Goal: Task Accomplishment & Management: Use online tool/utility

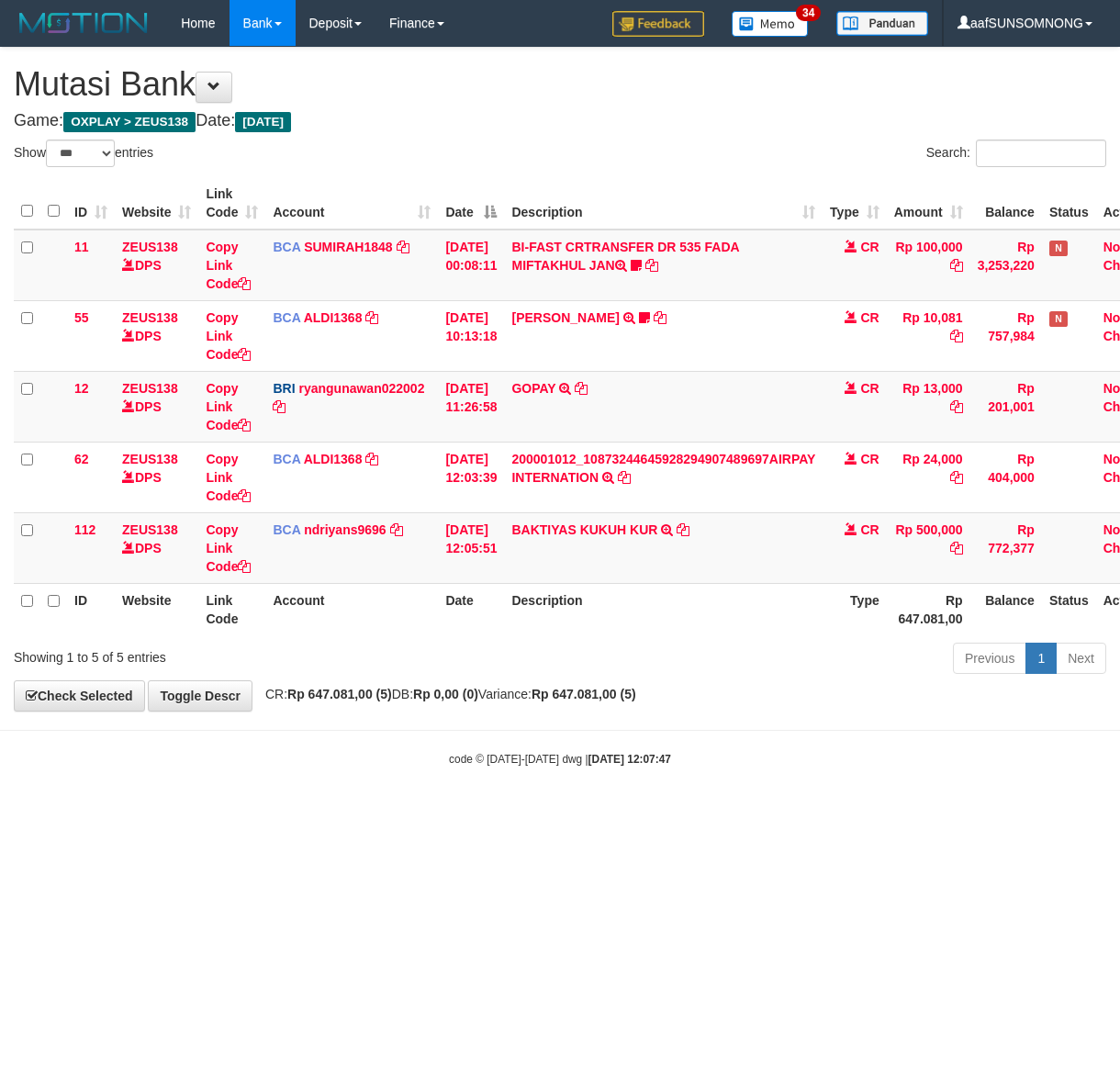
select select "***"
drag, startPoint x: 0, startPoint y: 0, endPoint x: 684, endPoint y: 682, distance: 965.9
click at [636, 691] on strong "Rp 647.081,00 (5)" at bounding box center [584, 694] width 104 height 15
select select "***"
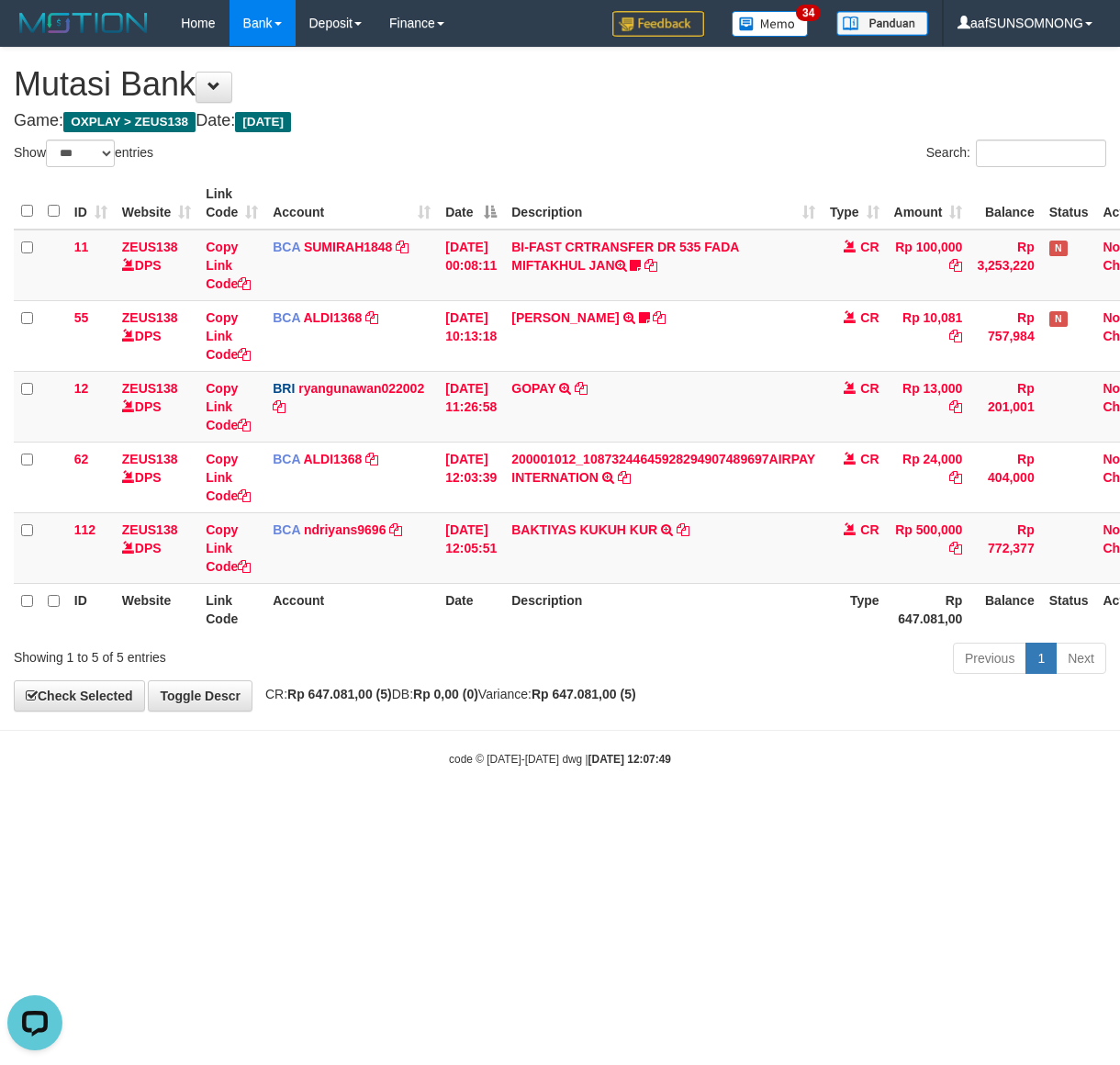
click at [416, 737] on body "Toggle navigation Home Bank Account List Load By Website Group [OXPLAY] ZEUS138…" at bounding box center [560, 407] width 1120 height 813
click at [443, 763] on div "code © 2012-2018 dwg | 2025/08/31 12:07:49" at bounding box center [560, 758] width 1120 height 19
click at [519, 721] on body "Toggle navigation Home Bank Account List Load By Website Group [OXPLAY] ZEUS138…" at bounding box center [560, 407] width 1120 height 813
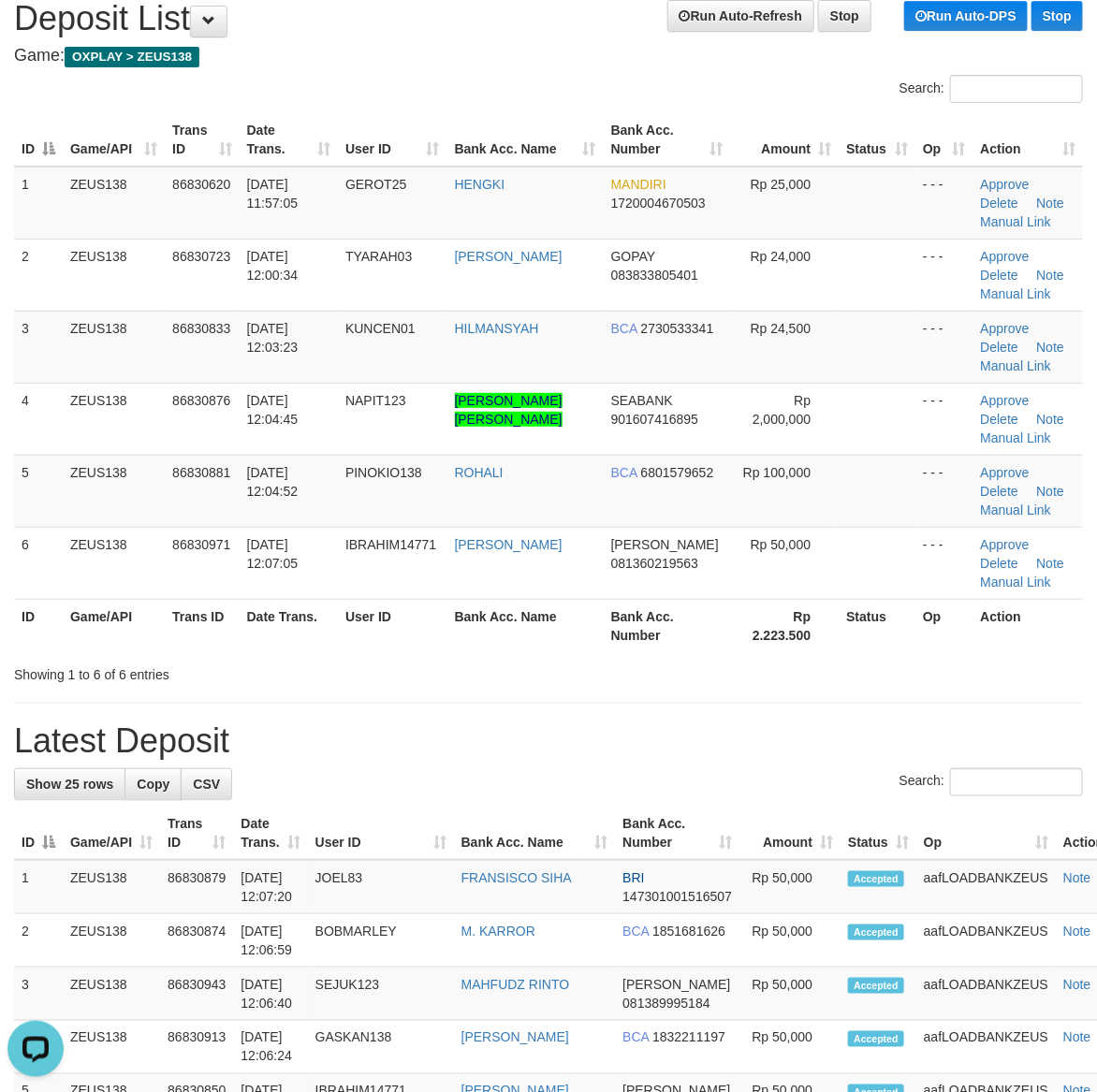
drag, startPoint x: 685, startPoint y: 683, endPoint x: 1109, endPoint y: 684, distance: 424.0
click at [692, 683] on div "Showing 1 to 6 of 6 entries" at bounding box center [548, 671] width 1097 height 27
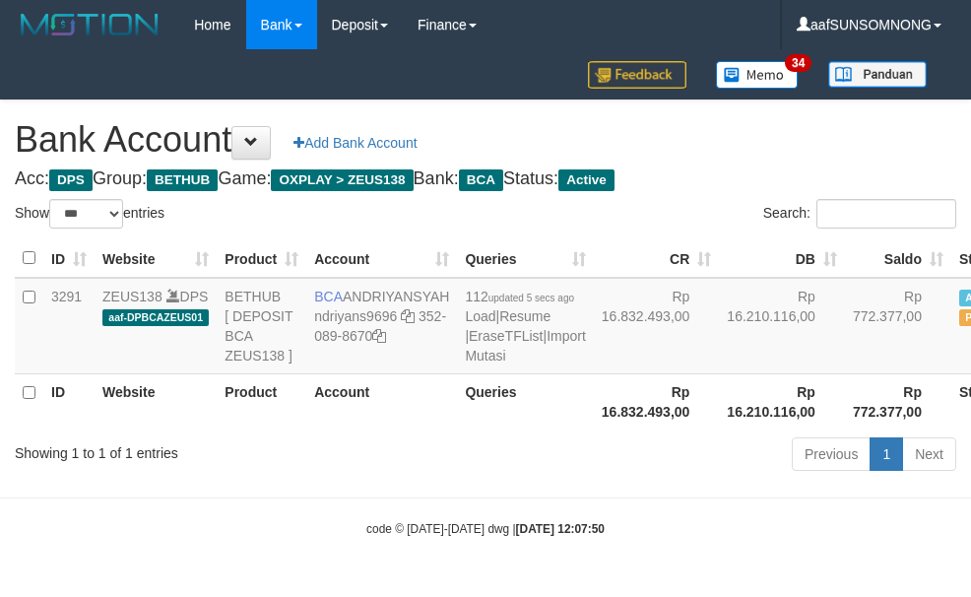
select select "***"
drag, startPoint x: 429, startPoint y: 537, endPoint x: 406, endPoint y: 527, distance: 25.6
click at [420, 529] on body "Toggle navigation Home Bank Account List Load By Website Group [OXPLAY] ZEUS138…" at bounding box center [485, 293] width 971 height 587
select select "***"
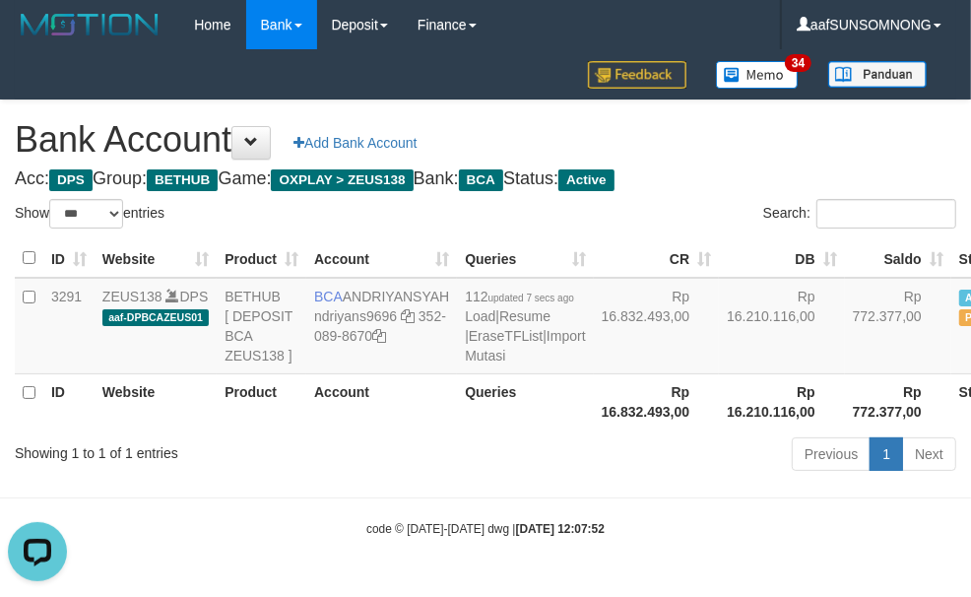
drag, startPoint x: 224, startPoint y: 458, endPoint x: 238, endPoint y: 458, distance: 13.8
click at [223, 429] on th "Product" at bounding box center [262, 401] width 90 height 56
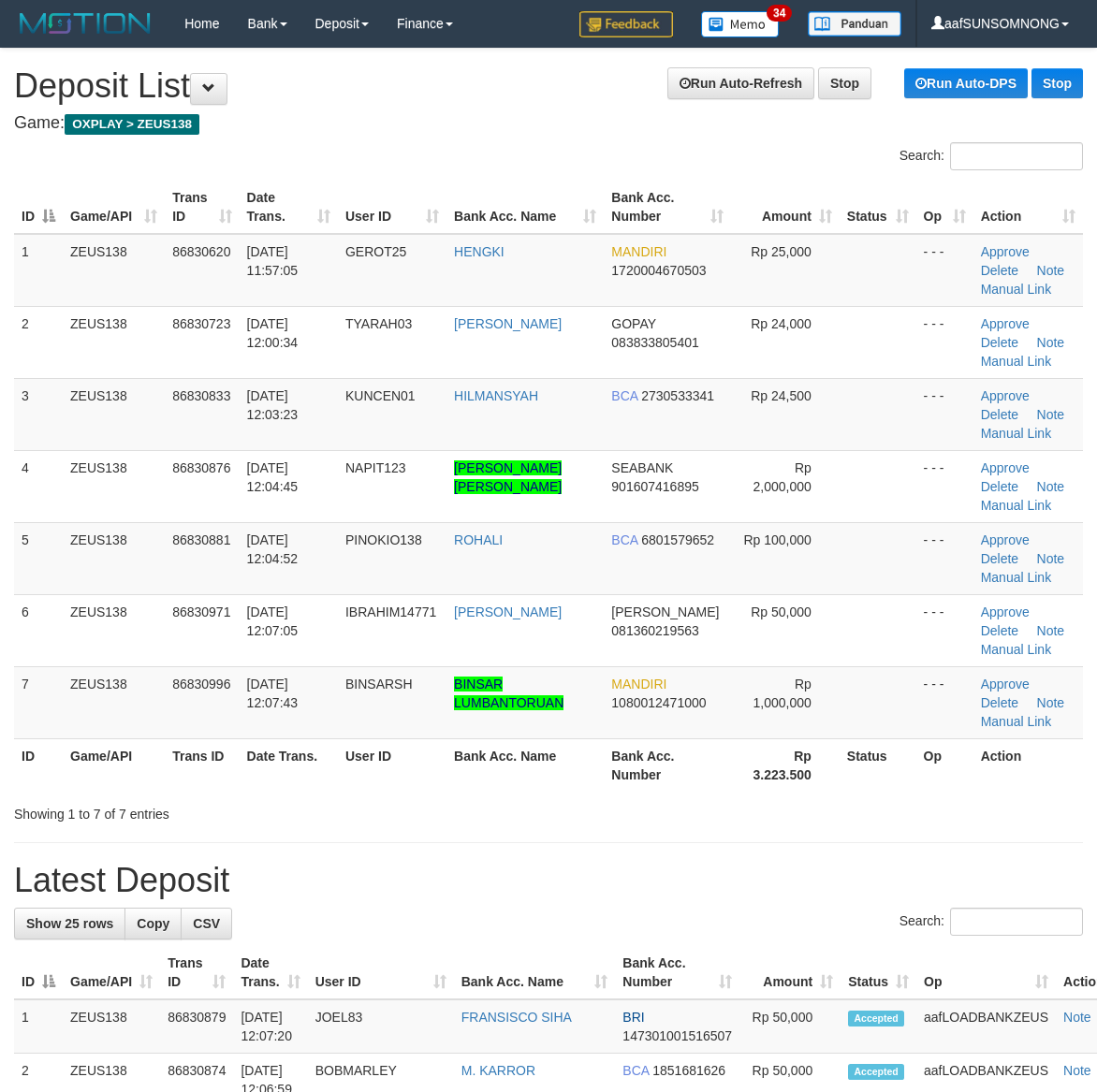
scroll to position [67, 0]
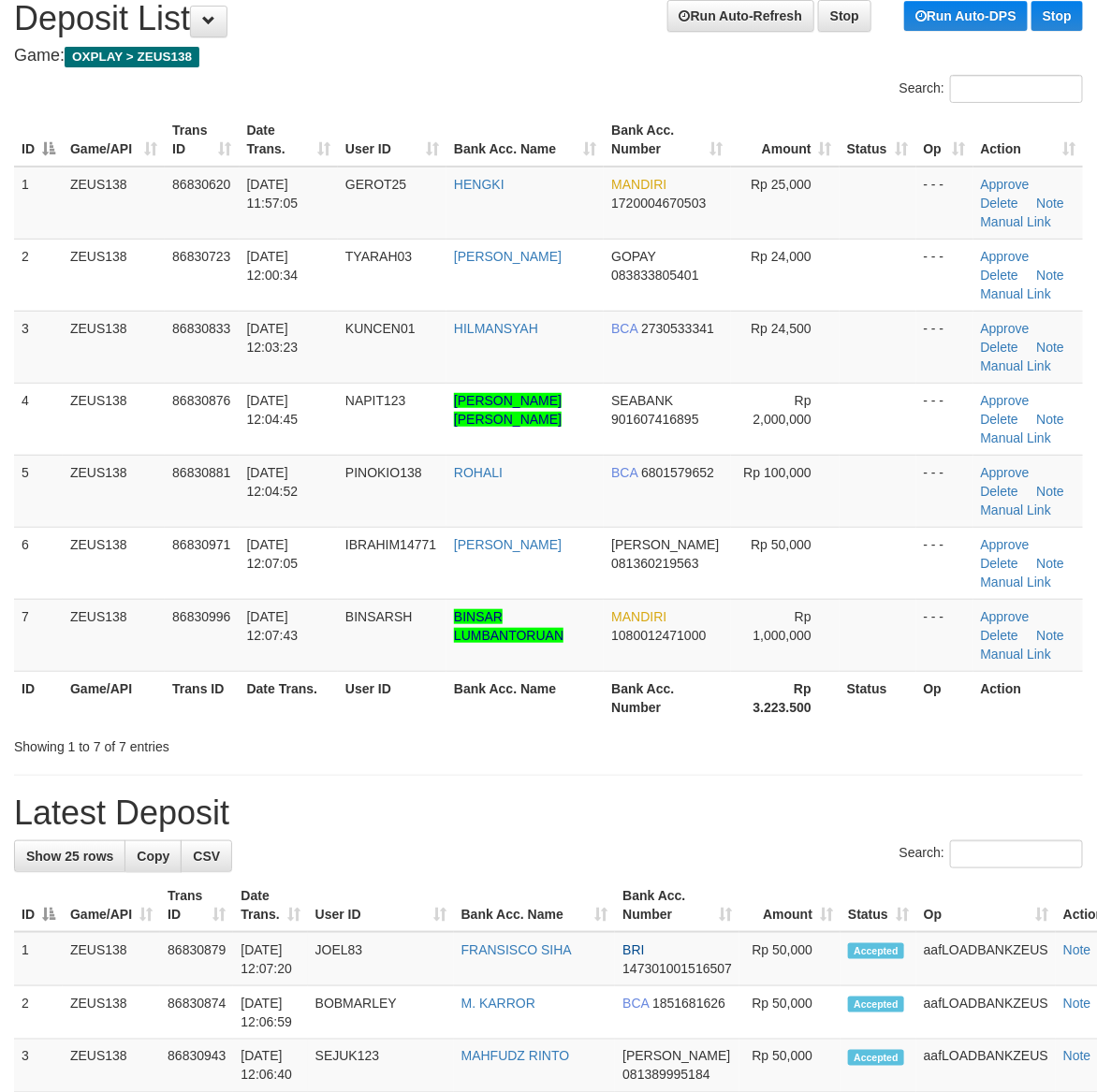
drag, startPoint x: 794, startPoint y: 692, endPoint x: 1002, endPoint y: 699, distance: 208.1
click at [814, 692] on th "Rp 3.223.500" at bounding box center [785, 698] width 108 height 53
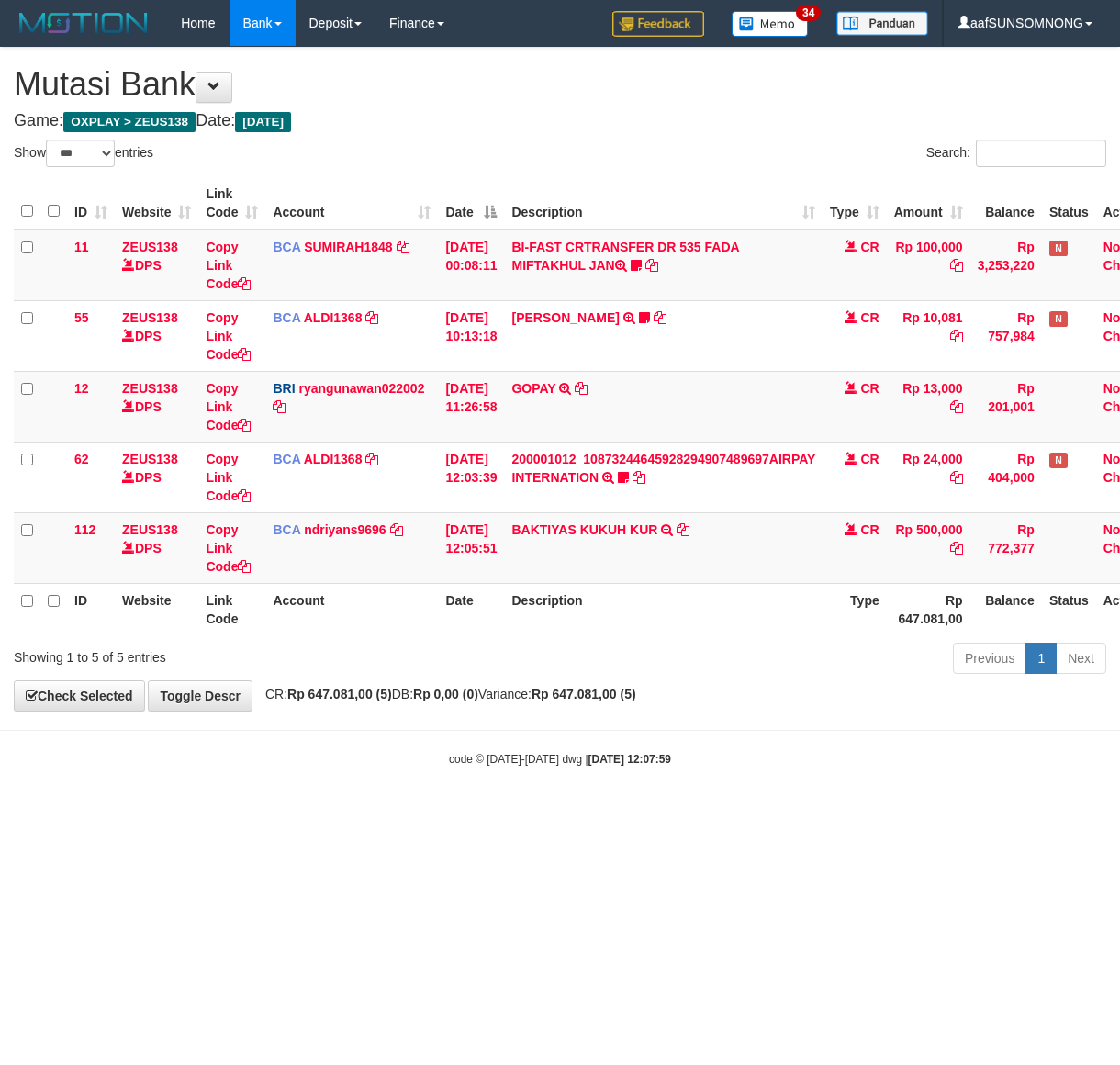
select select "***"
click at [277, 754] on div "code © 2012-2018 dwg | 2025/08/31 12:07:59" at bounding box center [560, 758] width 1120 height 19
drag, startPoint x: 308, startPoint y: 744, endPoint x: 320, endPoint y: 741, distance: 12.4
click at [319, 741] on body "Toggle navigation Home Bank Account List Load By Website Group [OXPLAY] ZEUS138…" at bounding box center [560, 407] width 1120 height 813
drag, startPoint x: 284, startPoint y: 754, endPoint x: 300, endPoint y: 755, distance: 16.0
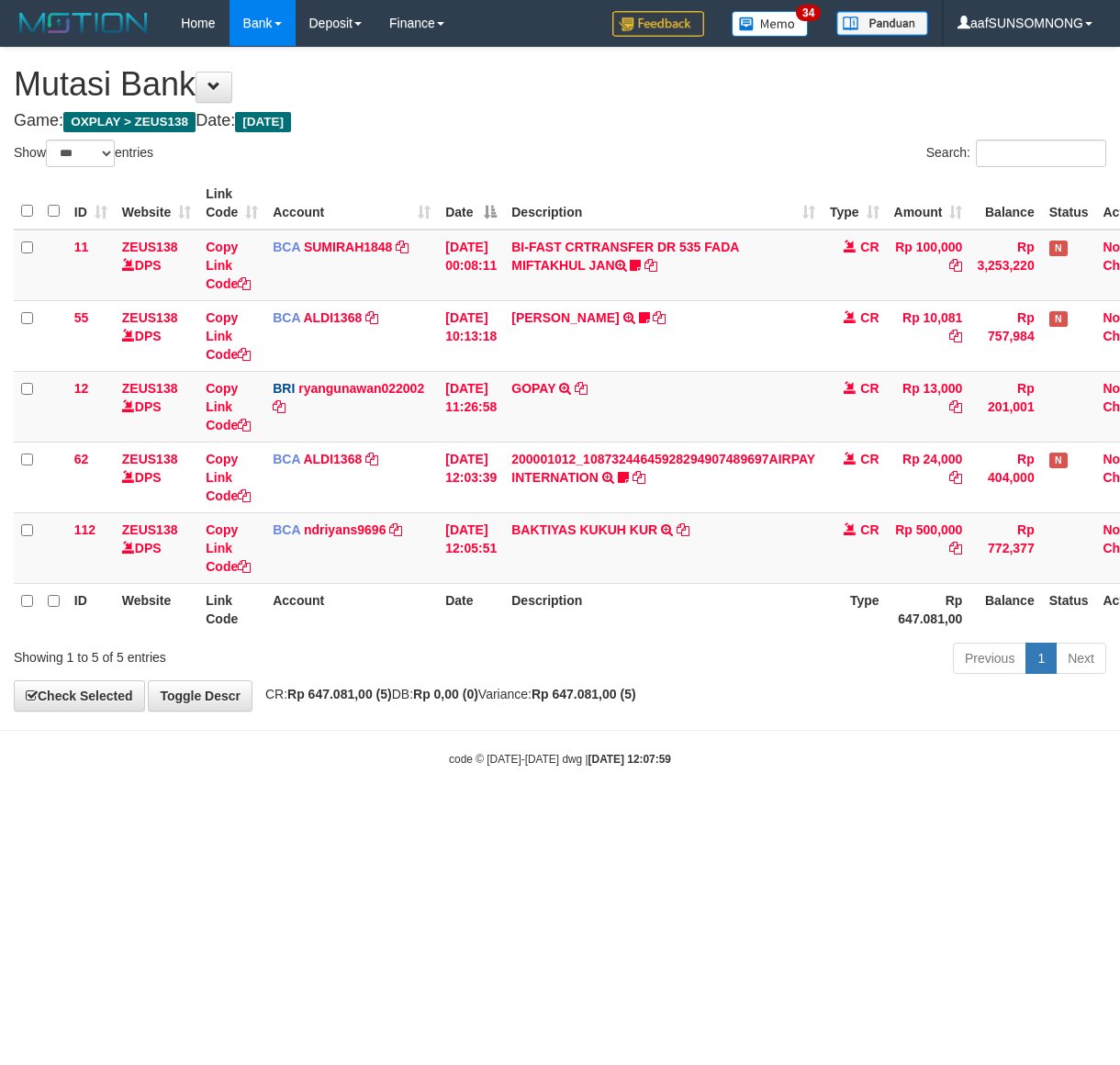
click at [290, 754] on div "code © 2012-2018 dwg | 2025/08/31 12:07:59" at bounding box center [560, 758] width 1120 height 19
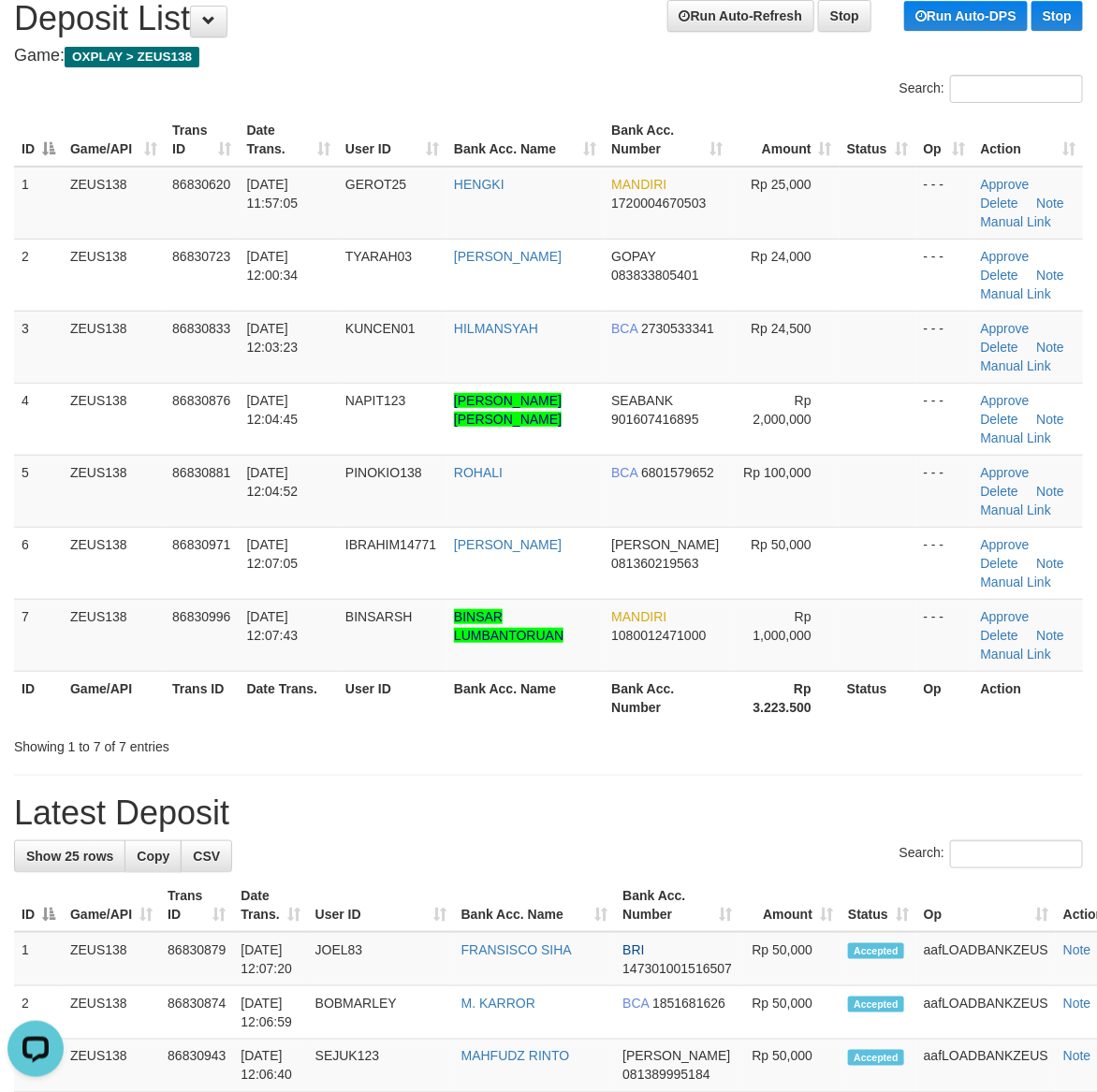
drag, startPoint x: 814, startPoint y: 755, endPoint x: 1111, endPoint y: 767, distance: 297.2
click at [819, 755] on div "Showing 1 to 7 of 7 entries" at bounding box center [548, 743] width 1097 height 27
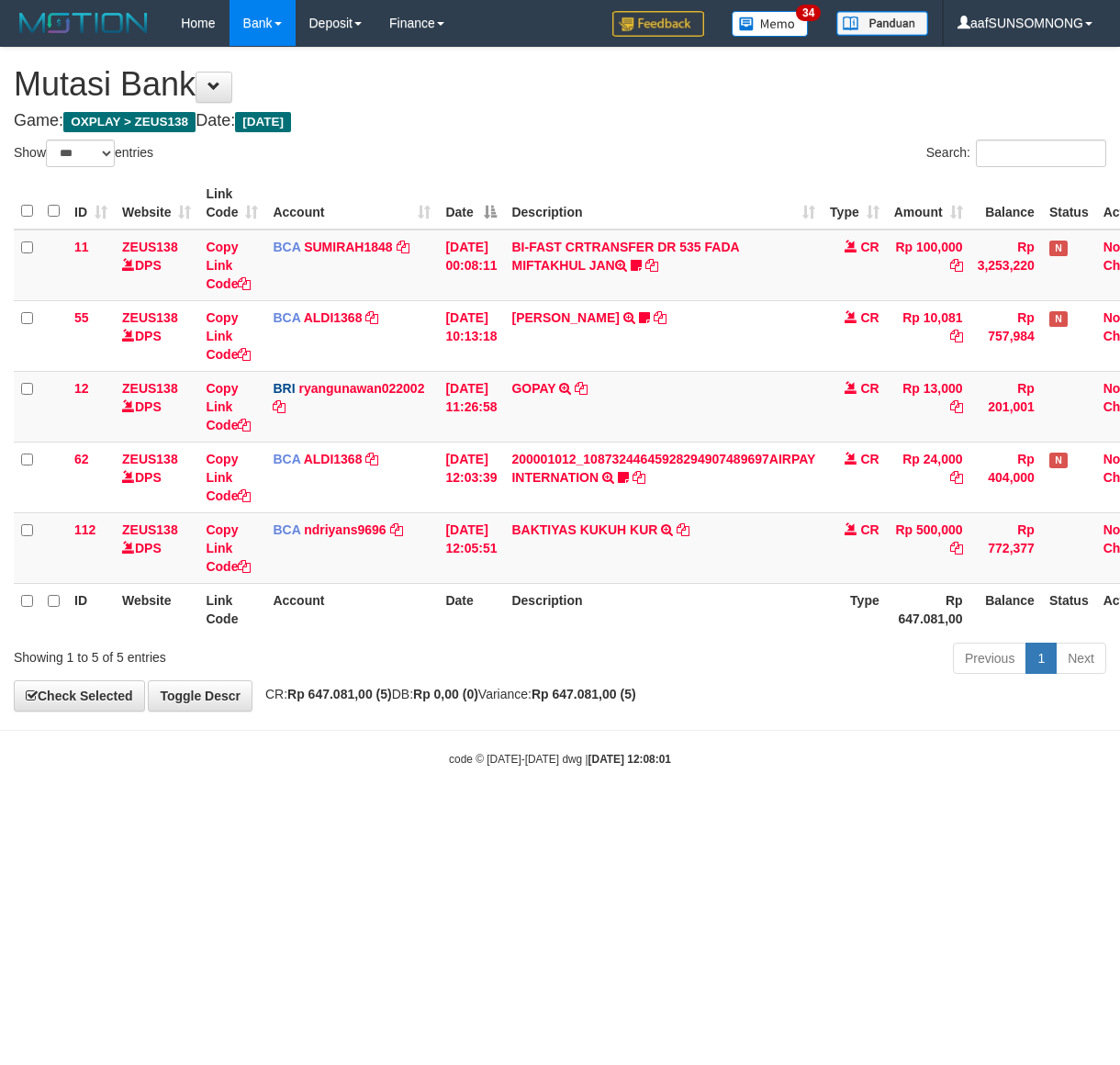
select select "***"
drag, startPoint x: 317, startPoint y: 760, endPoint x: 337, endPoint y: 759, distance: 20.0
click at [325, 763] on div "code © 2012-2018 dwg | 2025/08/31 12:08:03" at bounding box center [560, 758] width 1120 height 19
select select "***"
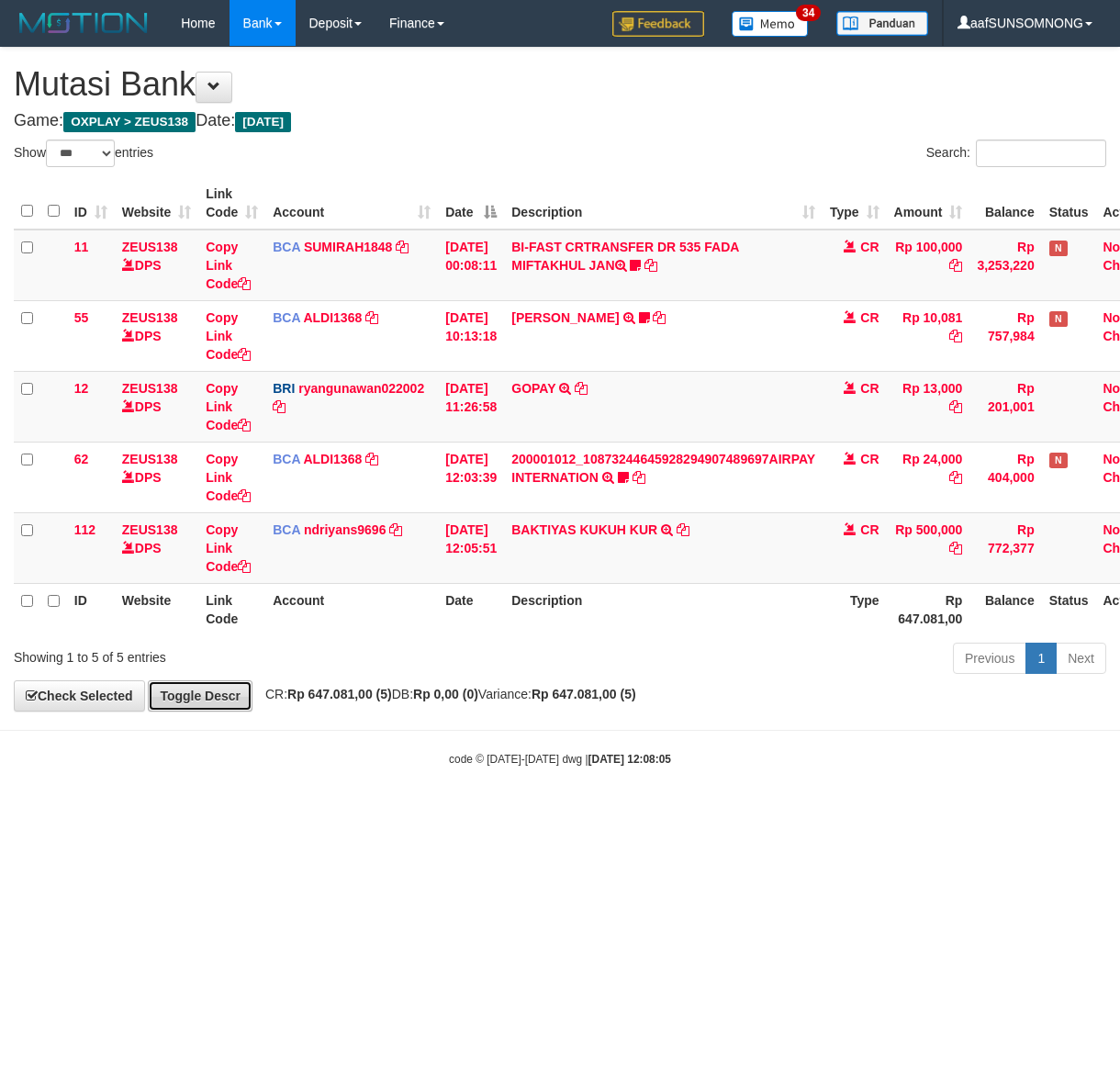
click at [200, 708] on link "Toggle Descr" at bounding box center [200, 695] width 104 height 31
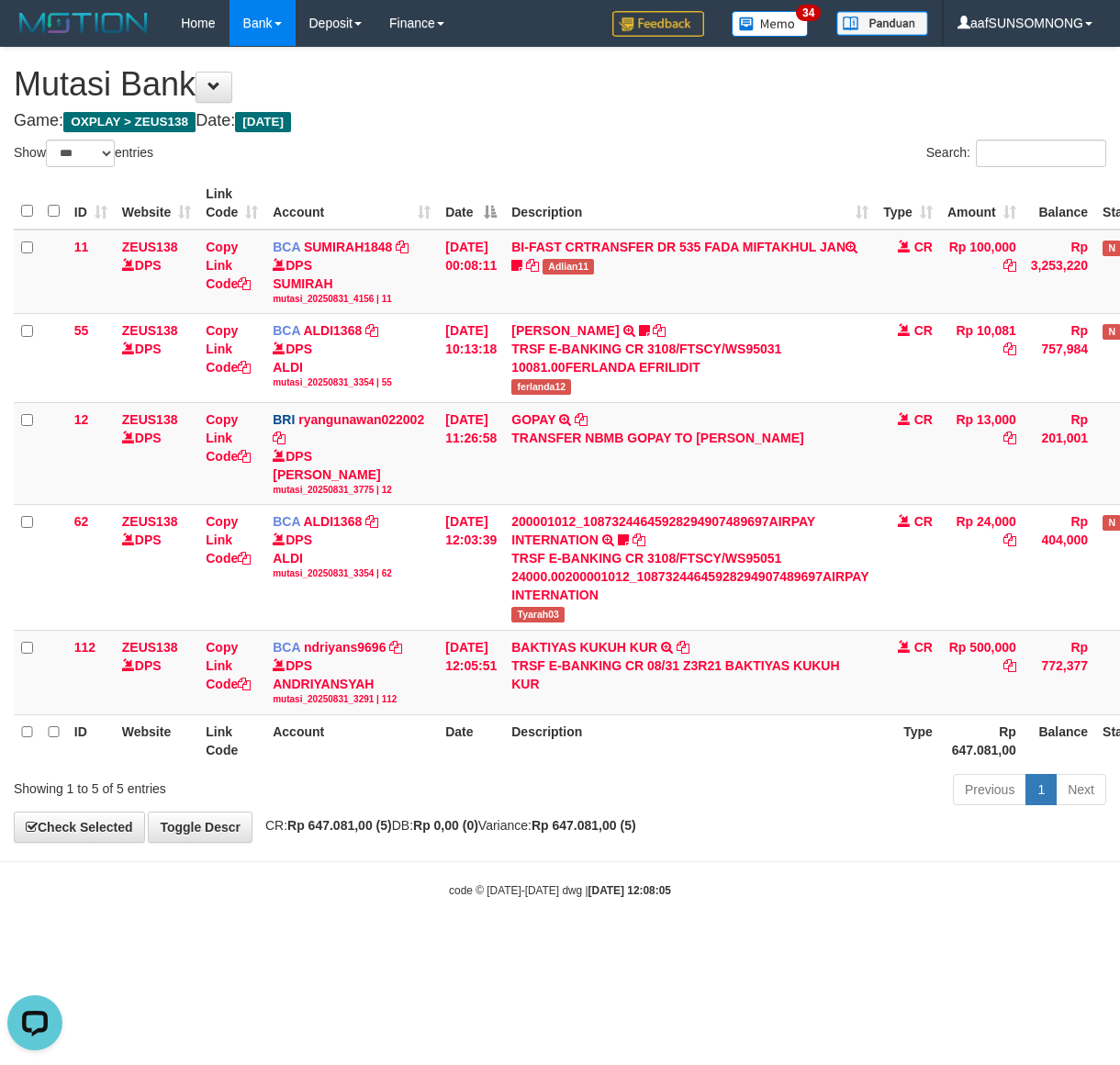
click at [533, 749] on th "Description" at bounding box center [689, 740] width 372 height 52
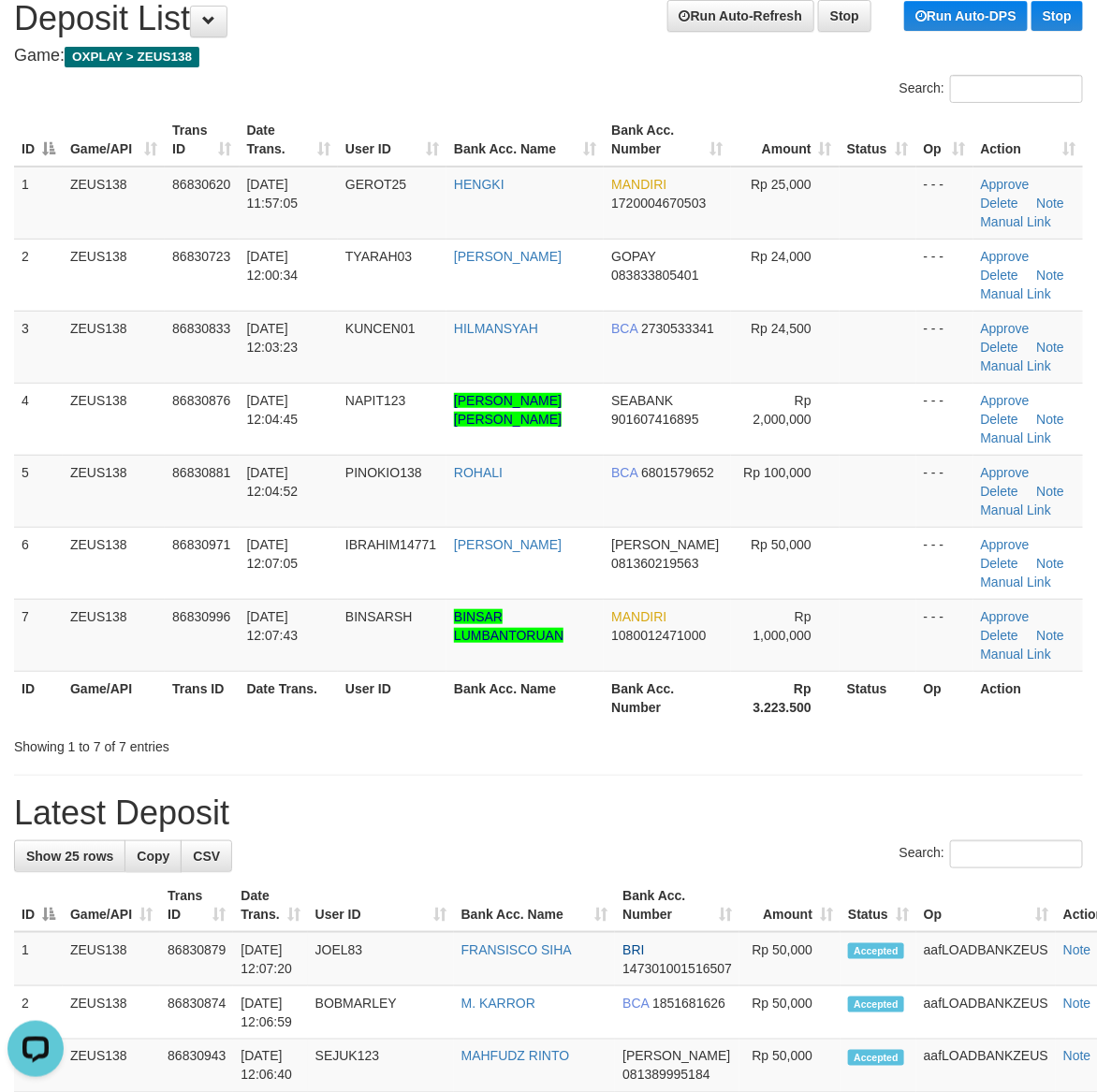
drag, startPoint x: 940, startPoint y: 787, endPoint x: 1035, endPoint y: 772, distance: 96.2
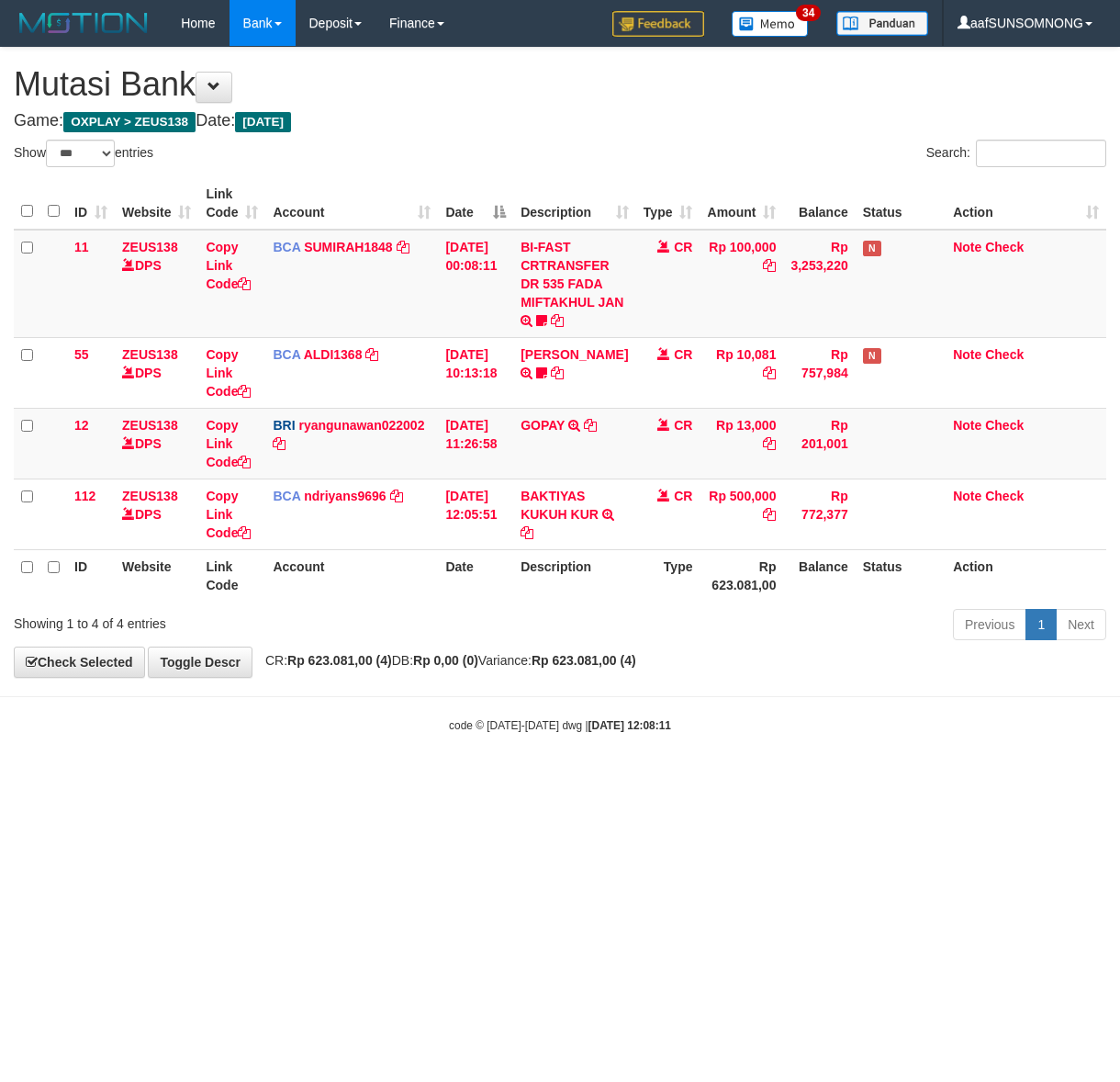
select select "***"
drag, startPoint x: 319, startPoint y: 753, endPoint x: 335, endPoint y: 754, distance: 16.0
click at [322, 753] on body "Toggle navigation Home Bank Account List Load By Website Group [OXPLAY] ZEUS138…" at bounding box center [560, 390] width 1120 height 780
drag, startPoint x: 575, startPoint y: 727, endPoint x: 593, endPoint y: 728, distance: 18.0
click at [588, 727] on strong "2025/08/31 12:08:11" at bounding box center [629, 726] width 83 height 13
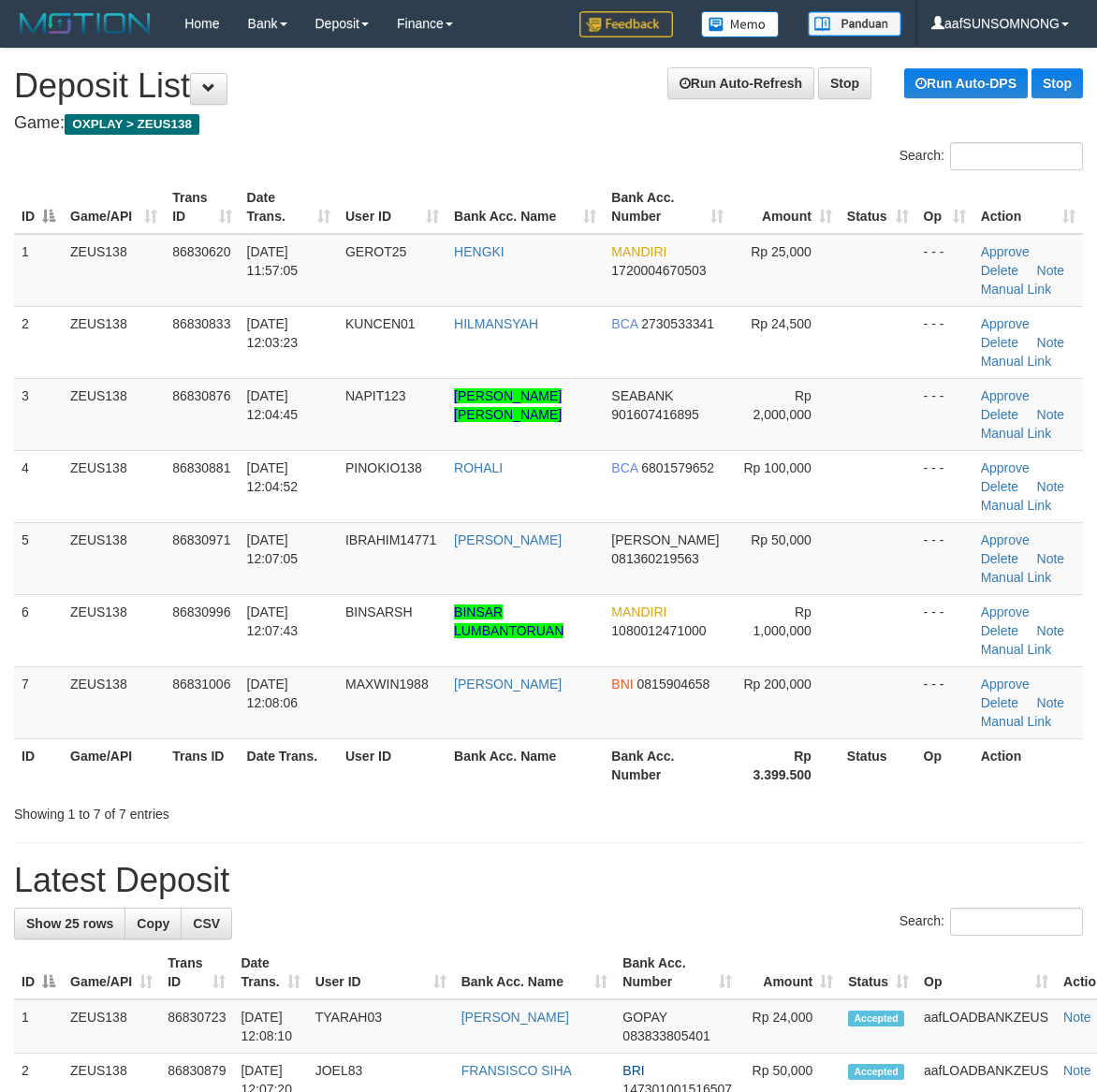
scroll to position [67, 0]
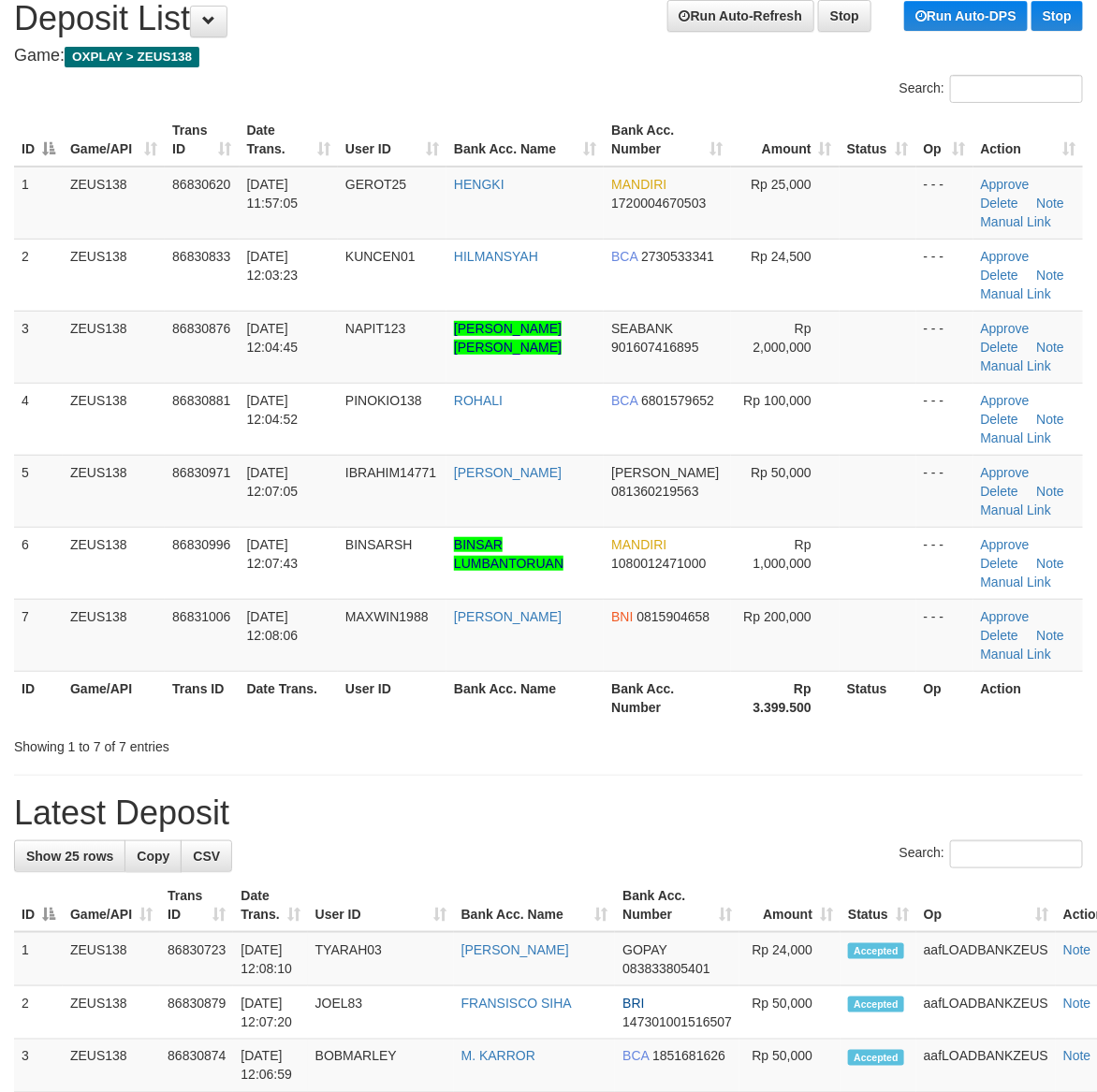
click at [796, 803] on h1 "Latest Deposit" at bounding box center [548, 813] width 1068 height 37
drag, startPoint x: 747, startPoint y: 821, endPoint x: 880, endPoint y: 828, distance: 133.2
click at [769, 824] on h1 "Latest Deposit" at bounding box center [548, 813] width 1068 height 37
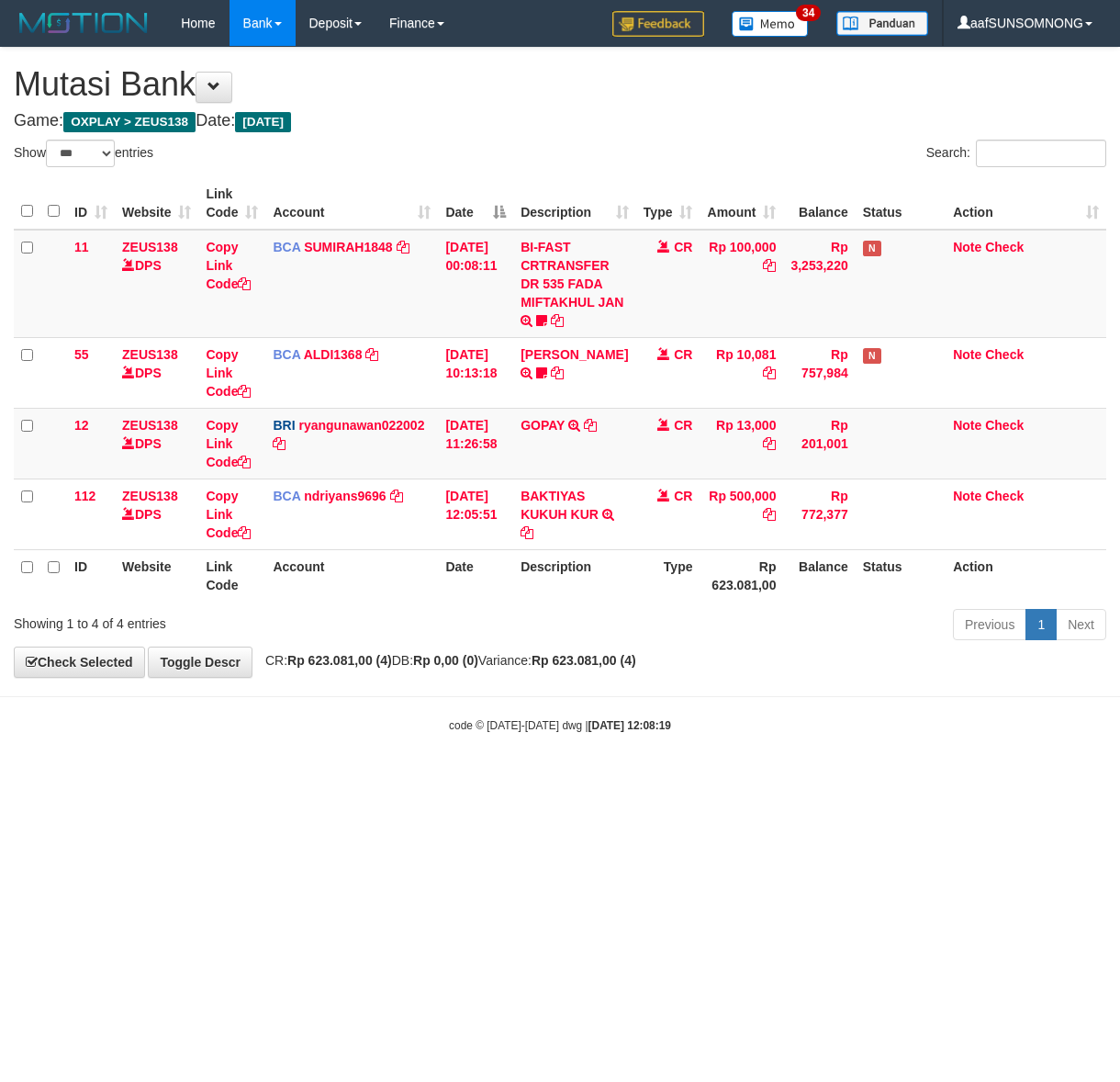
select select "***"
drag, startPoint x: 488, startPoint y: 840, endPoint x: 520, endPoint y: 838, distance: 32.1
click at [510, 780] on html "Toggle navigation Home Bank Account List Load By Website Group [OXPLAY] ZEUS138…" at bounding box center [560, 390] width 1120 height 780
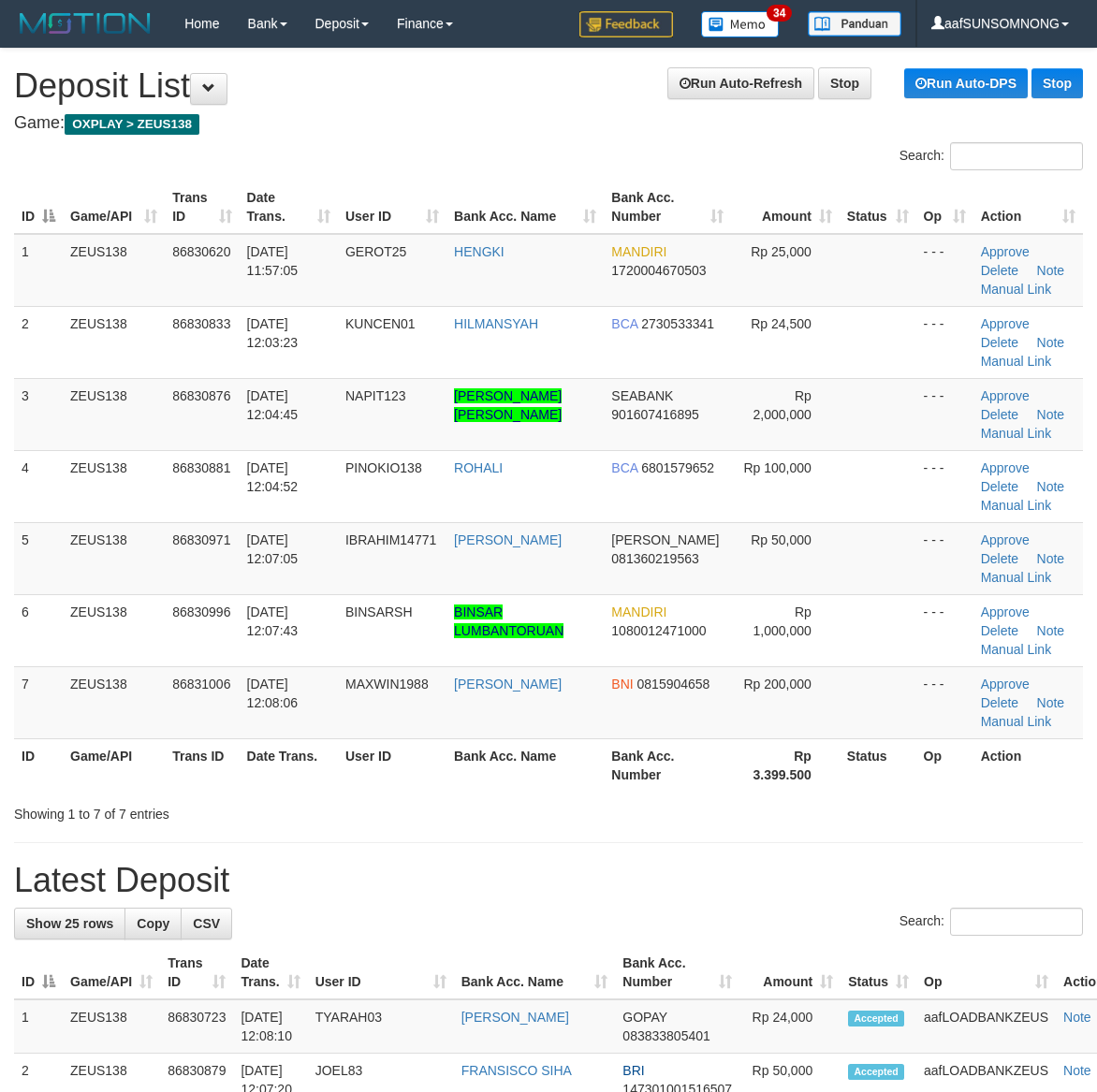
scroll to position [67, 0]
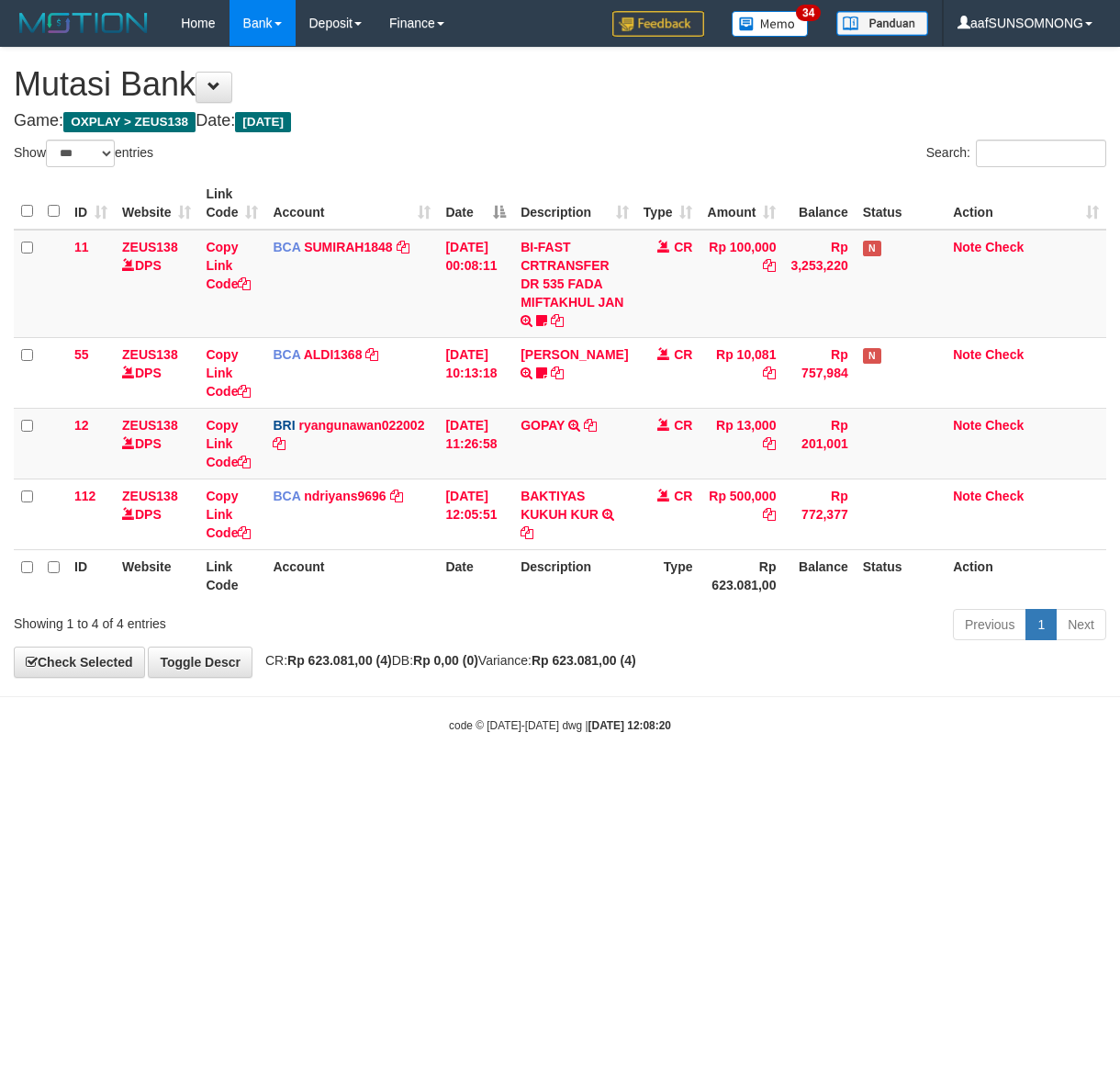
select select "***"
click at [385, 780] on html "Toggle navigation Home Bank Account List Load By Website Group [OXPLAY] ZEUS138…" at bounding box center [560, 390] width 1120 height 780
select select "***"
click at [432, 780] on html "Toggle navigation Home Bank Account List Load By Website Group [OXPLAY] ZEUS138…" at bounding box center [560, 390] width 1120 height 780
drag, startPoint x: 402, startPoint y: 843, endPoint x: 406, endPoint y: 858, distance: 15.5
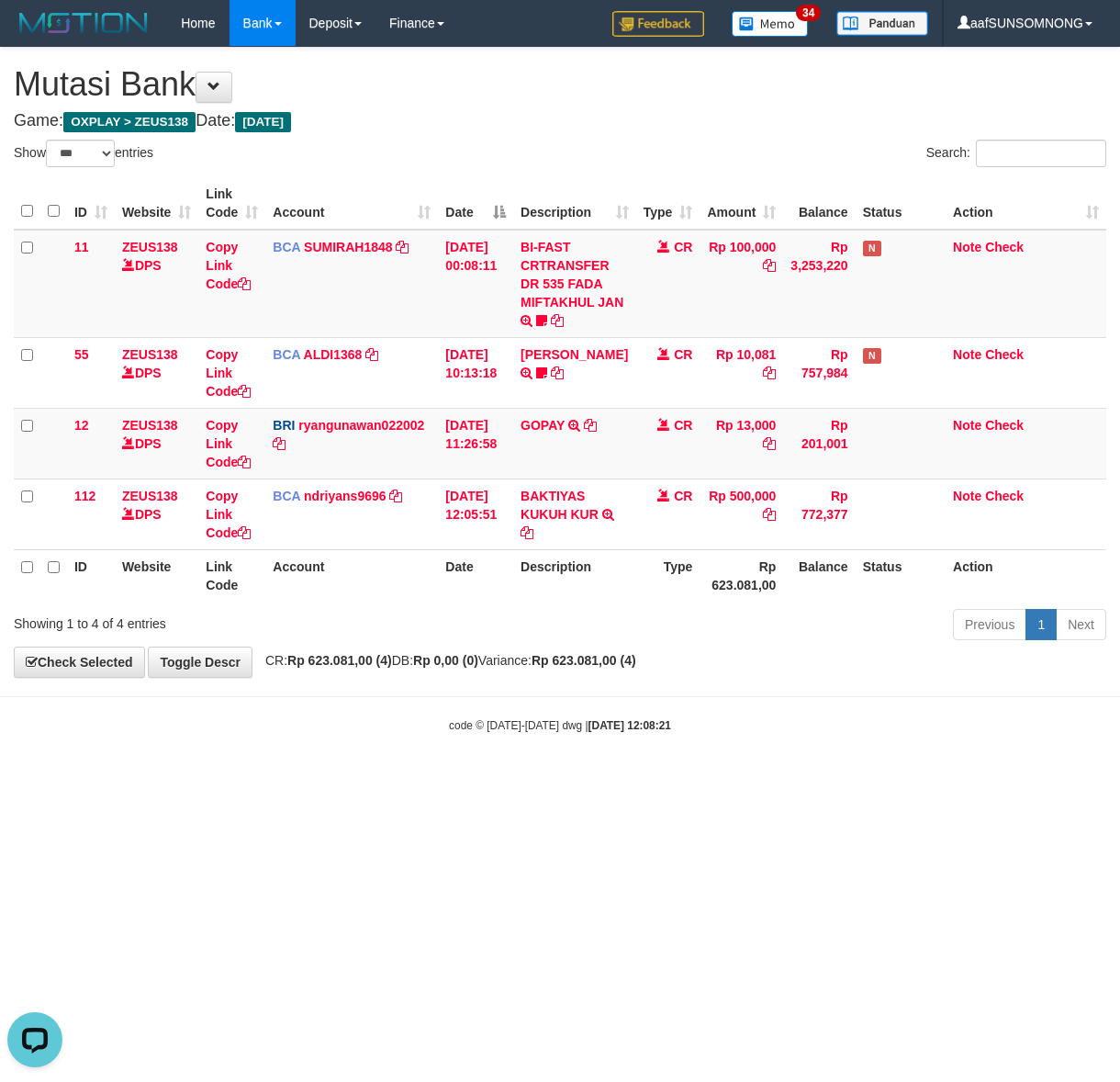
click at [401, 780] on html "Toggle navigation Home Bank Account List Load By Website Group [OXPLAY] ZEUS138…" at bounding box center [560, 390] width 1120 height 780
drag, startPoint x: 381, startPoint y: 773, endPoint x: 399, endPoint y: 778, distance: 18.7
click at [388, 776] on body "Toggle navigation Home Bank Account List Load By Website Group [OXPLAY] ZEUS138…" at bounding box center [560, 390] width 1120 height 780
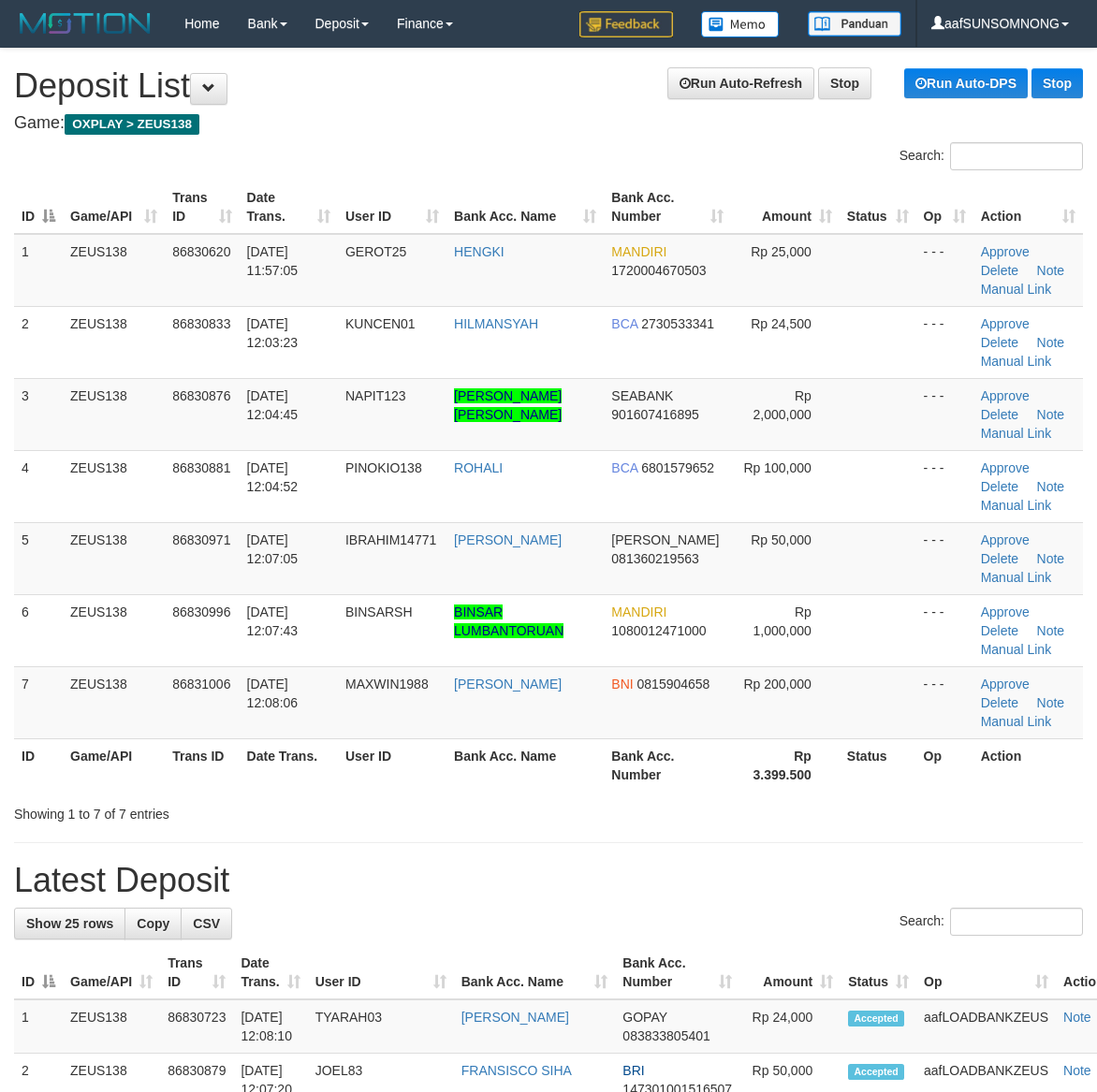
scroll to position [67, 0]
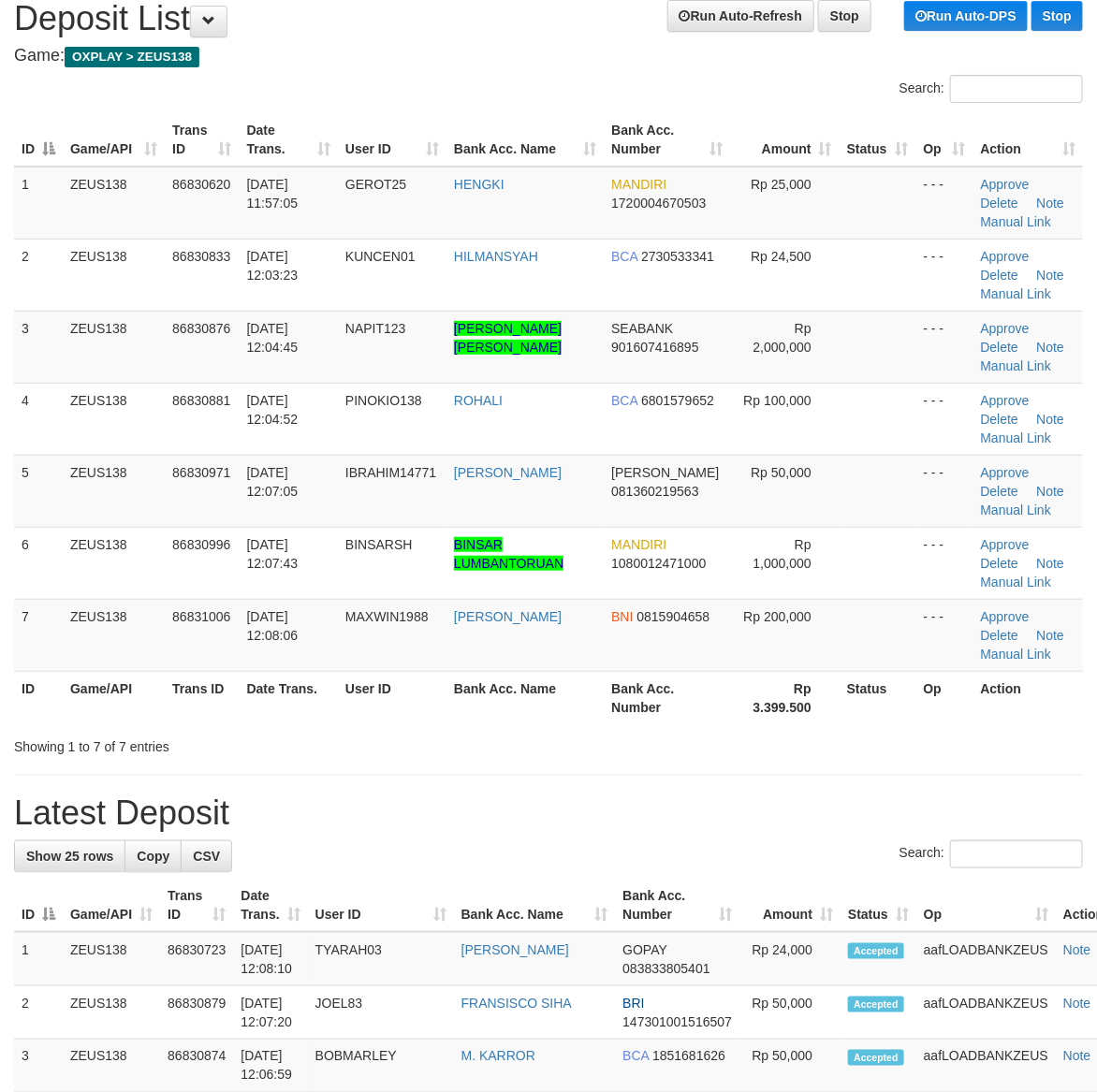
drag, startPoint x: 742, startPoint y: 808, endPoint x: 760, endPoint y: 815, distance: 19.3
click at [759, 815] on h1 "Latest Deposit" at bounding box center [548, 813] width 1068 height 37
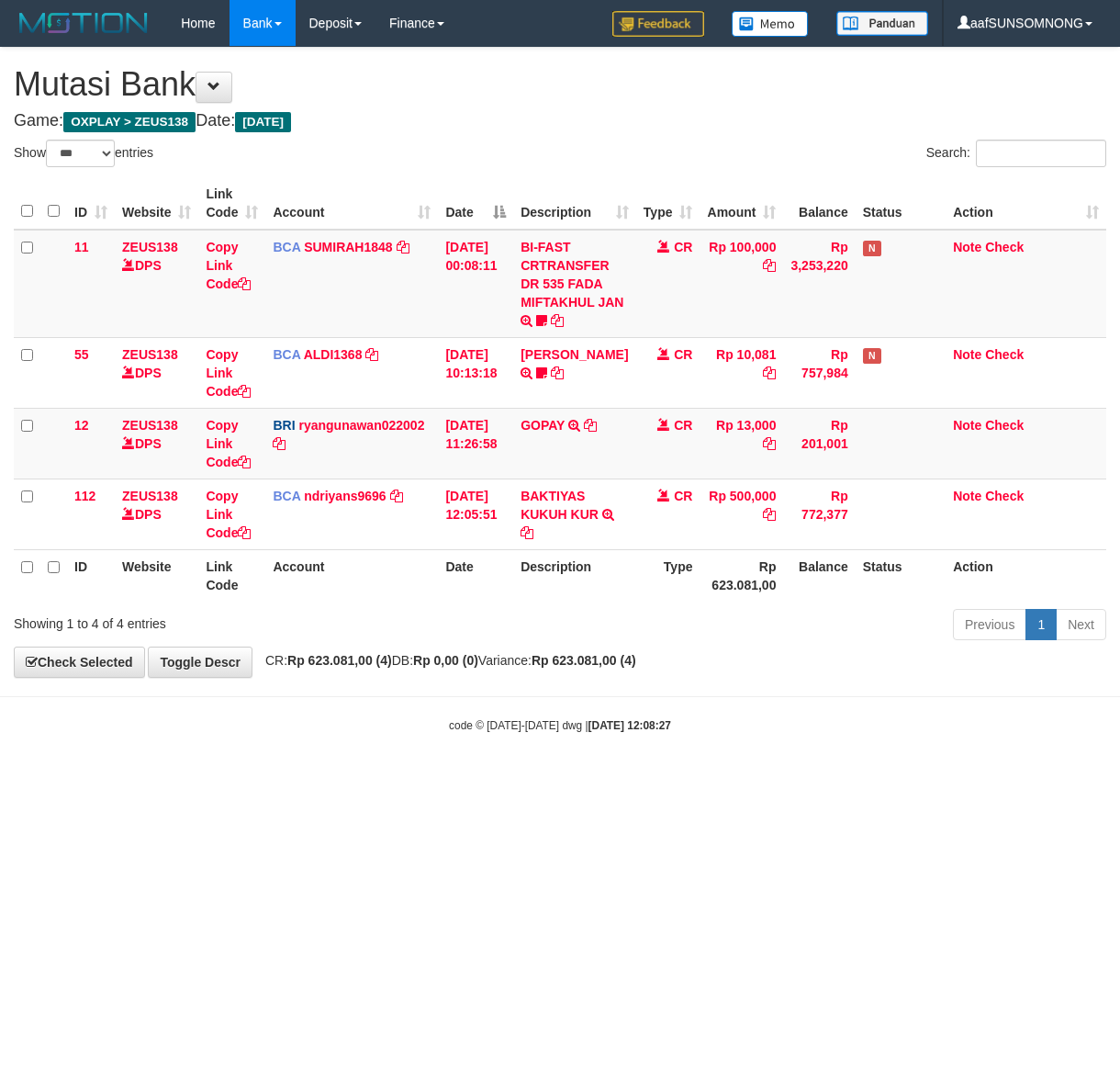
select select "***"
click at [350, 780] on html "Toggle navigation Home Bank Account List Load By Website Group [OXPLAY] ZEUS138…" at bounding box center [560, 390] width 1120 height 780
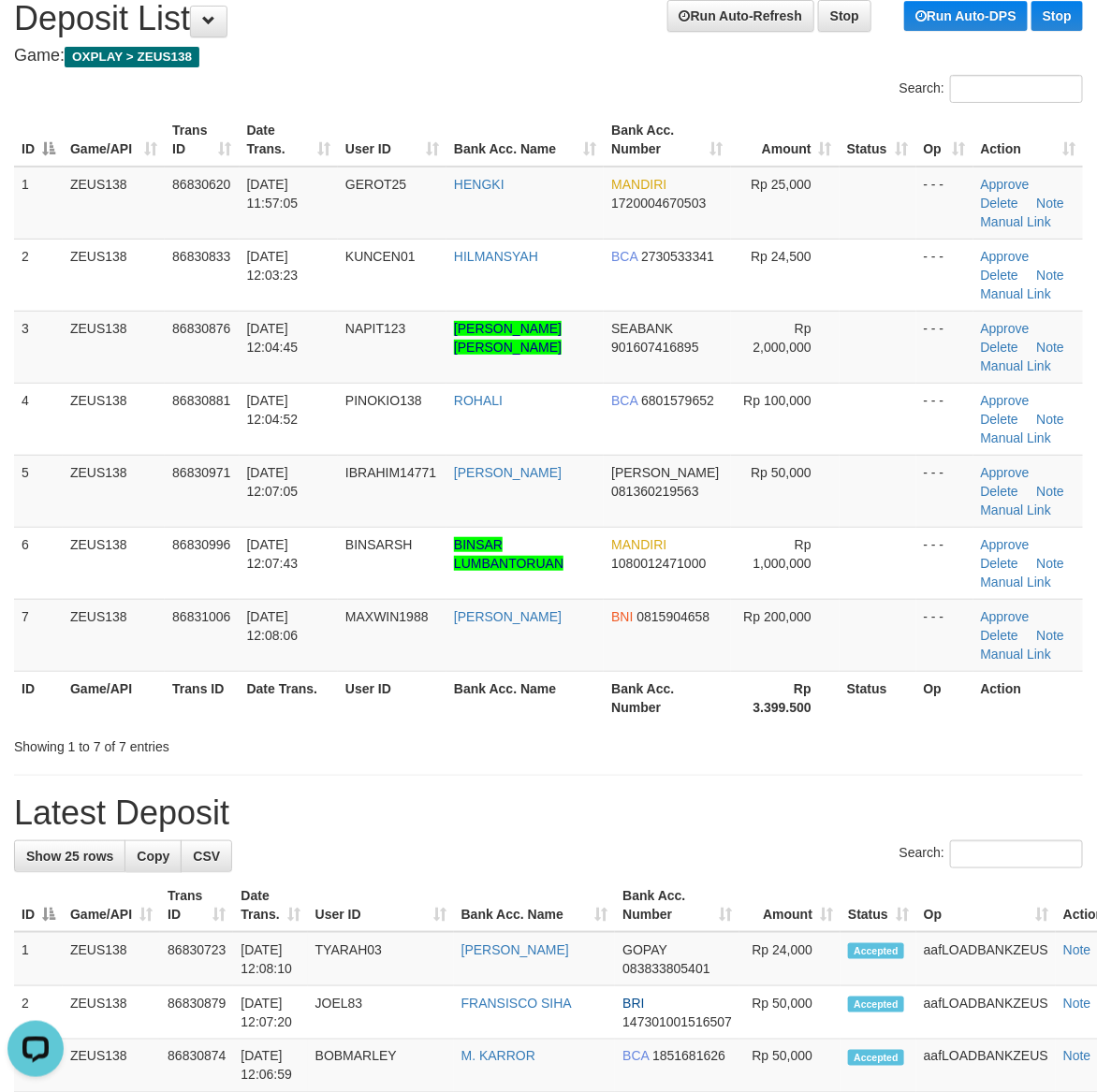
drag, startPoint x: 629, startPoint y: 778, endPoint x: 1105, endPoint y: 815, distance: 477.4
drag, startPoint x: 794, startPoint y: 797, endPoint x: 1084, endPoint y: 778, distance: 290.6
click at [807, 795] on h1 "Latest Deposit" at bounding box center [548, 813] width 1068 height 37
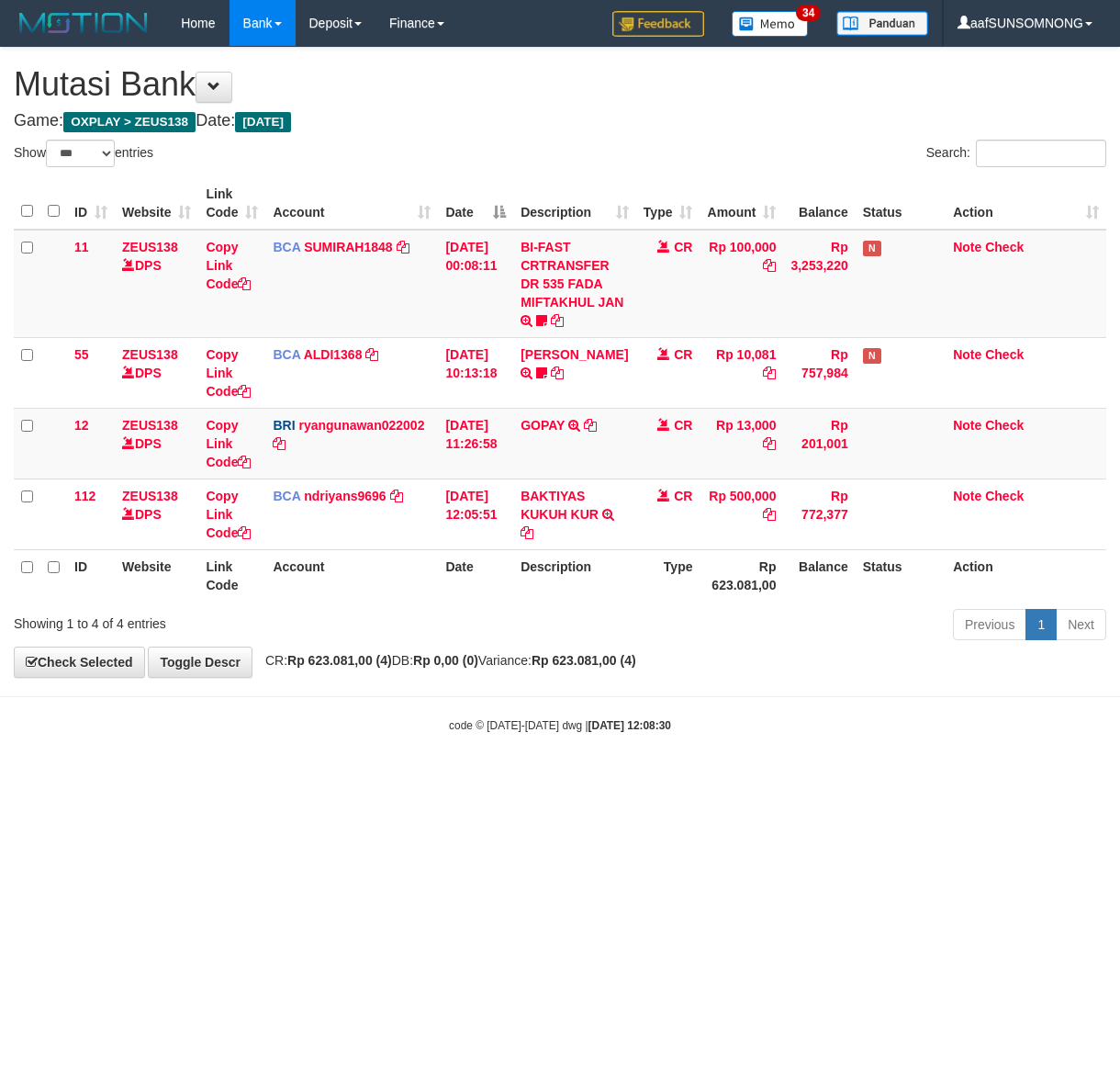
select select "***"
drag, startPoint x: 353, startPoint y: 764, endPoint x: 390, endPoint y: 768, distance: 37.2
click at [375, 767] on body "Toggle navigation Home Bank Account List Load By Website Group [OXPLAY] ZEUS138…" at bounding box center [560, 390] width 1120 height 780
click at [377, 780] on html "Toggle navigation Home Bank Account List Load By Website Group [OXPLAY] ZEUS138…" at bounding box center [560, 390] width 1120 height 780
drag, startPoint x: 391, startPoint y: 731, endPoint x: 436, endPoint y: 739, distance: 45.7
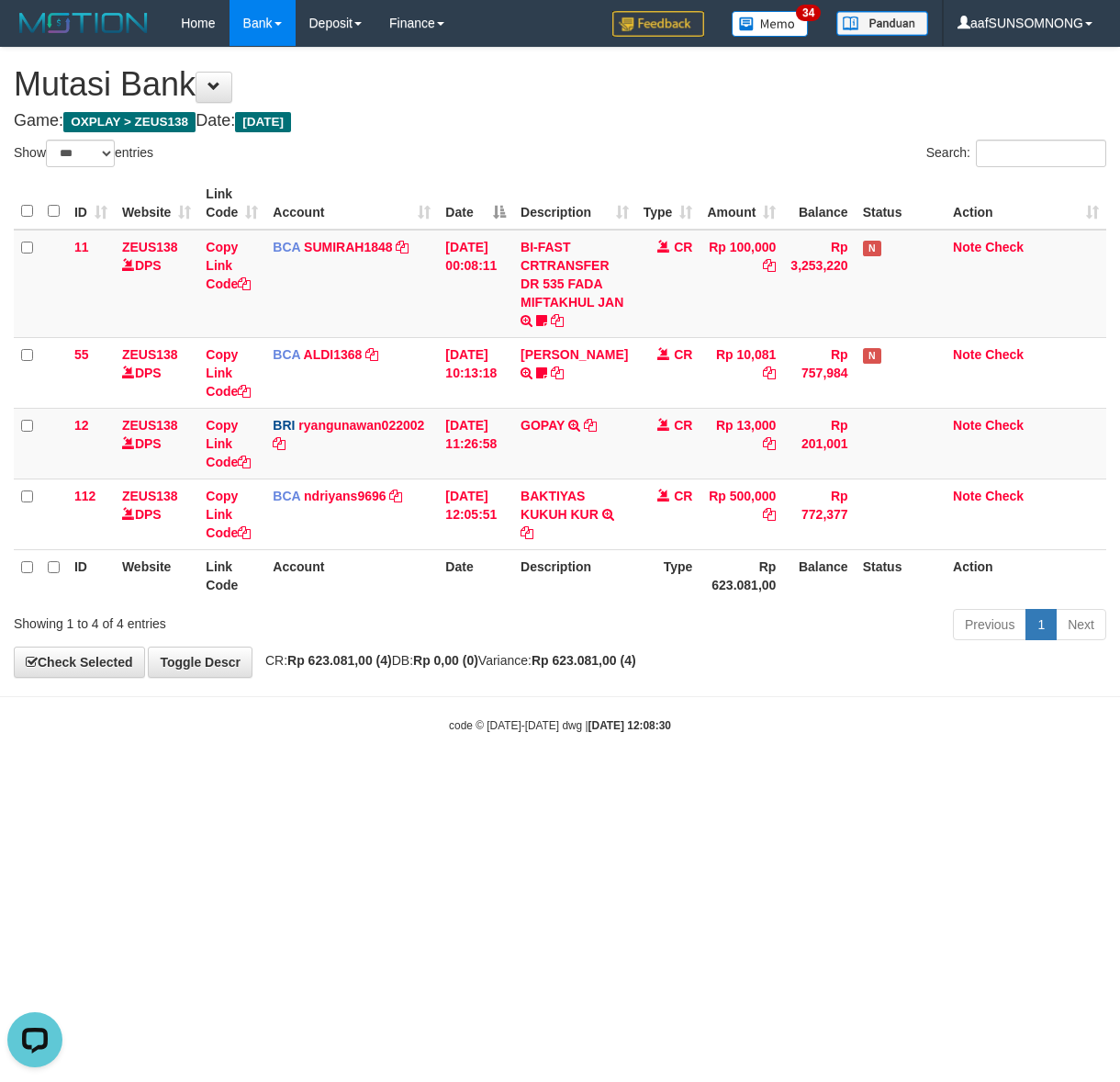
click at [399, 730] on body "Toggle navigation Home Bank Account List Load By Website Group [OXPLAY] ZEUS138…" at bounding box center [560, 390] width 1120 height 780
drag, startPoint x: 491, startPoint y: 739, endPoint x: 694, endPoint y: 753, distance: 203.5
click at [492, 739] on body "Toggle navigation Home Bank Account List Load By Website Group [OXPLAY] ZEUS138…" at bounding box center [560, 390] width 1120 height 780
select select "***"
click at [437, 762] on body "Toggle navigation Home Bank Account List Load By Website Group [OXPLAY] ZEUS138…" at bounding box center [560, 390] width 1120 height 780
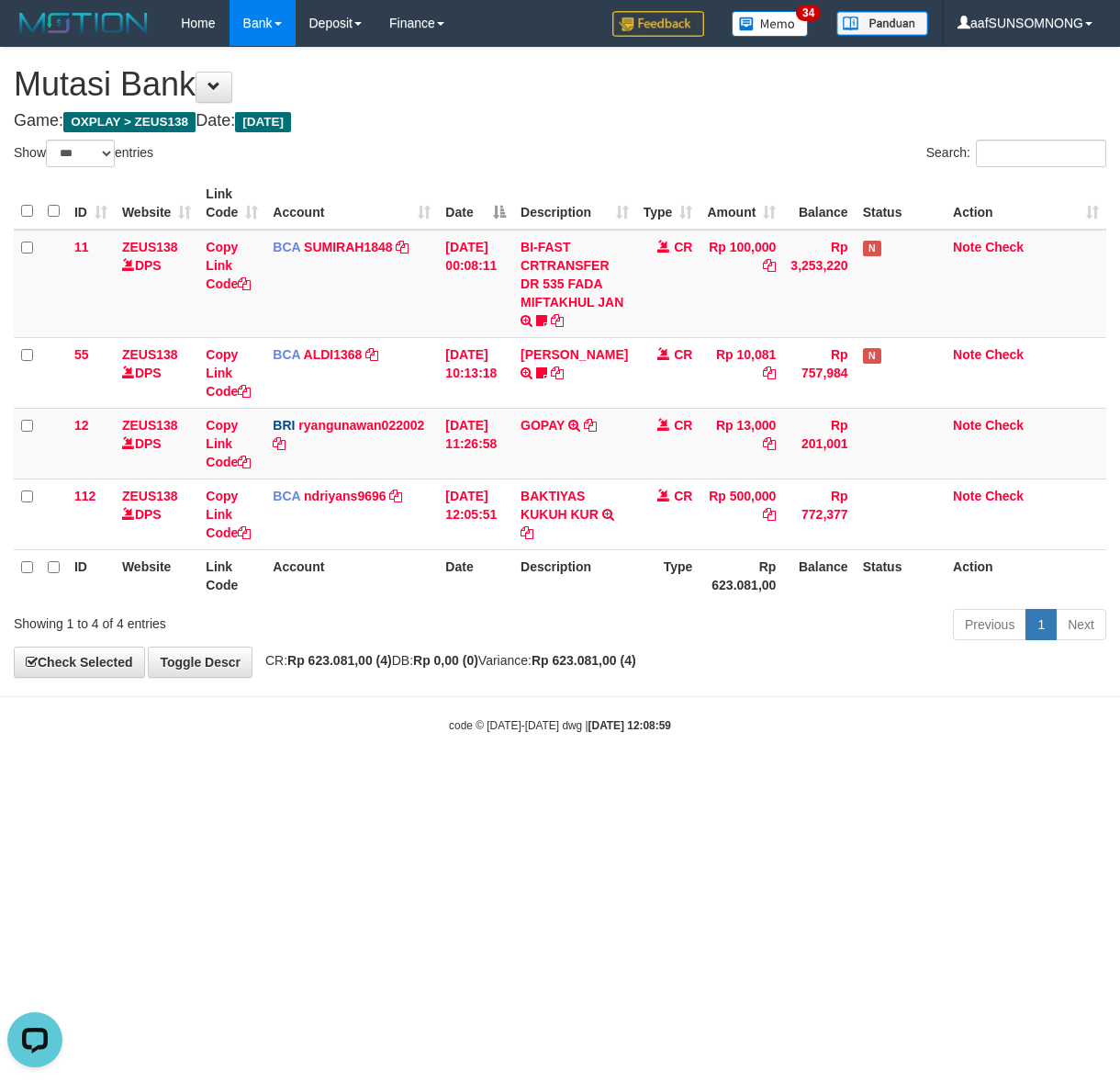
drag, startPoint x: 337, startPoint y: 764, endPoint x: 352, endPoint y: 783, distance: 24.2
click at [340, 764] on body "Toggle navigation Home Bank Account List Load By Website Group [OXPLAY] ZEUS138…" at bounding box center [560, 390] width 1120 height 780
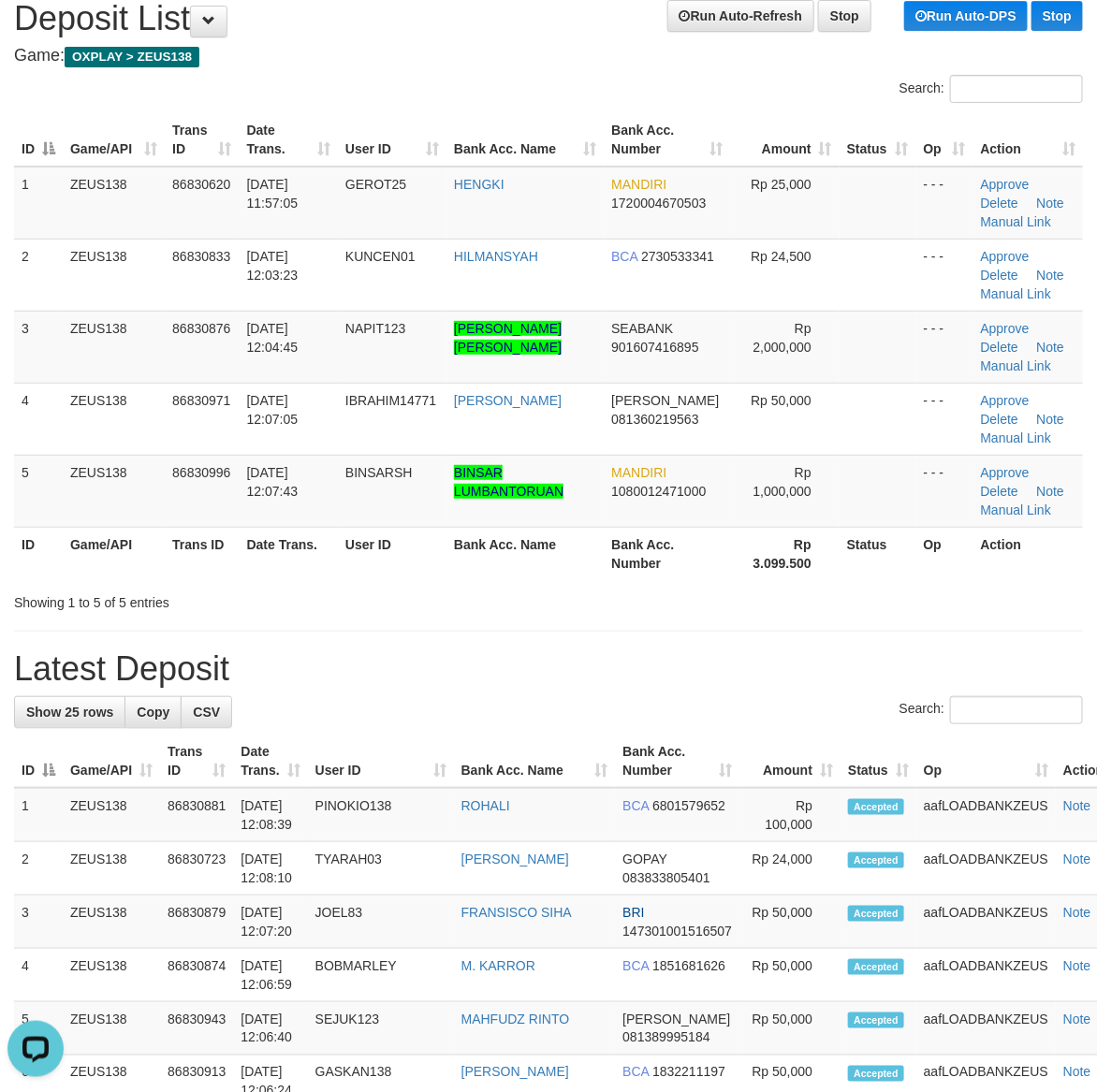
drag, startPoint x: 789, startPoint y: 666, endPoint x: 1107, endPoint y: 674, distance: 318.1
click at [800, 667] on h1 "Latest Deposit" at bounding box center [548, 668] width 1068 height 37
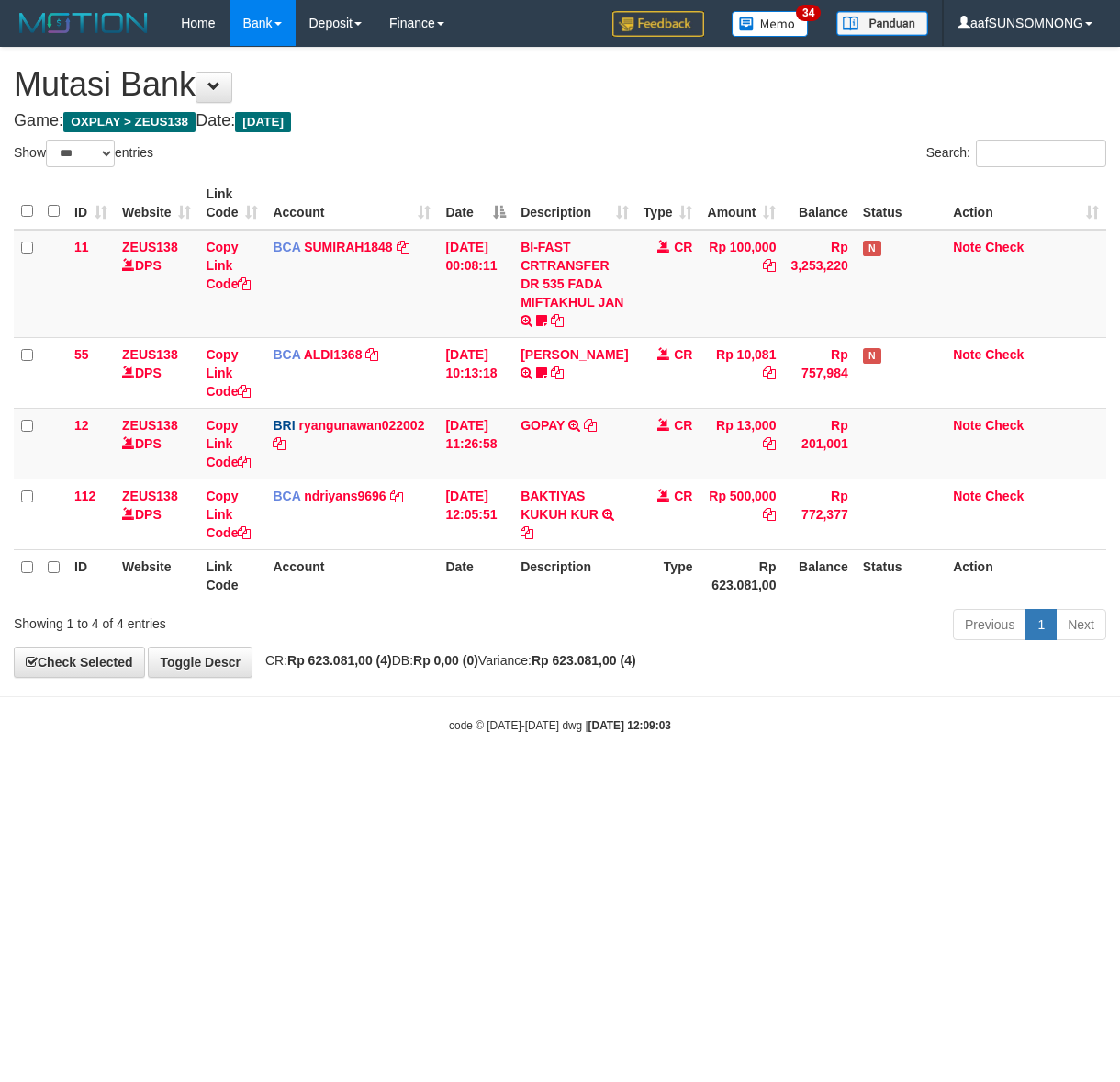
select select "***"
click at [217, 774] on body "Toggle navigation Home Bank Account List Load By Website Group [OXPLAY] ZEUS138…" at bounding box center [560, 390] width 1120 height 780
drag, startPoint x: 218, startPoint y: 772, endPoint x: 227, endPoint y: 762, distance: 13.5
click at [227, 776] on body "Toggle navigation Home Bank Account List Load By Website Group [OXPLAY] ZEUS138…" at bounding box center [560, 390] width 1120 height 780
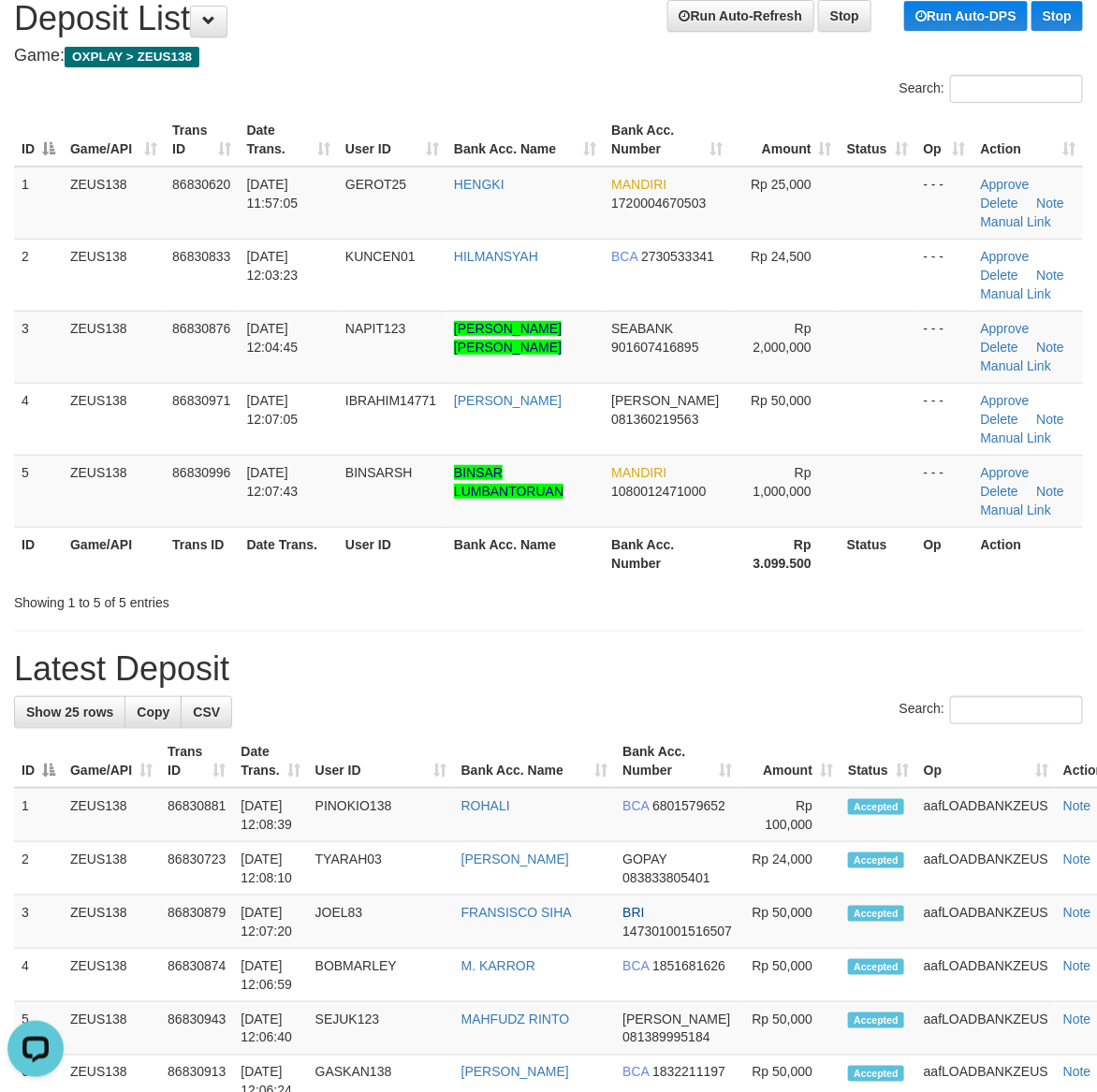
drag, startPoint x: 749, startPoint y: 638, endPoint x: 1109, endPoint y: 716, distance: 368.4
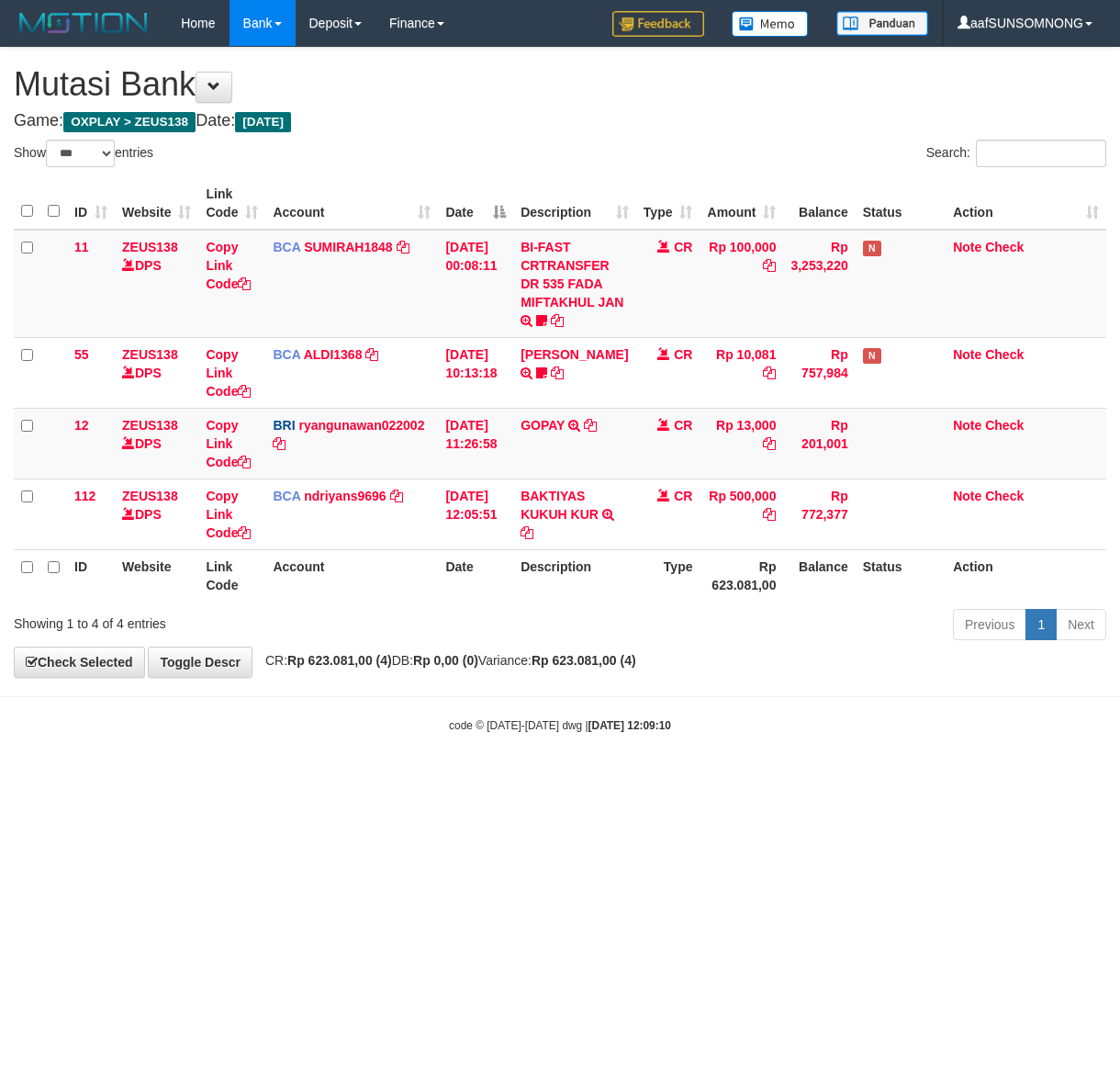
select select "***"
click at [447, 780] on html "Toggle navigation Home Bank Account List Load By Website Group [OXPLAY] ZEUS138…" at bounding box center [560, 390] width 1120 height 780
click at [396, 780] on html "Toggle navigation Home Bank Account List Load By Website Group [OXPLAY] ZEUS138…" at bounding box center [560, 390] width 1120 height 780
click at [388, 780] on html "Toggle navigation Home Bank Account List Load By Website Group [OXPLAY] ZEUS138…" at bounding box center [560, 390] width 1120 height 780
drag, startPoint x: 390, startPoint y: 792, endPoint x: 382, endPoint y: 777, distance: 17.0
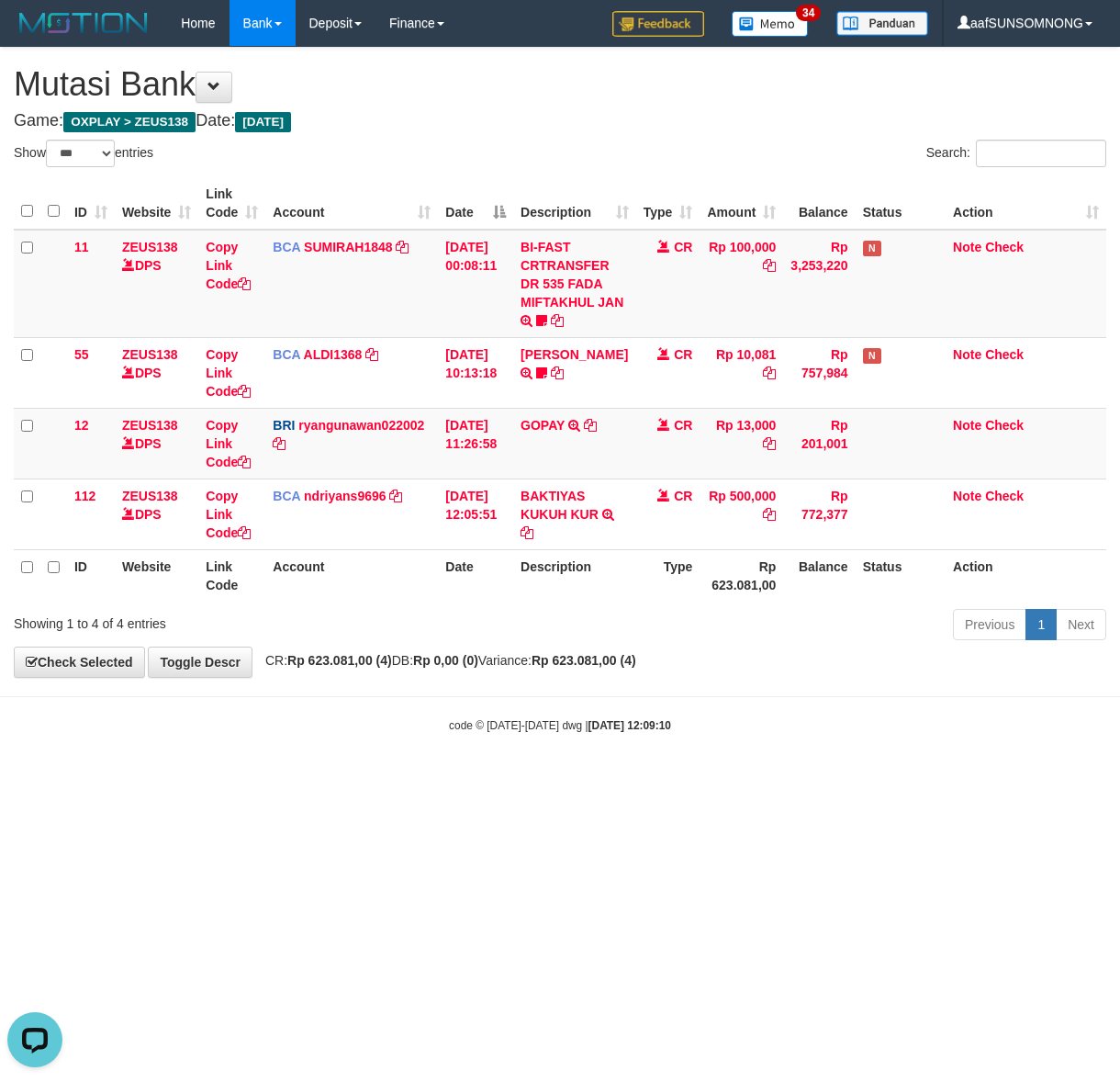
click at [392, 780] on html "Toggle navigation Home Bank Account List Load By Website Group [OXPLAY] ZEUS138…" at bounding box center [560, 390] width 1120 height 780
drag, startPoint x: 281, startPoint y: 820, endPoint x: 1106, endPoint y: 911, distance: 830.0
click at [297, 780] on html "Toggle navigation Home Bank Account List Load By Website Group [OXPLAY] ZEUS138…" at bounding box center [560, 390] width 1120 height 780
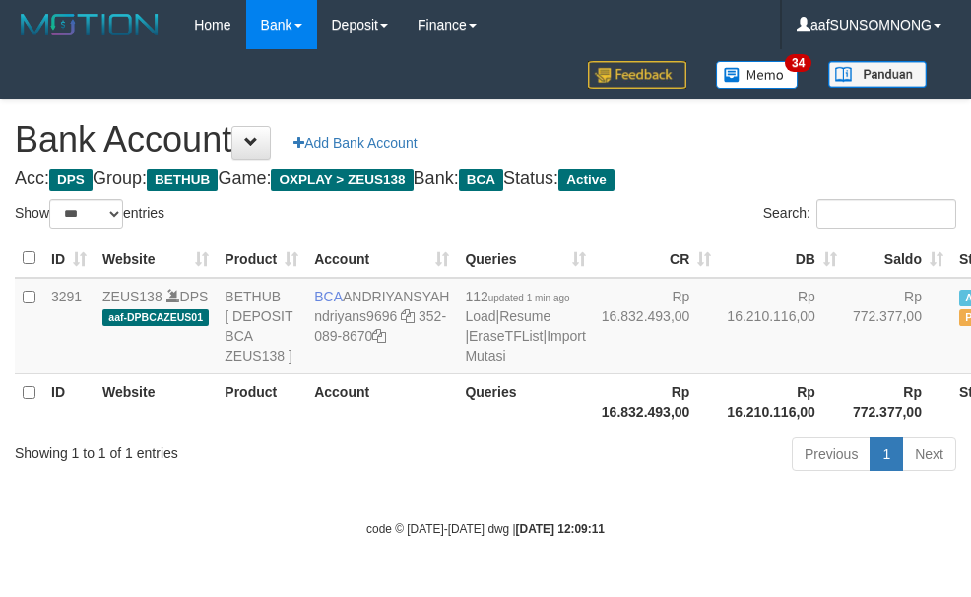
select select "***"
drag, startPoint x: 440, startPoint y: 441, endPoint x: 451, endPoint y: 407, distance: 36.1
click at [457, 429] on th "Queries" at bounding box center [525, 401] width 136 height 56
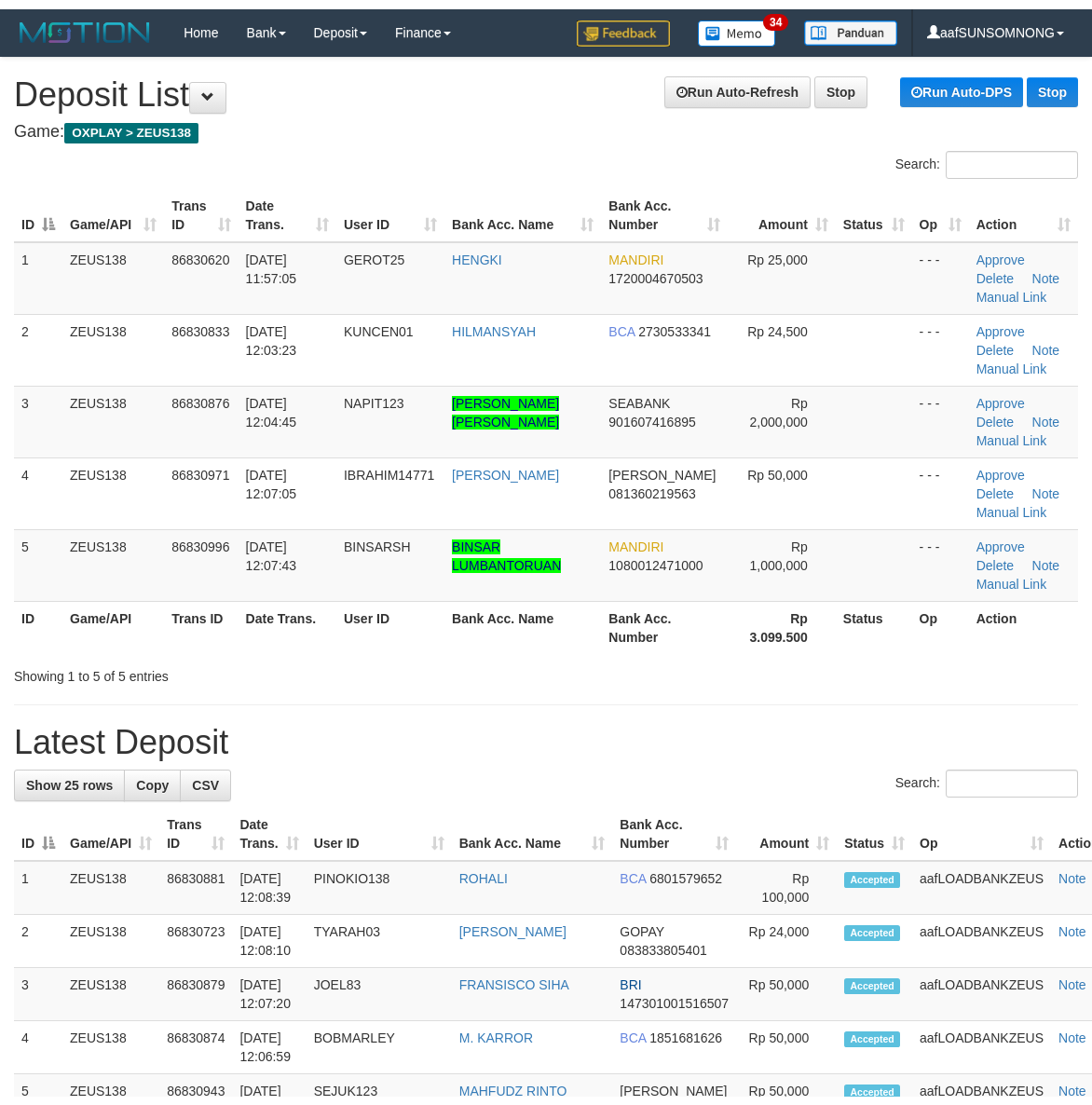
scroll to position [67, 0]
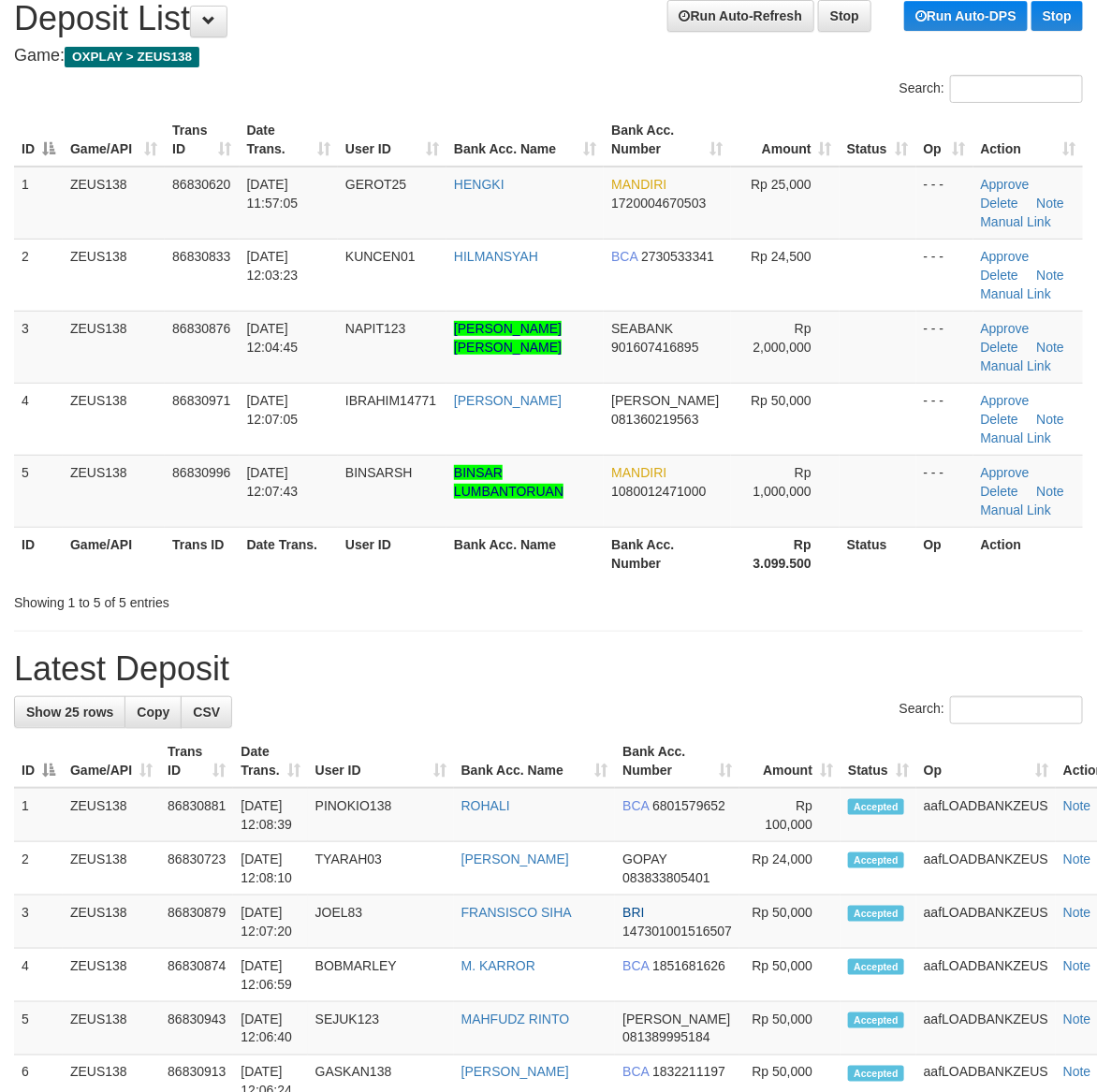
drag, startPoint x: 651, startPoint y: 741, endPoint x: 661, endPoint y: 735, distance: 11.7
click at [652, 735] on th "Bank Acc. Number" at bounding box center [677, 761] width 125 height 53
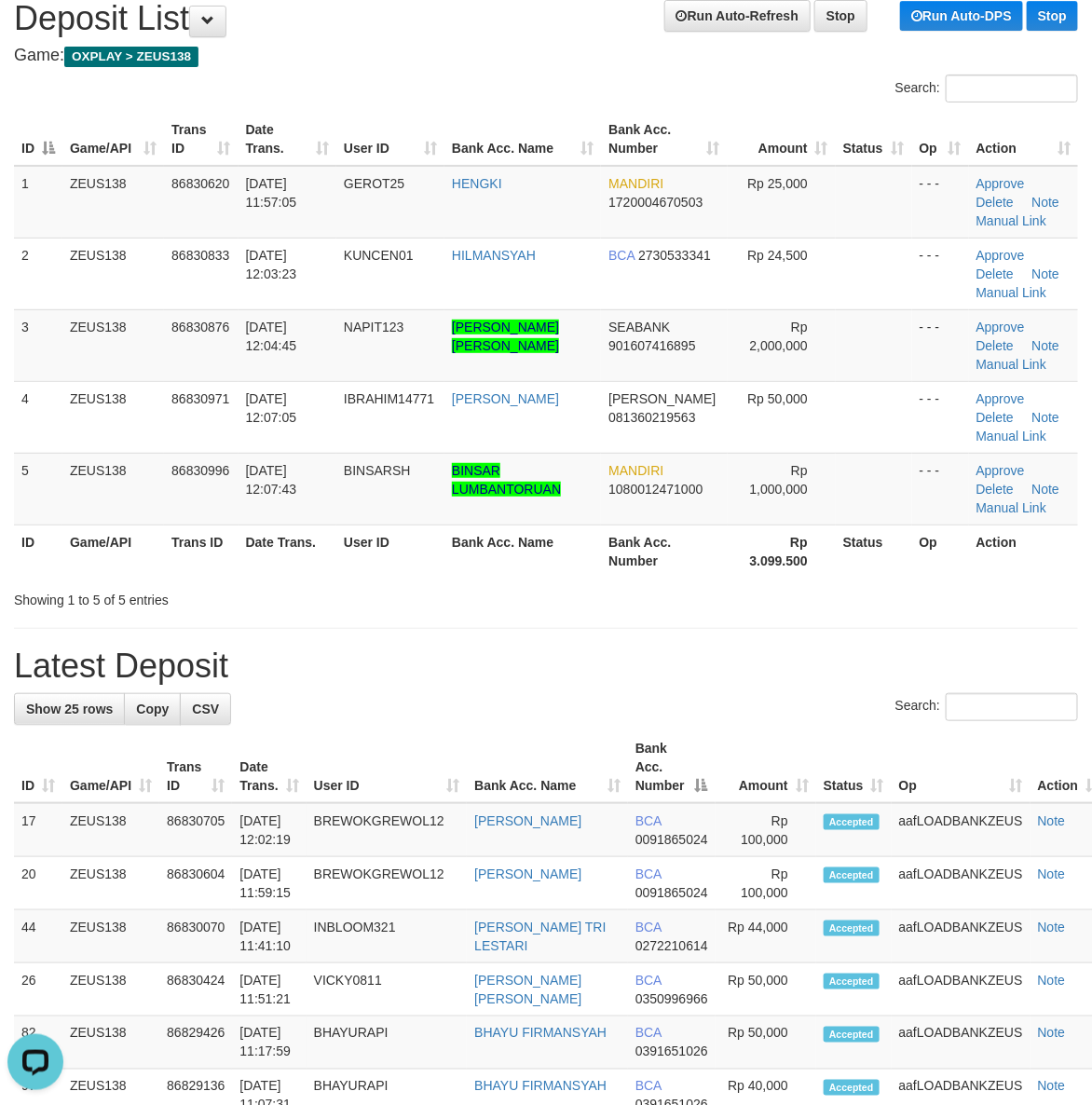
scroll to position [0, 0]
drag, startPoint x: 737, startPoint y: 699, endPoint x: 1101, endPoint y: 780, distance: 372.9
click at [747, 699] on div "Search:" at bounding box center [546, 709] width 1064 height 32
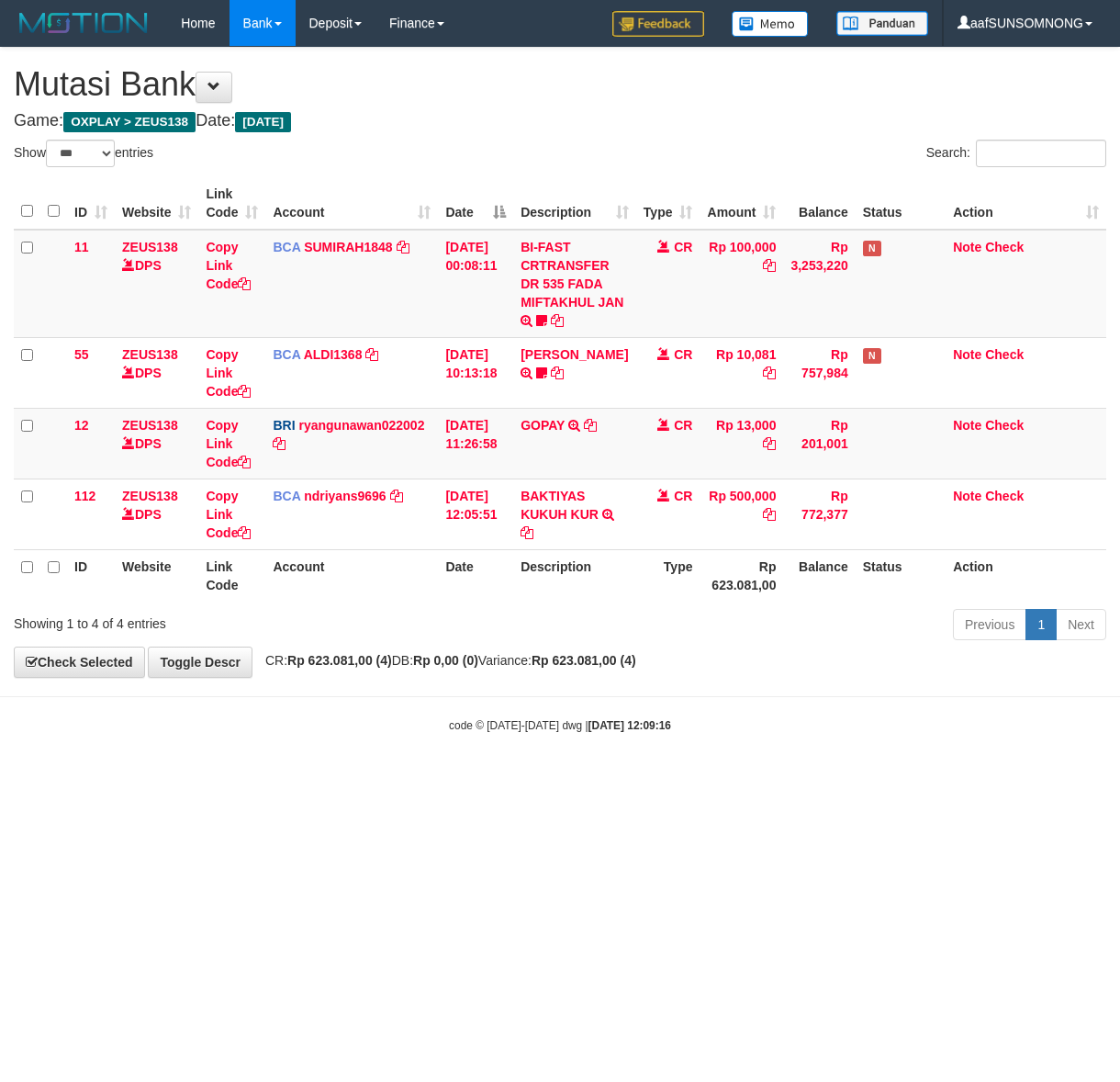
select select "***"
drag, startPoint x: 621, startPoint y: 782, endPoint x: 6, endPoint y: 709, distance: 619.3
click at [624, 780] on html "Toggle navigation Home Bank Account List Load By Website Group [OXPLAY] ZEUS138…" at bounding box center [560, 390] width 1120 height 780
drag, startPoint x: 147, startPoint y: 714, endPoint x: 206, endPoint y: 712, distance: 59.0
click at [176, 716] on body "Toggle navigation Home Bank Account List Load By Website Group [OXPLAY] ZEUS138…" at bounding box center [560, 390] width 1120 height 780
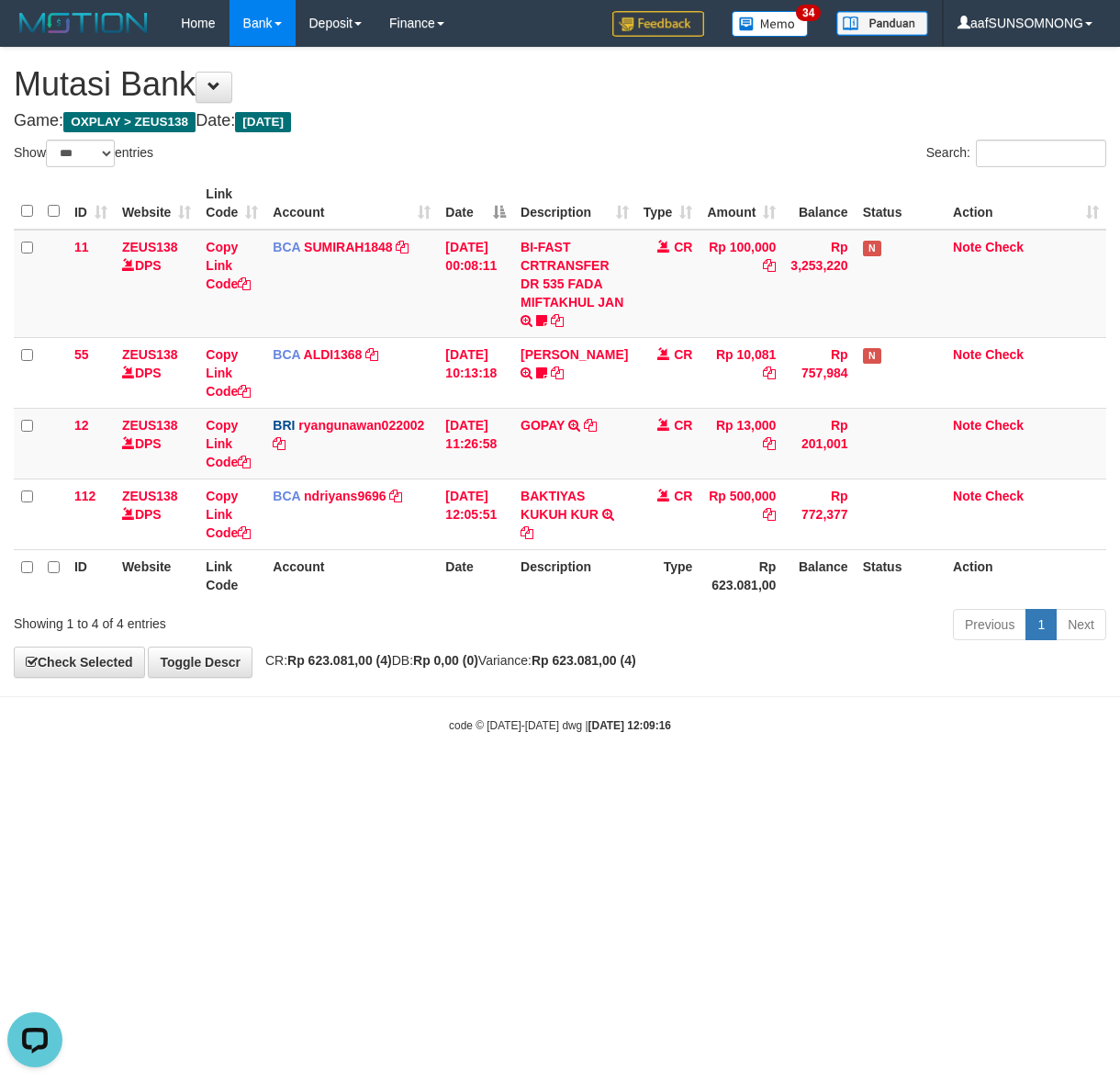
click at [234, 733] on div "code © 2012-2018 dwg | 2025/08/31 12:09:16" at bounding box center [560, 725] width 1120 height 19
drag, startPoint x: 381, startPoint y: 767, endPoint x: 418, endPoint y: 773, distance: 37.5
click at [383, 770] on body "Toggle navigation Home Bank Account List Load By Website Group [OXPLAY] ZEUS138…" at bounding box center [560, 390] width 1120 height 780
drag, startPoint x: 418, startPoint y: 773, endPoint x: 436, endPoint y: 768, distance: 18.7
click at [421, 773] on body "Toggle navigation Home Bank Account List Load By Website Group [OXPLAY] ZEUS138…" at bounding box center [560, 390] width 1120 height 780
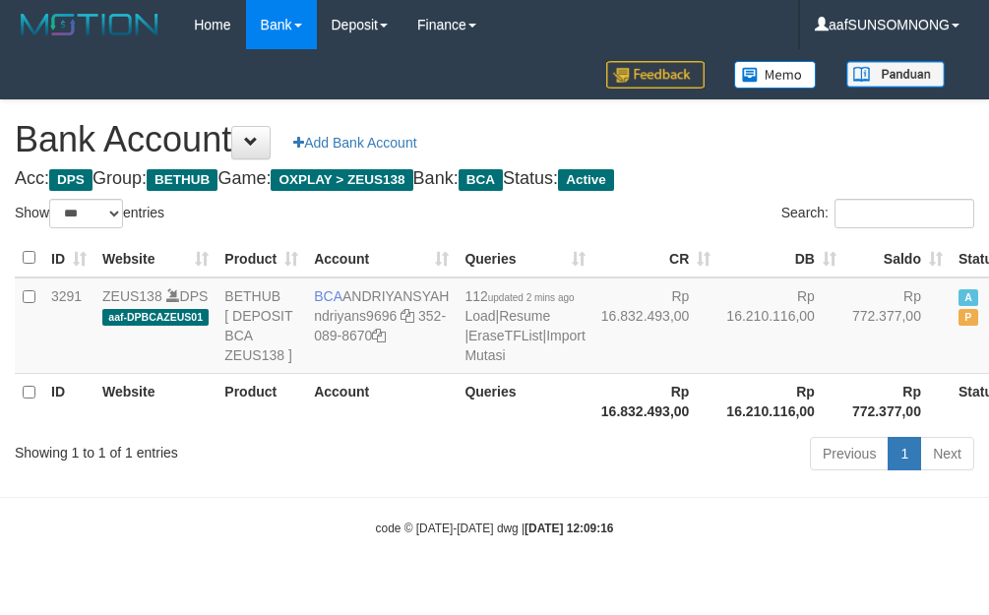
select select "***"
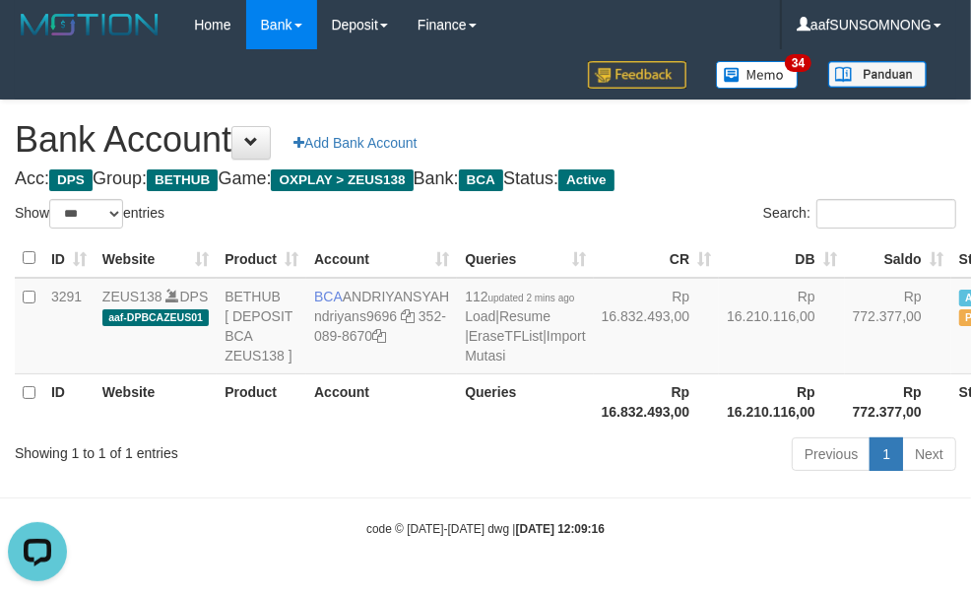
click at [376, 463] on div "Showing 1 to 1 of 1 entries" at bounding box center [202, 449] width 375 height 28
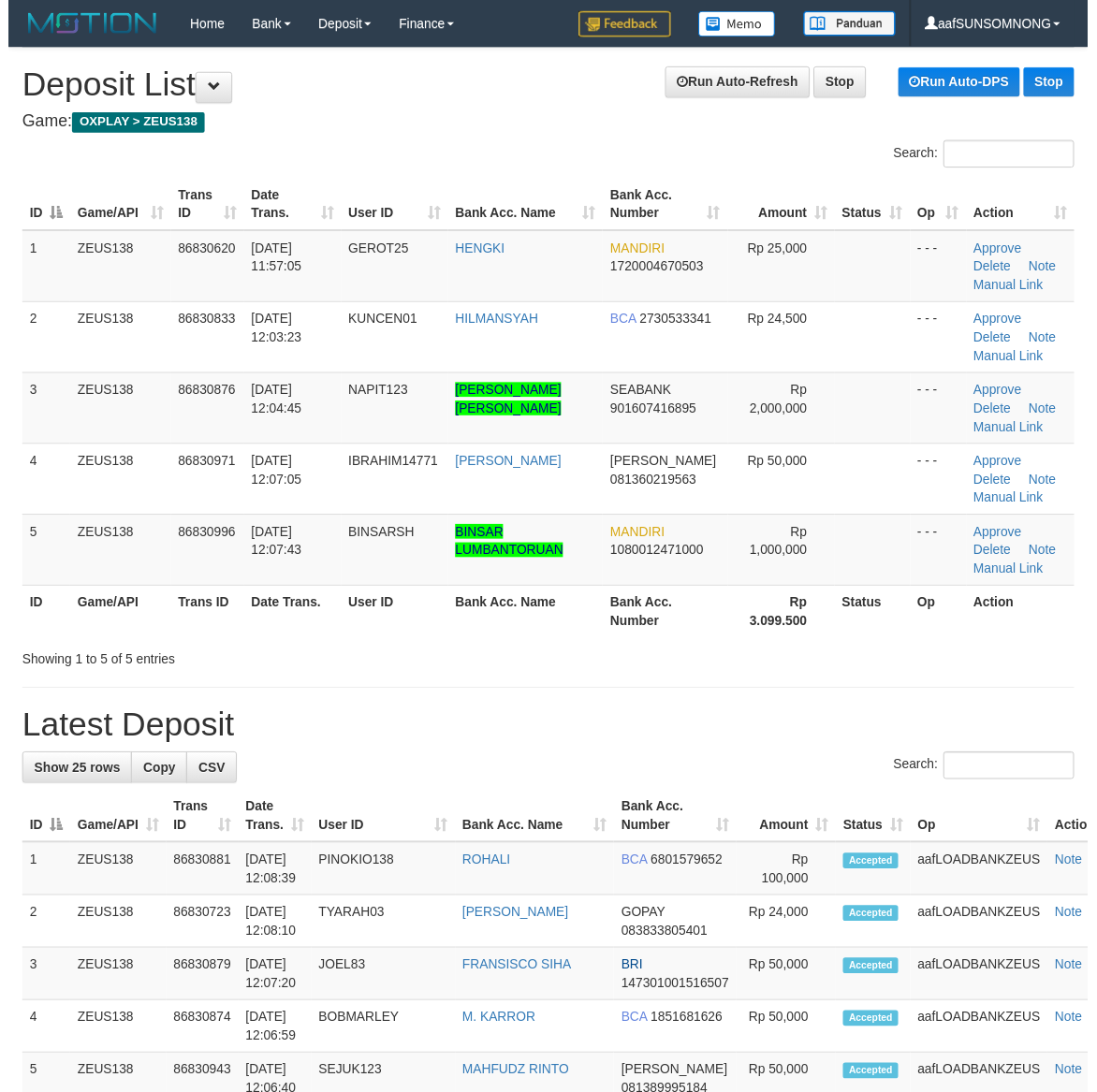
scroll to position [67, 0]
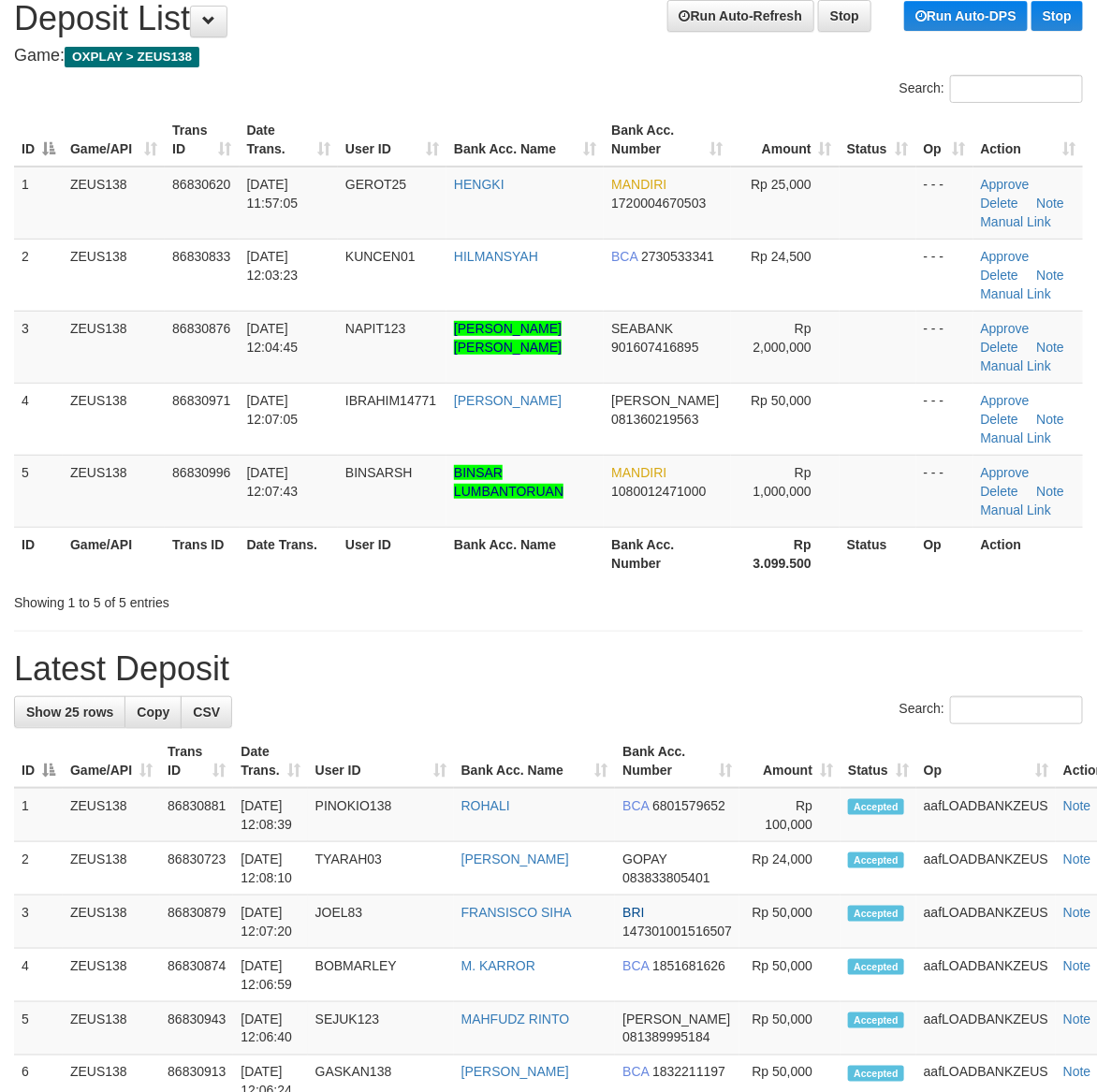
drag, startPoint x: 717, startPoint y: 699, endPoint x: 1100, endPoint y: 712, distance: 383.2
click at [732, 699] on div "Search:" at bounding box center [548, 712] width 1068 height 32
drag, startPoint x: 775, startPoint y: 683, endPoint x: 1105, endPoint y: 716, distance: 331.6
click at [779, 683] on h1 "Latest Deposit" at bounding box center [548, 668] width 1068 height 37
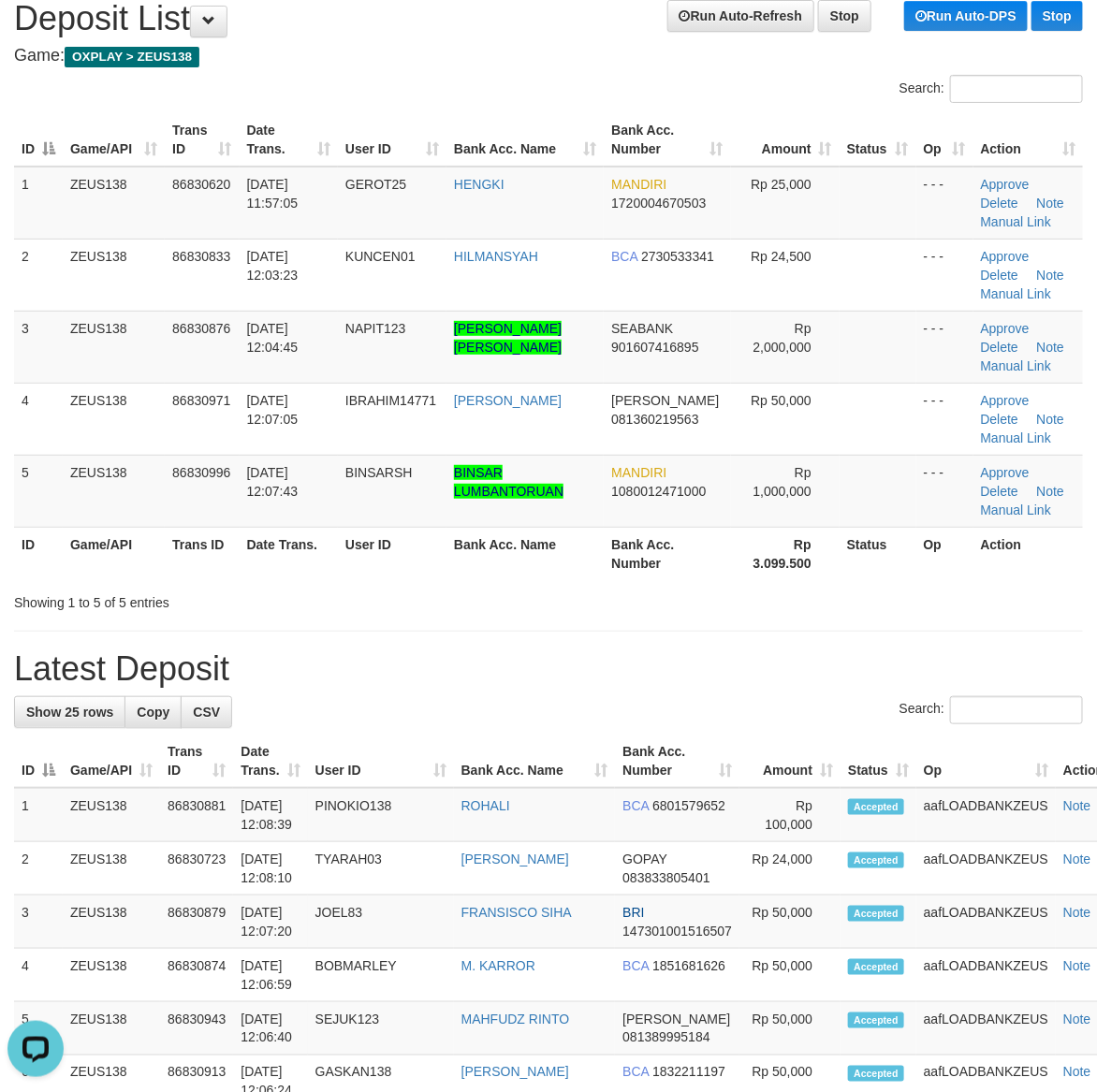
click at [713, 661] on h1 "Latest Deposit" at bounding box center [548, 668] width 1068 height 37
click at [803, 586] on div "Showing 1 to 5 of 5 entries" at bounding box center [548, 599] width 1097 height 27
drag, startPoint x: 672, startPoint y: 738, endPoint x: 737, endPoint y: 745, distance: 65.4
click at [685, 740] on th "Bank Acc. Number" at bounding box center [677, 761] width 125 height 53
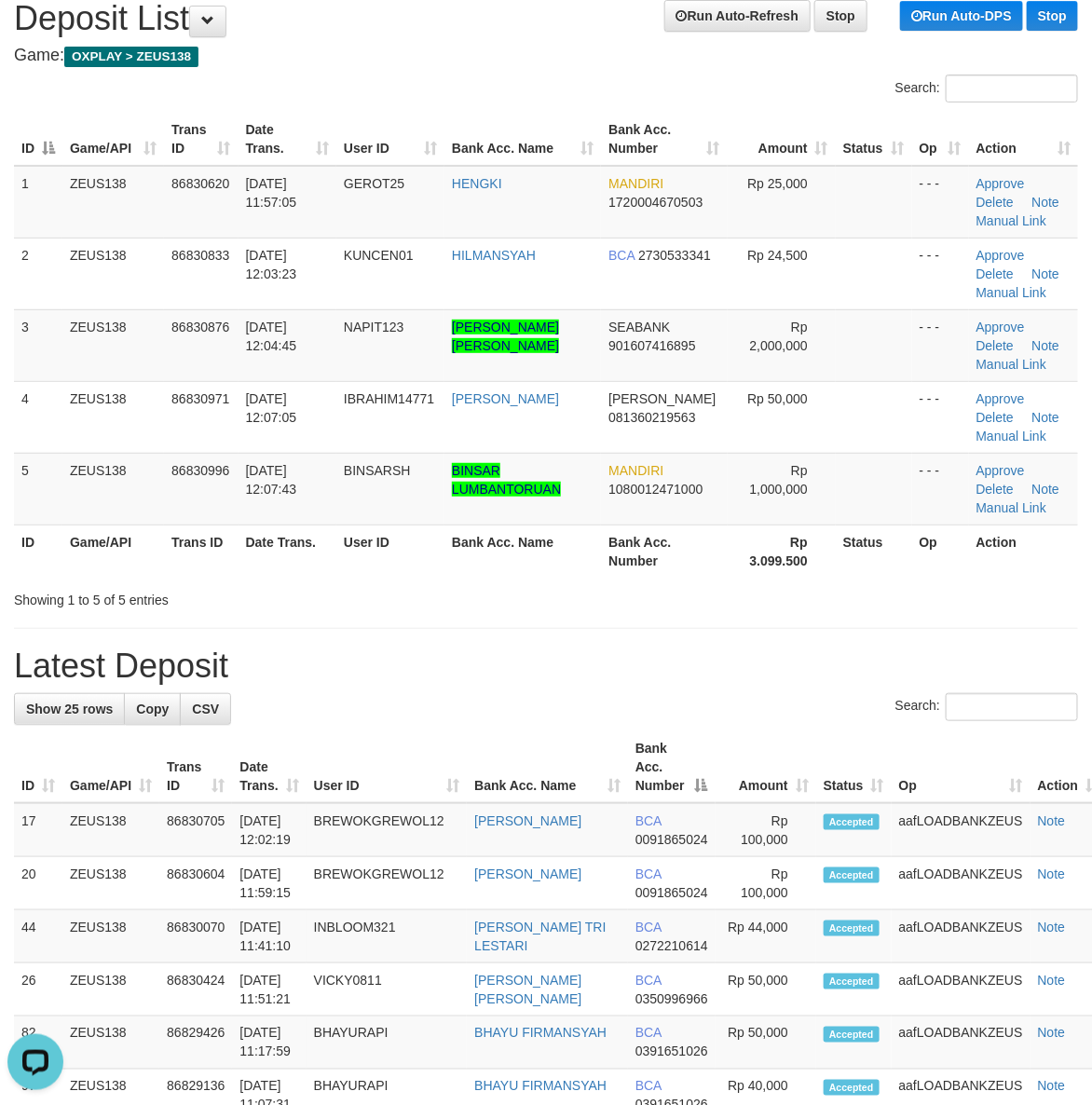
drag, startPoint x: 519, startPoint y: 718, endPoint x: 733, endPoint y: 715, distance: 214.0
click at [534, 720] on div "Search:" at bounding box center [546, 709] width 1064 height 32
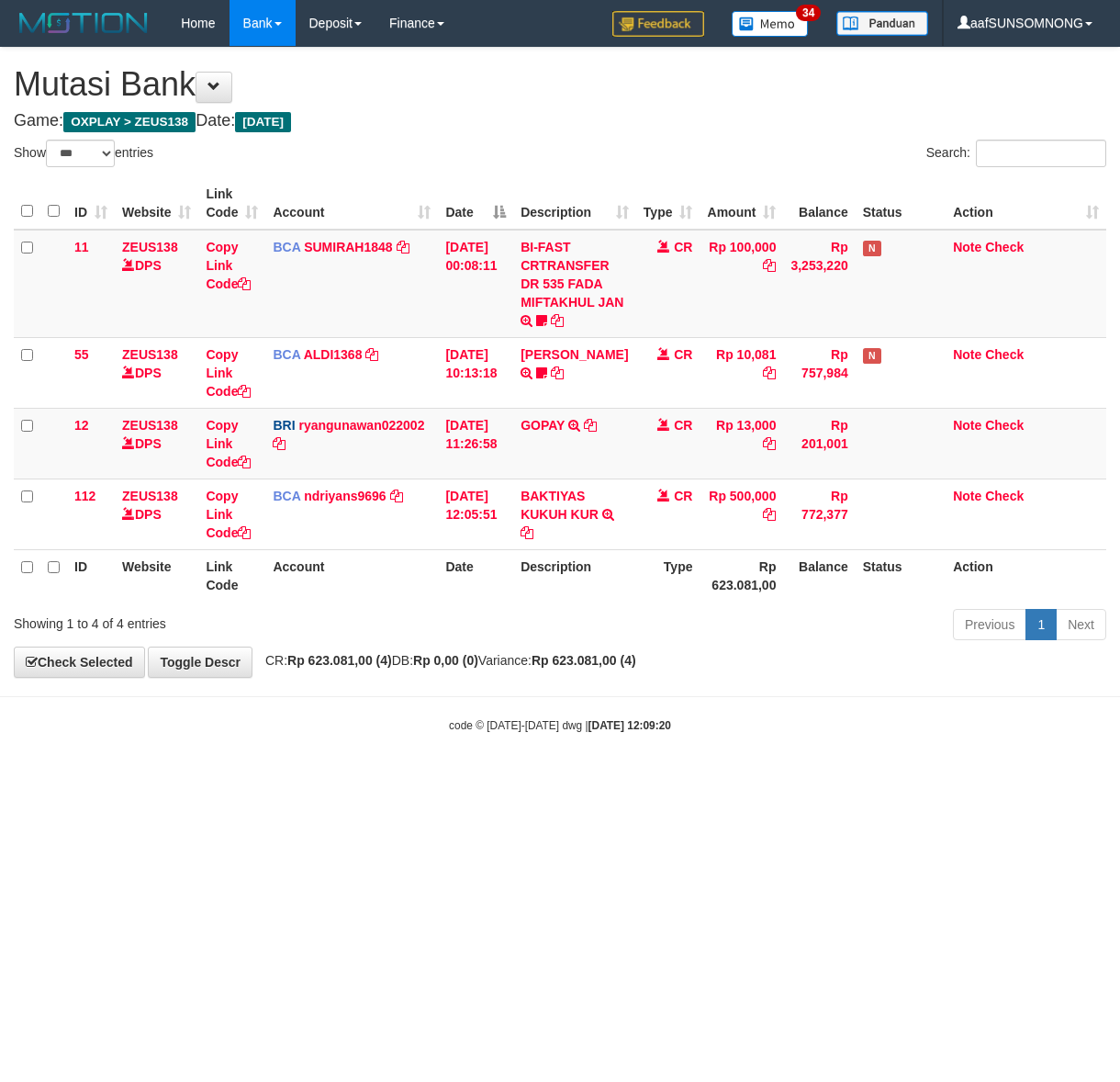
select select "***"
drag, startPoint x: 380, startPoint y: 772, endPoint x: 375, endPoint y: 791, distance: 19.6
click at [391, 780] on html "Toggle navigation Home Bank Account List Load By Website Group [OXPLAY] ZEUS138…" at bounding box center [560, 390] width 1120 height 780
drag, startPoint x: 409, startPoint y: 765, endPoint x: 432, endPoint y: 771, distance: 23.8
click at [419, 767] on body "Toggle navigation Home Bank Account List Load By Website Group [OXPLAY] ZEUS138…" at bounding box center [560, 390] width 1120 height 780
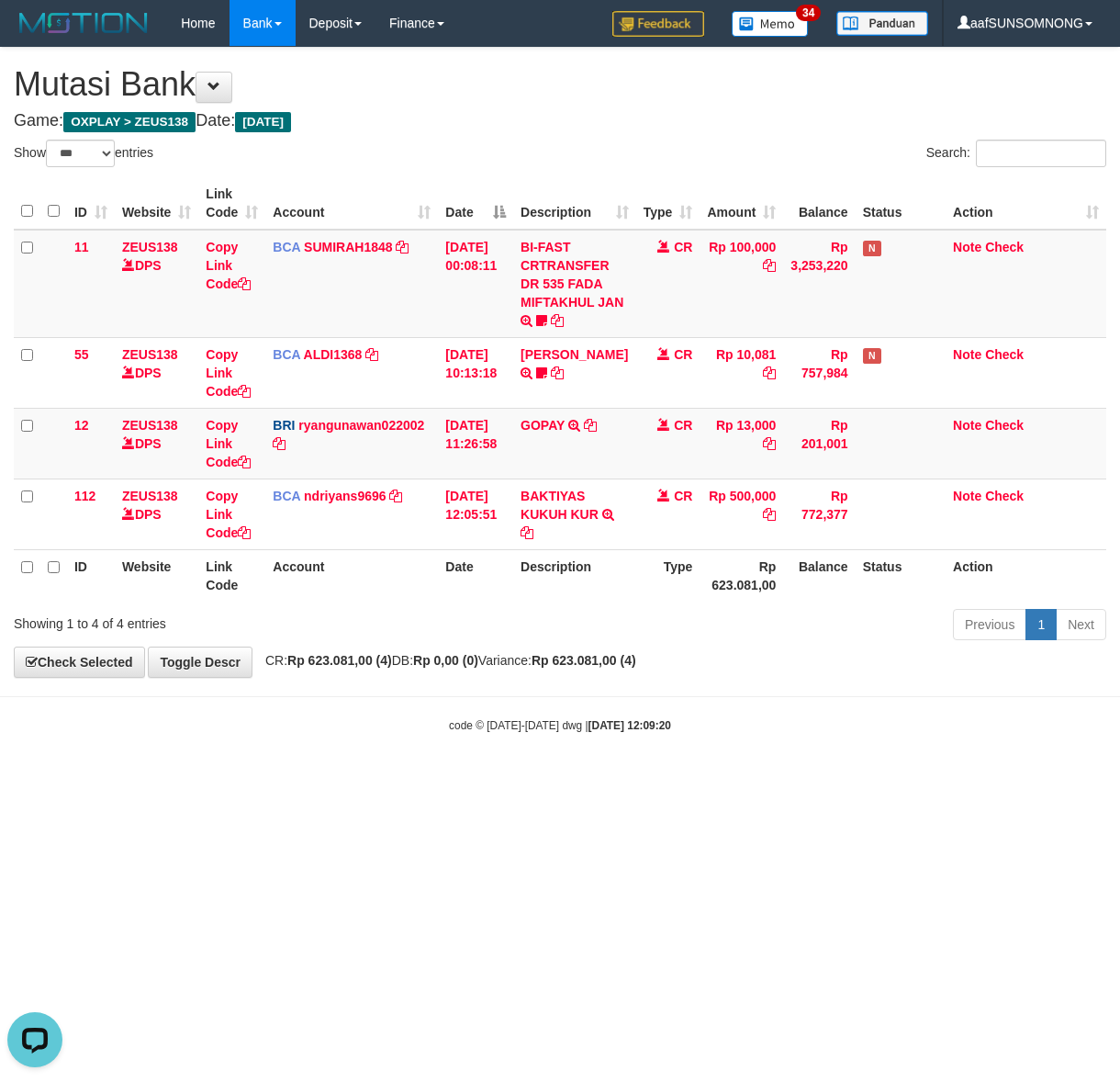
click at [442, 778] on body "Toggle navigation Home Bank Account List Load By Website Group [OXPLAY] ZEUS138…" at bounding box center [560, 390] width 1120 height 780
click at [483, 771] on body "Toggle navigation Home Bank Account List Load By Website Group [OXPLAY] ZEUS138…" at bounding box center [560, 390] width 1120 height 780
drag, startPoint x: 399, startPoint y: 756, endPoint x: 671, endPoint y: 777, distance: 272.8
click at [413, 755] on body "Toggle navigation Home Bank Account List Load By Website Group [OXPLAY] ZEUS138…" at bounding box center [560, 390] width 1120 height 780
drag, startPoint x: 606, startPoint y: 730, endPoint x: 360, endPoint y: 696, distance: 248.3
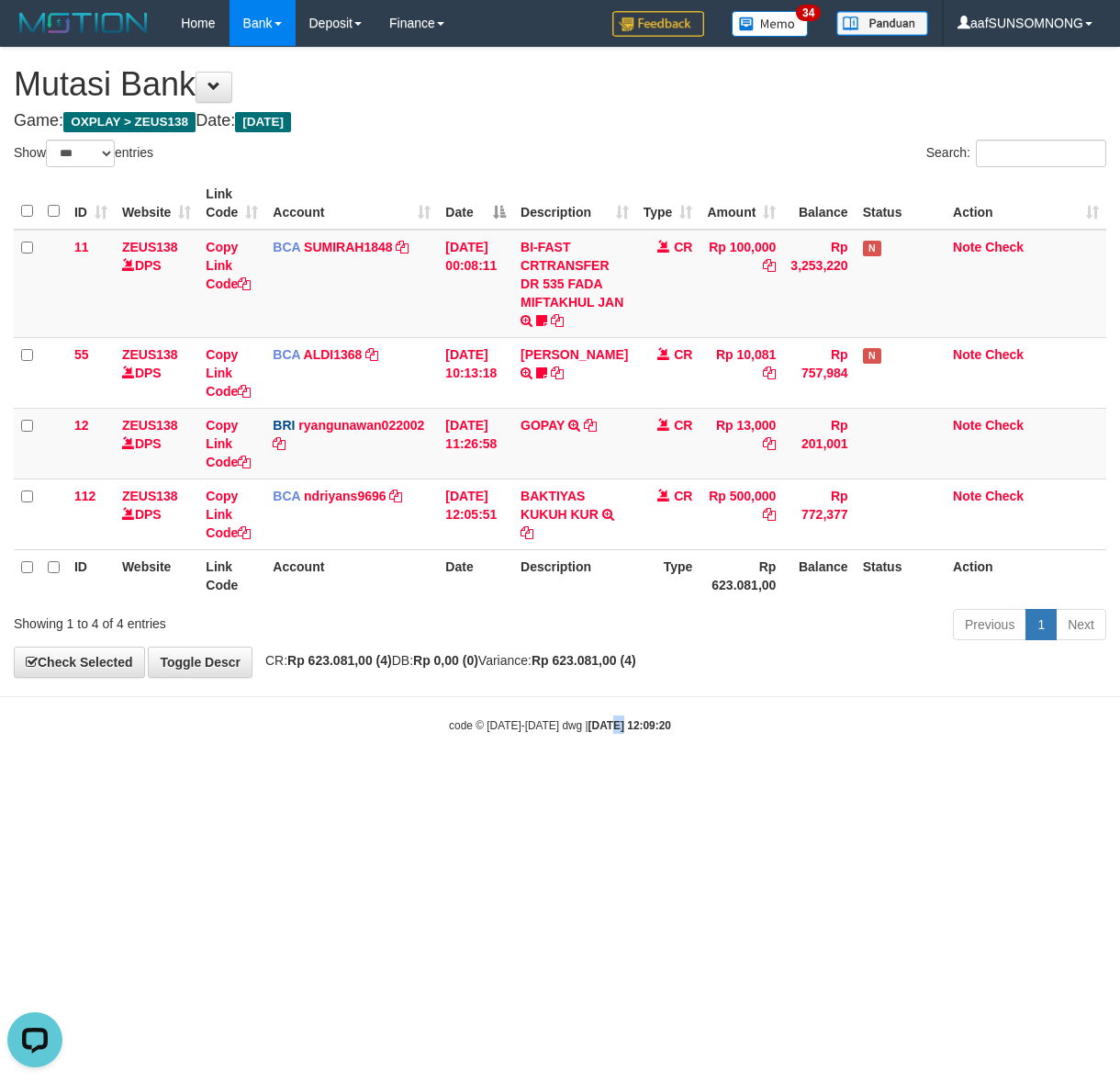
click at [612, 730] on strong "[DATE] 12:09:20" at bounding box center [629, 726] width 83 height 13
drag, startPoint x: 282, startPoint y: 801, endPoint x: 297, endPoint y: 892, distance: 92.2
click at [287, 780] on html "Toggle navigation Home Bank Account List Load By Website Group [OXPLAY] ZEUS138…" at bounding box center [560, 390] width 1120 height 780
drag, startPoint x: 240, startPoint y: 956, endPoint x: 5, endPoint y: 869, distance: 250.6
click at [241, 780] on html "Toggle navigation Home Bank Account List Load By Website Group [OXPLAY] ZEUS138…" at bounding box center [560, 390] width 1120 height 780
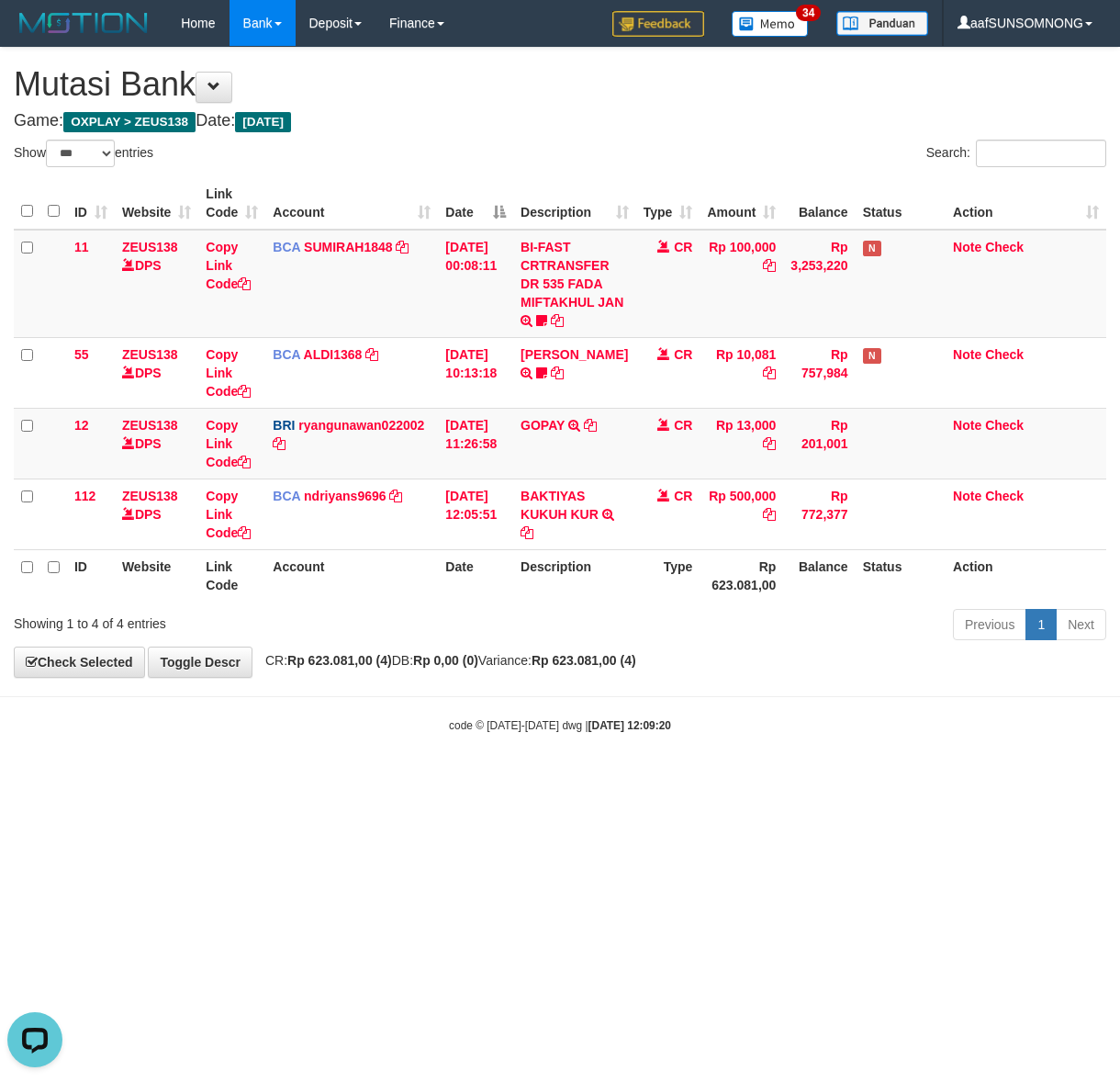
click at [479, 780] on html "Toggle navigation Home Bank Account List Load By Website Group [OXPLAY] ZEUS138…" at bounding box center [560, 390] width 1120 height 780
click at [551, 705] on body "Toggle navigation Home Bank Account List Load By Website Group [OXPLAY] ZEUS138…" at bounding box center [560, 390] width 1120 height 780
drag, startPoint x: 370, startPoint y: 743, endPoint x: 425, endPoint y: 741, distance: 55.0
click at [383, 743] on body "Toggle navigation Home Bank Account List Load By Website Group [OXPLAY] ZEUS138…" at bounding box center [560, 390] width 1120 height 780
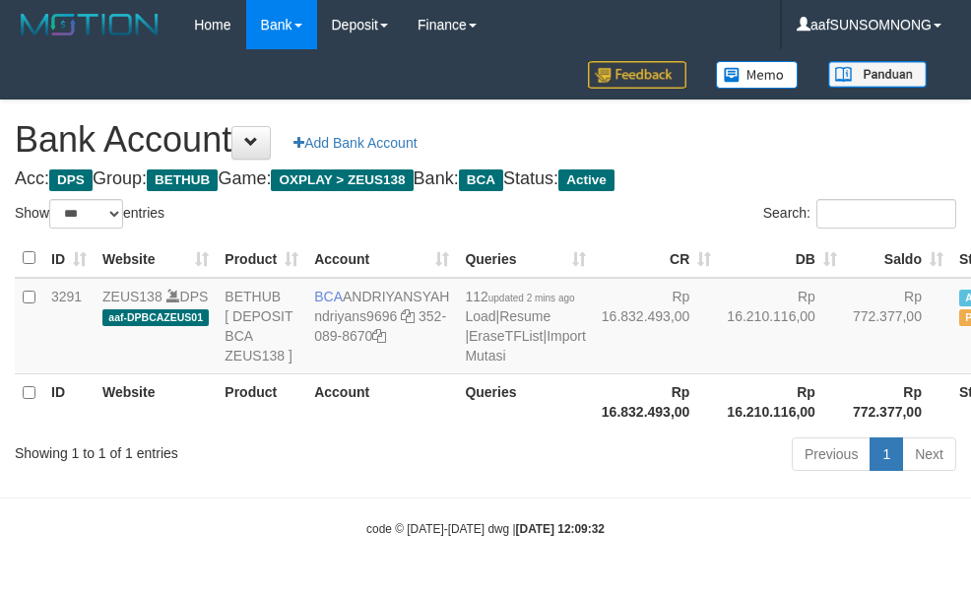
select select "***"
click at [384, 429] on th "Account" at bounding box center [381, 401] width 151 height 56
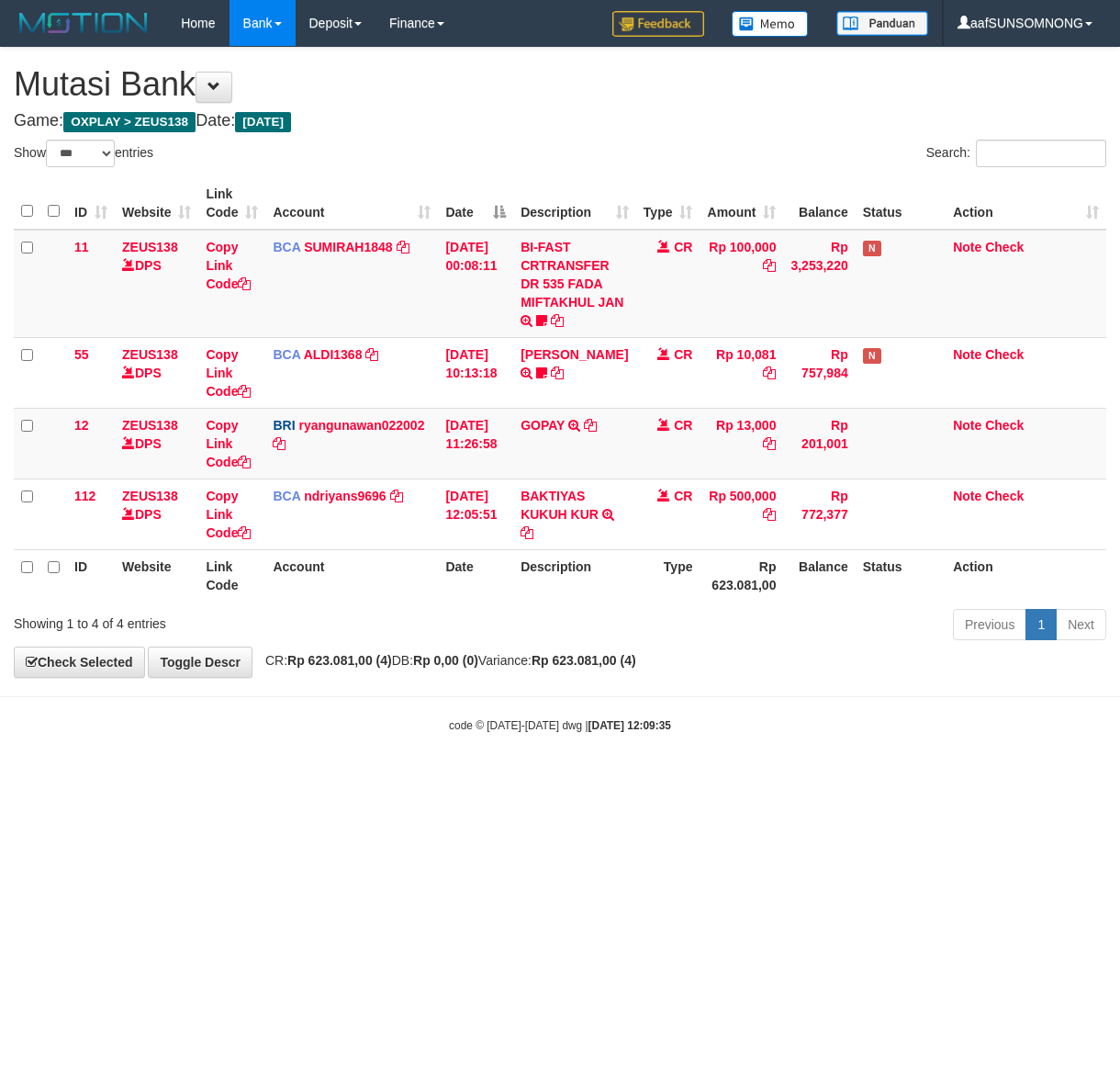
select select "***"
drag, startPoint x: 430, startPoint y: 847, endPoint x: 545, endPoint y: 815, distance: 119.4
click at [447, 780] on html "Toggle navigation Home Bank Account List Load By Website Group [OXPLAY] ZEUS138…" at bounding box center [560, 390] width 1120 height 780
click at [570, 780] on html "Toggle navigation Home Bank Account List Load By Website Group [OXPLAY] ZEUS138…" at bounding box center [560, 390] width 1120 height 780
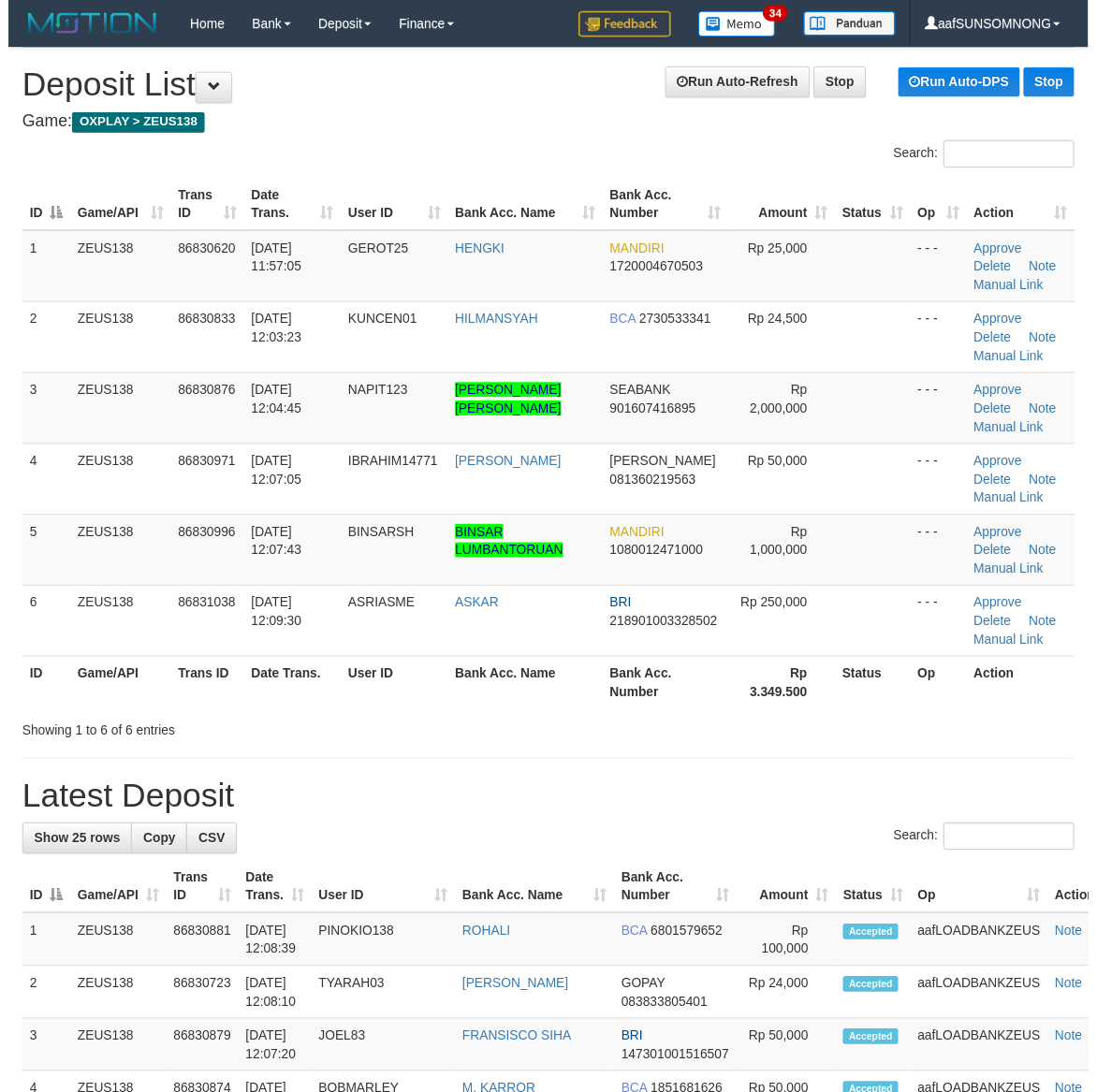
scroll to position [67, 0]
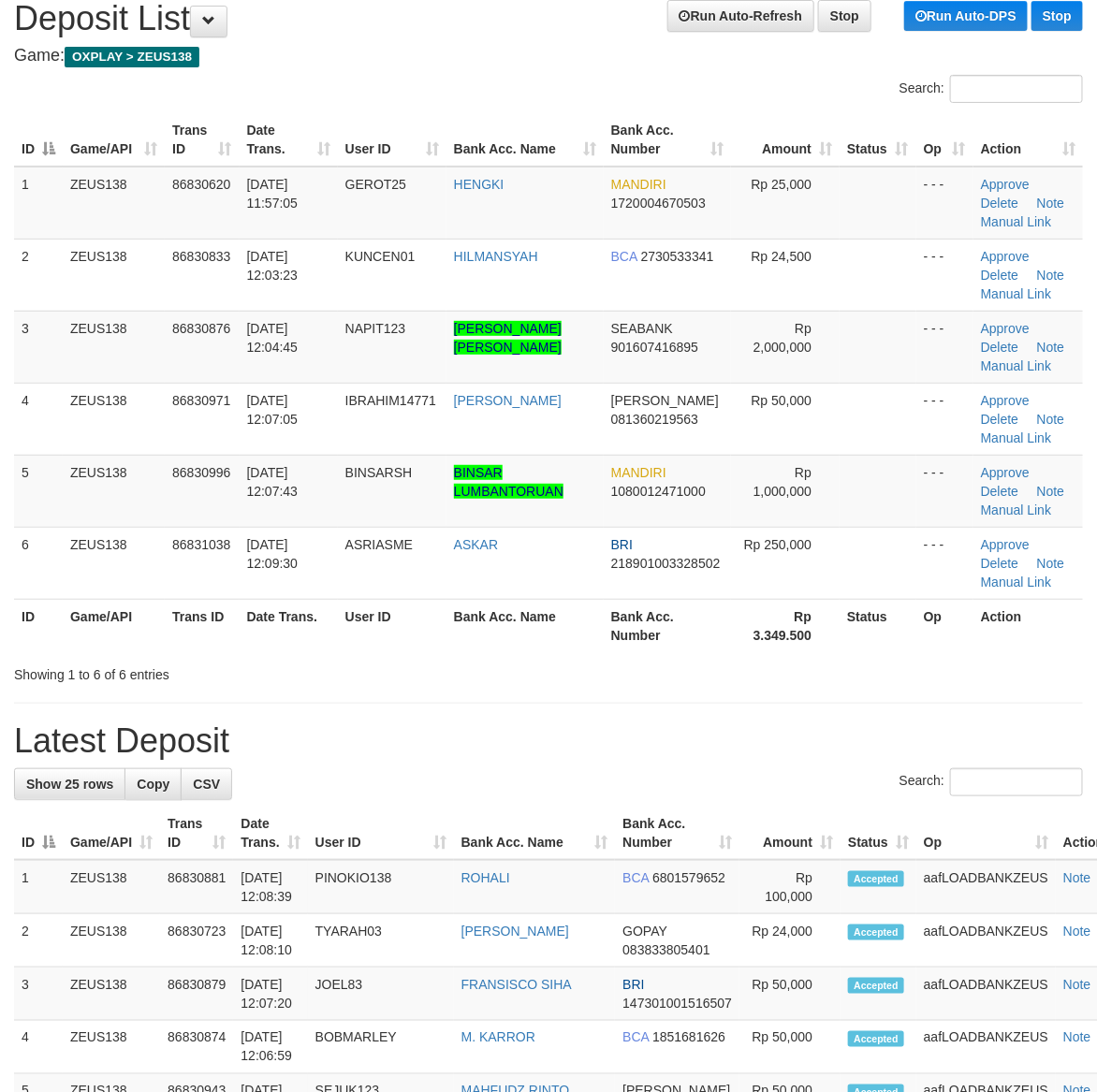
drag, startPoint x: 979, startPoint y: 636, endPoint x: 1059, endPoint y: 661, distance: 83.8
click at [1015, 651] on th "Action" at bounding box center [1028, 625] width 109 height 53
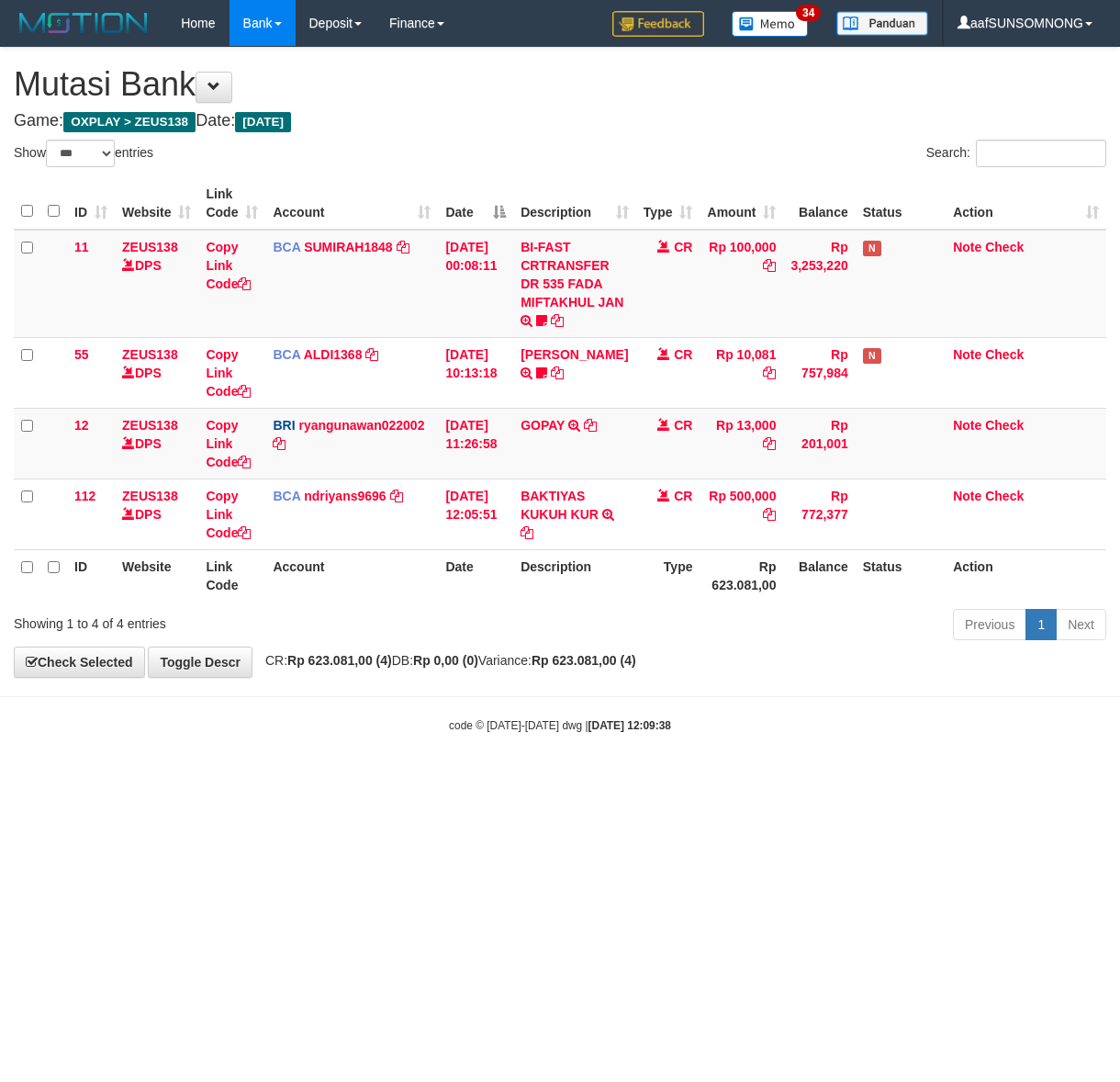
select select "***"
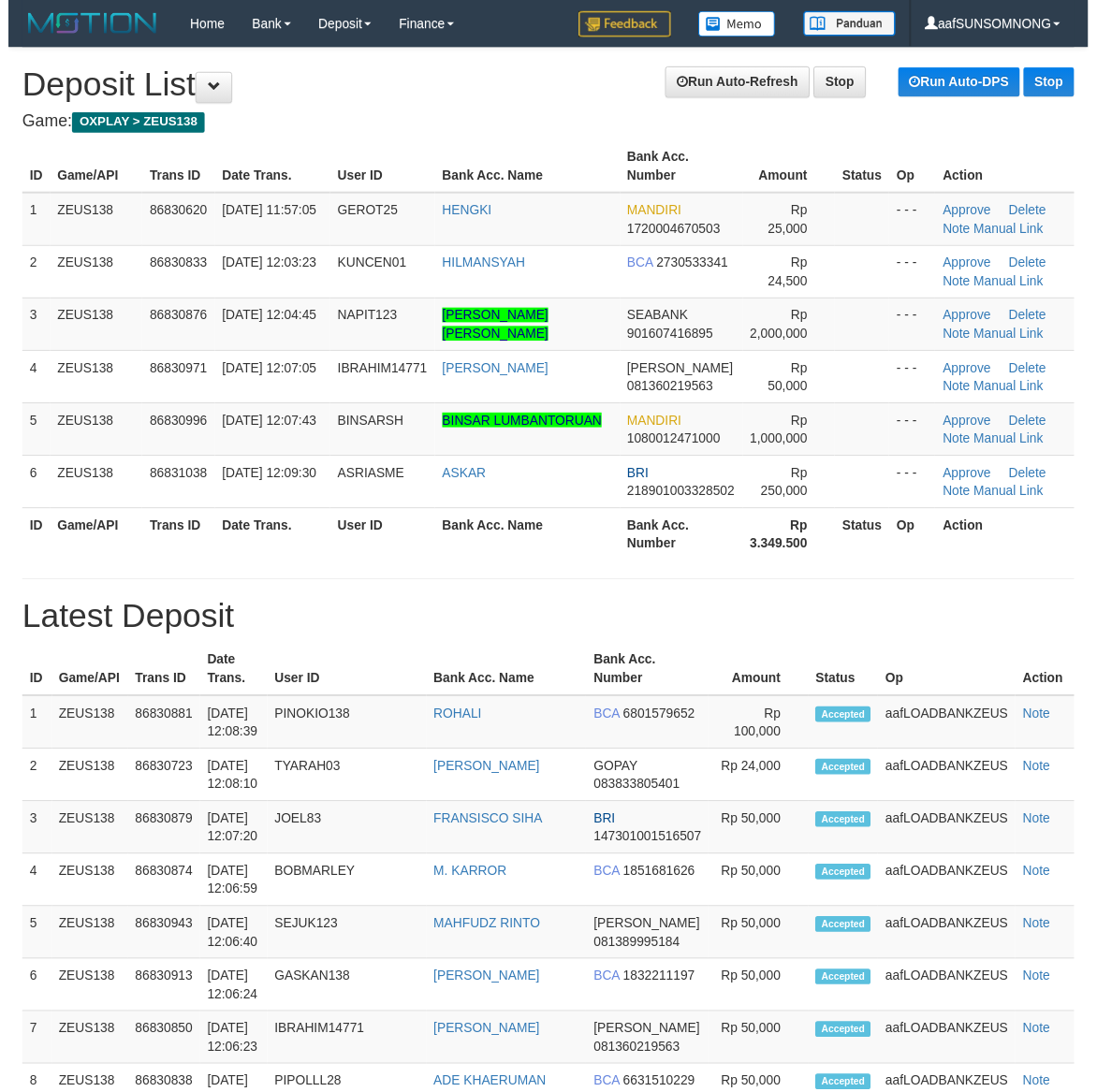
scroll to position [67, 0]
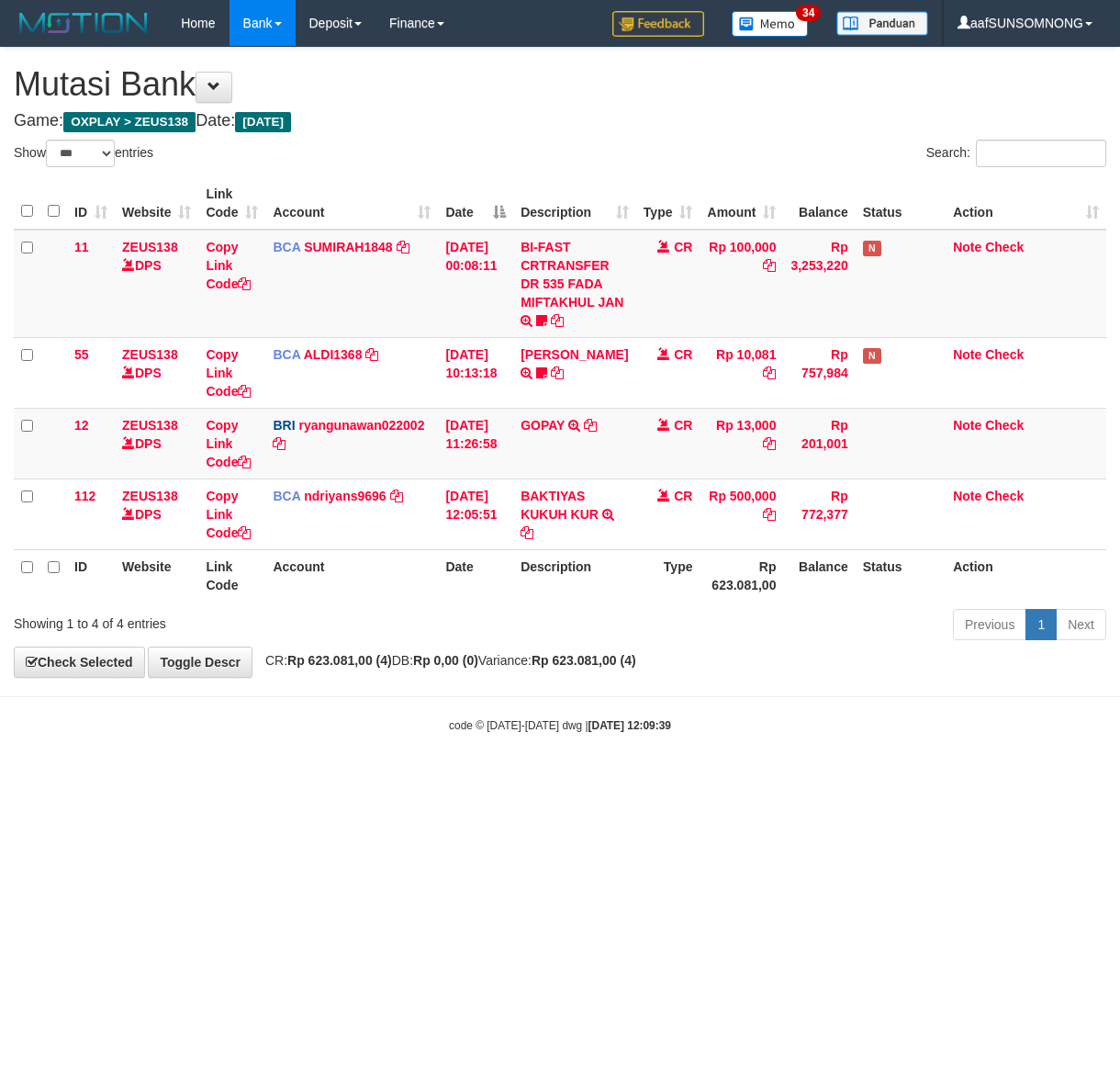
select select "***"
drag, startPoint x: 470, startPoint y: 746, endPoint x: 272, endPoint y: 727, distance: 198.9
click at [474, 748] on body "Toggle navigation Home Bank Account List Load By Website Group [OXPLAY] ZEUS138…" at bounding box center [560, 390] width 1120 height 780
drag, startPoint x: 379, startPoint y: 779, endPoint x: 388, endPoint y: 784, distance: 10.3
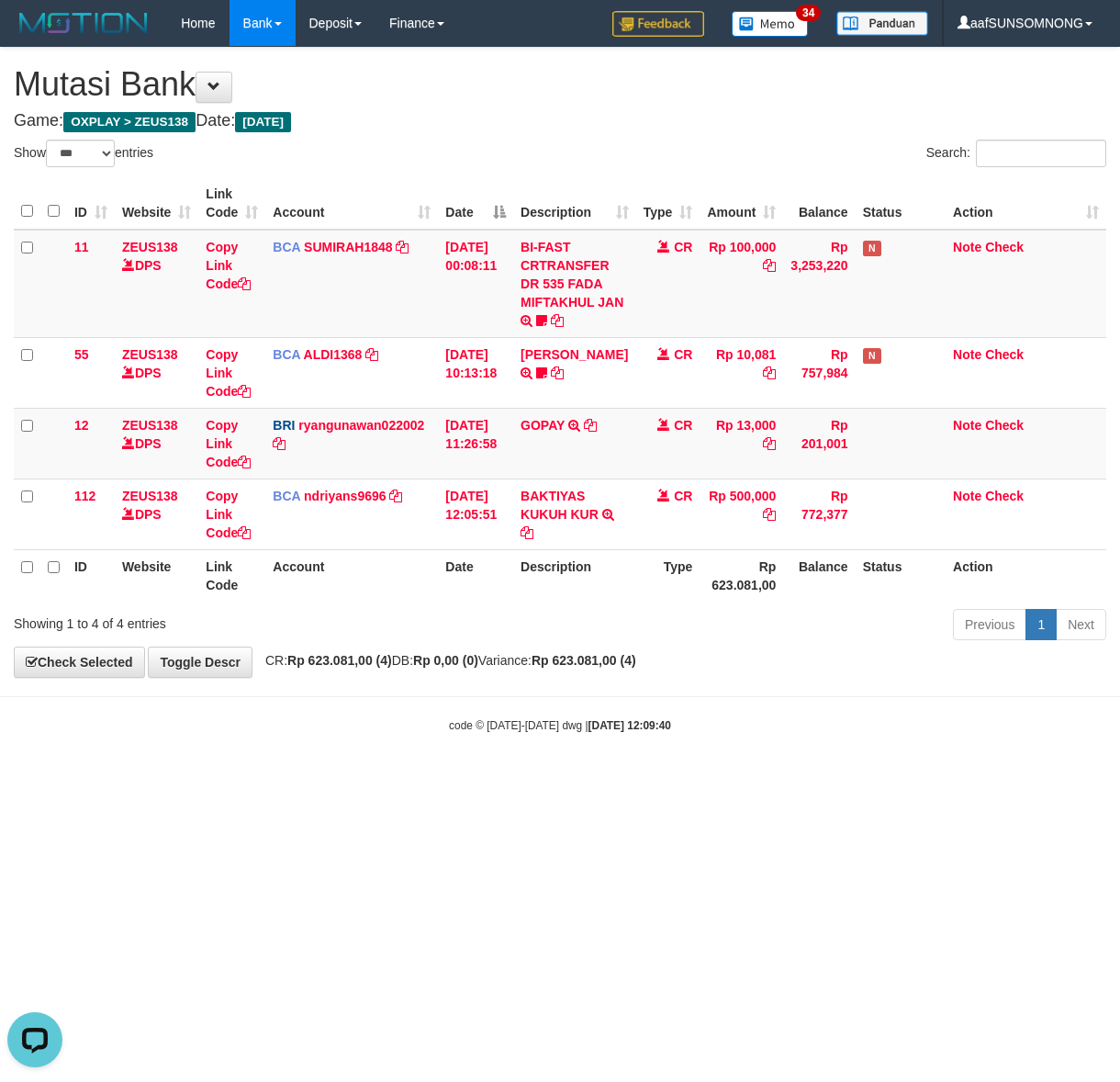
click at [381, 780] on body "Toggle navigation Home Bank Account List Load By Website Group [OXPLAY] ZEUS138…" at bounding box center [560, 390] width 1120 height 780
click at [349, 780] on html "Toggle navigation Home Bank Account List Load By Website Group [OXPLAY] ZEUS138…" at bounding box center [560, 390] width 1120 height 780
drag, startPoint x: 506, startPoint y: 867, endPoint x: 793, endPoint y: 894, distance: 288.3
click at [488, 780] on html "Toggle navigation Home Bank Account List Load By Website Group [OXPLAY] ZEUS138…" at bounding box center [560, 390] width 1120 height 780
click at [405, 780] on html "Toggle navigation Home Bank Account List Load By Website Group [OXPLAY] ZEUS138…" at bounding box center [560, 390] width 1120 height 780
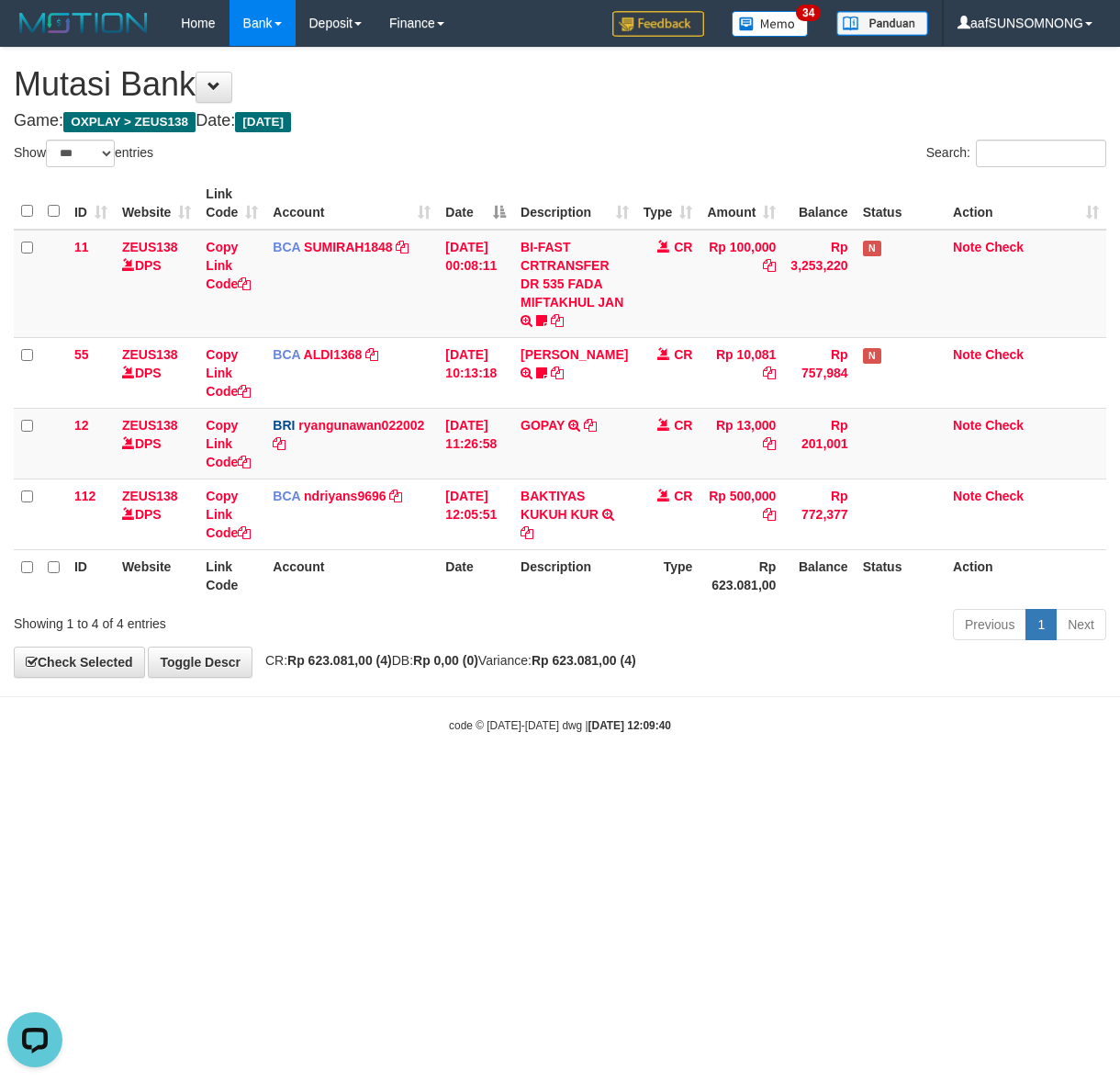
click at [305, 770] on body "Toggle navigation Home Bank Account List Load By Website Group [OXPLAY] ZEUS138…" at bounding box center [560, 390] width 1120 height 780
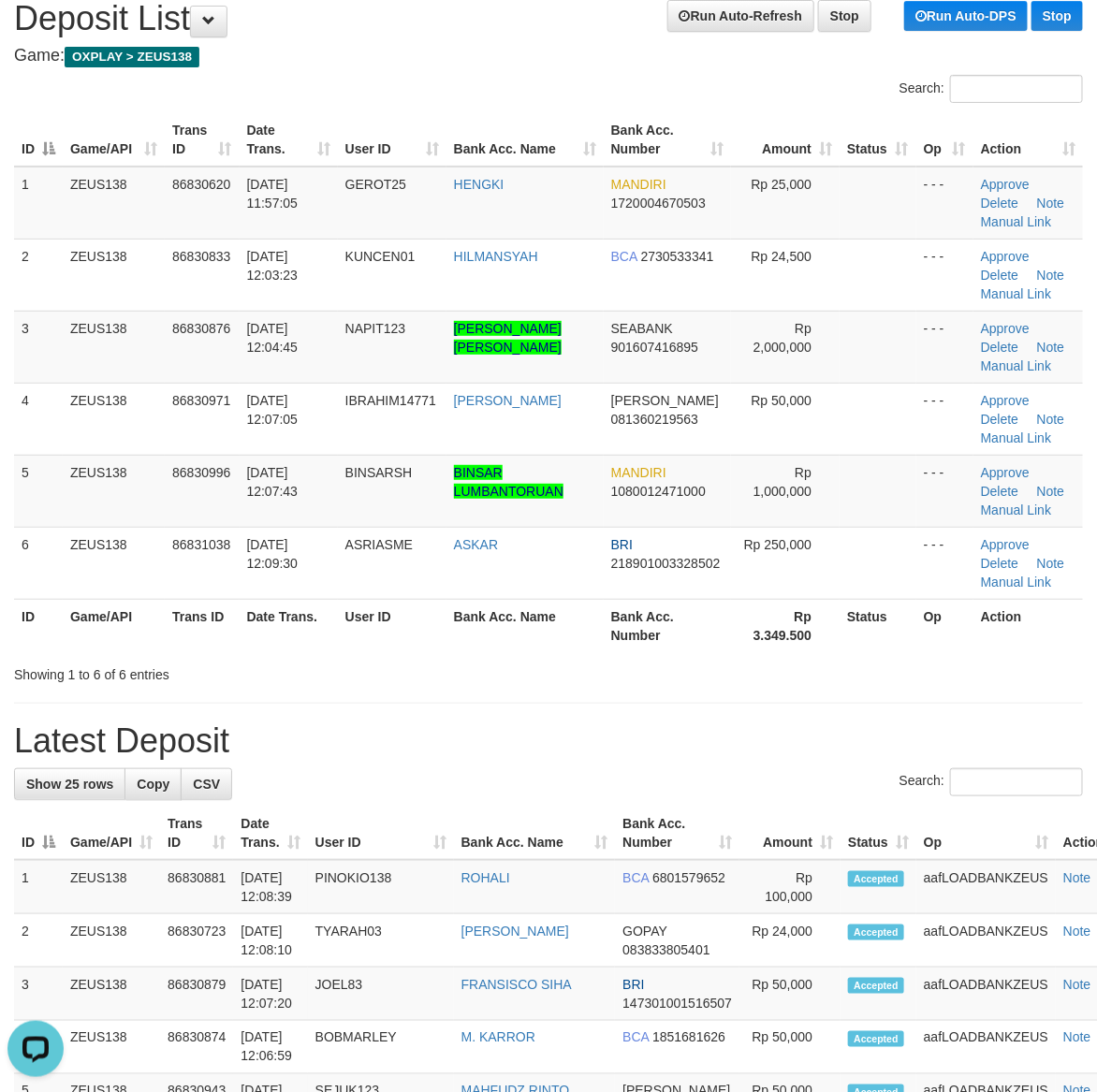
drag, startPoint x: 648, startPoint y: 737, endPoint x: 1113, endPoint y: 753, distance: 465.3
click at [655, 737] on h1 "Latest Deposit" at bounding box center [548, 740] width 1068 height 37
click at [657, 738] on h1 "Latest Deposit" at bounding box center [548, 740] width 1068 height 37
drag, startPoint x: 538, startPoint y: 712, endPoint x: 677, endPoint y: 725, distance: 139.6
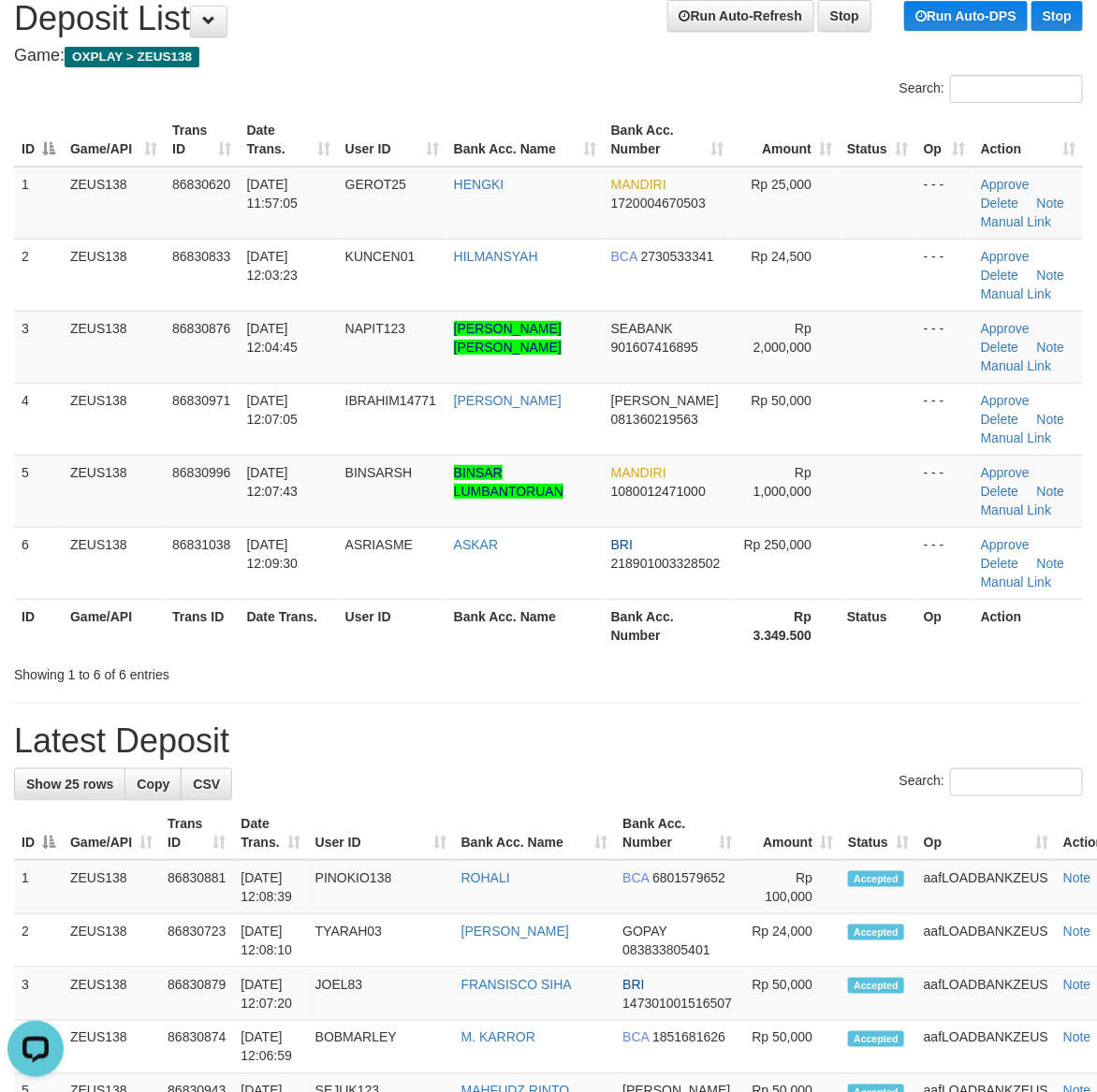
click at [801, 786] on div "Search:" at bounding box center [548, 784] width 1068 height 32
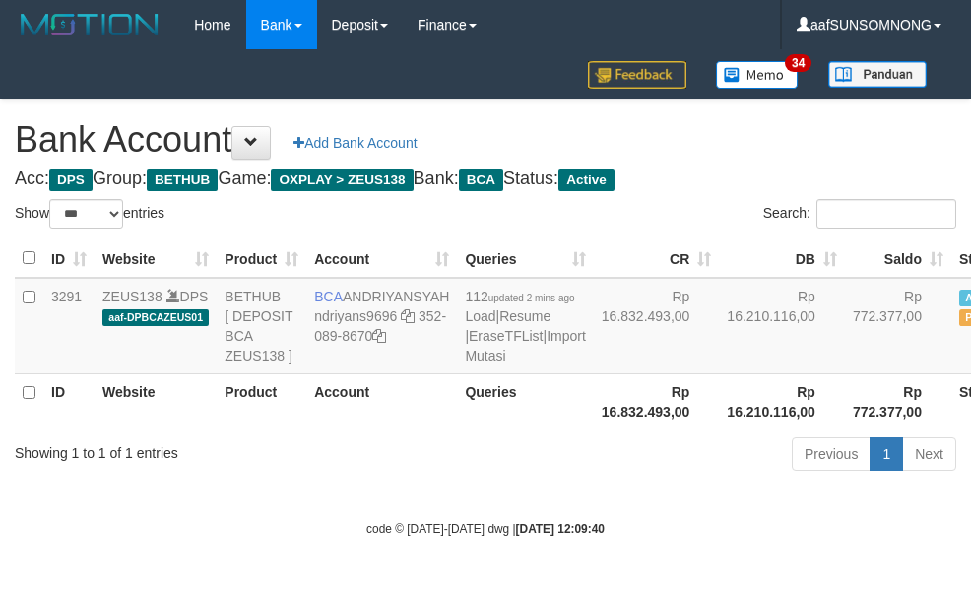
select select "***"
click at [523, 435] on div "ID Website Product Account Queries CR DB Saldo Status Action 3291 ZEUS138 DPS a…" at bounding box center [485, 334] width 971 height 202
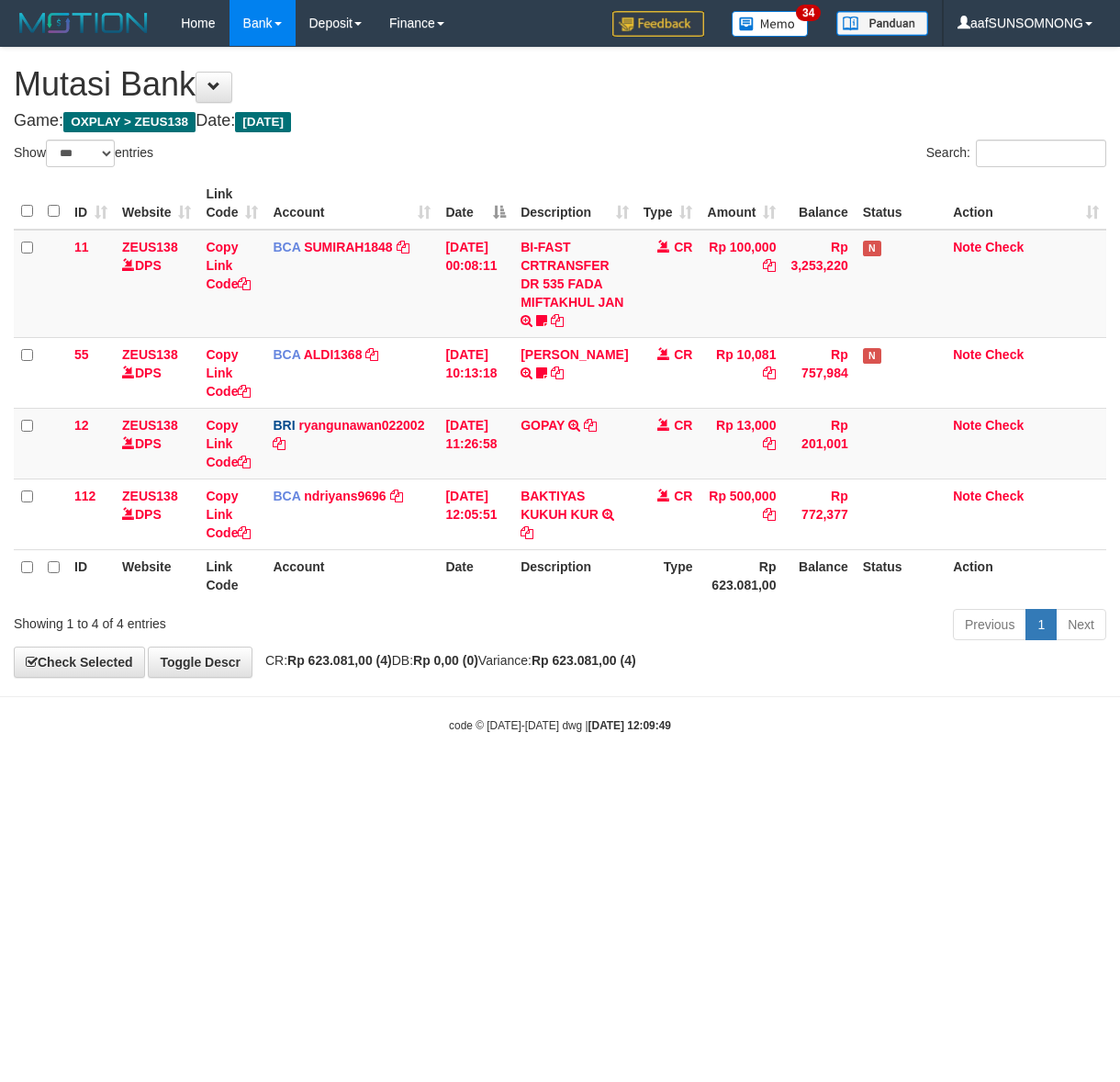
select select "***"
click at [306, 764] on body "Toggle navigation Home Bank Account List Load By Website Group [OXPLAY] ZEUS138…" at bounding box center [560, 390] width 1120 height 780
drag, startPoint x: 130, startPoint y: 855, endPoint x: 139, endPoint y: 856, distance: 9.1
click at [139, 780] on html "Toggle navigation Home Bank Account List Load By Website Group [OXPLAY] ZEUS138…" at bounding box center [560, 390] width 1120 height 780
select select "***"
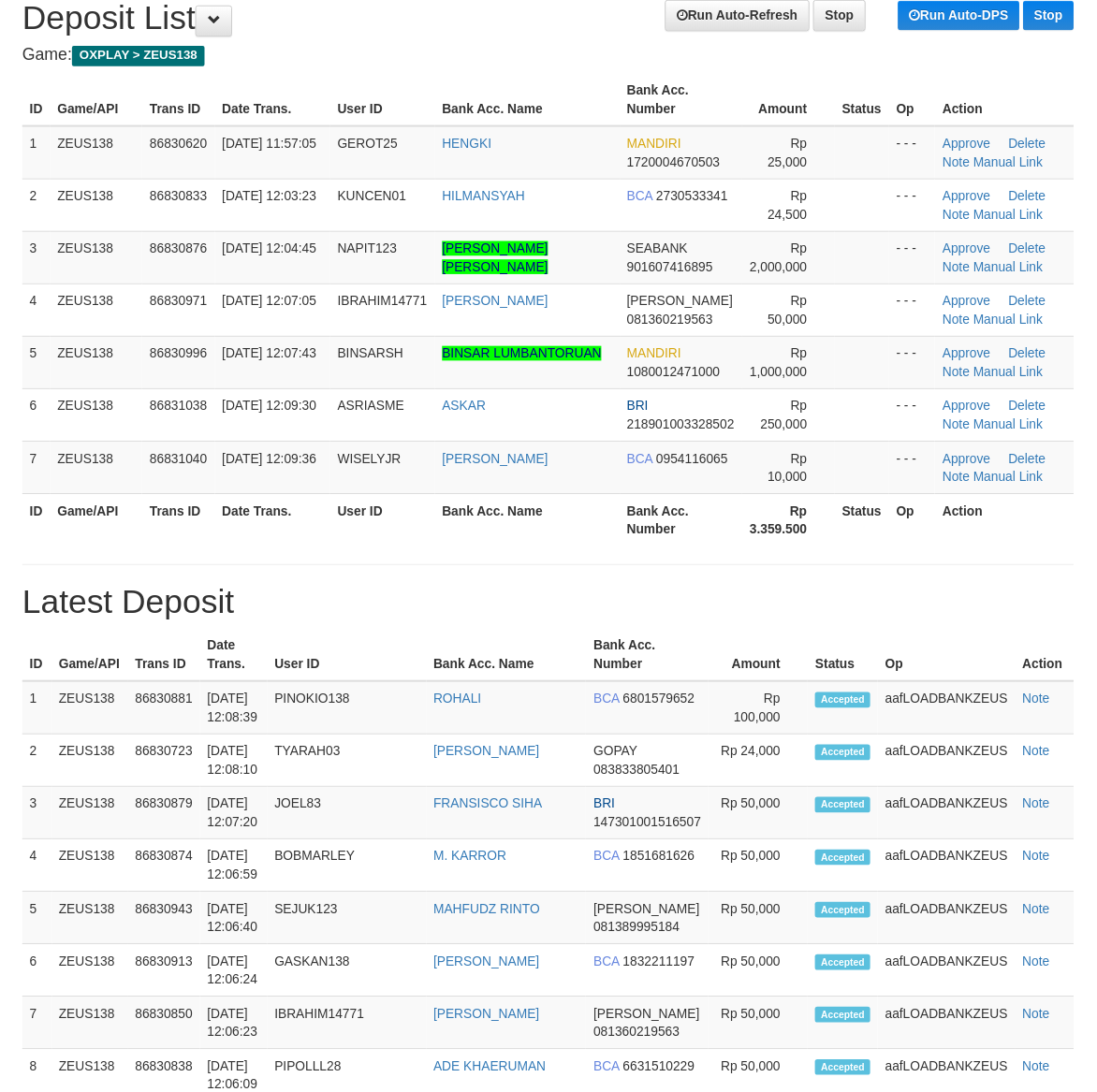
scroll to position [67, 0]
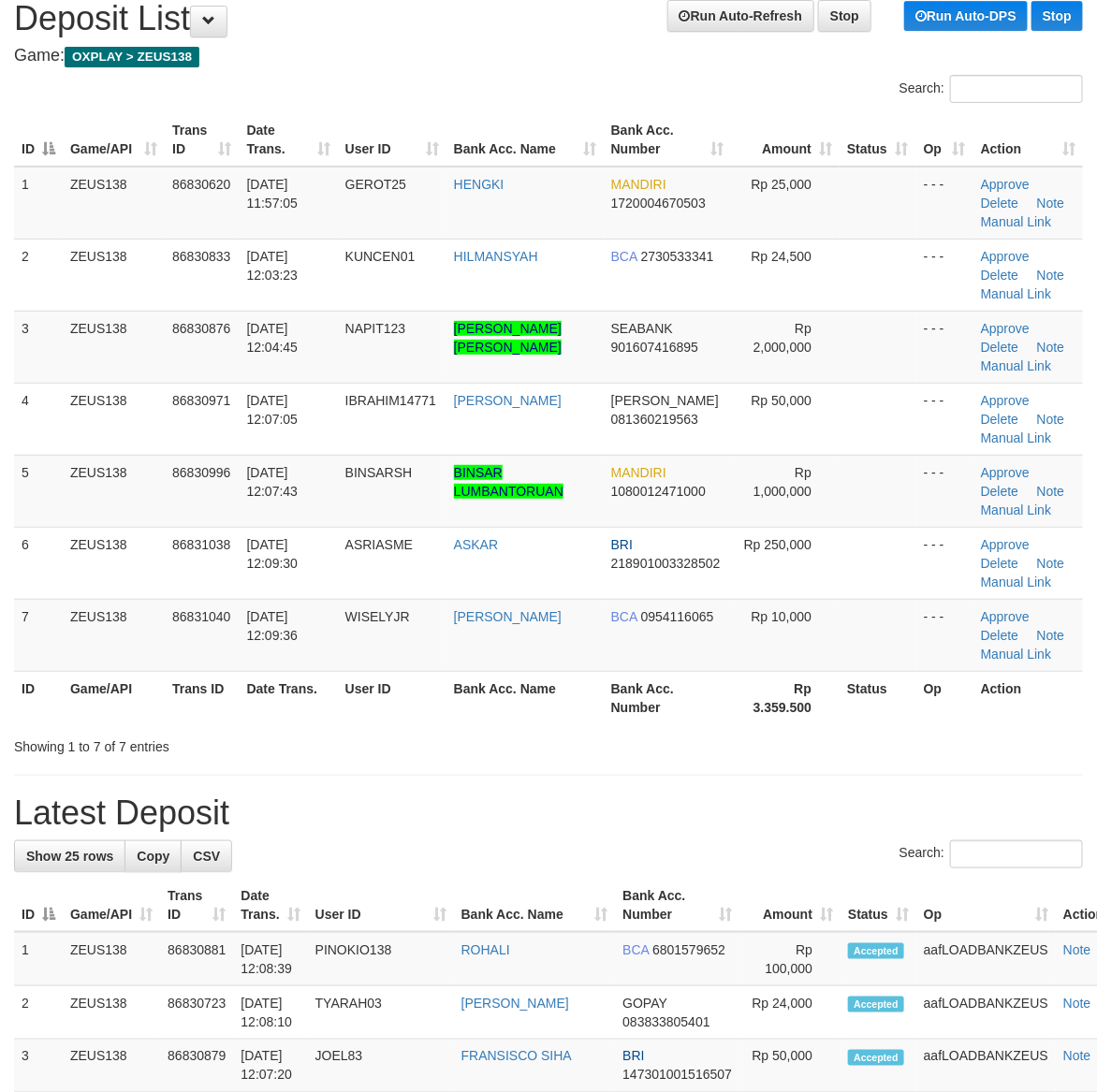
drag, startPoint x: 814, startPoint y: 690, endPoint x: 1004, endPoint y: 717, distance: 191.9
click at [820, 691] on th "Rp 3.359.500" at bounding box center [785, 698] width 108 height 53
drag, startPoint x: 844, startPoint y: 773, endPoint x: 1107, endPoint y: 778, distance: 263.0
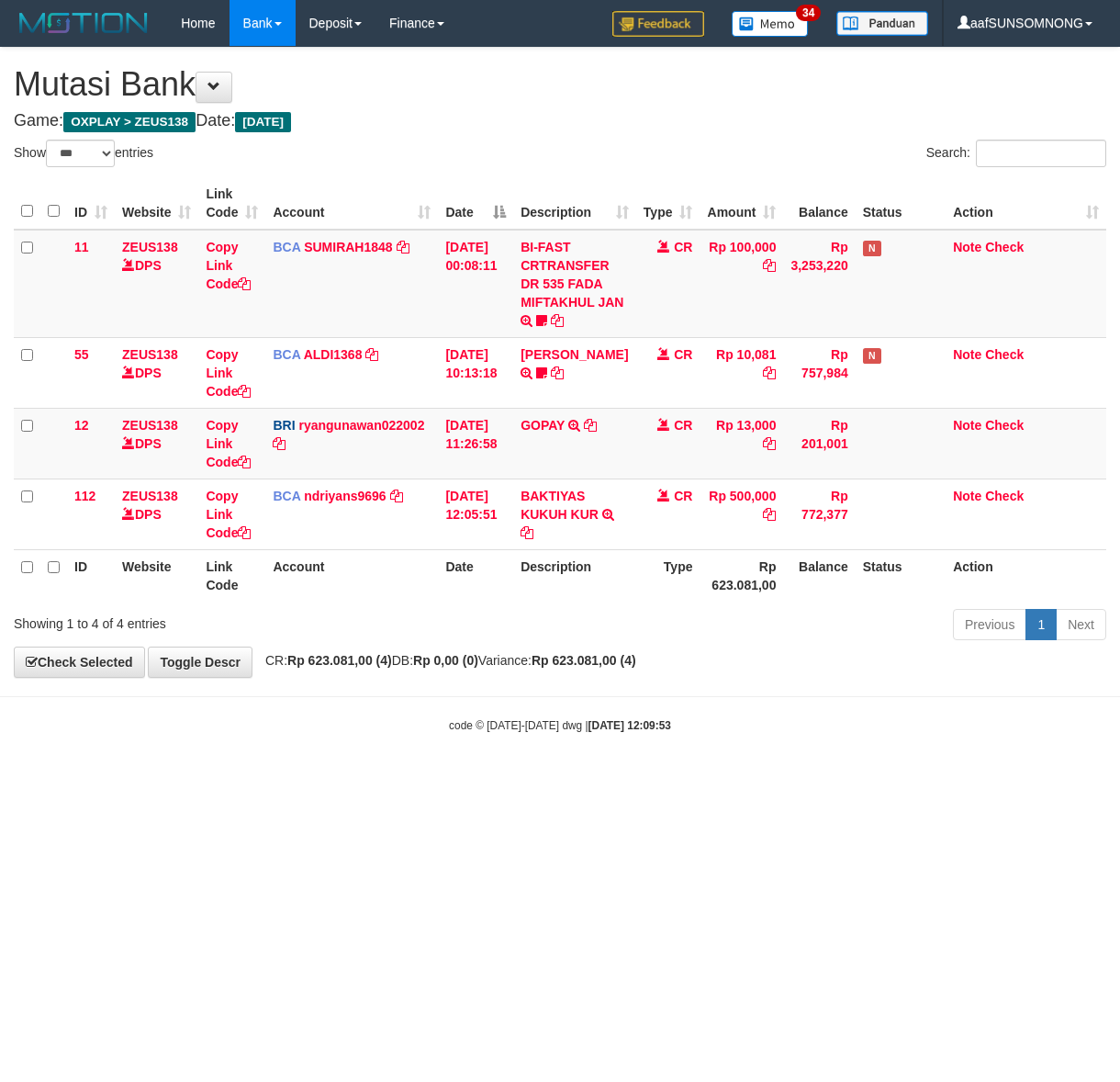
select select "***"
click at [484, 780] on html "Toggle navigation Home Bank Account List Load By Website Group [OXPLAY] ZEUS138…" at bounding box center [560, 390] width 1120 height 780
drag, startPoint x: 442, startPoint y: 781, endPoint x: 399, endPoint y: 765, distance: 45.9
click at [450, 780] on html "Toggle navigation Home Bank Account List Load By Website Group [OXPLAY] ZEUS138…" at bounding box center [560, 390] width 1120 height 780
click at [636, 780] on html "Toggle navigation Home Bank Account List Load By Website Group [OXPLAY] ZEUS138…" at bounding box center [560, 390] width 1120 height 780
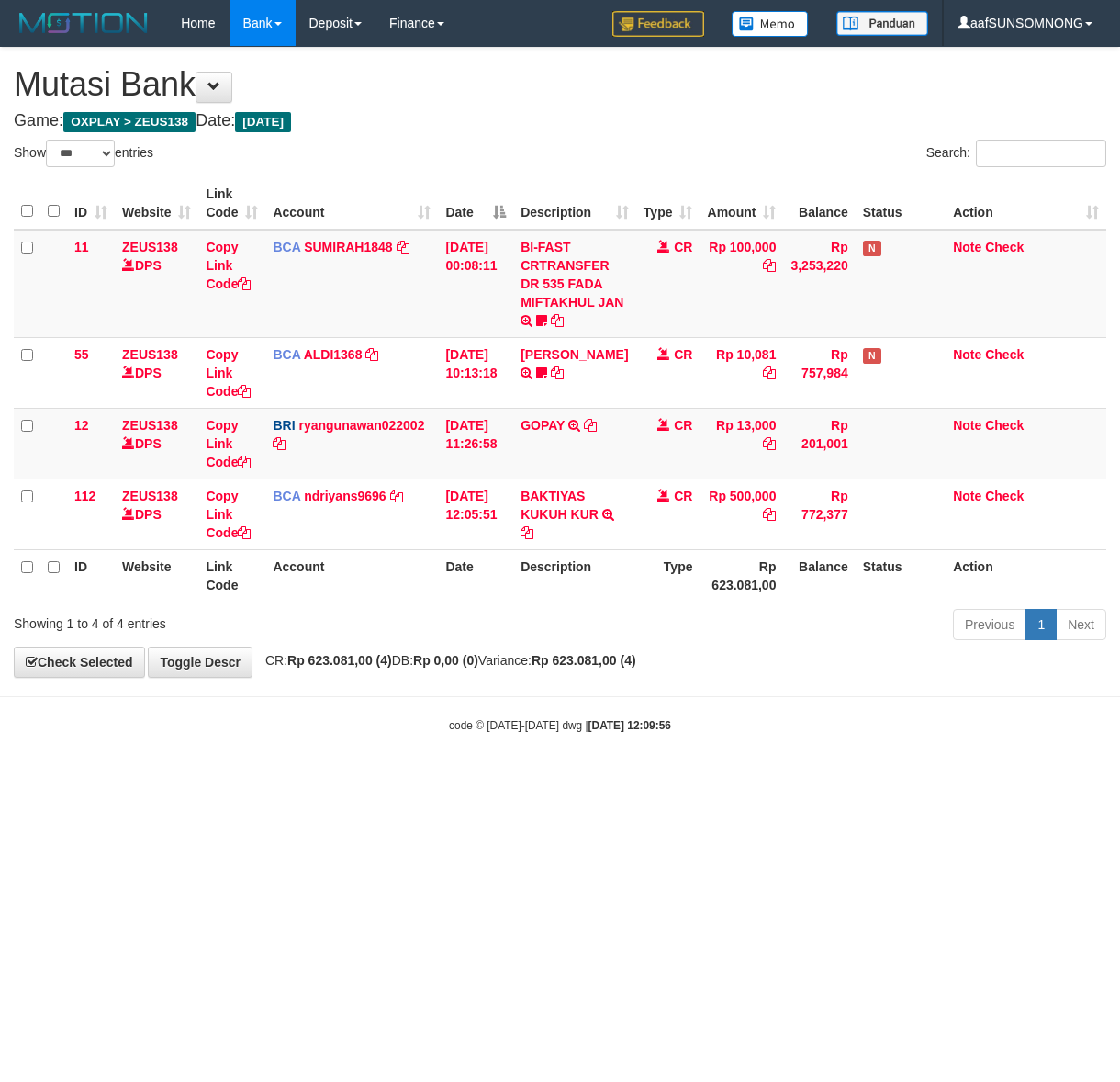
select select "***"
click at [306, 778] on body "Toggle navigation Home Bank Account List Load By Website Group [OXPLAY] ZEUS138…" at bounding box center [560, 390] width 1120 height 780
click at [328, 780] on html "Toggle navigation Home Bank Account List Load By Website Group [OXPLAY] ZEUS138…" at bounding box center [560, 390] width 1120 height 780
drag, startPoint x: 303, startPoint y: 825, endPoint x: 333, endPoint y: 826, distance: 30.0
click at [305, 780] on html "Toggle navigation Home Bank Account List Load By Website Group [OXPLAY] ZEUS138…" at bounding box center [560, 390] width 1120 height 780
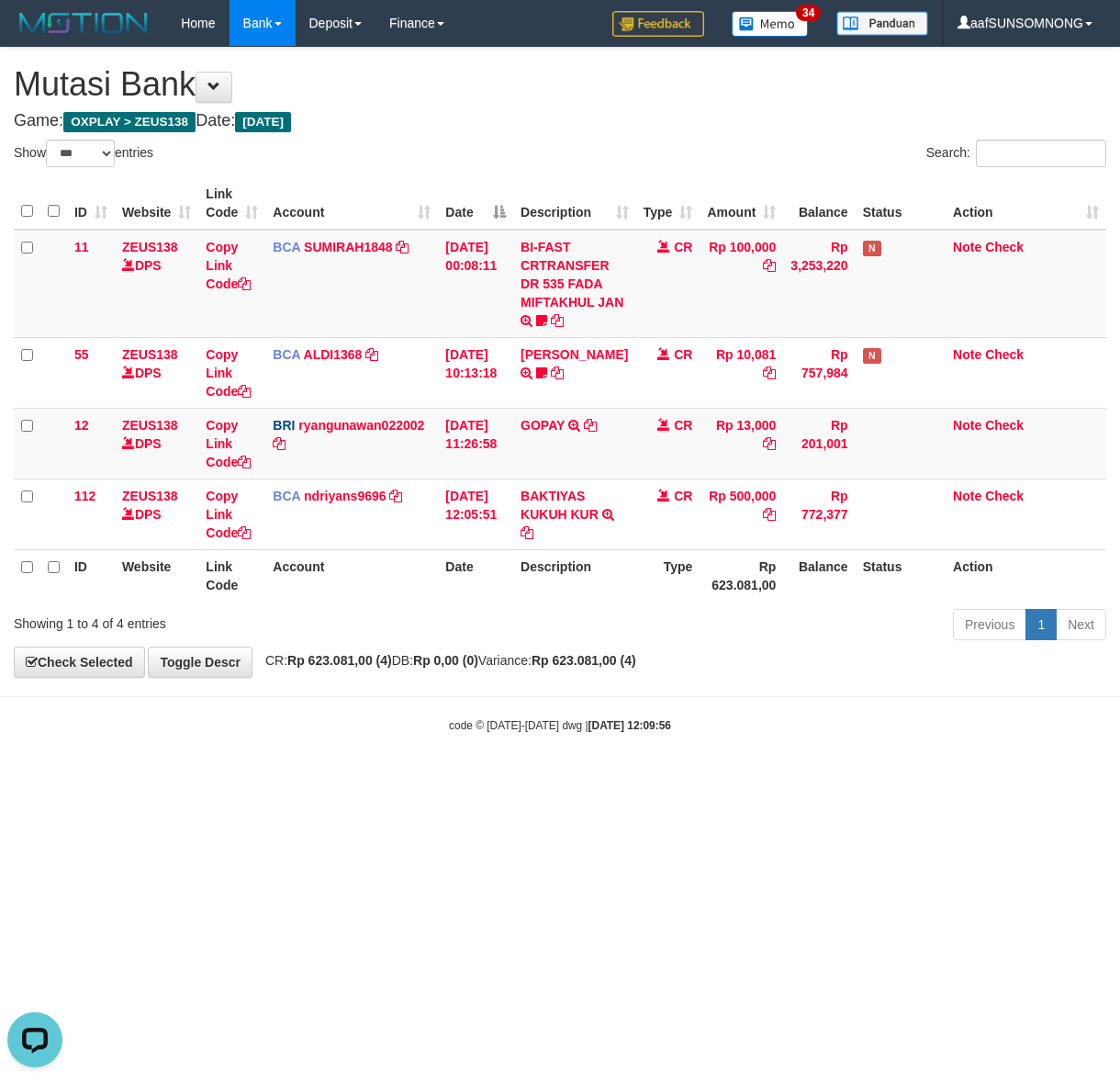
click at [270, 771] on body "Toggle navigation Home Bank Account List Load By Website Group [OXPLAY] ZEUS138…" at bounding box center [560, 390] width 1120 height 780
drag, startPoint x: 196, startPoint y: 743, endPoint x: 209, endPoint y: 746, distance: 13.3
click at [205, 745] on body "Toggle navigation Home Bank Account List Load By Website Group [OXPLAY] ZEUS138…" at bounding box center [560, 390] width 1120 height 780
click at [297, 780] on html "Toggle navigation Home Bank Account List Load By Website Group [OXPLAY] ZEUS138…" at bounding box center [560, 390] width 1120 height 780
click at [249, 780] on html "Toggle navigation Home Bank Account List Load By Website Group [OXPLAY] ZEUS138…" at bounding box center [560, 390] width 1120 height 780
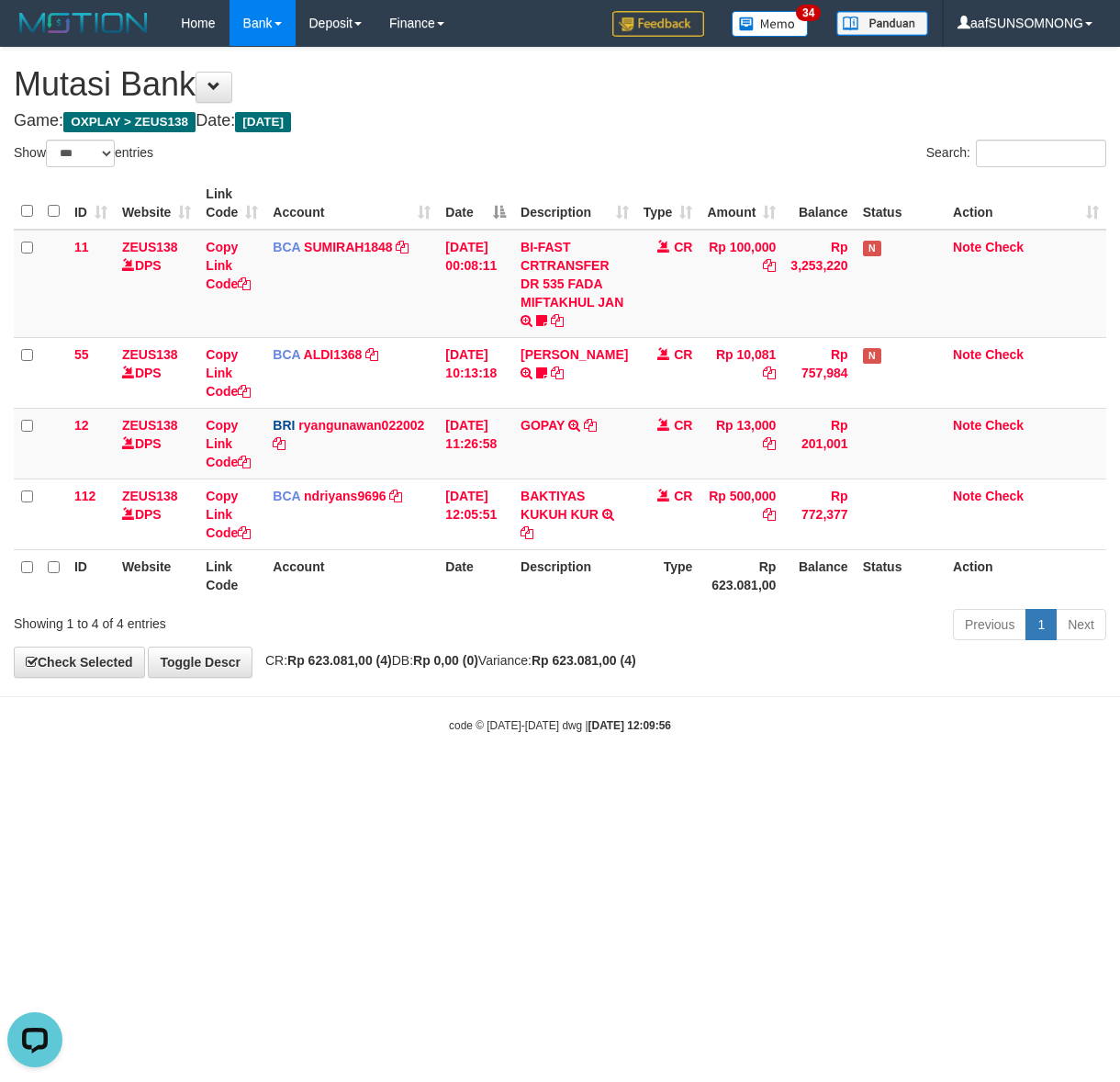
drag, startPoint x: 249, startPoint y: 806, endPoint x: 266, endPoint y: 812, distance: 18.0
click at [259, 780] on html "Toggle navigation Home Bank Account List Load By Website Group [OXPLAY] ZEUS138…" at bounding box center [560, 390] width 1120 height 780
drag, startPoint x: 268, startPoint y: 812, endPoint x: 281, endPoint y: 814, distance: 13.2
click at [275, 780] on html "Toggle navigation Home Bank Account List Load By Website Group [OXPLAY] ZEUS138…" at bounding box center [560, 390] width 1120 height 780
click at [262, 780] on html "Toggle navigation Home Bank Account List Load By Website Group [OXPLAY] ZEUS138…" at bounding box center [560, 390] width 1120 height 780
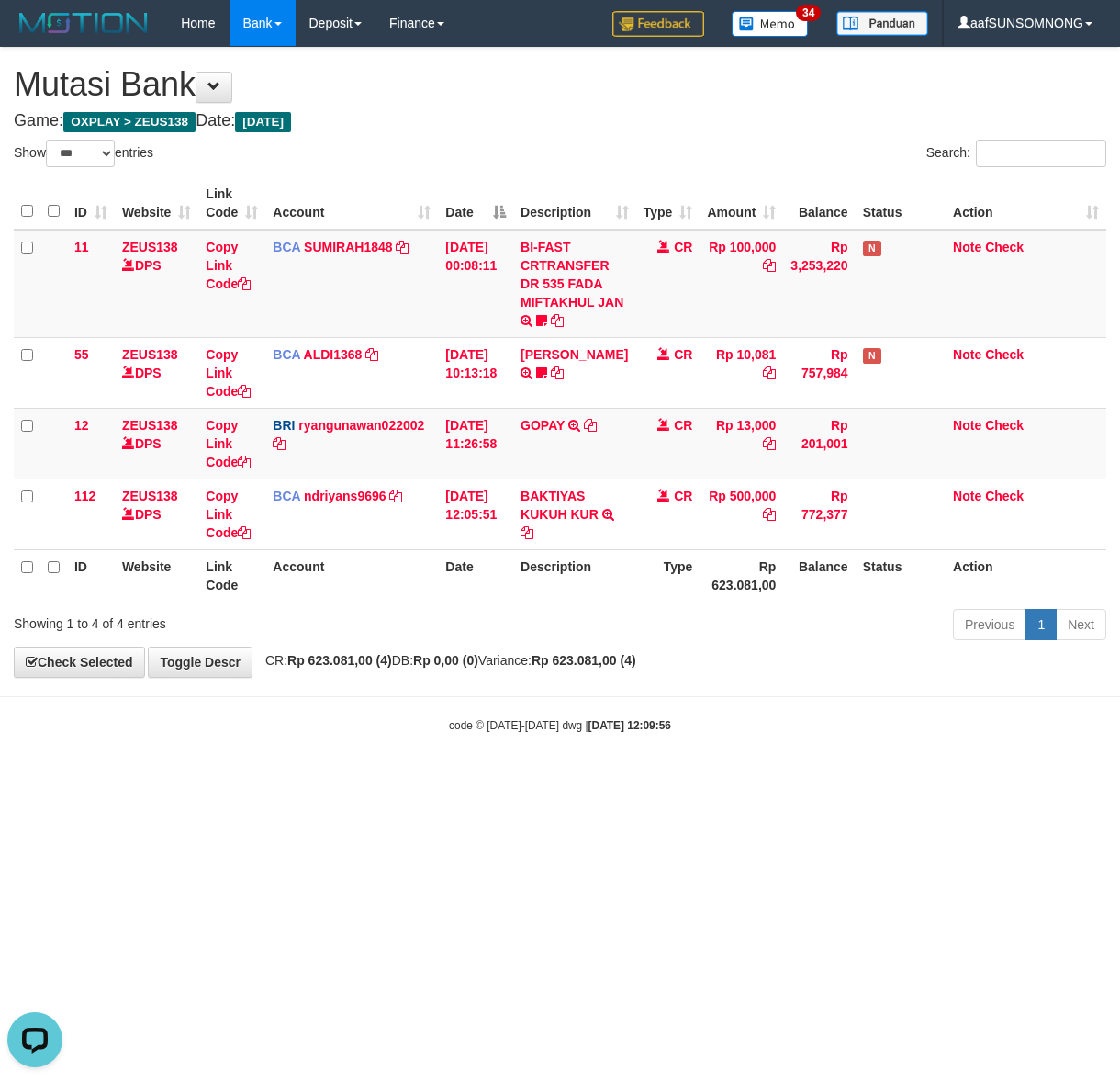
click at [415, 780] on html "Toggle navigation Home Bank Account List Load By Website Group [OXPLAY] ZEUS138…" at bounding box center [560, 390] width 1120 height 780
click at [296, 780] on html "Toggle navigation Home Bank Account List Load By Website Group [OXPLAY] ZEUS138…" at bounding box center [560, 390] width 1120 height 780
click at [237, 780] on html "Toggle navigation Home Bank Account List Load By Website Group [OXPLAY] ZEUS138…" at bounding box center [560, 390] width 1120 height 780
click at [383, 780] on html "Toggle navigation Home Bank Account List Load By Website Group [OXPLAY] ZEUS138…" at bounding box center [560, 390] width 1120 height 780
drag, startPoint x: 312, startPoint y: 774, endPoint x: 326, endPoint y: 774, distance: 14.0
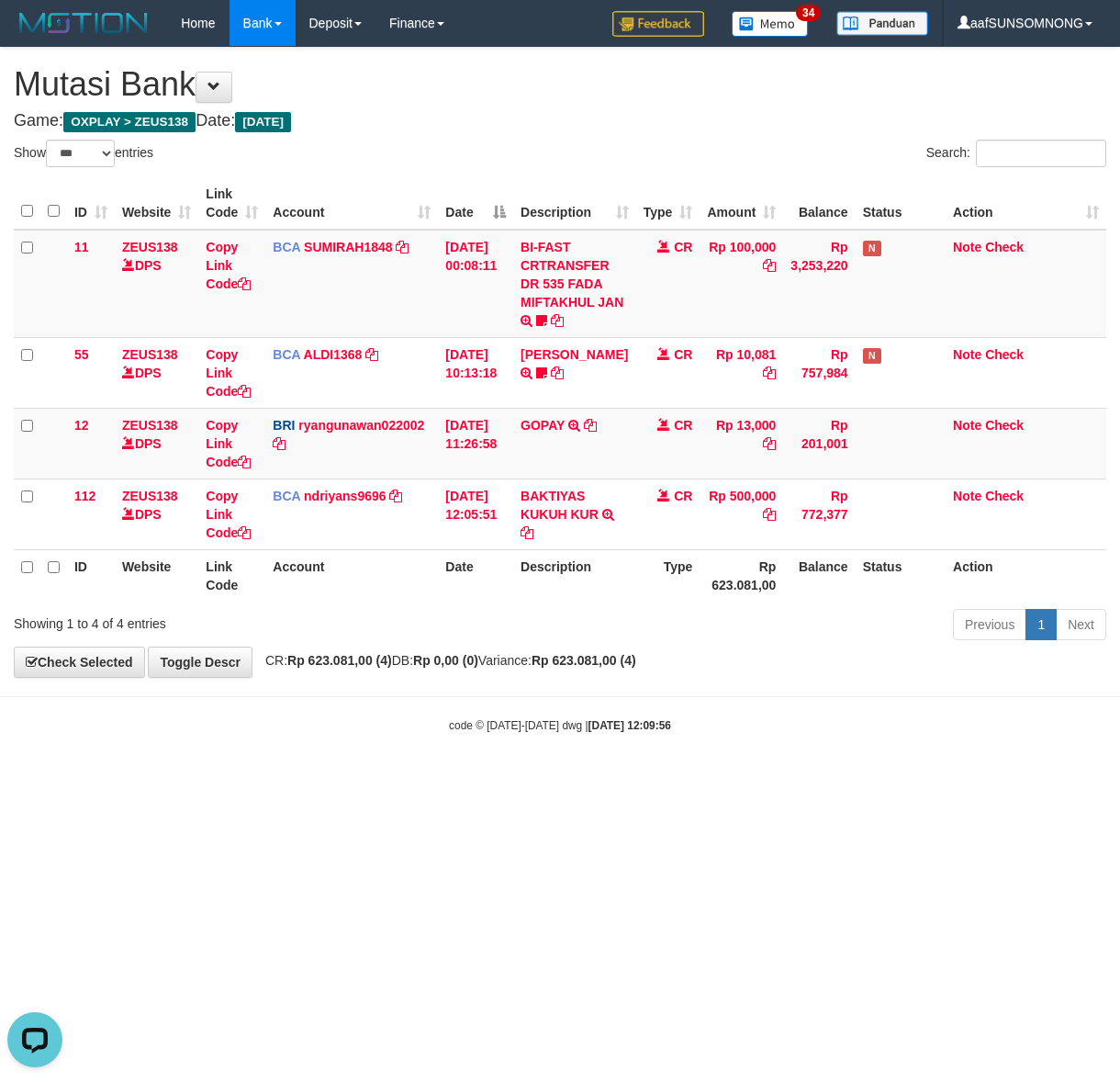
click at [317, 774] on body "Toggle navigation Home Bank Account List Load By Website Group [OXPLAY] ZEUS138…" at bounding box center [560, 390] width 1120 height 780
drag, startPoint x: 538, startPoint y: 877, endPoint x: 887, endPoint y: 905, distance: 350.1
click at [531, 780] on html "Toggle navigation Home Bank Account List Load By Website Group [OXPLAY] ZEUS138…" at bounding box center [560, 390] width 1120 height 780
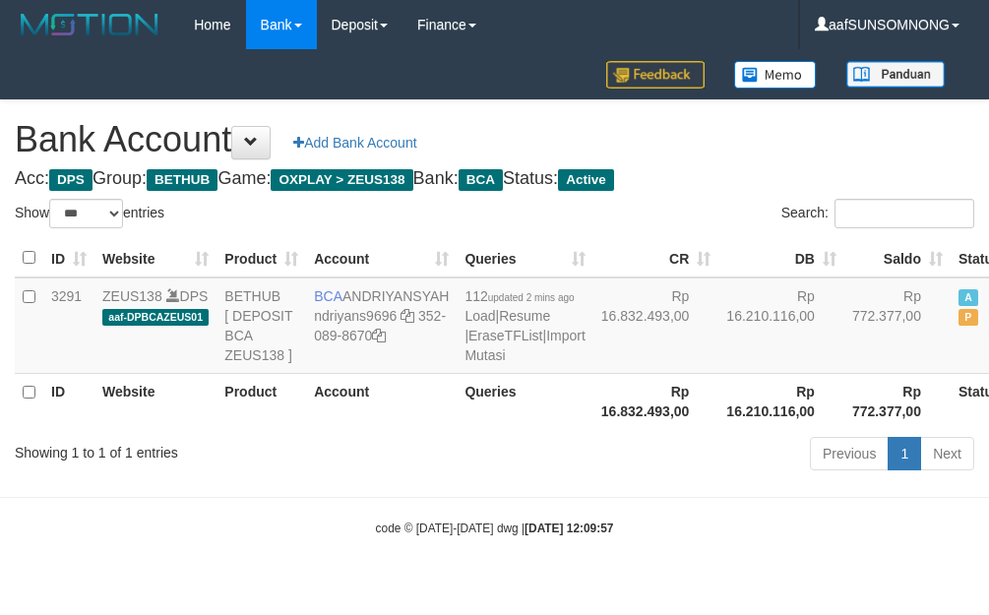
select select "***"
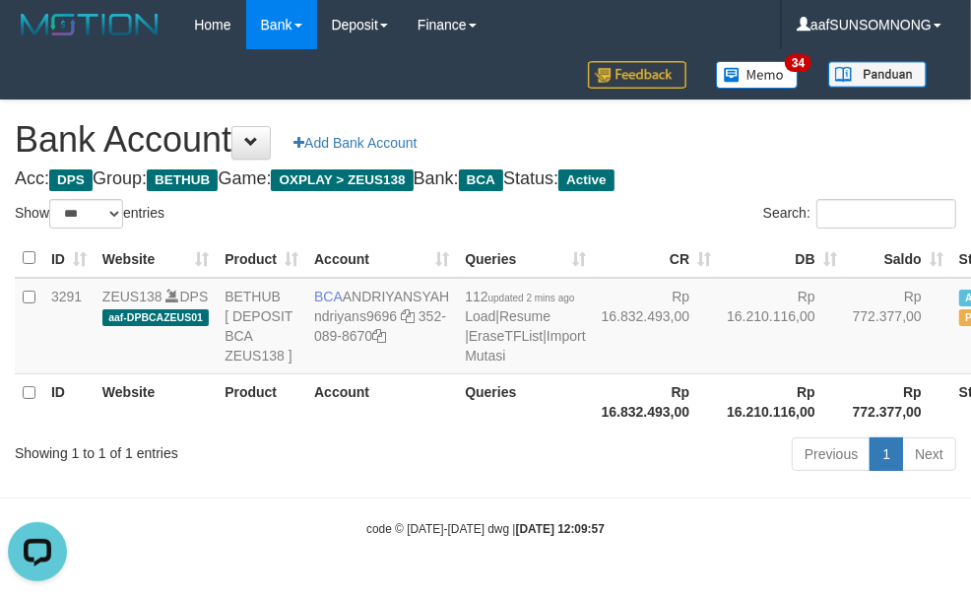
drag, startPoint x: 423, startPoint y: 503, endPoint x: 436, endPoint y: 490, distance: 18.1
click at [423, 477] on div "Previous 1 Next" at bounding box center [687, 456] width 537 height 42
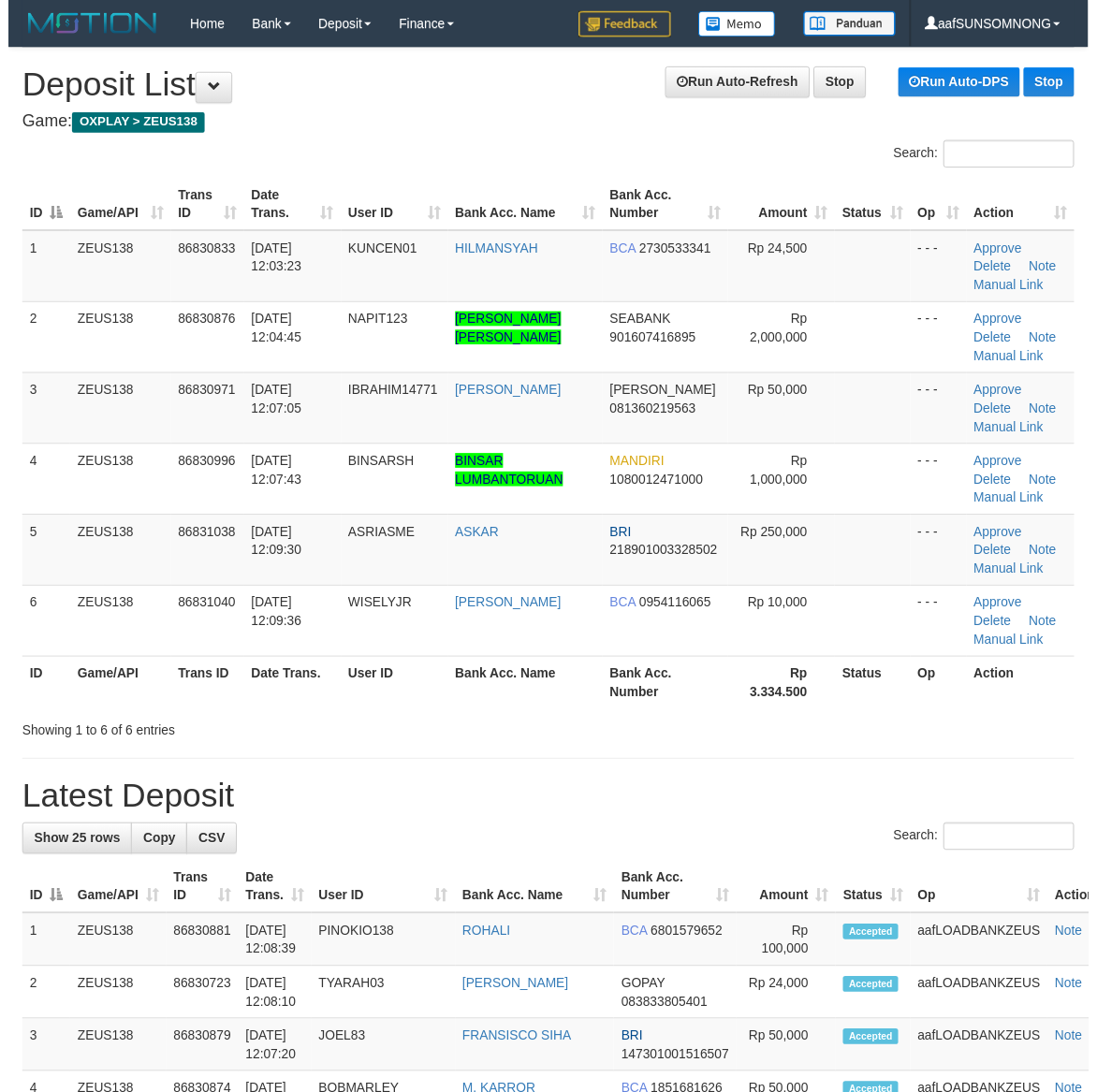
scroll to position [67, 0]
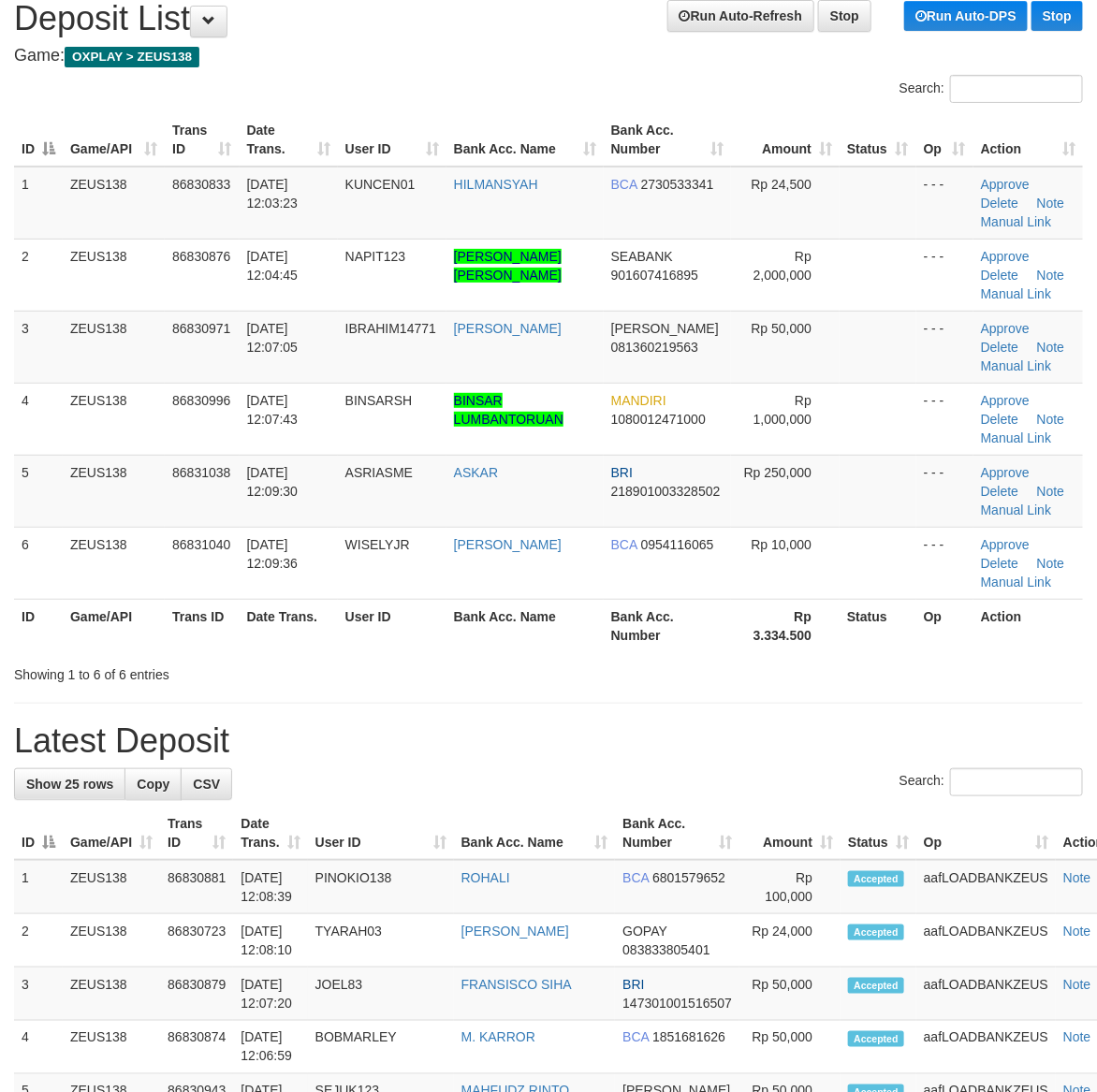
drag, startPoint x: 744, startPoint y: 717, endPoint x: 796, endPoint y: 712, distance: 52.2
drag, startPoint x: 608, startPoint y: 683, endPoint x: 929, endPoint y: 717, distance: 322.8
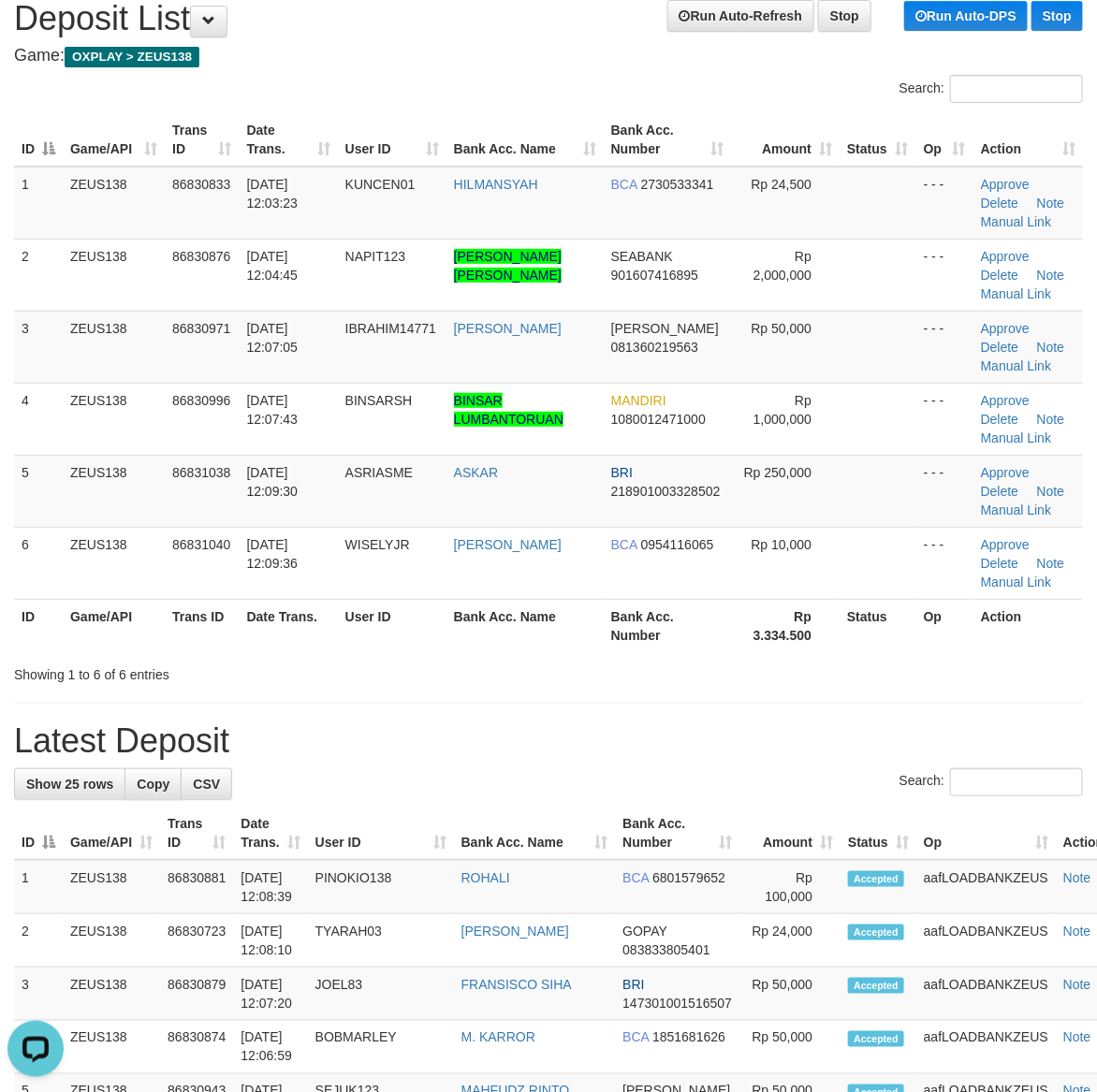
scroll to position [0, 0]
drag, startPoint x: 708, startPoint y: 762, endPoint x: 871, endPoint y: 782, distance: 164.2
click at [779, 736] on h1 "Latest Deposit" at bounding box center [548, 740] width 1068 height 37
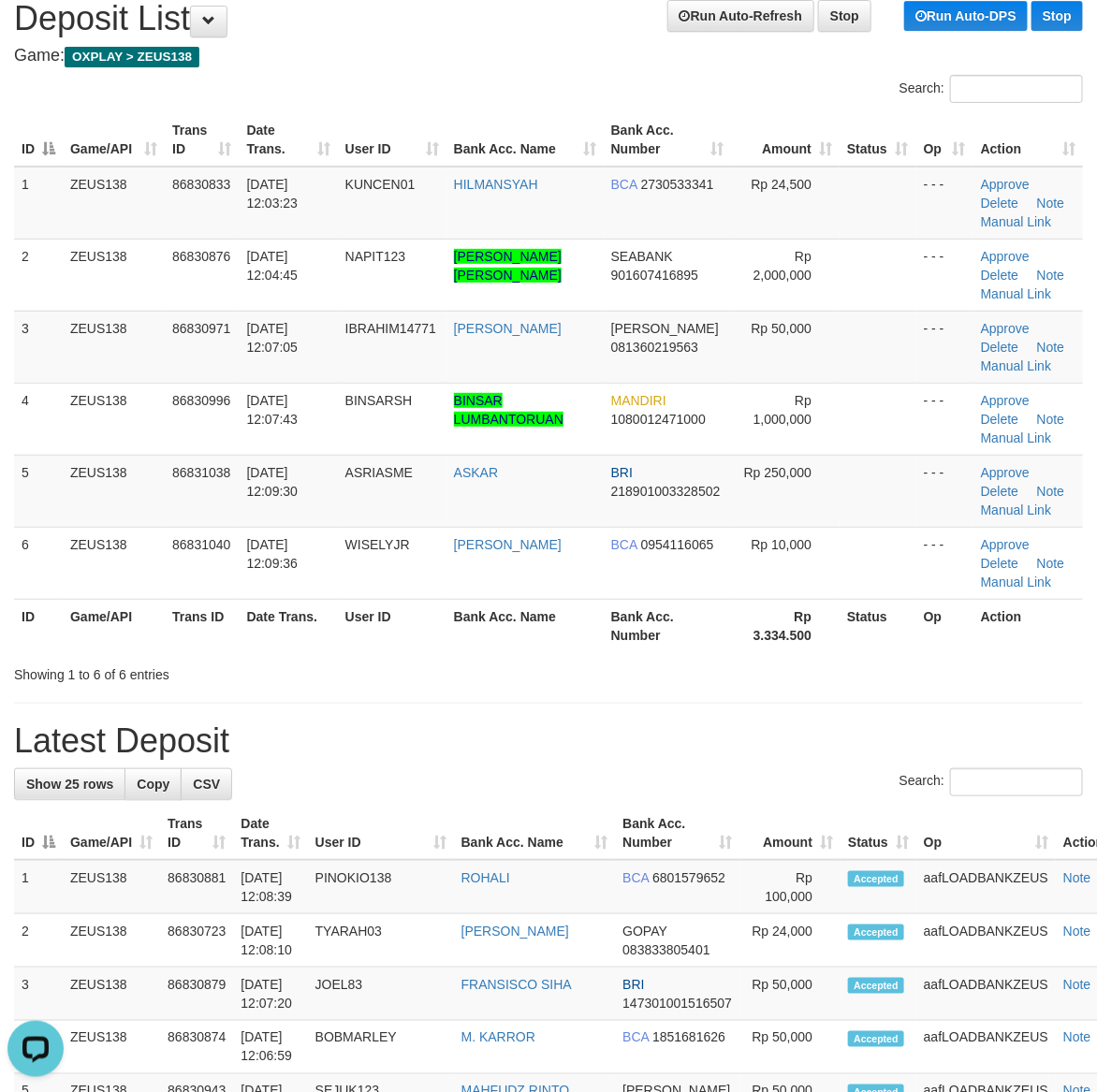
drag, startPoint x: 828, startPoint y: 816, endPoint x: 850, endPoint y: 816, distance: 22.0
click at [840, 816] on th "Status" at bounding box center [878, 833] width 76 height 53
click at [666, 746] on h1 "Latest Deposit" at bounding box center [548, 740] width 1068 height 37
drag, startPoint x: 682, startPoint y: 721, endPoint x: 699, endPoint y: 727, distance: 18.0
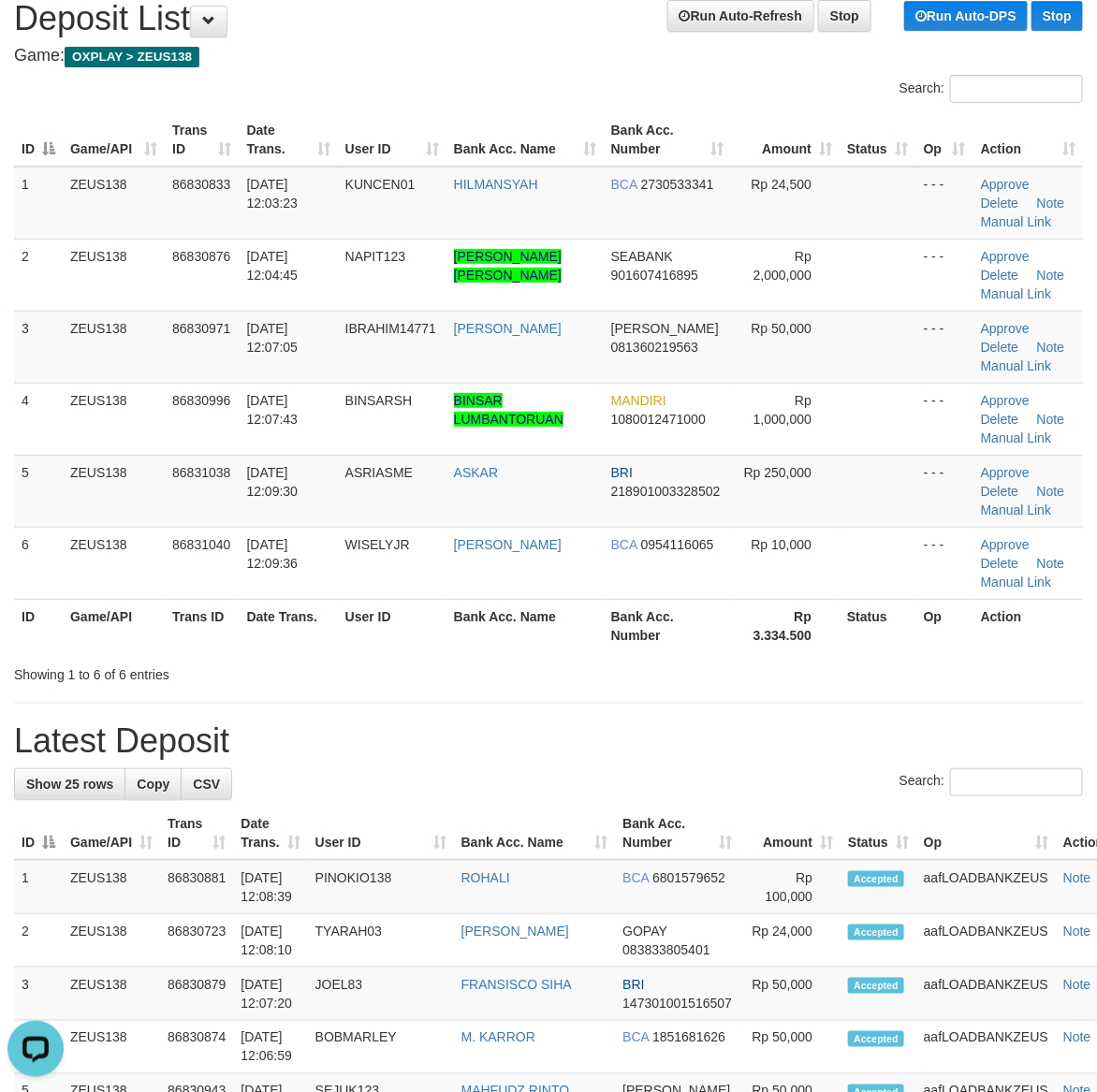
click at [695, 727] on h1 "Latest Deposit" at bounding box center [548, 740] width 1068 height 37
drag, startPoint x: 633, startPoint y: 683, endPoint x: 707, endPoint y: 689, distance: 74.2
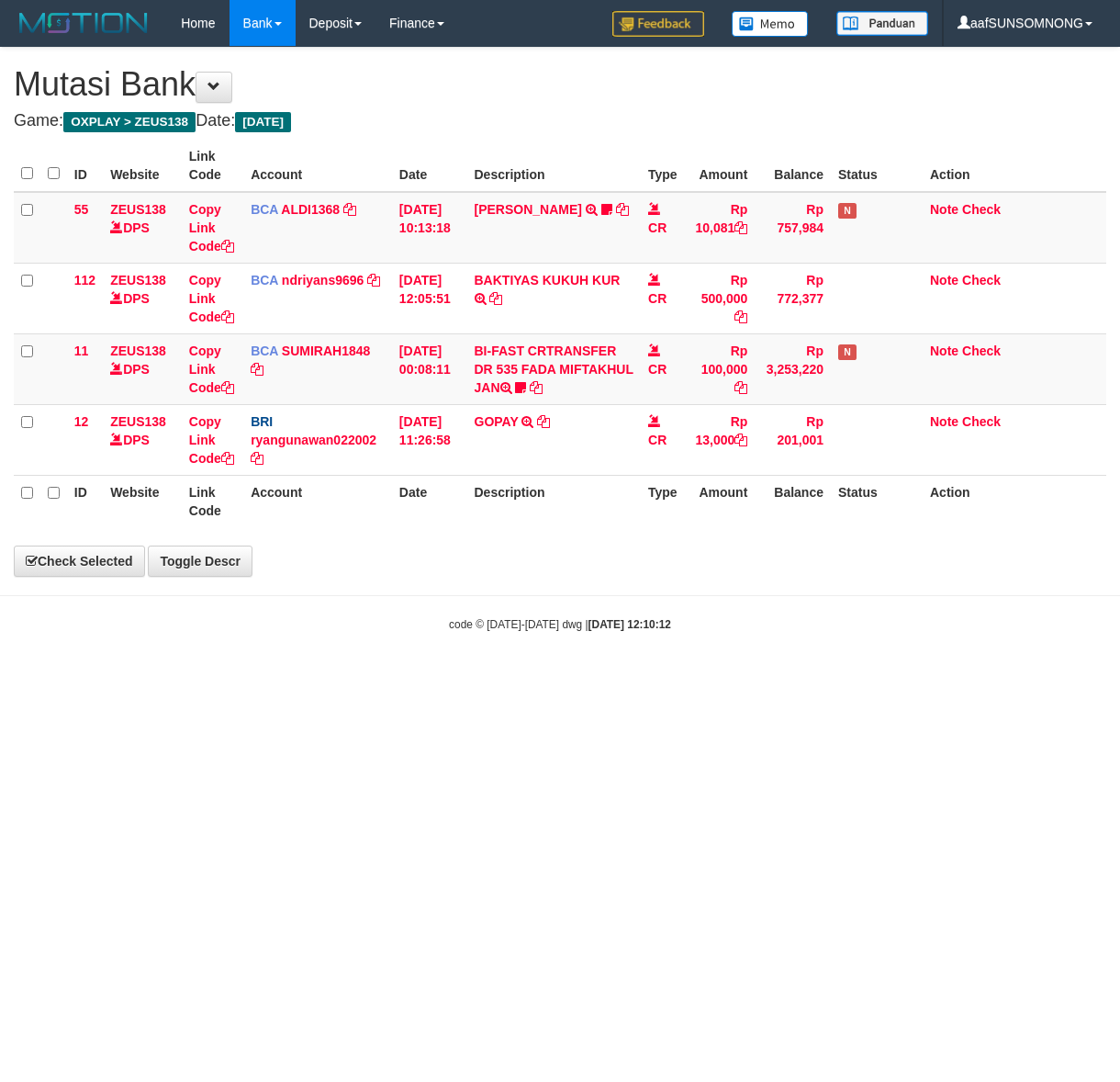
select select "***"
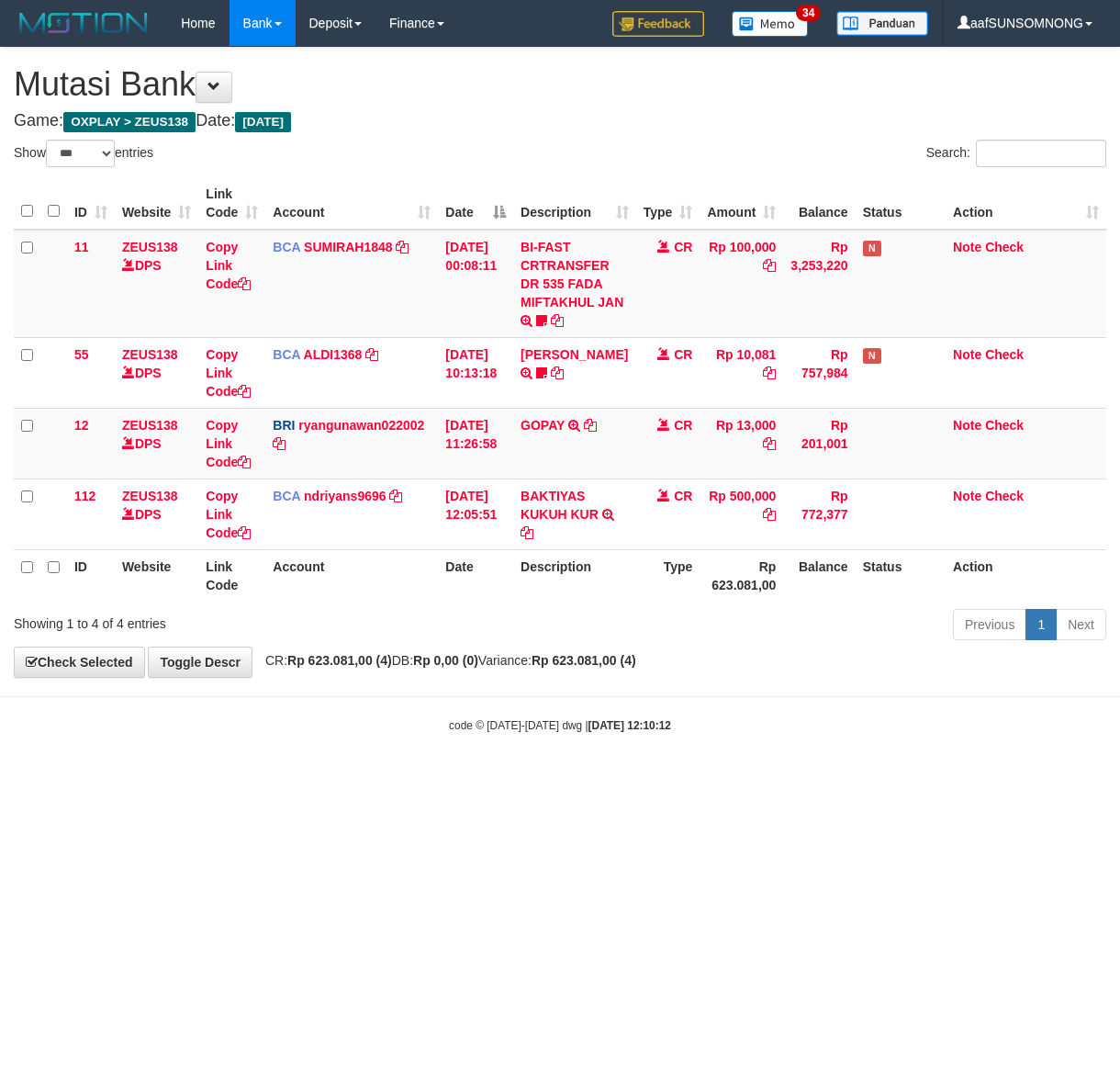
click at [457, 780] on html "Toggle navigation Home Bank Account List Load By Website Group [OXPLAY] ZEUS138…" at bounding box center [560, 390] width 1120 height 780
drag, startPoint x: 370, startPoint y: 831, endPoint x: 392, endPoint y: 829, distance: 22.1
click at [374, 780] on html "Toggle navigation Home Bank Account List Load By Website Group [OXPLAY] ZEUS138…" at bounding box center [560, 390] width 1120 height 780
click at [422, 717] on div "code © [DATE]-[DATE] dwg | [DATE] 12:10:12" at bounding box center [560, 725] width 1120 height 19
click at [425, 718] on div "code © 2012-2018 dwg | 2025/08/31 12:10:12" at bounding box center [560, 725] width 1120 height 19
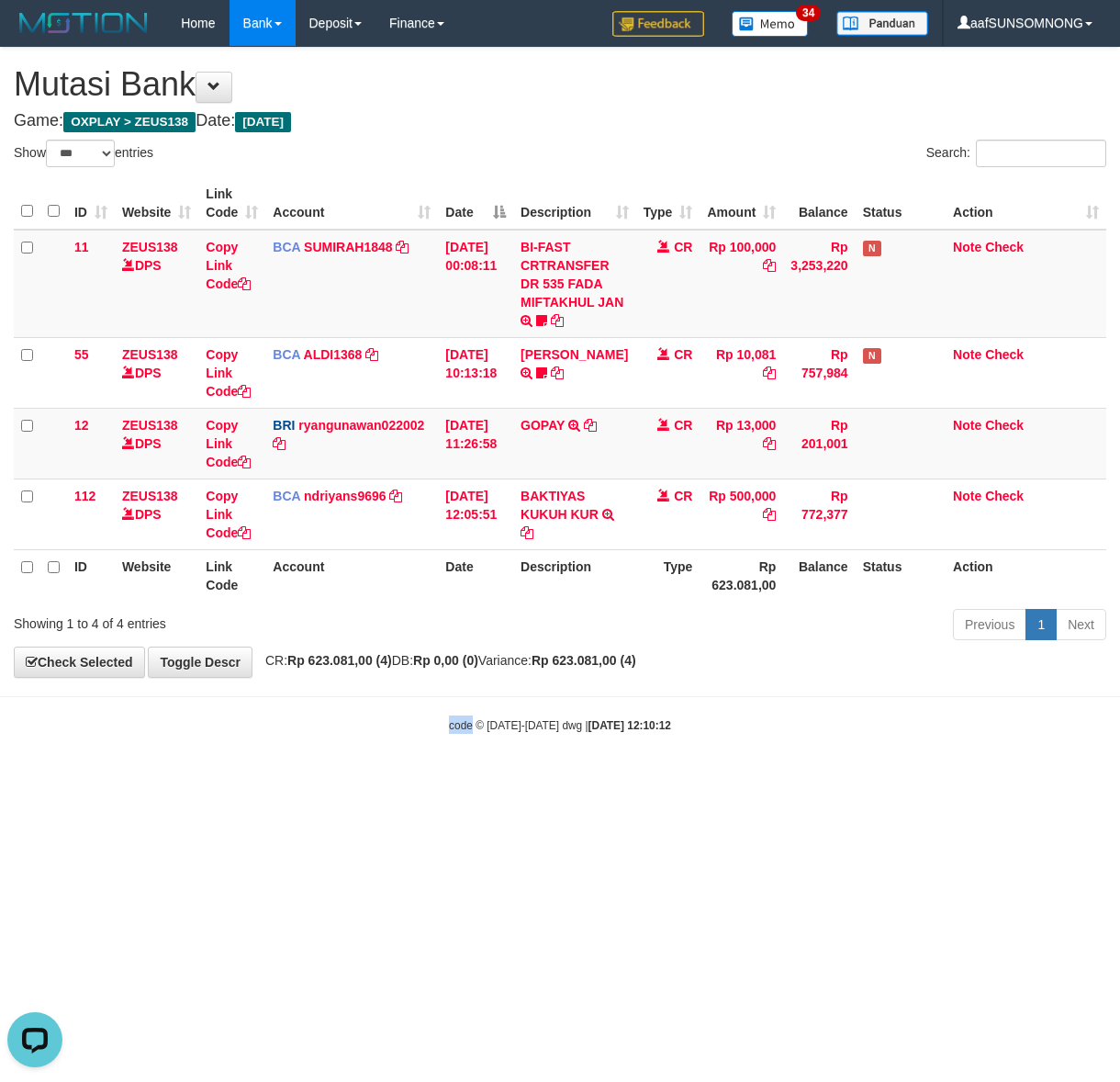
click at [413, 768] on body "Toggle navigation Home Bank Account List Load By Website Group [OXPLAY] ZEUS138…" at bounding box center [560, 390] width 1120 height 780
drag, startPoint x: 358, startPoint y: 772, endPoint x: 372, endPoint y: 764, distance: 16.1
click at [359, 772] on body "Toggle navigation Home Bank Account List Load By Website Group [OXPLAY] ZEUS138…" at bounding box center [560, 390] width 1120 height 780
click at [318, 780] on html "Toggle navigation Home Bank Account List Load By Website Group [OXPLAY] ZEUS138…" at bounding box center [560, 390] width 1120 height 780
click at [320, 780] on html "Toggle navigation Home Bank Account List Load By Website Group [OXPLAY] ZEUS138…" at bounding box center [560, 390] width 1120 height 780
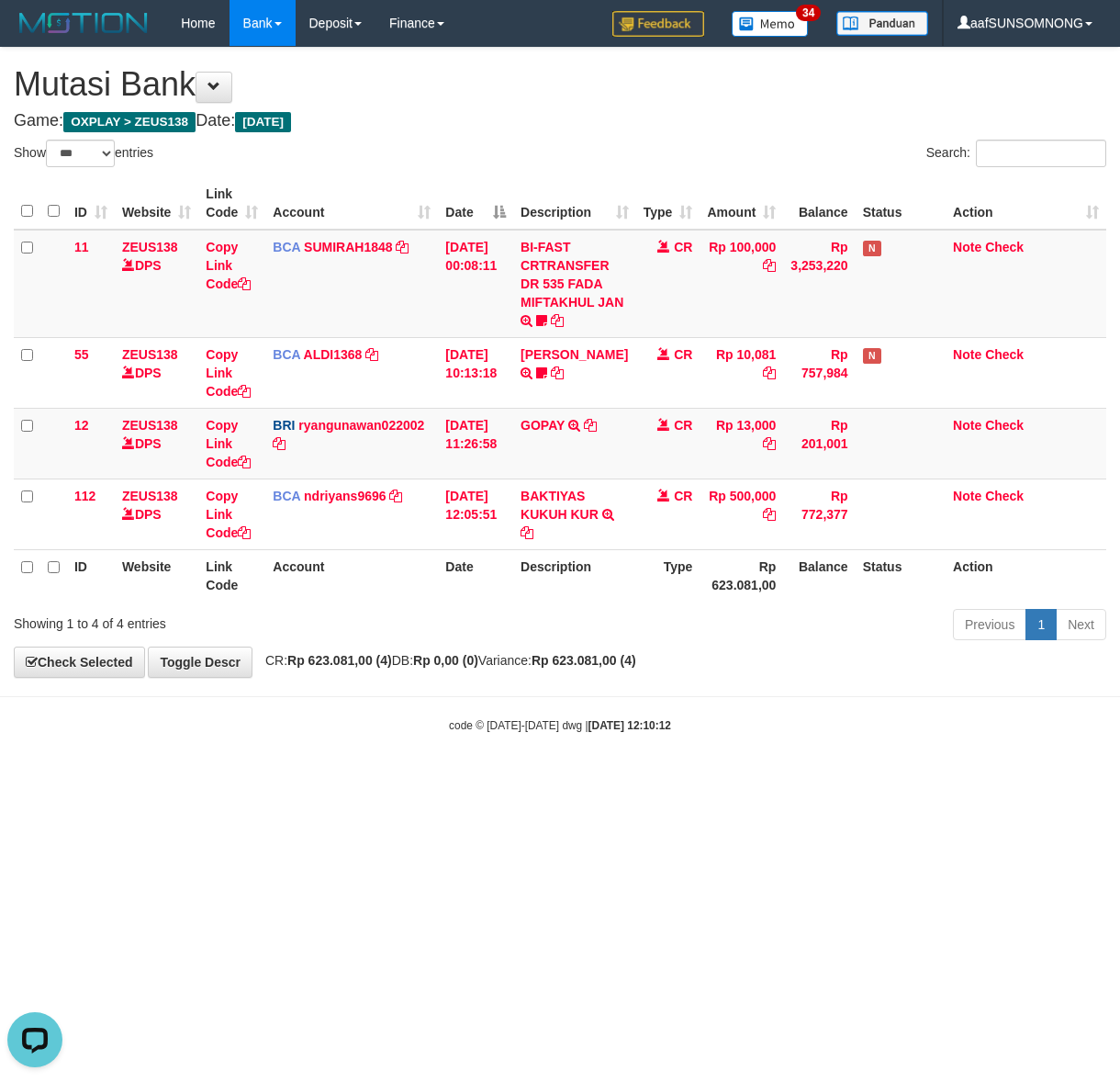
click at [332, 780] on html "Toggle navigation Home Bank Account List Load By Website Group [OXPLAY] ZEUS138…" at bounding box center [560, 390] width 1120 height 780
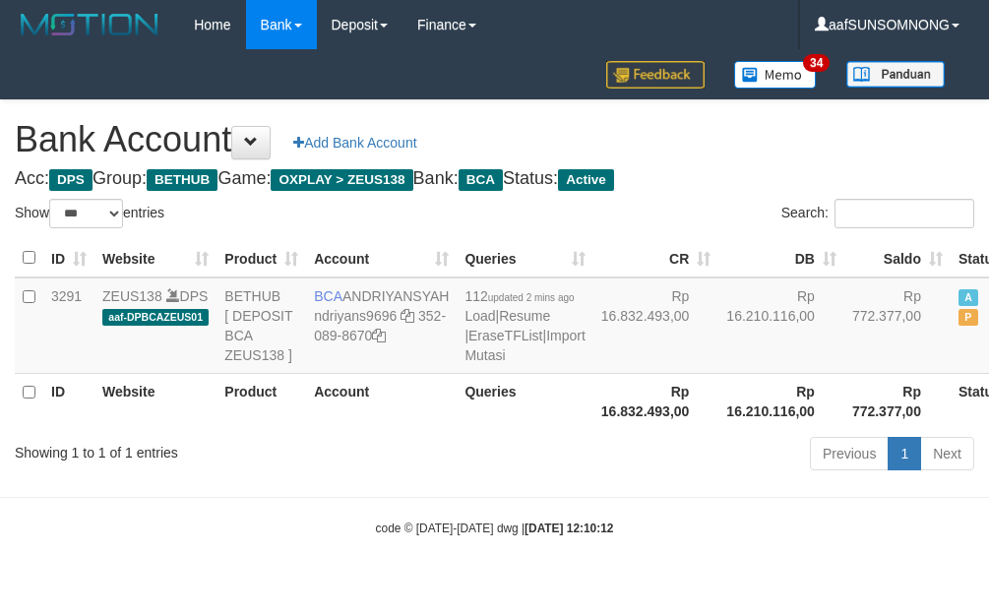
select select "***"
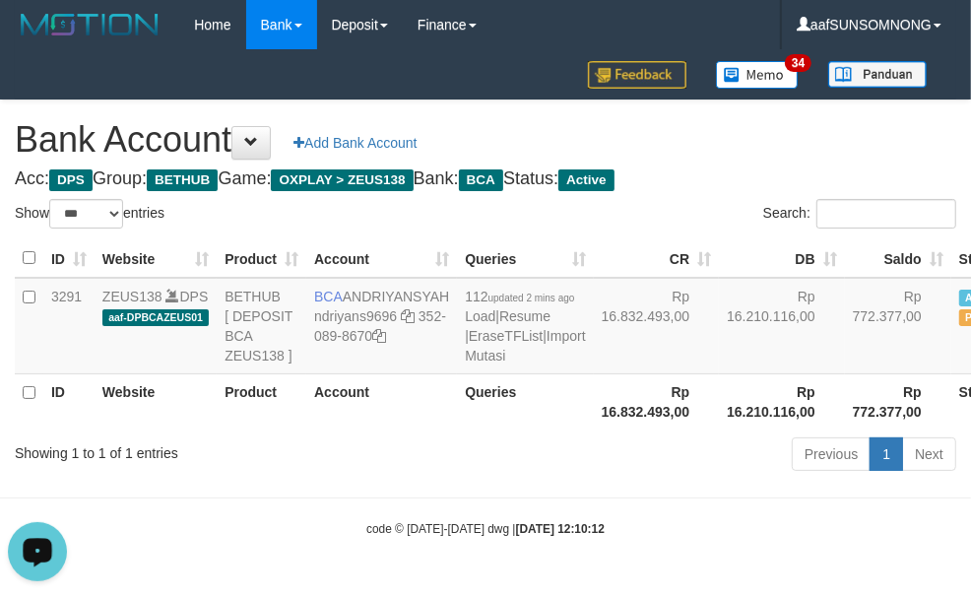
drag, startPoint x: 332, startPoint y: 552, endPoint x: 343, endPoint y: 541, distance: 15.3
click at [338, 544] on body "Toggle navigation Home Bank Account List Load By Website Group [OXPLAY] ZEUS138…" at bounding box center [485, 293] width 971 height 587
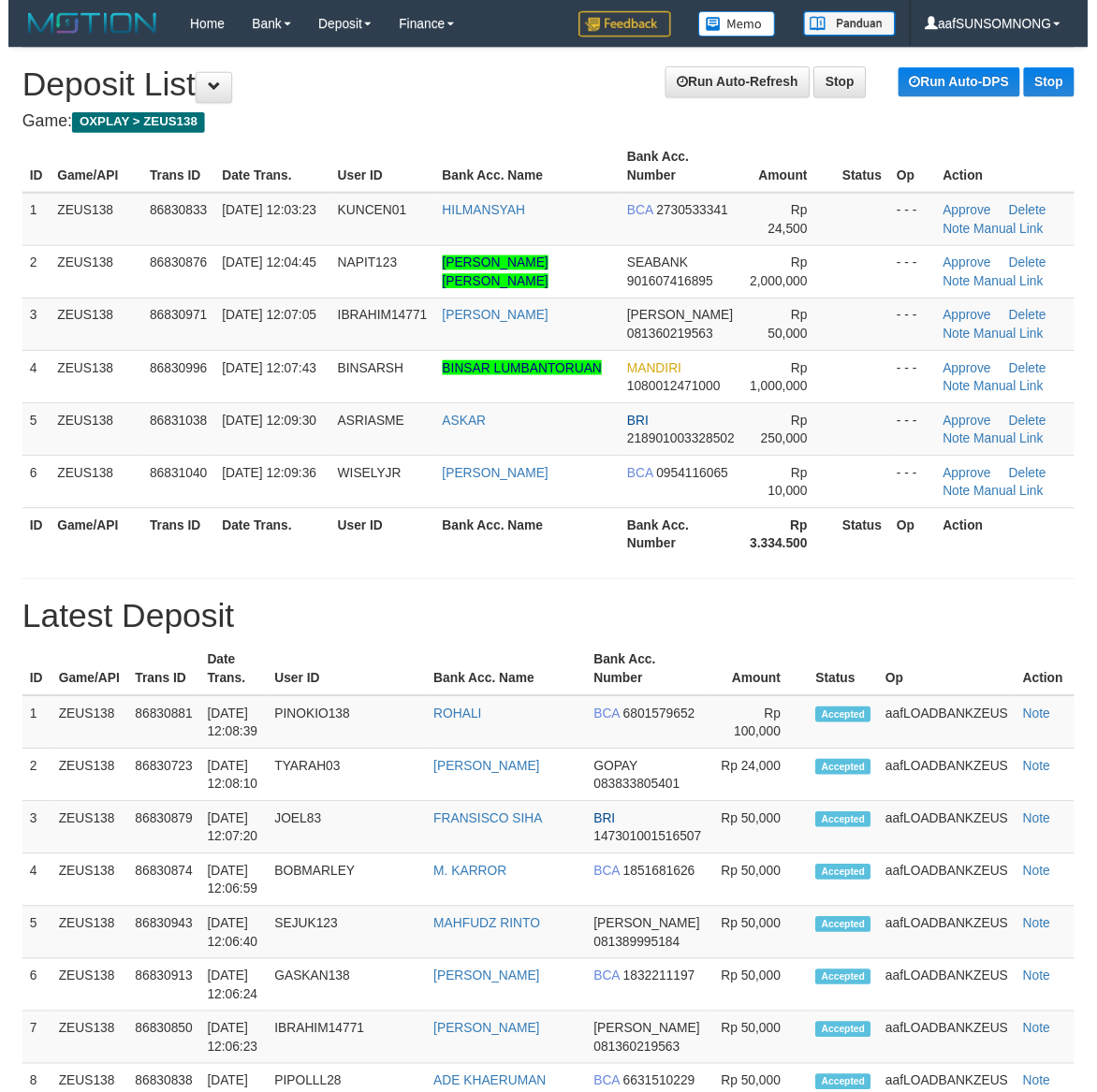
scroll to position [67, 0]
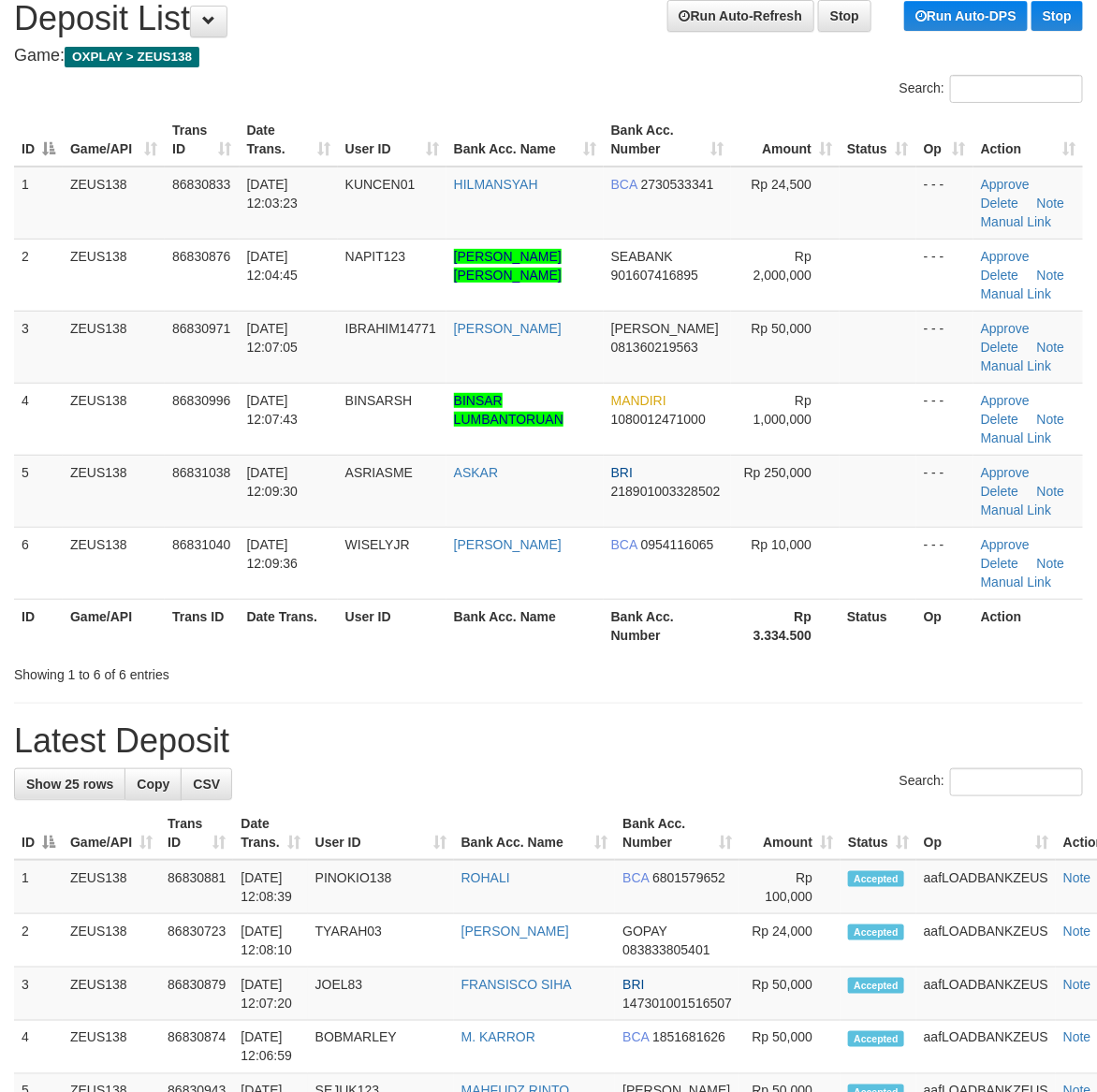
click at [812, 655] on div "ID Game/API Trans ID Date Trans. User ID Bank Acc. Name Bank Acc. Number Amount…" at bounding box center [548, 382] width 1097 height 550
drag, startPoint x: 805, startPoint y: 671, endPoint x: 967, endPoint y: 643, distance: 164.4
click at [811, 671] on div "Showing 1 to 6 of 6 entries" at bounding box center [548, 671] width 1097 height 27
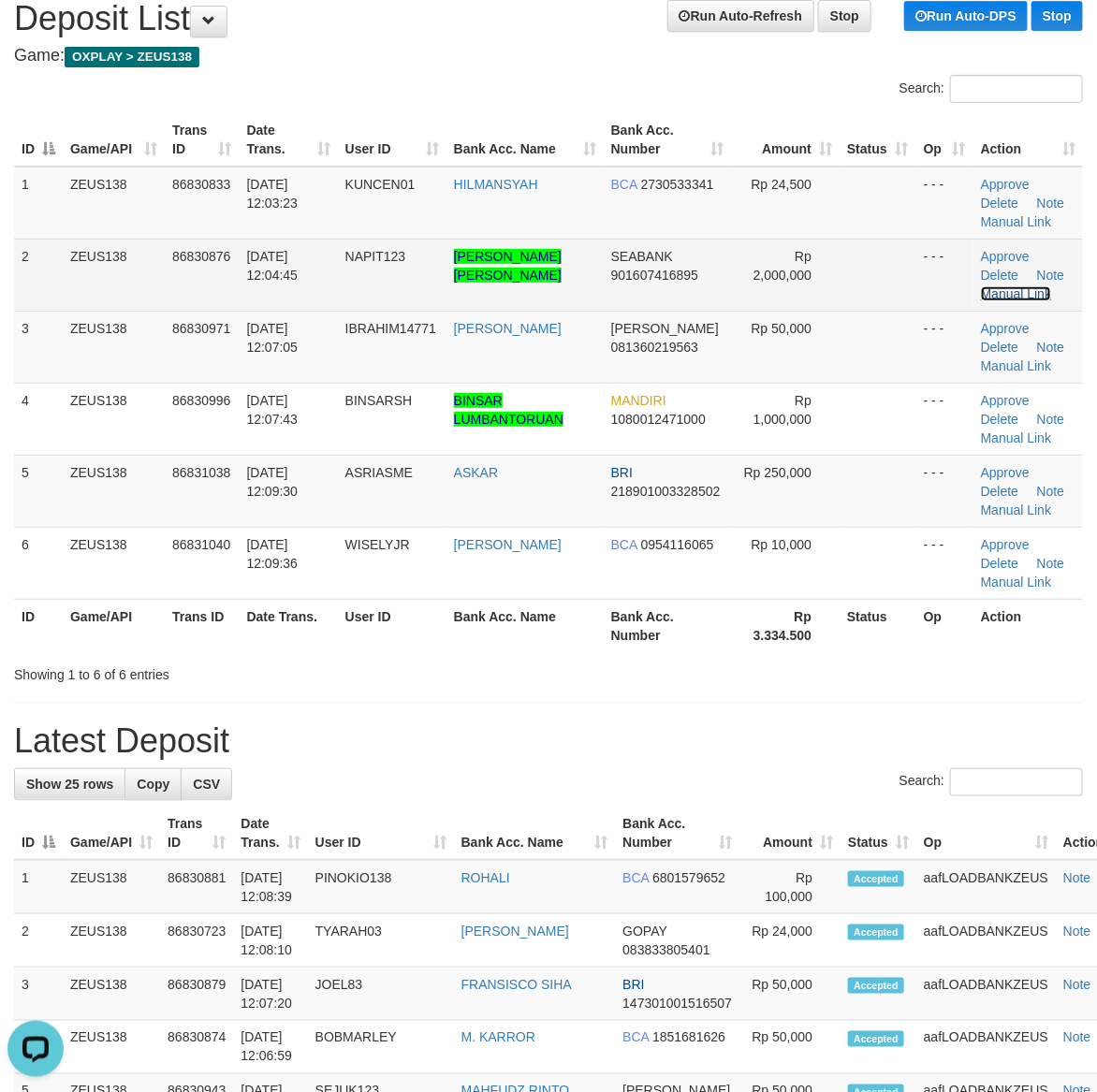
click at [1018, 286] on link "Manual Link" at bounding box center [1016, 294] width 71 height 15
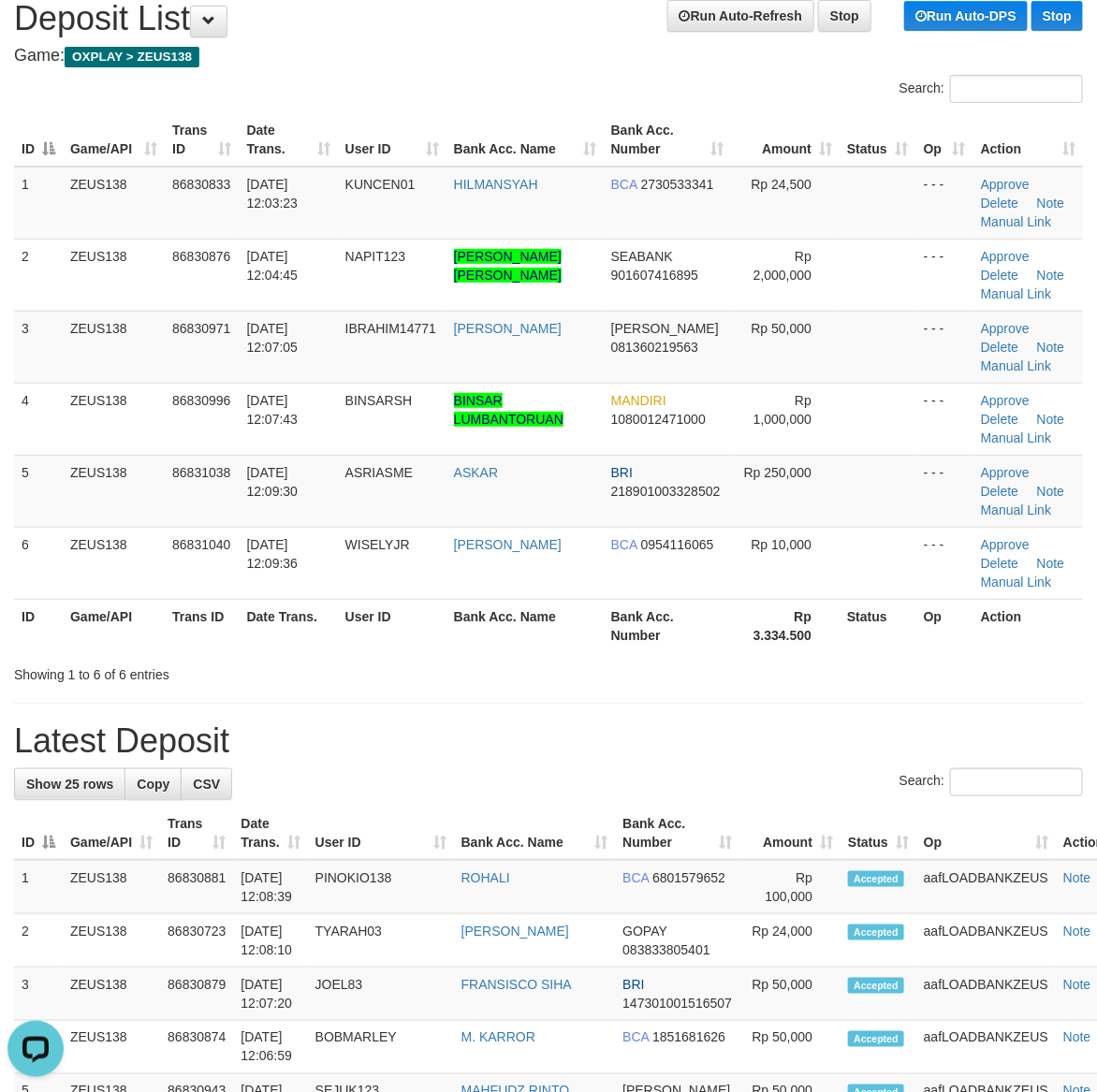
click at [497, 658] on div at bounding box center [776, 658] width 640 height 1
drag, startPoint x: 600, startPoint y: 609, endPoint x: 608, endPoint y: 633, distance: 25.3
click at [596, 620] on th "Bank Acc. Name" at bounding box center [525, 625] width 157 height 53
drag, startPoint x: 722, startPoint y: 733, endPoint x: 738, endPoint y: 723, distance: 18.9
click at [726, 730] on h1 "Latest Deposit" at bounding box center [548, 740] width 1068 height 37
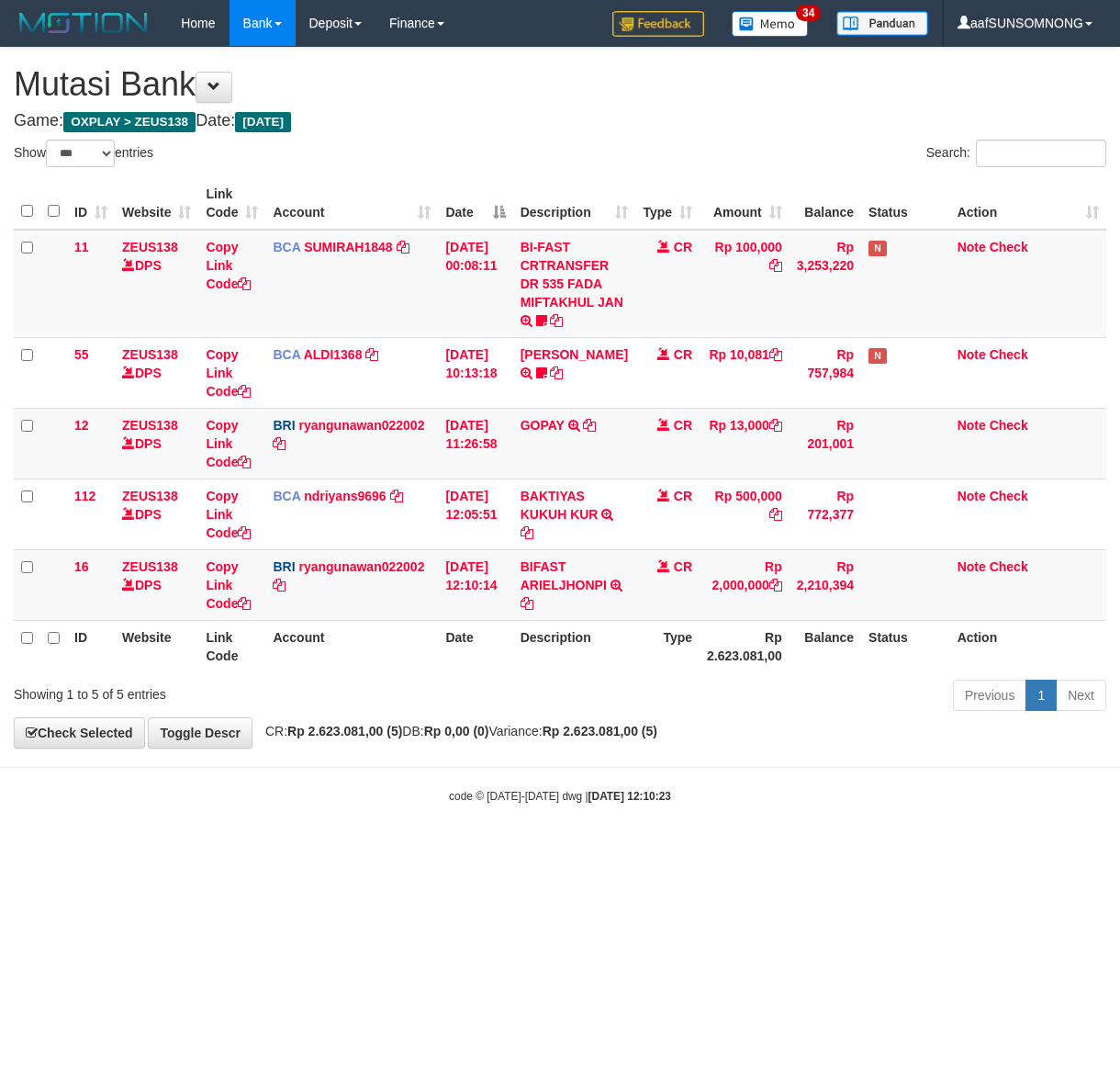
select select "***"
click at [533, 602] on icon at bounding box center [527, 603] width 13 height 13
click at [533, 600] on icon at bounding box center [527, 603] width 13 height 13
drag, startPoint x: 602, startPoint y: 598, endPoint x: 514, endPoint y: 580, distance: 89.8
click at [524, 581] on td "BIFAST ARIELJHONPI TRANSFER NBMB BIFAST [PERSON_NAME] TO [PERSON_NAME]" at bounding box center [574, 585] width 122 height 71
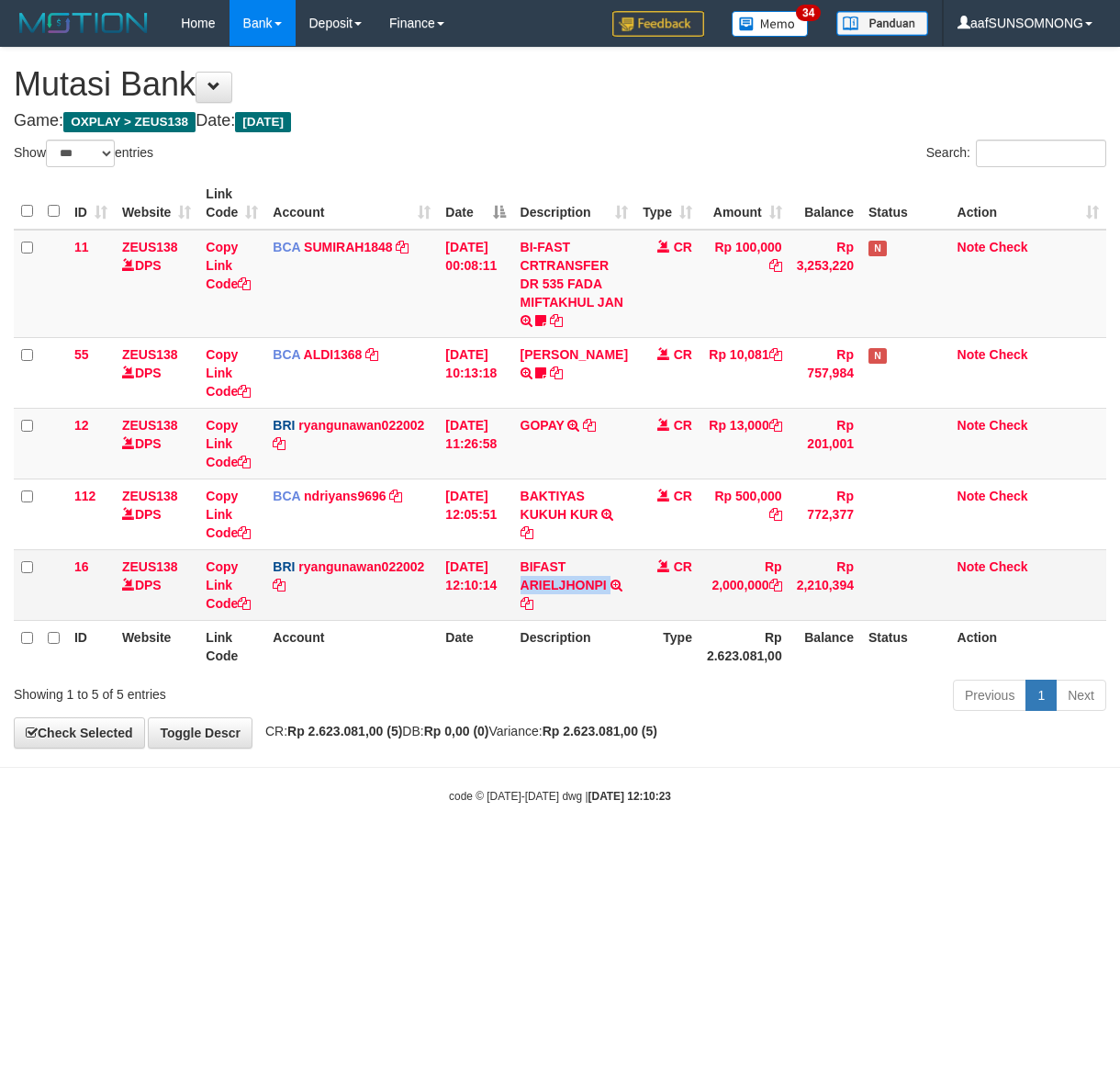
copy td "ARIELJHONPI"
click at [222, 590] on link "Copy Link Code" at bounding box center [228, 585] width 45 height 51
drag, startPoint x: 606, startPoint y: 592, endPoint x: 519, endPoint y: 585, distance: 87.3
click at [521, 585] on tr "16 ZEUS138 DPS Copy Link Code BRI ryangunawan022002 DPS [PERSON_NAME] mutasi_20…" at bounding box center [560, 585] width 1092 height 71
click at [360, 778] on body "Toggle navigation Home Bank Account List Load By Website Group [OXPLAY] ZEUS138…" at bounding box center [560, 425] width 1120 height 851
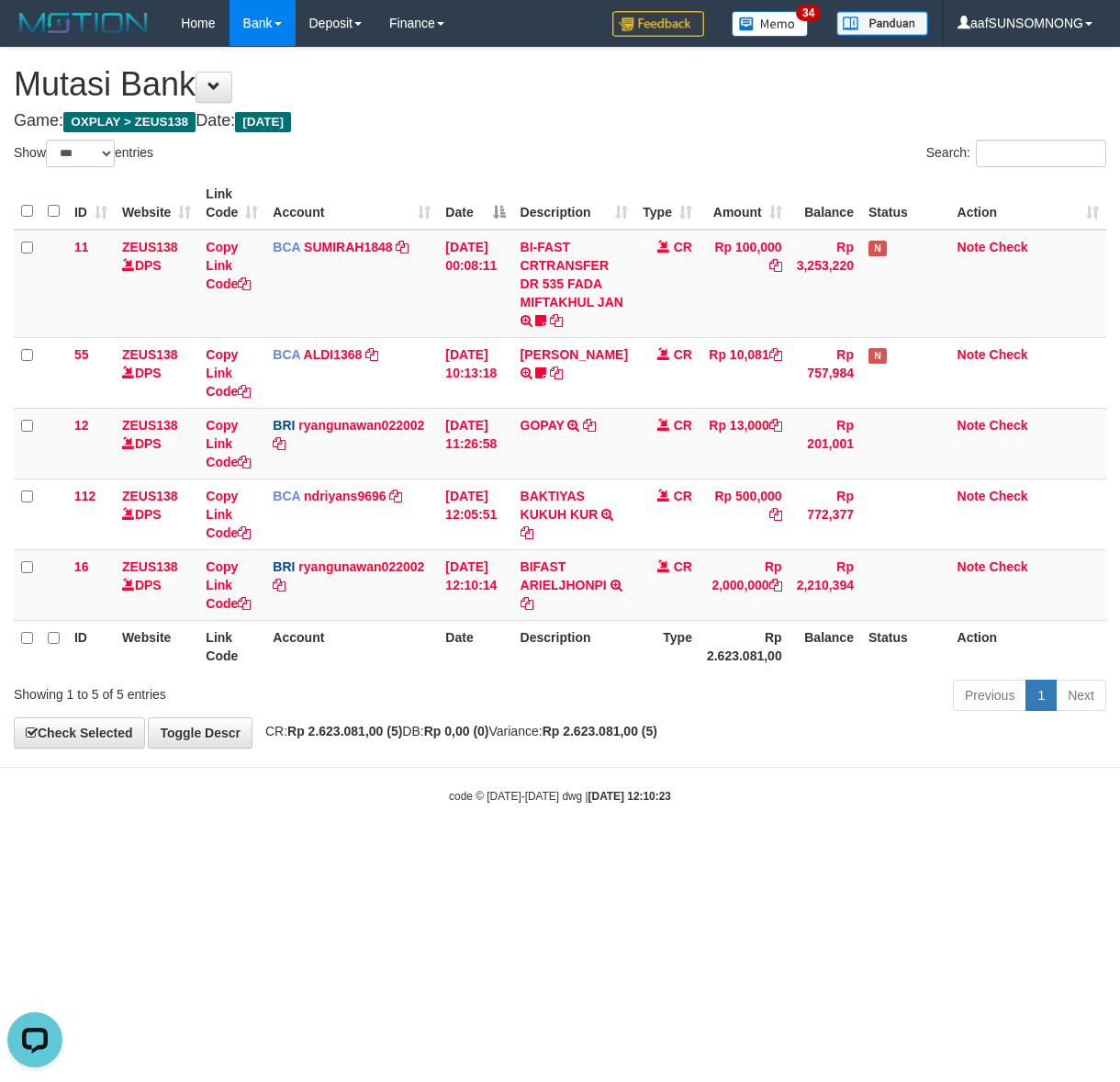
drag, startPoint x: 411, startPoint y: 826, endPoint x: 782, endPoint y: 873, distance: 374.0
click at [414, 826] on body "Toggle navigation Home Bank Account List Load By Website Group [OXPLAY] ZEUS138…" at bounding box center [560, 425] width 1120 height 851
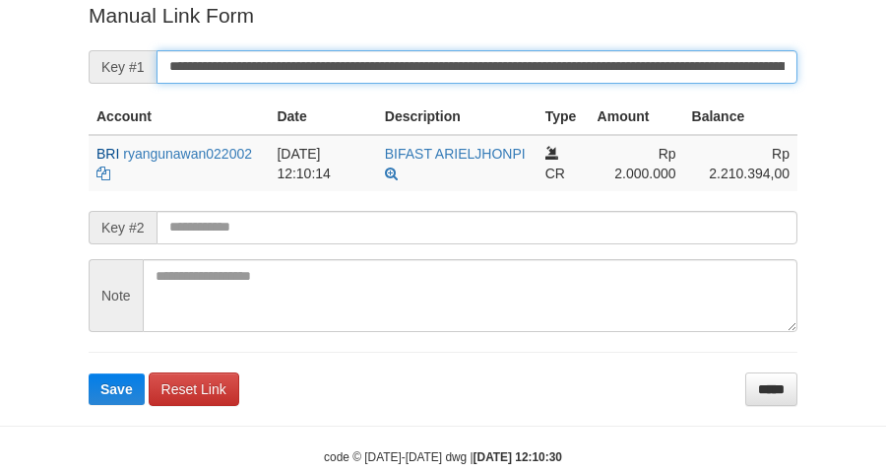
click at [89, 373] on button "Save" at bounding box center [117, 389] width 56 height 32
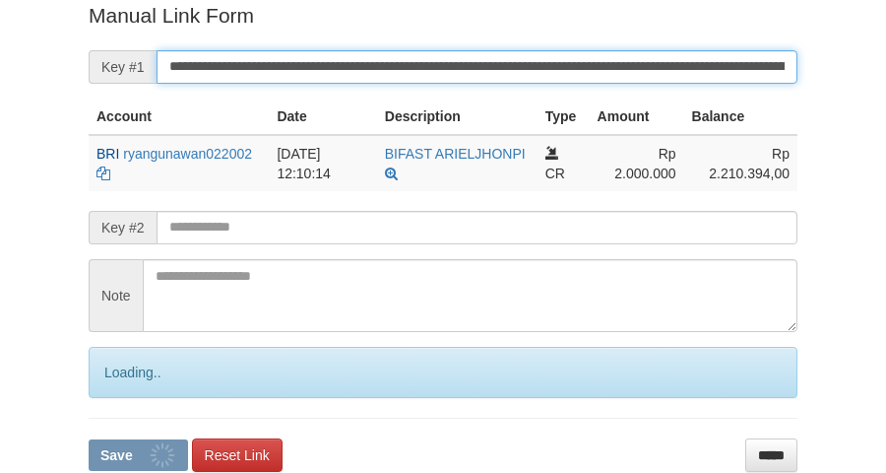
scroll to position [404, 0]
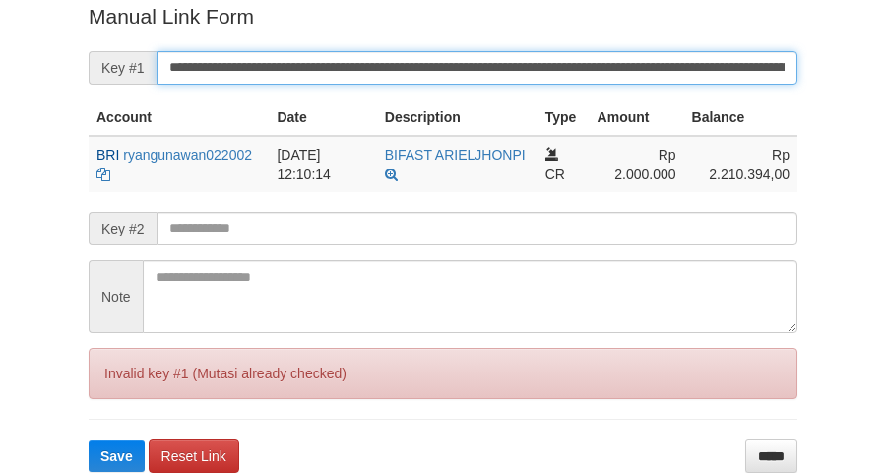
click at [89, 440] on button "Save" at bounding box center [117, 456] width 56 height 32
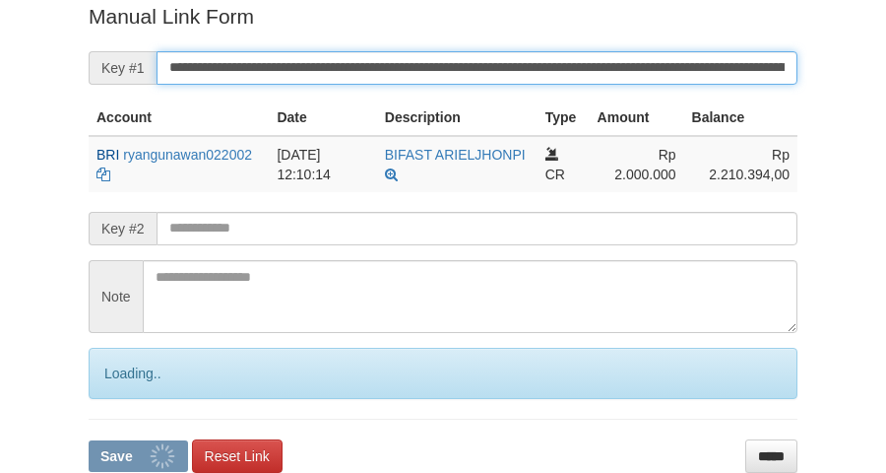
drag, startPoint x: 200, startPoint y: 54, endPoint x: 480, endPoint y: 87, distance: 282.4
click at [199, 65] on input "**********" at bounding box center [477, 67] width 641 height 33
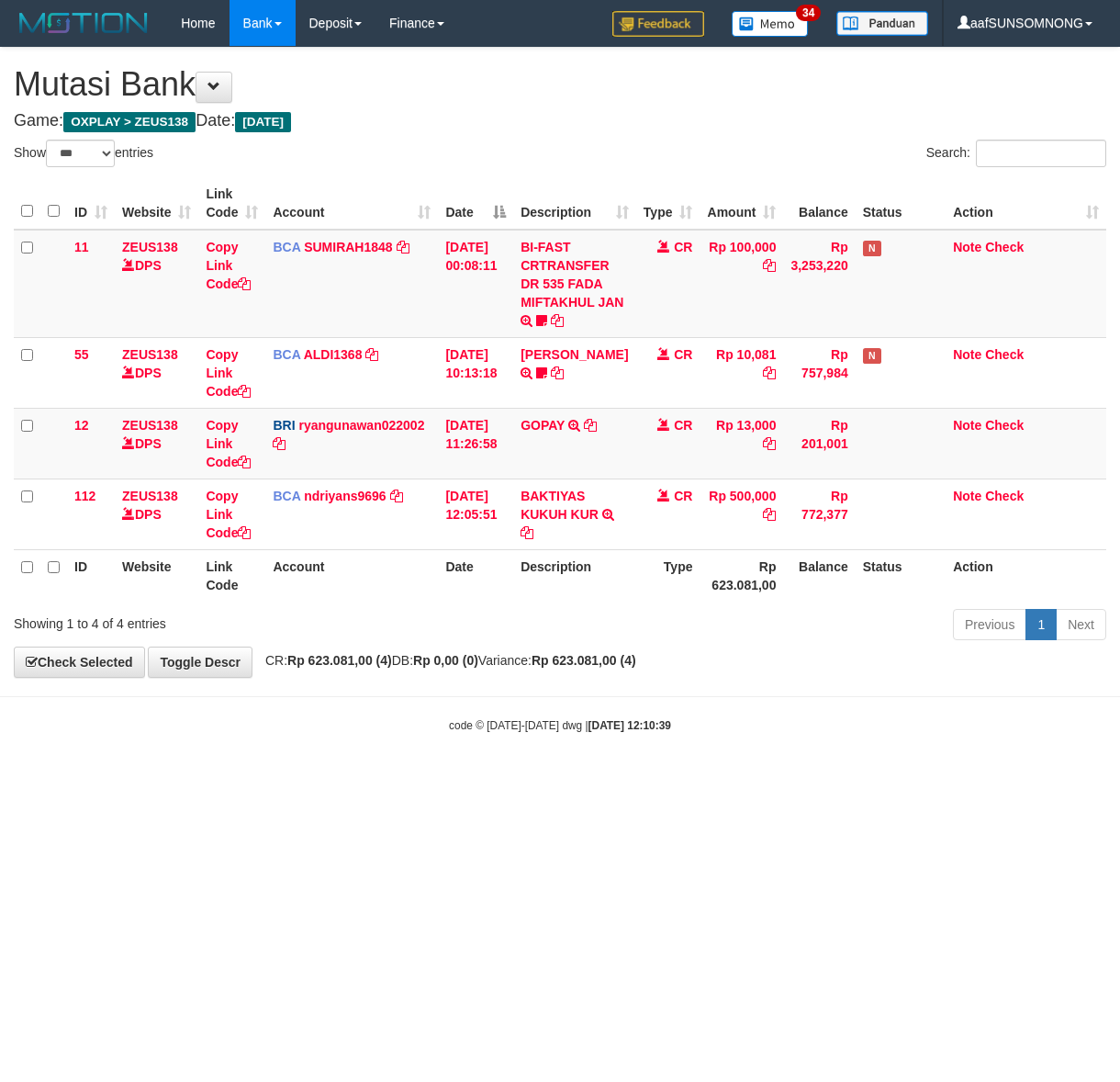
select select "***"
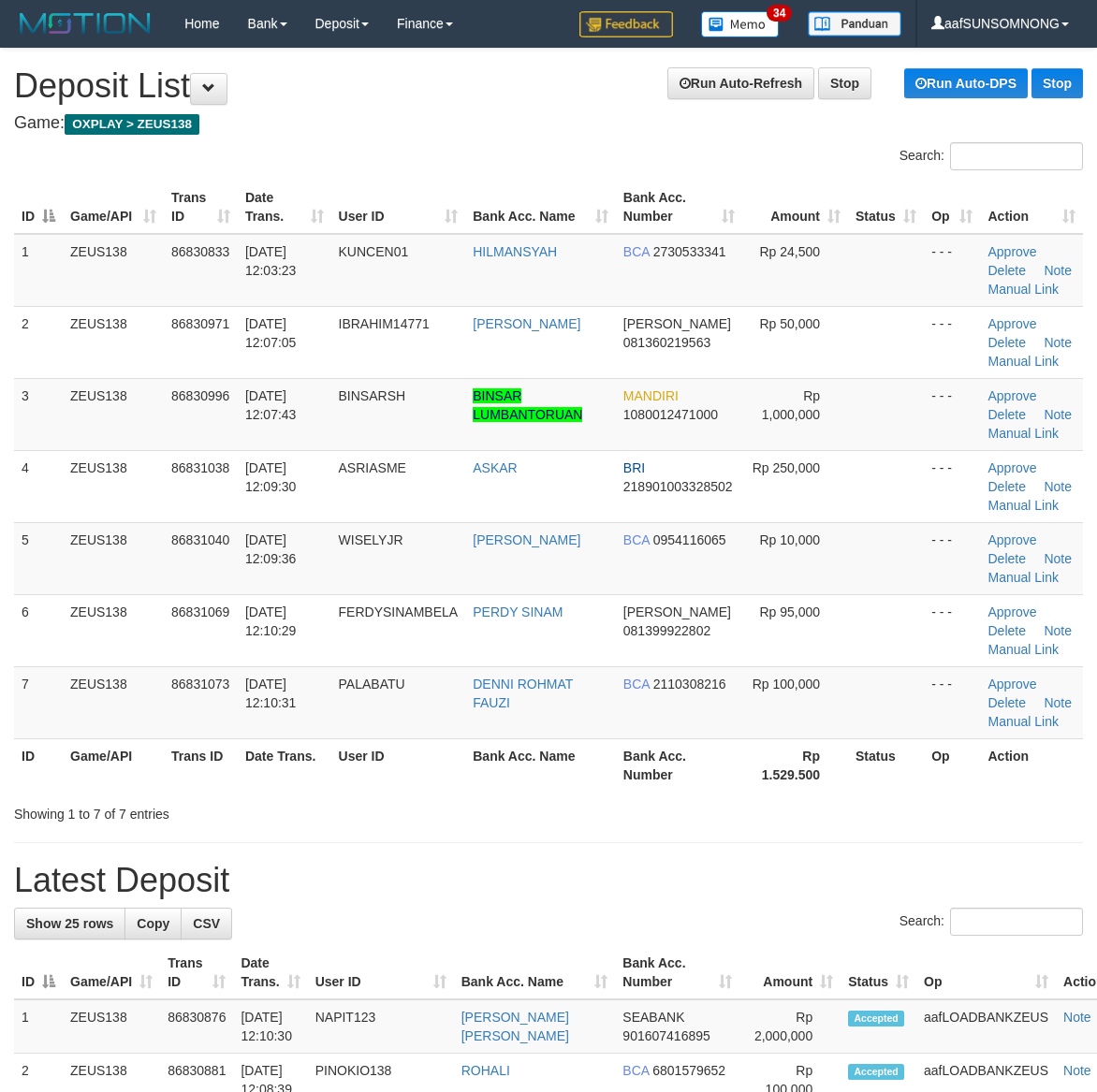
scroll to position [67, 0]
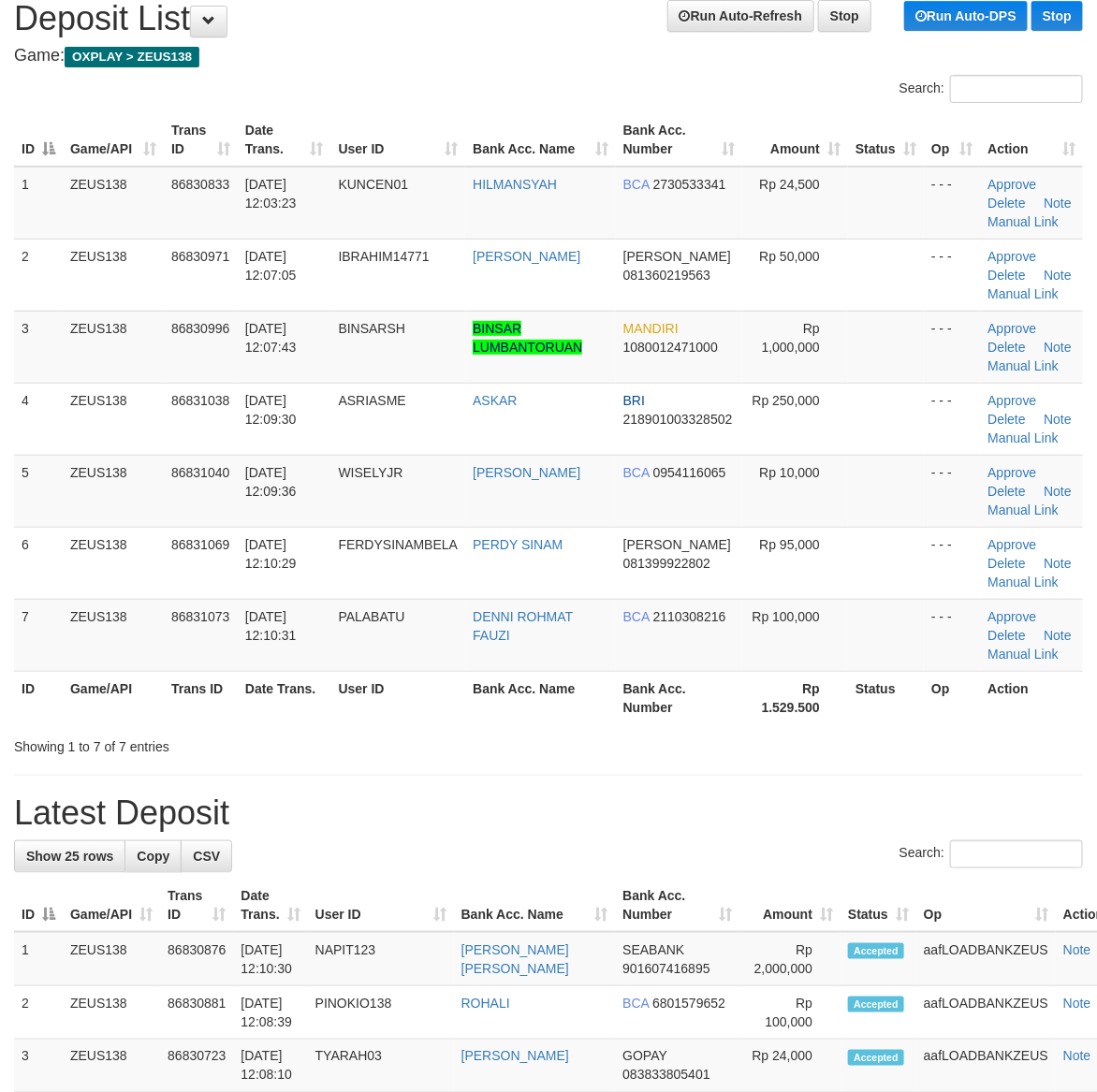
click at [695, 749] on div "Showing 1 to 7 of 7 entries" at bounding box center [548, 743] width 1097 height 27
drag, startPoint x: 774, startPoint y: 777, endPoint x: 784, endPoint y: 775, distance: 10.2
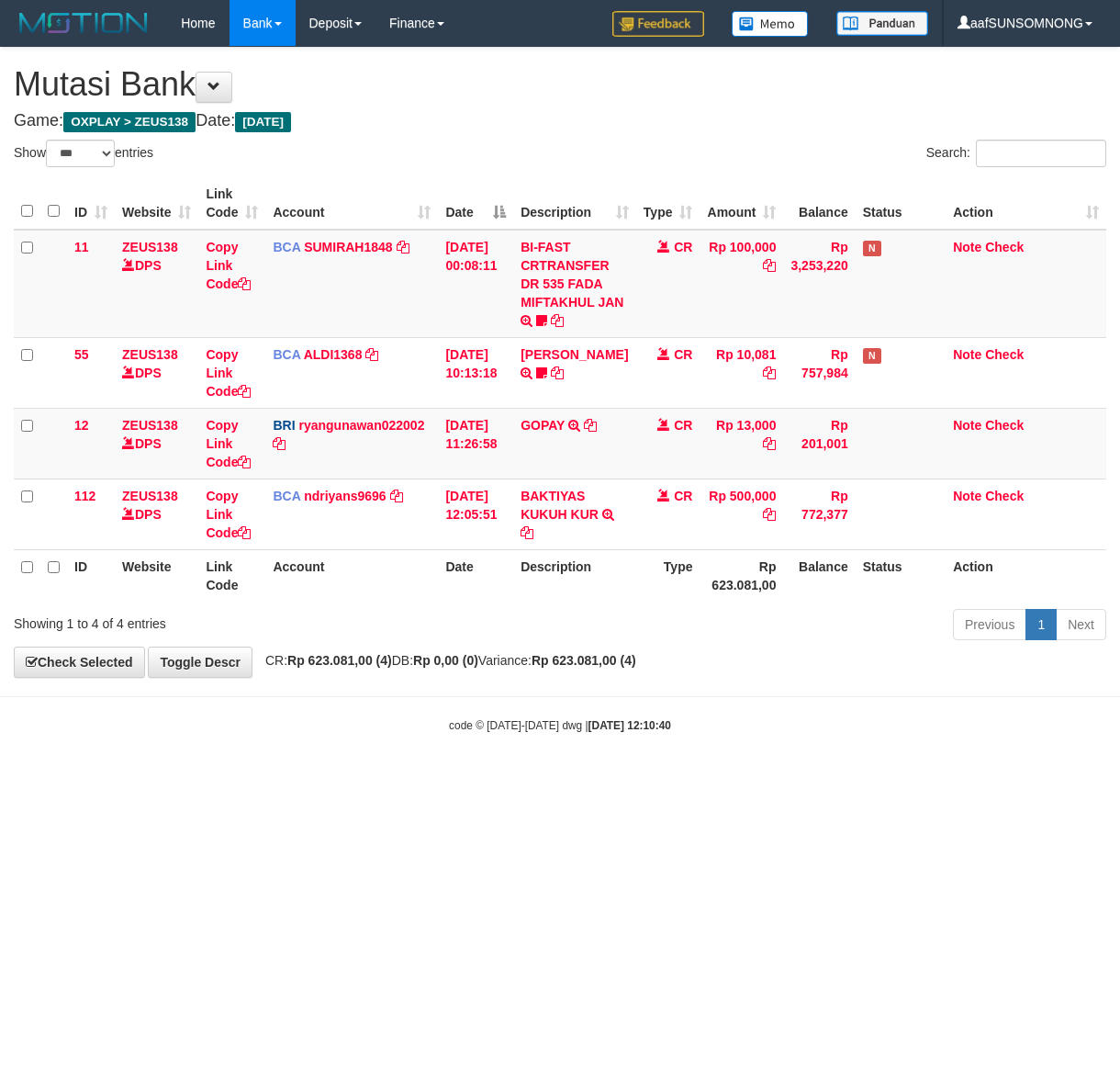
select select "***"
click at [493, 780] on html "Toggle navigation Home Bank Account List Load By Website Group [OXPLAY] ZEUS138…" at bounding box center [560, 390] width 1120 height 780
click at [378, 780] on html "Toggle navigation Home Bank Account List Load By Website Group [OXPLAY] ZEUS138…" at bounding box center [560, 390] width 1120 height 780
drag, startPoint x: 438, startPoint y: 834, endPoint x: 429, endPoint y: 833, distance: 9.1
click at [429, 780] on html "Toggle navigation Home Bank Account List Load By Website Group [OXPLAY] ZEUS138…" at bounding box center [560, 390] width 1120 height 780
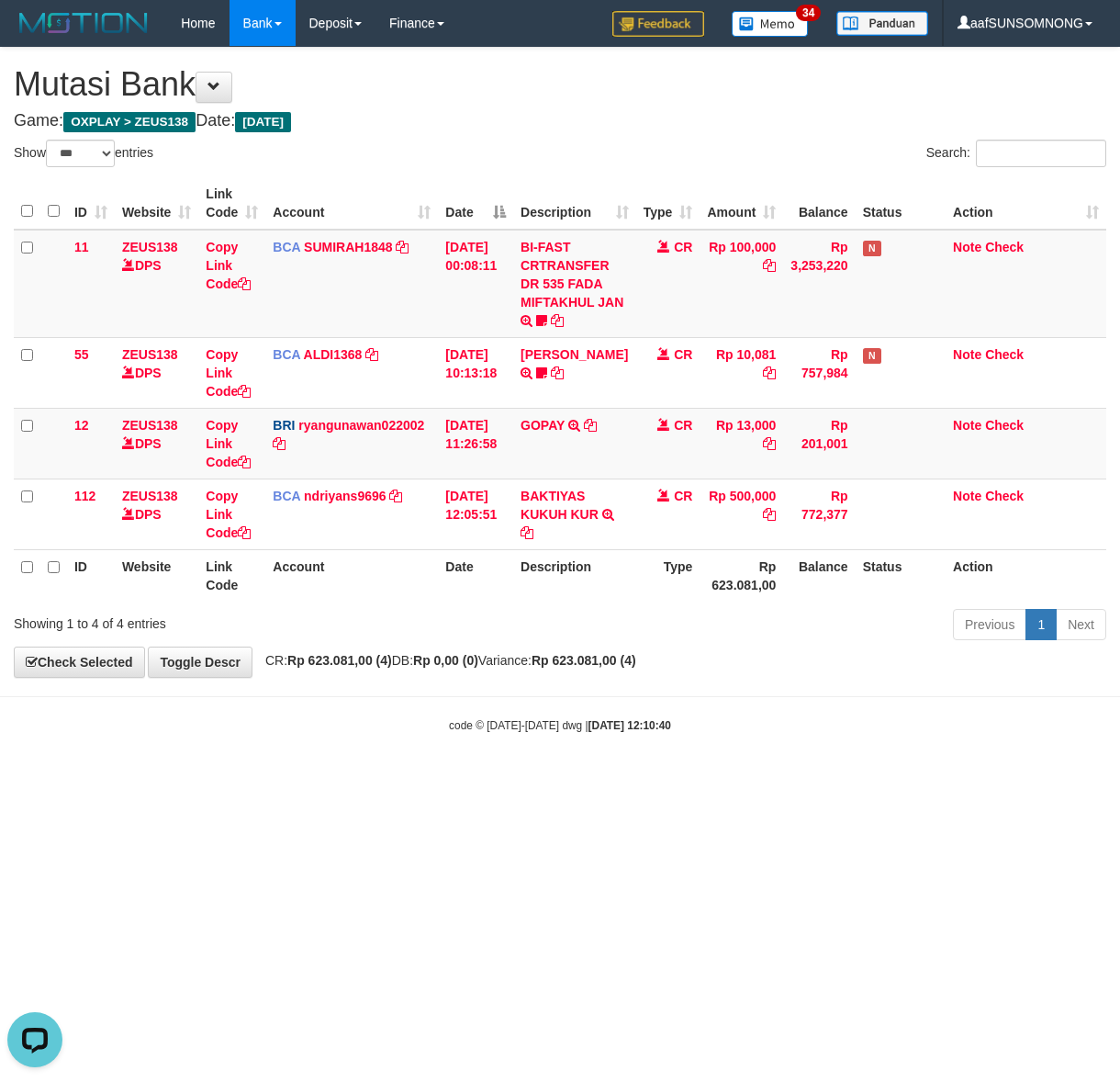
click at [396, 780] on html "Toggle navigation Home Bank Account List Load By Website Group [OXPLAY] ZEUS138…" at bounding box center [560, 390] width 1120 height 780
click at [399, 780] on html "Toggle navigation Home Bank Account List Load By Website Group [OXPLAY] ZEUS138…" at bounding box center [560, 390] width 1120 height 780
drag, startPoint x: 544, startPoint y: 825, endPoint x: 429, endPoint y: 827, distance: 115.0
click at [548, 780] on html "Toggle navigation Home Bank Account List Load By Website Group [OXPLAY] ZEUS138…" at bounding box center [560, 390] width 1120 height 780
click at [281, 780] on html "Toggle navigation Home Bank Account List Load By Website Group [OXPLAY] ZEUS138…" at bounding box center [560, 390] width 1120 height 780
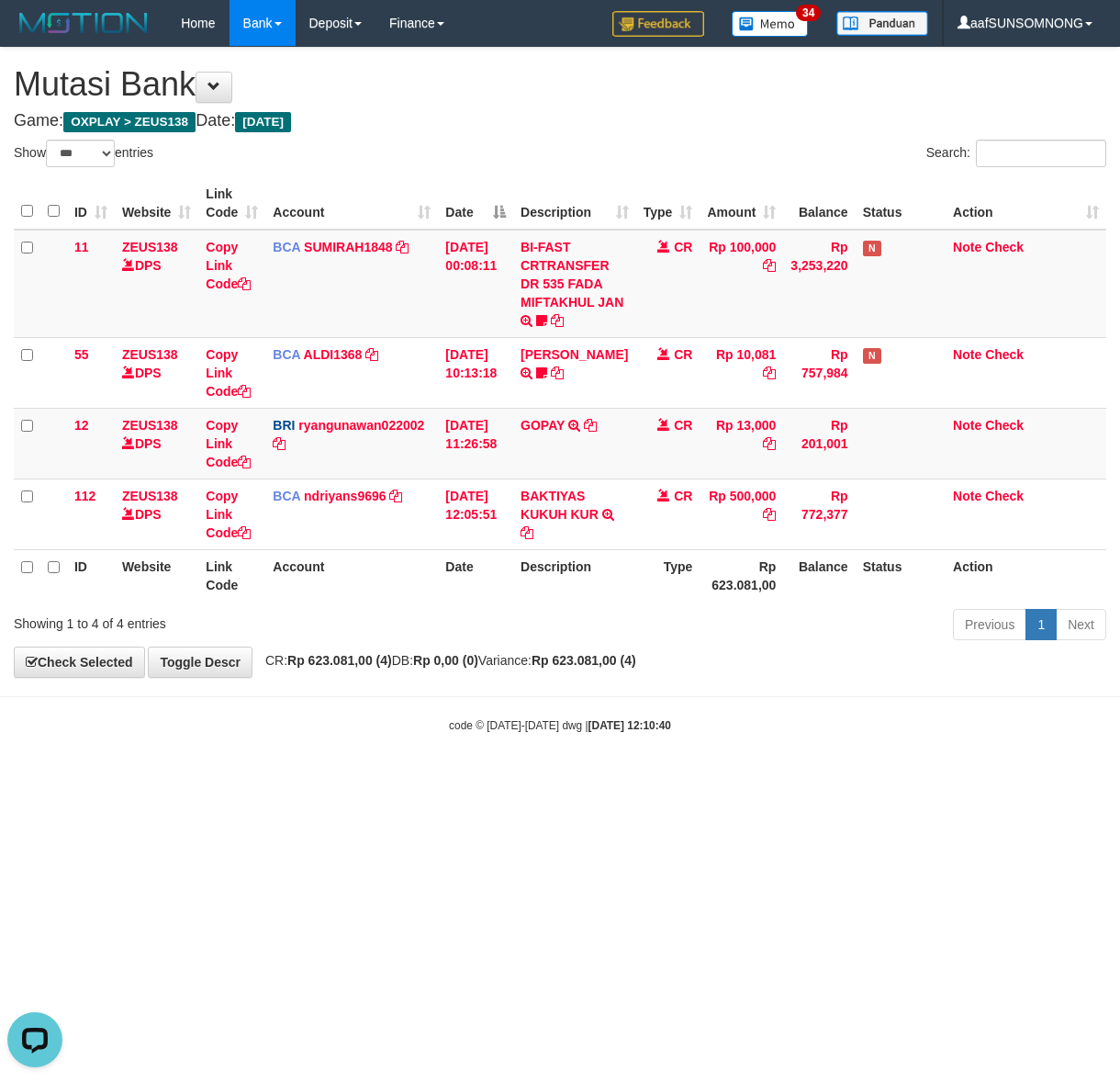
click at [287, 780] on html "Toggle navigation Home Bank Account List Load By Website Group [OXPLAY] ZEUS138…" at bounding box center [560, 390] width 1120 height 780
click at [333, 780] on html "Toggle navigation Home Bank Account List Load By Website Group [OXPLAY] ZEUS138…" at bounding box center [560, 390] width 1120 height 780
click at [336, 780] on html "Toggle navigation Home Bank Account List Load By Website Group [OXPLAY] ZEUS138…" at bounding box center [560, 390] width 1120 height 780
click at [339, 780] on html "Toggle navigation Home Bank Account List Load By Website Group [OXPLAY] ZEUS138…" at bounding box center [560, 390] width 1120 height 780
click at [346, 780] on html "Toggle navigation Home Bank Account List Load By Website Group [OXPLAY] ZEUS138…" at bounding box center [560, 390] width 1120 height 780
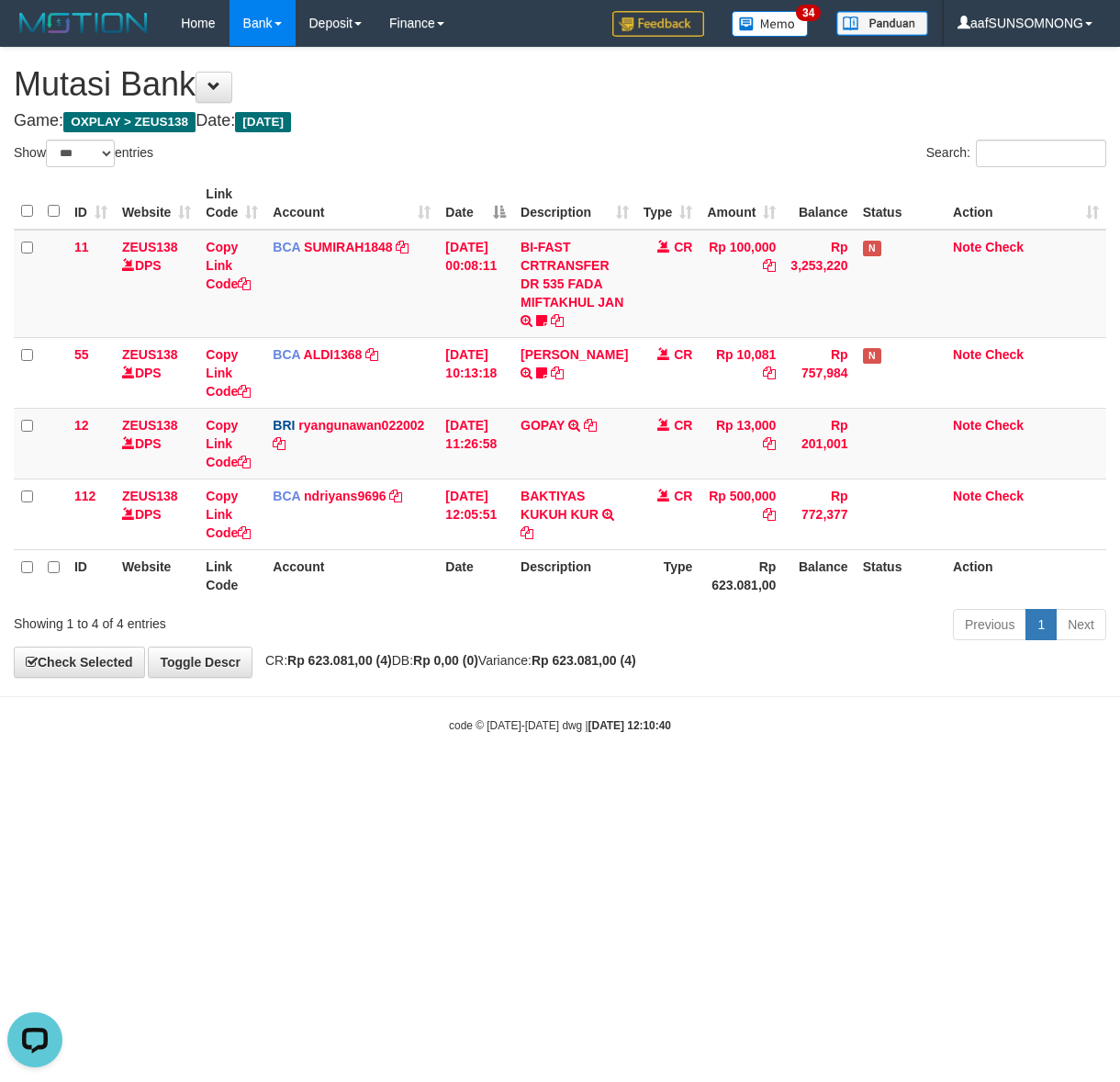
click at [350, 780] on html "Toggle navigation Home Bank Account List Load By Website Group [OXPLAY] ZEUS138…" at bounding box center [560, 390] width 1120 height 780
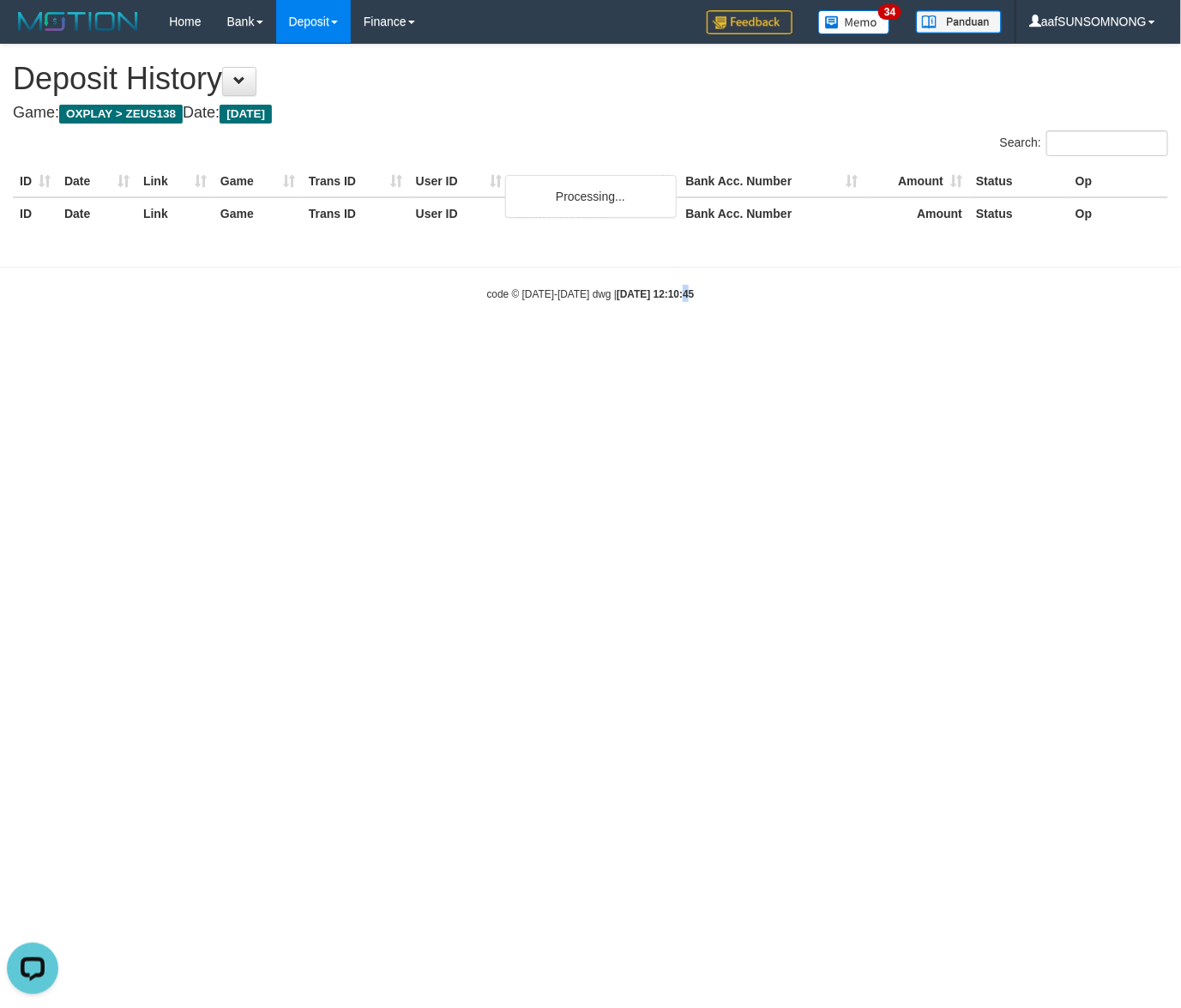
click at [665, 345] on html "Toggle navigation Home Bank Account List Load By Website Group [OXPLAY] ZEUS138…" at bounding box center [590, 173] width 1181 height 345
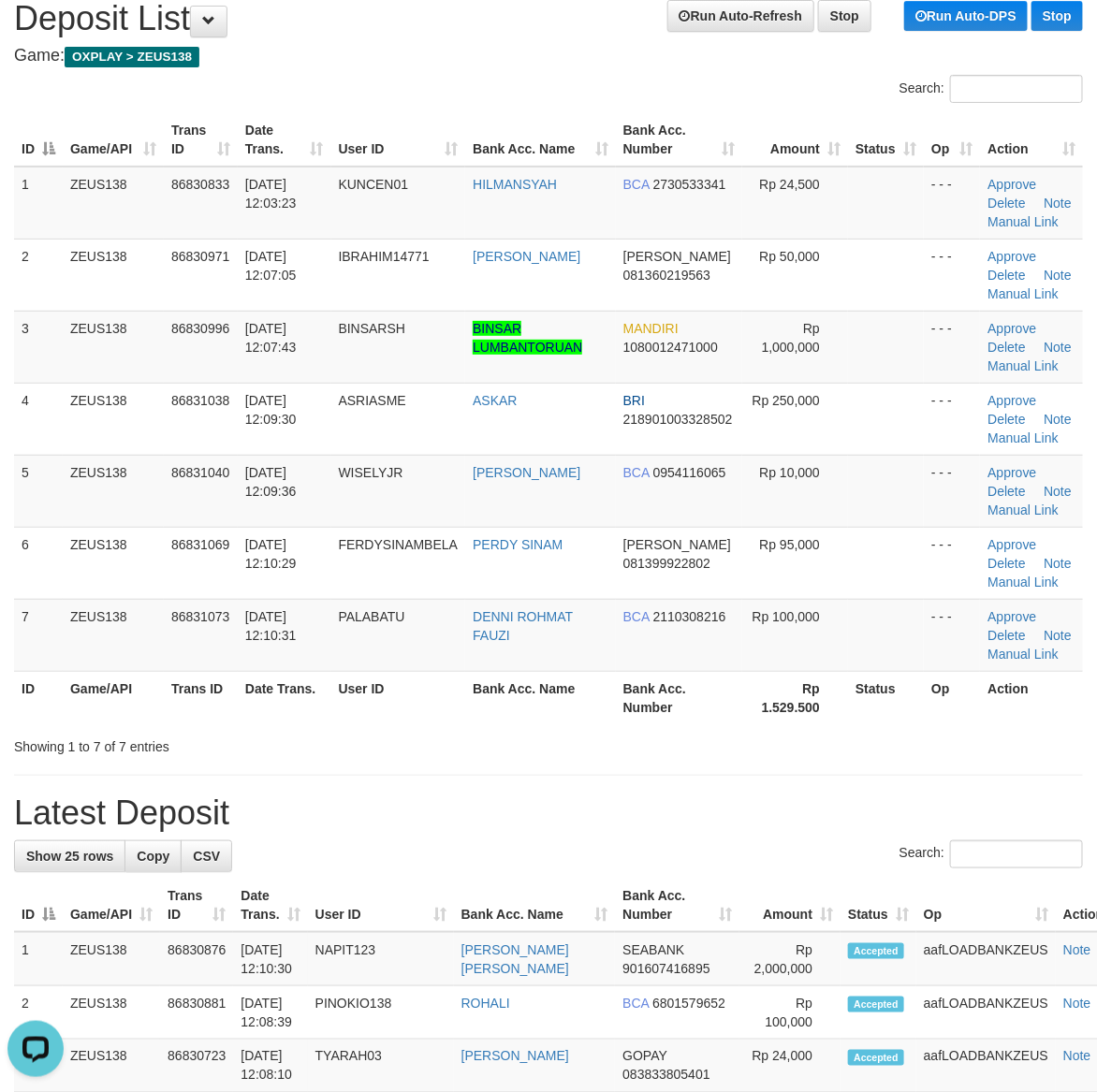
click at [760, 823] on h1 "Latest Deposit" at bounding box center [548, 813] width 1068 height 37
drag, startPoint x: 868, startPoint y: 764, endPoint x: 930, endPoint y: 767, distance: 62.1
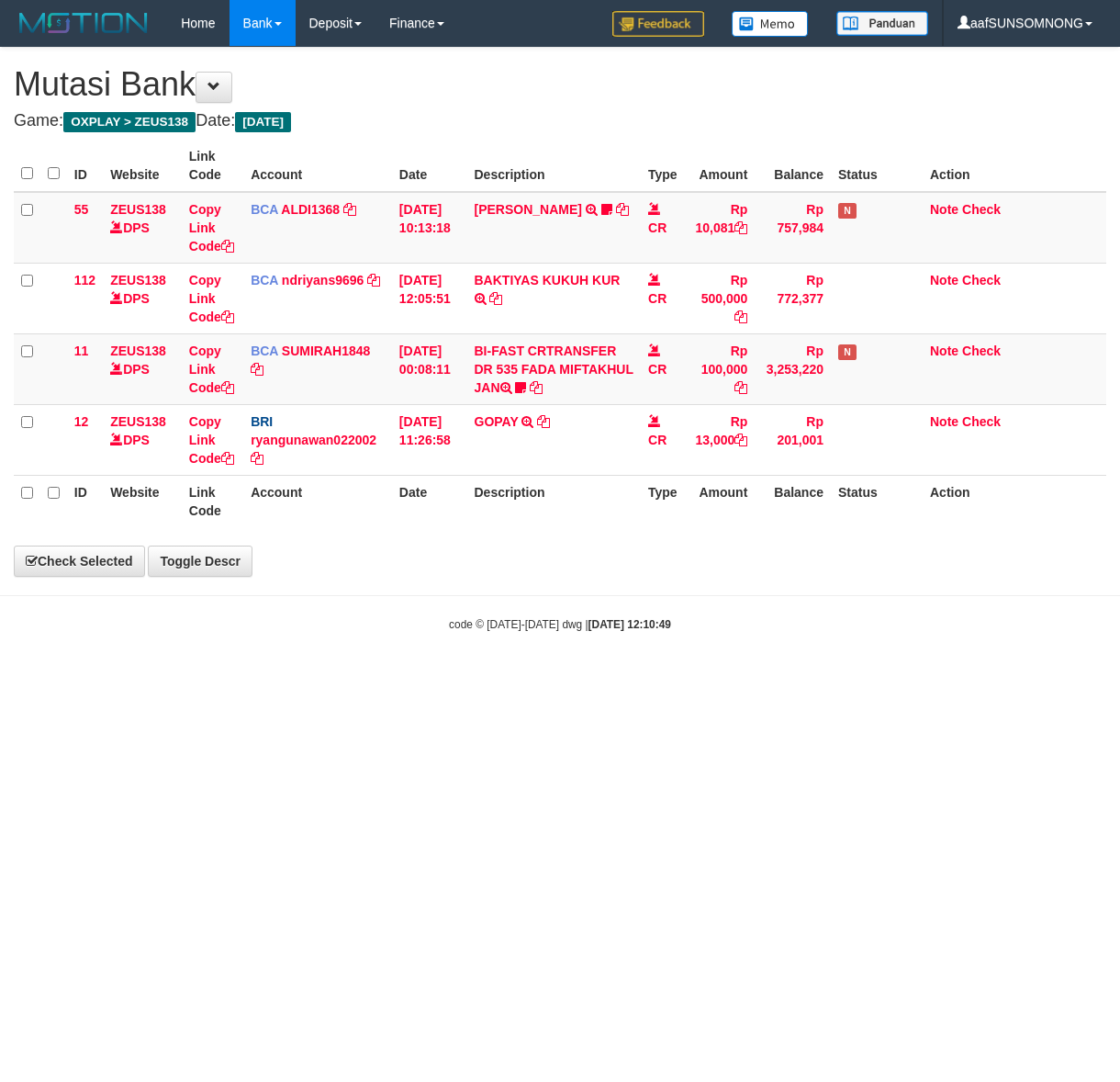
select select "***"
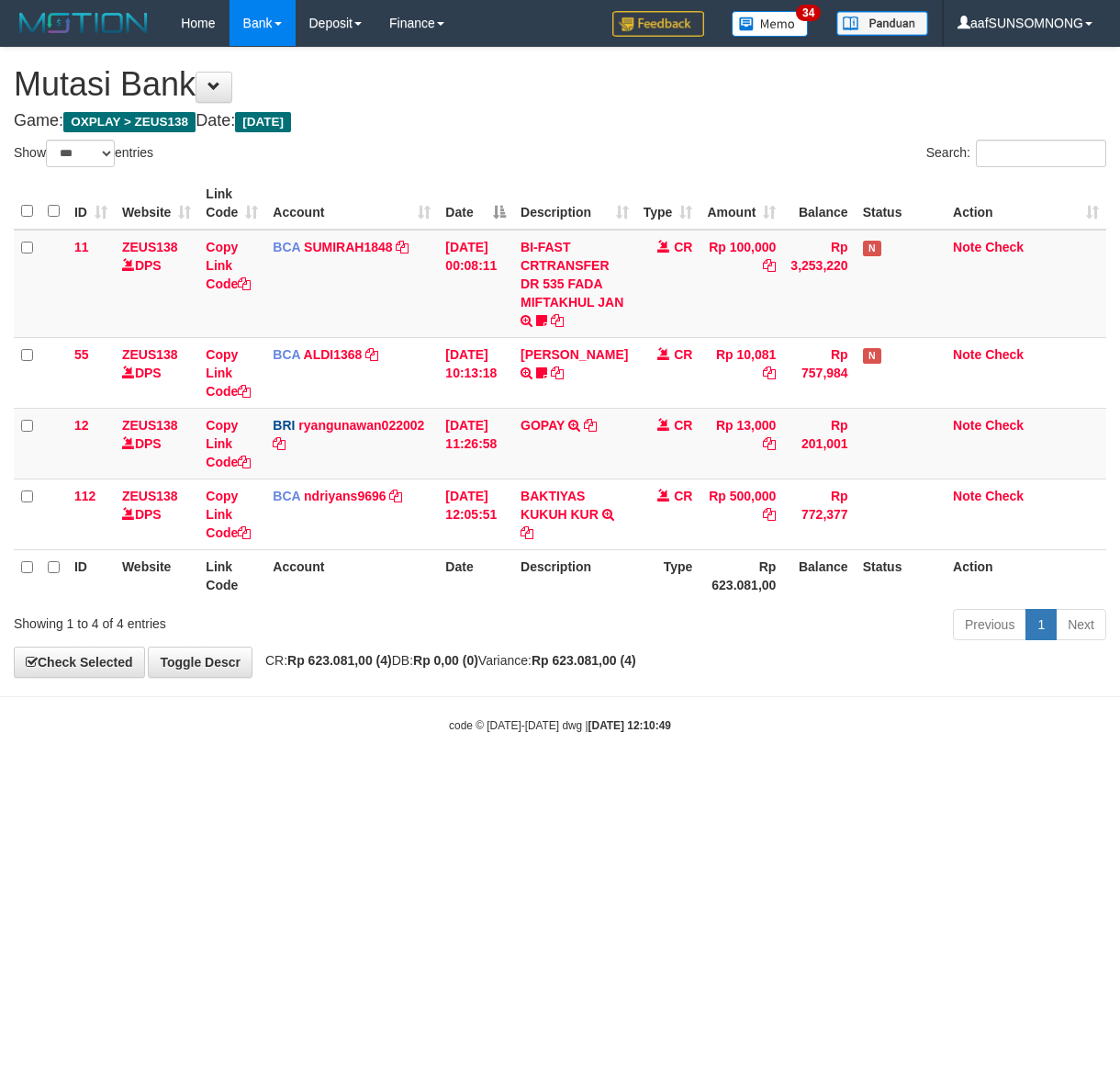
drag, startPoint x: 298, startPoint y: 952, endPoint x: 317, endPoint y: 923, distance: 34.7
click at [300, 780] on html "Toggle navigation Home Bank Account List Load By Website Group [OXPLAY] ZEUS138…" at bounding box center [560, 390] width 1120 height 780
click at [435, 780] on html "Toggle navigation Home Bank Account List Load By Website Group [OXPLAY] ZEUS138…" at bounding box center [560, 390] width 1120 height 780
click at [438, 780] on html "Toggle navigation Home Bank Account List Load By Website Group [OXPLAY] ZEUS138…" at bounding box center [560, 390] width 1120 height 780
click at [608, 780] on html "Toggle navigation Home Bank Account List Load By Website Group [OXPLAY] ZEUS138…" at bounding box center [560, 390] width 1120 height 780
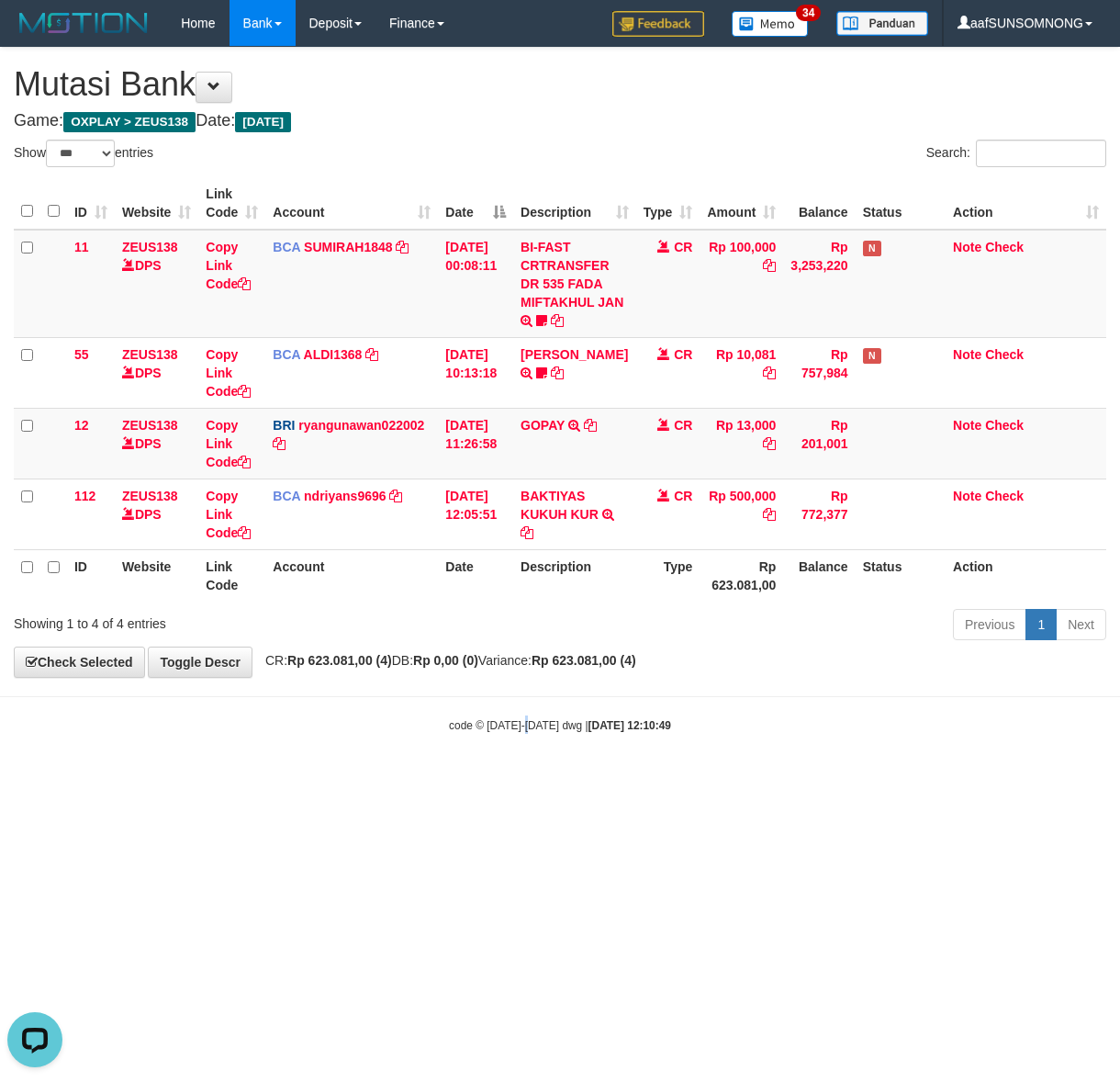
click at [528, 780] on html "Toggle navigation Home Bank Account List Load By Website Group [OXPLAY] ZEUS138…" at bounding box center [560, 390] width 1120 height 780
click at [503, 780] on html "Toggle navigation Home Bank Account List Load By Website Group [OXPLAY] ZEUS138…" at bounding box center [560, 390] width 1120 height 780
click at [448, 778] on body "Toggle navigation Home Bank Account List Load By Website Group [OXPLAY] ZEUS138…" at bounding box center [560, 390] width 1120 height 780
click at [447, 779] on body "Toggle navigation Home Bank Account List Load By Website Group [OXPLAY] ZEUS138…" at bounding box center [560, 390] width 1120 height 780
drag, startPoint x: 447, startPoint y: 779, endPoint x: 456, endPoint y: 778, distance: 9.1
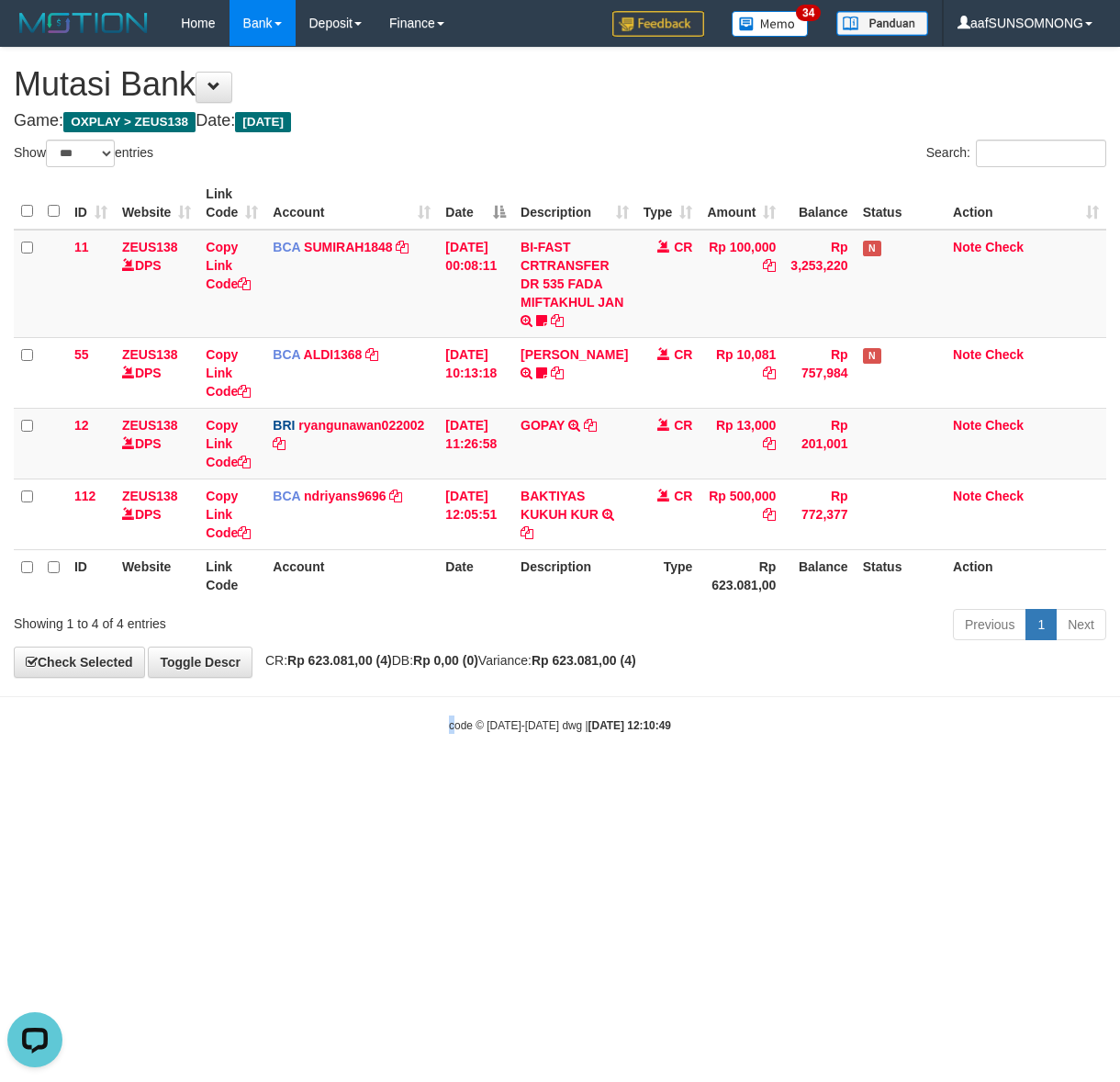
click at [452, 779] on body "Toggle navigation Home Bank Account List Load By Website Group [OXPLAY] ZEUS138…" at bounding box center [560, 390] width 1120 height 780
click at [512, 762] on body "Toggle navigation Home Bank Account List Load By Website Group [OXPLAY] ZEUS138…" at bounding box center [560, 390] width 1120 height 780
click at [523, 749] on body "Toggle navigation Home Bank Account List Load By Website Group [OXPLAY] ZEUS138…" at bounding box center [560, 390] width 1120 height 780
click at [525, 750] on body "Toggle navigation Home Bank Account List Load By Website Group [OXPLAY] ZEUS138…" at bounding box center [560, 390] width 1120 height 780
click at [530, 750] on body "Toggle navigation Home Bank Account List Load By Website Group [OXPLAY] ZEUS138…" at bounding box center [560, 390] width 1120 height 780
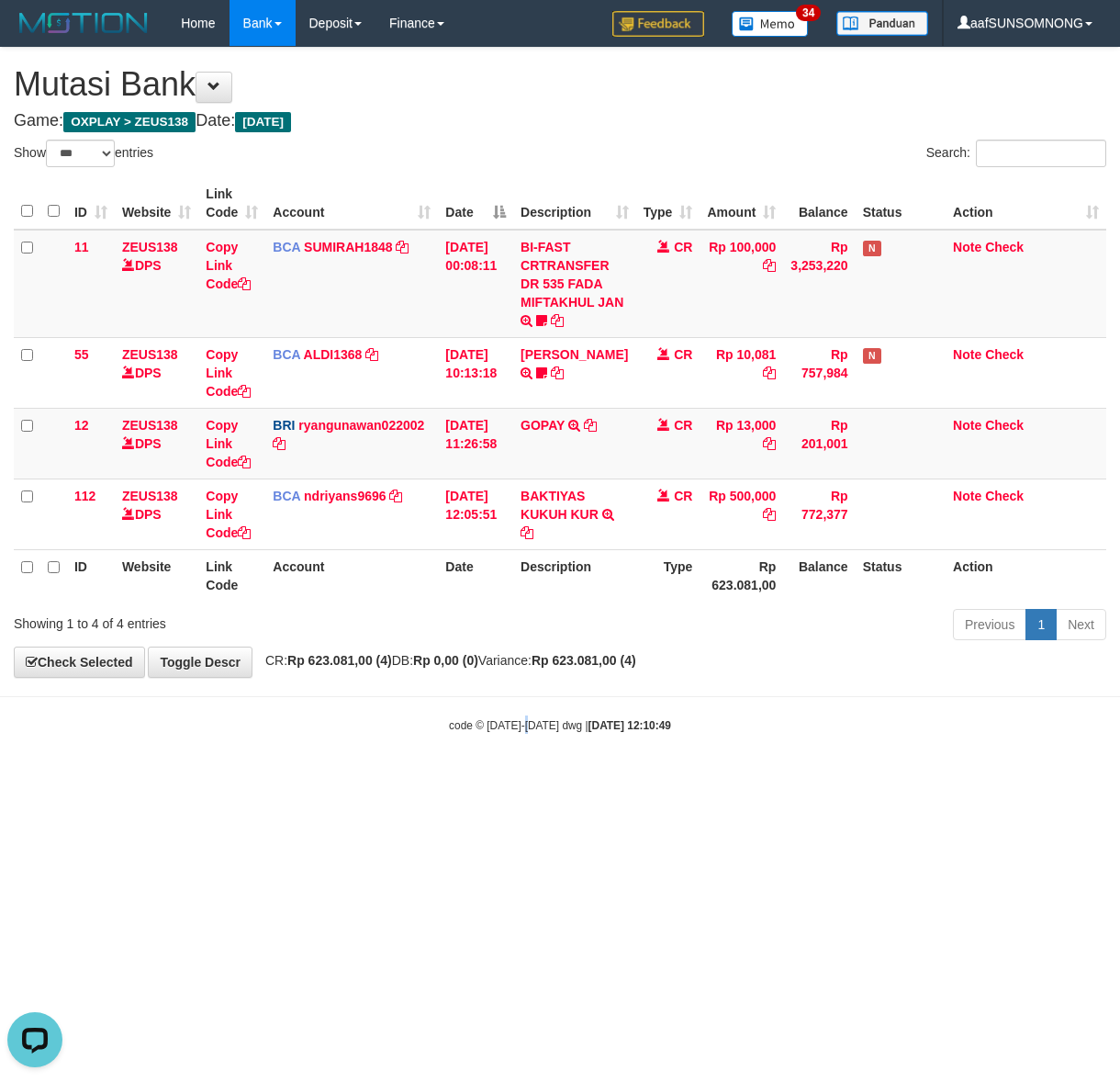
click at [529, 755] on body "Toggle navigation Home Bank Account List Load By Website Group [OXPLAY] ZEUS138…" at bounding box center [560, 390] width 1120 height 780
click at [277, 780] on html "Toggle navigation Home Bank Account List Load By Website Group [OXPLAY] ZEUS138…" at bounding box center [560, 390] width 1120 height 780
click at [359, 780] on html "Toggle navigation Home Bank Account List Load By Website Group [OXPLAY] ZEUS138…" at bounding box center [560, 390] width 1120 height 780
click at [327, 780] on html "Toggle navigation Home Bank Account List Load By Website Group [OXPLAY] ZEUS138…" at bounding box center [560, 390] width 1120 height 780
drag, startPoint x: 341, startPoint y: 841, endPoint x: 366, endPoint y: 845, distance: 25.3
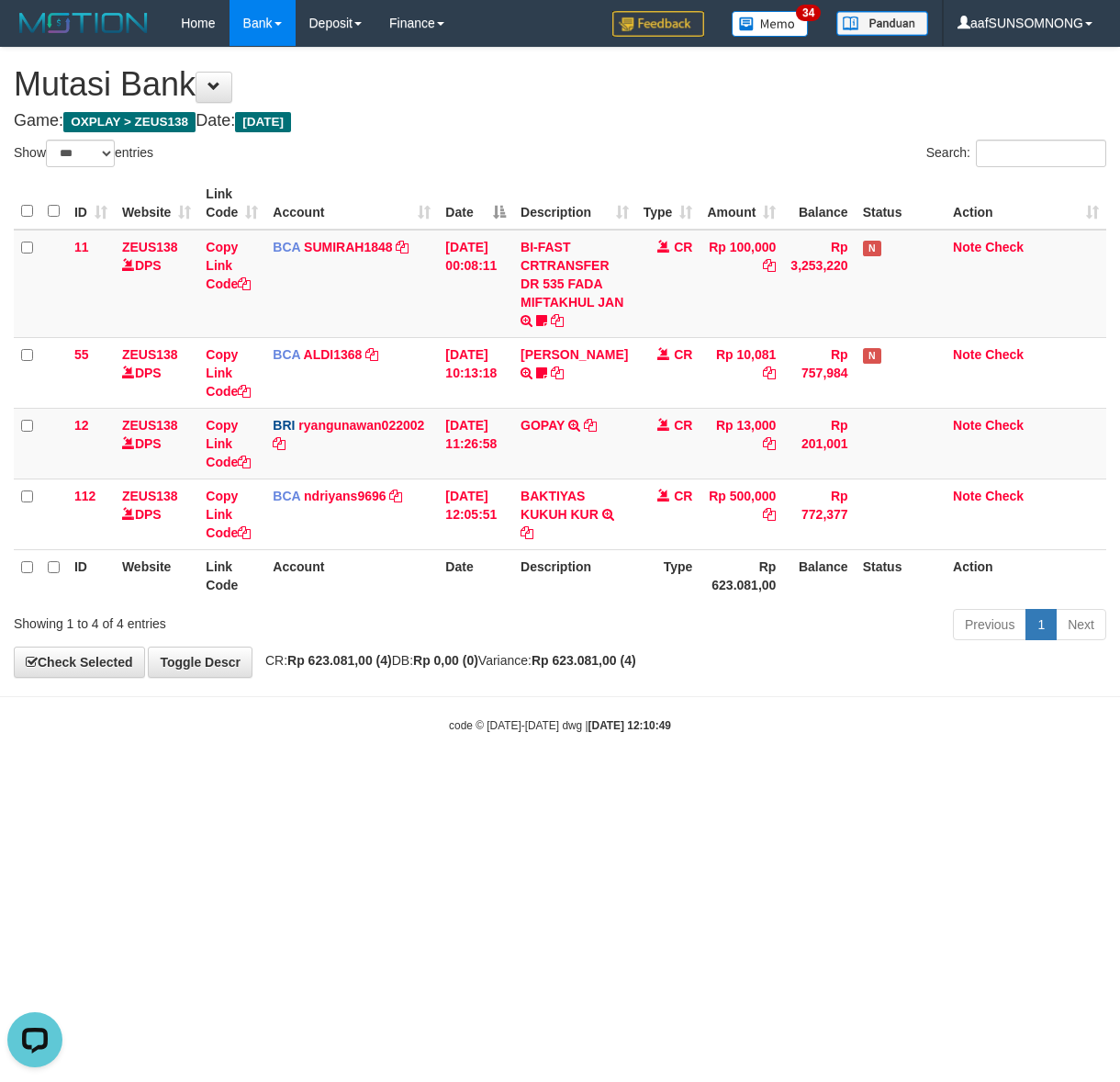
click at [349, 780] on html "Toggle navigation Home Bank Account List Load By Website Group [OXPLAY] ZEUS138…" at bounding box center [560, 390] width 1120 height 780
click at [369, 780] on html "Toggle navigation Home Bank Account List Load By Website Group [OXPLAY] ZEUS138…" at bounding box center [560, 390] width 1120 height 780
drag, startPoint x: 392, startPoint y: 873, endPoint x: 476, endPoint y: 893, distance: 86.3
click at [439, 780] on html "Toggle navigation Home Bank Account List Load By Website Group [OXPLAY] ZEUS138…" at bounding box center [560, 390] width 1120 height 780
drag, startPoint x: 354, startPoint y: 800, endPoint x: 366, endPoint y: 805, distance: 13.0
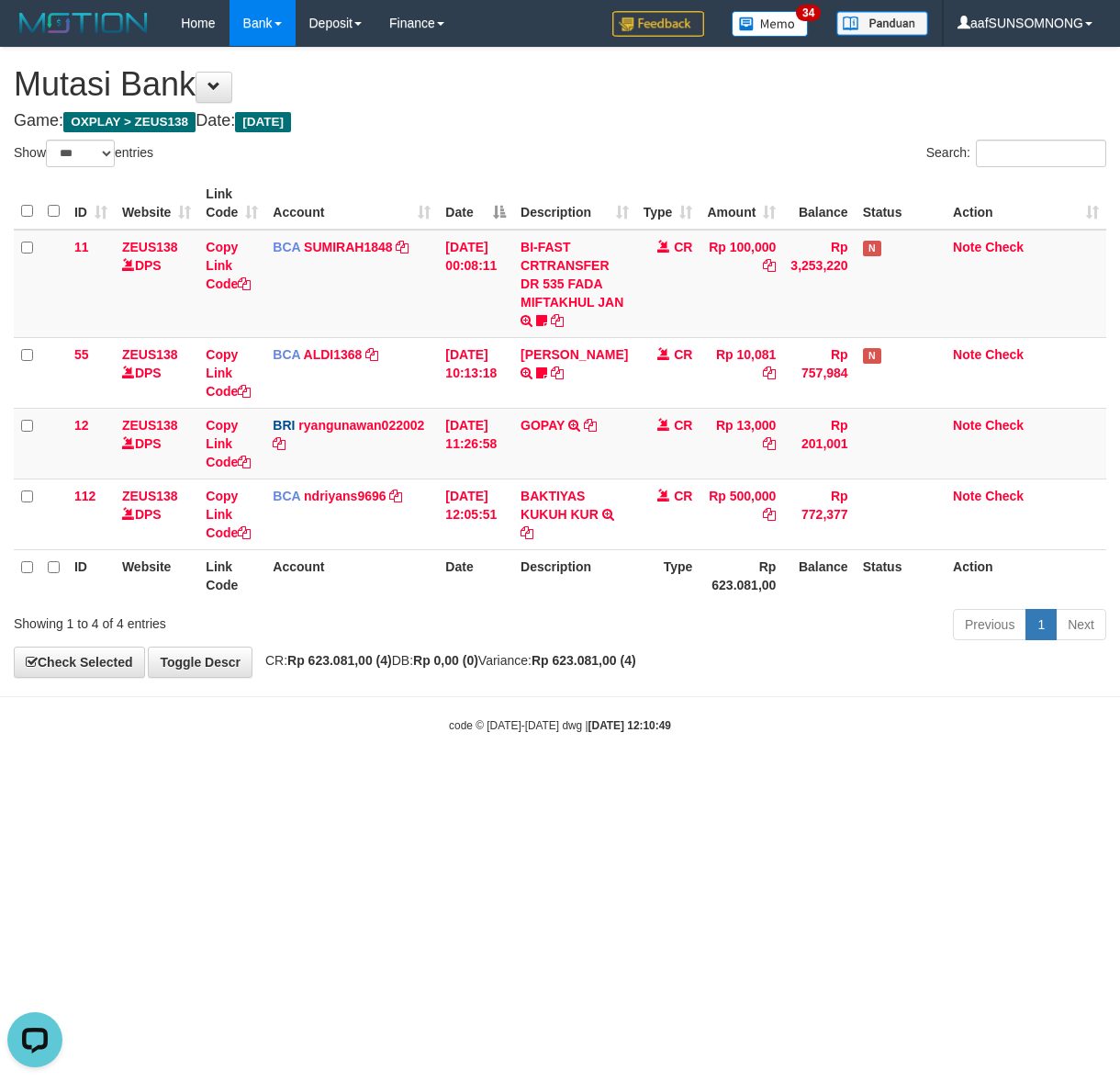
click at [366, 780] on html "Toggle navigation Home Bank Account List Load By Website Group [OXPLAY] ZEUS138…" at bounding box center [560, 390] width 1120 height 780
drag, startPoint x: 478, startPoint y: 819, endPoint x: 351, endPoint y: 809, distance: 127.4
click at [490, 780] on html "Toggle navigation Home Bank Account List Load By Website Group [OXPLAY] ZEUS138…" at bounding box center [560, 390] width 1120 height 780
drag, startPoint x: 448, startPoint y: 796, endPoint x: 463, endPoint y: 796, distance: 15.0
click at [462, 780] on html "Toggle navigation Home Bank Account List Load By Website Group [OXPLAY] ZEUS138…" at bounding box center [560, 390] width 1120 height 780
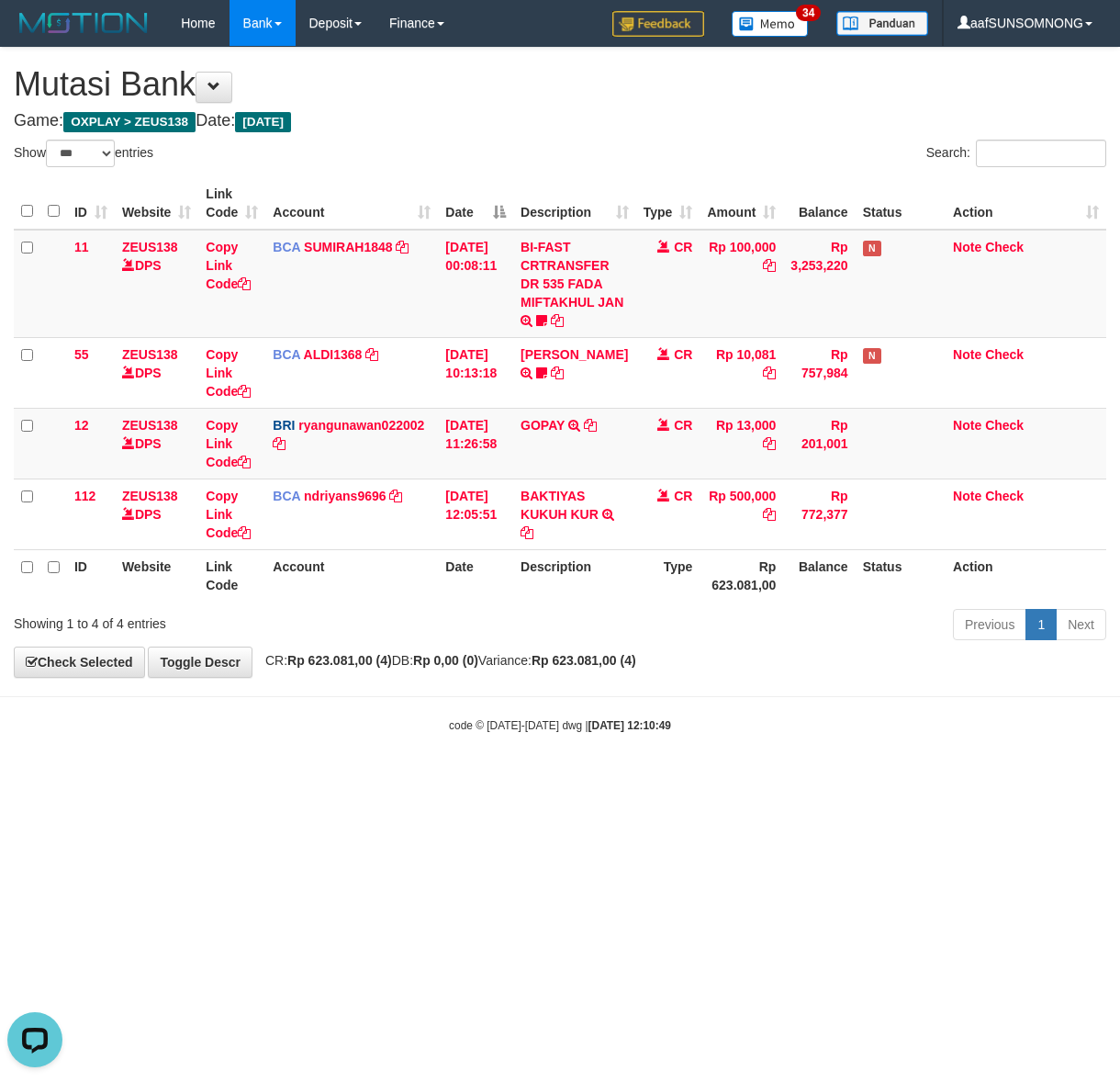
drag, startPoint x: 466, startPoint y: 797, endPoint x: 483, endPoint y: 796, distance: 17.0
click at [479, 780] on html "Toggle navigation Home Bank Account List Load By Website Group [OXPLAY] ZEUS138…" at bounding box center [560, 390] width 1120 height 780
drag, startPoint x: 523, startPoint y: 800, endPoint x: 534, endPoint y: 805, distance: 12.1
click at [530, 780] on html "Toggle navigation Home Bank Account List Load By Website Group [OXPLAY] ZEUS138…" at bounding box center [560, 390] width 1120 height 780
drag, startPoint x: 390, startPoint y: 739, endPoint x: 516, endPoint y: 746, distance: 126.2
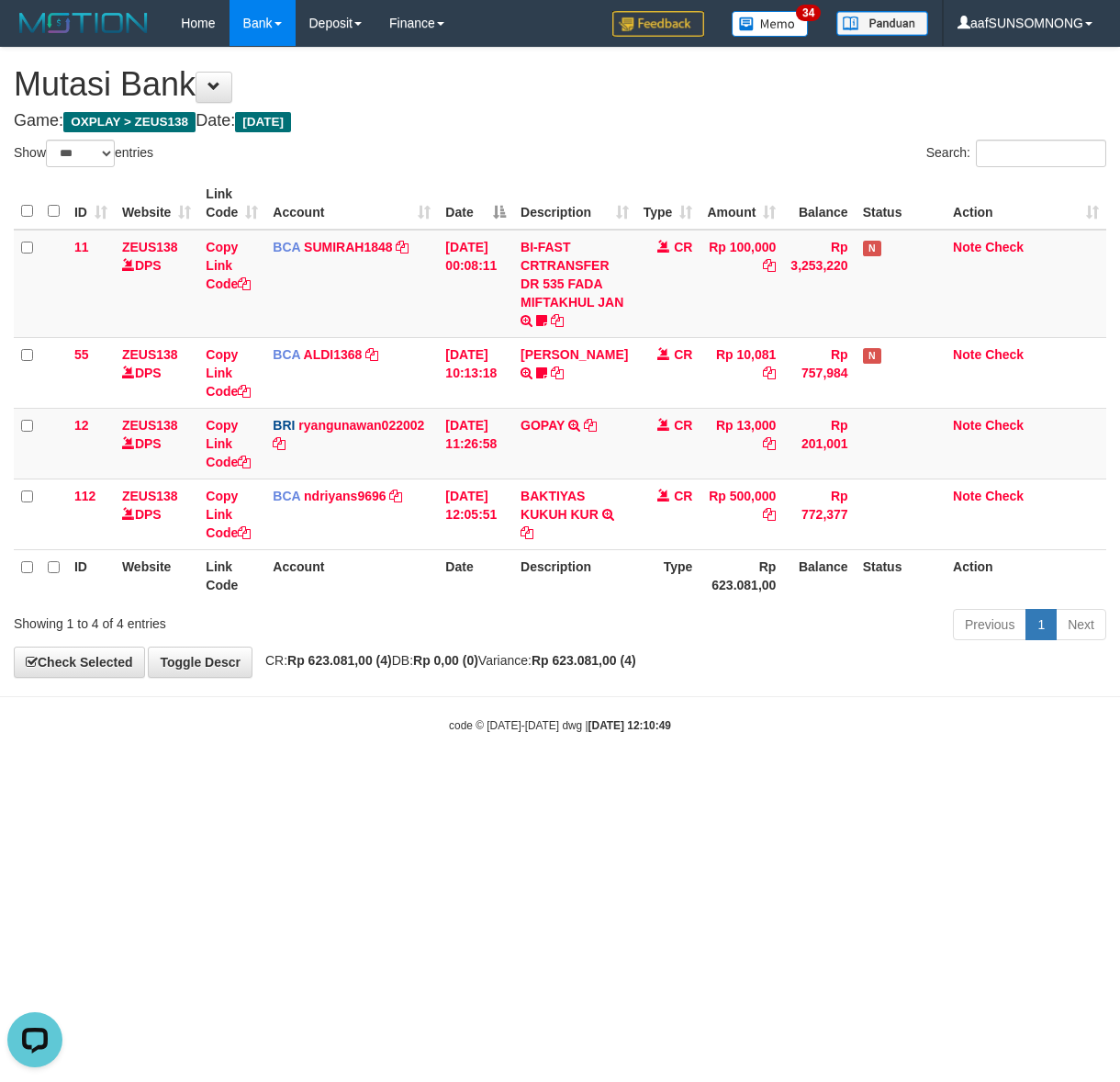
click at [391, 739] on body "Toggle navigation Home Bank Account List Load By Website Group [OXPLAY] ZEUS138…" at bounding box center [560, 390] width 1120 height 780
click at [680, 780] on html "Toggle navigation Home Bank Account List Load By Website Group [OXPLAY] ZEUS138…" at bounding box center [560, 390] width 1120 height 780
click at [208, 780] on html "Toggle navigation Home Bank Account List Load By Website Group [OXPLAY] ZEUS138…" at bounding box center [560, 390] width 1120 height 780
click at [289, 780] on html "Toggle navigation Home Bank Account List Load By Website Group [OXPLAY] ZEUS138…" at bounding box center [560, 390] width 1120 height 780
drag, startPoint x: 435, startPoint y: 809, endPoint x: 676, endPoint y: 854, distance: 245.2
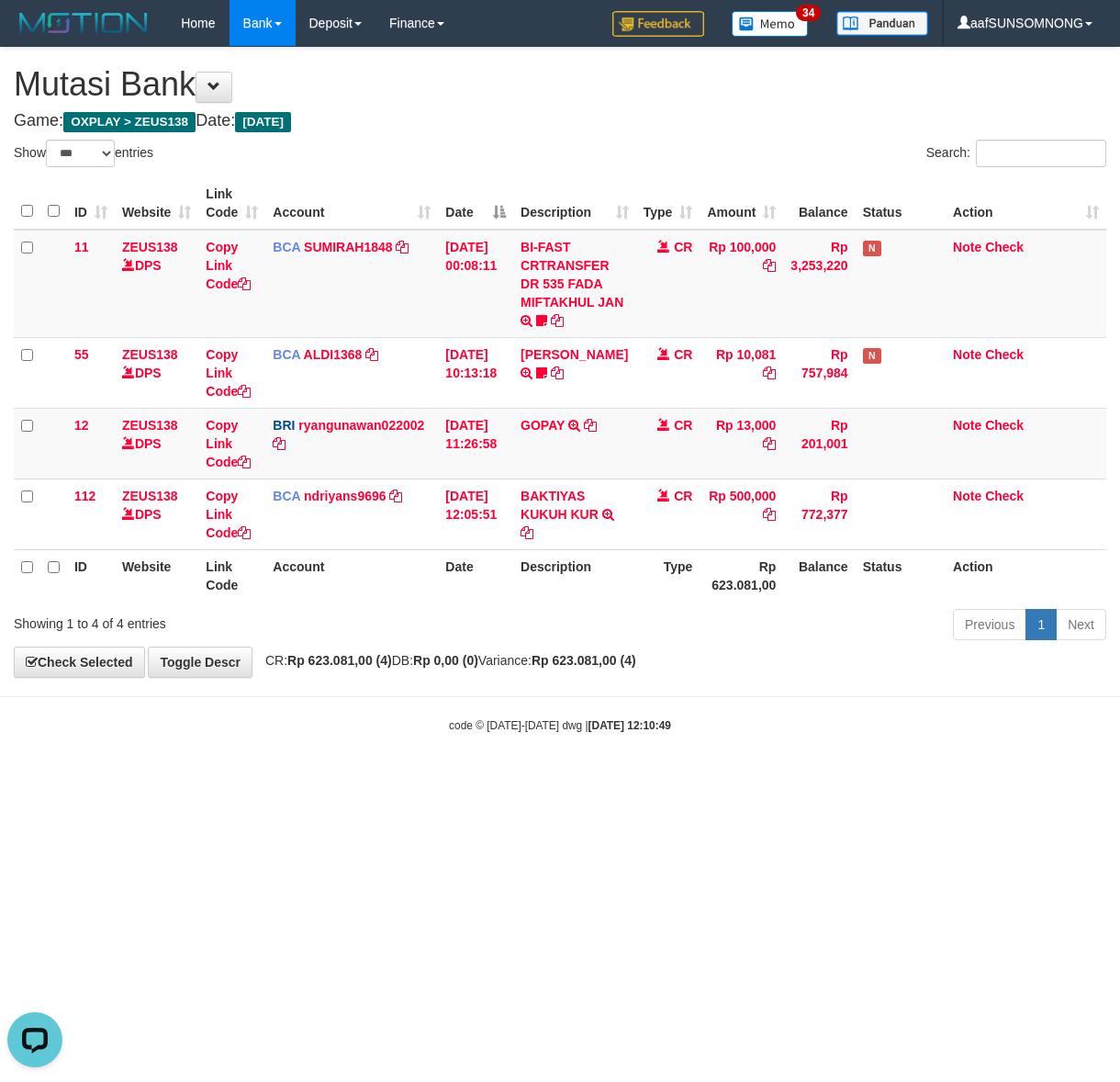
click at [433, 780] on html "Toggle navigation Home Bank Account List Load By Website Group [OXPLAY] ZEUS138…" at bounding box center [560, 390] width 1120 height 780
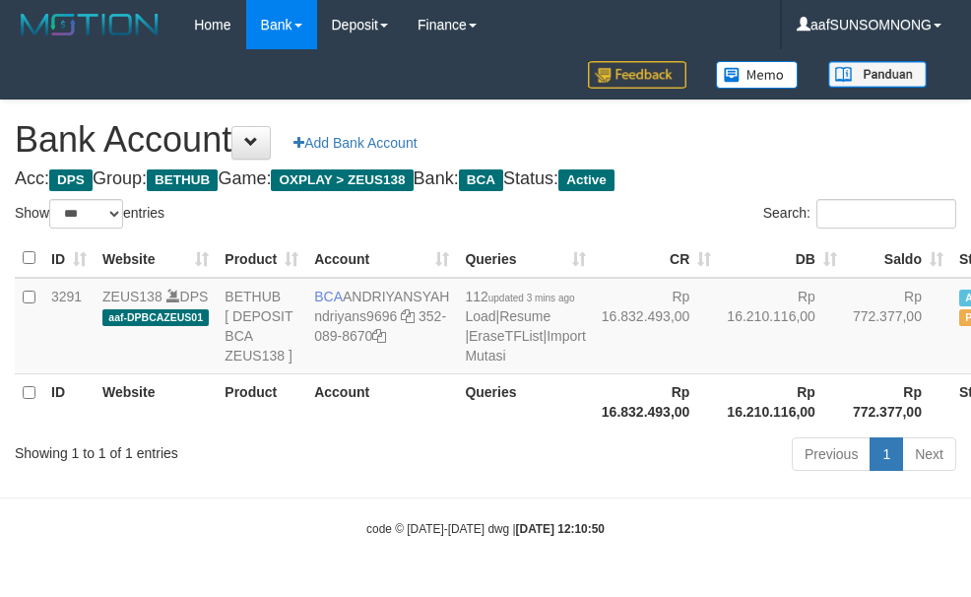
select select "***"
drag, startPoint x: 209, startPoint y: 564, endPoint x: 303, endPoint y: 502, distance: 113.0
click at [217, 537] on div "code © 2012-2018 dwg | 2025/08/31 12:10:50" at bounding box center [485, 528] width 971 height 20
drag, startPoint x: 306, startPoint y: 500, endPoint x: 367, endPoint y: 477, distance: 65.1
click at [308, 477] on div "Showing 1 to 1 of 1 entries Previous 1 Next" at bounding box center [485, 456] width 971 height 42
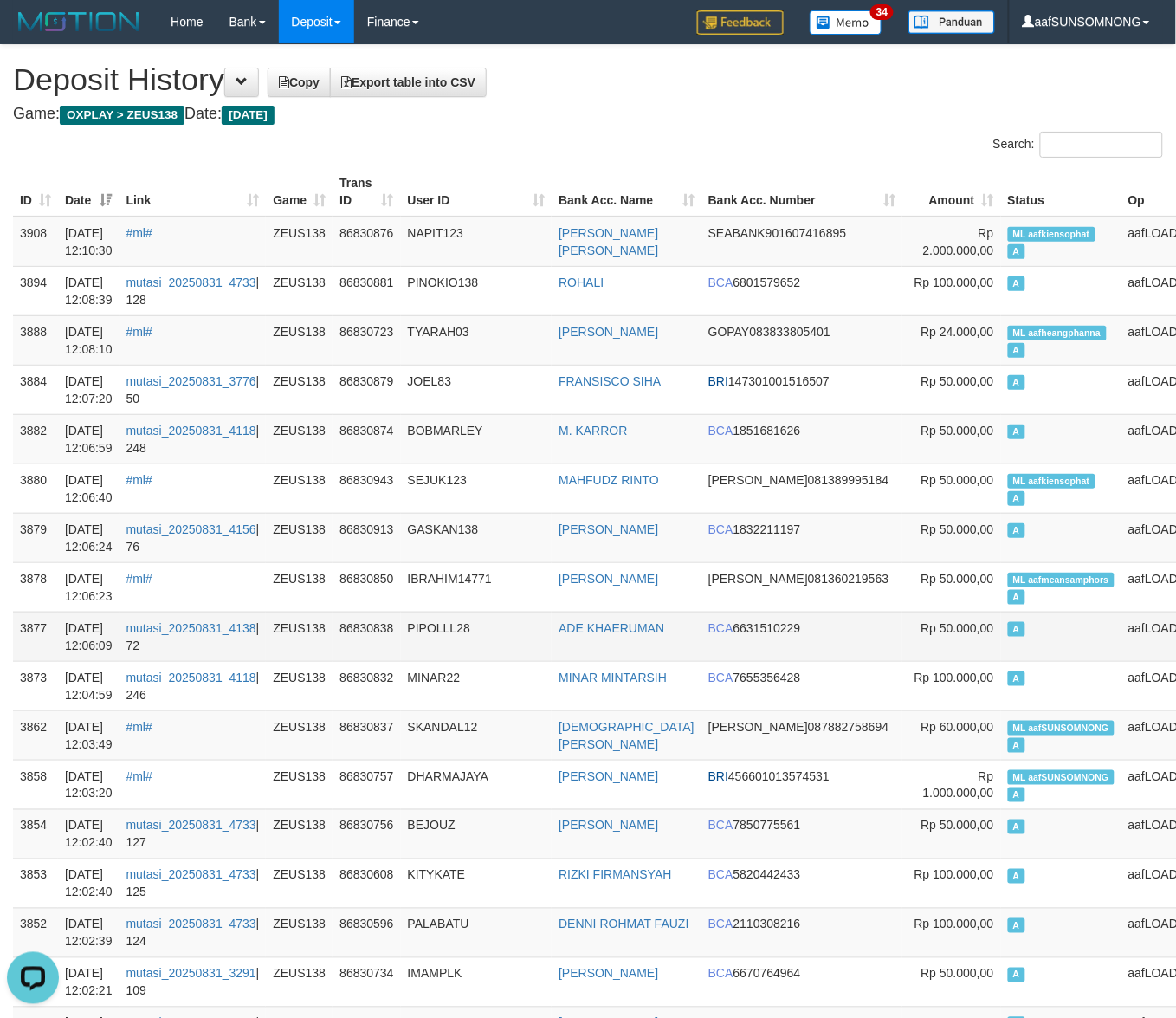
click at [552, 633] on td "PIPOLLL28" at bounding box center [477, 636] width 151 height 49
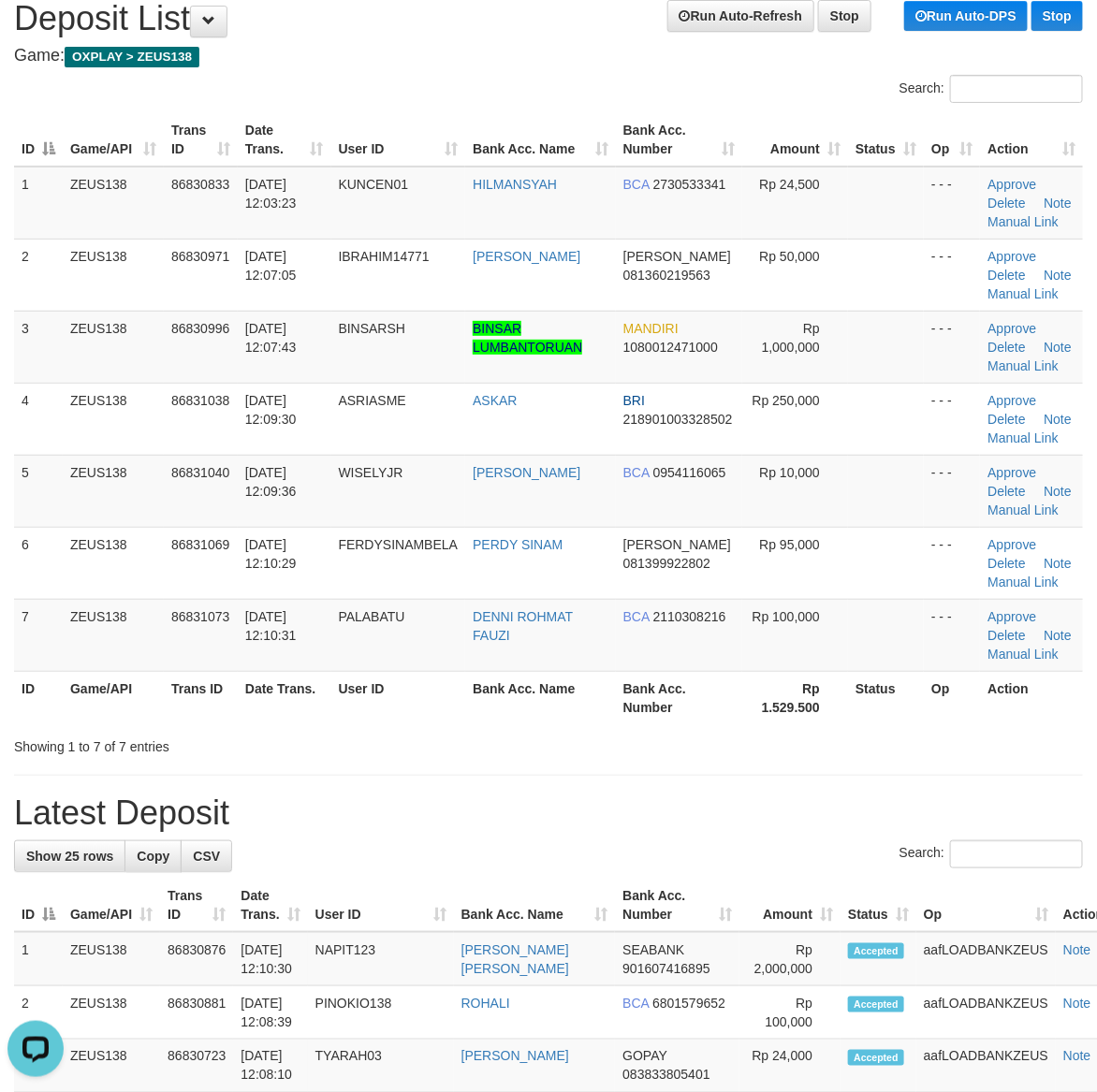
drag, startPoint x: 745, startPoint y: 779, endPoint x: 1032, endPoint y: 760, distance: 287.6
drag, startPoint x: 680, startPoint y: 792, endPoint x: 910, endPoint y: 768, distance: 231.2
drag, startPoint x: 821, startPoint y: 754, endPoint x: 1113, endPoint y: 805, distance: 296.4
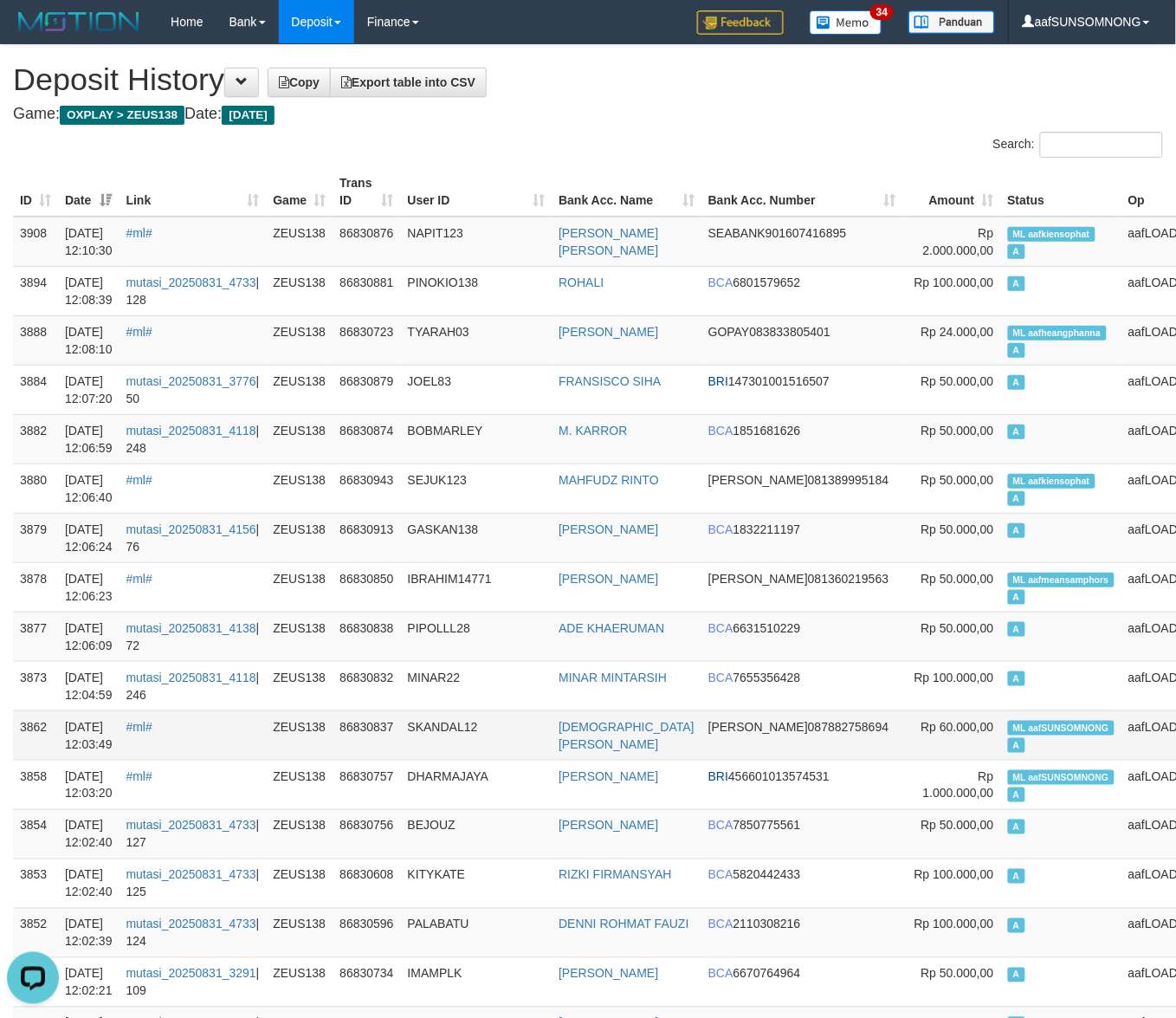
drag, startPoint x: 508, startPoint y: 671, endPoint x: 681, endPoint y: 714, distance: 178.3
click at [505, 668] on td "MINAR22" at bounding box center [477, 685] width 151 height 49
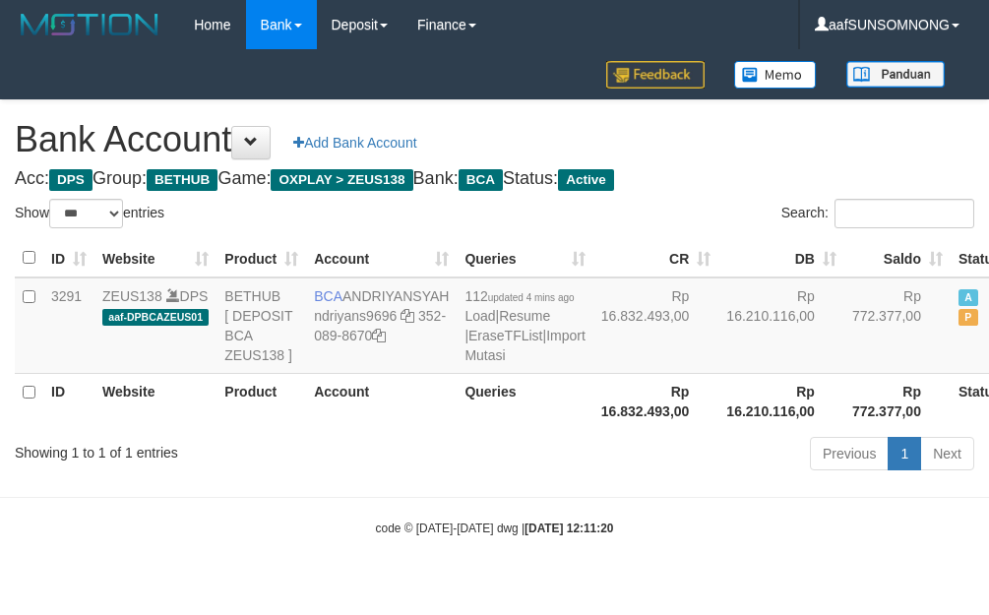
select select "***"
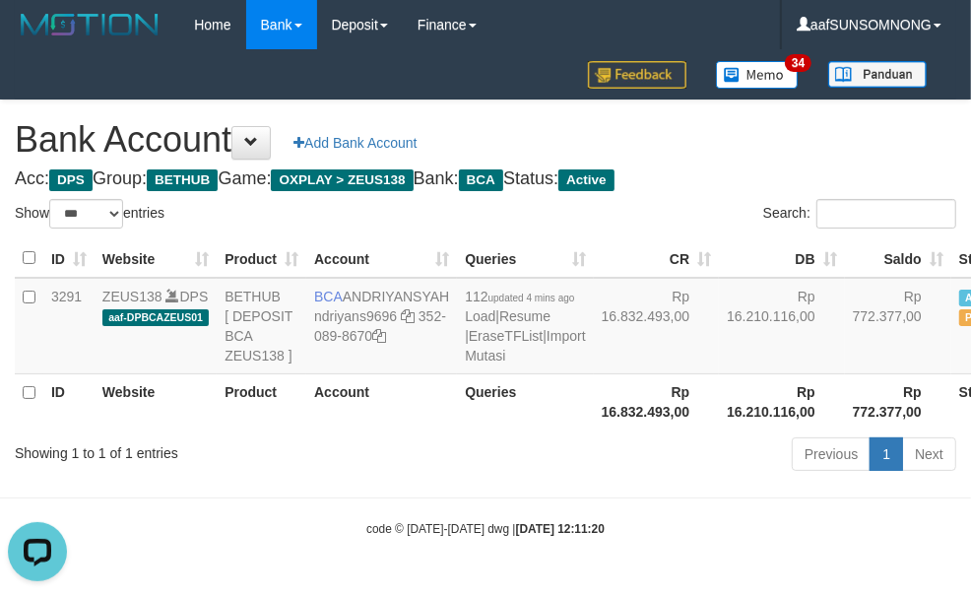
drag, startPoint x: 278, startPoint y: 517, endPoint x: 369, endPoint y: 488, distance: 95.9
click at [302, 510] on body "Toggle navigation Home Bank Account List Load By Website Group [OXPLAY] ZEUS138…" at bounding box center [485, 293] width 971 height 587
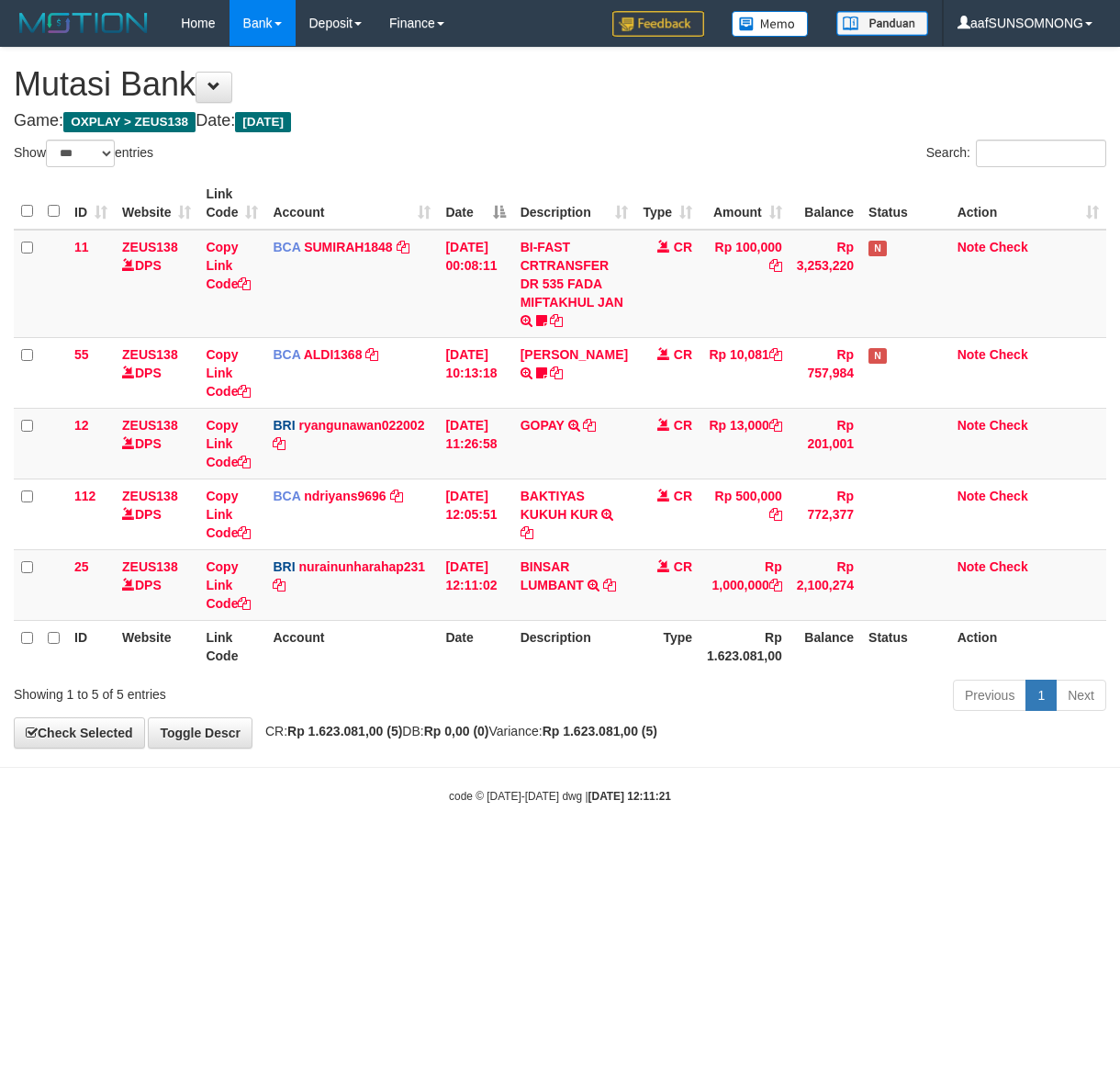
select select "***"
click at [603, 591] on icon at bounding box center [610, 585] width 13 height 13
click at [214, 592] on td "Copy Link Code" at bounding box center [232, 585] width 67 height 71
click at [506, 818] on body "Toggle navigation Home Bank Account List Load By Website Group [OXPLAY] ZEUS138…" at bounding box center [560, 425] width 1120 height 851
drag, startPoint x: 353, startPoint y: 812, endPoint x: 1113, endPoint y: 771, distance: 761.1
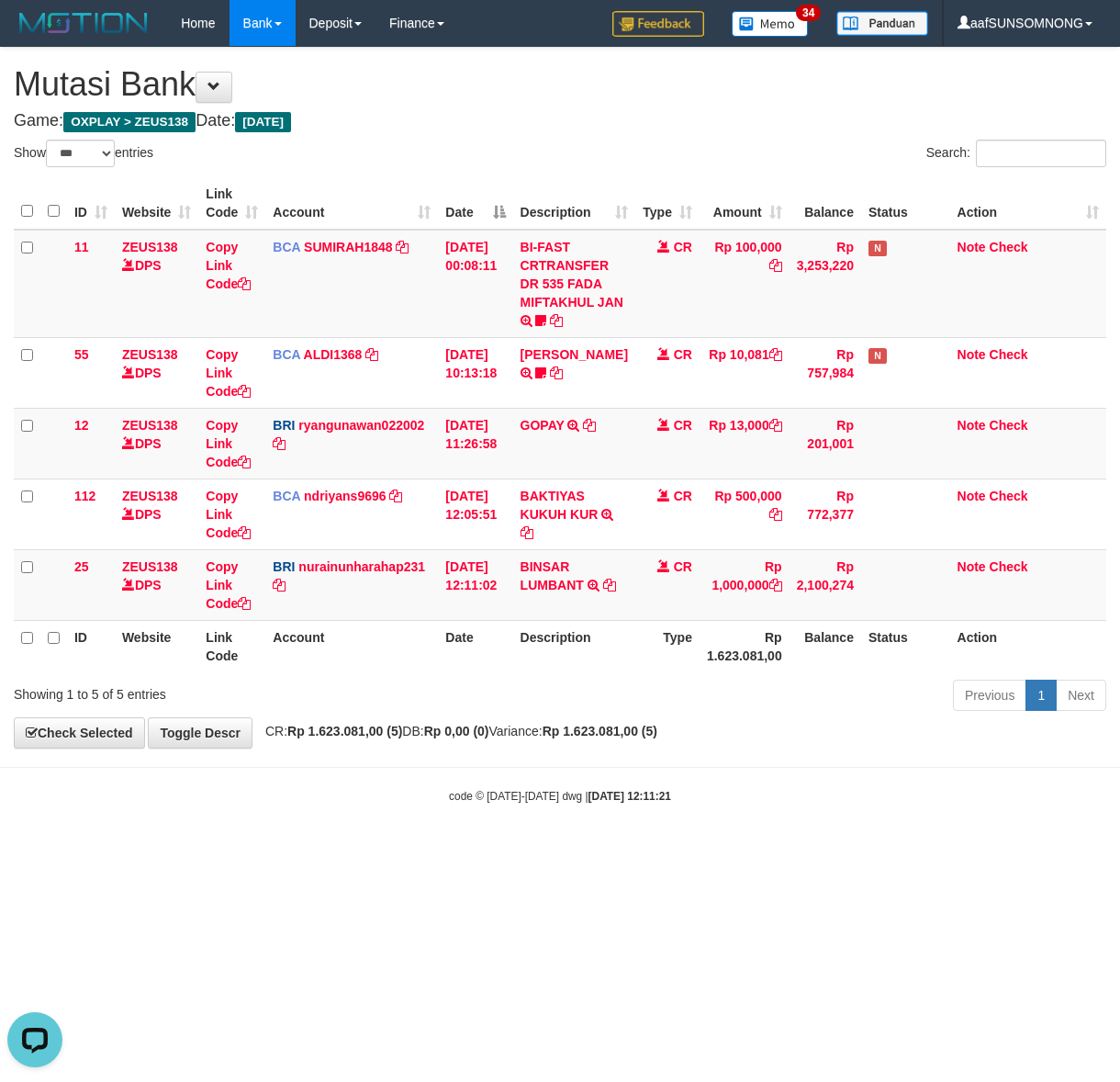
click at [358, 812] on body "Toggle navigation Home Bank Account List Load By Website Group [OXPLAY] ZEUS138…" at bounding box center [560, 425] width 1120 height 851
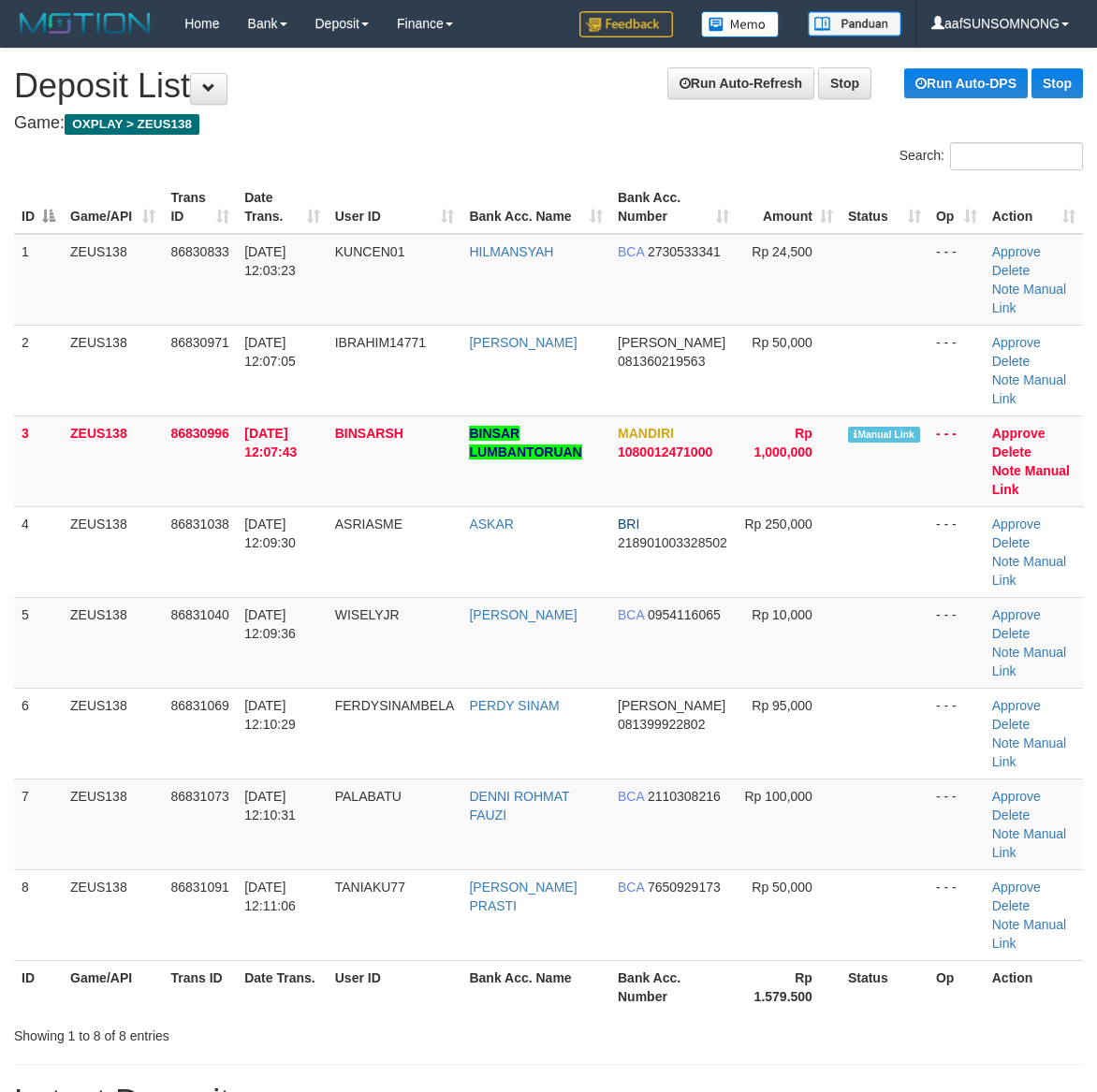
scroll to position [67, 0]
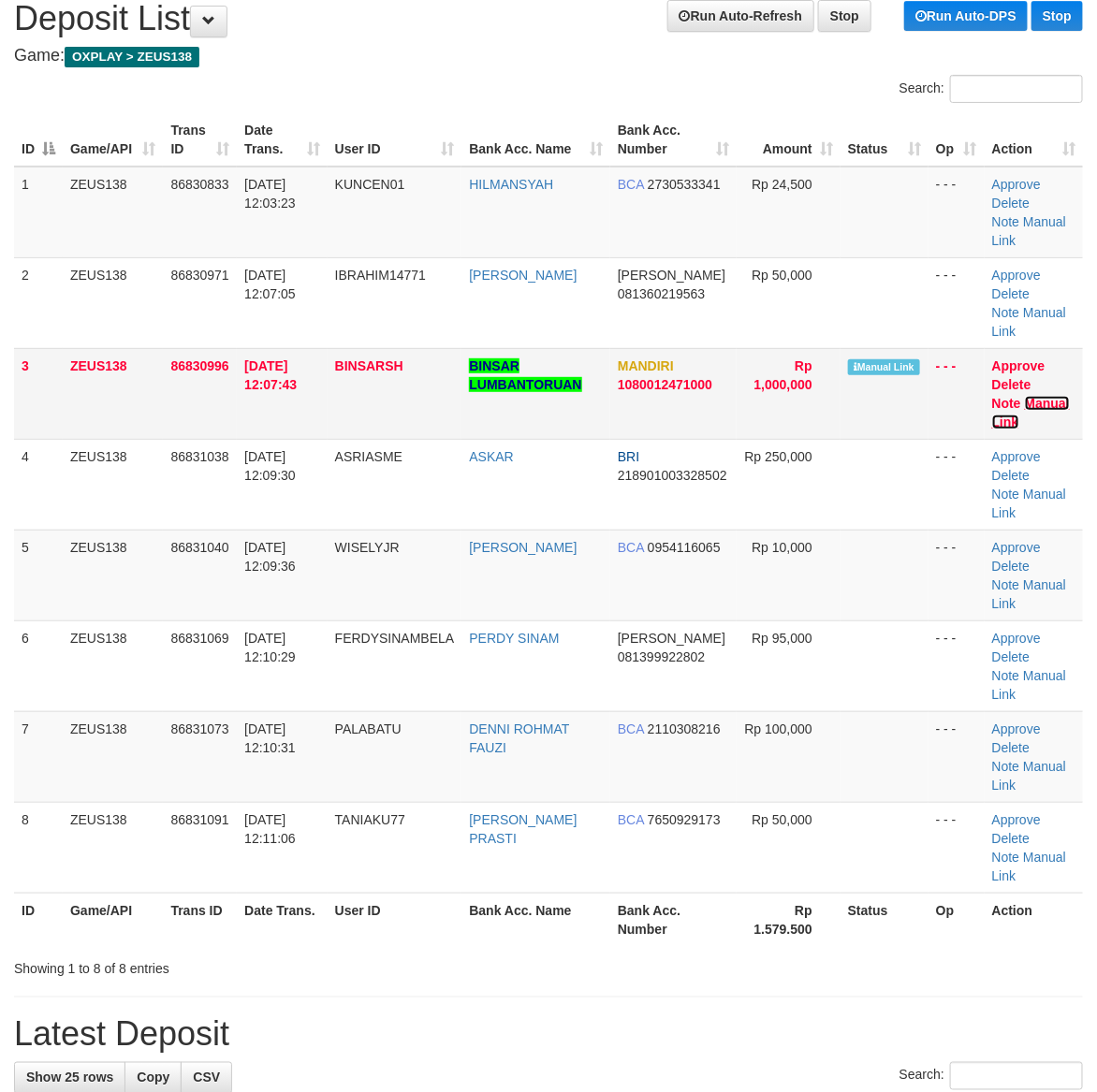
click at [1010, 418] on link "Manual Link" at bounding box center [1030, 412] width 78 height 33
click at [728, 943] on th "Bank Acc. Number" at bounding box center [673, 919] width 126 height 53
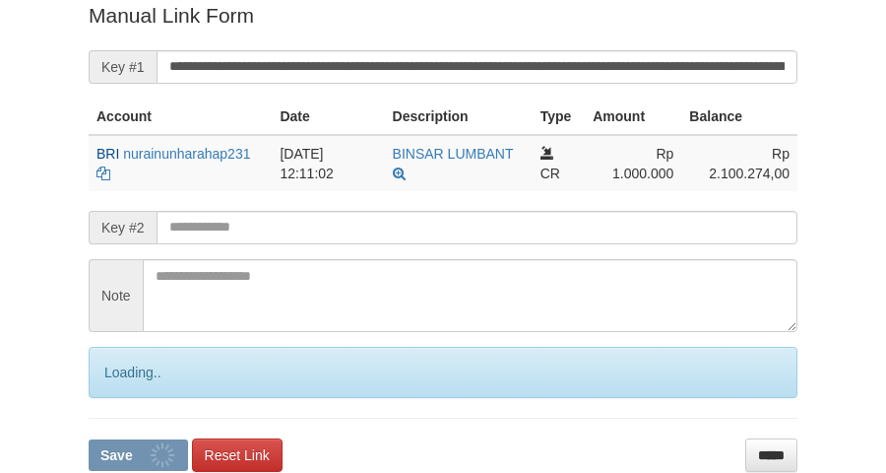
scroll to position [404, 0]
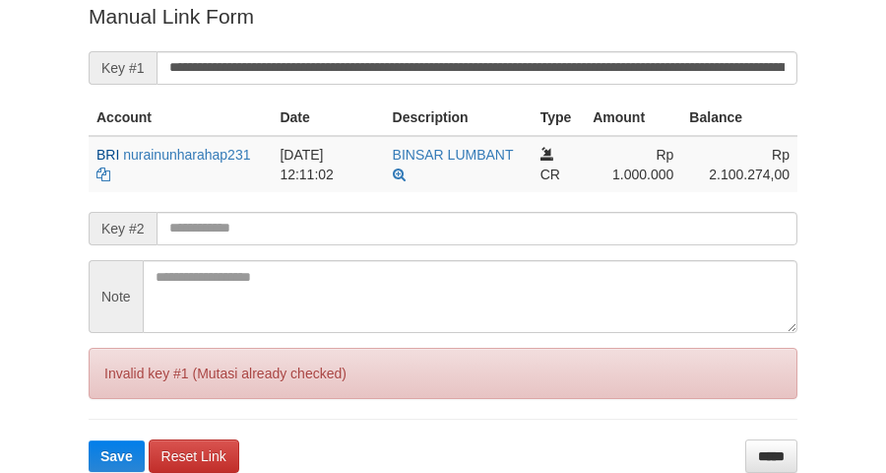
click at [89, 440] on button "Save" at bounding box center [117, 456] width 56 height 32
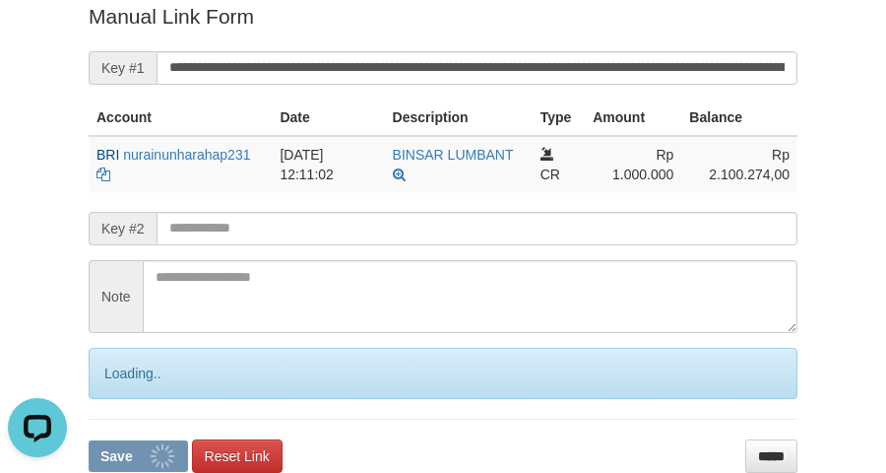
click at [185, 76] on input "**********" at bounding box center [477, 67] width 641 height 33
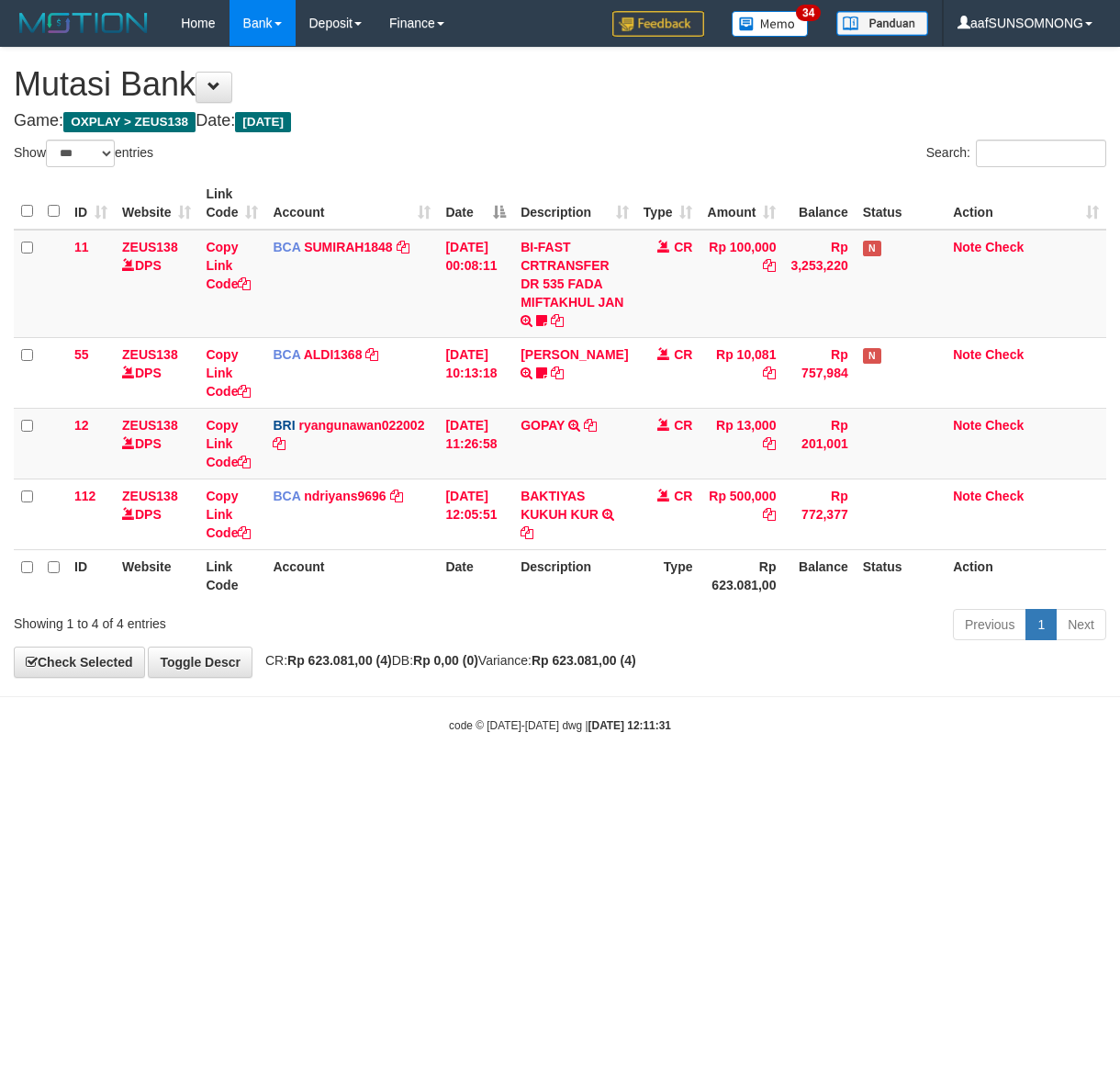
select select "***"
click at [594, 780] on html "Toggle navigation Home Bank Account List Load By Website Group [OXPLAY] ZEUS138…" at bounding box center [560, 390] width 1120 height 780
click at [402, 780] on html "Toggle navigation Home Bank Account List Load By Website Group [OXPLAY] ZEUS138…" at bounding box center [560, 390] width 1120 height 780
drag, startPoint x: 489, startPoint y: 772, endPoint x: 497, endPoint y: 778, distance: 10.0
click at [497, 778] on body "Toggle navigation Home Bank Account List Load By Website Group [OXPLAY] ZEUS138…" at bounding box center [560, 390] width 1120 height 780
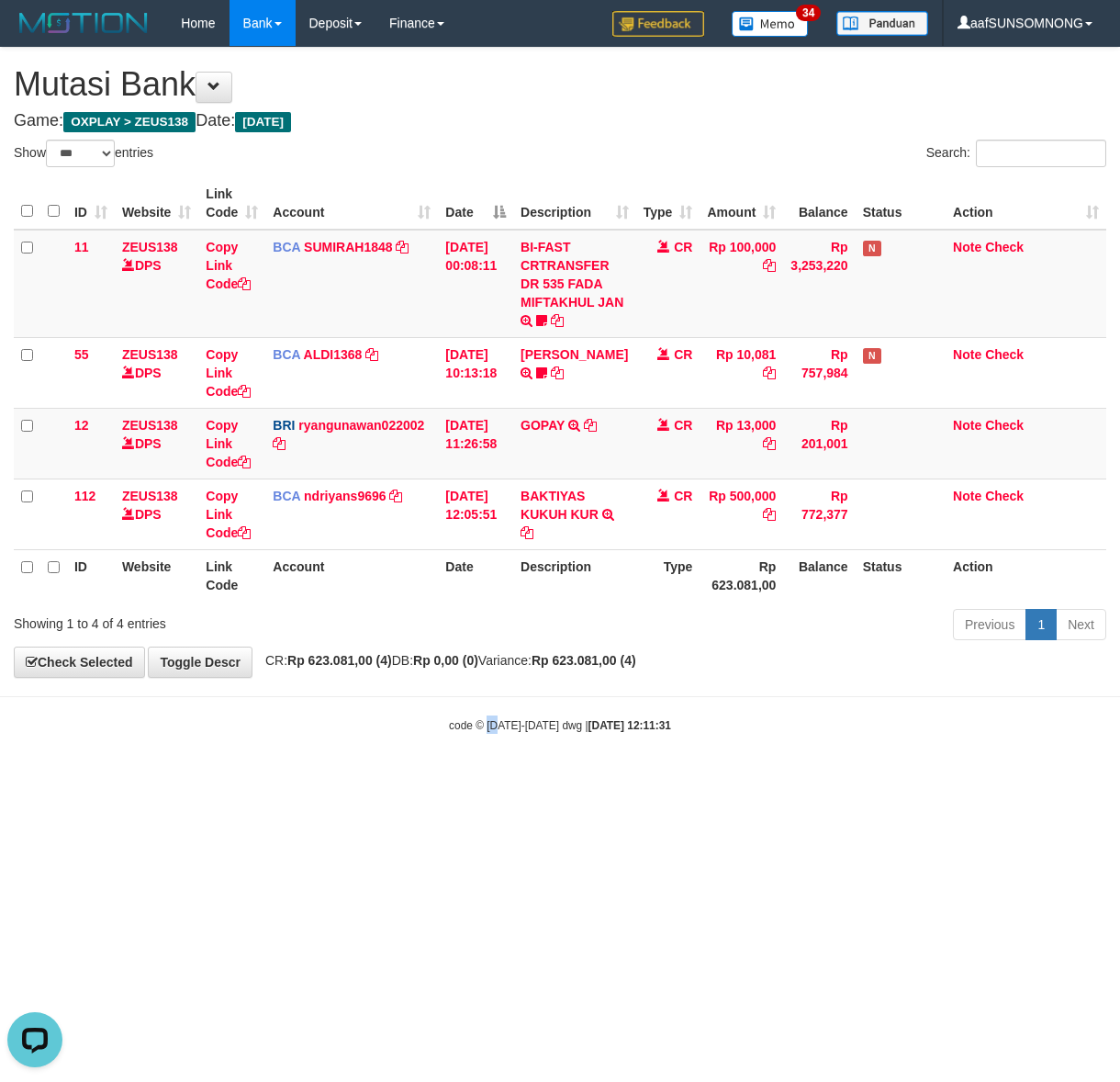
click at [485, 780] on html "Toggle navigation Home Bank Account List Load By Website Group [OXPLAY] ZEUS138…" at bounding box center [560, 390] width 1120 height 780
click at [506, 780] on html "Toggle navigation Home Bank Account List Load By Website Group [OXPLAY] ZEUS138…" at bounding box center [560, 390] width 1120 height 780
click at [424, 780] on html "Toggle navigation Home Bank Account List Load By Website Group [OXPLAY] ZEUS138…" at bounding box center [560, 390] width 1120 height 780
drag, startPoint x: 463, startPoint y: 852, endPoint x: 439, endPoint y: 841, distance: 26.4
click at [466, 780] on html "Toggle navigation Home Bank Account List Load By Website Group [OXPLAY] ZEUS138…" at bounding box center [560, 390] width 1120 height 780
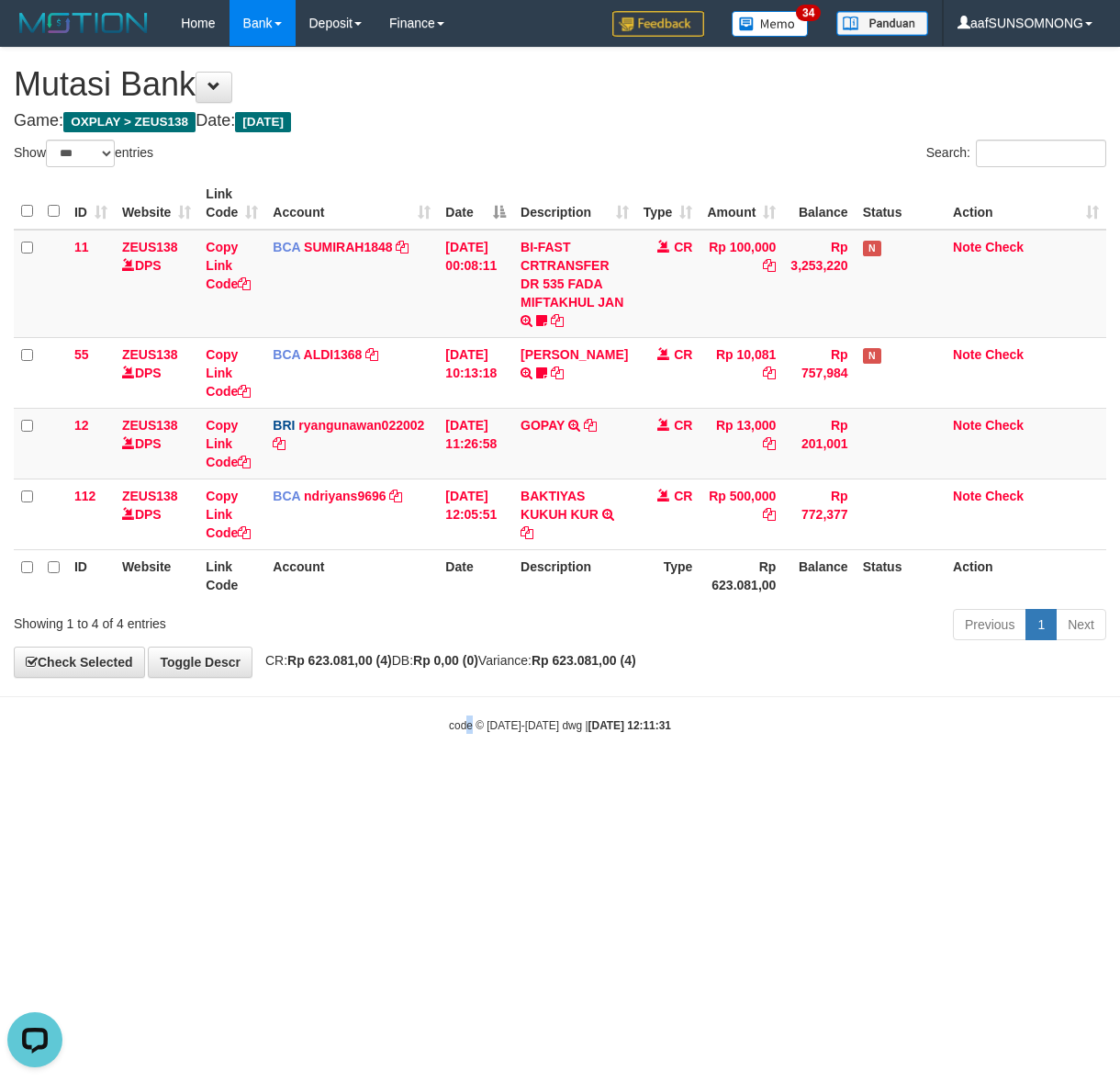
drag, startPoint x: 469, startPoint y: 888, endPoint x: 1098, endPoint y: 874, distance: 629.2
click at [538, 780] on html "Toggle navigation Home Bank Account List Load By Website Group [OXPLAY] ZEUS138…" at bounding box center [560, 390] width 1120 height 780
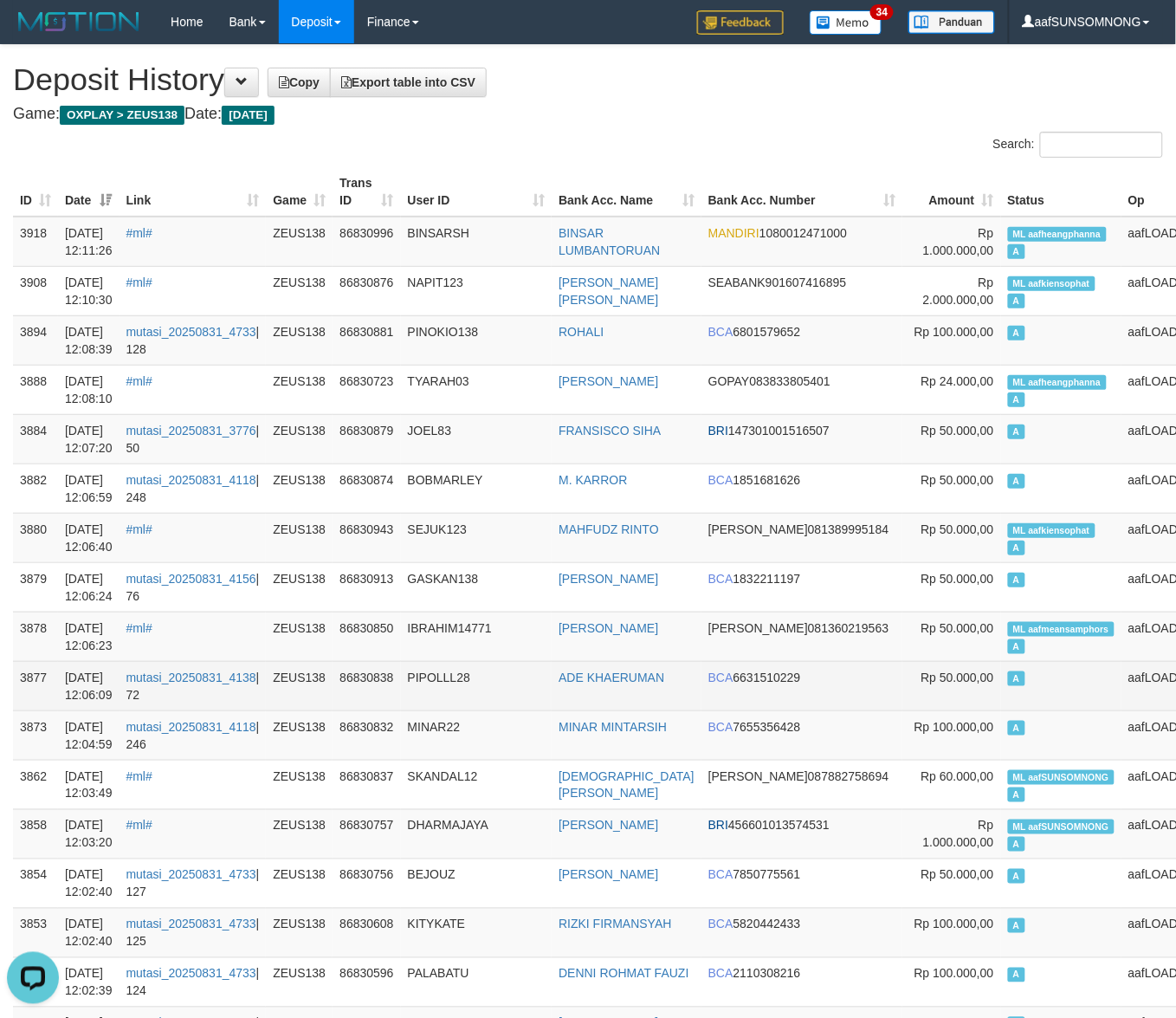
click at [552, 707] on td "PIPOLLL28" at bounding box center [477, 685] width 151 height 49
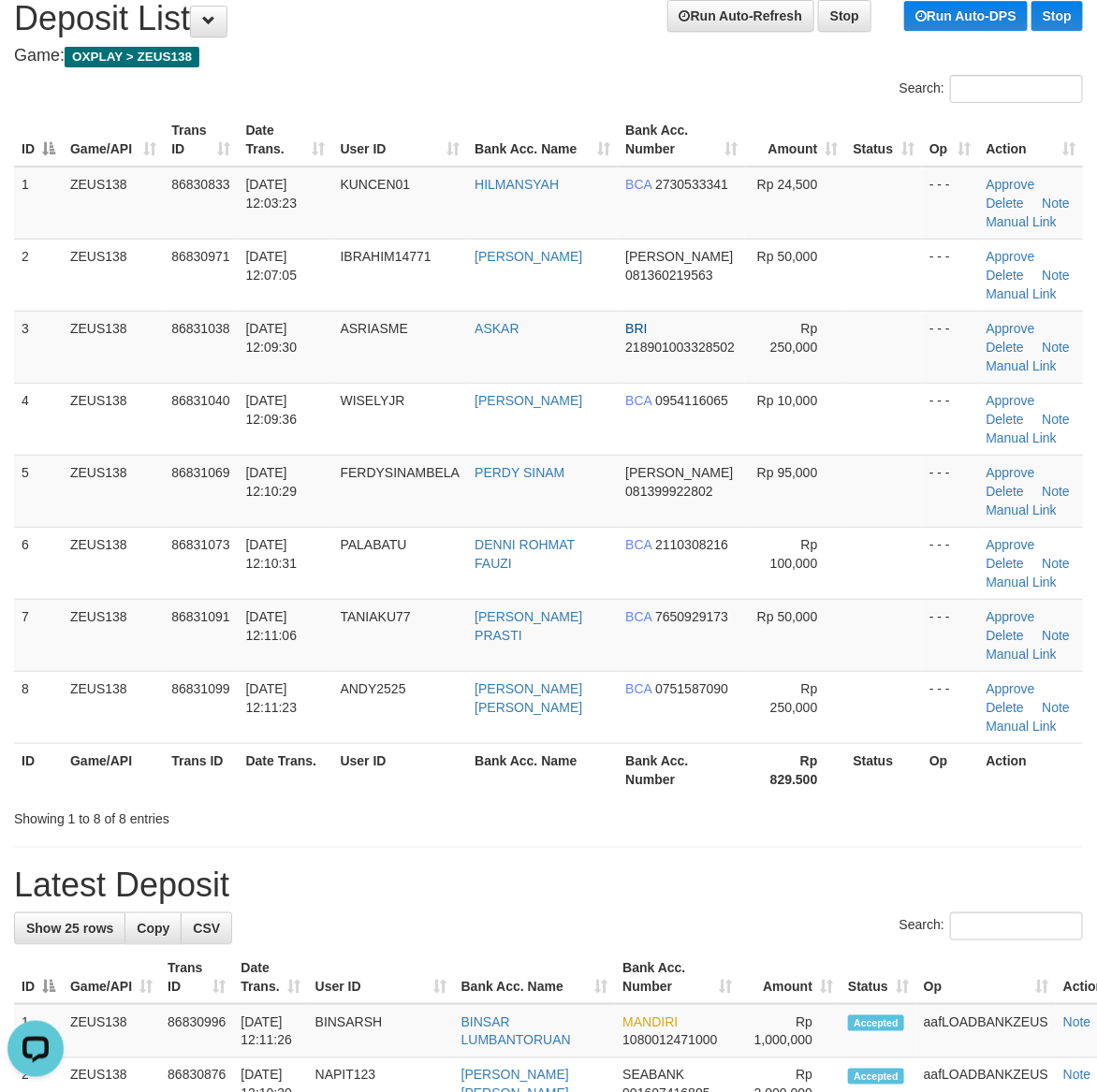
drag, startPoint x: 616, startPoint y: 874, endPoint x: 636, endPoint y: 876, distance: 20.1
click at [621, 876] on h1 "Latest Deposit" at bounding box center [548, 885] width 1068 height 37
click at [815, 882] on h1 "Latest Deposit" at bounding box center [548, 885] width 1068 height 37
drag, startPoint x: 712, startPoint y: 929, endPoint x: 966, endPoint y: 914, distance: 254.4
click at [736, 929] on div "Search:" at bounding box center [548, 929] width 1068 height 32
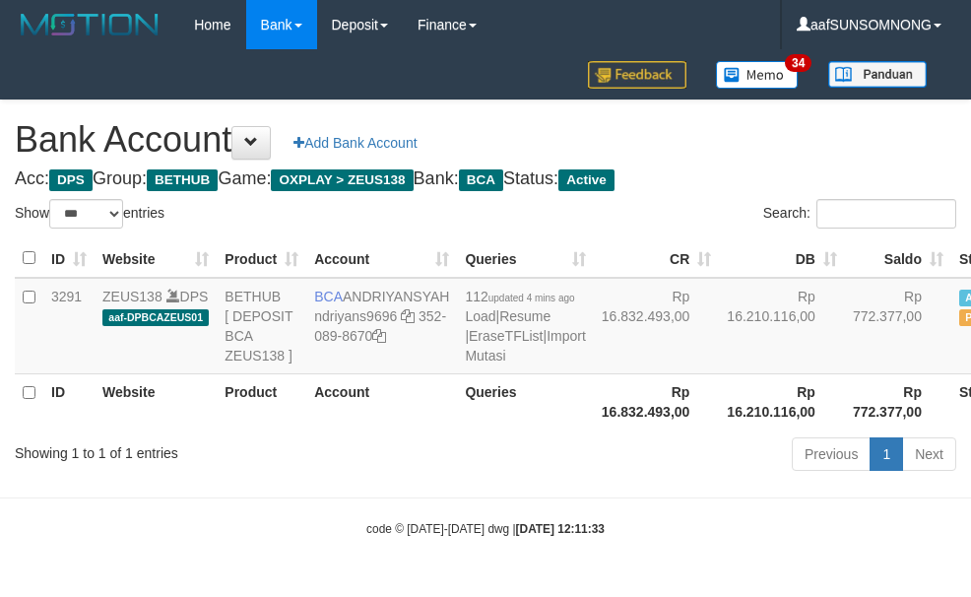
select select "***"
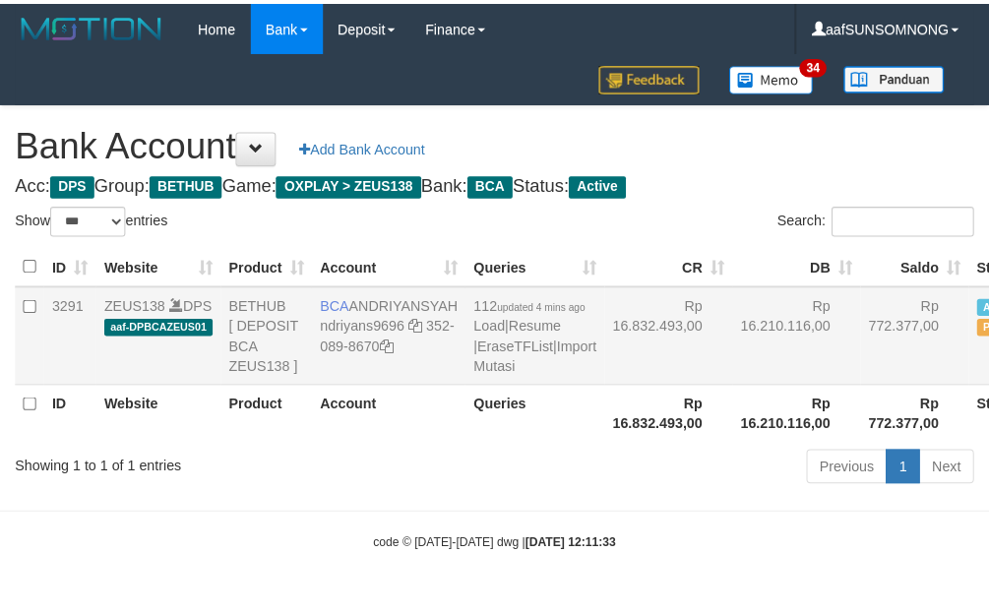
scroll to position [25, 0]
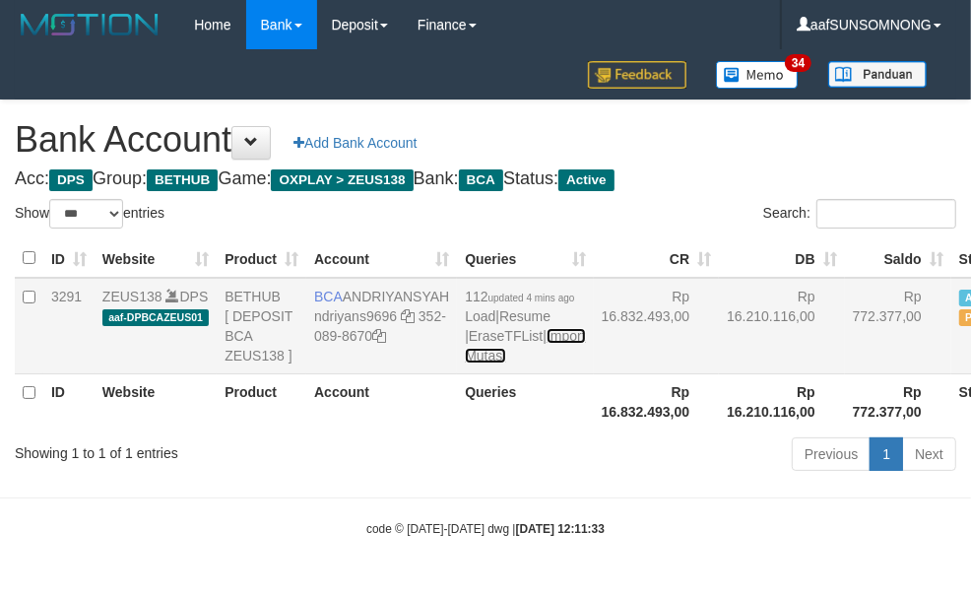
click at [465, 363] on link "Import Mutasi" at bounding box center [525, 345] width 120 height 35
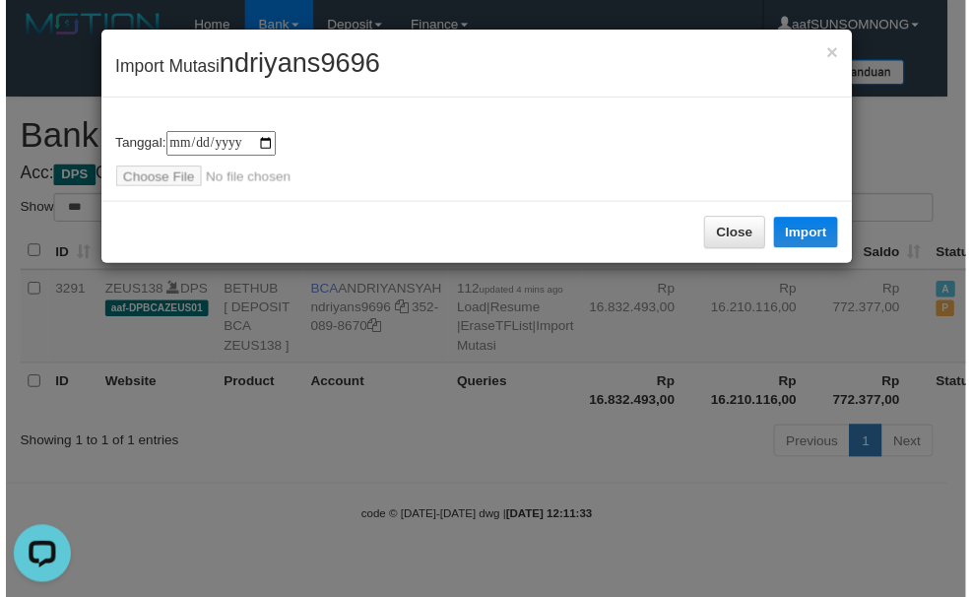
scroll to position [0, 0]
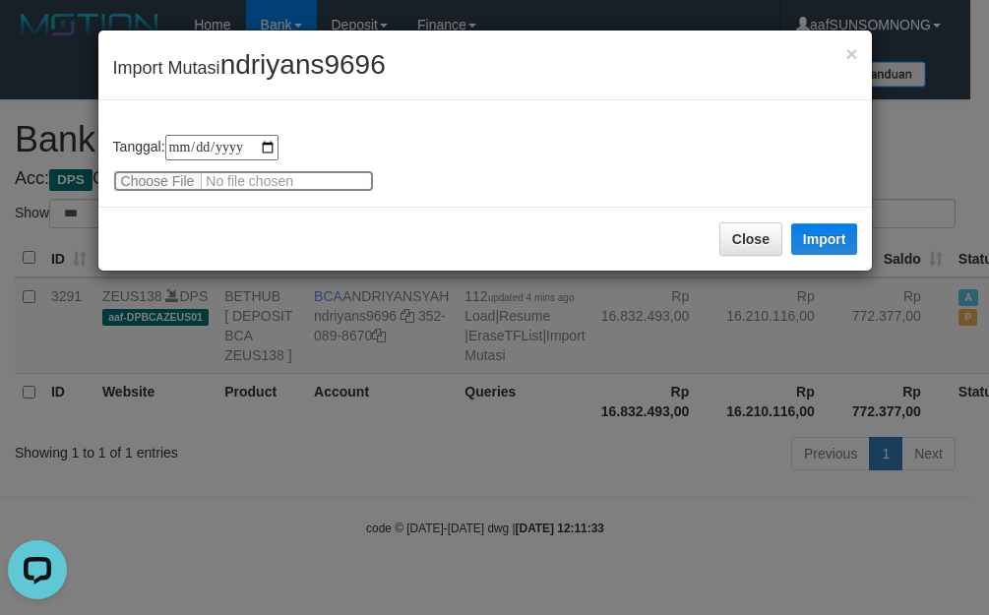
click at [158, 179] on input "file" at bounding box center [243, 181] width 261 height 22
type input "**********"
click at [286, 64] on span "ndriyans9696" at bounding box center [303, 64] width 165 height 31
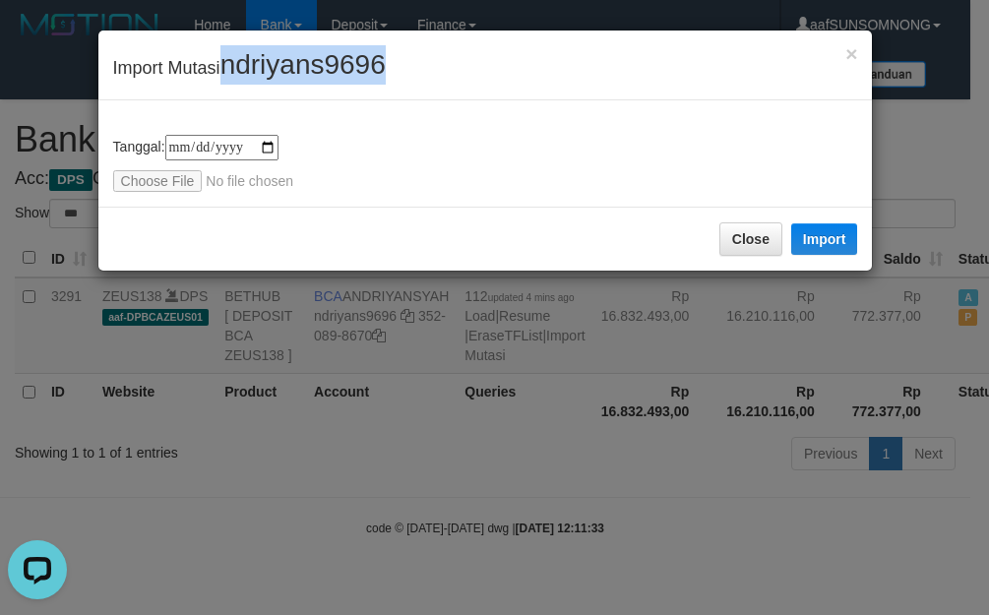
click at [286, 64] on span "ndriyans9696" at bounding box center [303, 64] width 165 height 31
copy div "Import Mutasi ndriyans9696"
click at [322, 72] on span "ndriyans9696" at bounding box center [303, 64] width 165 height 31
click at [321, 71] on span "ndriyans9696" at bounding box center [303, 64] width 165 height 31
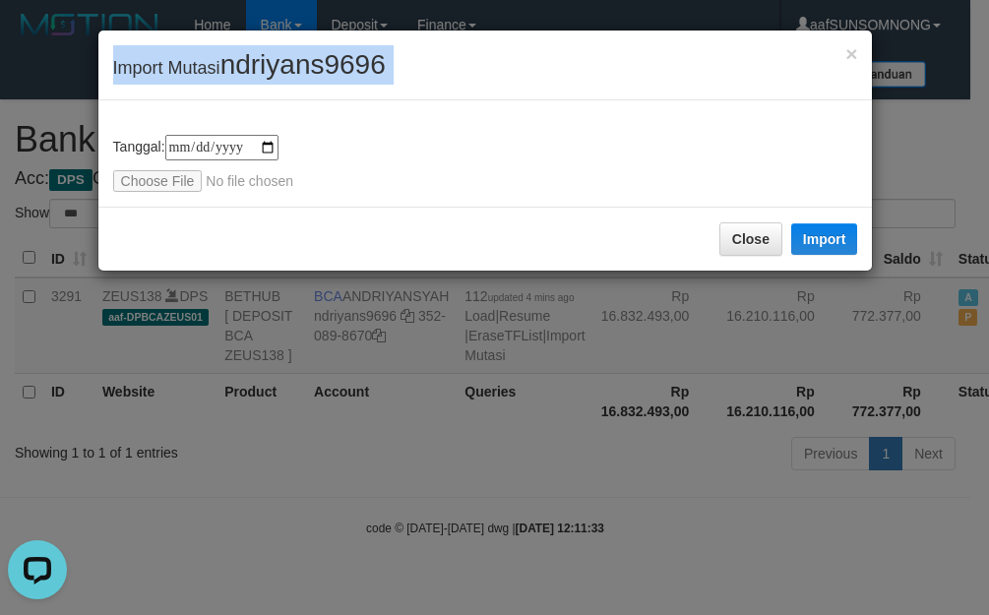
click at [321, 71] on span "ndriyans9696" at bounding box center [303, 64] width 165 height 31
click at [302, 59] on span "ndriyans9696" at bounding box center [303, 64] width 165 height 31
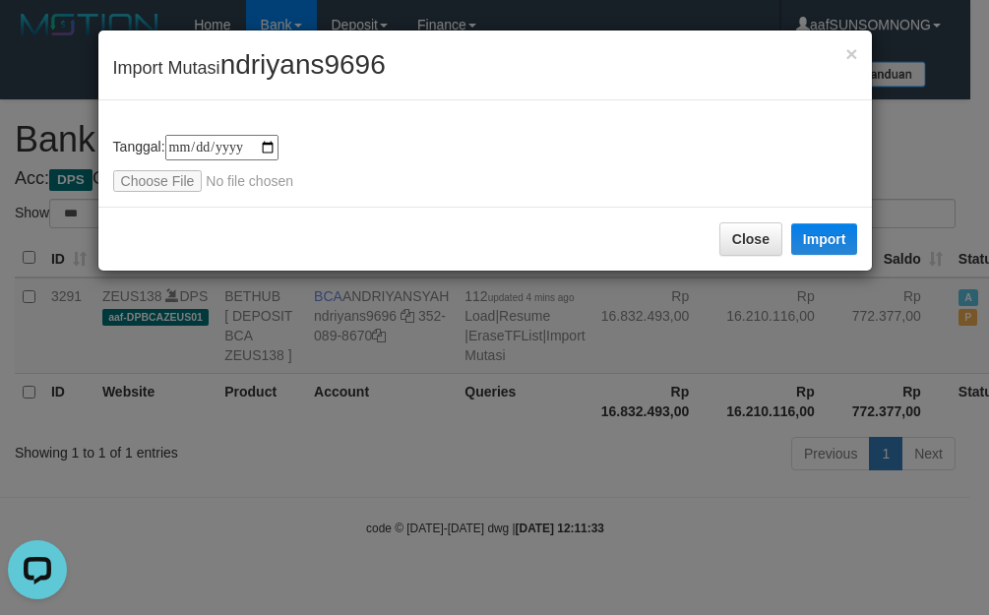
click at [356, 59] on span "ndriyans9696" at bounding box center [303, 64] width 165 height 31
copy span "ndriyans9696"
click at [833, 231] on button "Import" at bounding box center [824, 239] width 67 height 32
click at [751, 256] on button "Close" at bounding box center [751, 238] width 63 height 33
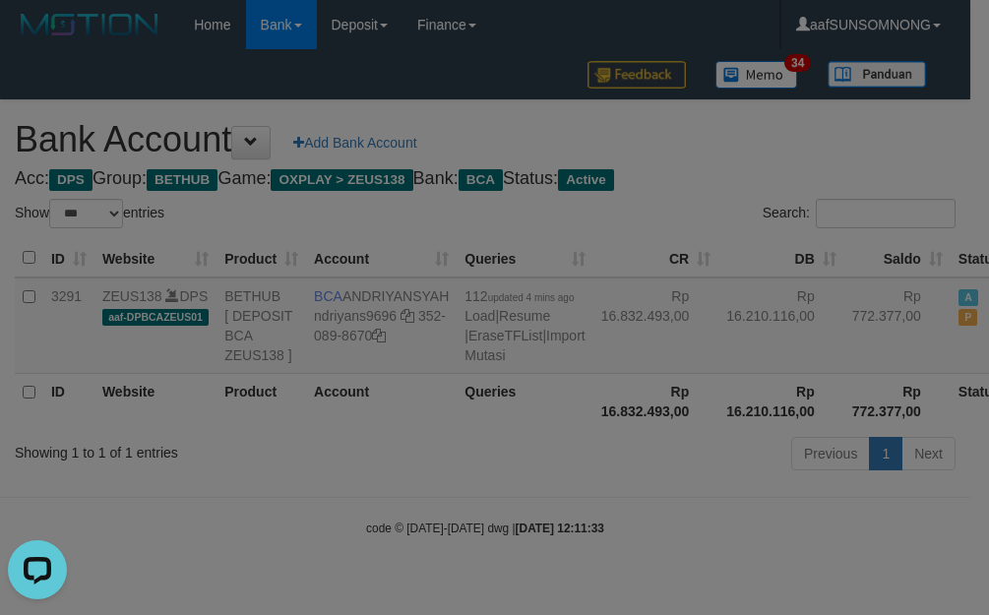
click at [512, 429] on div "**********" at bounding box center [494, 307] width 989 height 615
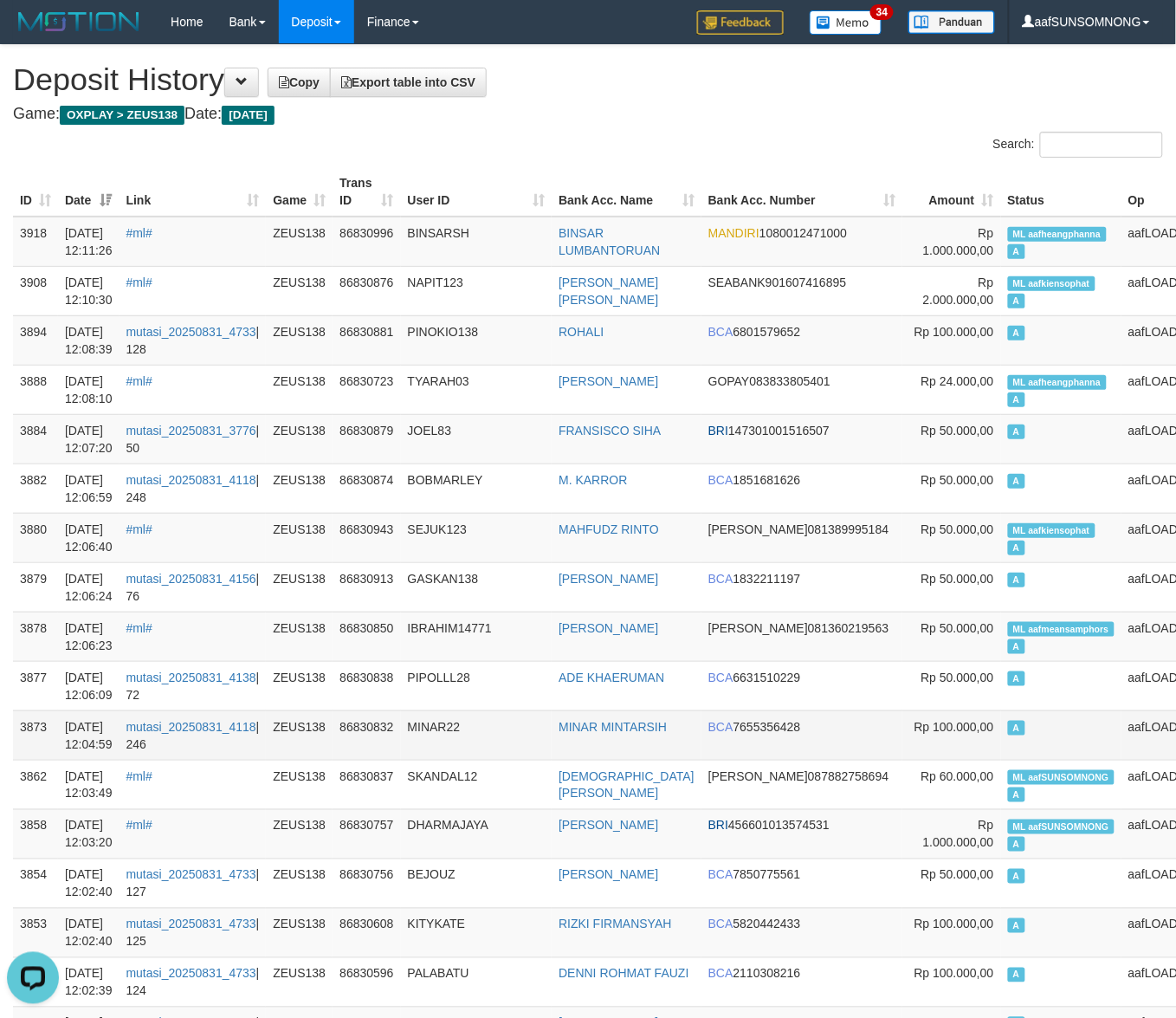
click at [541, 695] on td "PIPOLLL28" at bounding box center [477, 685] width 151 height 49
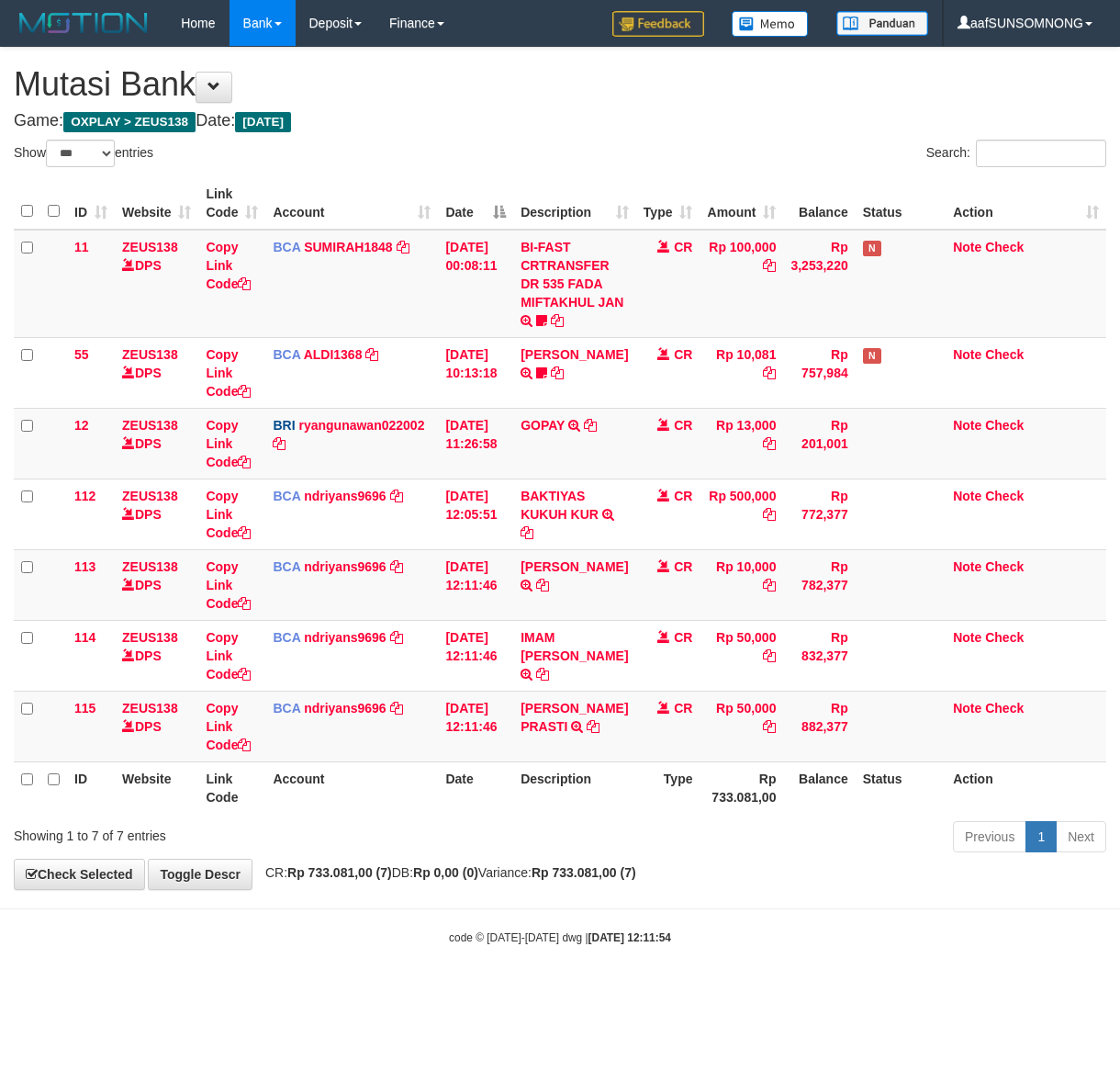
select select "***"
click at [593, 731] on icon at bounding box center [593, 727] width 13 height 13
click at [598, 727] on icon at bounding box center [593, 727] width 13 height 13
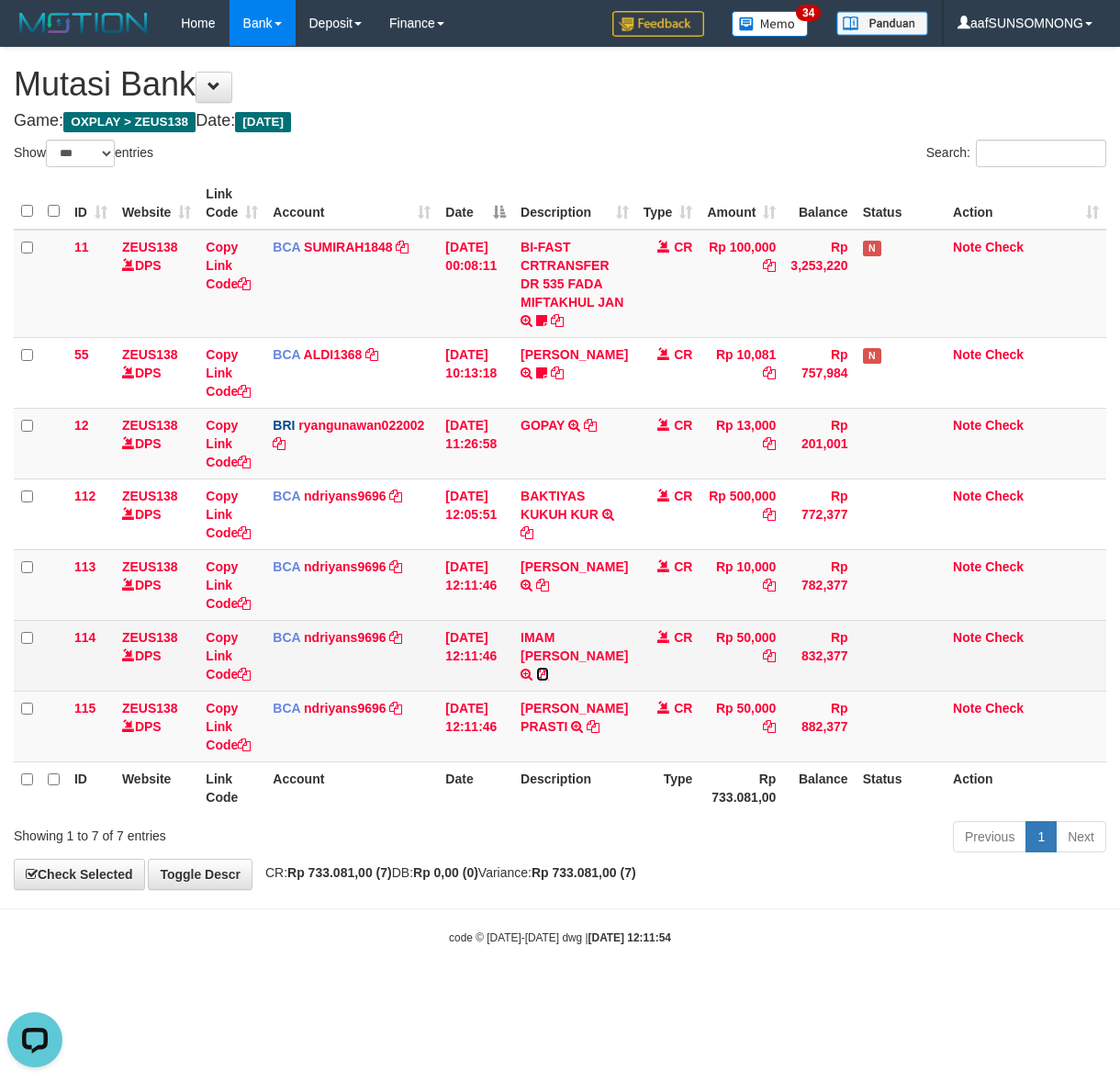
drag, startPoint x: 547, startPoint y: 654, endPoint x: 501, endPoint y: 669, distance: 48.4
click at [546, 668] on icon at bounding box center [543, 674] width 13 height 13
click at [220, 653] on link "Copy Link Code" at bounding box center [228, 655] width 45 height 51
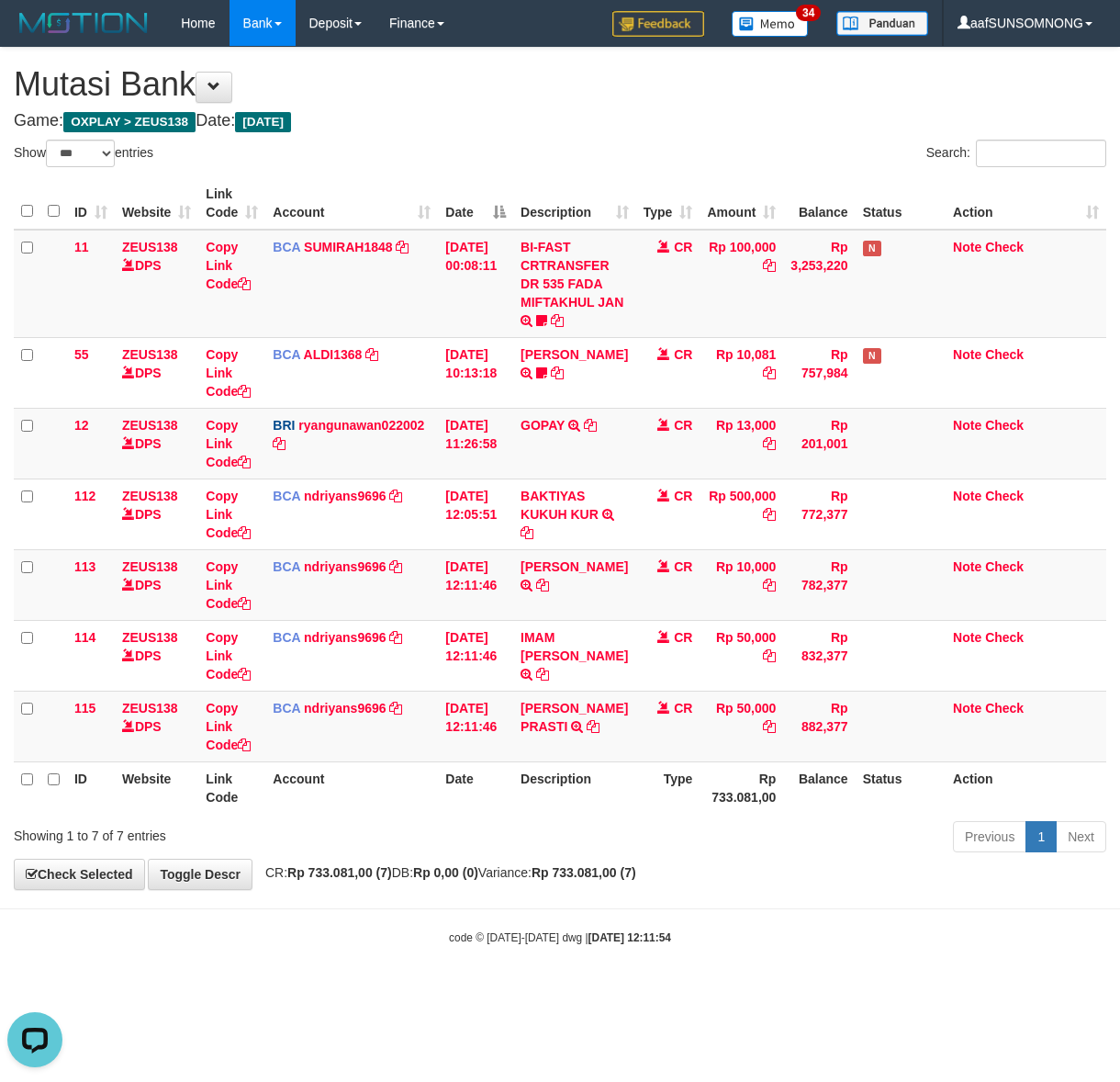
scroll to position [271, 0]
click at [499, 948] on body "Toggle navigation Home Bank Account List Load By Website Group [OXPLAY] ZEUS138…" at bounding box center [560, 495] width 1120 height 992
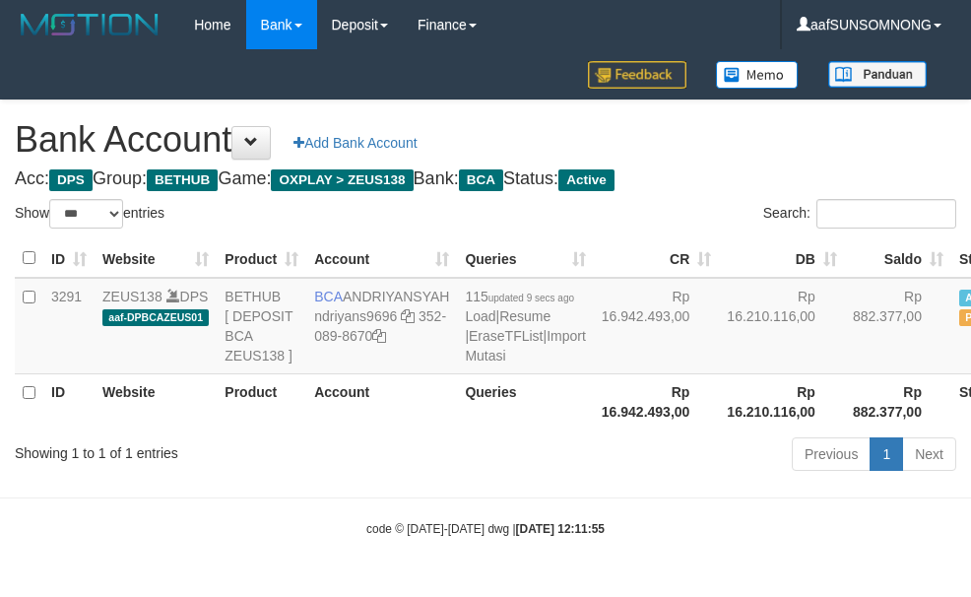
select select "***"
click at [579, 477] on div "Previous 1 Next" at bounding box center [687, 456] width 537 height 42
drag, startPoint x: 315, startPoint y: 445, endPoint x: 1, endPoint y: 411, distance: 315.8
click at [315, 429] on th "Account" at bounding box center [381, 401] width 151 height 56
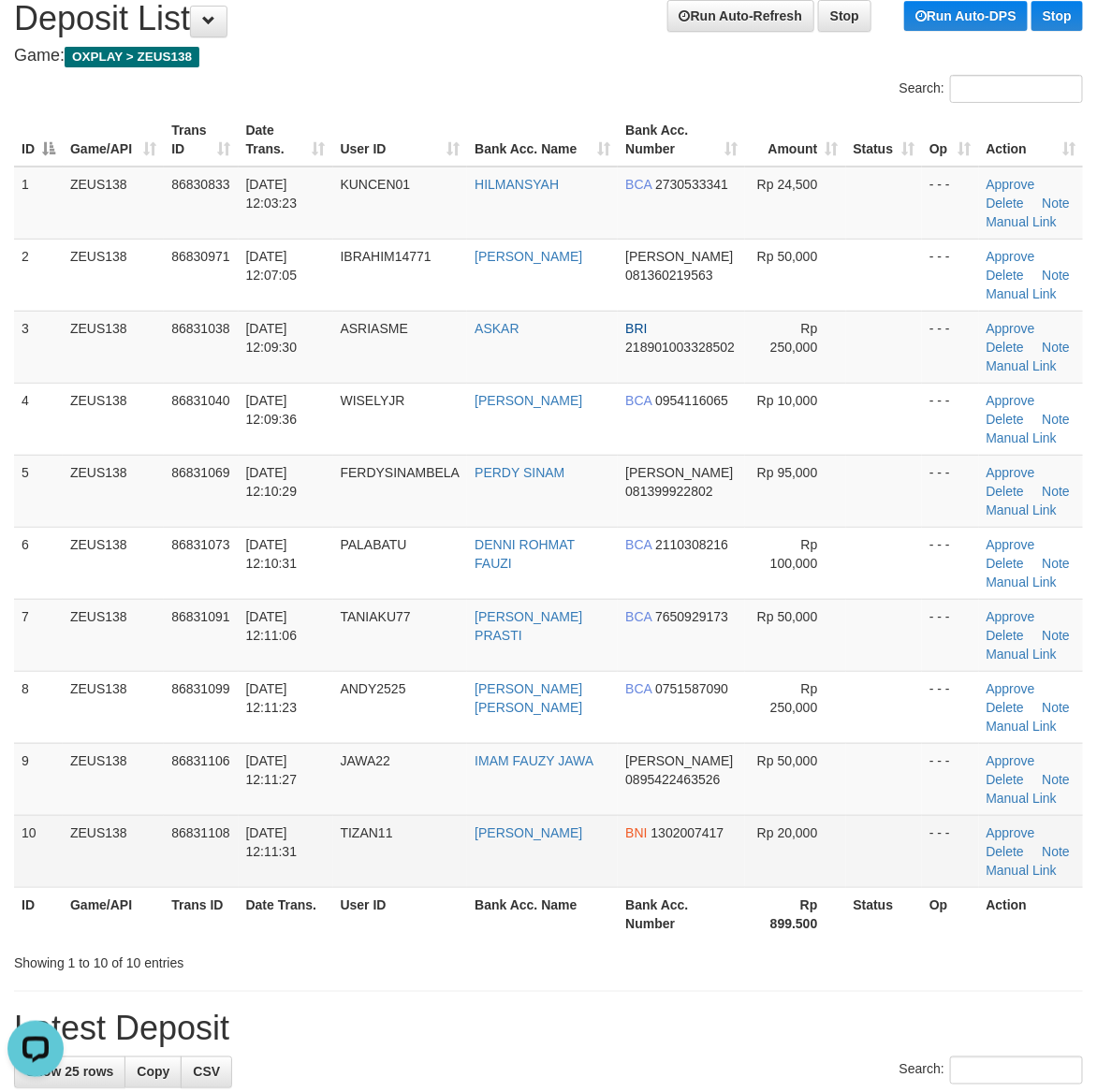
drag, startPoint x: 731, startPoint y: 890, endPoint x: 805, endPoint y: 884, distance: 74.2
click at [731, 890] on th "Bank Acc. Number" at bounding box center [682, 913] width 127 height 53
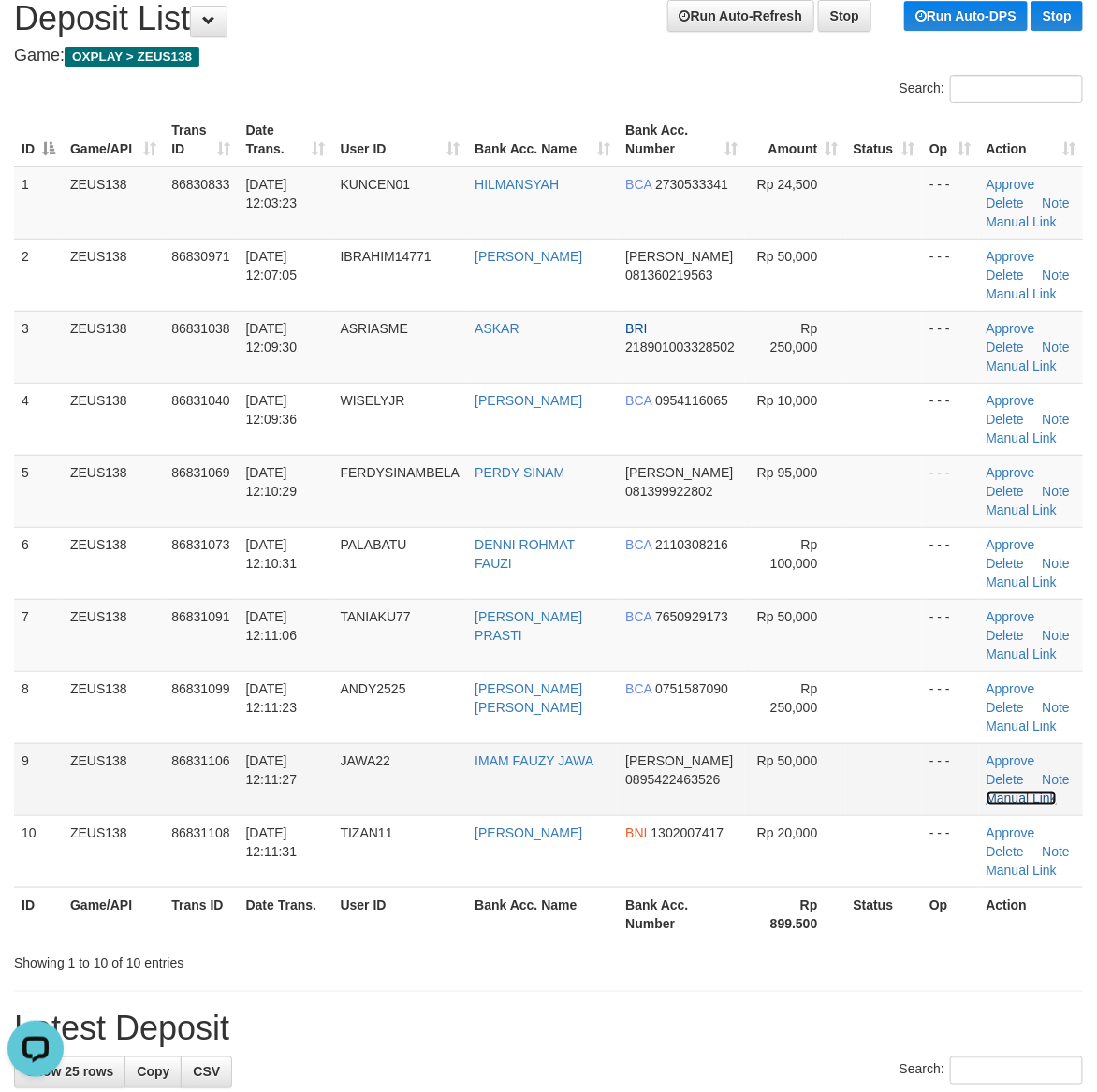
click at [1045, 798] on link "Manual Link" at bounding box center [1022, 798] width 71 height 15
click at [987, 791] on link "Manual Link" at bounding box center [1022, 798] width 71 height 15
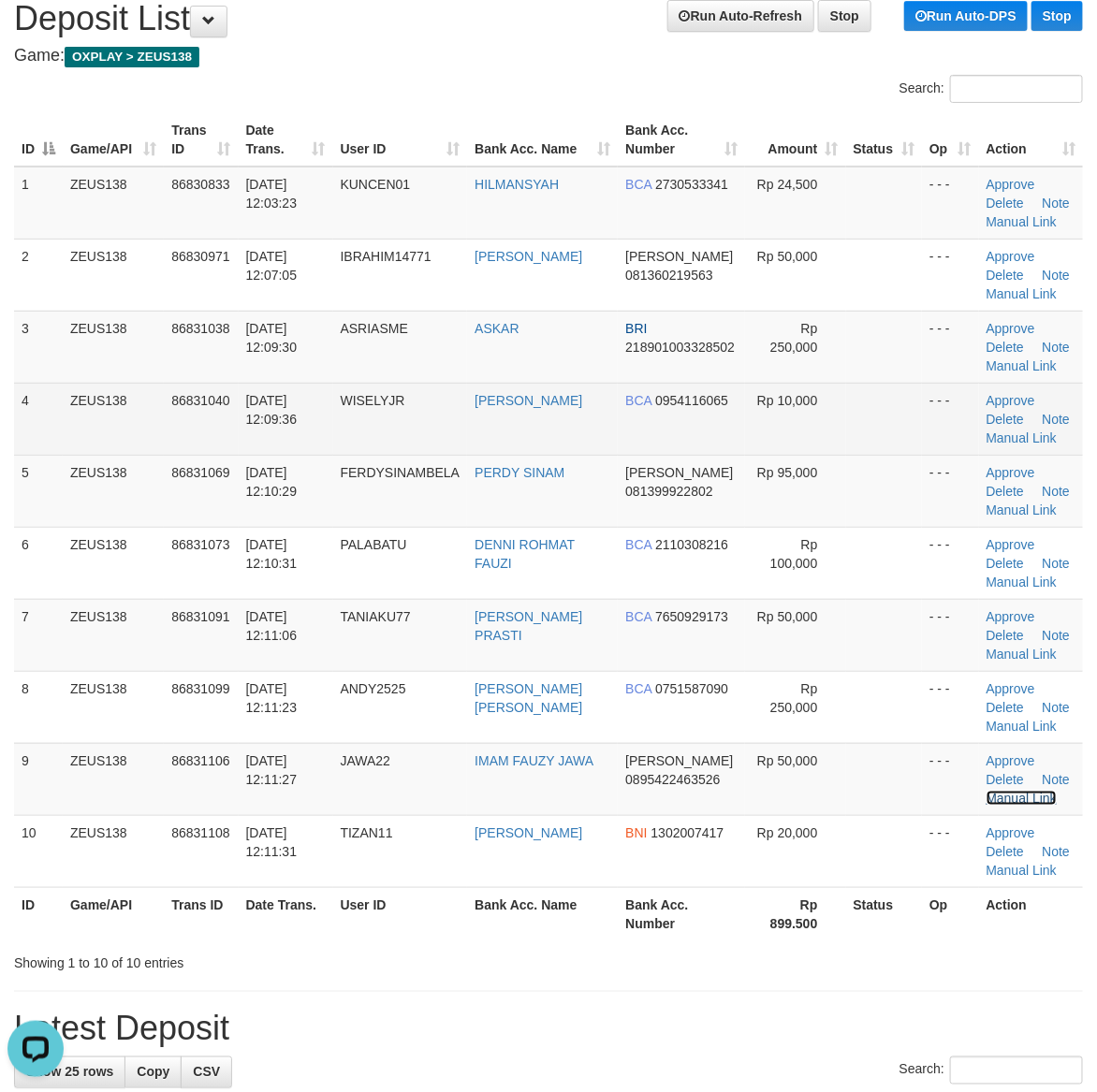
click at [987, 791] on link "Manual Link" at bounding box center [1022, 798] width 71 height 15
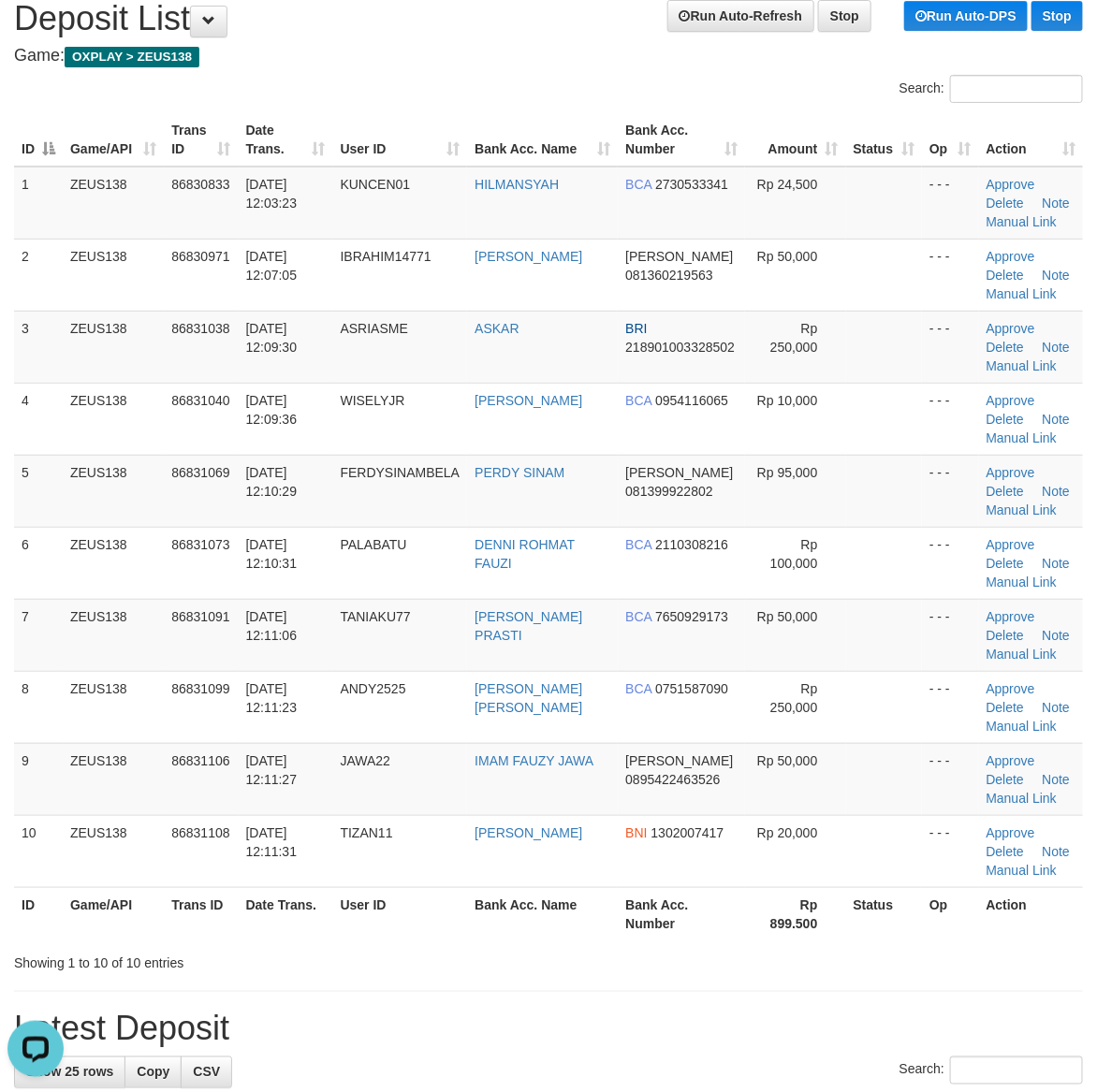
drag, startPoint x: 741, startPoint y: 993, endPoint x: 762, endPoint y: 996, distance: 21.2
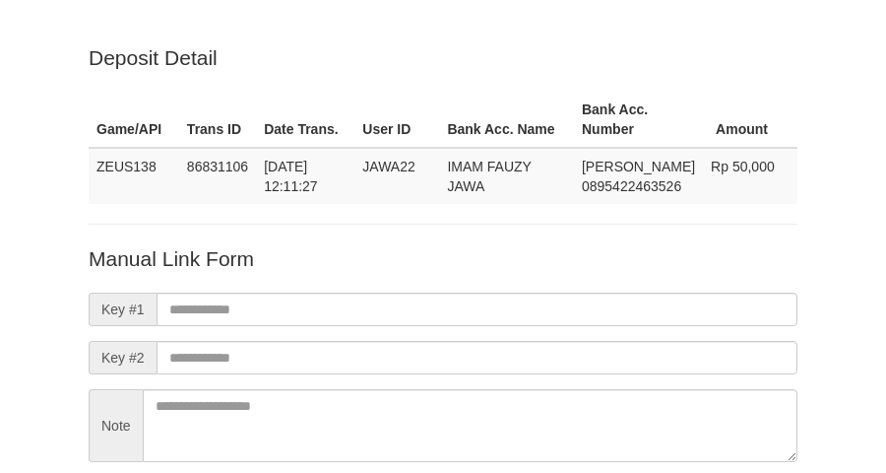
scroll to position [173, 0]
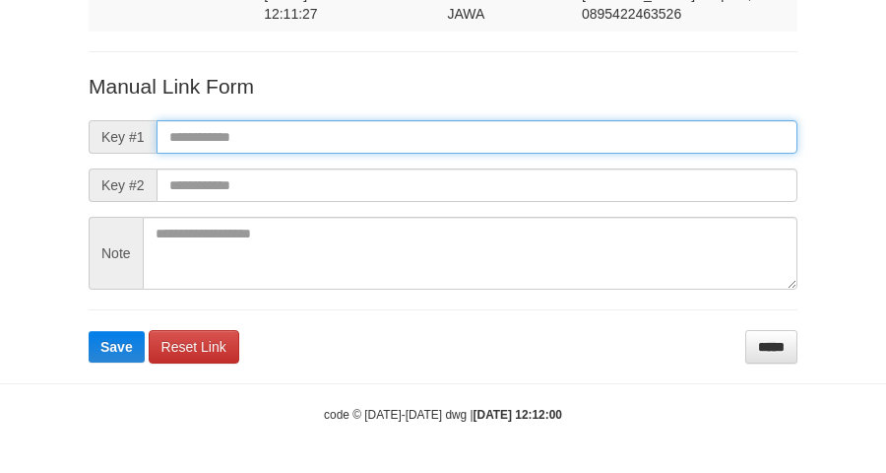
click at [190, 133] on input "text" at bounding box center [477, 136] width 641 height 33
paste input "**********"
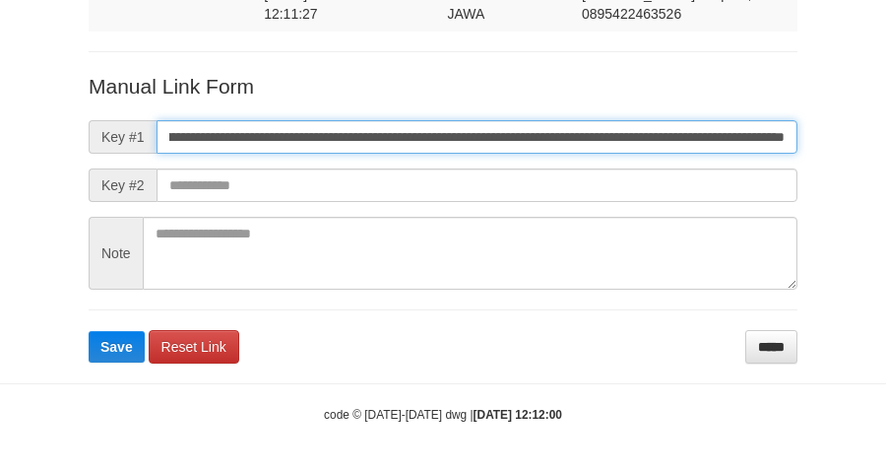
type input "**********"
click at [89, 331] on button "Save" at bounding box center [117, 347] width 56 height 32
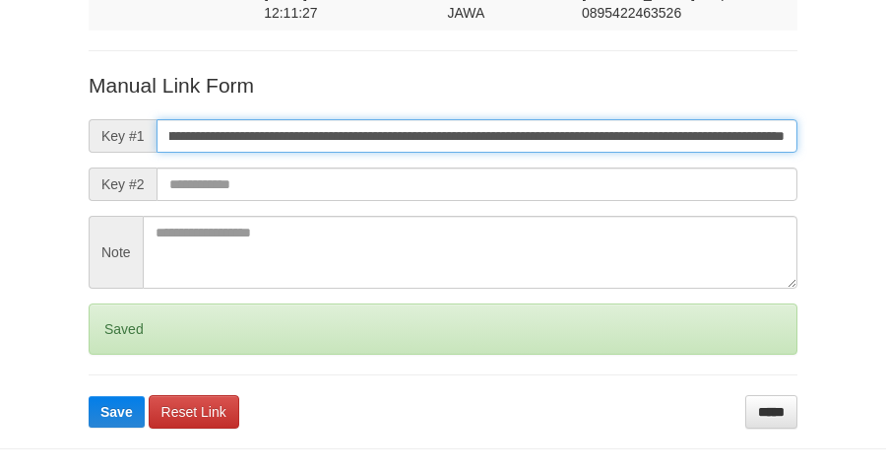
click at [89, 396] on button "Save" at bounding box center [117, 412] width 56 height 32
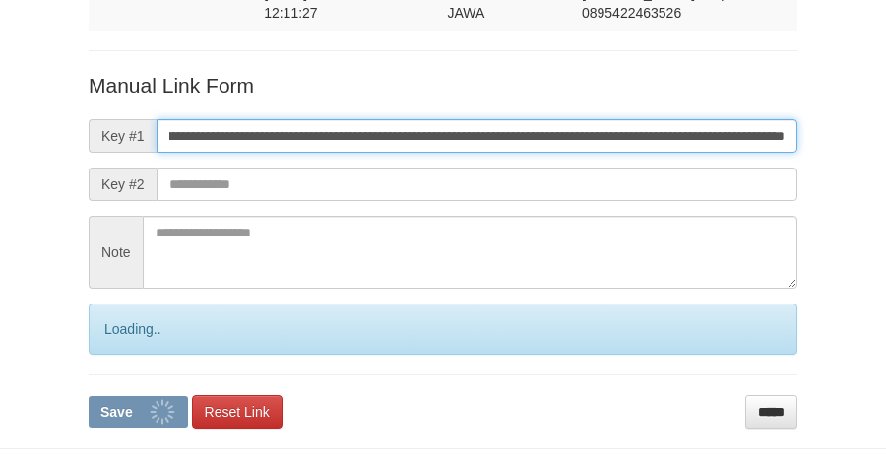
click at [89, 396] on button "Save" at bounding box center [138, 412] width 99 height 32
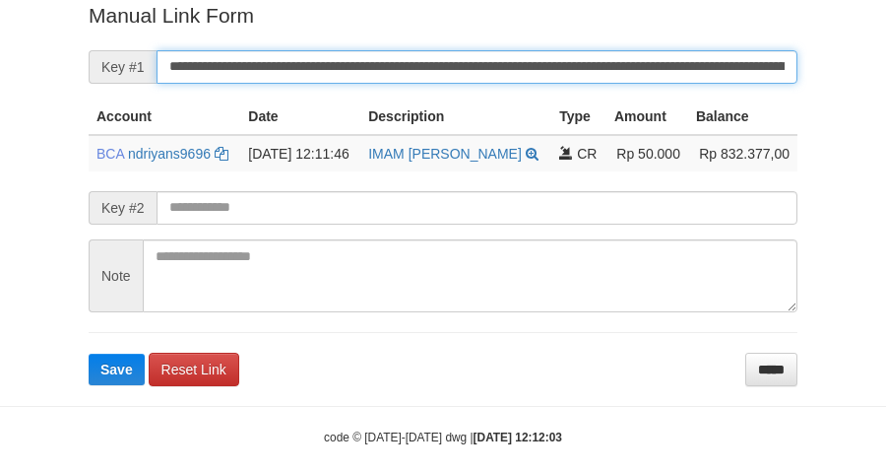
click at [89, 353] on button "Save" at bounding box center [117, 369] width 56 height 32
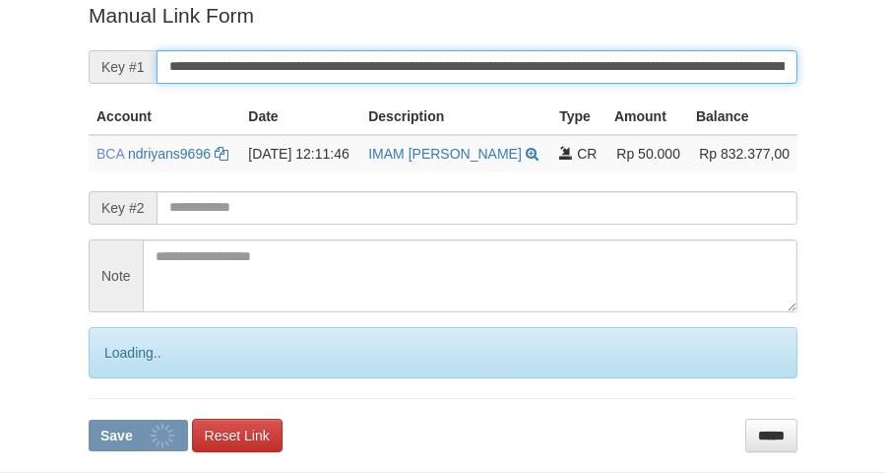
click at [89, 419] on button "Save" at bounding box center [138, 435] width 99 height 32
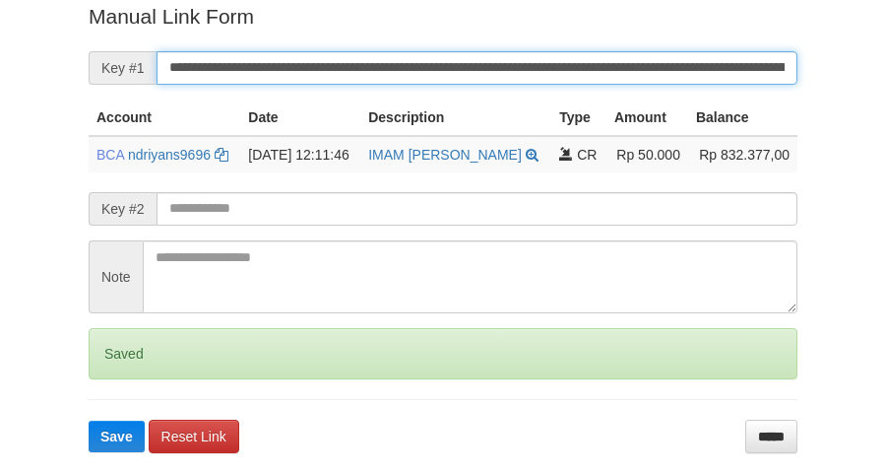
click at [89, 420] on button "Save" at bounding box center [117, 436] width 56 height 32
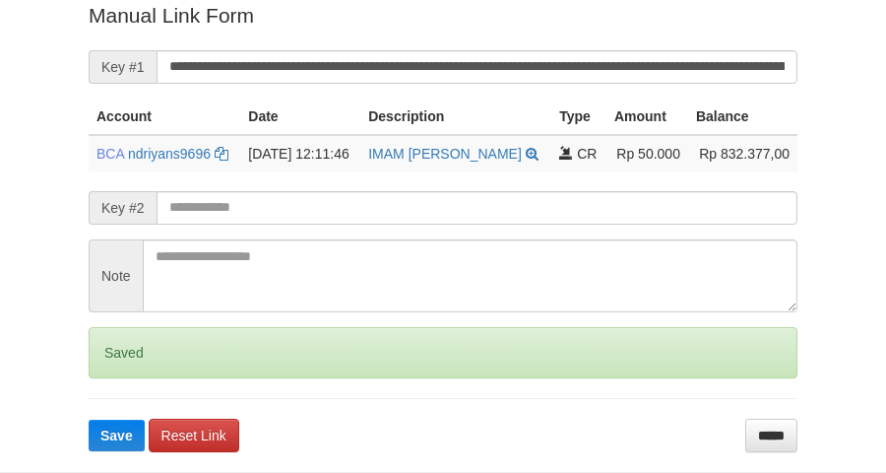
click at [89, 419] on button "Save" at bounding box center [117, 435] width 56 height 32
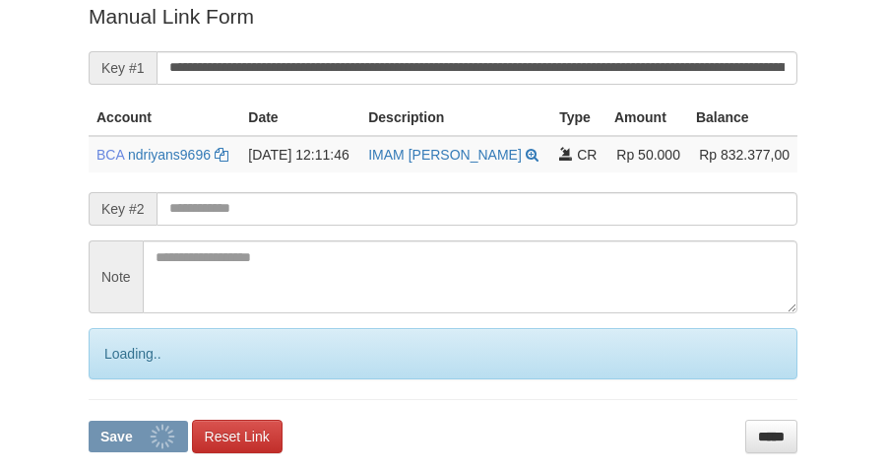
click at [89, 420] on button "Save" at bounding box center [138, 436] width 99 height 32
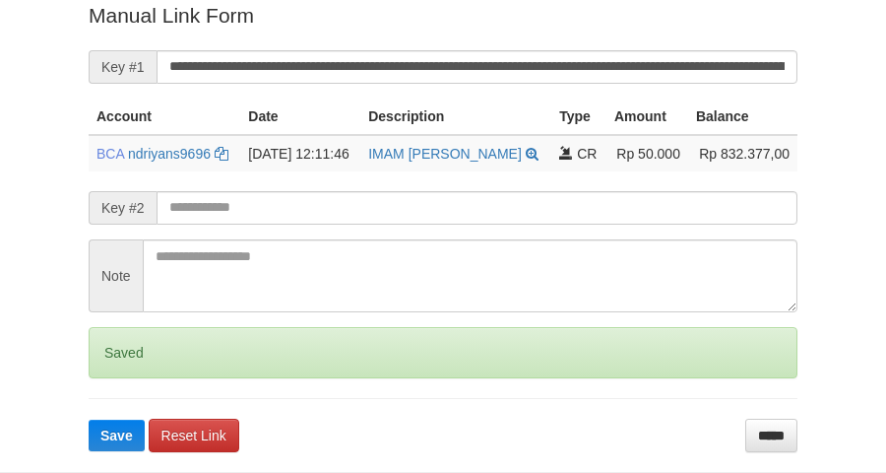
click at [89, 419] on button "Save" at bounding box center [117, 435] width 56 height 32
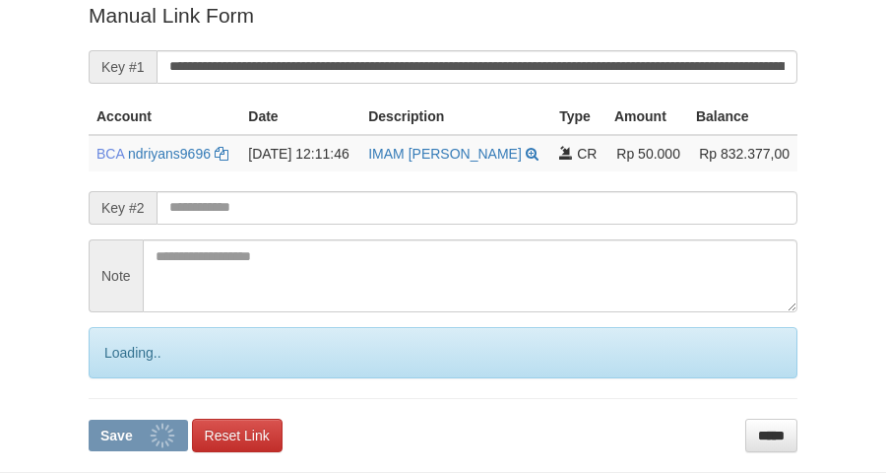
scroll to position [404, 0]
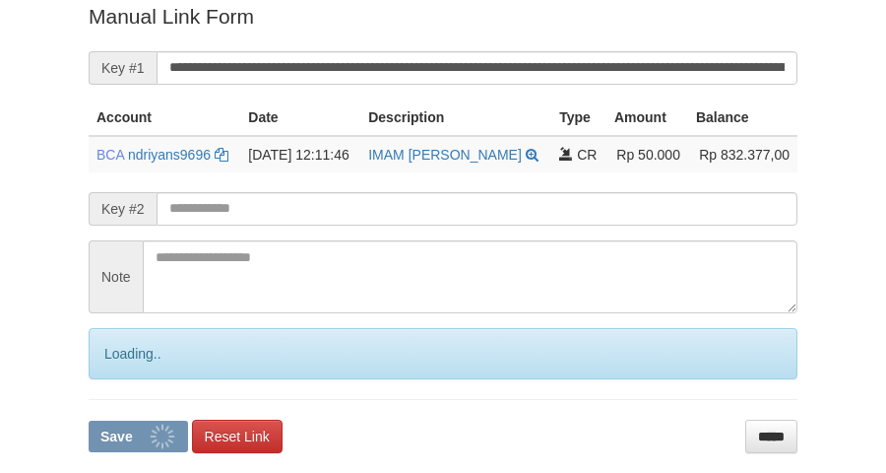
click at [89, 420] on button "Save" at bounding box center [138, 436] width 99 height 32
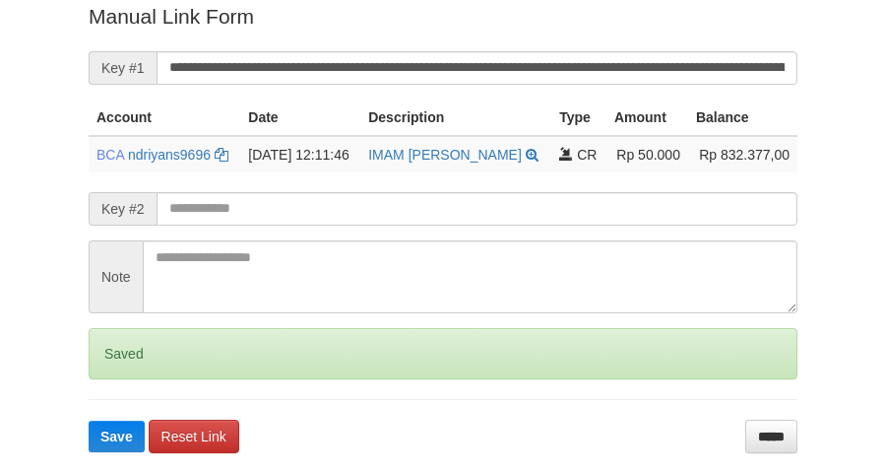
click at [89, 420] on button "Save" at bounding box center [117, 436] width 56 height 32
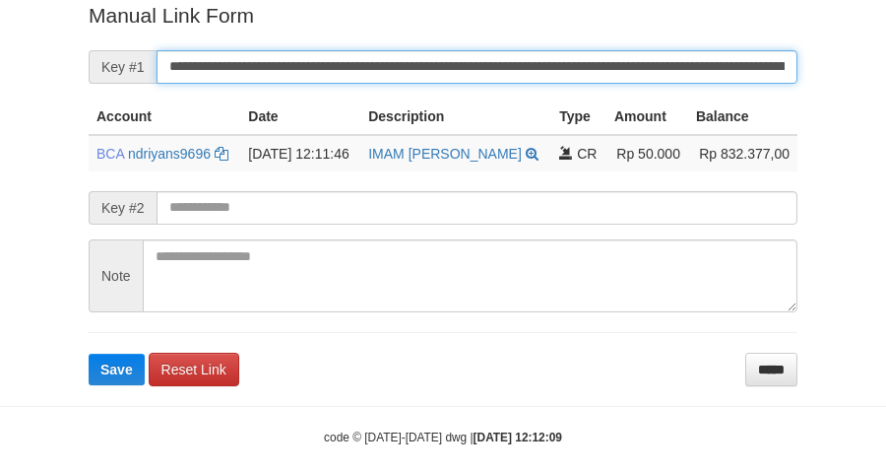
click at [89, 353] on button "Save" at bounding box center [117, 369] width 56 height 32
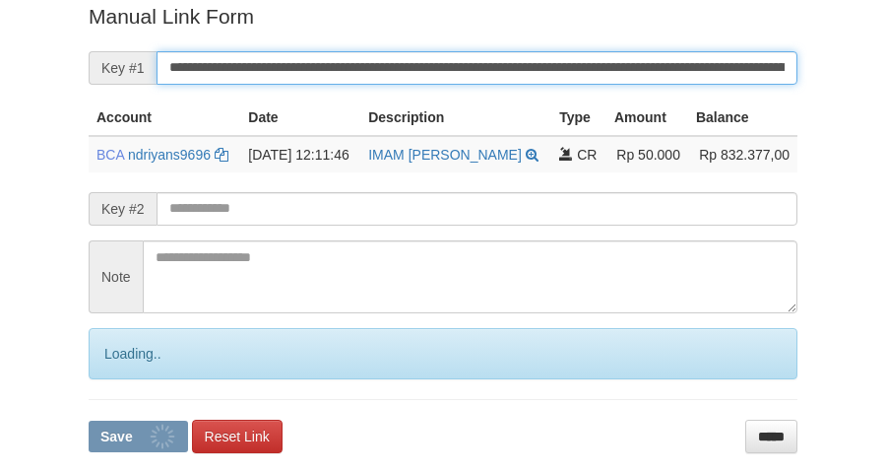
click at [89, 420] on button "Save" at bounding box center [138, 436] width 99 height 32
drag, startPoint x: 0, startPoint y: 0, endPoint x: 183, endPoint y: 129, distance: 224.0
click at [188, 70] on input "**********" at bounding box center [477, 67] width 641 height 33
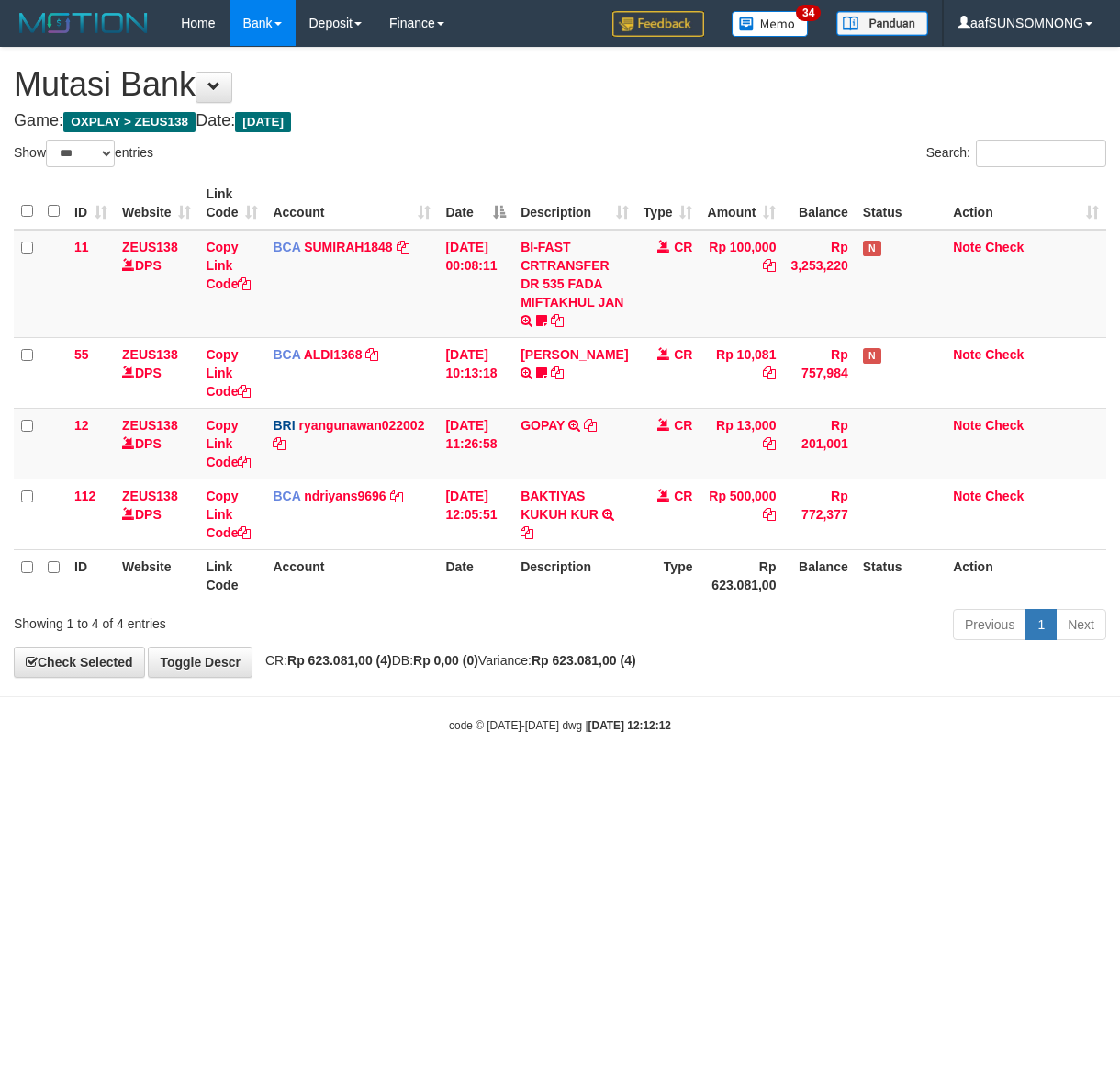
select select "***"
drag, startPoint x: 303, startPoint y: 796, endPoint x: 313, endPoint y: 796, distance: 10.0
click at [305, 780] on html "Toggle navigation Home Bank Account List Load By Website Group [OXPLAY] ZEUS138…" at bounding box center [560, 390] width 1120 height 780
click at [259, 780] on html "Toggle navigation Home Bank Account List Load By Website Group [OXPLAY] ZEUS138…" at bounding box center [560, 390] width 1120 height 780
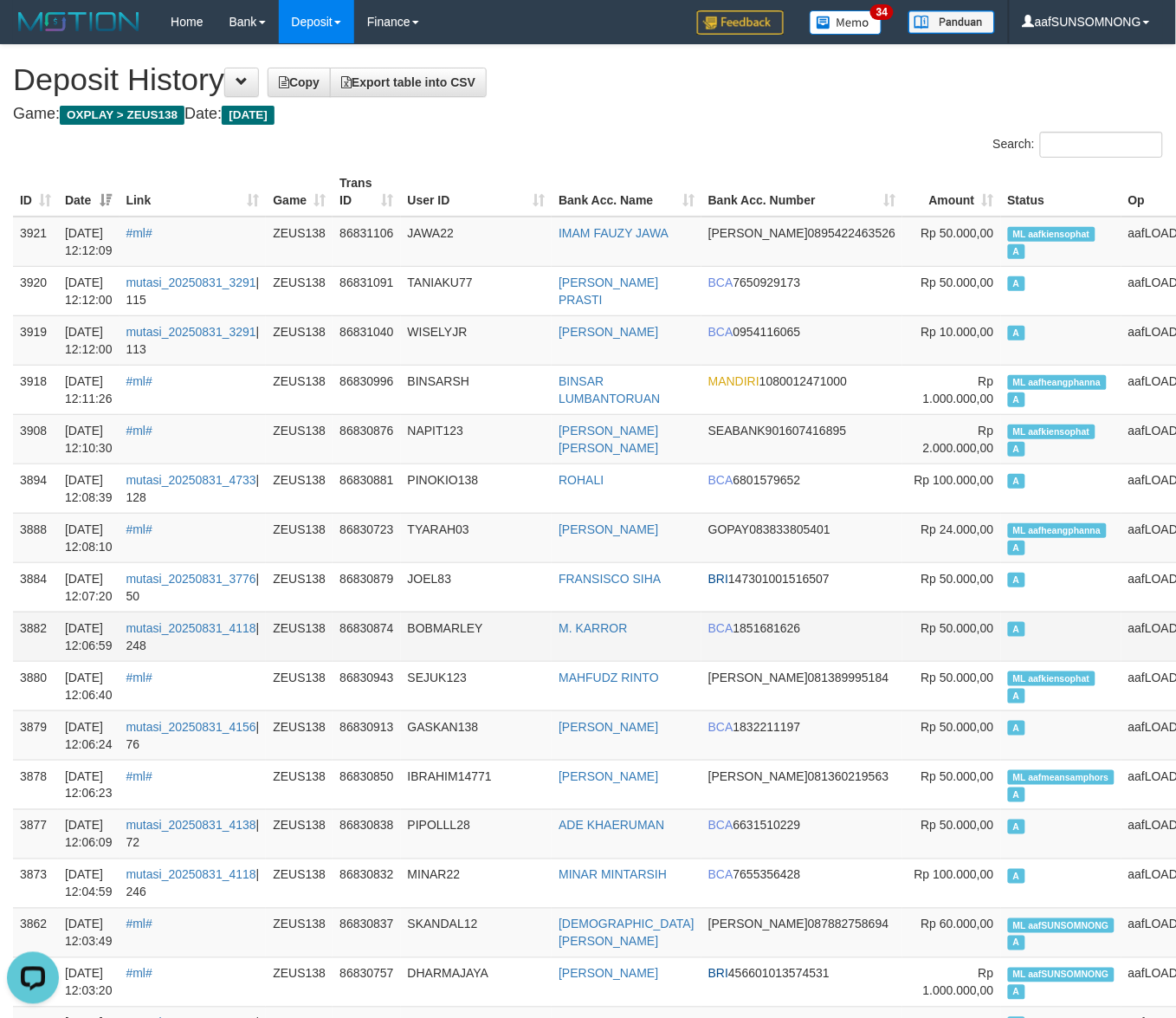
click at [546, 655] on td "BOBMARLEY" at bounding box center [477, 636] width 151 height 49
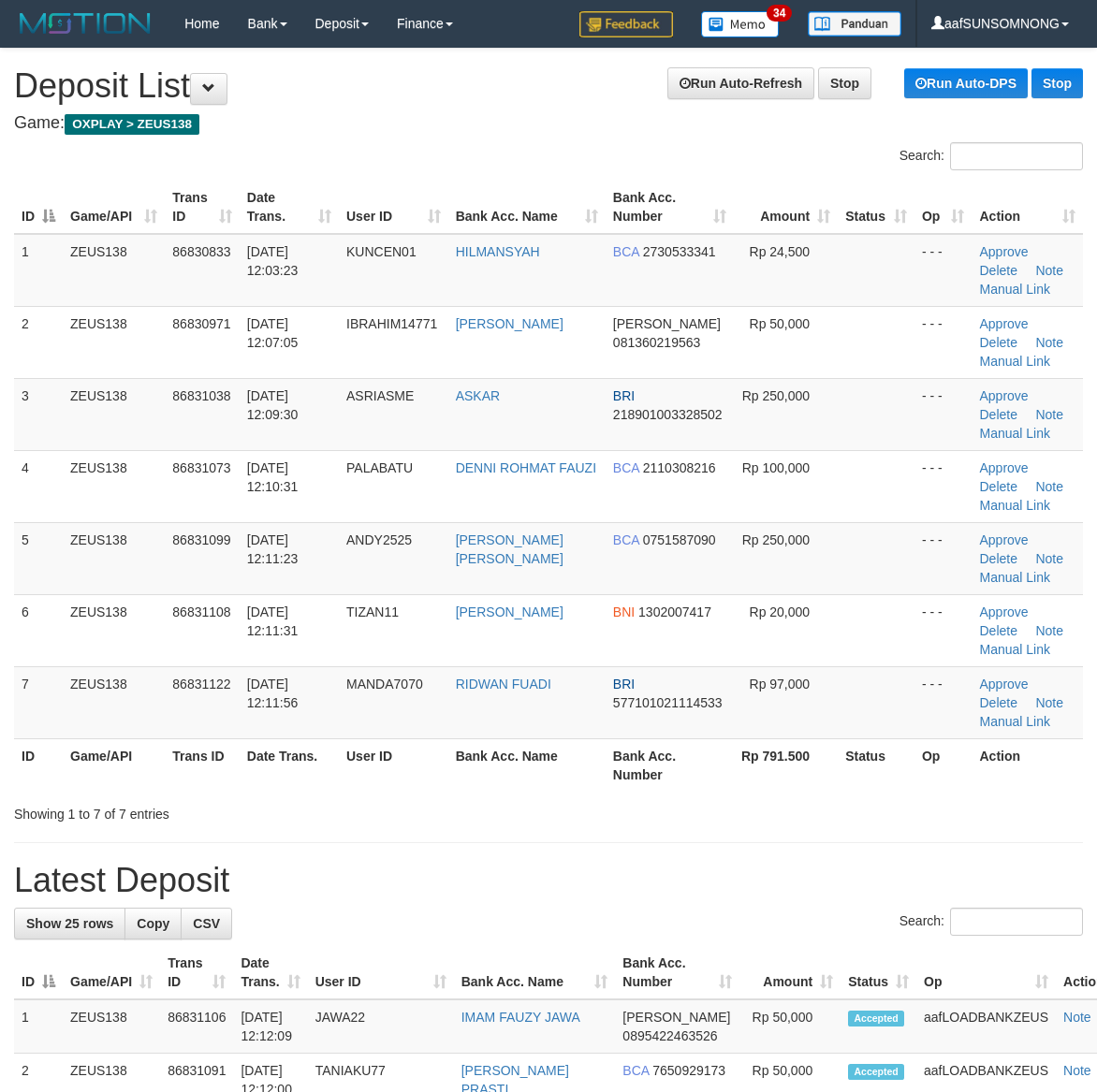
scroll to position [67, 0]
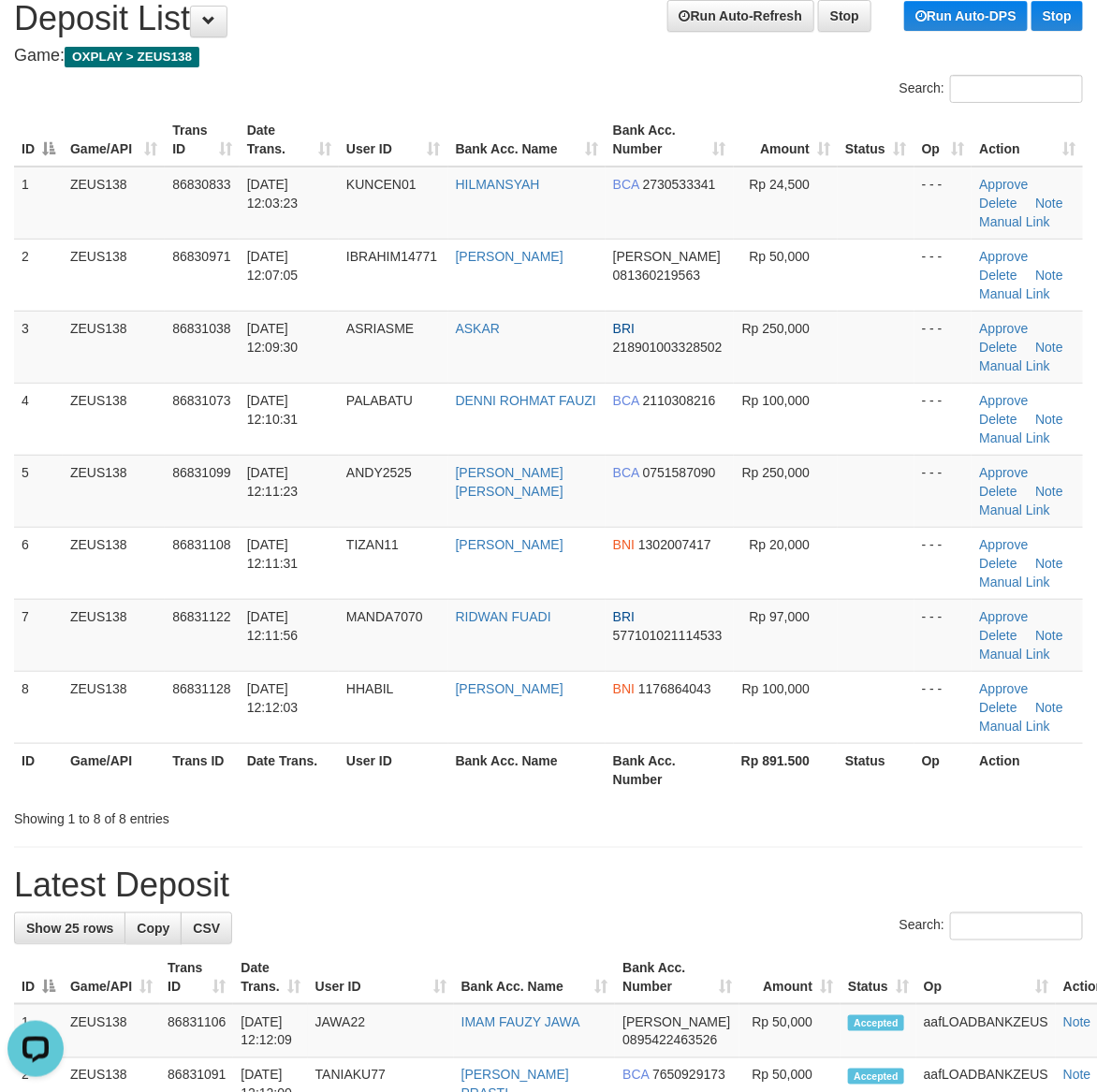
drag, startPoint x: 664, startPoint y: 853, endPoint x: 1113, endPoint y: 875, distance: 449.5
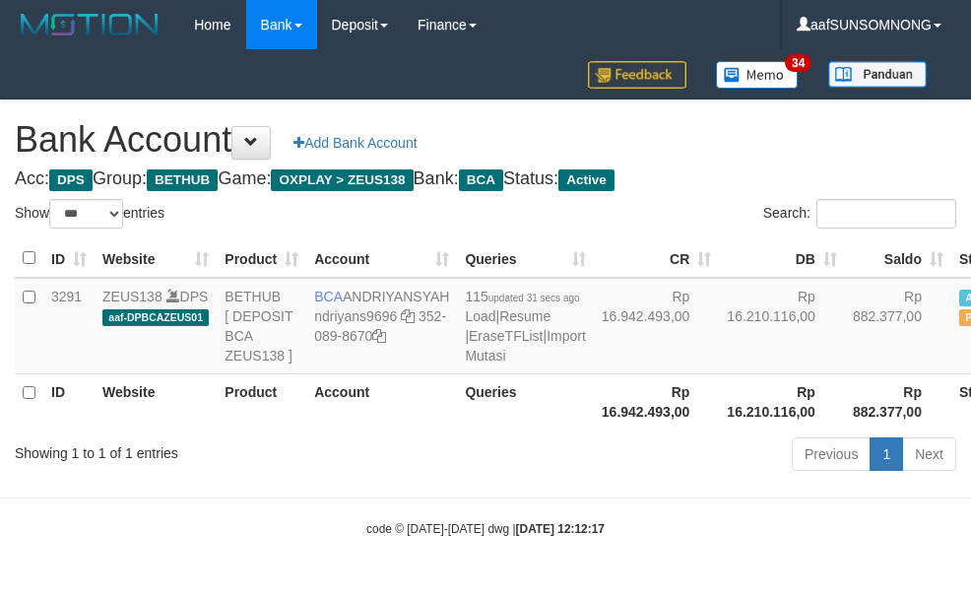
select select "***"
click at [445, 523] on body "Toggle navigation Home Bank Account List Load By Website Group [OXPLAY] ZEUS138…" at bounding box center [485, 293] width 971 height 587
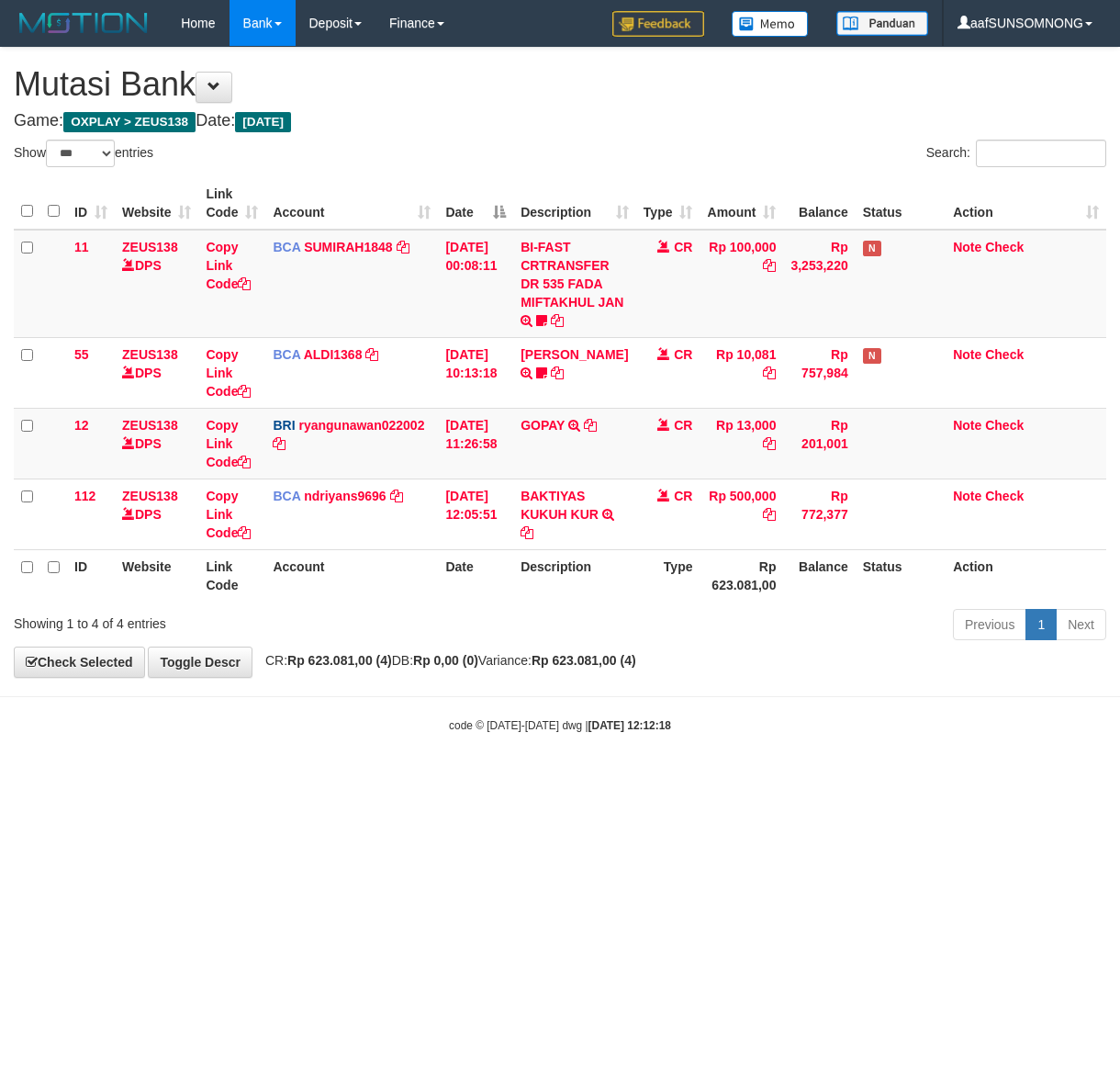
select select "***"
click at [608, 780] on html "Toggle navigation Home Bank Account List Load By Website Group [OXPLAY] ZEUS138…" at bounding box center [560, 390] width 1120 height 780
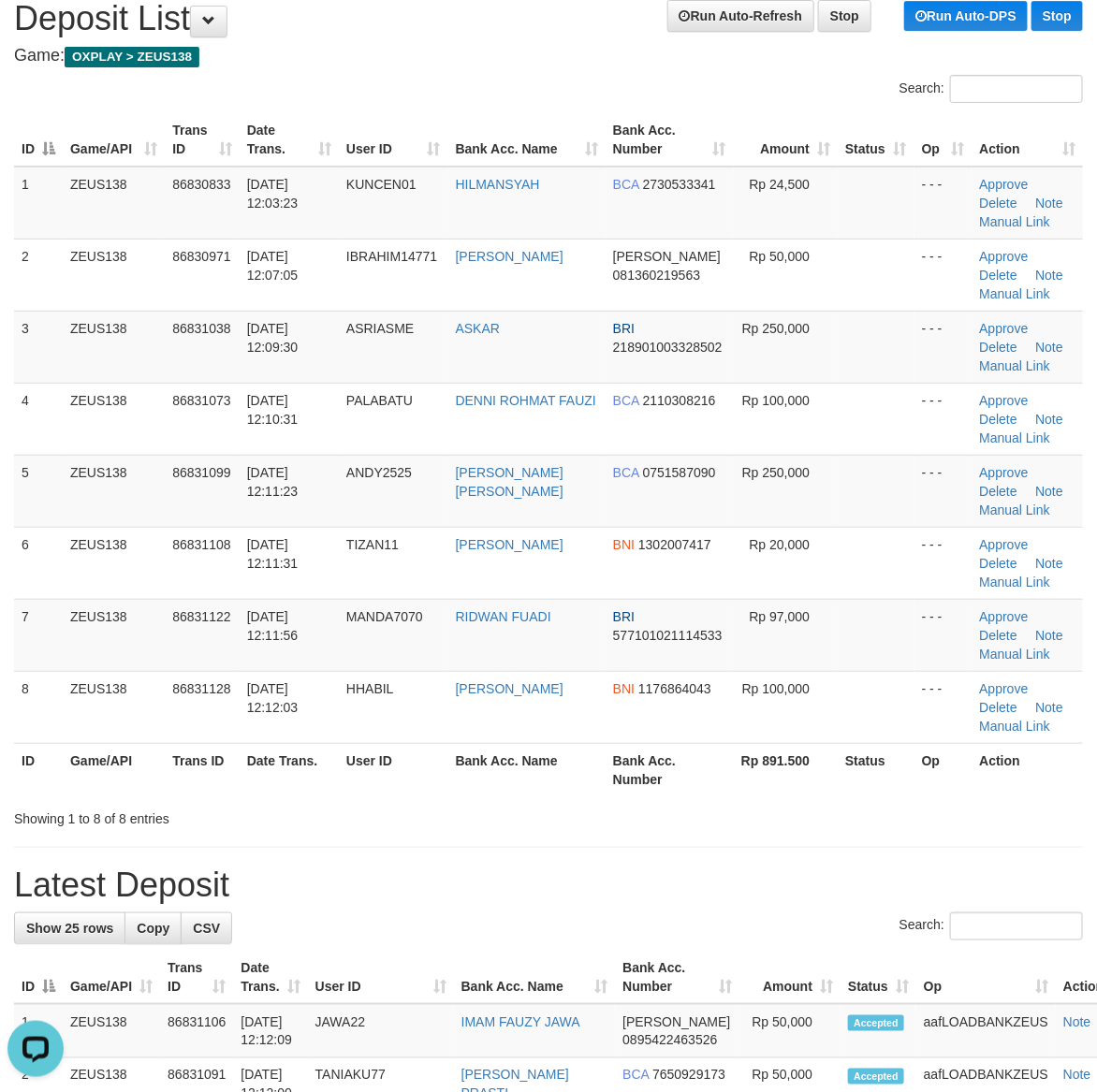
click at [758, 891] on h1 "Latest Deposit" at bounding box center [548, 885] width 1068 height 37
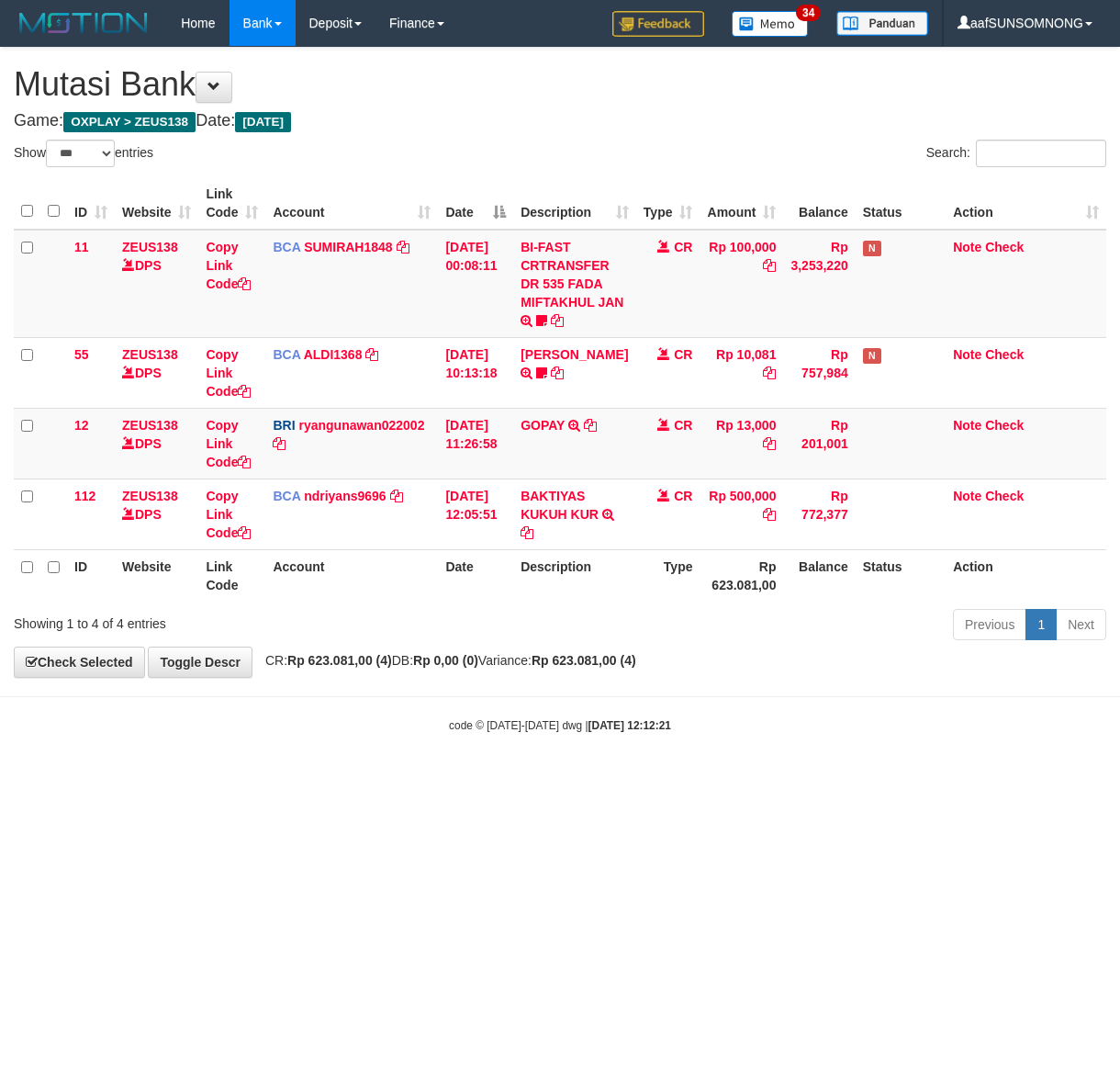
select select "***"
click at [593, 780] on html "Toggle navigation Home Bank Account List Load By Website Group [OXPLAY] ZEUS138…" at bounding box center [560, 390] width 1120 height 780
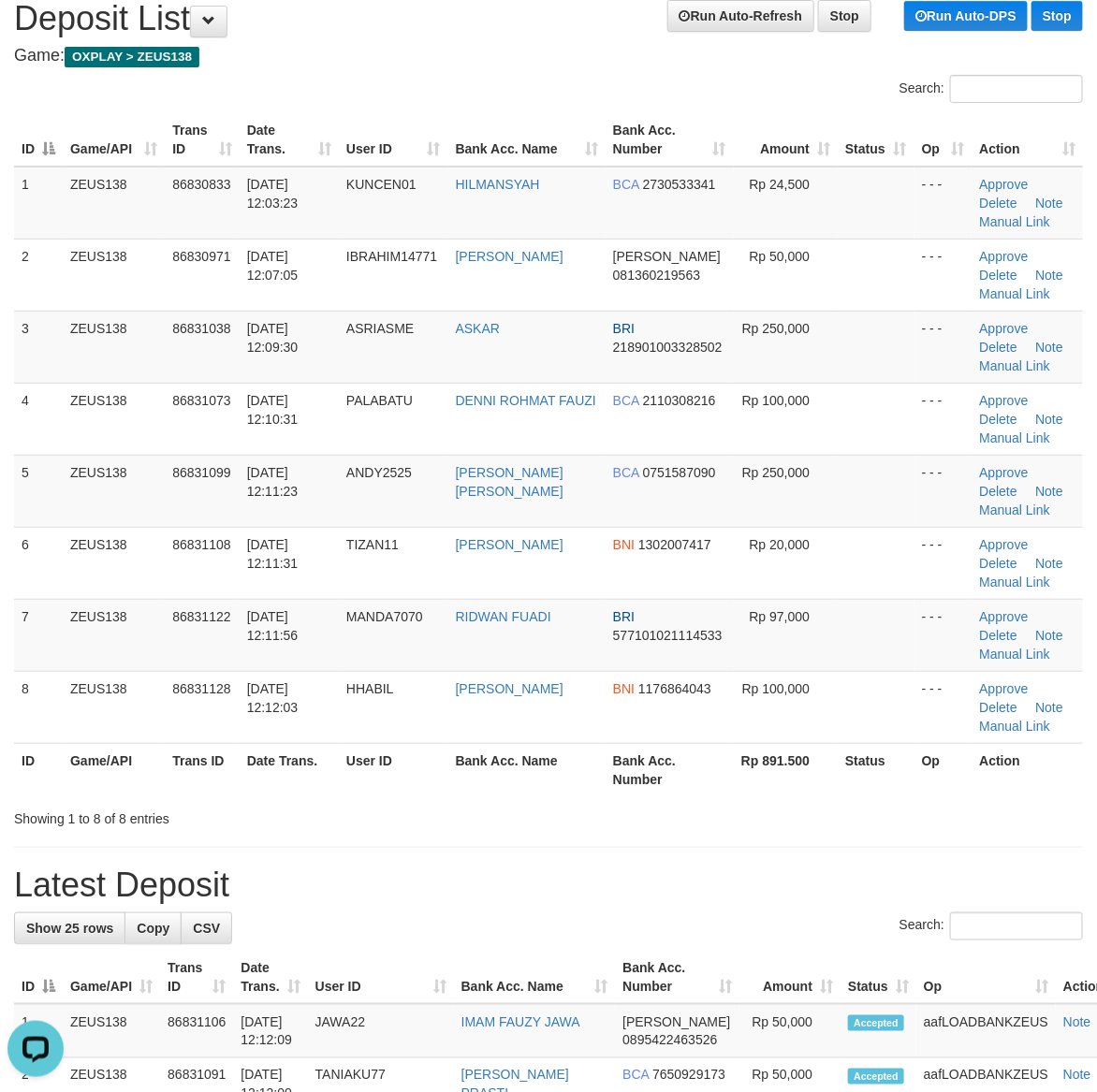
drag, startPoint x: 815, startPoint y: 839, endPoint x: 1113, endPoint y: 861, distance: 298.8
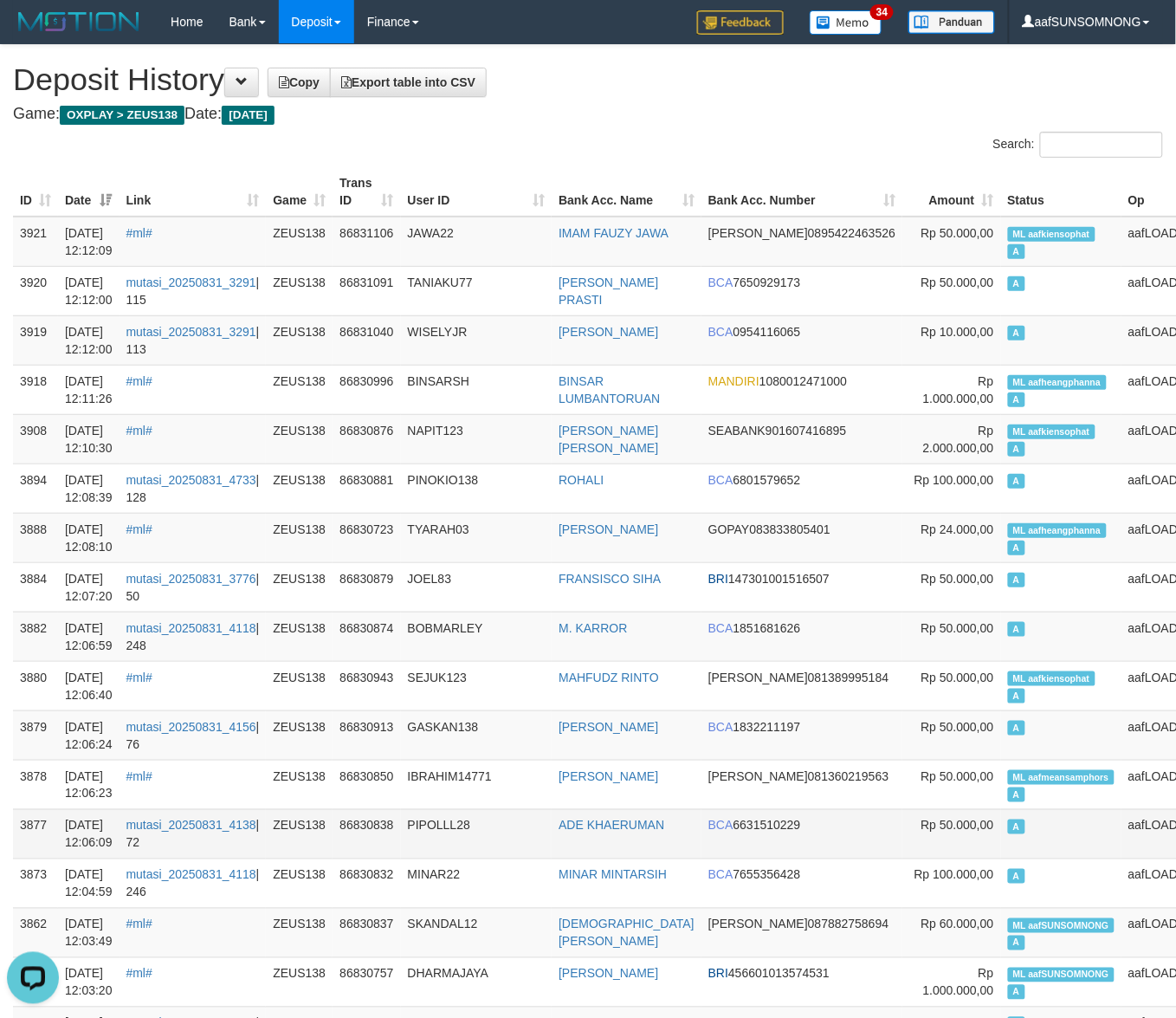
drag, startPoint x: 985, startPoint y: 833, endPoint x: 1022, endPoint y: 846, distance: 39.2
click at [1001, 834] on td "A" at bounding box center [1061, 833] width 121 height 49
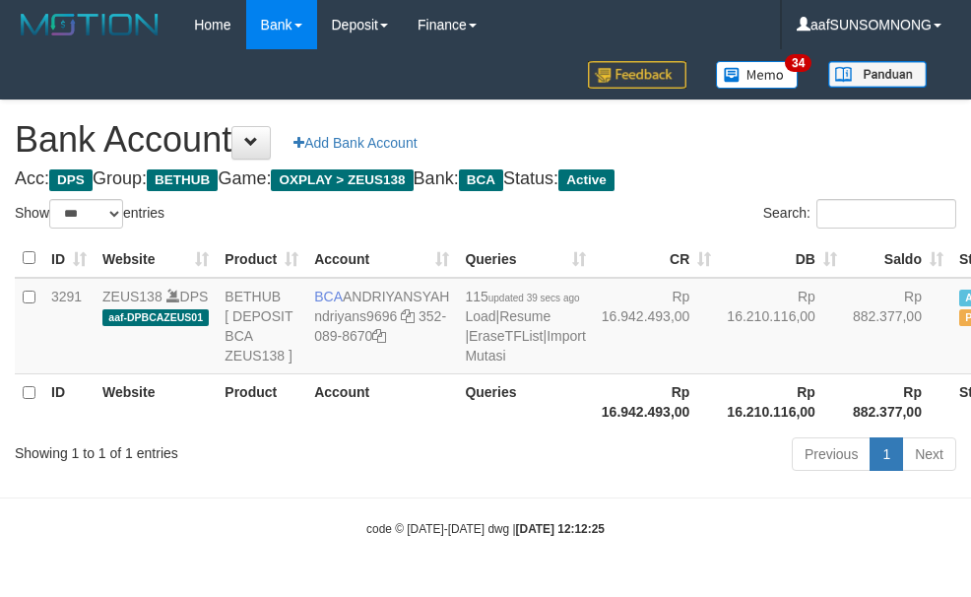
select select "***"
click at [416, 498] on hr at bounding box center [485, 497] width 971 height 1
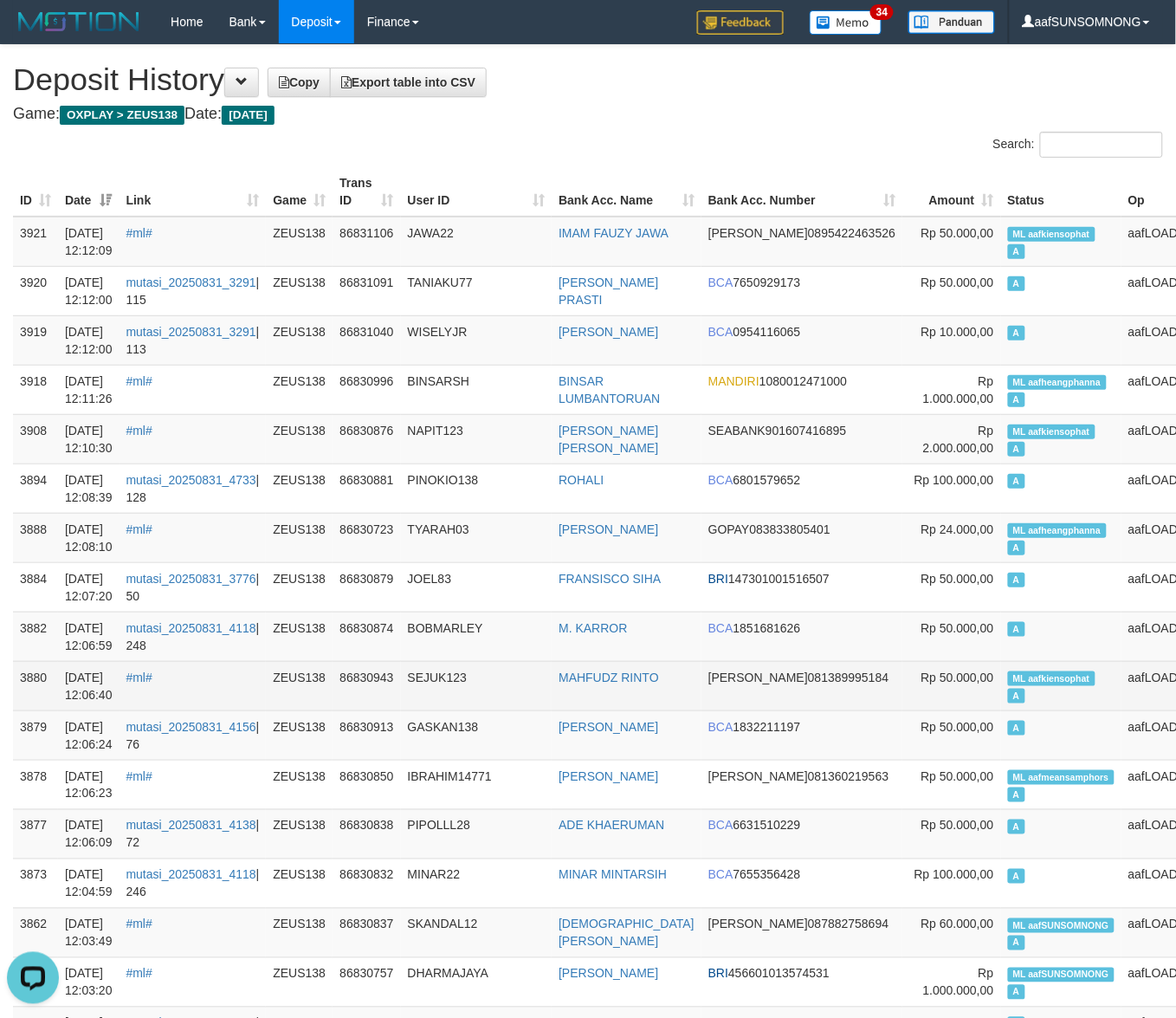
click at [518, 677] on td "SEJUK123" at bounding box center [477, 685] width 151 height 49
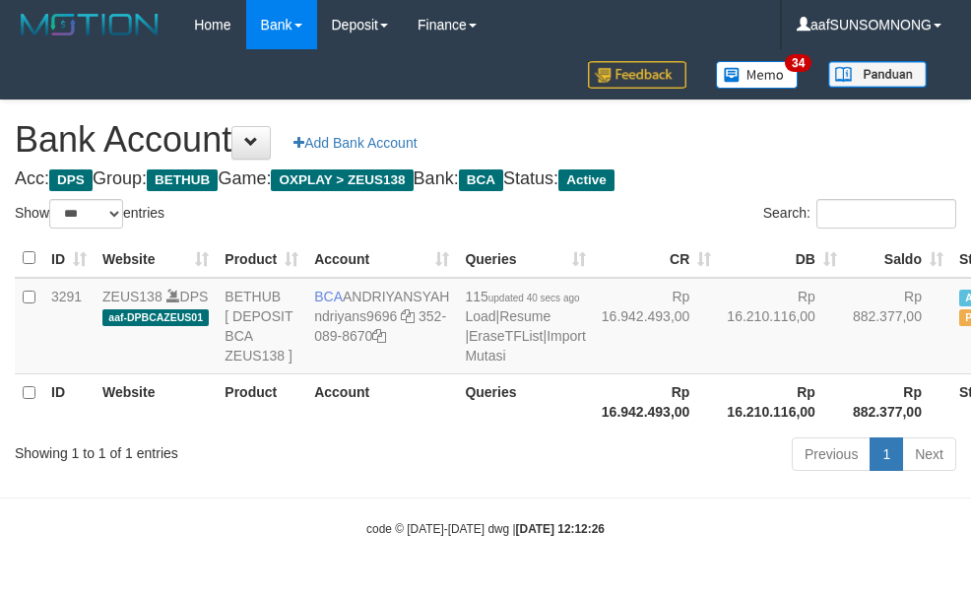
select select "***"
click at [377, 286] on td "BCA [GEOGRAPHIC_DATA] ndriyans9696 352-089-8670" at bounding box center [381, 326] width 151 height 96
click at [377, 286] on td "BCA ANDRIYANSYAH ndriyans9696 352-089-8670" at bounding box center [381, 326] width 151 height 96
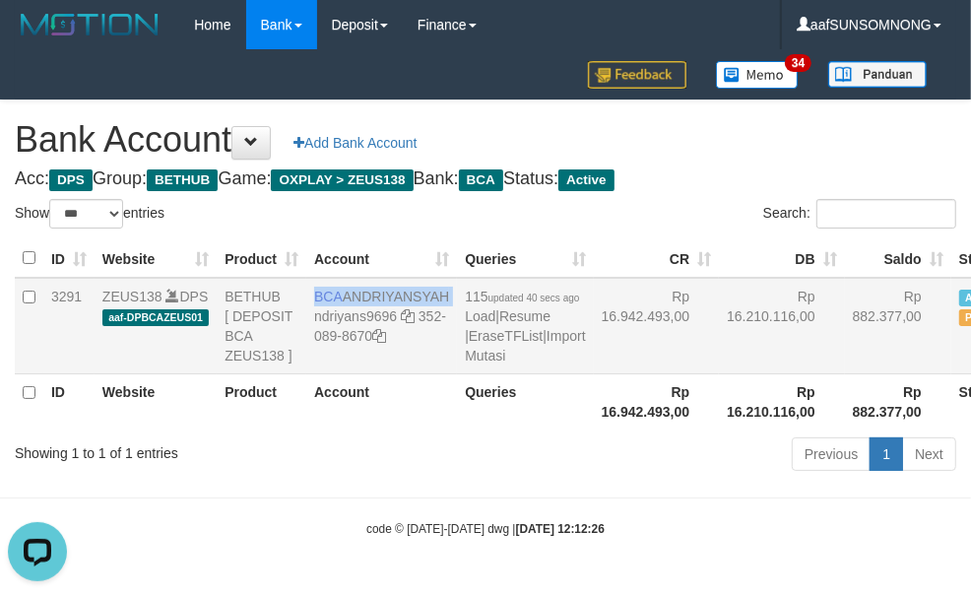
click at [377, 286] on td "BCA ANDRIYANSYAH ndriyans9696 352-089-8670" at bounding box center [381, 326] width 151 height 96
copy td "BCA ANDRIYANSYAH"
click at [341, 463] on div "Showing 1 to 1 of 1 entries" at bounding box center [202, 449] width 375 height 28
drag, startPoint x: 342, startPoint y: 485, endPoint x: 354, endPoint y: 483, distance: 12.9
click at [346, 463] on div "Showing 1 to 1 of 1 entries" at bounding box center [202, 449] width 375 height 28
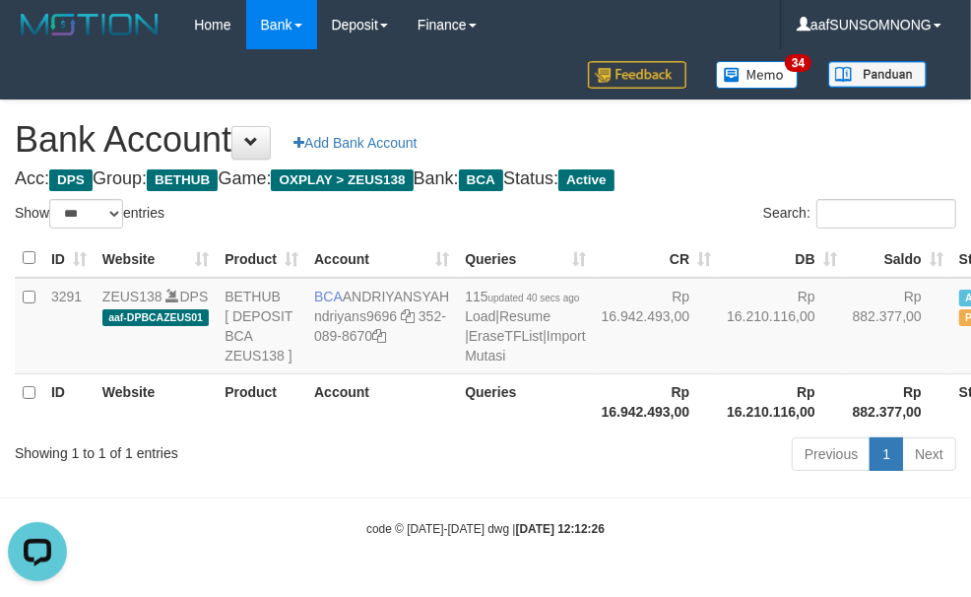
click at [351, 463] on div "Showing 1 to 1 of 1 entries" at bounding box center [202, 449] width 375 height 28
drag, startPoint x: 352, startPoint y: 484, endPoint x: 365, endPoint y: 483, distance: 12.8
click at [355, 463] on div "Showing 1 to 1 of 1 entries" at bounding box center [202, 449] width 375 height 28
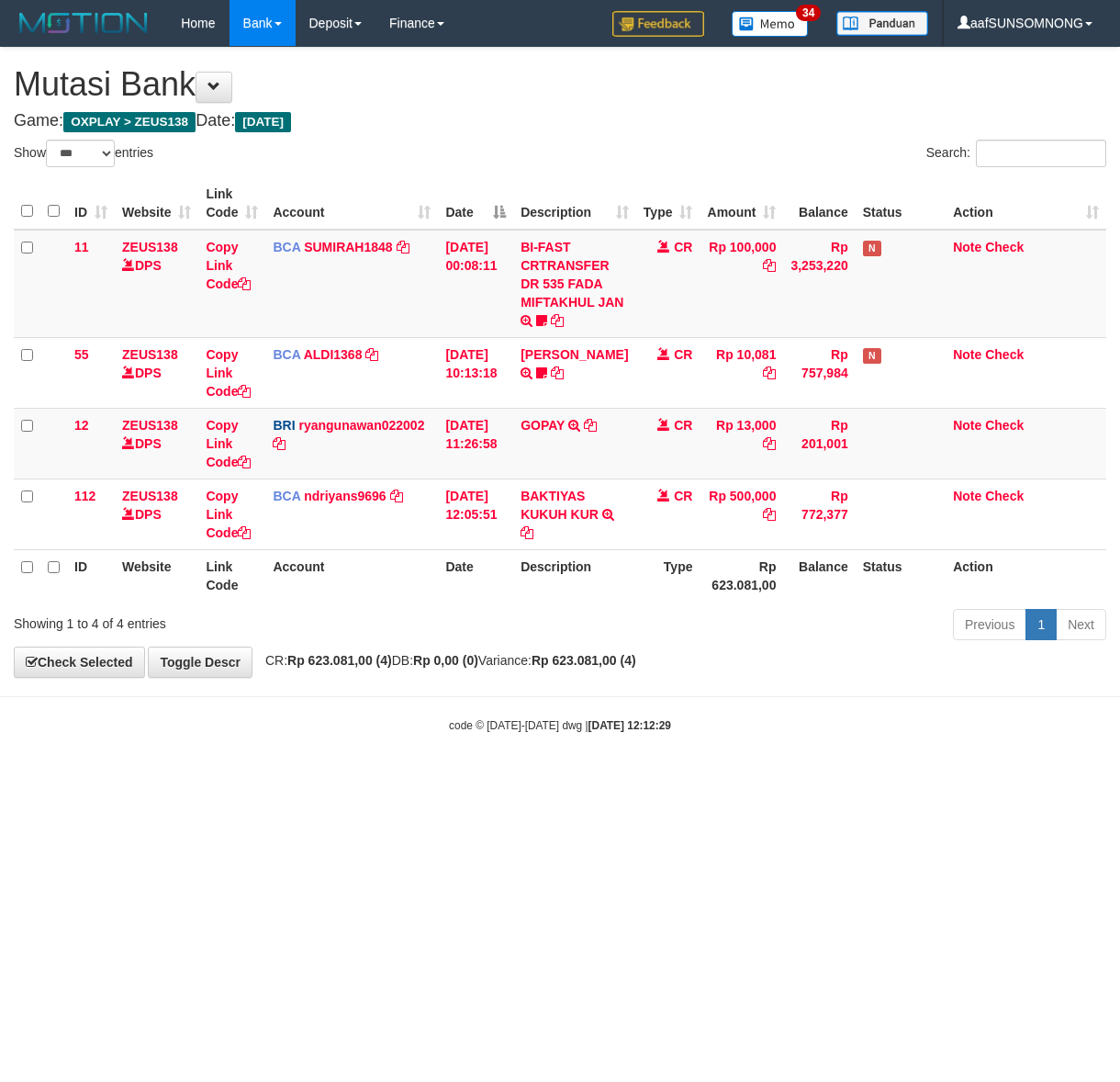
select select "***"
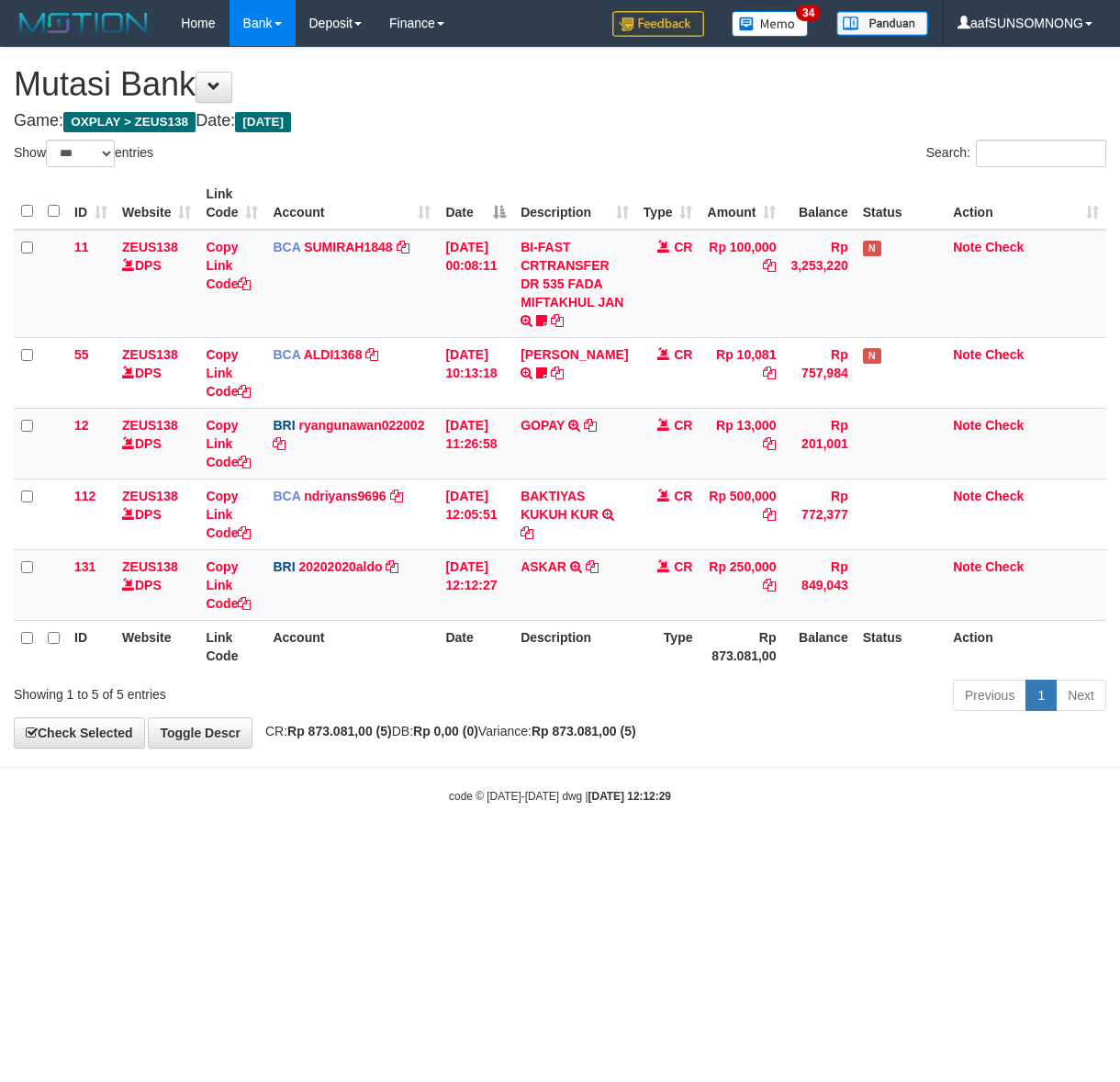
select select "***"
drag, startPoint x: 620, startPoint y: 895, endPoint x: 600, endPoint y: 895, distance: 20.0
click at [601, 851] on html "Toggle navigation Home Bank Account List Load By Website Group [OXPLAY] ZEUS138…" at bounding box center [560, 425] width 1120 height 851
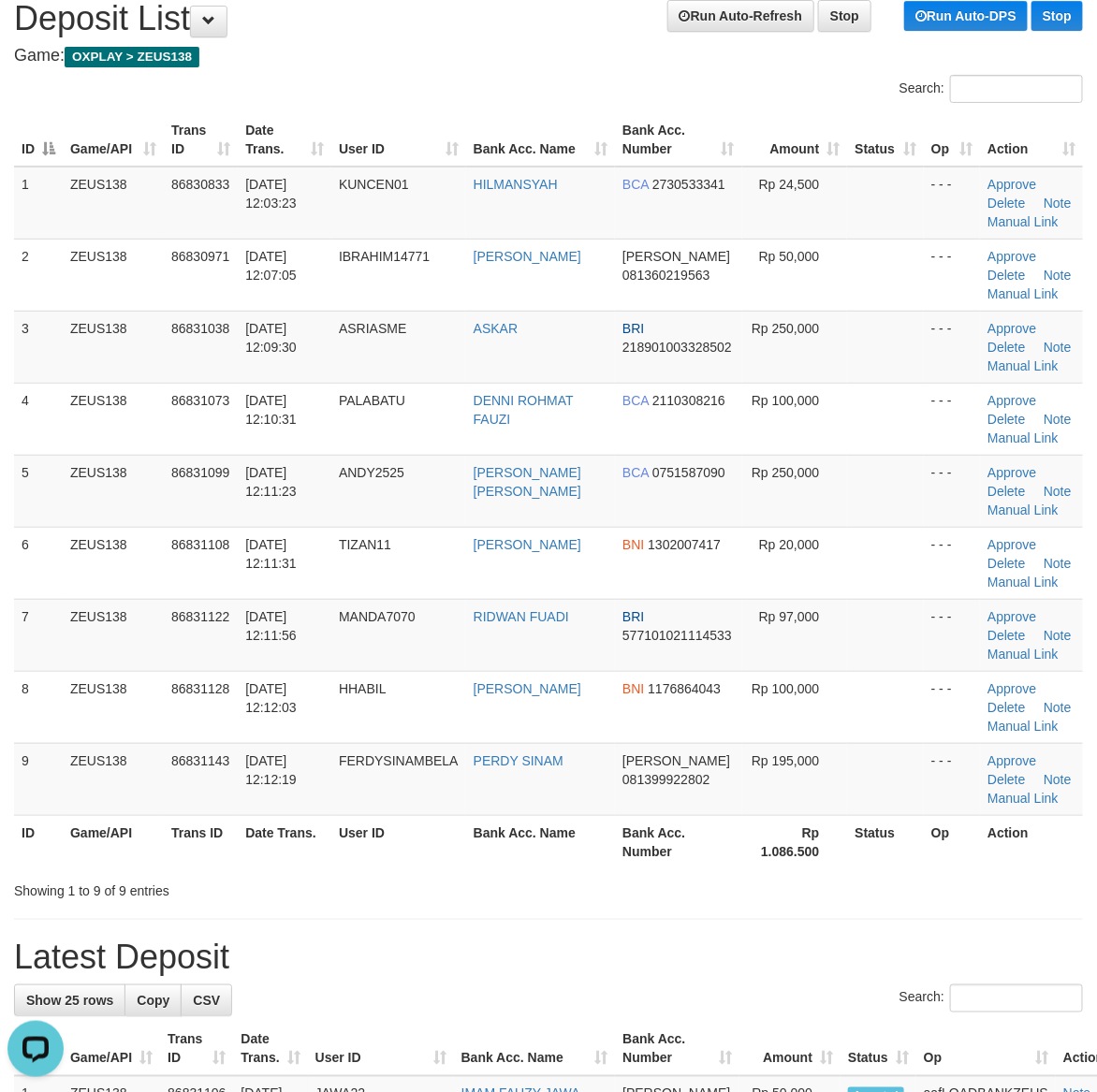
drag, startPoint x: 845, startPoint y: 881, endPoint x: 984, endPoint y: 871, distance: 139.4
click at [852, 881] on div "Showing 1 to 9 of 9 entries" at bounding box center [548, 887] width 1097 height 27
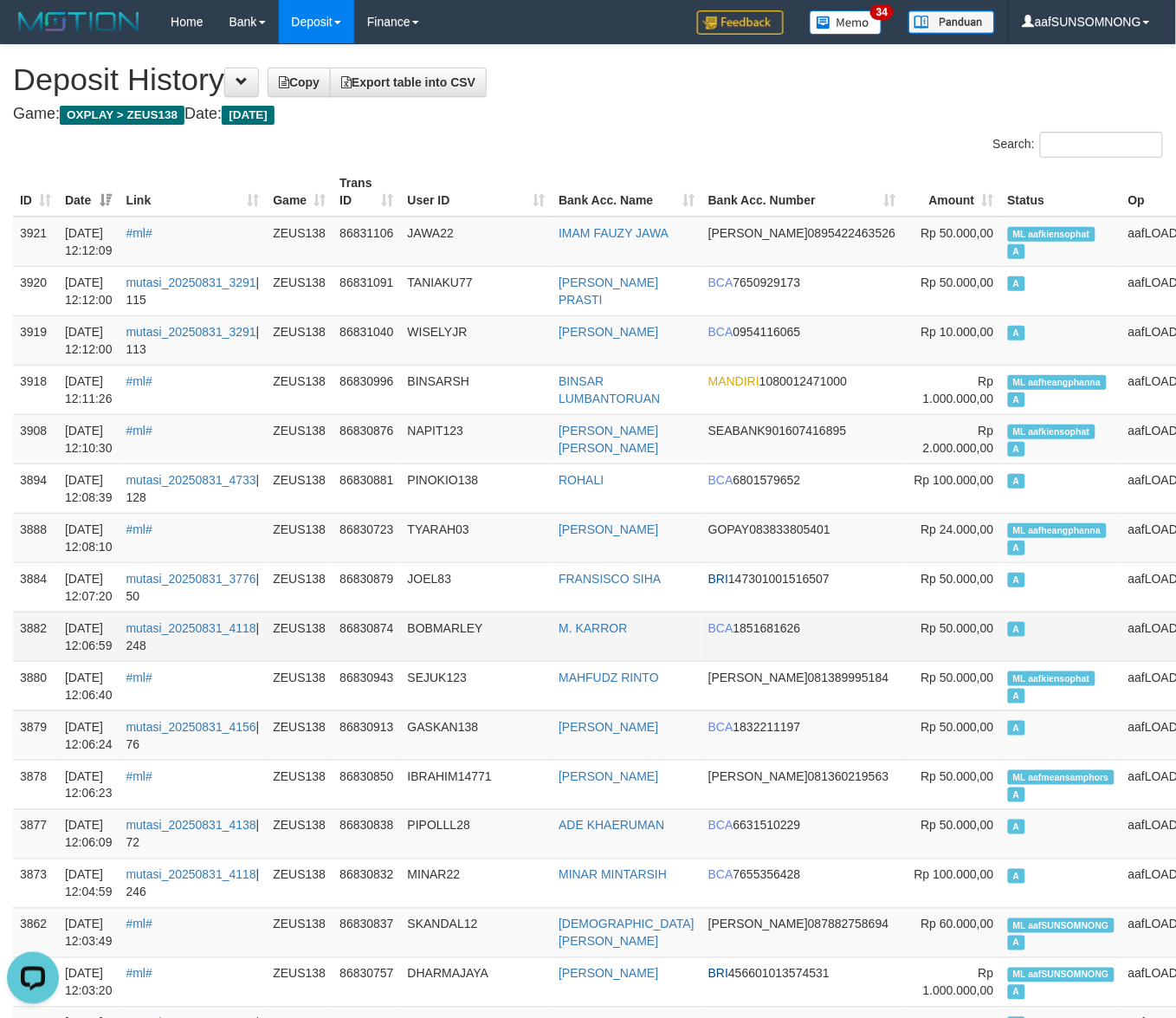
drag, startPoint x: 528, startPoint y: 658, endPoint x: 486, endPoint y: 658, distance: 42.0
click at [530, 658] on td "BOBMARLEY" at bounding box center [477, 636] width 151 height 49
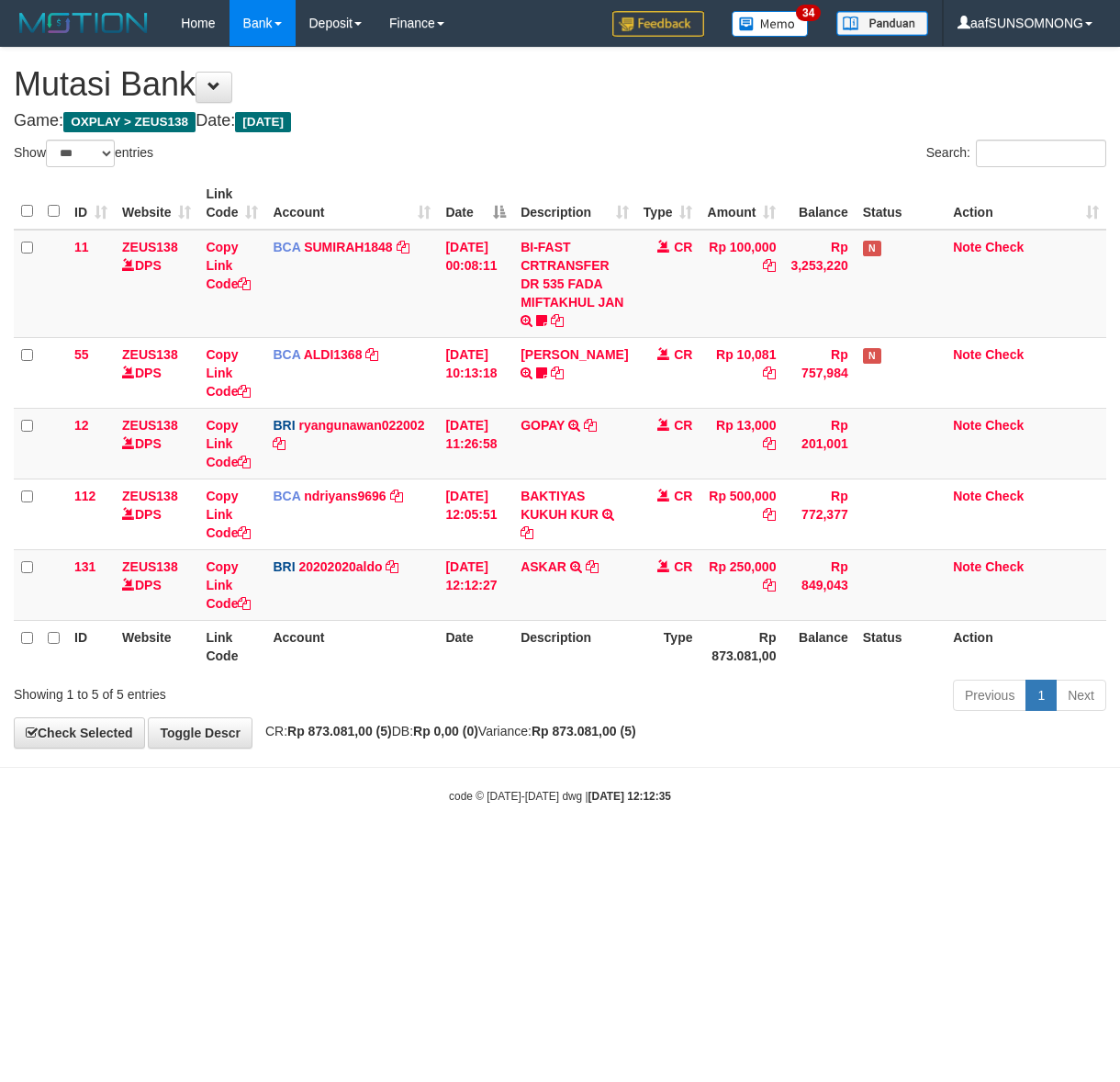
select select "***"
drag, startPoint x: 180, startPoint y: 798, endPoint x: 202, endPoint y: 809, distance: 24.6
click at [184, 799] on div "code © [DATE]-[DATE] dwg | [DATE] 12:12:35" at bounding box center [560, 796] width 1120 height 19
click at [367, 841] on body "Toggle navigation Home Bank Account List Load By Website Group [OXPLAY] ZEUS138…" at bounding box center [560, 425] width 1120 height 851
click at [301, 851] on html "Toggle navigation Home Bank Account List Load By Website Group [OXPLAY] ZEUS138…" at bounding box center [560, 425] width 1120 height 851
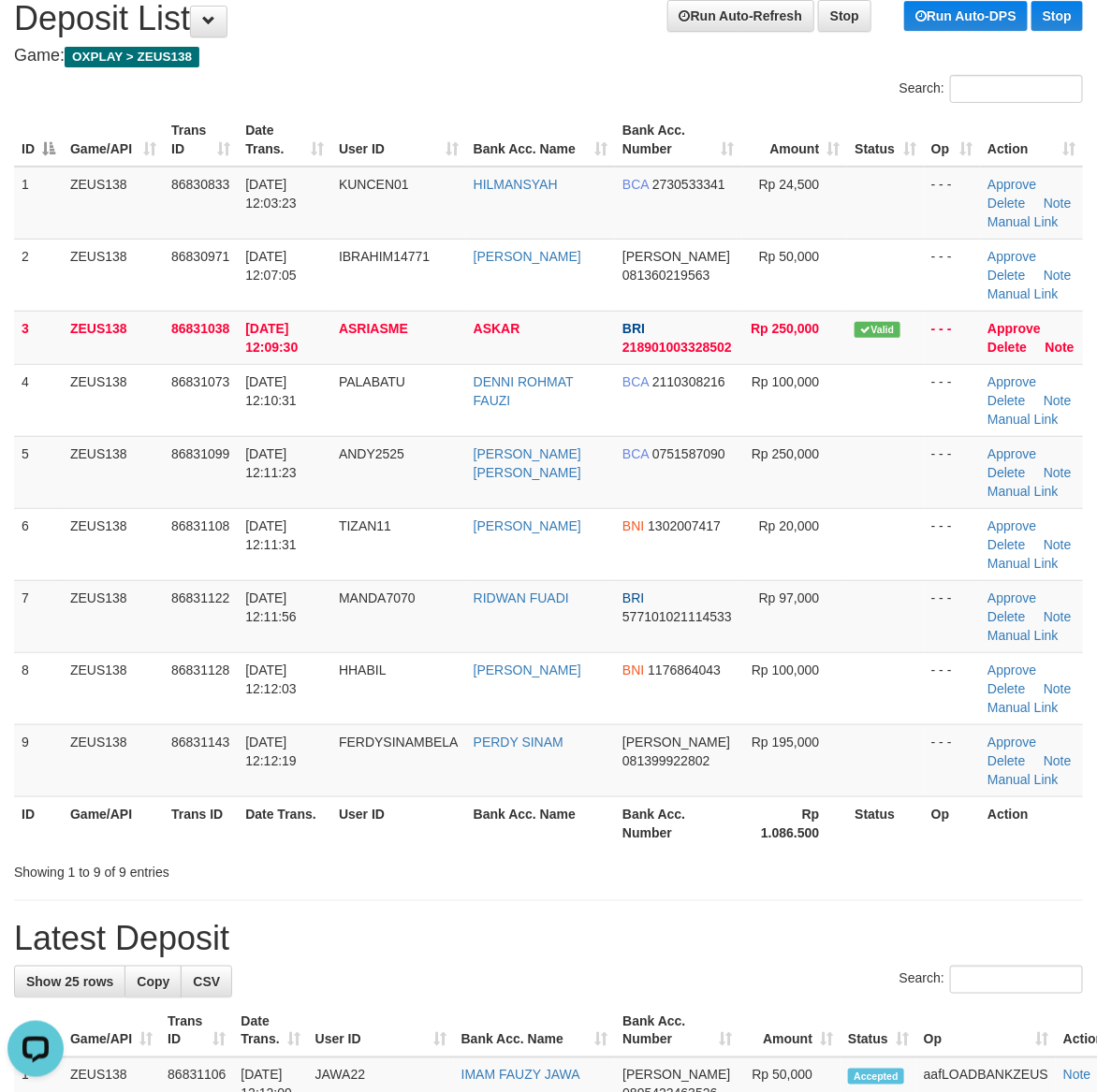
drag, startPoint x: 806, startPoint y: 895, endPoint x: 1082, endPoint y: 912, distance: 276.5
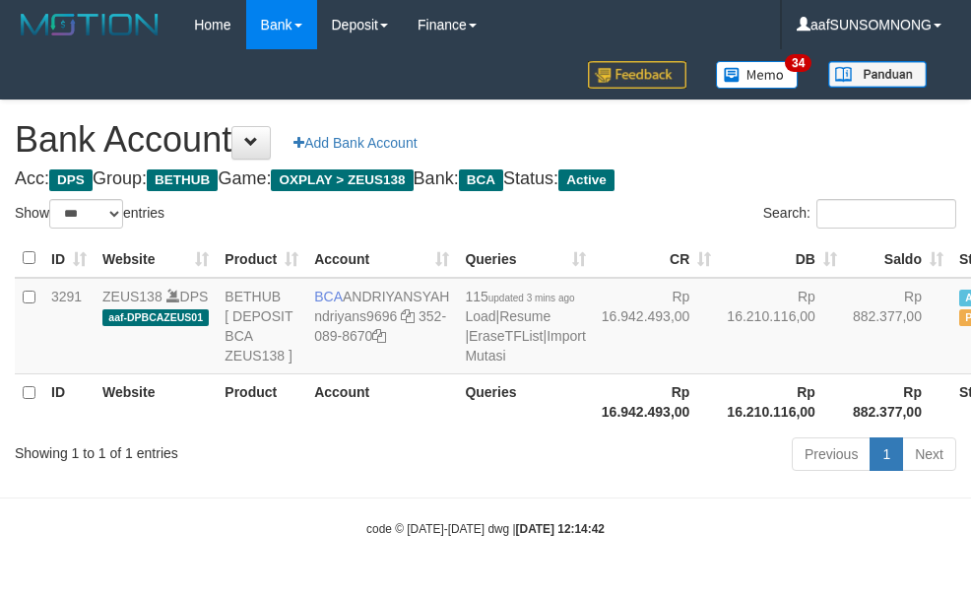
select select "***"
drag, startPoint x: 500, startPoint y: 490, endPoint x: 518, endPoint y: 488, distance: 17.8
click at [504, 477] on div "Previous 1 Next" at bounding box center [687, 456] width 537 height 42
click at [520, 477] on div "Previous 1 Next" at bounding box center [687, 456] width 537 height 42
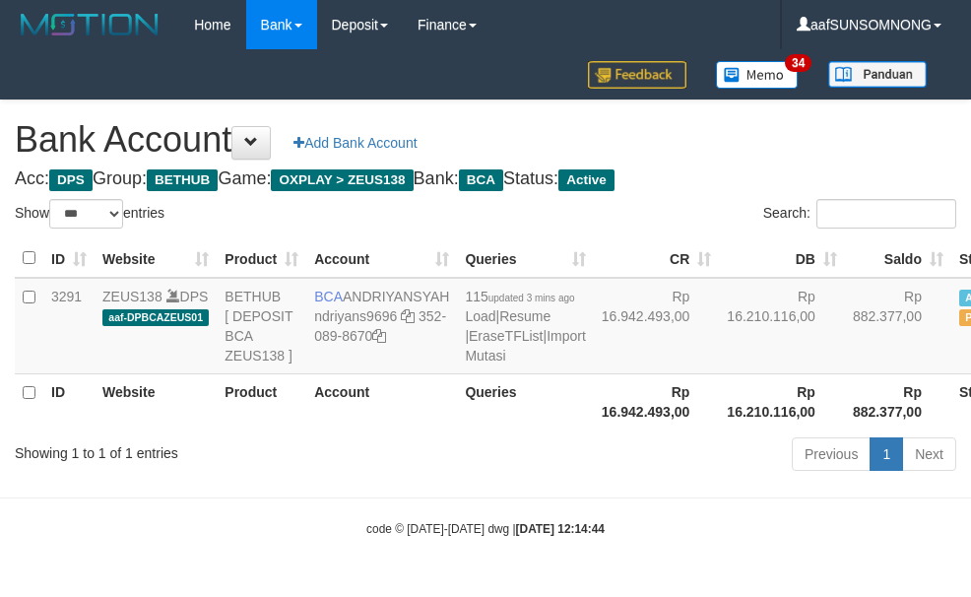
select select "***"
click at [406, 309] on icon at bounding box center [408, 316] width 14 height 14
drag, startPoint x: 406, startPoint y: 307, endPoint x: 292, endPoint y: 1, distance: 326.4
click at [407, 309] on icon at bounding box center [408, 316] width 14 height 14
click at [465, 363] on link "Import Mutasi" at bounding box center [525, 345] width 120 height 35
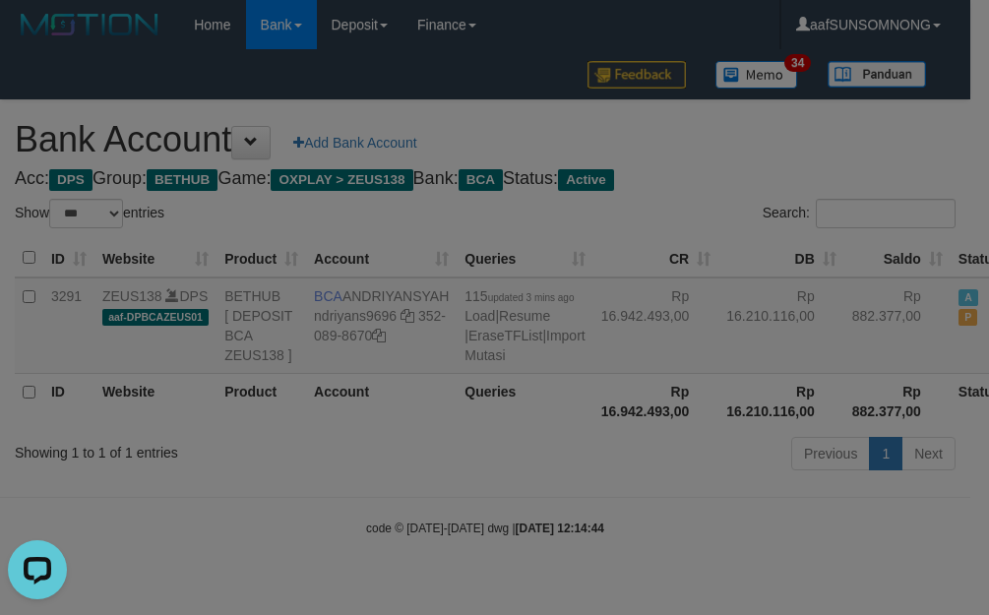
click at [454, 384] on body "Toggle navigation Home Bank Account List Load By Website Group [OXPLAY] ZEUS138…" at bounding box center [494, 293] width 989 height 587
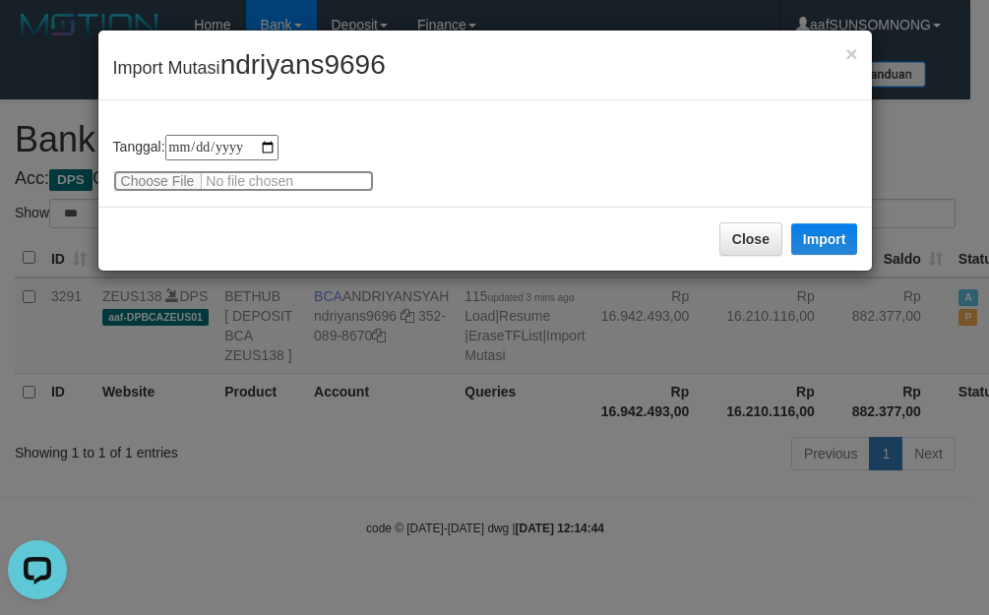
click at [168, 174] on input "file" at bounding box center [243, 181] width 261 height 22
type input "**********"
click at [308, 87] on div "× Import Mutasi ndriyans9696" at bounding box center [485, 66] width 775 height 70
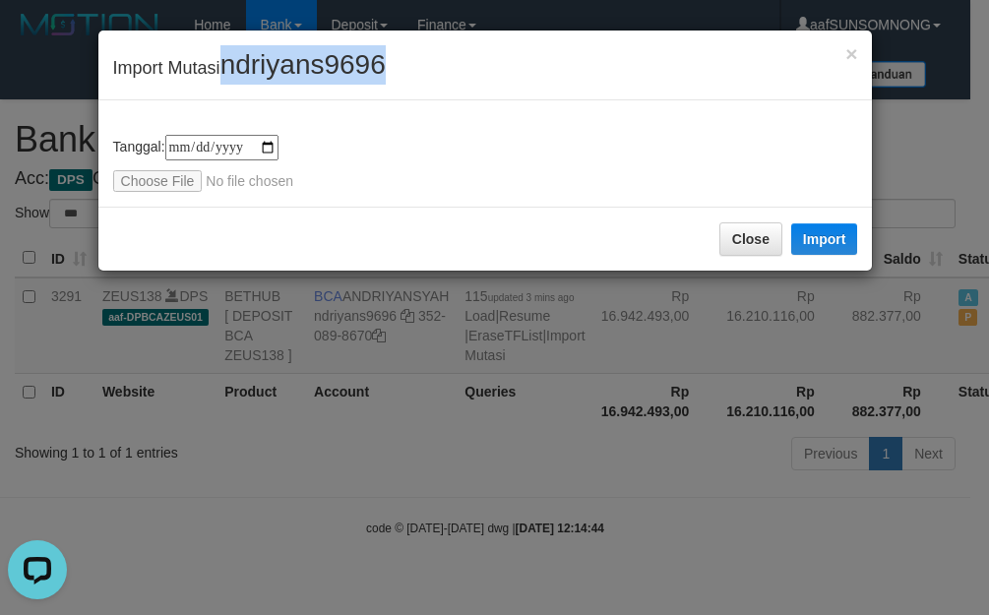
click at [311, 85] on div "× Import Mutasi ndriyans9696" at bounding box center [485, 66] width 775 height 70
copy span "ndriyans9696"
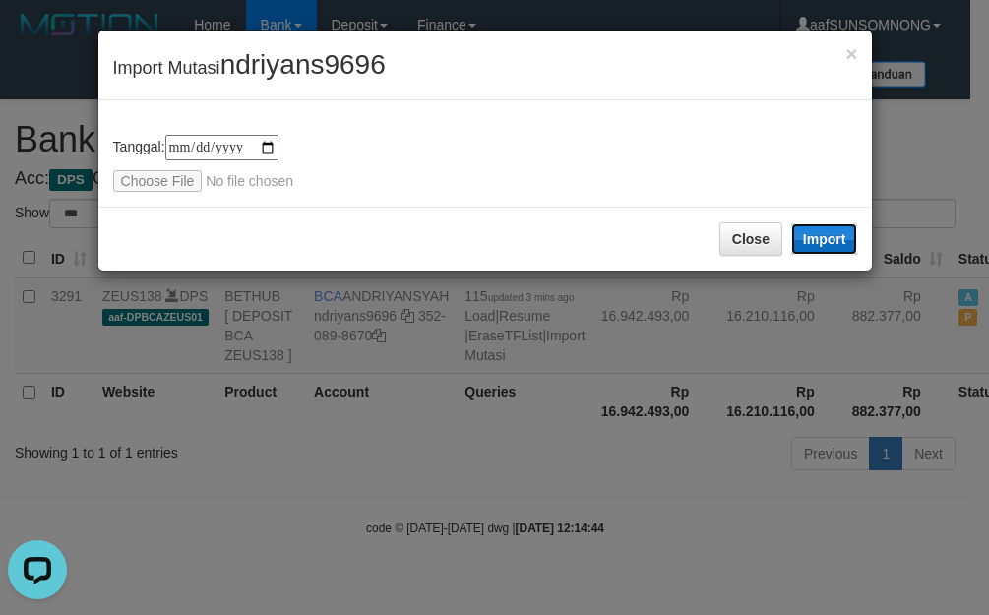
click at [822, 234] on button "Import" at bounding box center [824, 239] width 67 height 32
click at [465, 559] on div "**********" at bounding box center [494, 307] width 989 height 615
click at [748, 256] on button "Close" at bounding box center [751, 238] width 63 height 33
click at [558, 488] on div "**********" at bounding box center [494, 307] width 989 height 615
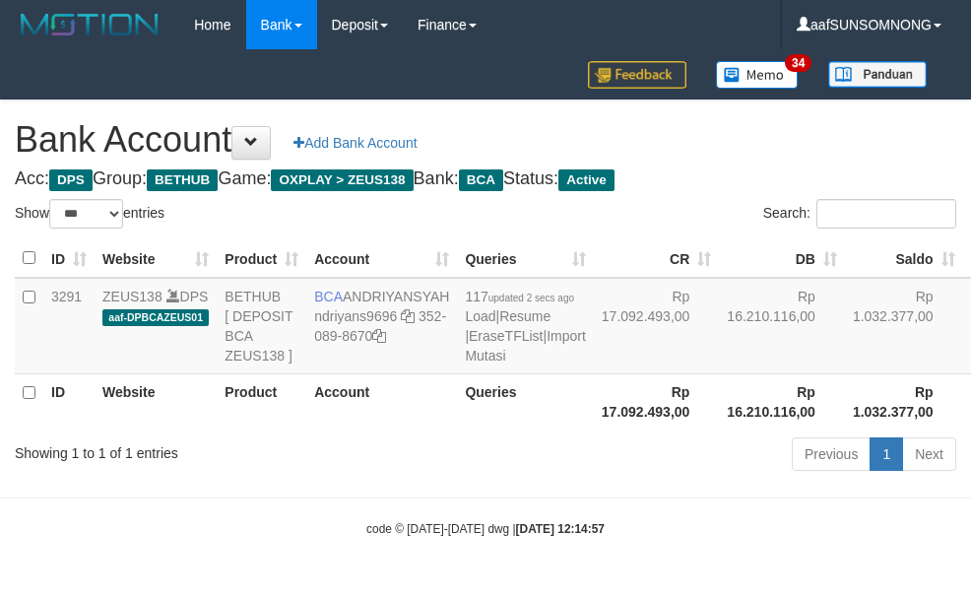
select select "***"
drag, startPoint x: 551, startPoint y: 513, endPoint x: 569, endPoint y: 515, distance: 17.8
click at [556, 515] on body "Toggle navigation Home Bank Account List Load By Website Group [OXPLAY] ZEUS138…" at bounding box center [485, 293] width 971 height 587
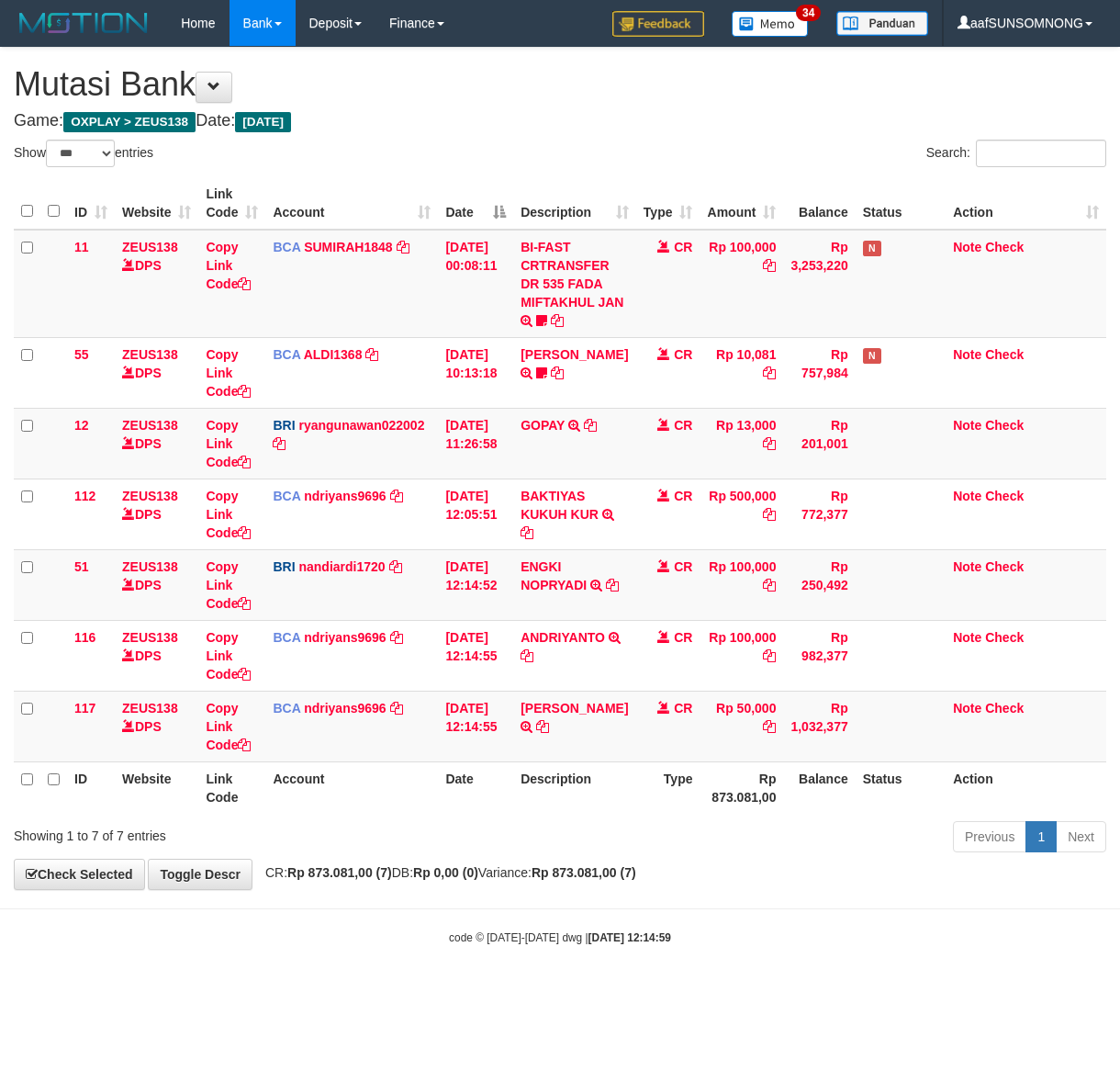
select select "***"
click at [449, 976] on body "Toggle navigation Home Bank Account List Load By Website Group [OXPLAY] ZEUS138…" at bounding box center [560, 495] width 1120 height 992
drag, startPoint x: 466, startPoint y: 925, endPoint x: 1097, endPoint y: 961, distance: 632.0
click at [473, 924] on body "Toggle navigation Home Bank Account List Load By Website Group [OXPLAY] ZEUS138…" at bounding box center [560, 495] width 1120 height 992
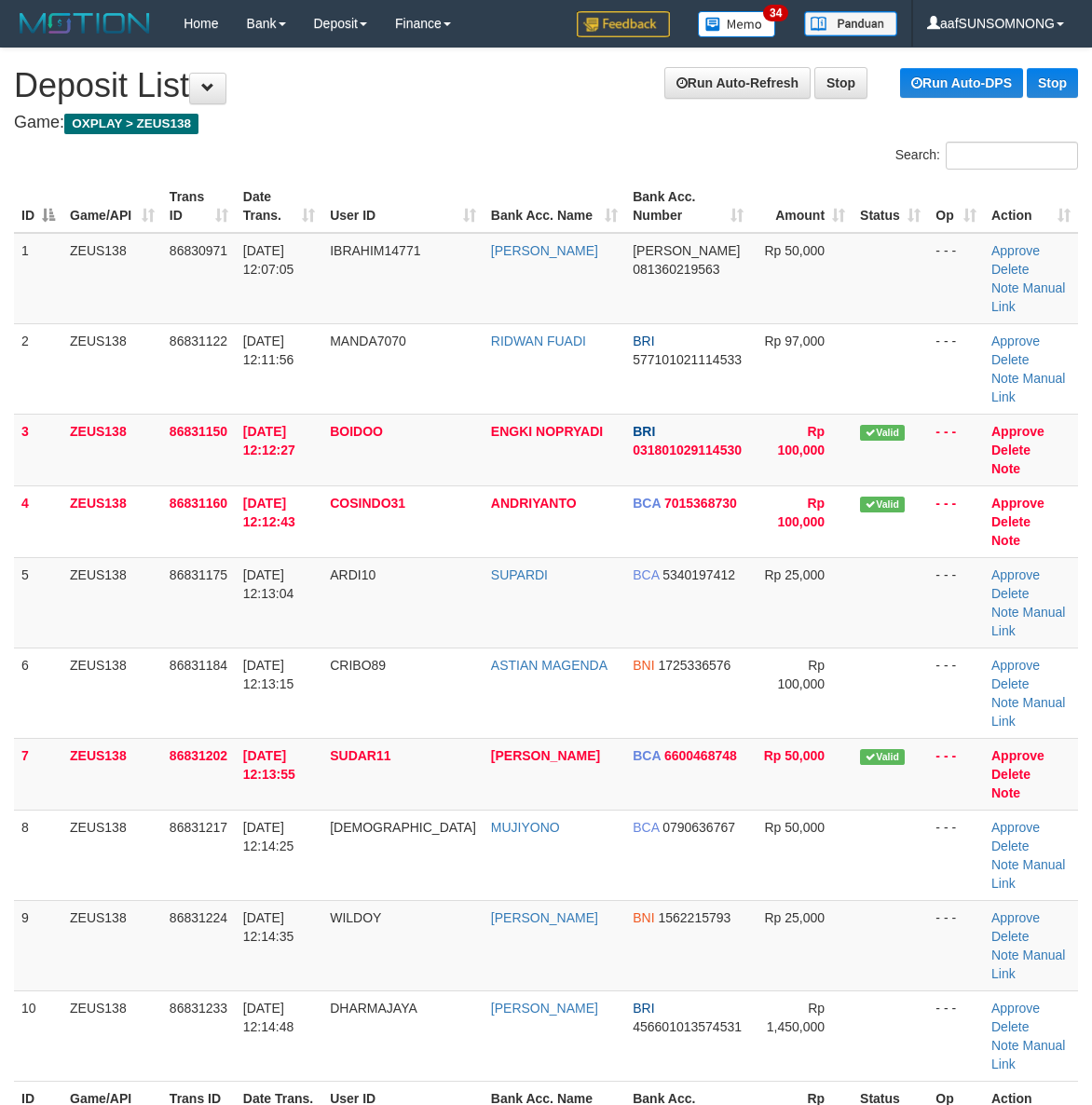
scroll to position [67, 0]
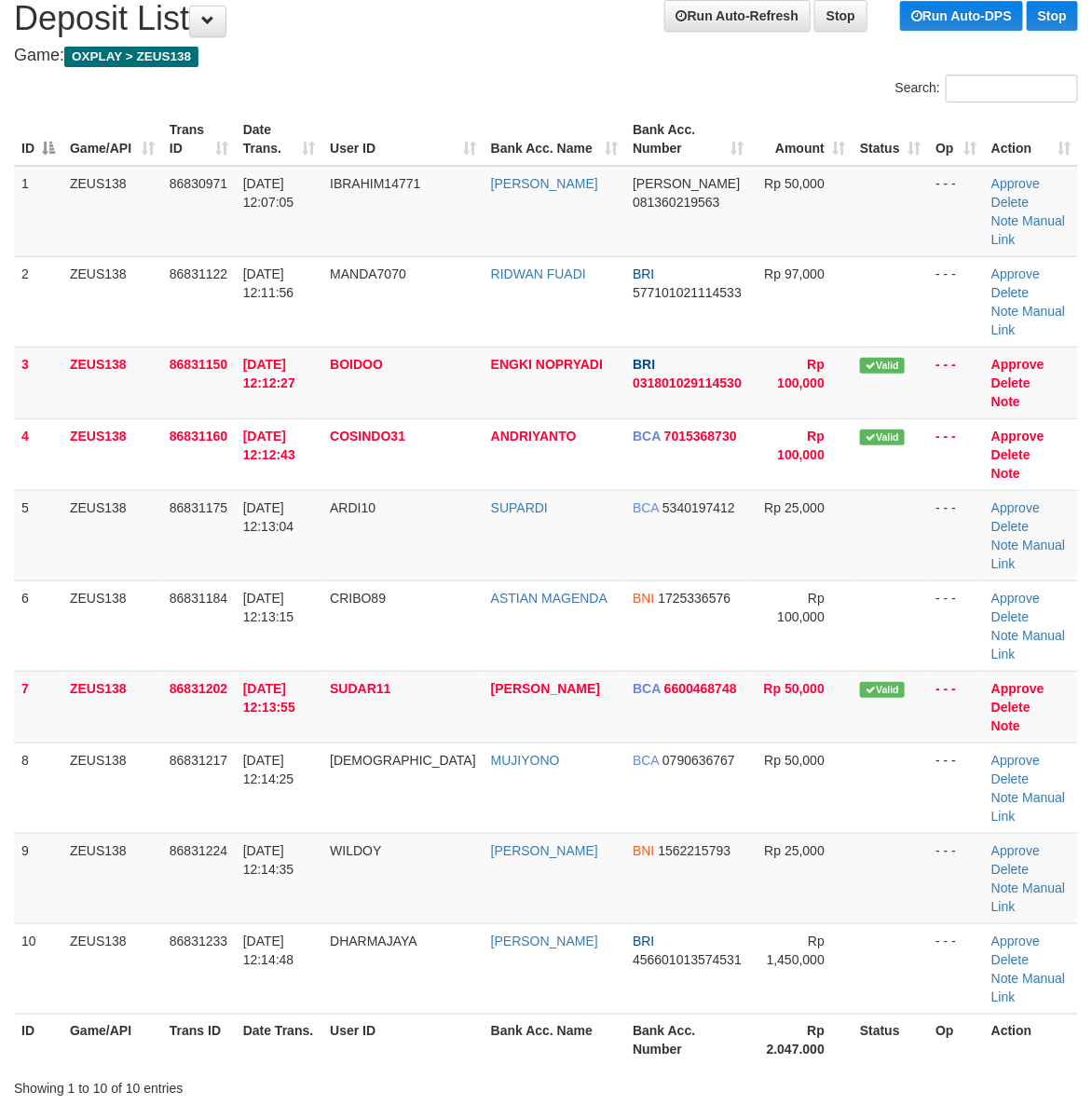
drag, startPoint x: 839, startPoint y: 1008, endPoint x: 1015, endPoint y: 1003, distance: 176.1
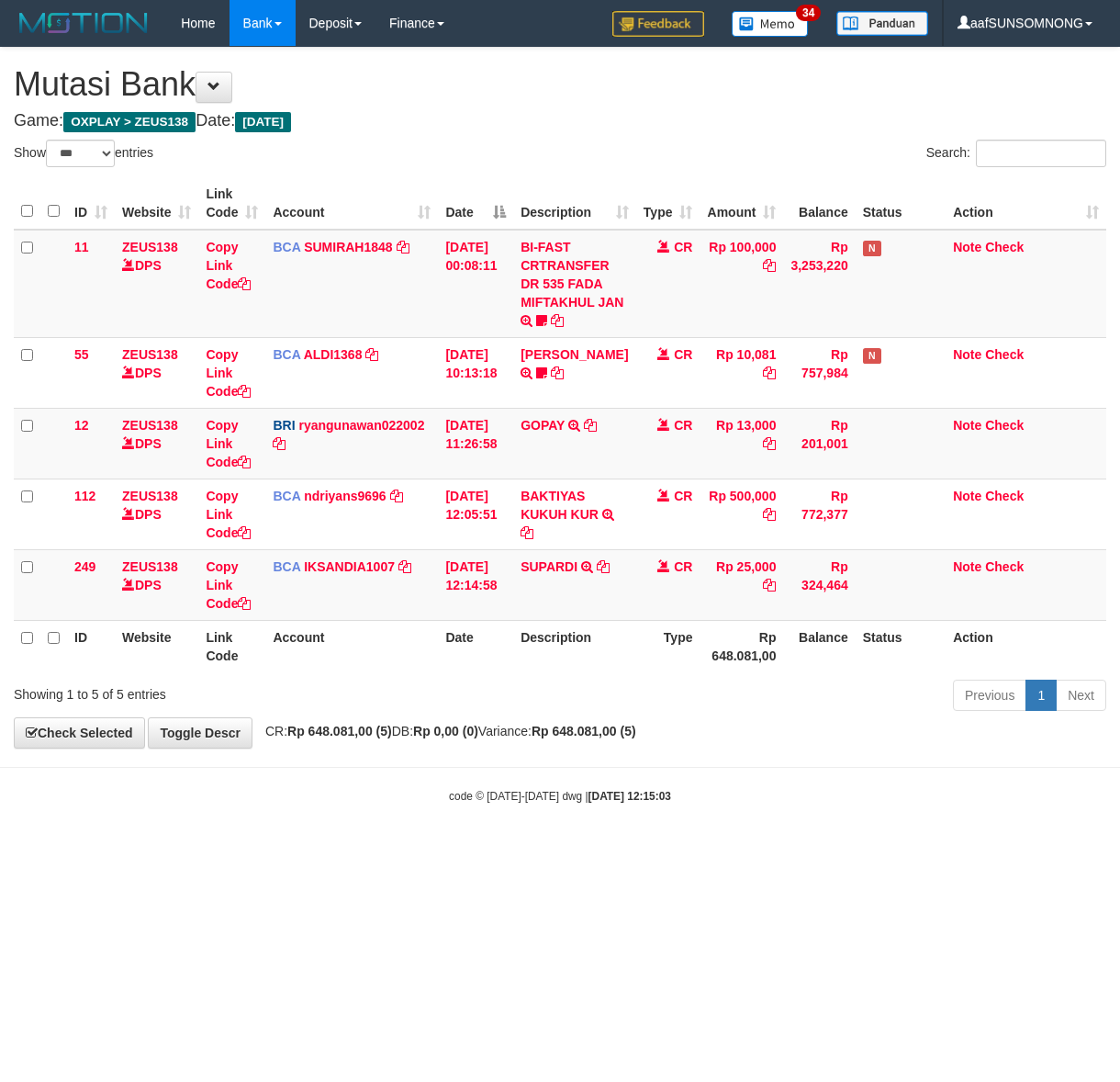
select select "***"
click at [180, 842] on body "Toggle navigation Home Bank Account List Load By Website Group [OXPLAY] ZEUS138…" at bounding box center [560, 425] width 1120 height 851
click at [268, 851] on html "Toggle navigation Home Bank Account List Load By Website Group [OXPLAY] ZEUS138…" at bounding box center [560, 425] width 1120 height 851
click at [366, 851] on html "Toggle navigation Home Bank Account List Load By Website Group [OXPLAY] ZEUS138…" at bounding box center [560, 425] width 1120 height 851
drag, startPoint x: 380, startPoint y: 812, endPoint x: 603, endPoint y: 800, distance: 223.3
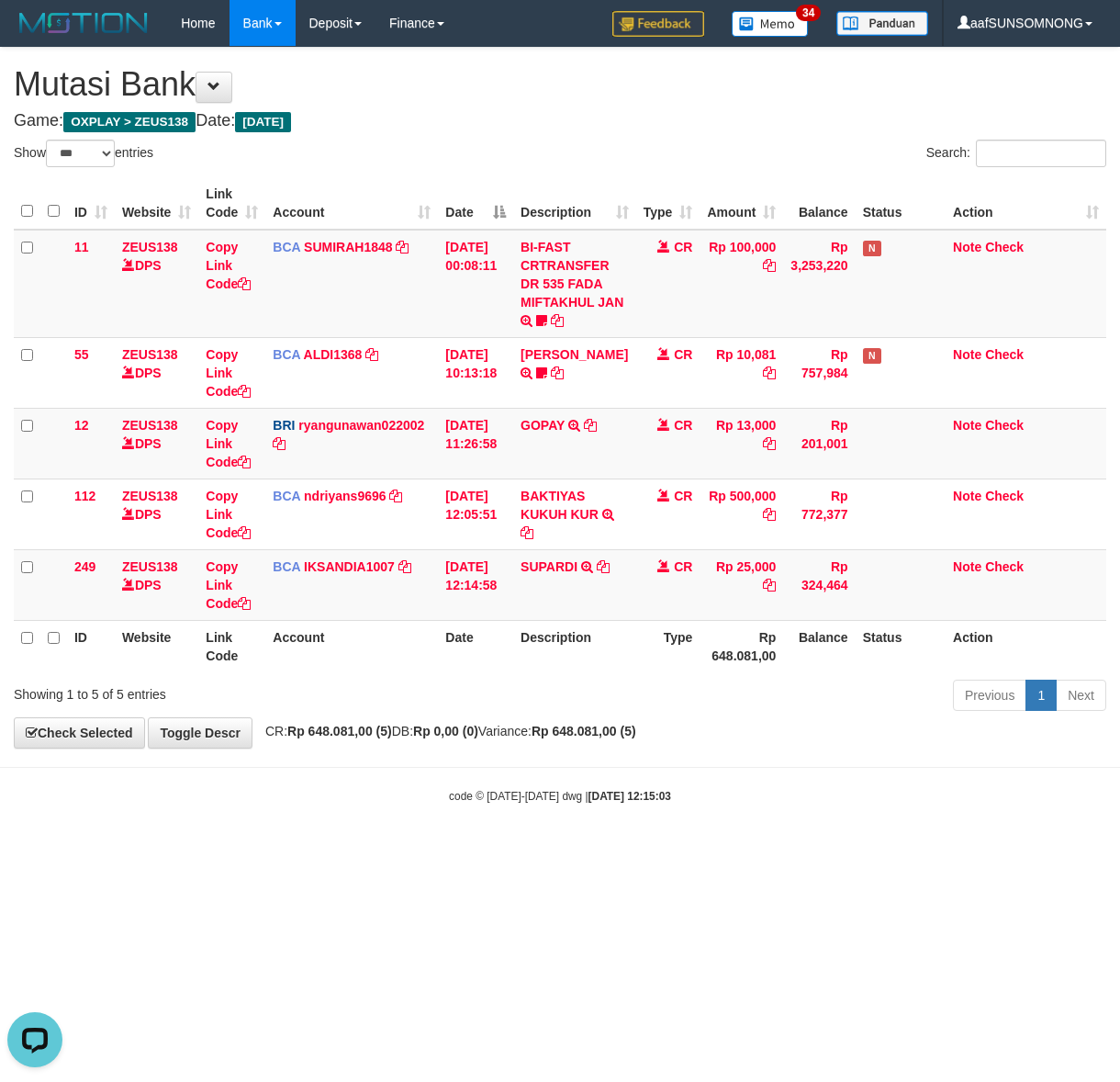
click at [382, 812] on body "Toggle navigation Home Bank Account List Load By Website Group [OXPLAY] ZEUS138…" at bounding box center [560, 425] width 1120 height 851
drag, startPoint x: 445, startPoint y: 953, endPoint x: 456, endPoint y: 948, distance: 12.1
click at [452, 851] on html "Toggle navigation Home Bank Account List Load By Website Group [OXPLAY] ZEUS138…" at bounding box center [560, 425] width 1120 height 851
click at [461, 851] on html "Toggle navigation Home Bank Account List Load By Website Group [OXPLAY] ZEUS138…" at bounding box center [560, 425] width 1120 height 851
drag, startPoint x: 295, startPoint y: 800, endPoint x: 275, endPoint y: 795, distance: 20.6
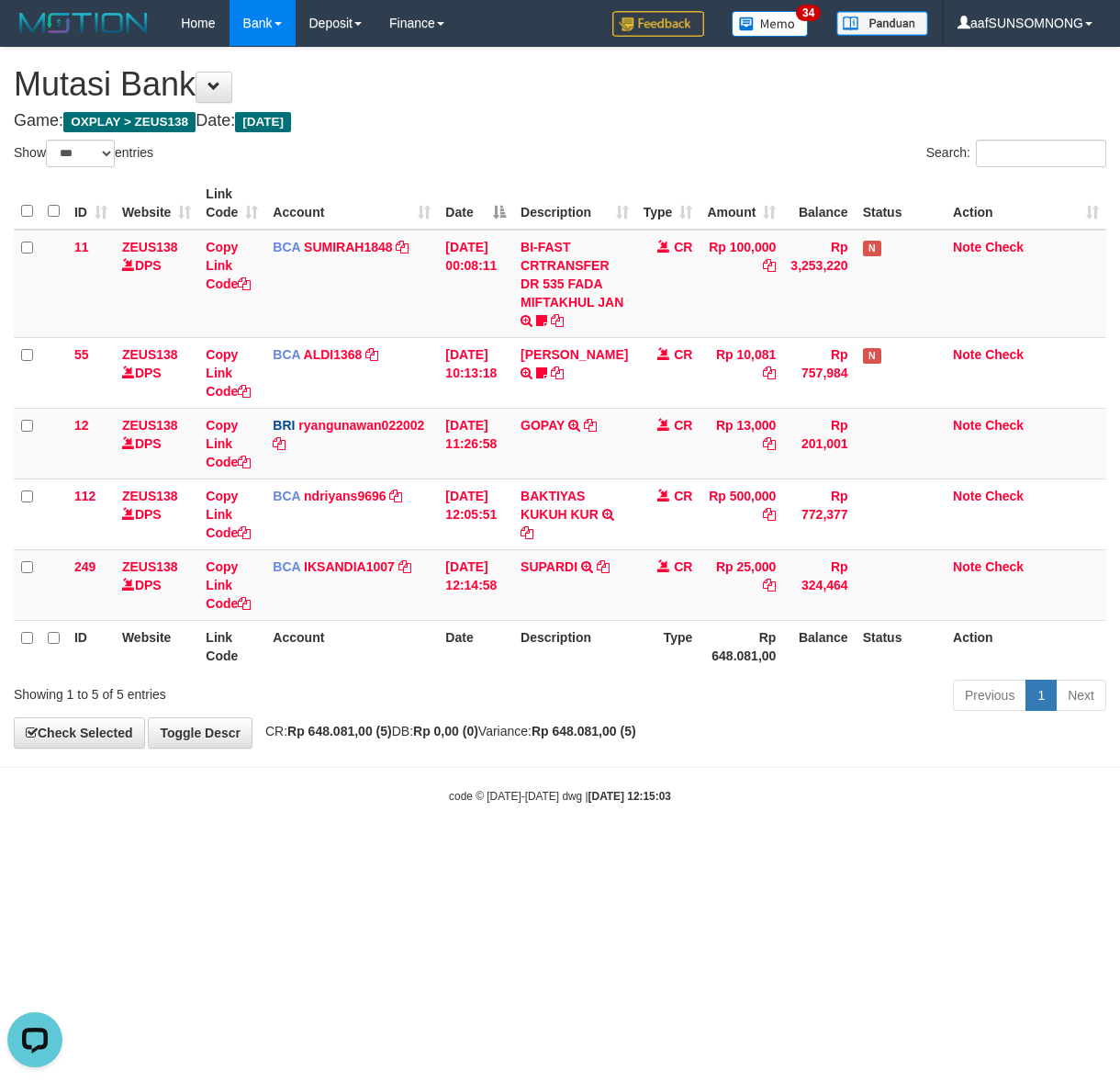
click at [296, 800] on div "code © 2012-2018 dwg | 2025/08/31 12:15:03" at bounding box center [560, 796] width 1120 height 19
drag, startPoint x: 521, startPoint y: 843, endPoint x: 559, endPoint y: 846, distance: 38.1
click at [542, 845] on body "Toggle navigation Home Bank Account List Load By Website Group [OXPLAY] ZEUS138…" at bounding box center [560, 425] width 1120 height 851
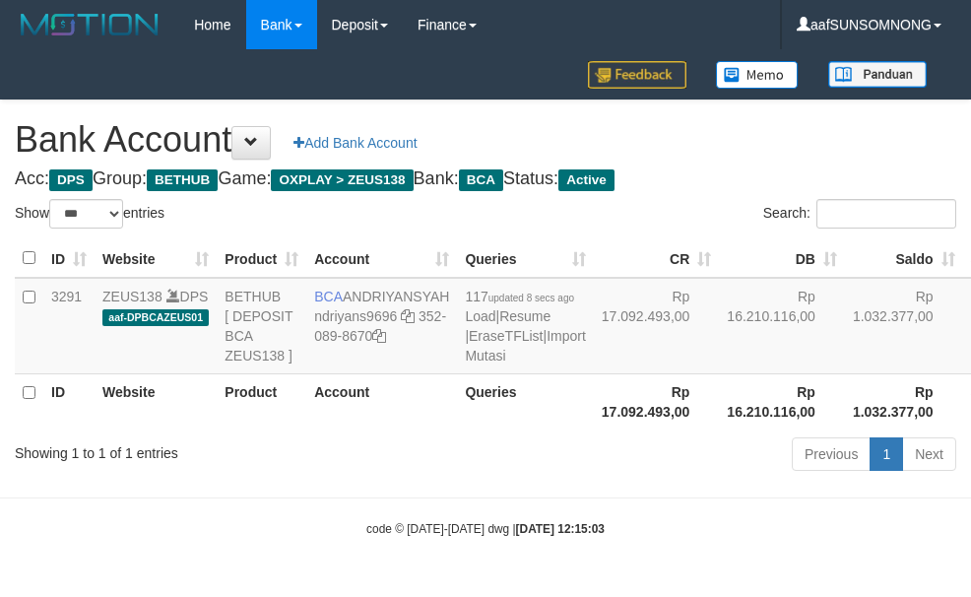
select select "***"
drag, startPoint x: 377, startPoint y: 581, endPoint x: 401, endPoint y: 557, distance: 33.4
click at [375, 576] on body "Toggle navigation Home Bank Account List Load By Website Group [OXPLAY] ZEUS138…" at bounding box center [485, 293] width 971 height 587
drag, startPoint x: 340, startPoint y: 551, endPoint x: 356, endPoint y: 543, distance: 18.5
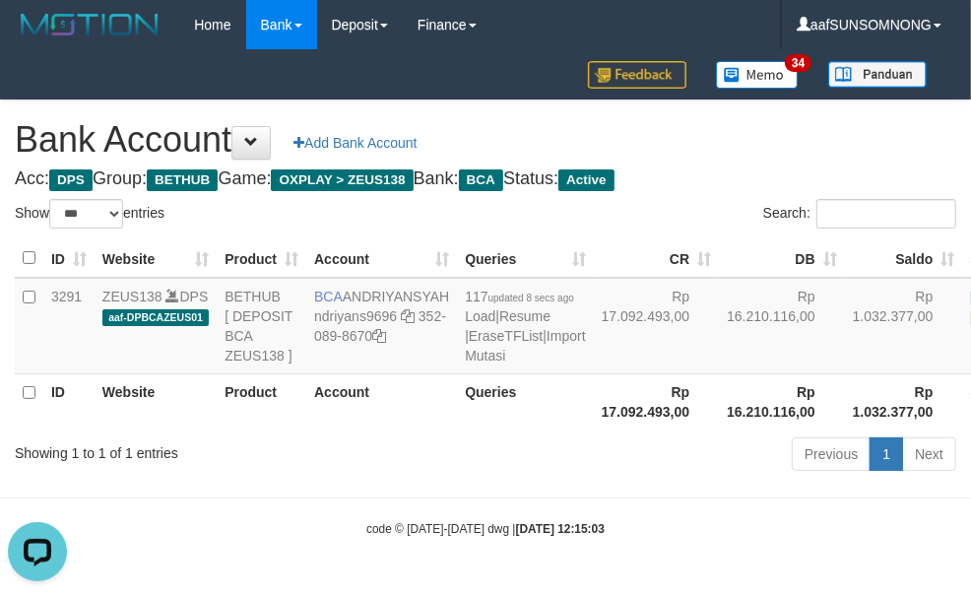
click at [341, 551] on body "Toggle navigation Home Bank Account List Load By Website Group [OXPLAY] ZEUS138…" at bounding box center [485, 293] width 971 height 587
click at [405, 309] on icon at bounding box center [408, 316] width 14 height 14
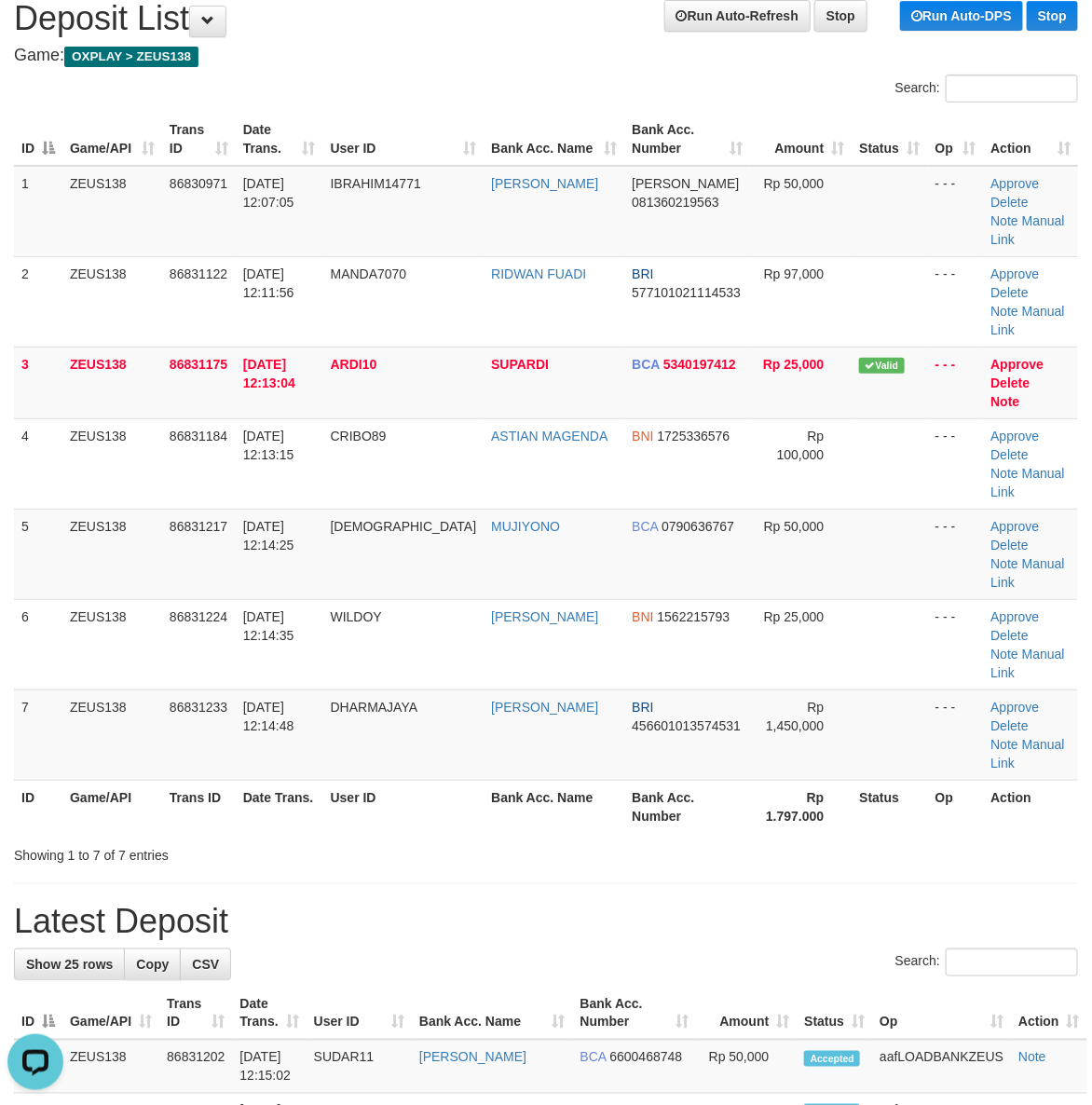
drag, startPoint x: 817, startPoint y: 782, endPoint x: 1104, endPoint y: 810, distance: 288.4
click at [826, 903] on h1 "Latest Deposit" at bounding box center [546, 921] width 1064 height 37
drag, startPoint x: 522, startPoint y: 675, endPoint x: 1106, endPoint y: 797, distance: 596.6
click at [584, 703] on div "ID Game/API Trans ID Date Trans. User ID Bank Acc. Name Bank Acc. Number Amount…" at bounding box center [546, 472] width 1092 height 731
drag, startPoint x: 817, startPoint y: 783, endPoint x: 1083, endPoint y: 804, distance: 266.8
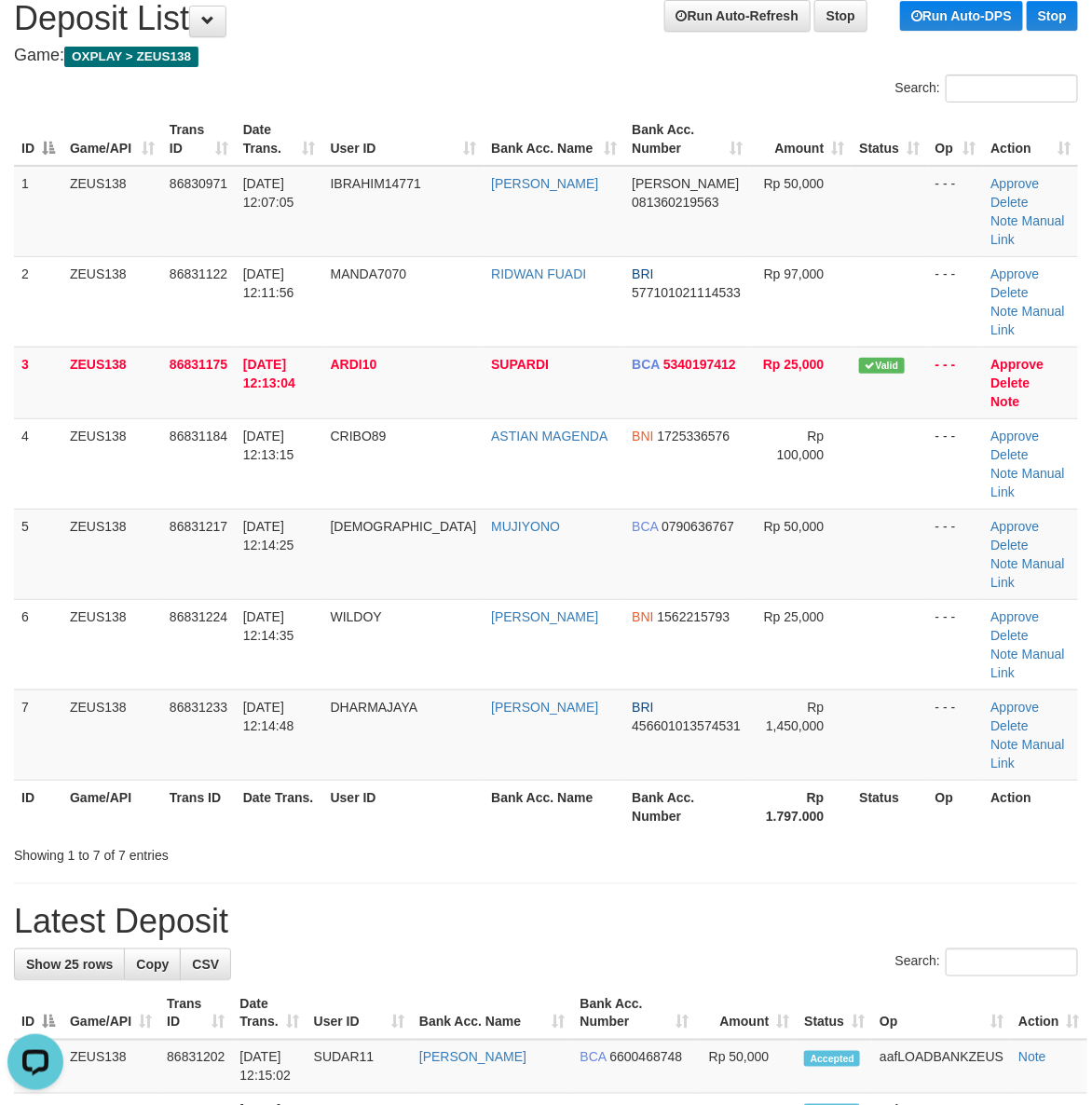
click at [827, 903] on h1 "Latest Deposit" at bounding box center [546, 921] width 1064 height 37
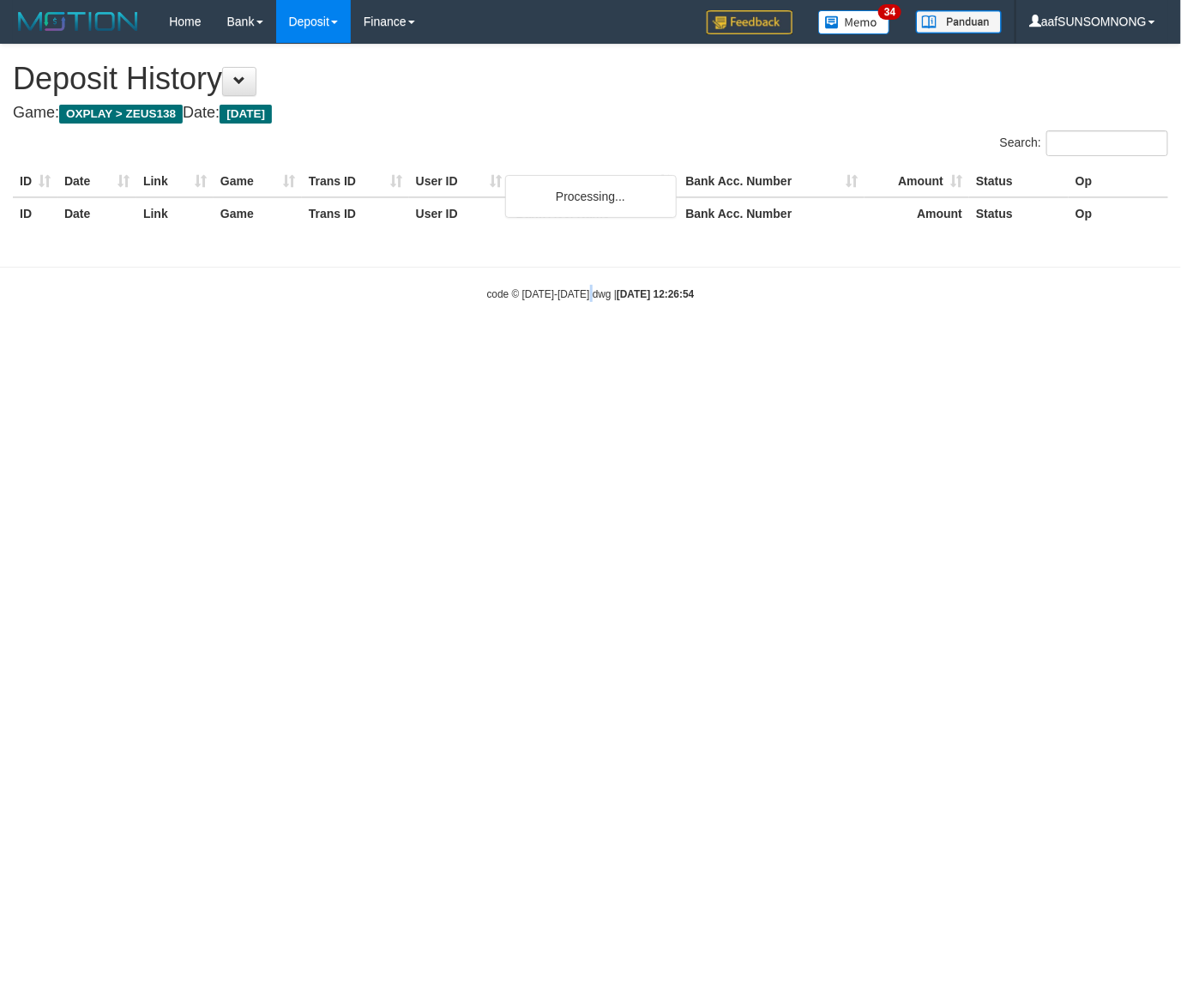
drag, startPoint x: 592, startPoint y: 725, endPoint x: 683, endPoint y: 768, distance: 100.6
click at [600, 345] on html "Toggle navigation Home Bank Account List Load By Website Group [OXPLAY] ZEUS138…" at bounding box center [590, 173] width 1181 height 345
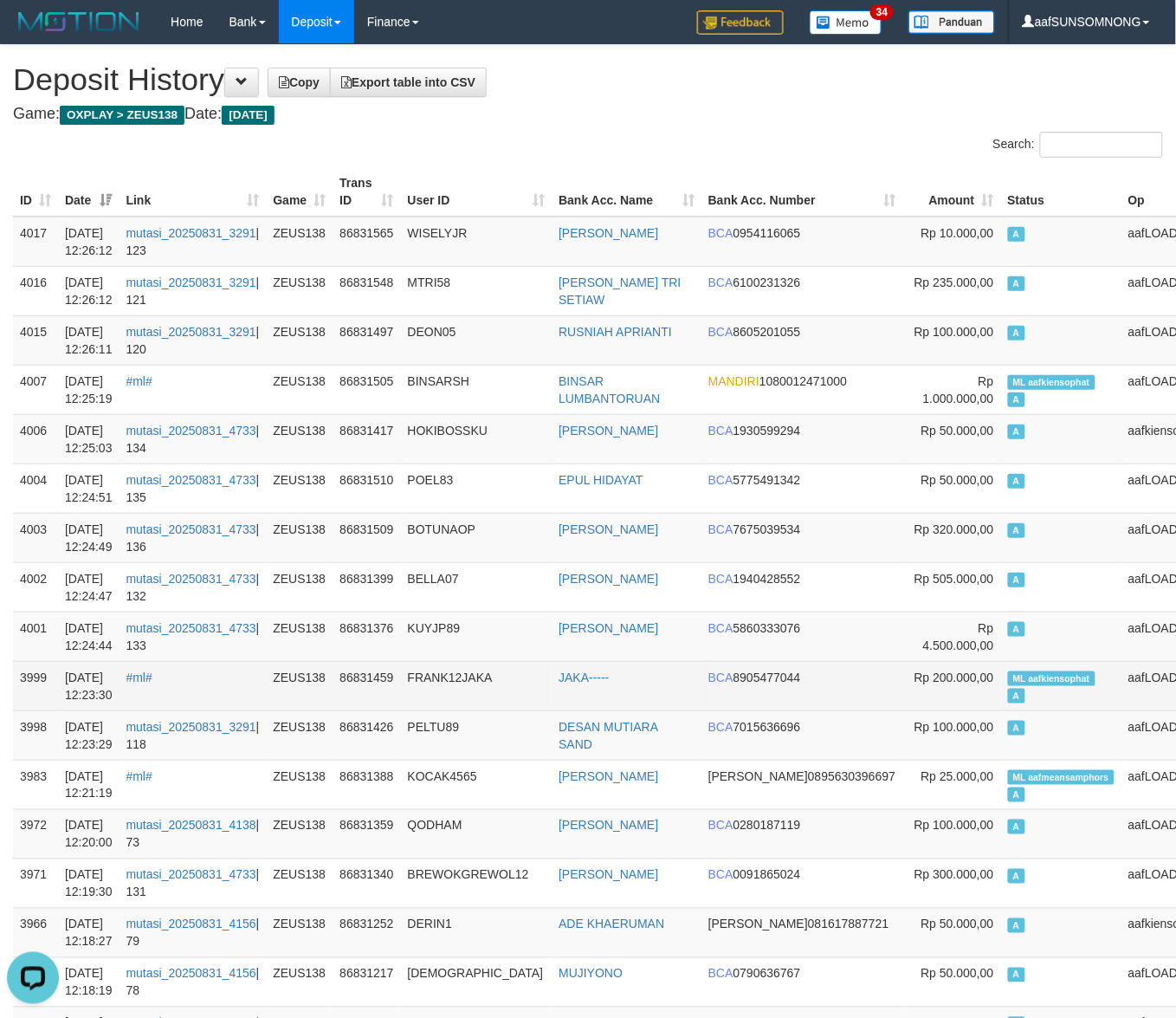
drag, startPoint x: 522, startPoint y: 663, endPoint x: 778, endPoint y: 698, distance: 258.4
click at [533, 663] on td "FRANK12JAKA" at bounding box center [477, 685] width 151 height 49
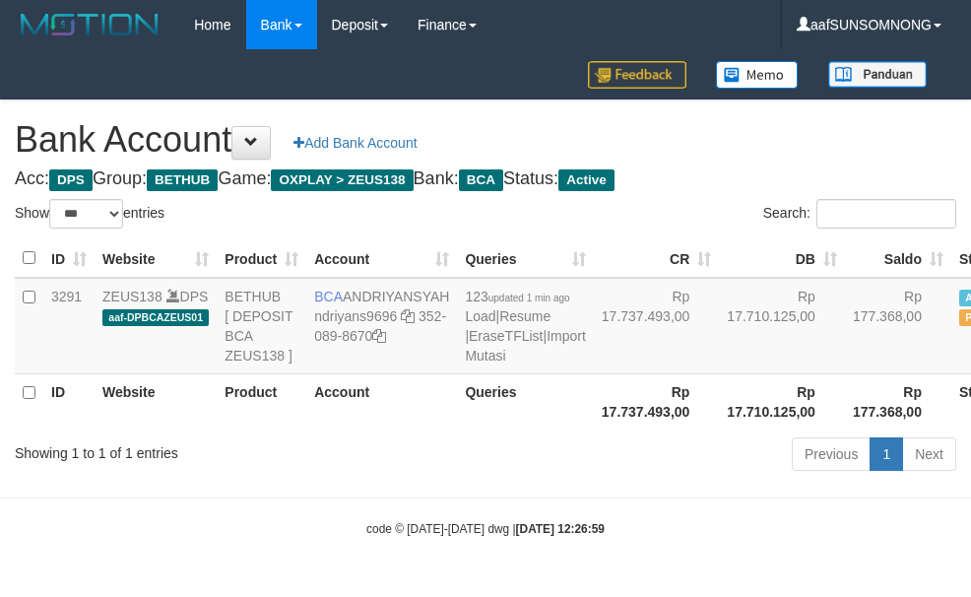
select select "***"
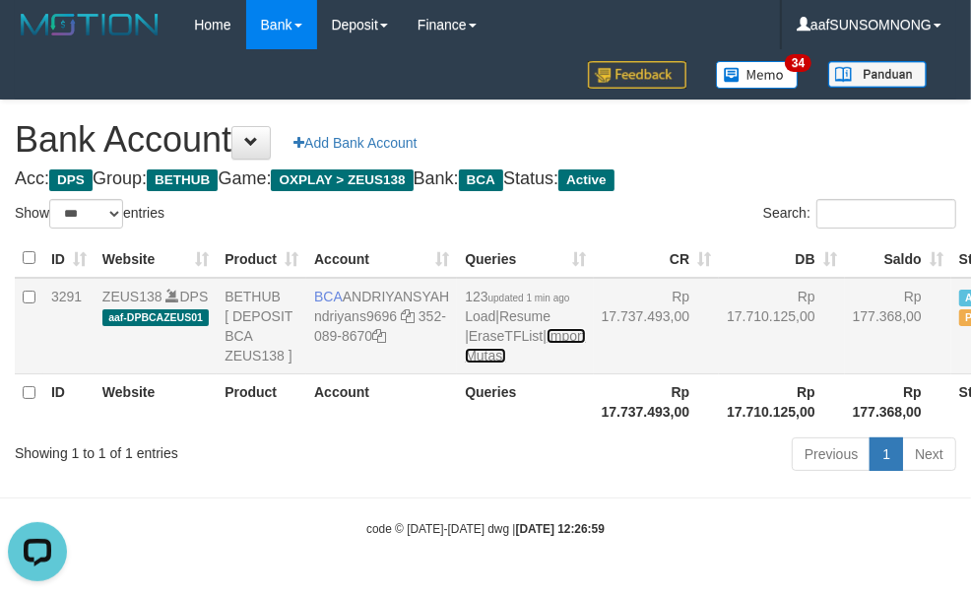
click at [465, 363] on link "Import Mutasi" at bounding box center [525, 345] width 120 height 35
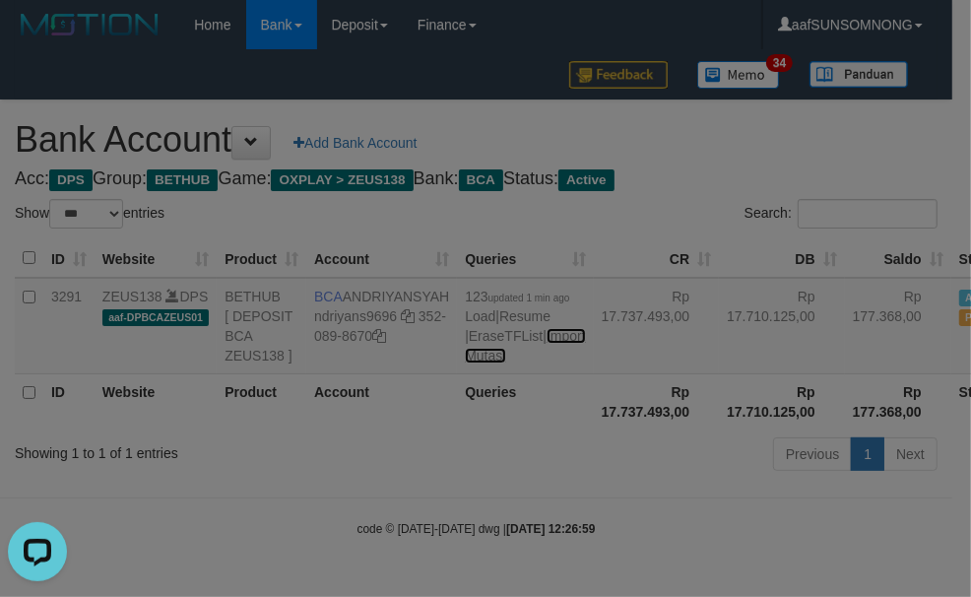
scroll to position [31, 0]
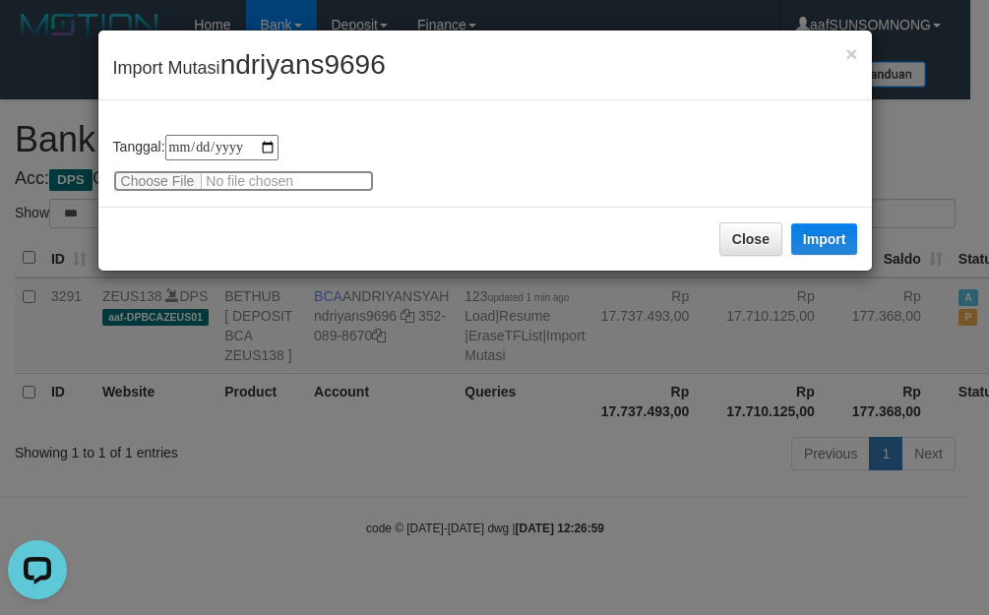
click at [169, 173] on input "file" at bounding box center [243, 181] width 261 height 22
type input "**********"
click at [288, 62] on span "ndriyans9696" at bounding box center [303, 64] width 165 height 31
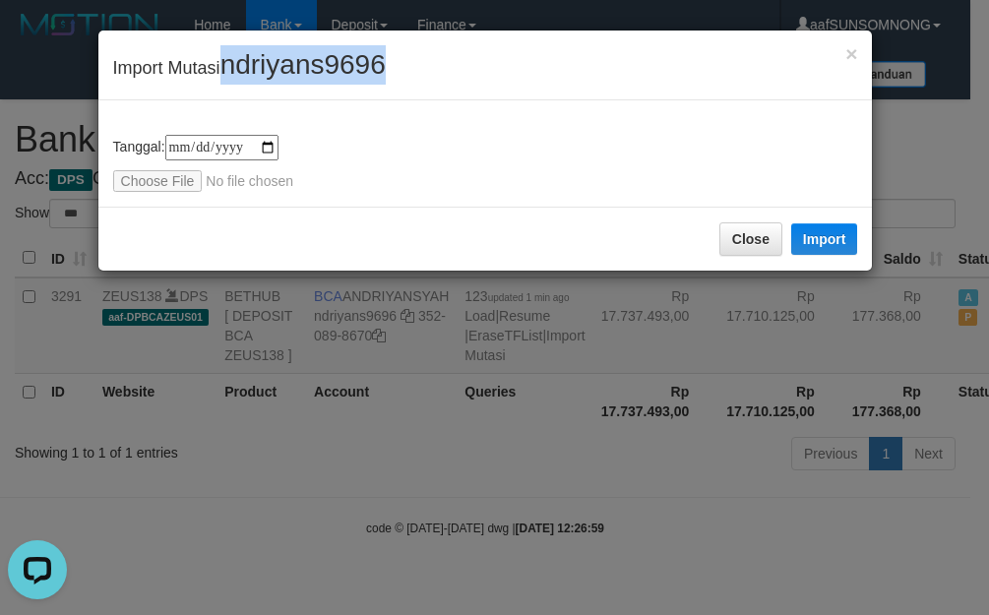
click at [288, 62] on span "ndriyans9696" at bounding box center [303, 64] width 165 height 31
copy span "ndriyans9696"
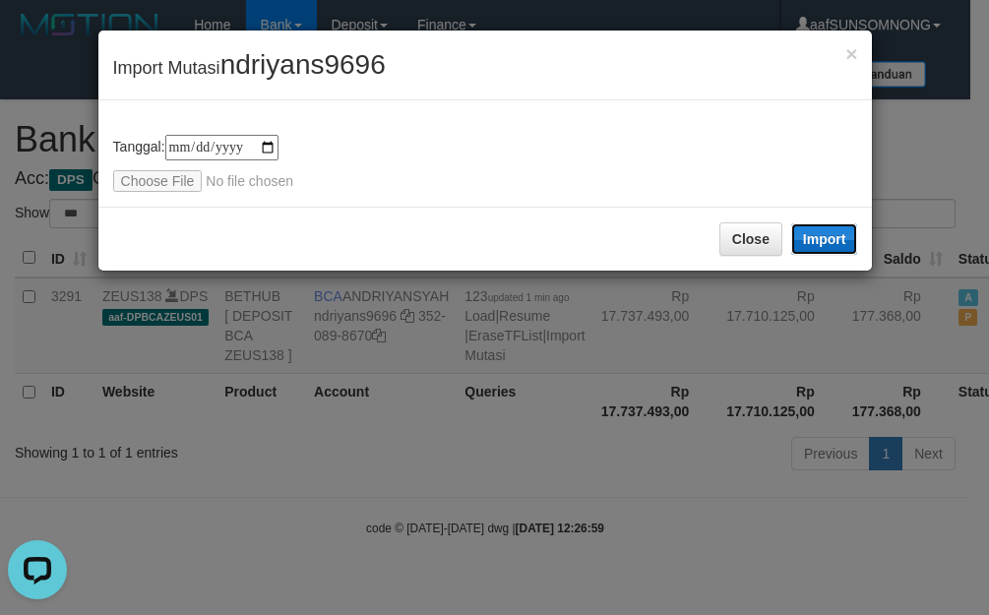
click at [817, 233] on button "Import" at bounding box center [824, 239] width 67 height 32
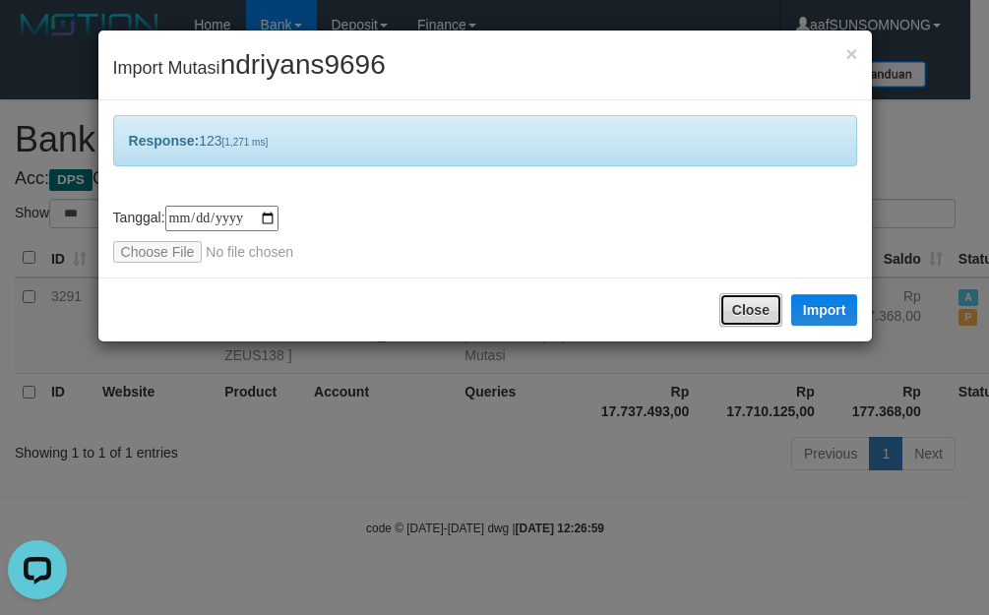
click at [729, 305] on button "Close" at bounding box center [751, 309] width 63 height 33
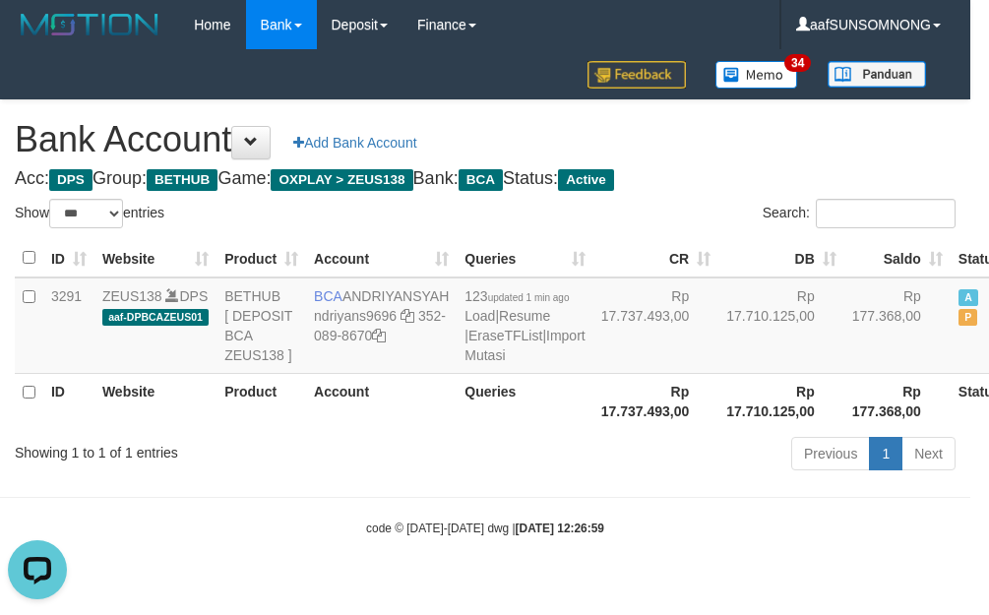
click at [365, 529] on div at bounding box center [494, 307] width 989 height 615
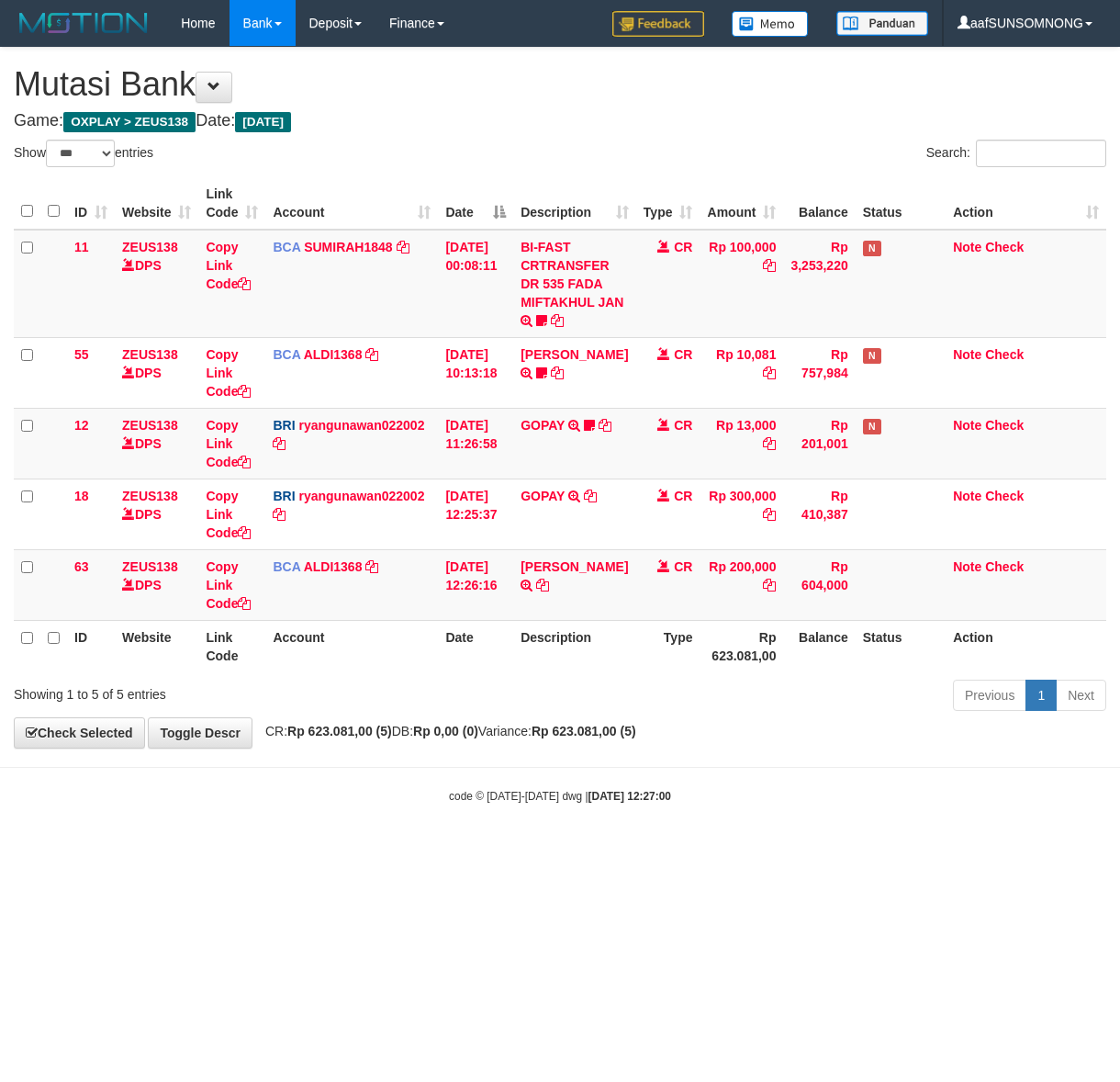
select select "***"
click at [313, 797] on div "code © [DATE]-[DATE] dwg | [DATE] 12:27:00" at bounding box center [560, 796] width 1120 height 19
drag, startPoint x: 283, startPoint y: 854, endPoint x: 294, endPoint y: 855, distance: 11.0
click at [290, 851] on html "Toggle navigation Home Bank Account List Load By Website Group [OXPLAY] ZEUS138…" at bounding box center [560, 425] width 1120 height 851
drag, startPoint x: 319, startPoint y: 855, endPoint x: 345, endPoint y: 859, distance: 26.3
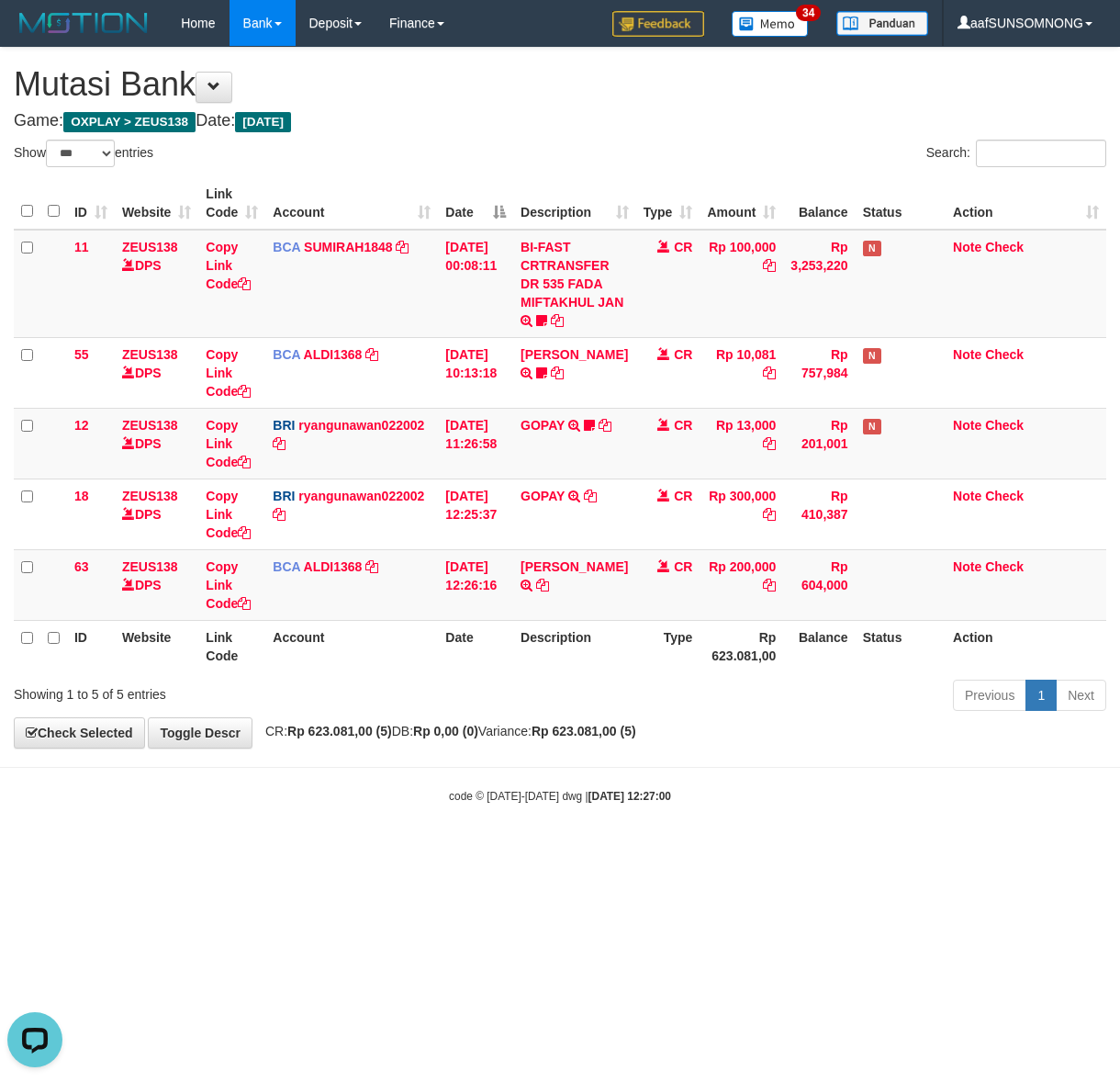
click at [333, 851] on html "Toggle navigation Home Bank Account List Load By Website Group [OXPLAY] ZEUS138…" at bounding box center [560, 425] width 1120 height 851
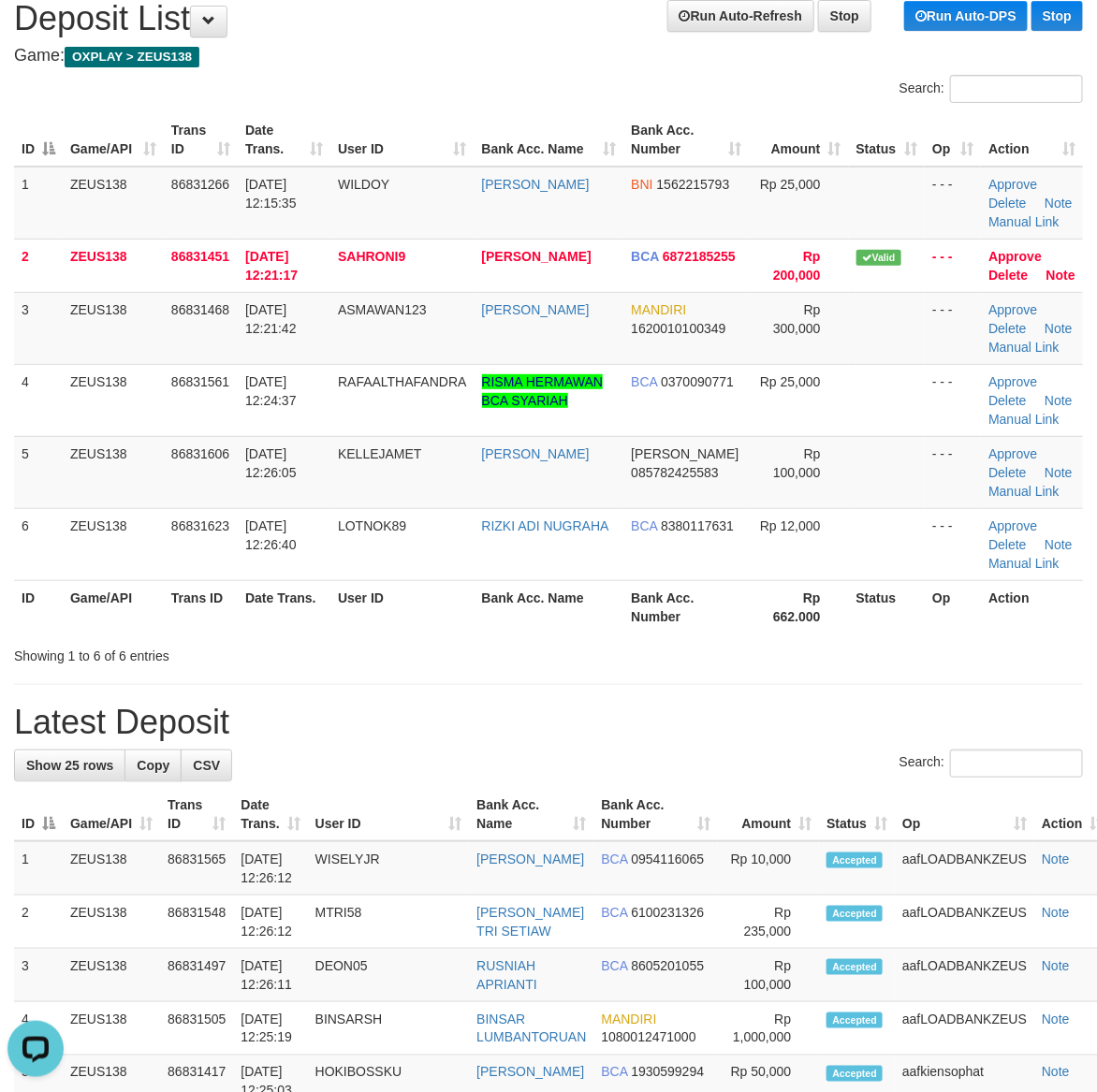
drag, startPoint x: 796, startPoint y: 680, endPoint x: 1110, endPoint y: 750, distance: 321.7
drag, startPoint x: 728, startPoint y: 691, endPoint x: 828, endPoint y: 703, distance: 100.7
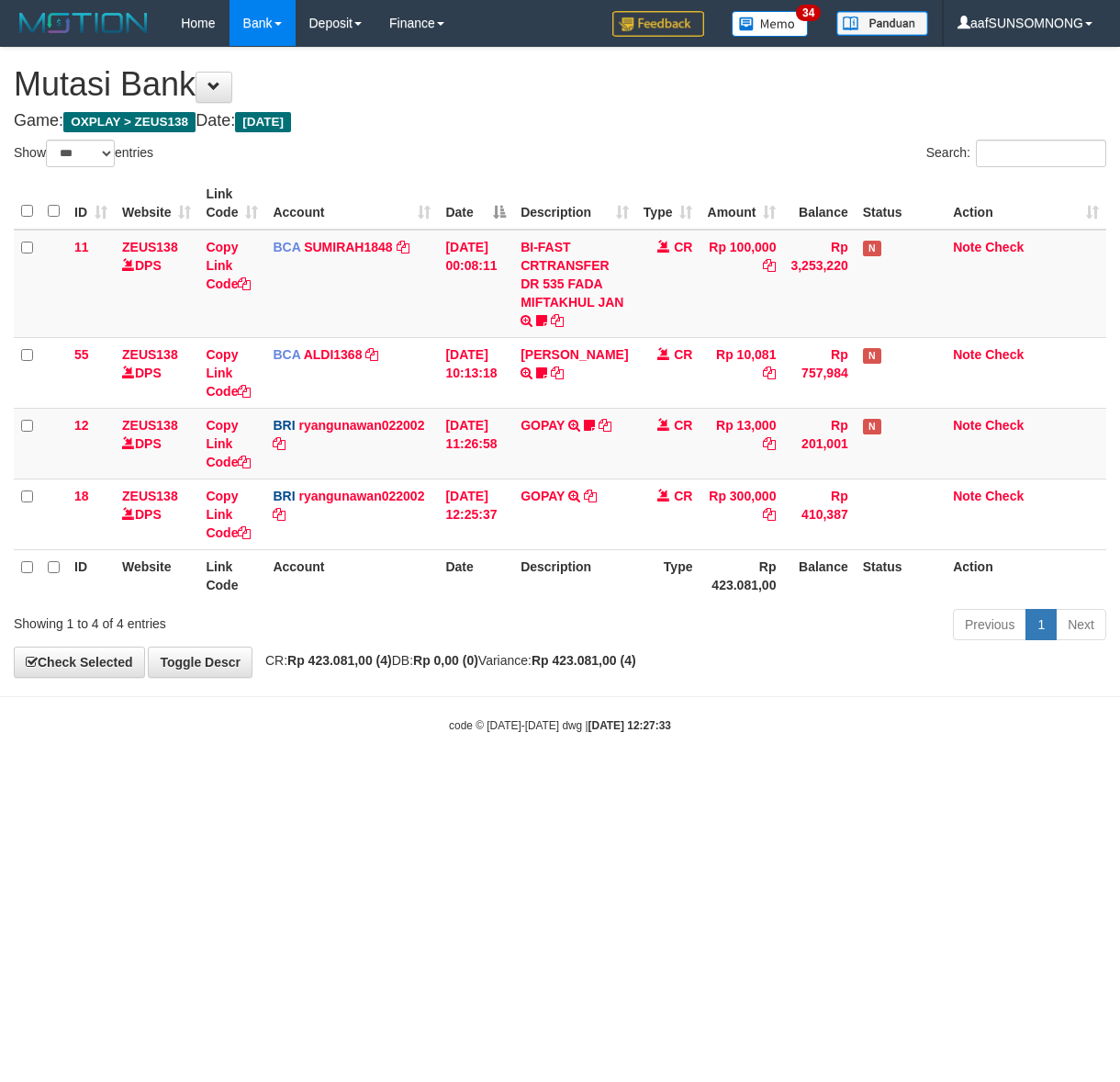
select select "***"
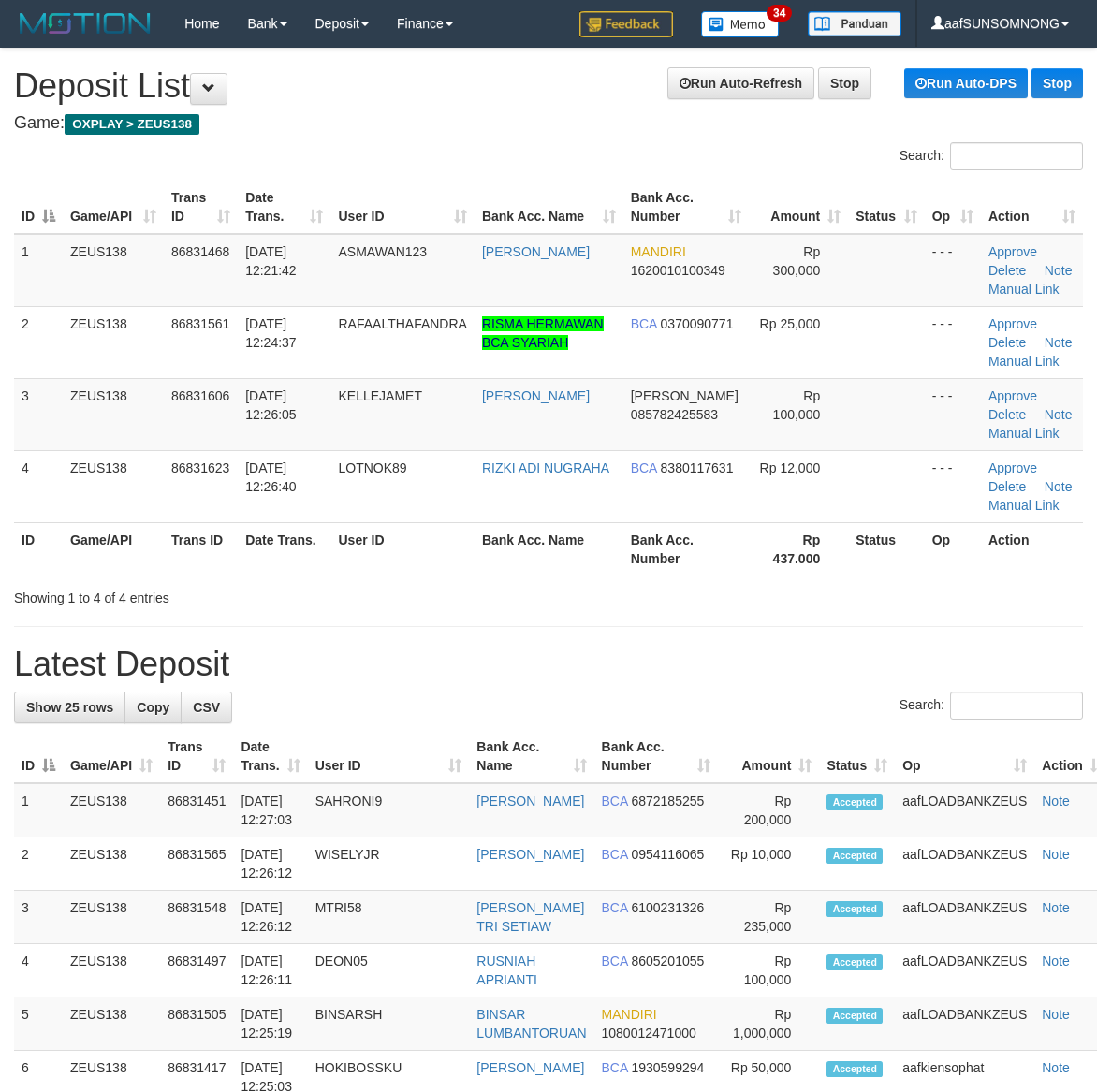
click at [802, 730] on th "Amount" at bounding box center [768, 757] width 101 height 53
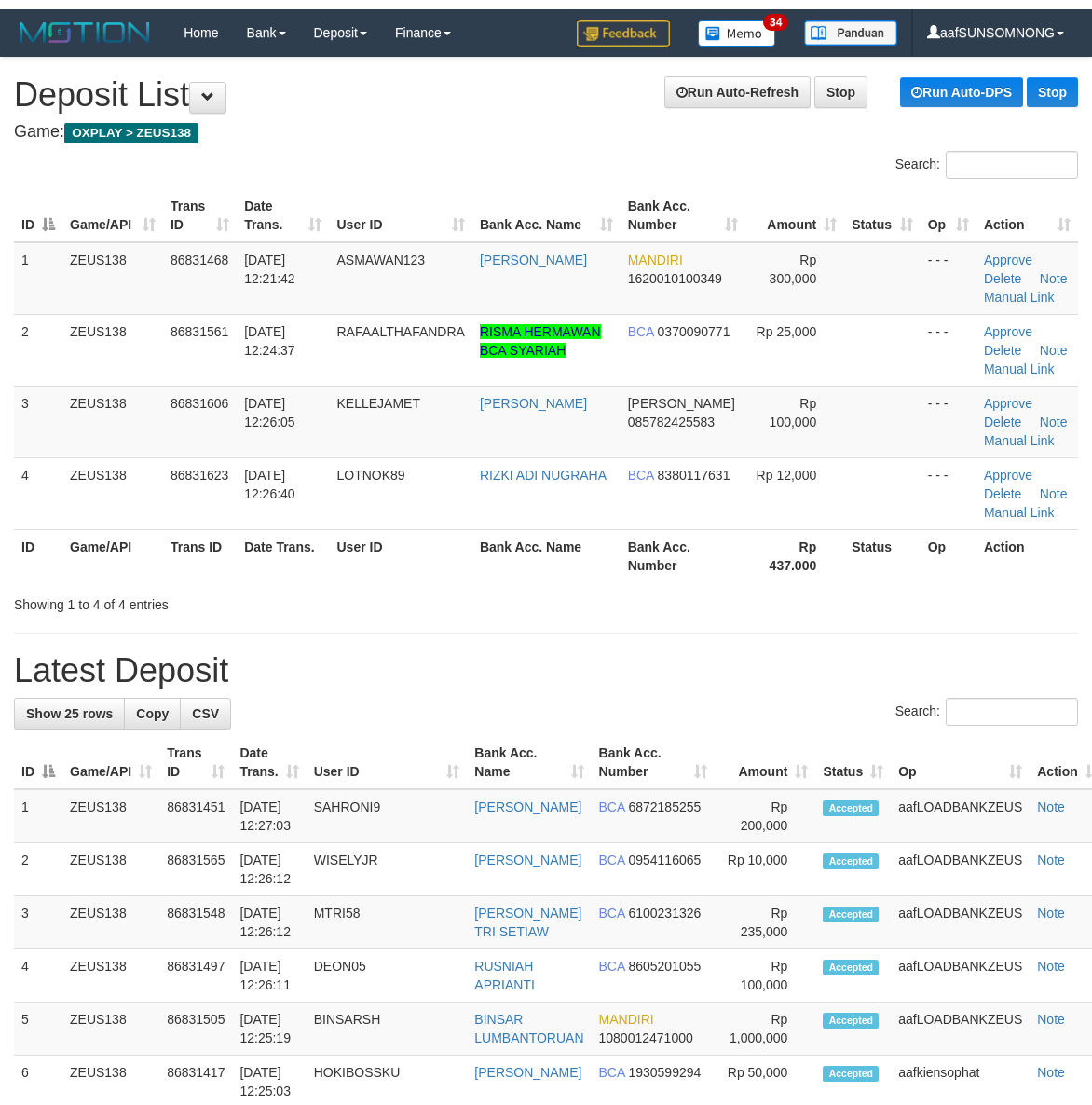
scroll to position [67, 0]
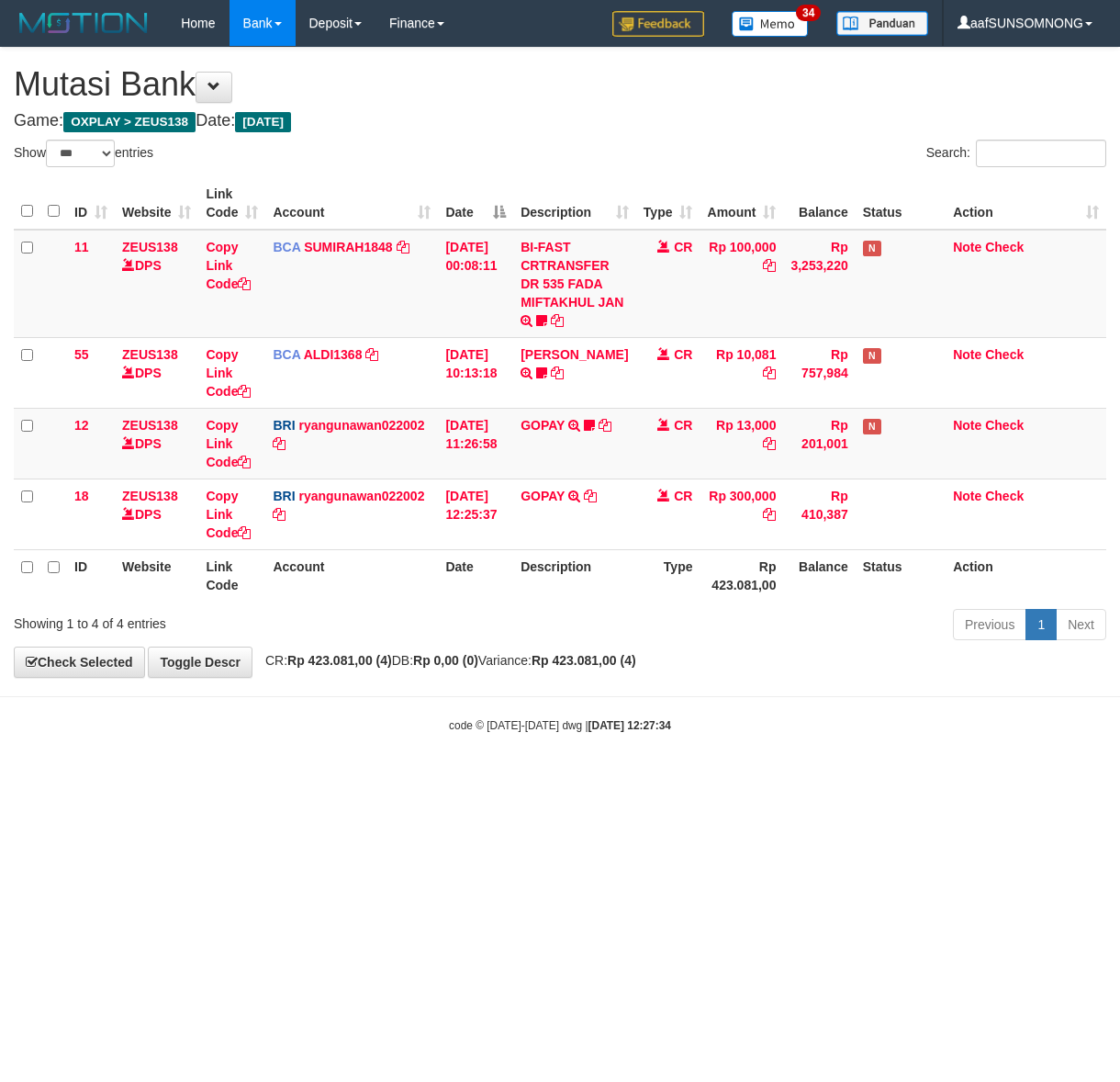
select select "***"
click at [373, 772] on body "Toggle navigation Home Bank Account List Load By Website Group [OXPLAY] ZEUS138…" at bounding box center [560, 390] width 1120 height 780
select select "***"
click at [510, 759] on body "Toggle navigation Home Bank Account List Load By Website Group [OXPLAY] ZEUS138…" at bounding box center [560, 390] width 1120 height 780
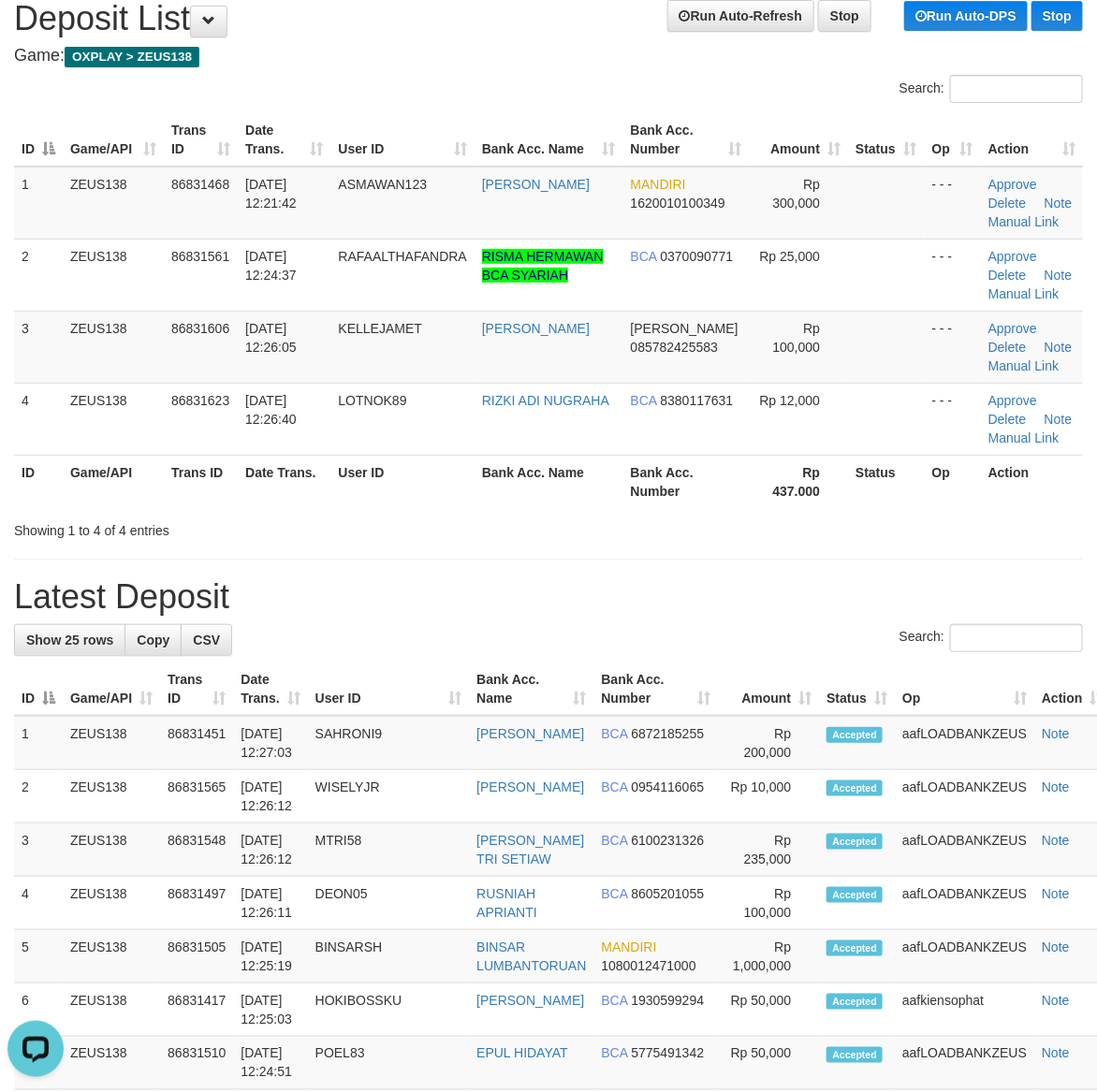
drag, startPoint x: 768, startPoint y: 568, endPoint x: 1110, endPoint y: 684, distance: 361.1
click at [777, 568] on div "**********" at bounding box center [548, 1077] width 1097 height 2193
drag, startPoint x: 817, startPoint y: 675, endPoint x: 829, endPoint y: 674, distance: 12.0
click at [821, 675] on th "Status" at bounding box center [856, 689] width 76 height 53
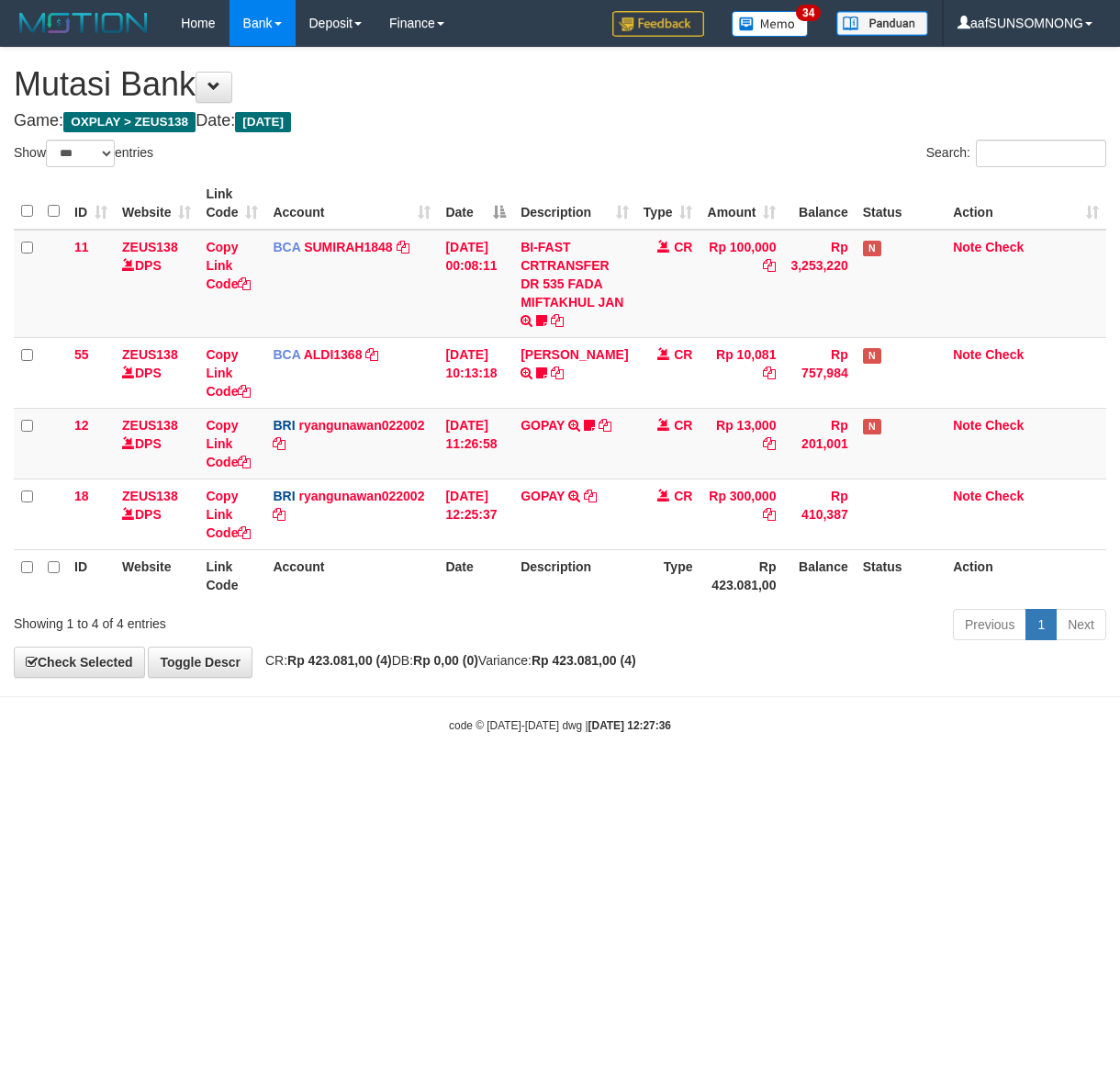
select select "***"
drag, startPoint x: 388, startPoint y: 721, endPoint x: 350, endPoint y: 703, distance: 42.0
click at [401, 726] on div "code © 2012-2018 dwg | 2025/08/31 12:27:36" at bounding box center [560, 725] width 1120 height 19
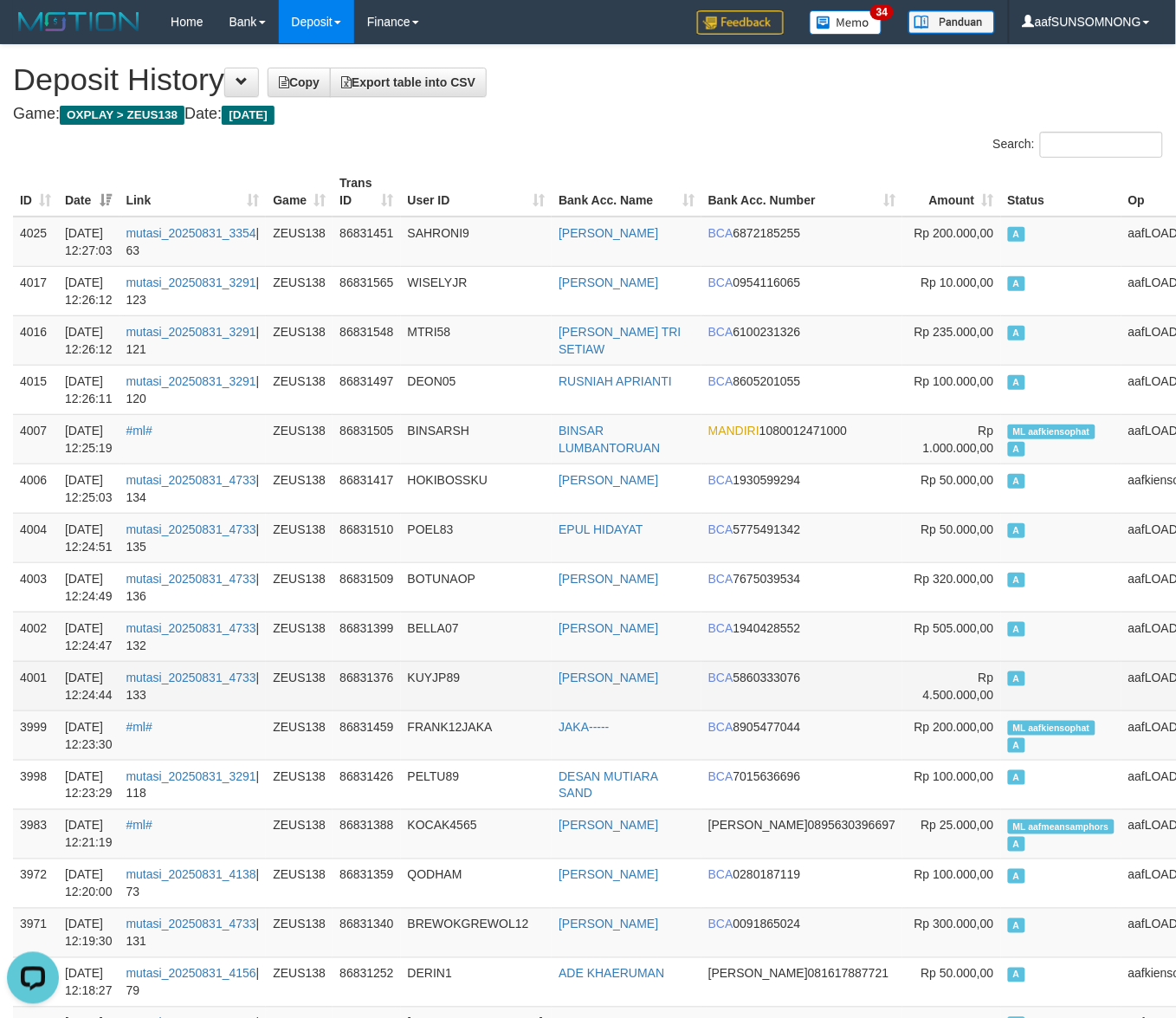
drag, startPoint x: 517, startPoint y: 667, endPoint x: 489, endPoint y: 661, distance: 28.6
click at [518, 667] on td "KUYJP89" at bounding box center [477, 685] width 151 height 49
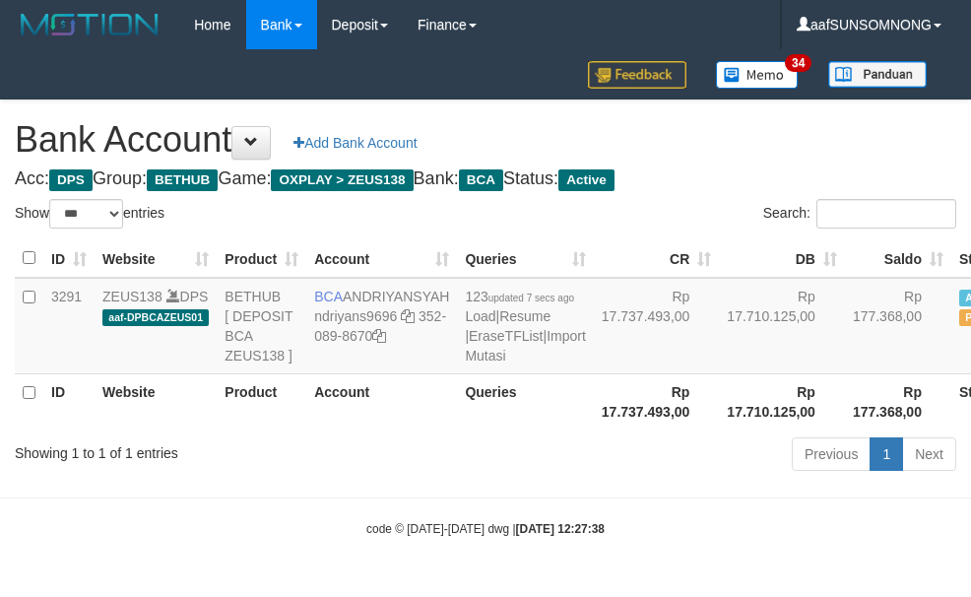
select select "***"
click at [439, 477] on div "Previous 1 Next" at bounding box center [687, 456] width 537 height 42
select select "***"
drag, startPoint x: 305, startPoint y: 535, endPoint x: 360, endPoint y: 520, distance: 57.1
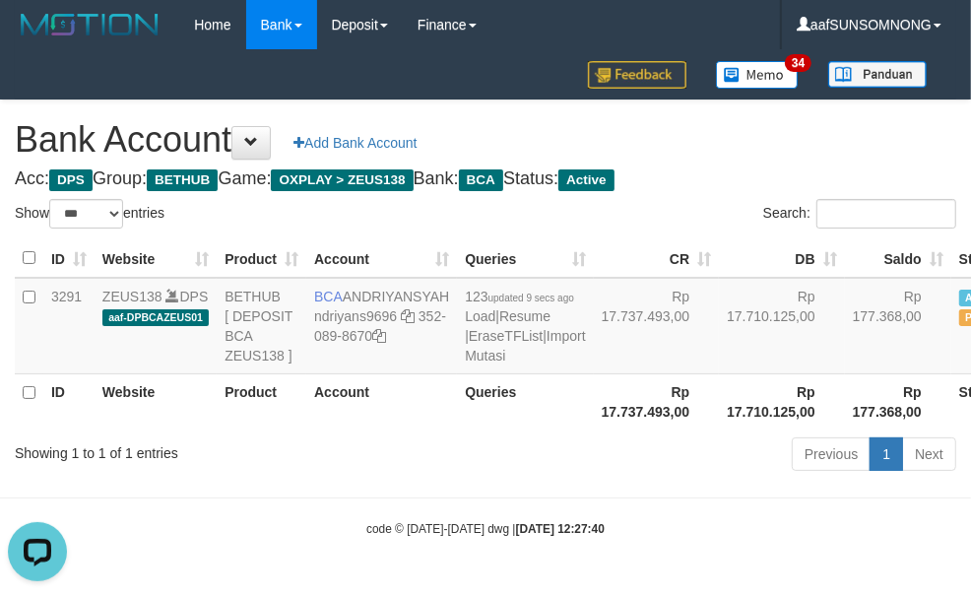
click at [315, 535] on body "Toggle navigation Home Bank Account List Load By Website Group [OXPLAY] ZEUS138…" at bounding box center [485, 293] width 971 height 587
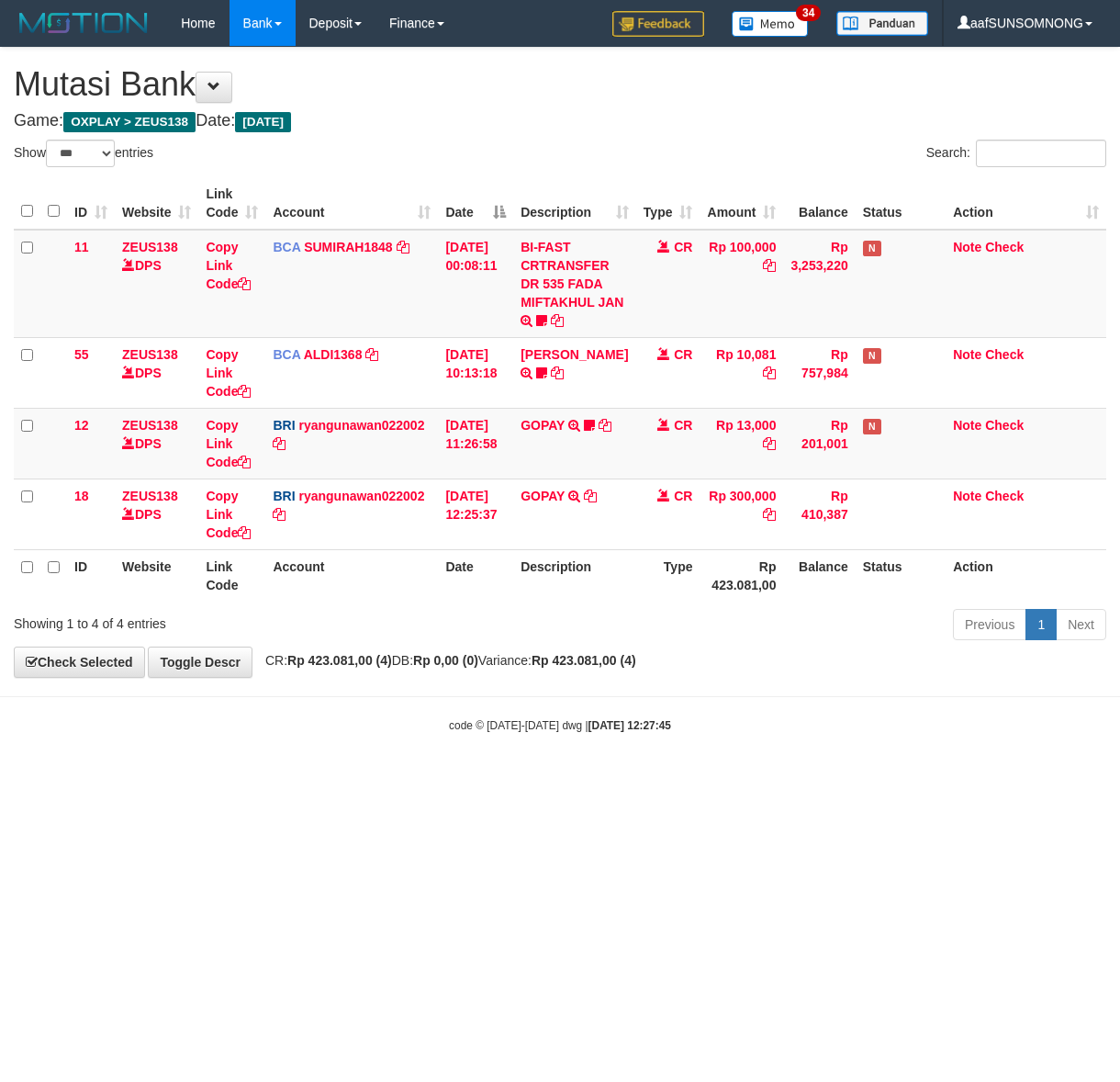
select select "***"
click at [516, 772] on body "Toggle navigation Home Bank Account List Load By Website Group [OXPLAY] ZEUS138…" at bounding box center [560, 390] width 1120 height 780
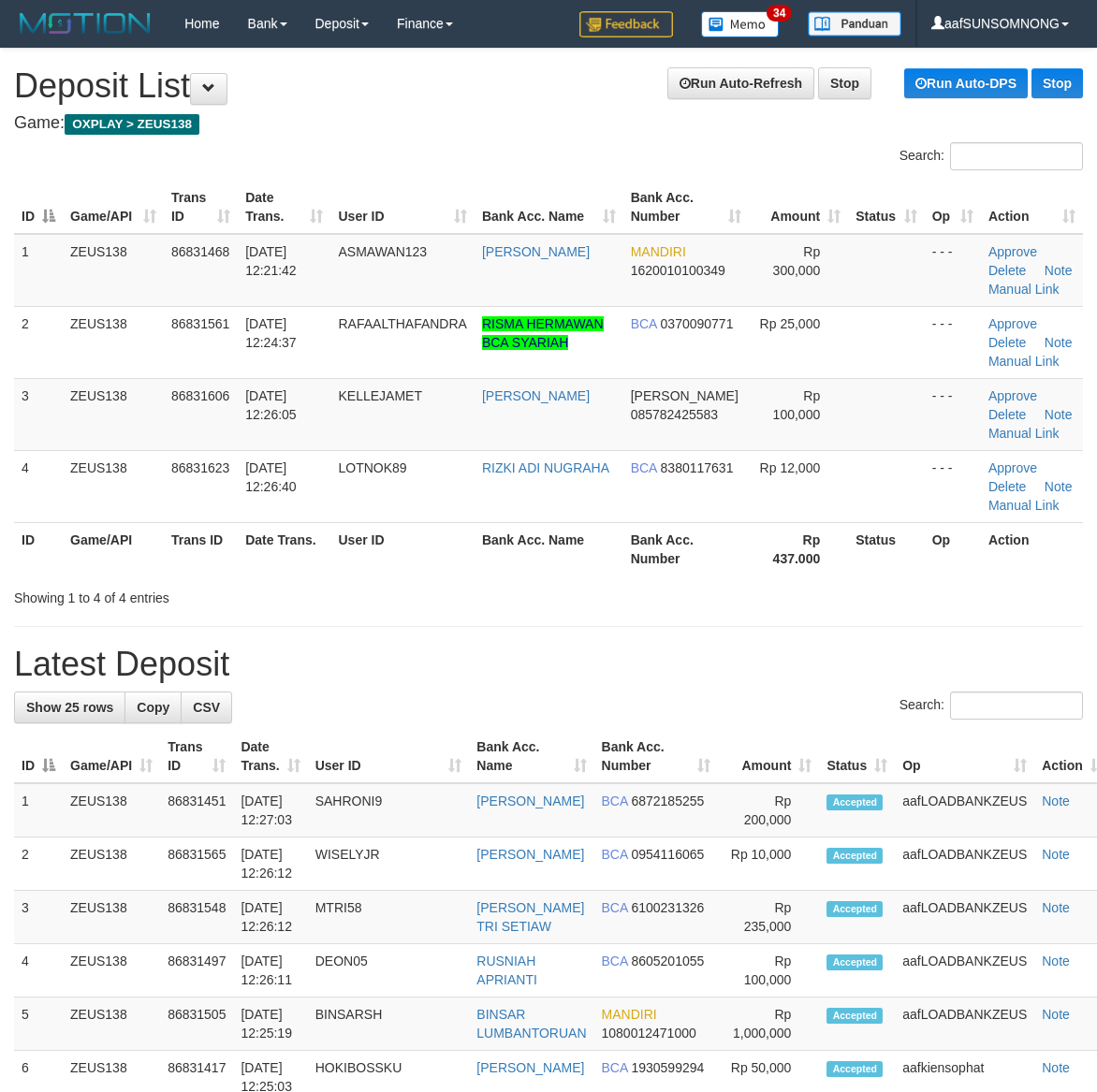
scroll to position [67, 0]
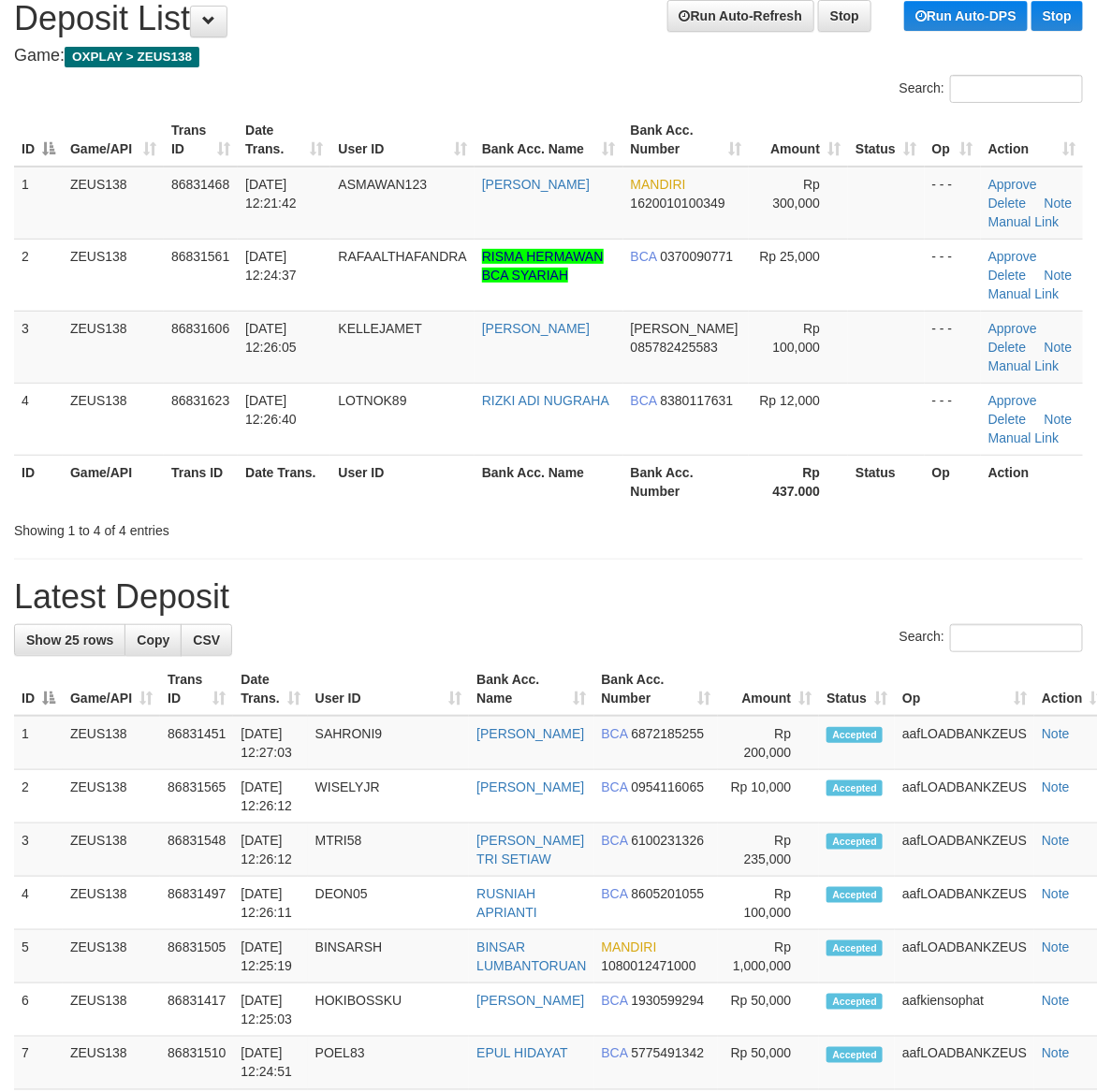
drag, startPoint x: 808, startPoint y: 516, endPoint x: 1109, endPoint y: 629, distance: 321.5
click at [829, 524] on div "Showing 1 to 4 of 4 entries" at bounding box center [548, 527] width 1097 height 27
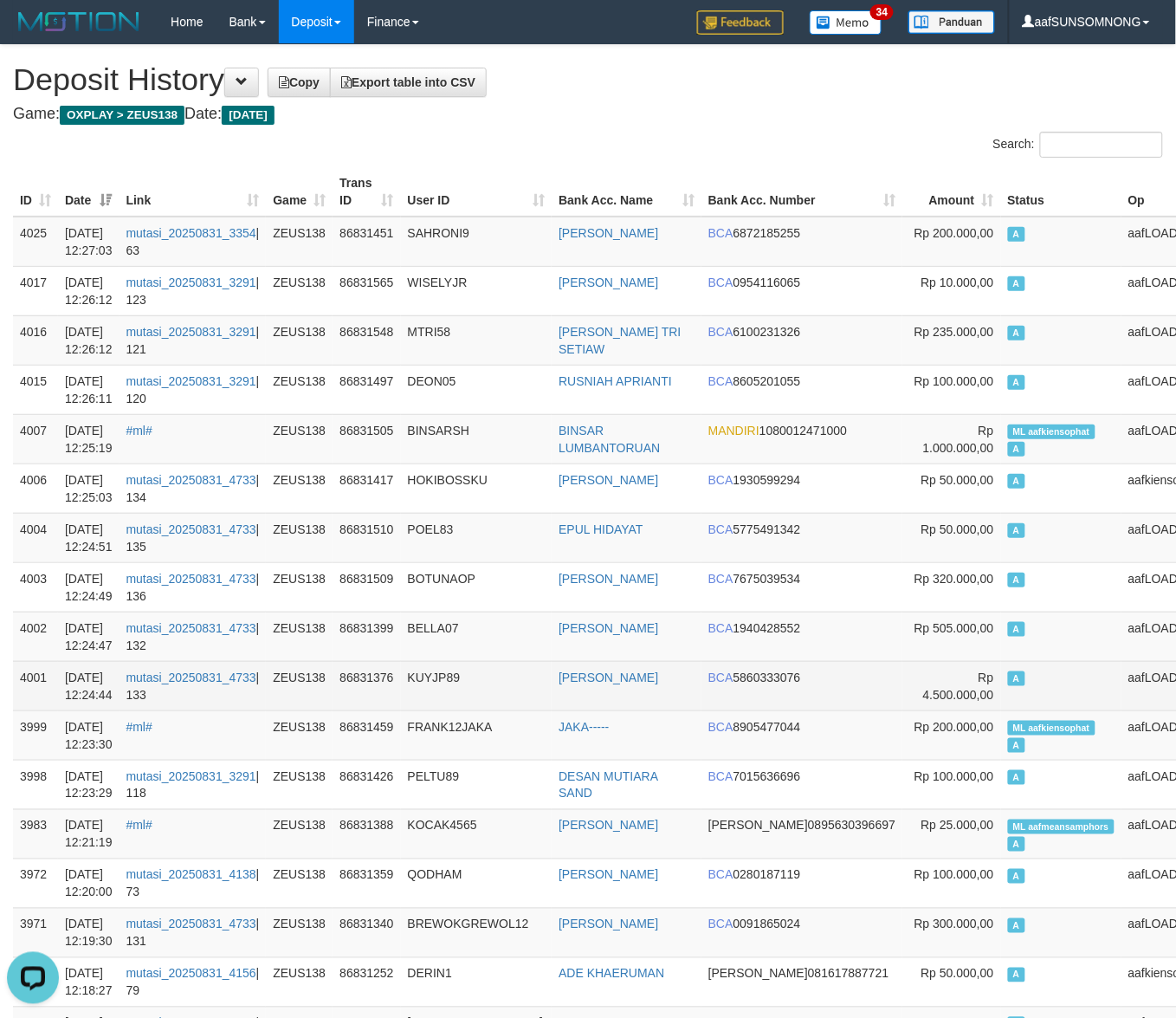
drag, startPoint x: 499, startPoint y: 664, endPoint x: 566, endPoint y: 687, distance: 70.8
click at [515, 668] on td "KUYJP89" at bounding box center [477, 685] width 151 height 49
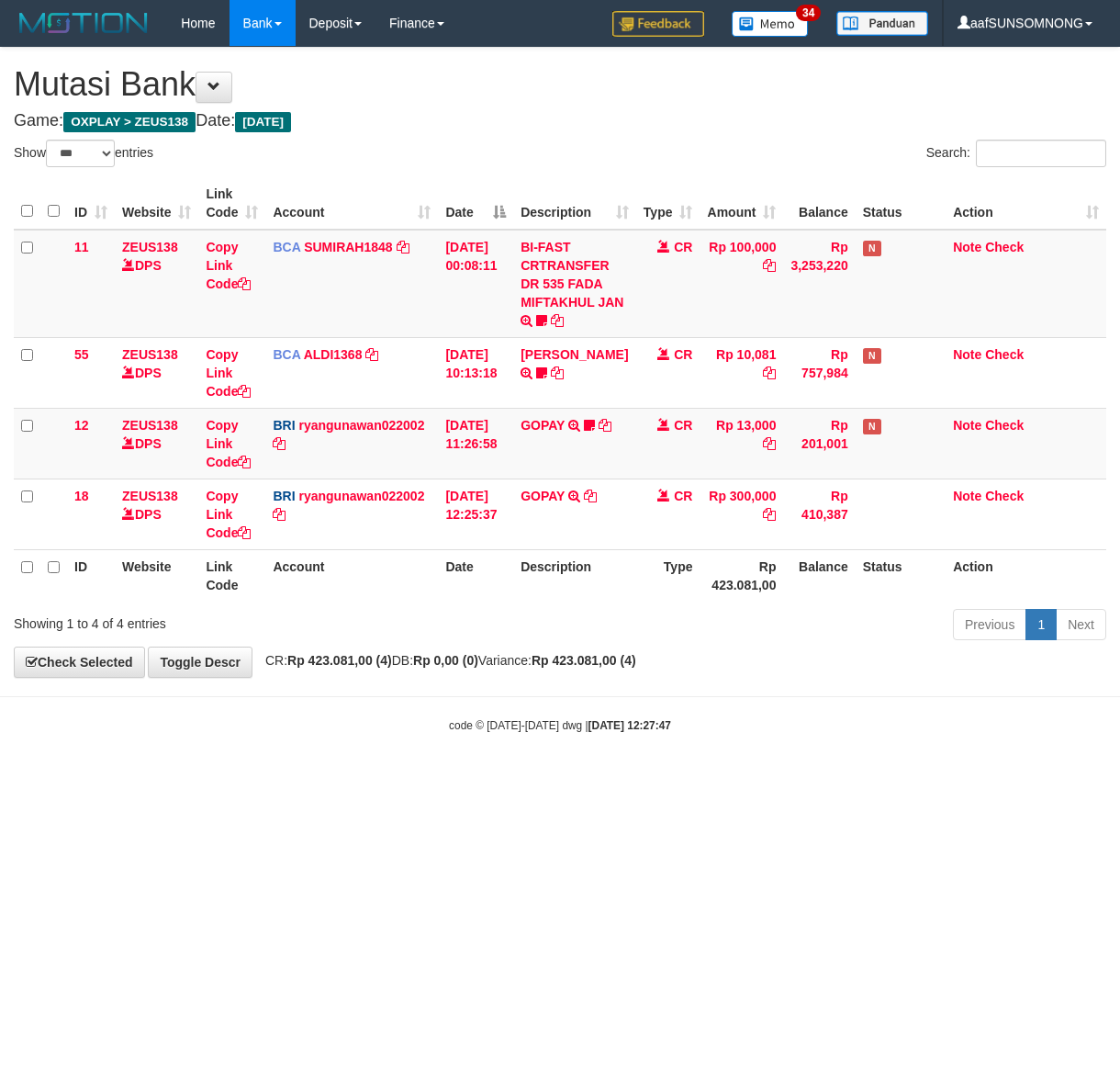
select select "***"
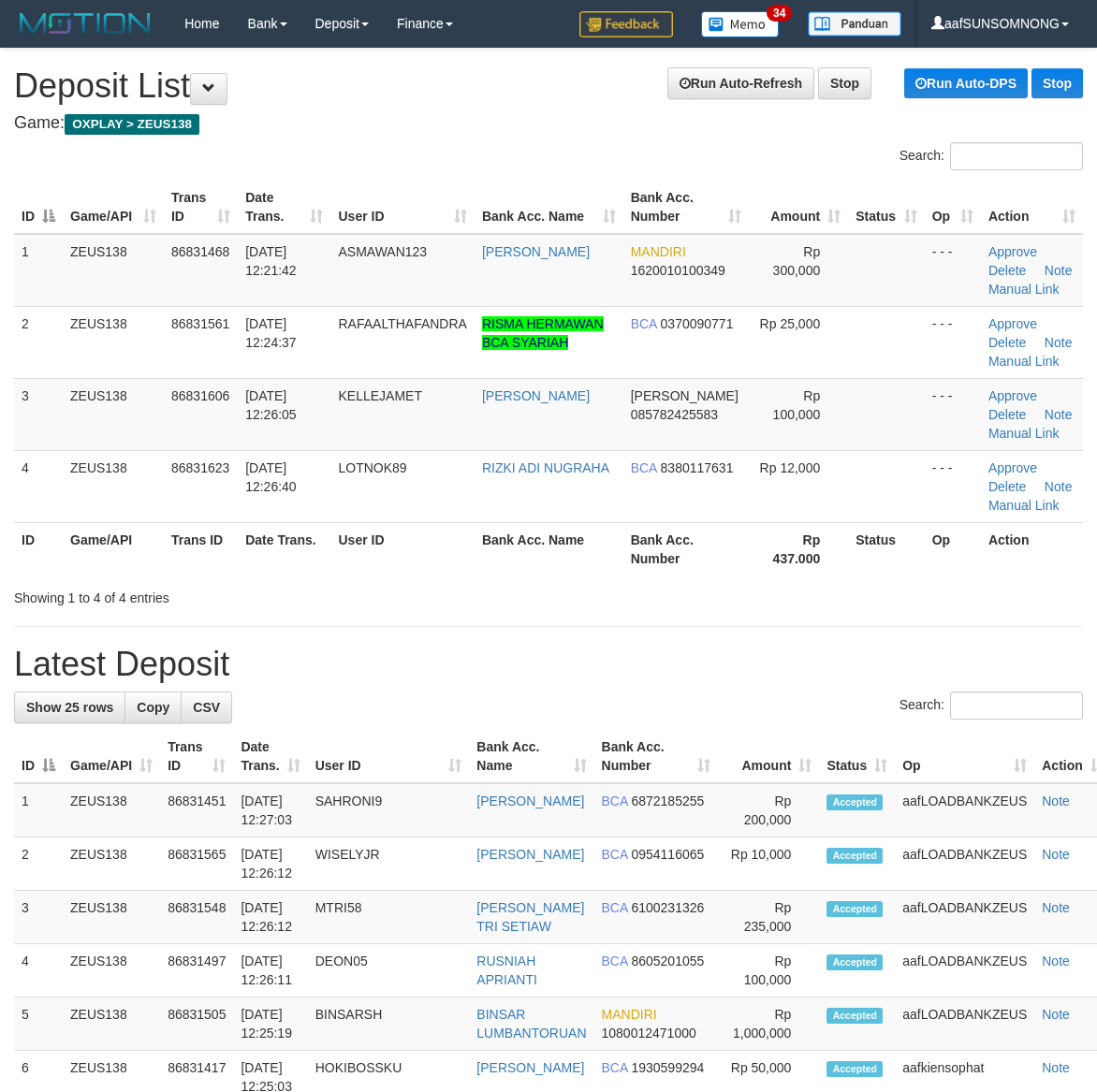
scroll to position [67, 0]
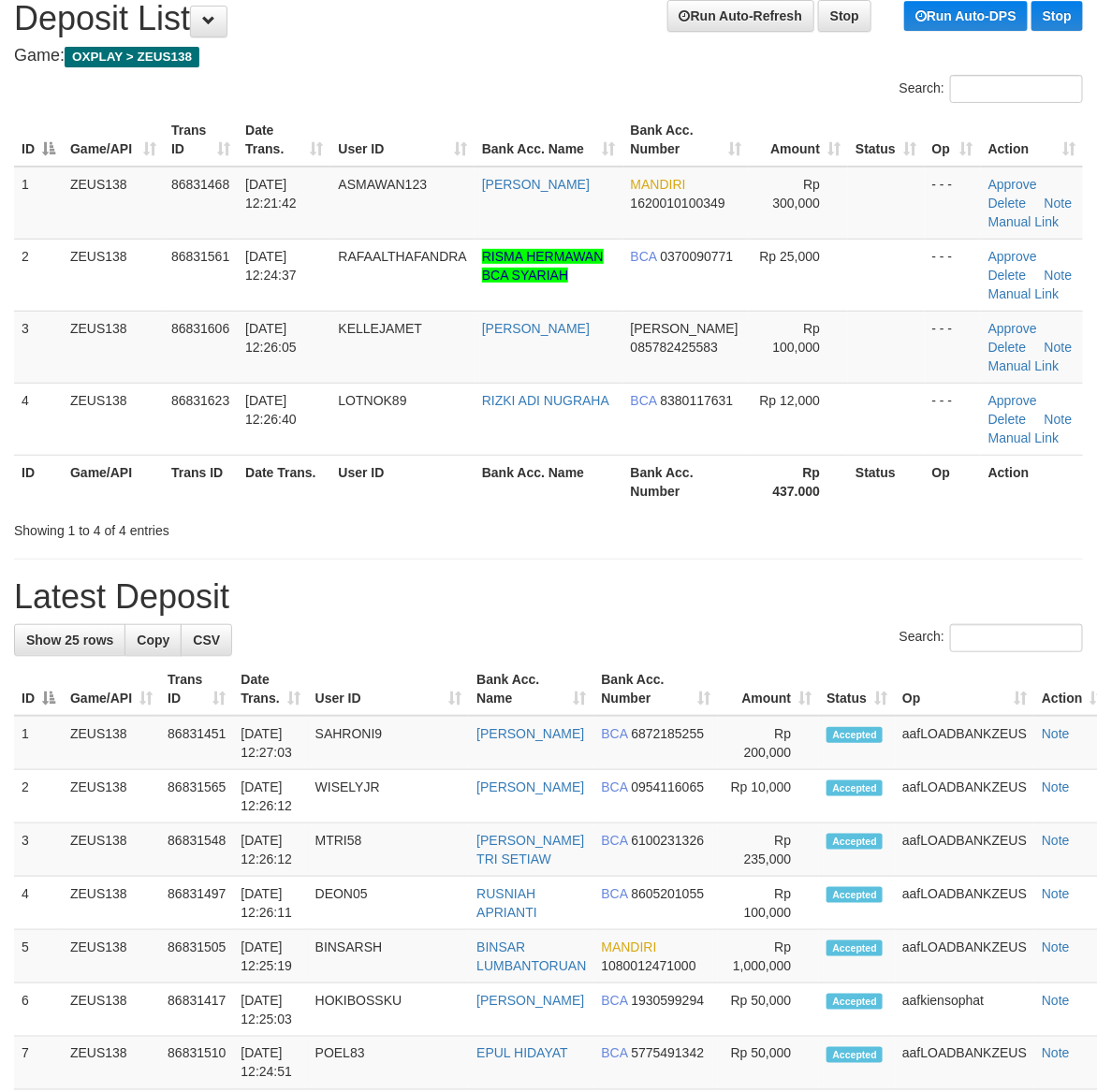
drag, startPoint x: 738, startPoint y: 592, endPoint x: 810, endPoint y: 604, distance: 73.0
click at [758, 592] on h1 "Latest Deposit" at bounding box center [548, 596] width 1068 height 37
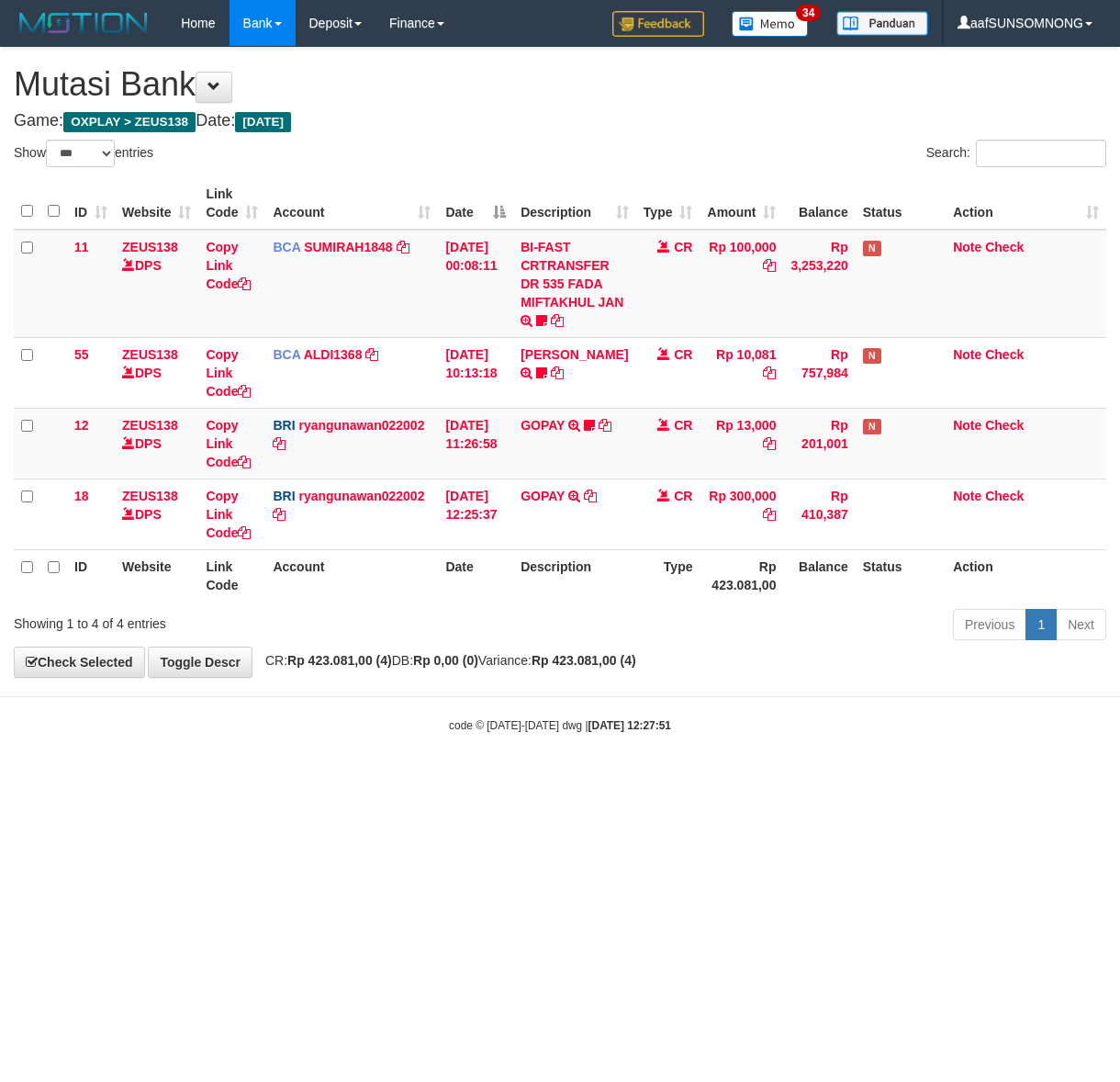
select select "***"
click at [282, 759] on body "Toggle navigation Home Bank Account List Load By Website Group [OXPLAY] ZEUS138…" at bounding box center [560, 390] width 1120 height 780
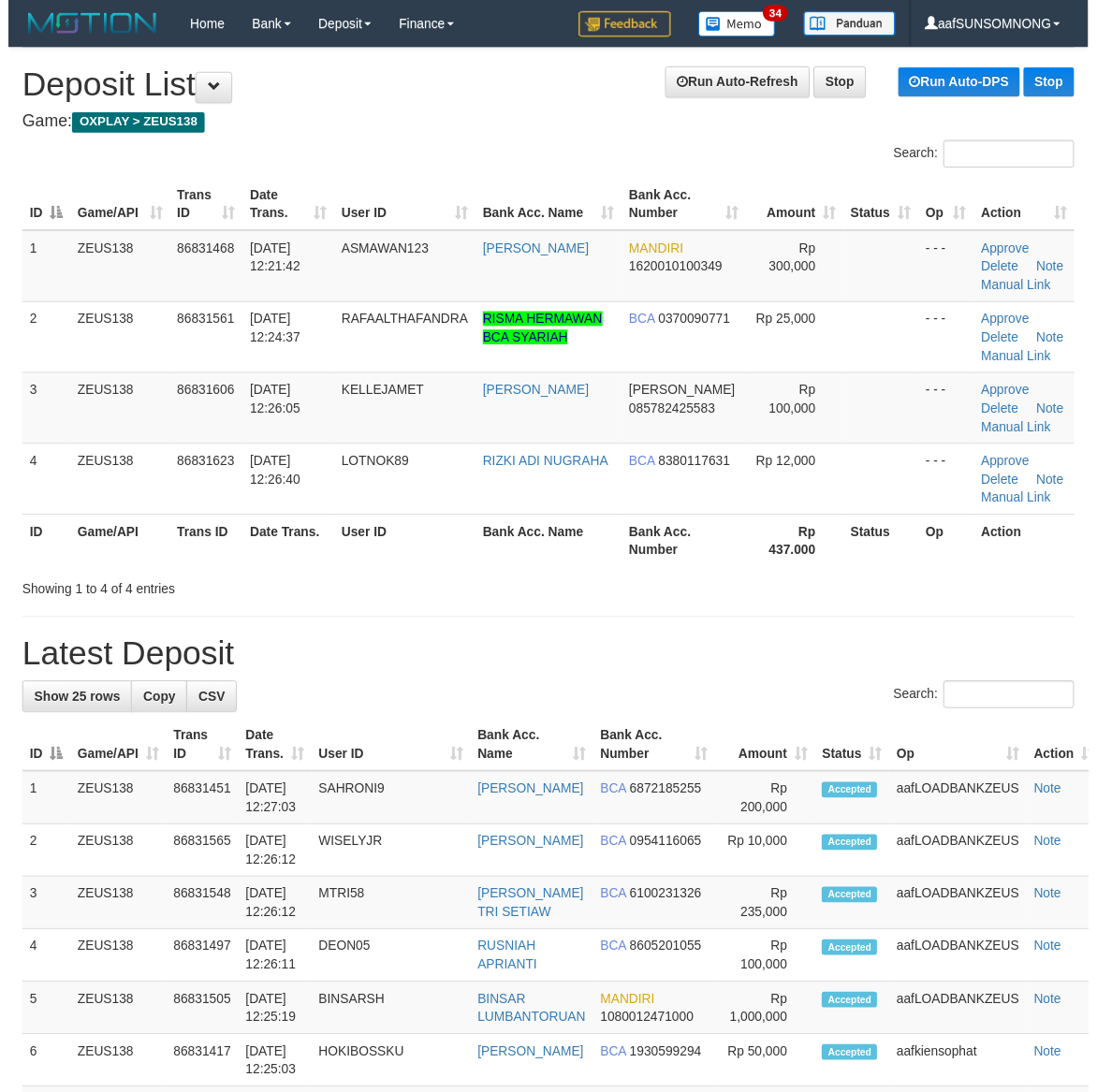
scroll to position [67, 0]
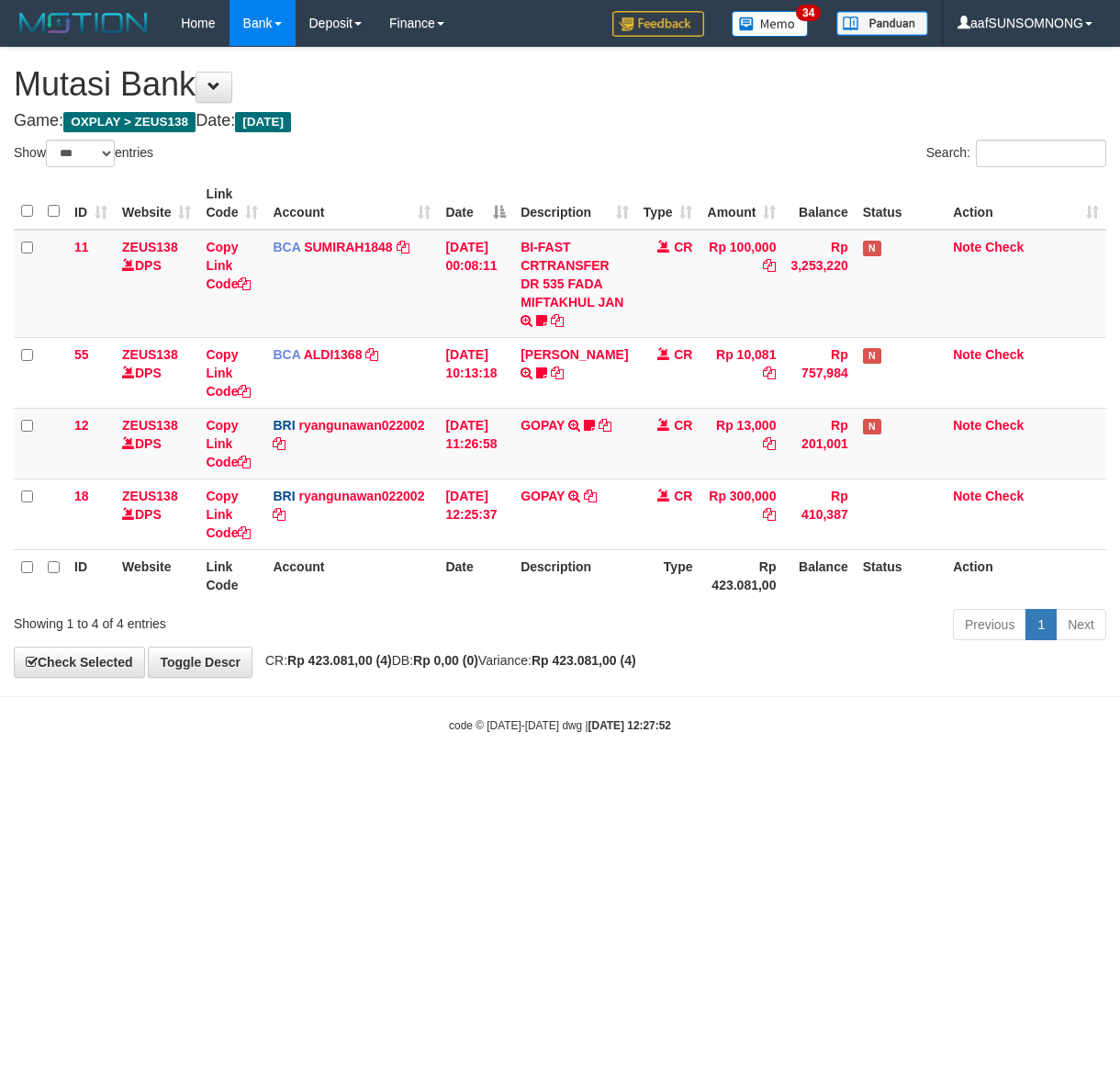
select select "***"
drag, startPoint x: 516, startPoint y: 737, endPoint x: 532, endPoint y: 737, distance: 16.0
click at [519, 737] on body "Toggle navigation Home Bank Account List Load By Website Group [OXPLAY] ZEUS138…" at bounding box center [560, 390] width 1120 height 780
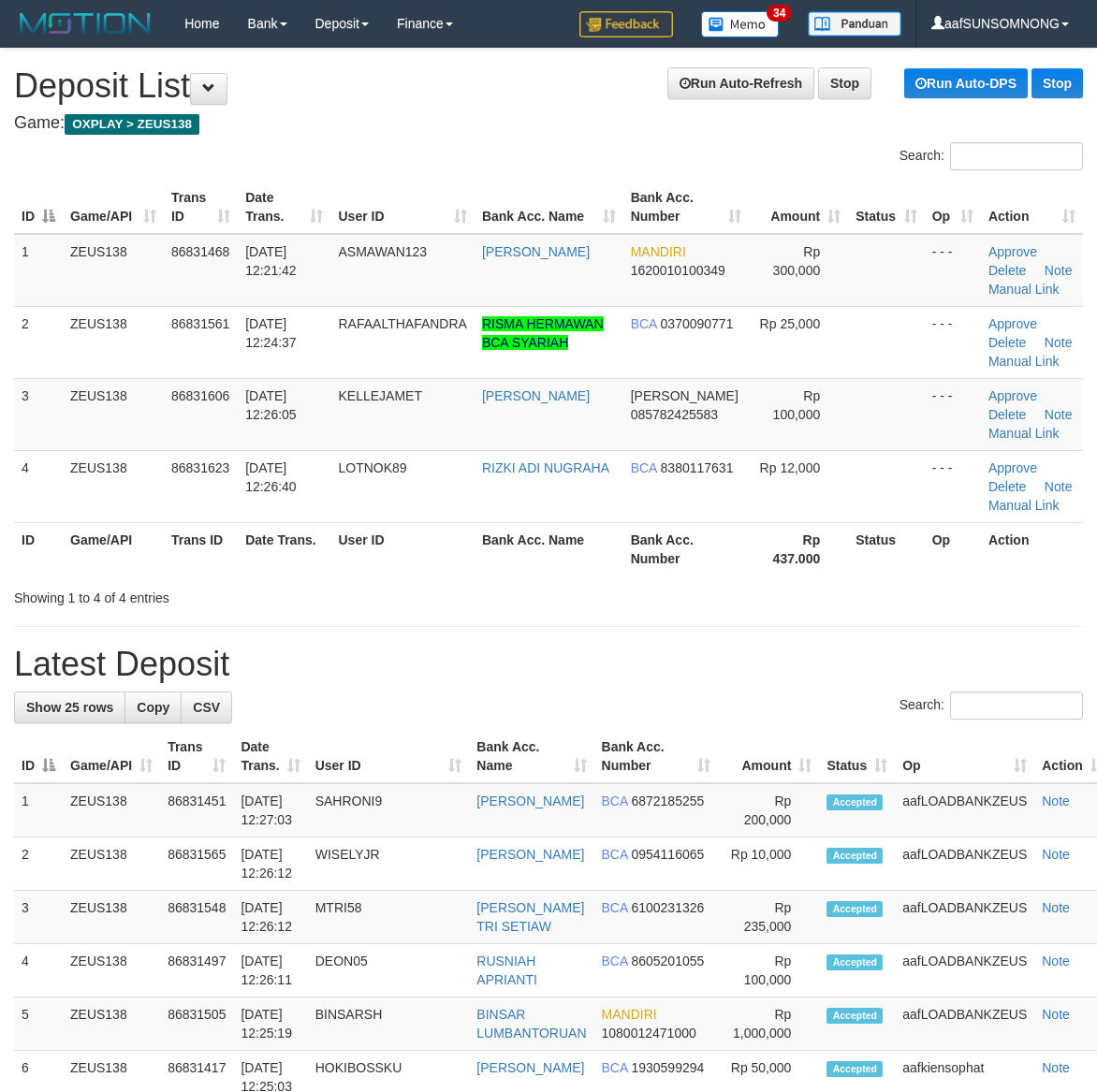
scroll to position [67, 0]
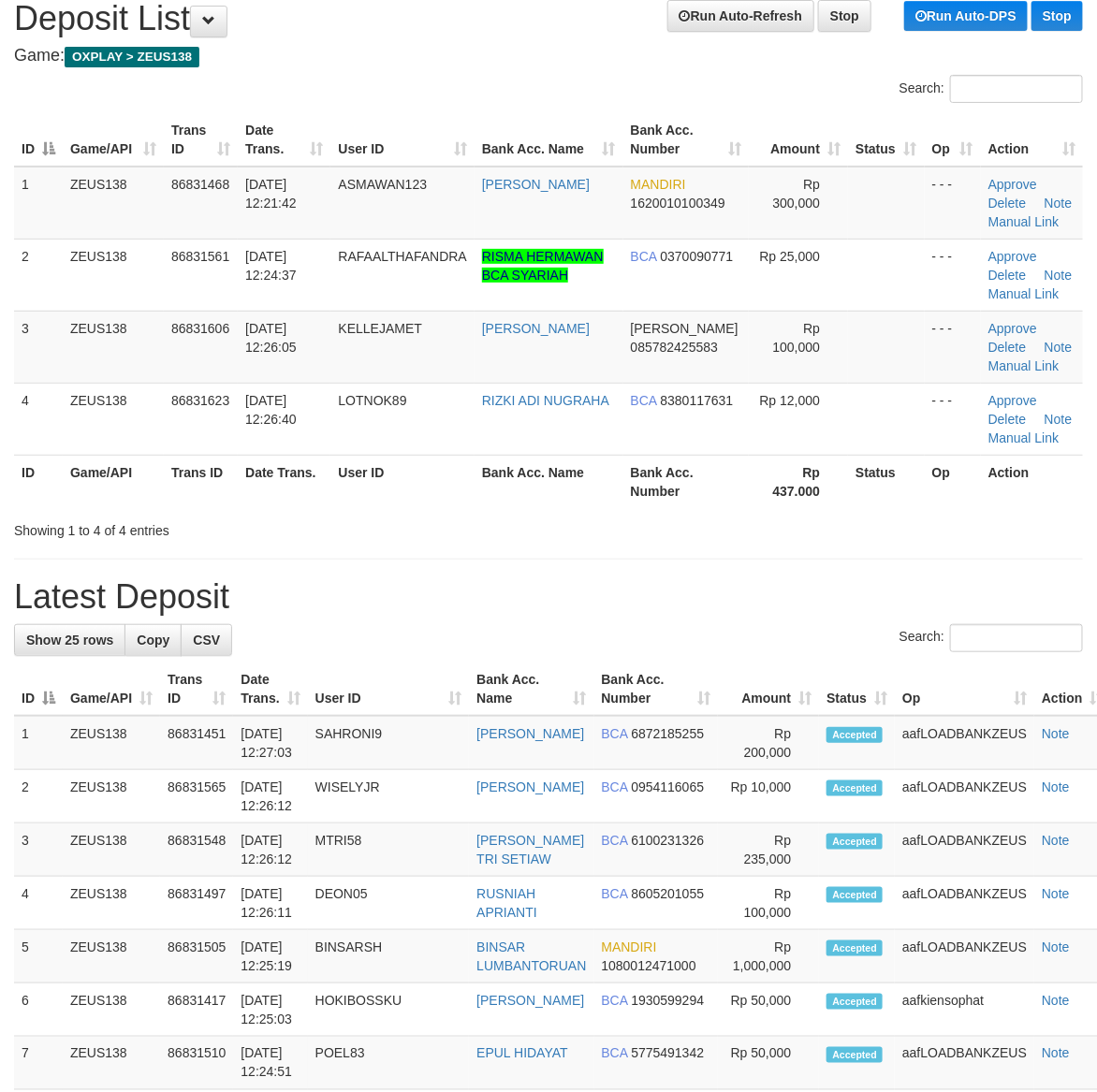
drag, startPoint x: 718, startPoint y: 543, endPoint x: 737, endPoint y: 546, distance: 19.2
click at [733, 545] on div "**********" at bounding box center [548, 1077] width 1097 height 2193
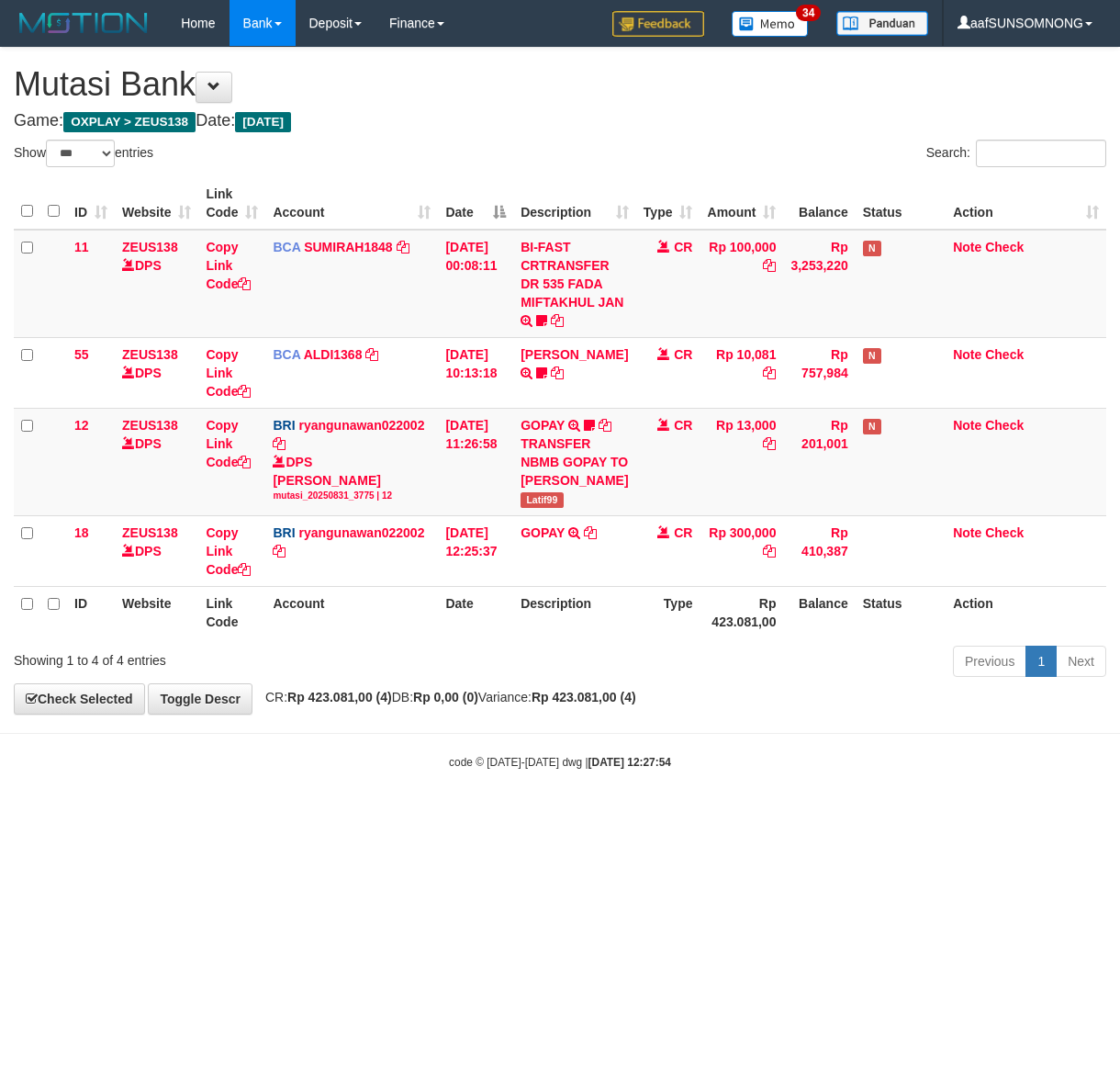
select select "***"
click at [549, 507] on span "Latif99" at bounding box center [541, 500] width 42 height 16
copy span "Latif99"
click at [494, 797] on body "Toggle navigation Home Bank Account List Load By Website Group [OXPLAY] ZEUS138…" at bounding box center [560, 408] width 1120 height 816
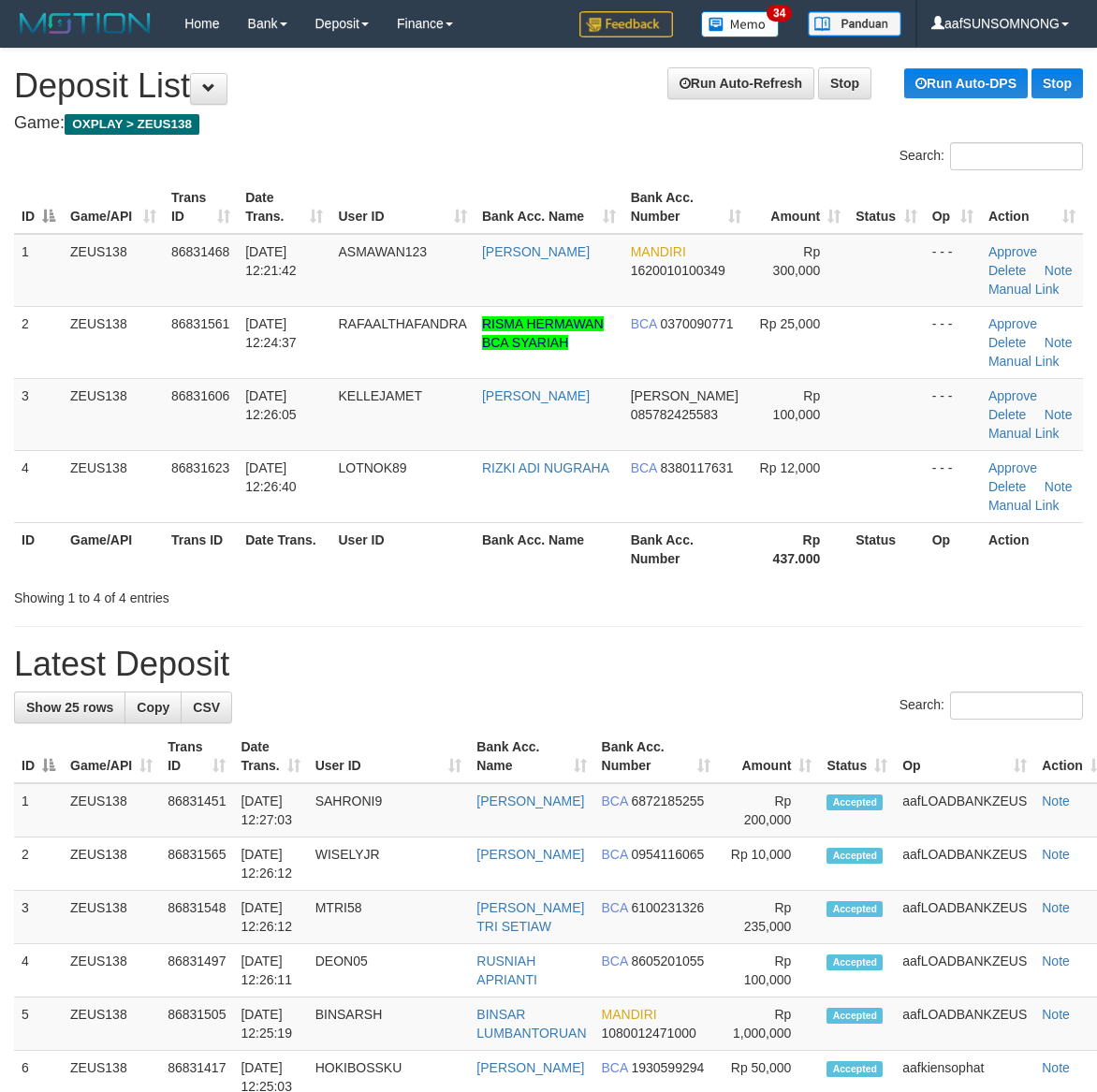
scroll to position [67, 0]
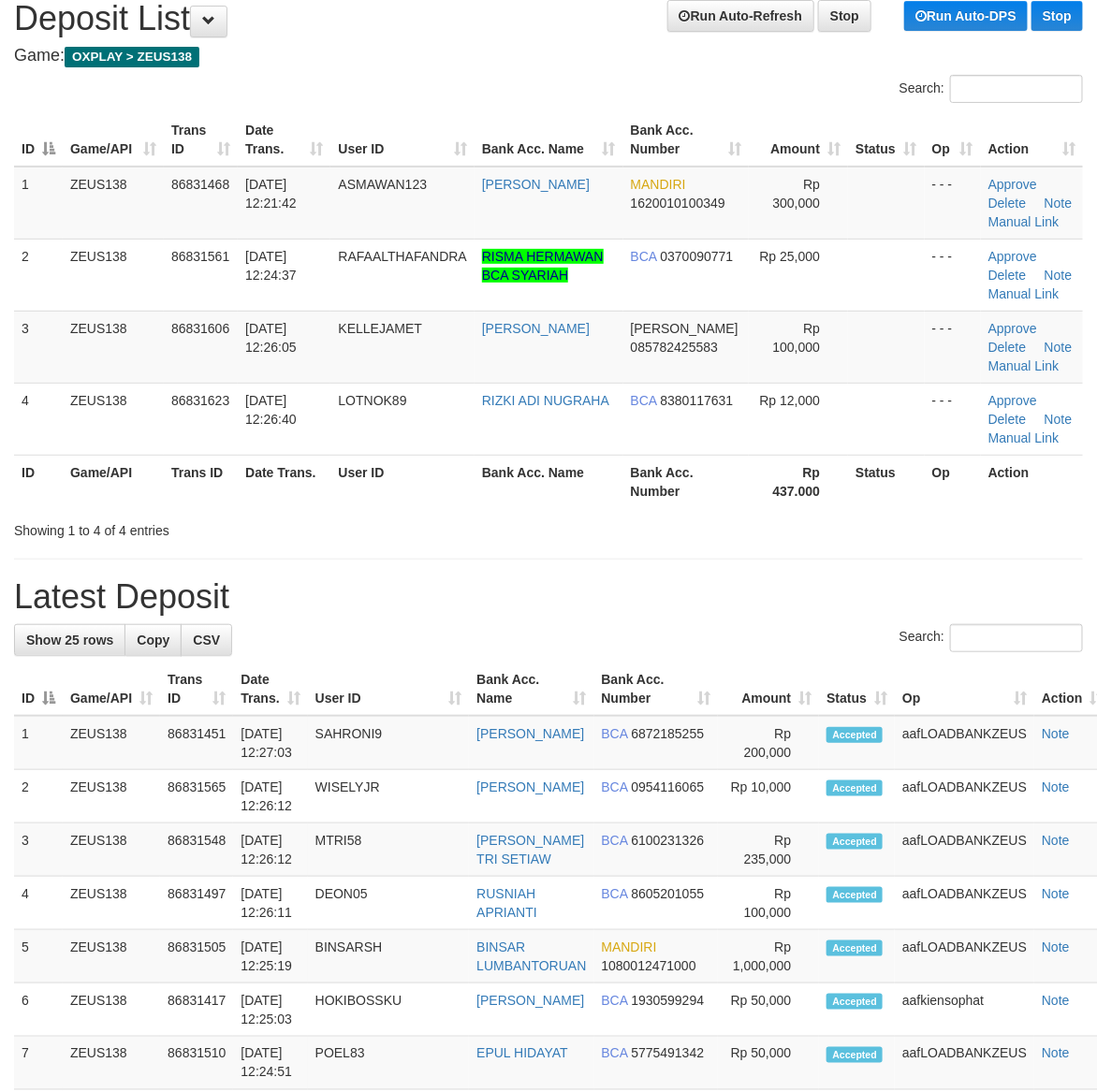
click at [737, 563] on div "**********" at bounding box center [548, 1077] width 1097 height 2193
drag, startPoint x: 738, startPoint y: 563, endPoint x: 1111, endPoint y: 637, distance: 380.3
click at [750, 562] on div "**********" at bounding box center [548, 1077] width 1097 height 2193
drag, startPoint x: 694, startPoint y: 625, endPoint x: 1107, endPoint y: 707, distance: 421.1
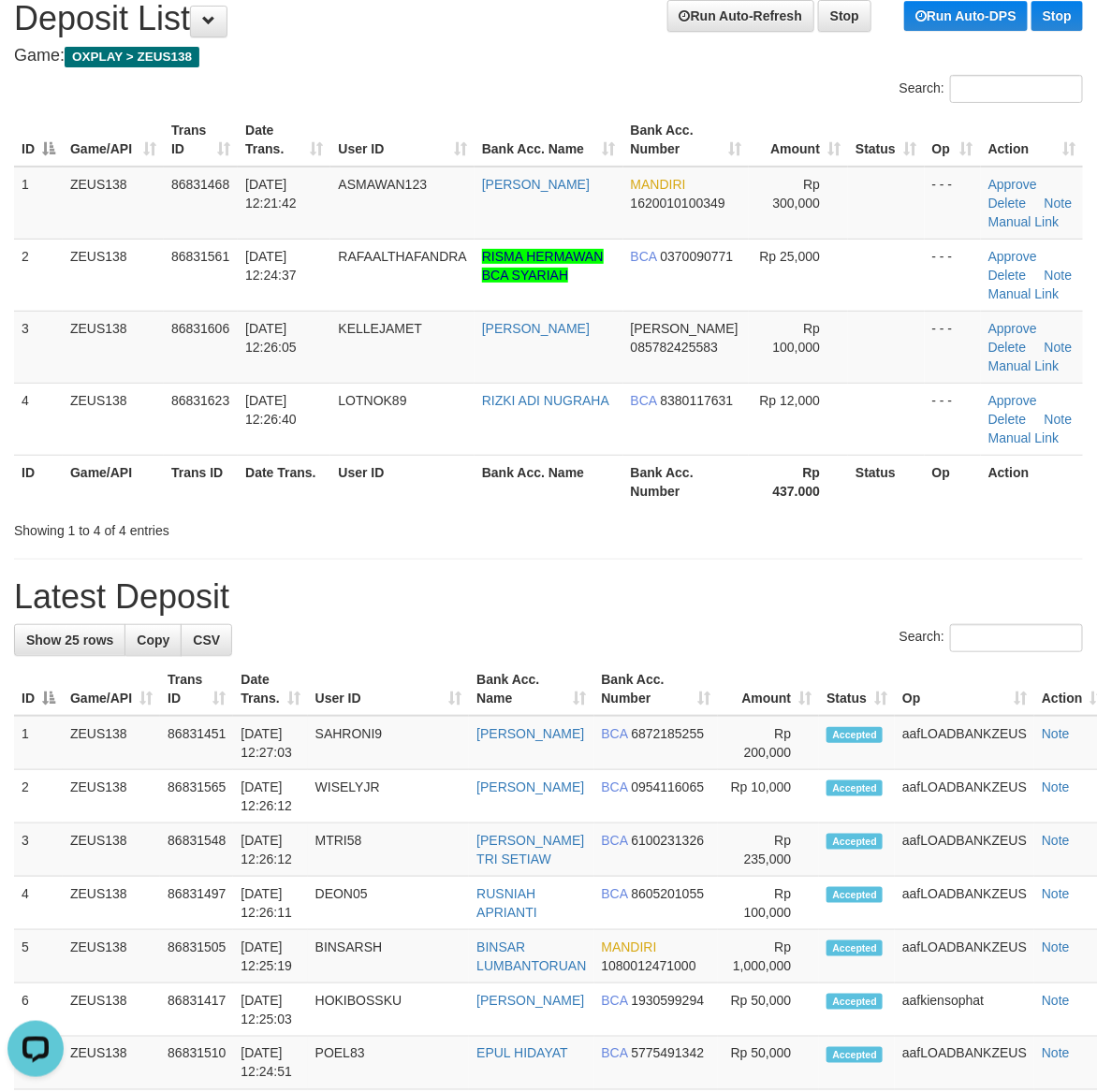
click at [707, 625] on div "Search:" at bounding box center [548, 641] width 1068 height 32
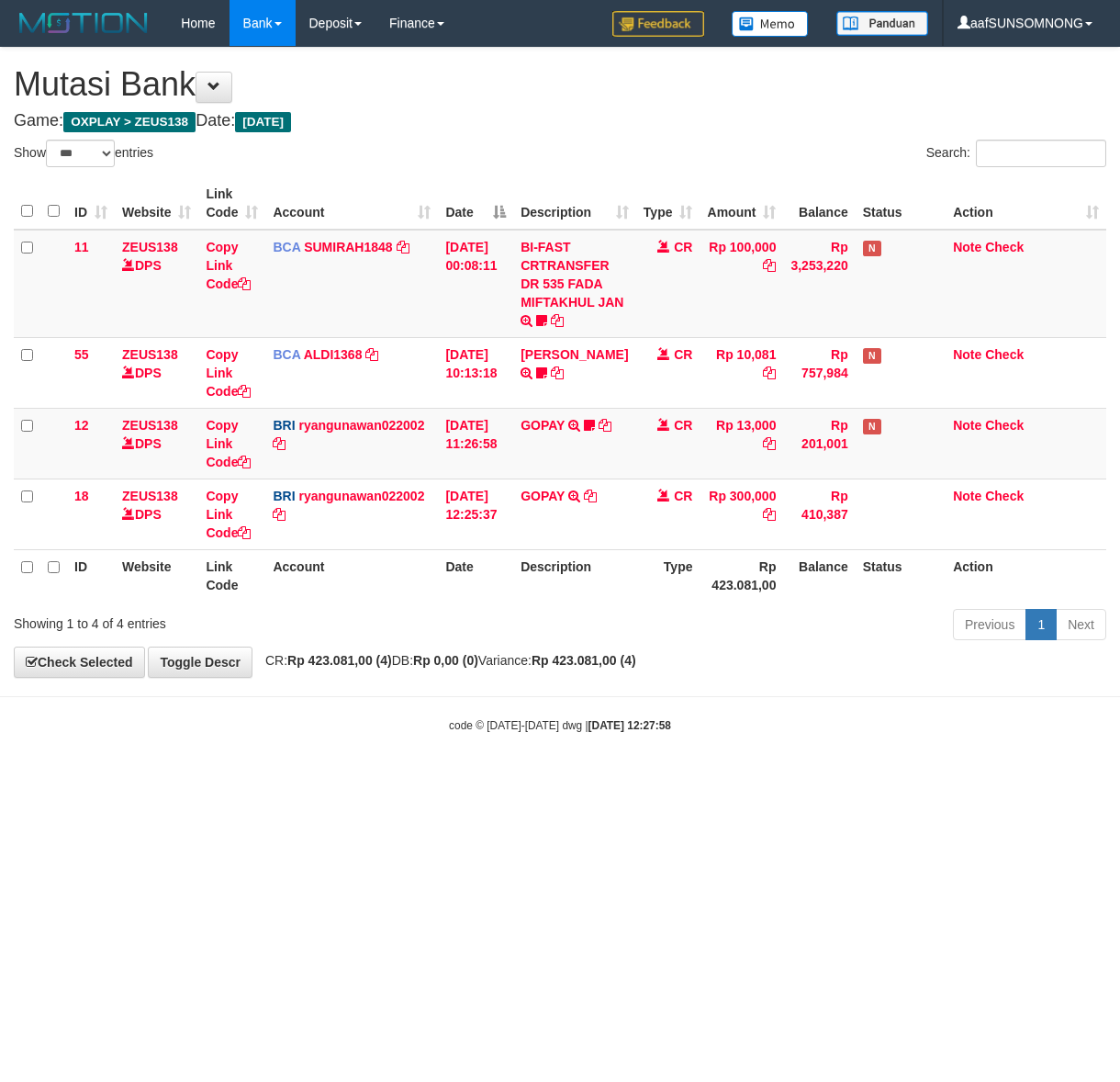
select select "***"
drag, startPoint x: 499, startPoint y: 728, endPoint x: 171, endPoint y: 613, distance: 347.6
click at [505, 730] on small "code © 2012-2018 dwg | 2025/08/31 12:27:59" at bounding box center [560, 726] width 222 height 13
drag, startPoint x: 242, startPoint y: 760, endPoint x: 263, endPoint y: 762, distance: 21.1
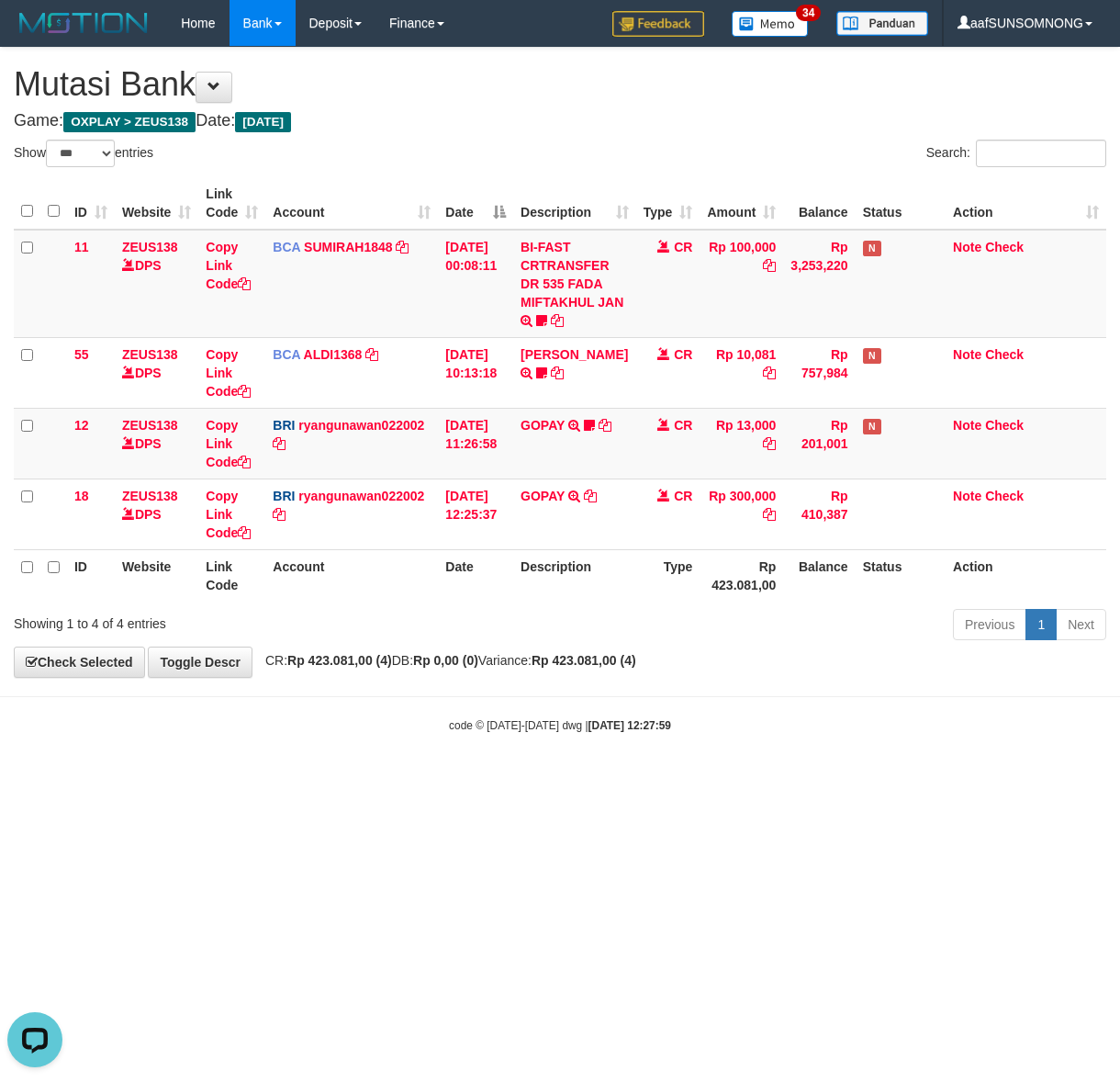
click at [248, 762] on body "Toggle navigation Home Bank Account List Load By Website Group [OXPLAY] ZEUS138…" at bounding box center [560, 390] width 1120 height 780
drag, startPoint x: 322, startPoint y: 832, endPoint x: 295, endPoint y: 919, distance: 91.1
click at [323, 780] on html "Toggle navigation Home Bank Account List Load By Website Group [OXPLAY] ZEUS138…" at bounding box center [560, 390] width 1120 height 780
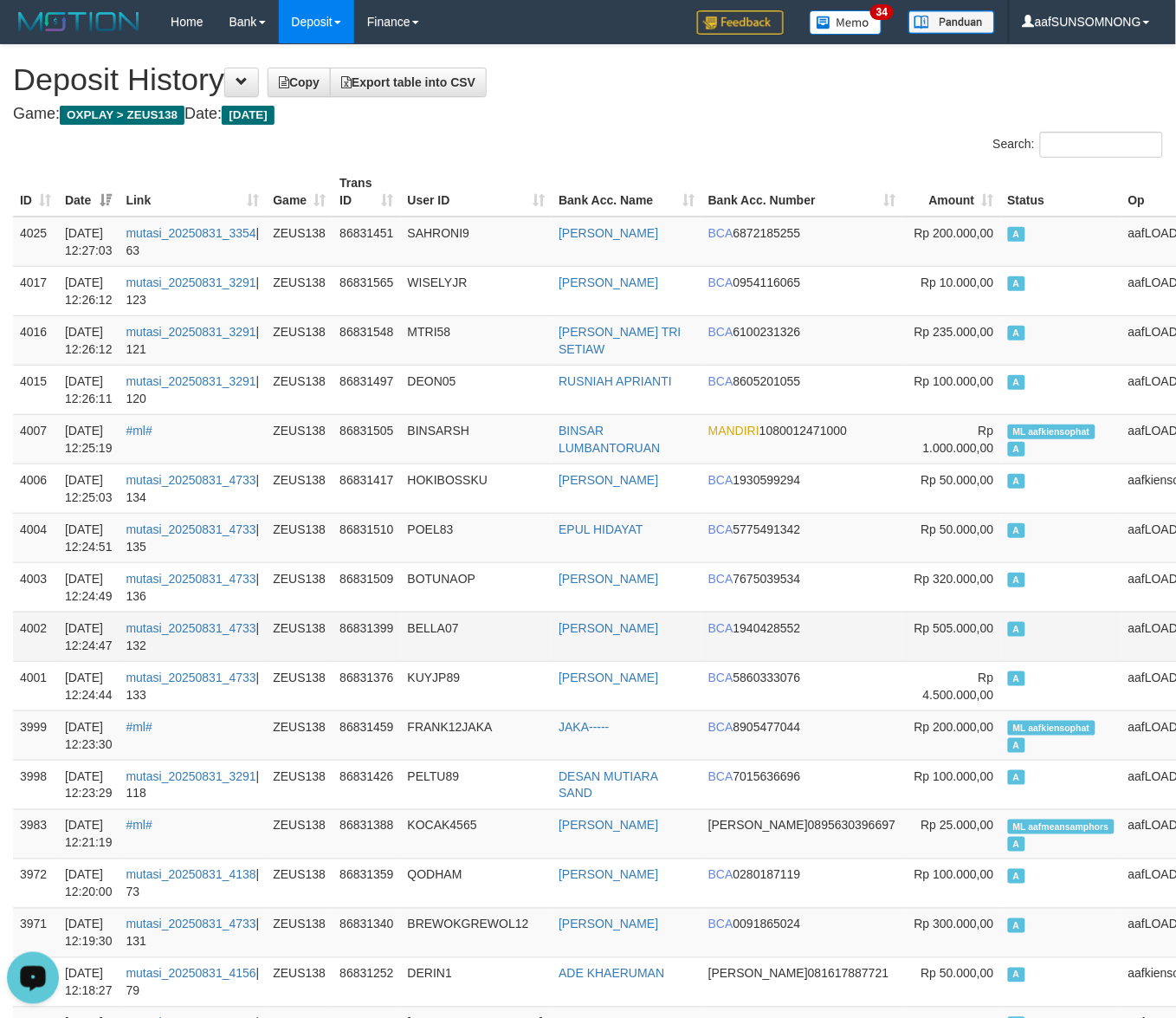
click at [507, 639] on td "BELLA07" at bounding box center [477, 636] width 151 height 49
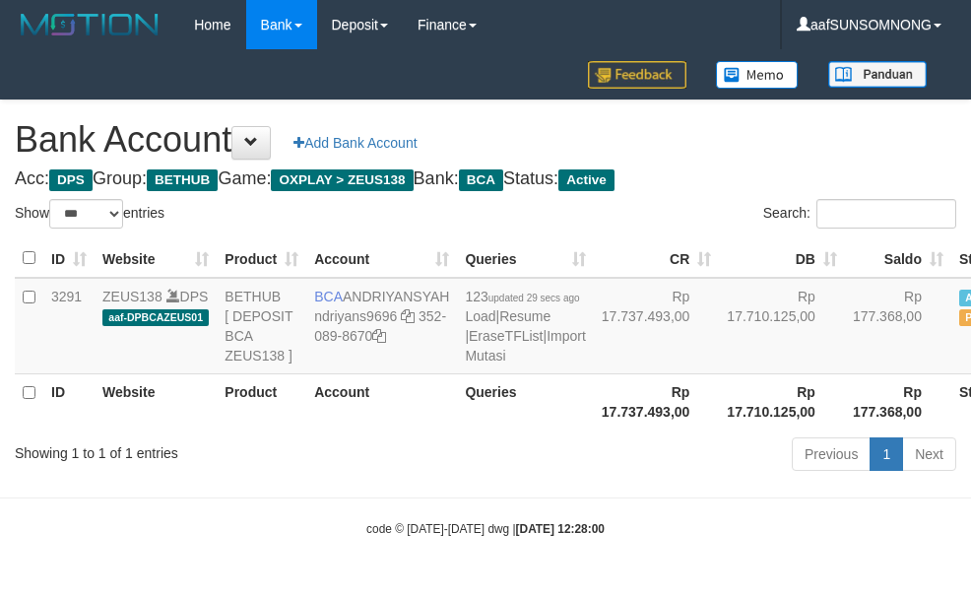
select select "***"
click at [291, 429] on th "Product" at bounding box center [262, 401] width 90 height 56
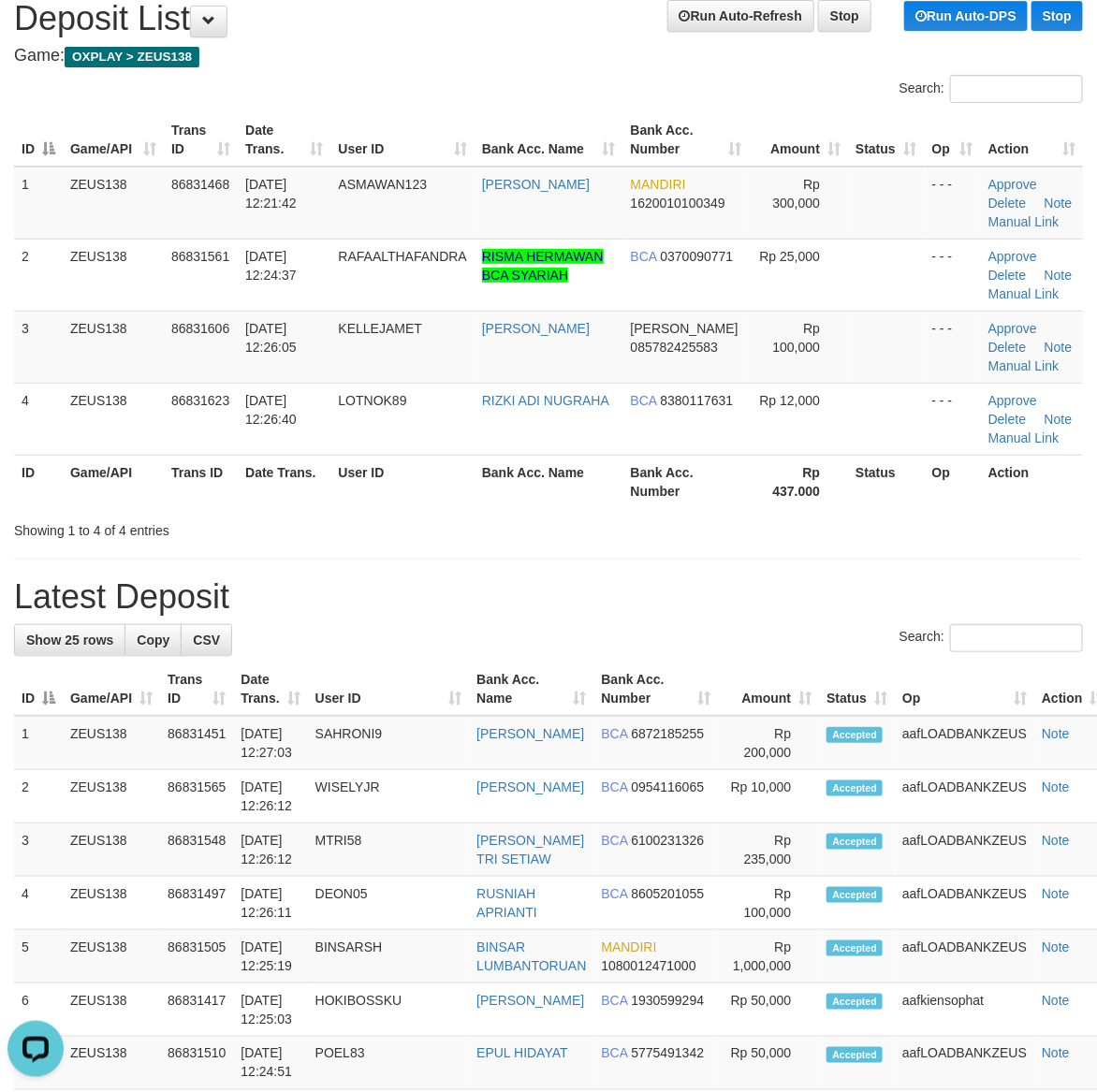
drag, startPoint x: 666, startPoint y: 543, endPoint x: 967, endPoint y: 613, distance: 309.0
click at [686, 546] on div "**********" at bounding box center [548, 1077] width 1097 height 2193
drag, startPoint x: 658, startPoint y: 591, endPoint x: 722, endPoint y: 602, distance: 64.9
click at [674, 590] on h1 "Latest Deposit" at bounding box center [548, 596] width 1068 height 37
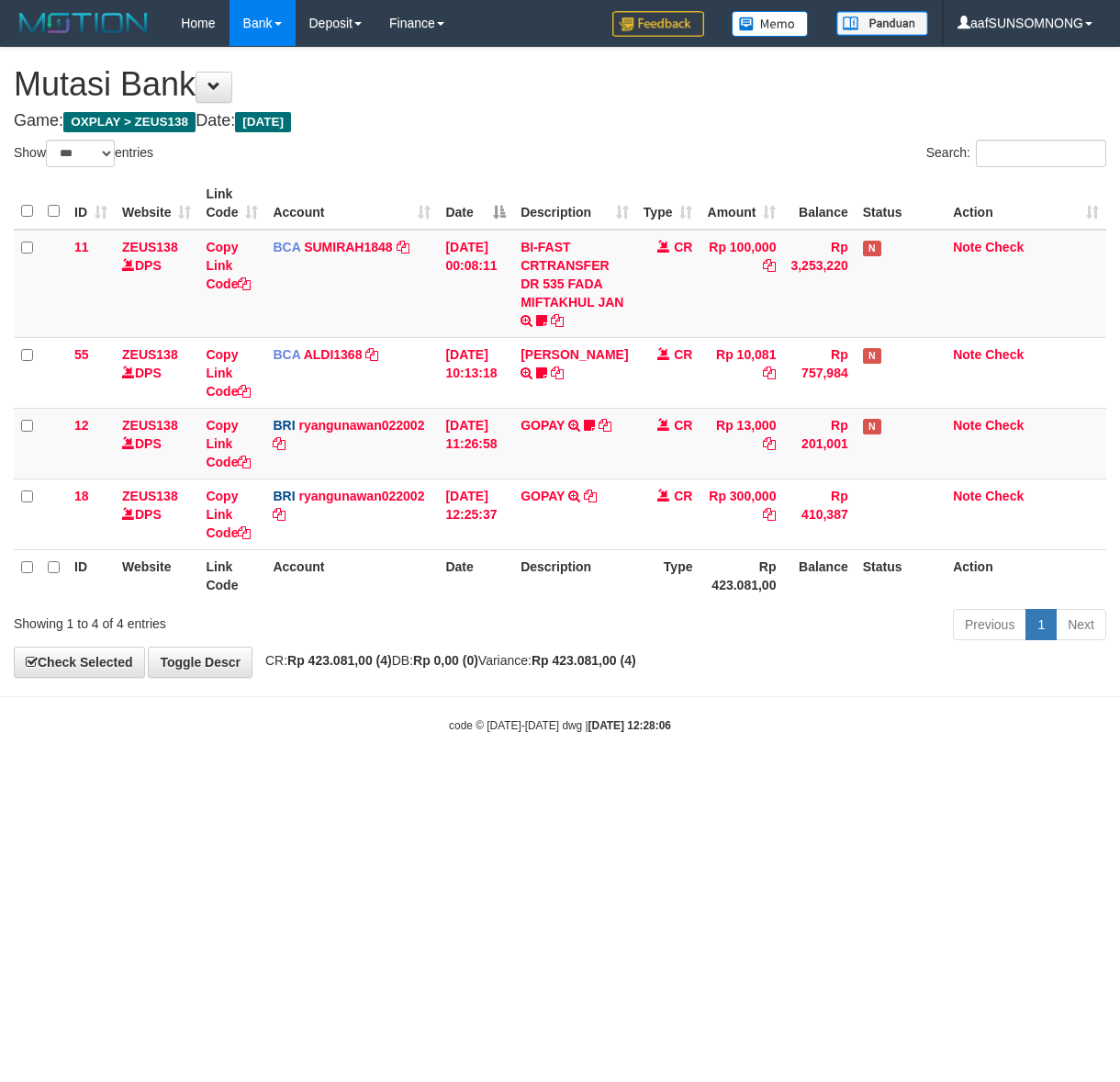
select select "***"
click at [244, 780] on html "Toggle navigation Home Bank Account List Load By Website Group [OXPLAY] ZEUS138…" at bounding box center [560, 390] width 1120 height 780
drag, startPoint x: 560, startPoint y: 837, endPoint x: 957, endPoint y: 853, distance: 397.3
click at [567, 780] on html "Toggle navigation Home Bank Account List Load By Website Group [OXPLAY] ZEUS138…" at bounding box center [560, 390] width 1120 height 780
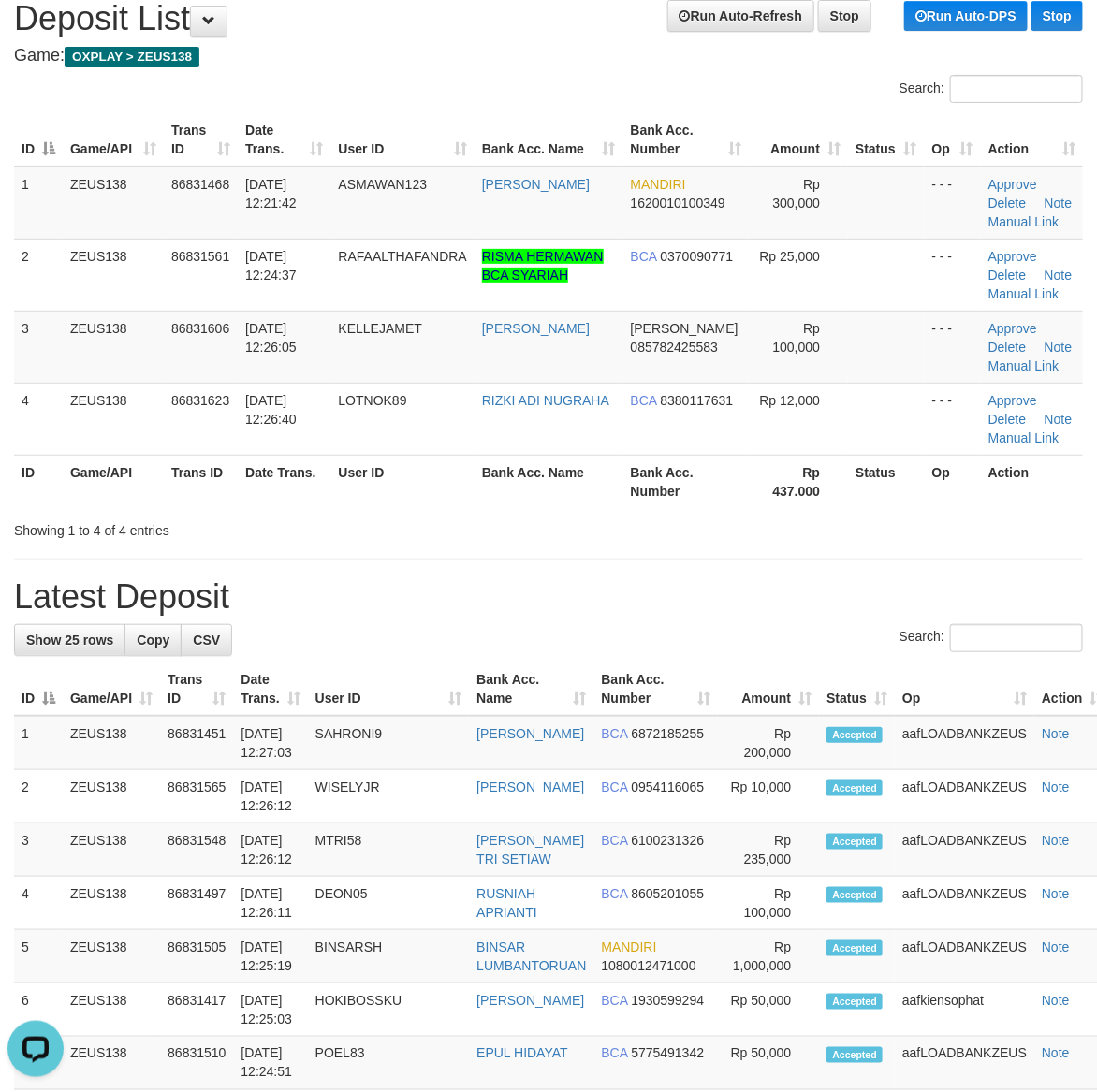
drag, startPoint x: 688, startPoint y: 503, endPoint x: 1111, endPoint y: 611, distance: 436.6
click at [702, 506] on th "Bank Acc. Number" at bounding box center [686, 481] width 125 height 53
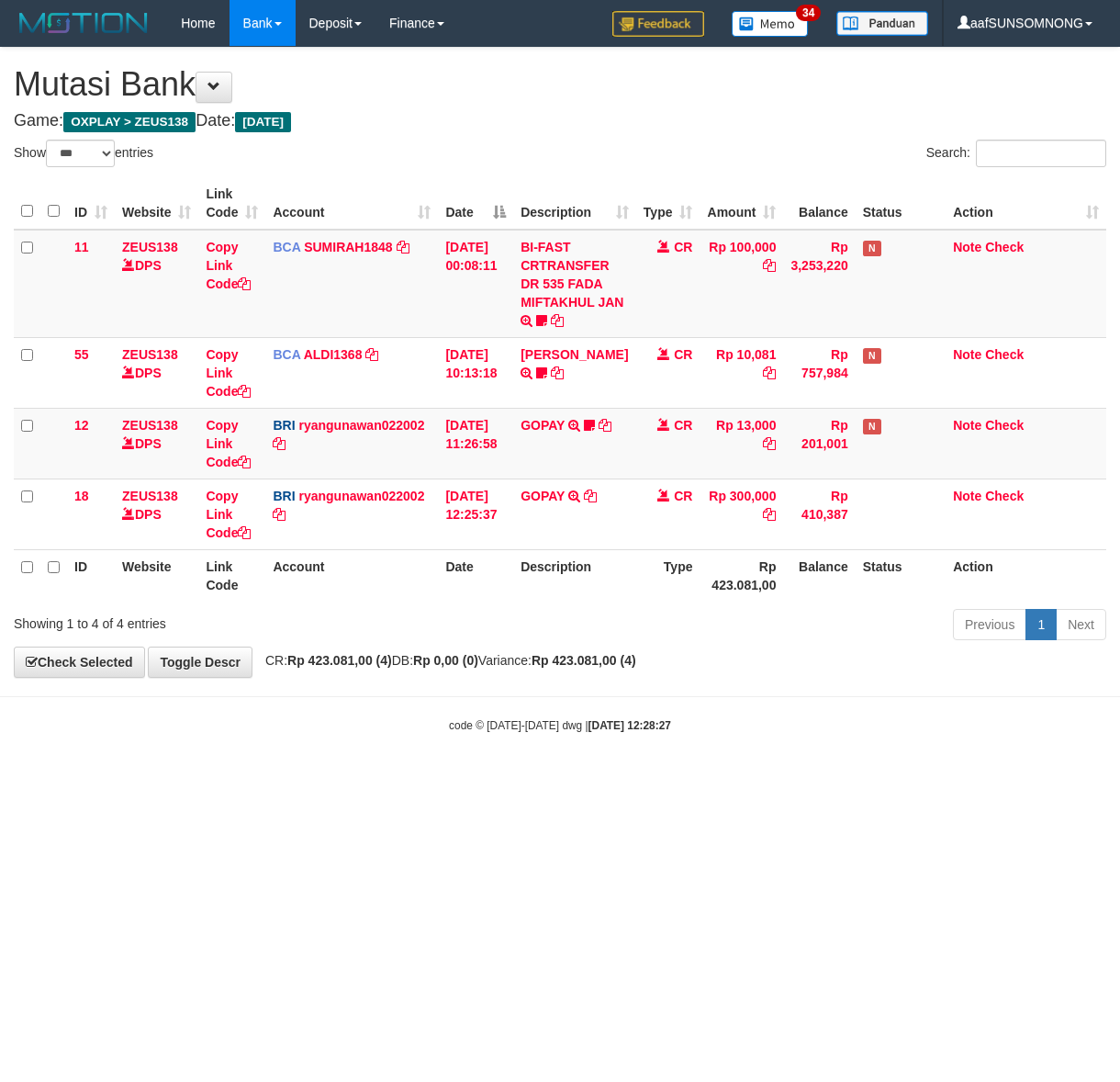
select select "***"
drag, startPoint x: 448, startPoint y: 847, endPoint x: 204, endPoint y: 616, distance: 336.0
click at [448, 780] on html "Toggle navigation Home Bank Account List Load By Website Group [OXPLAY] ZEUS138…" at bounding box center [560, 390] width 1120 height 780
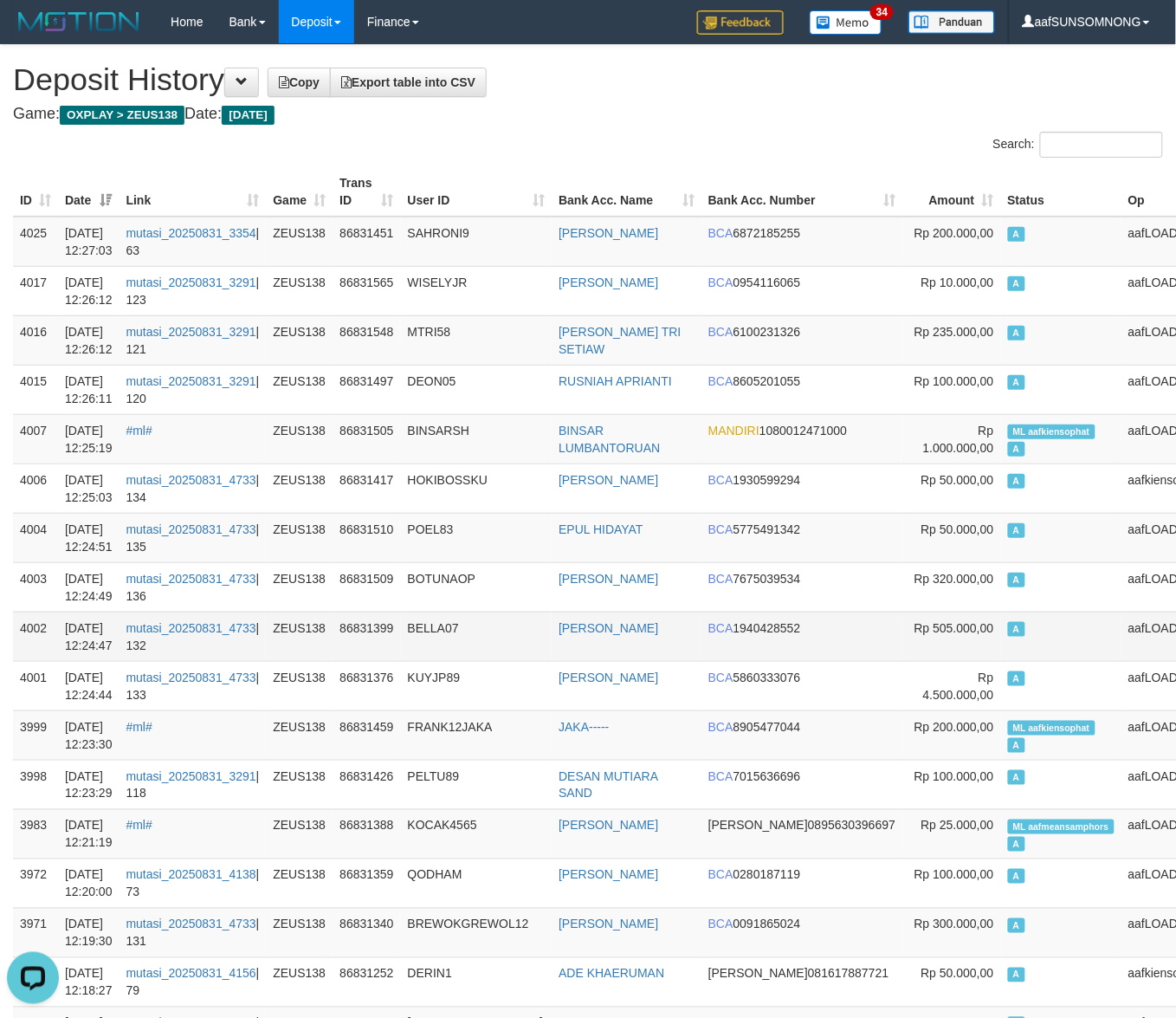
click at [535, 630] on td "BELLA07" at bounding box center [477, 636] width 151 height 49
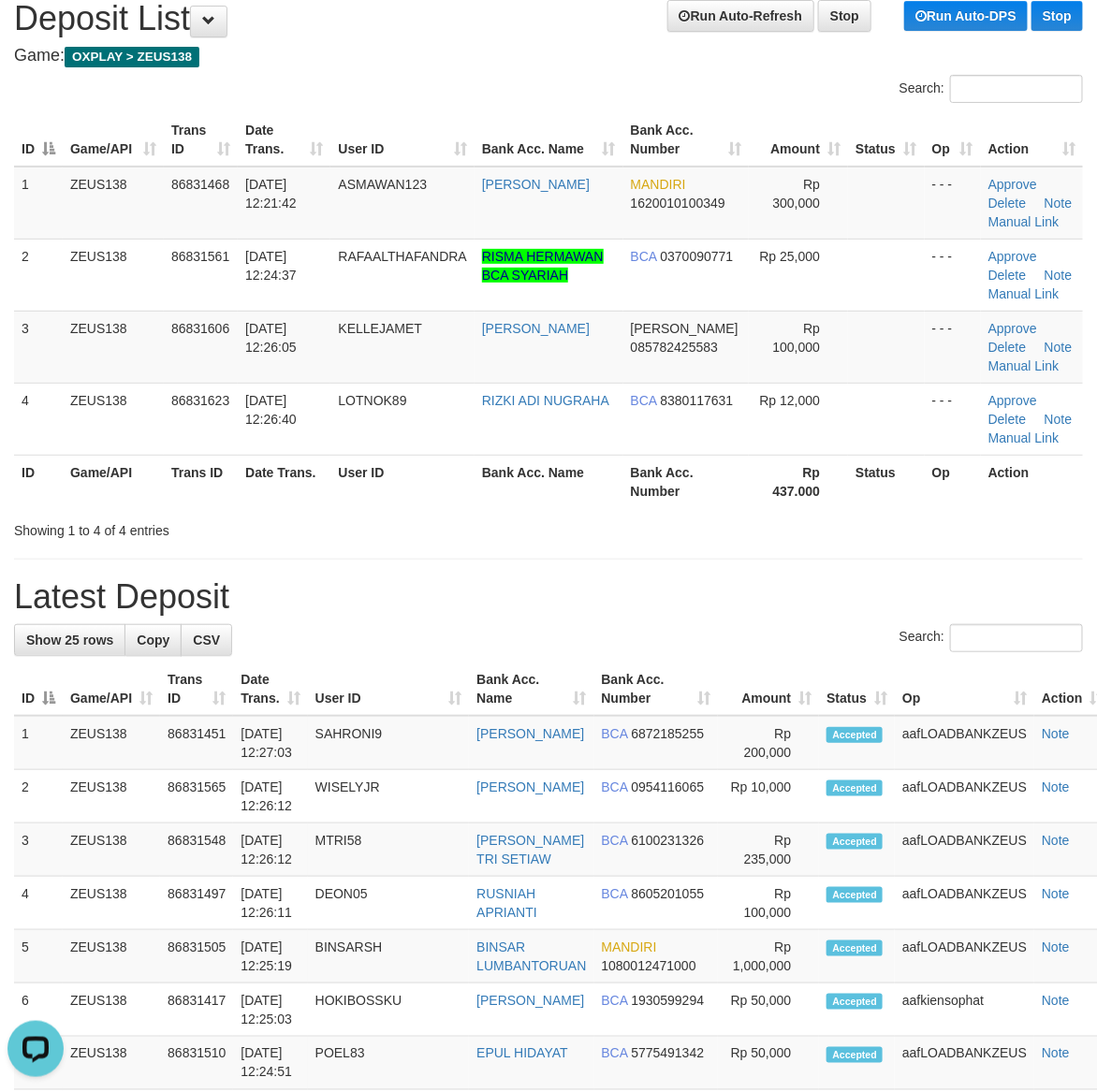
drag, startPoint x: 869, startPoint y: 564, endPoint x: 1095, endPoint y: 578, distance: 226.4
click at [873, 565] on div "**********" at bounding box center [548, 1077] width 1097 height 2193
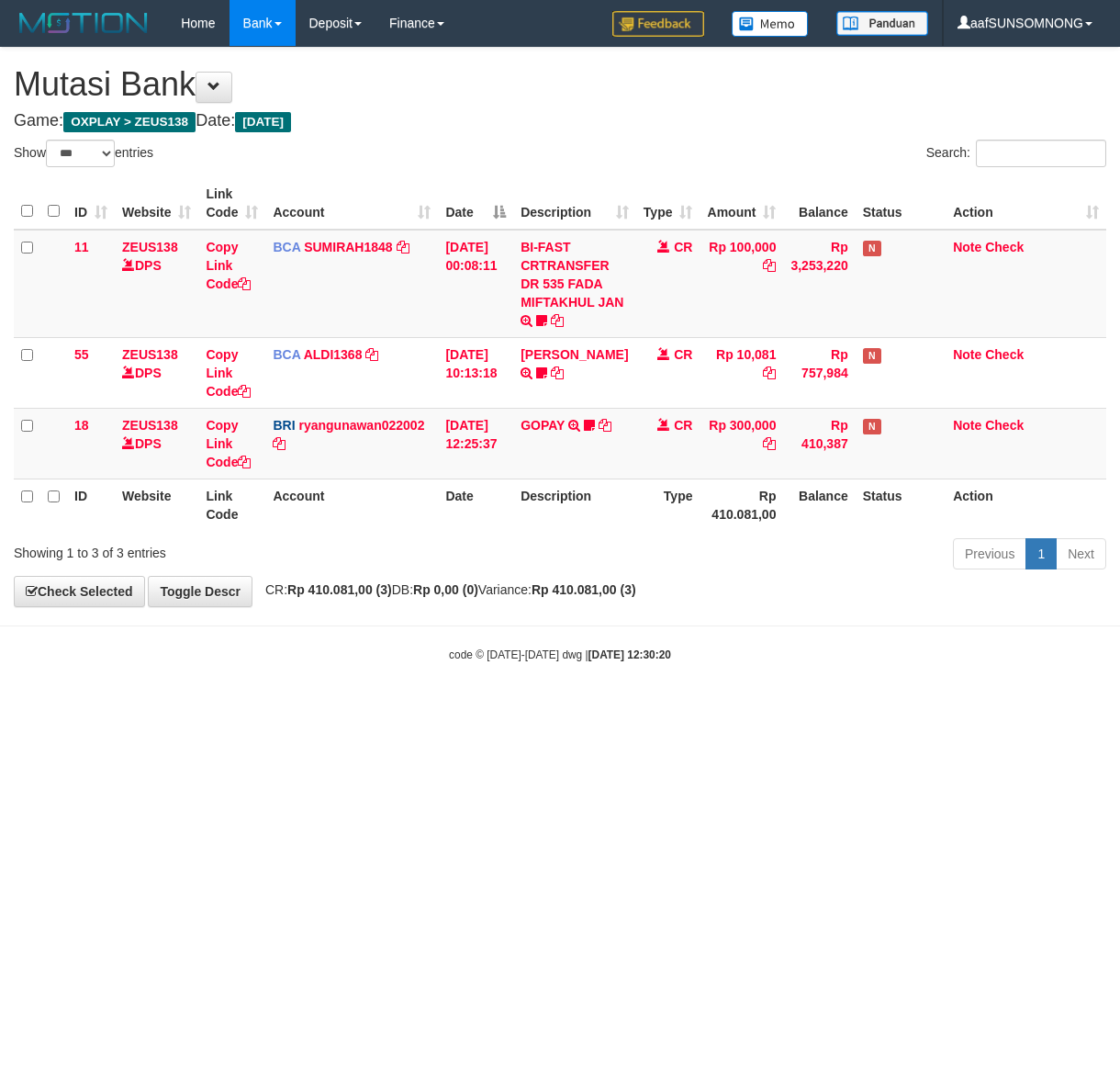
select select "***"
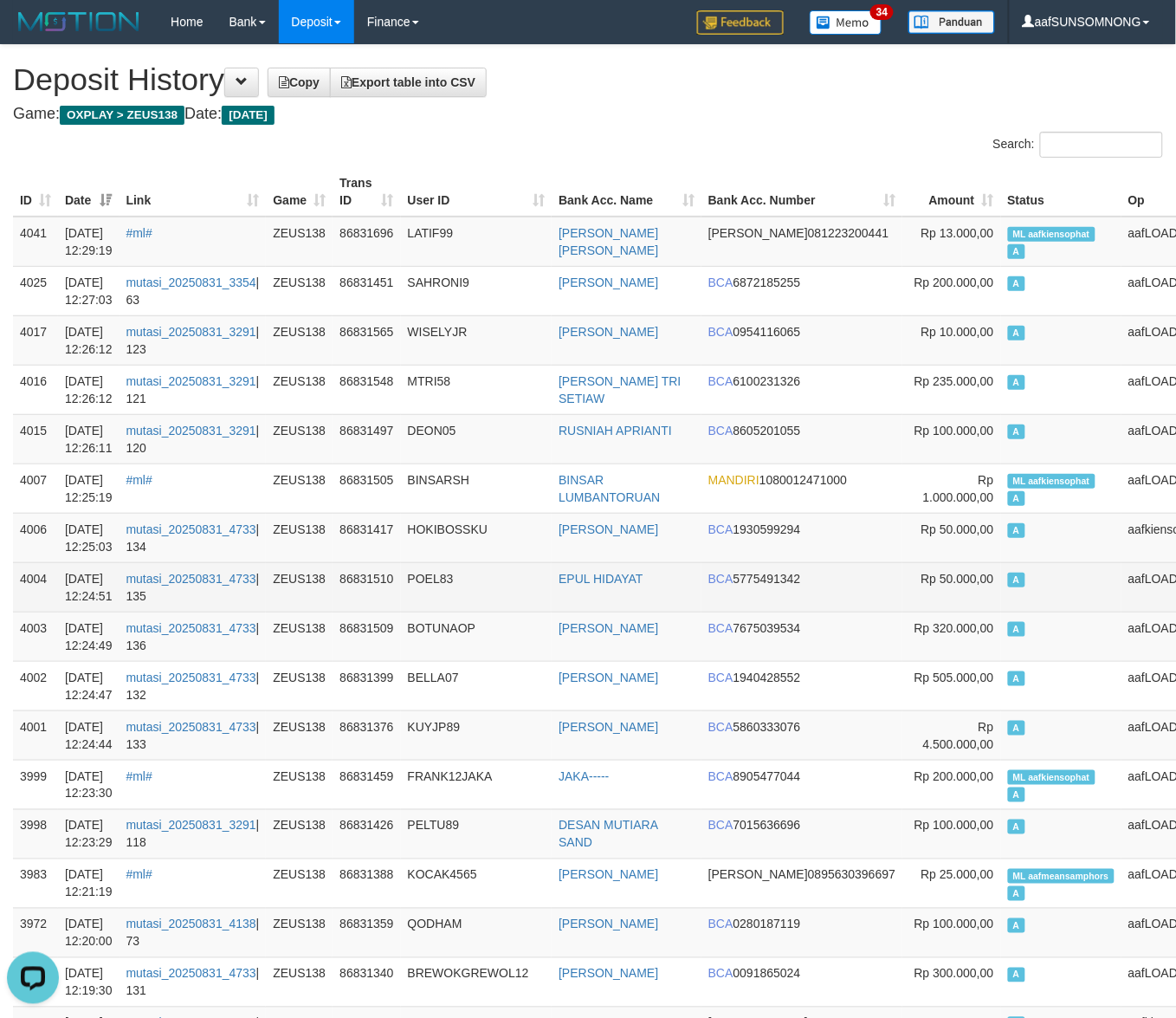
drag, startPoint x: 964, startPoint y: 568, endPoint x: 881, endPoint y: 574, distance: 83.2
click at [1001, 568] on td "A" at bounding box center [1061, 587] width 121 height 49
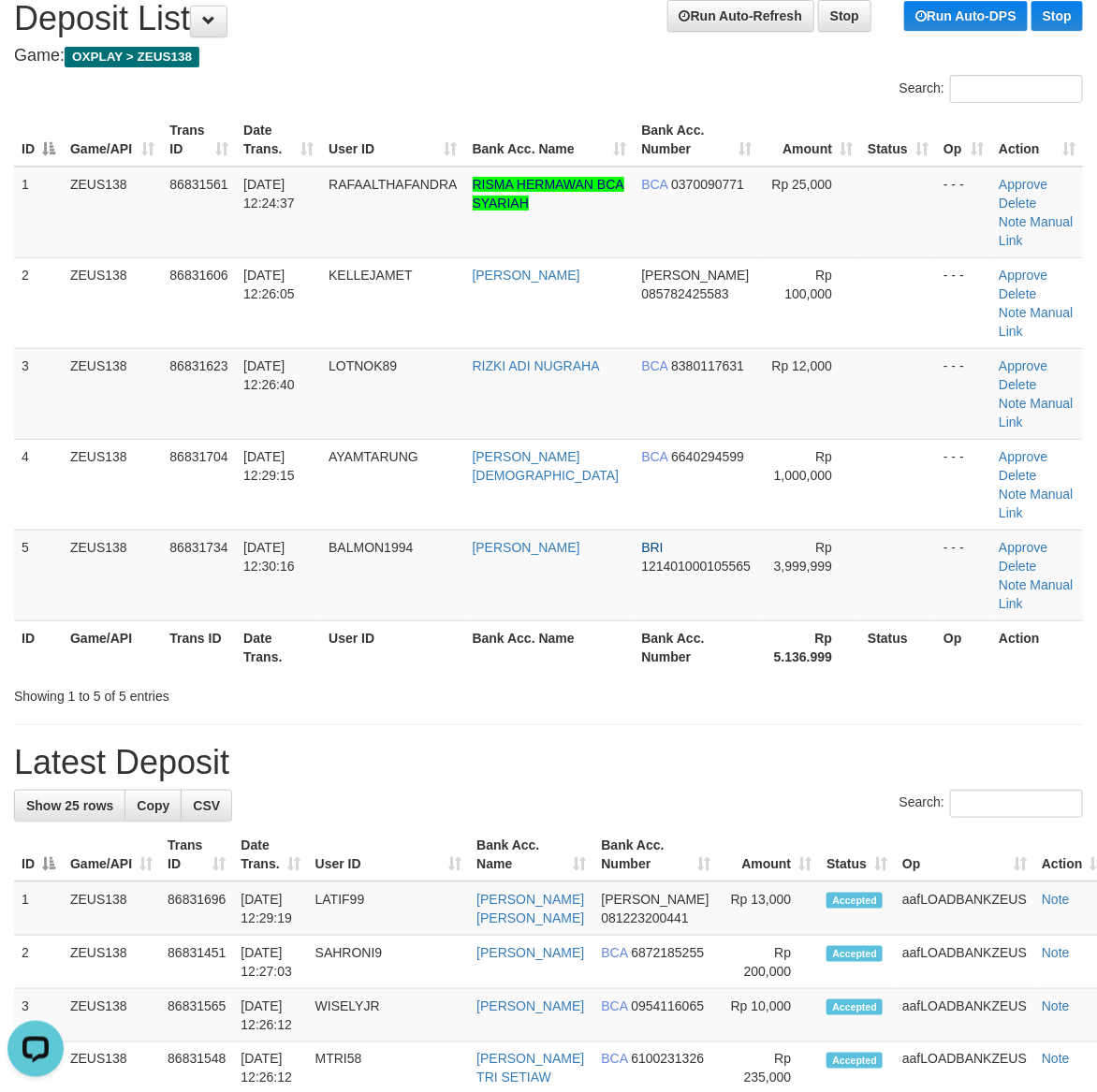
drag, startPoint x: 630, startPoint y: 701, endPoint x: 1026, endPoint y: 675, distance: 396.9
click at [664, 790] on div "Search:" at bounding box center [548, 806] width 1068 height 32
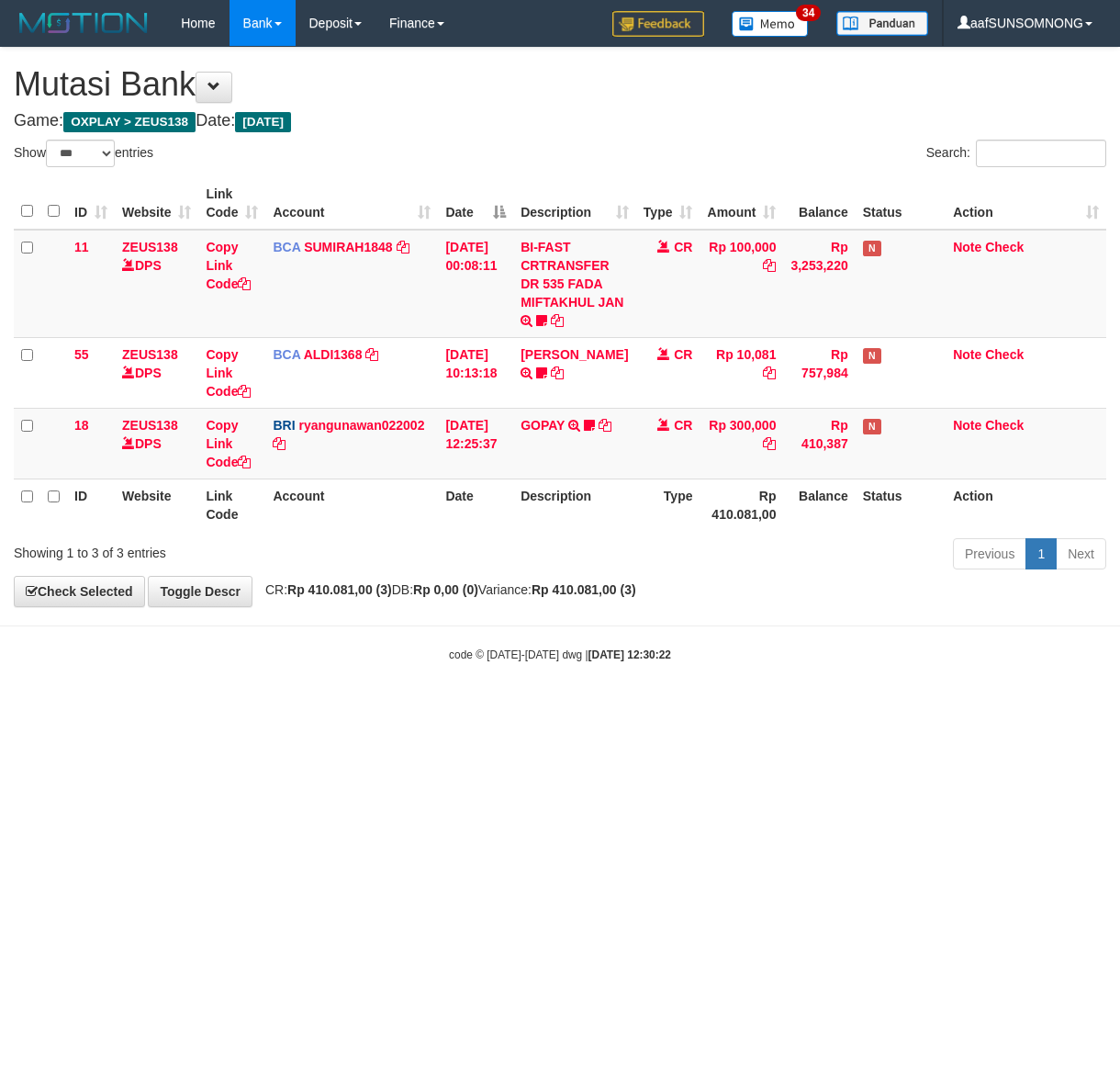
select select "***"
click at [668, 682] on body "Toggle navigation Home Bank Account List Load By Website Group [OXPLAY] ZEUS138…" at bounding box center [560, 354] width 1120 height 709
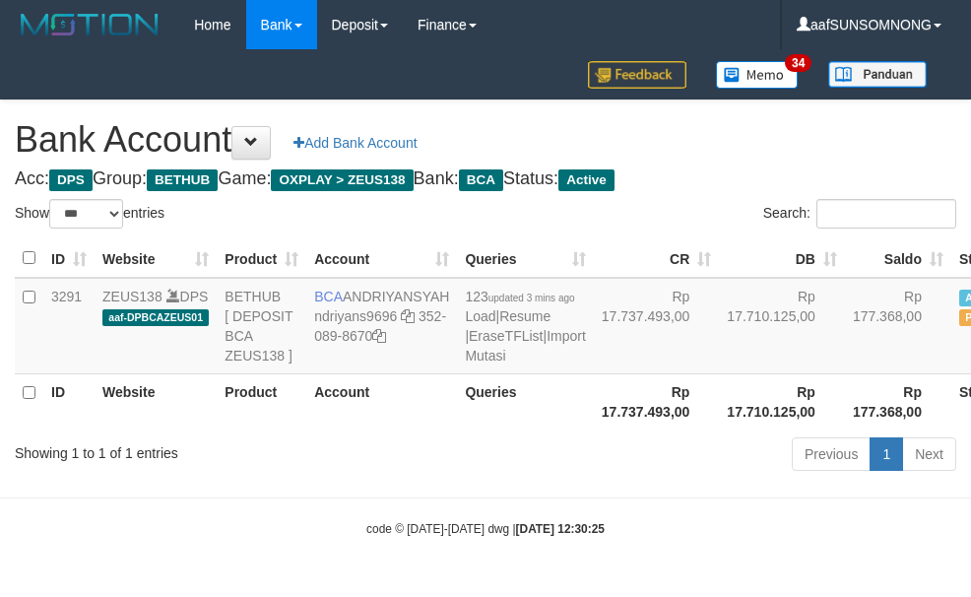
select select "***"
click at [406, 537] on div "code © 2012-2018 dwg | 2025/08/31 12:30:25" at bounding box center [485, 528] width 971 height 20
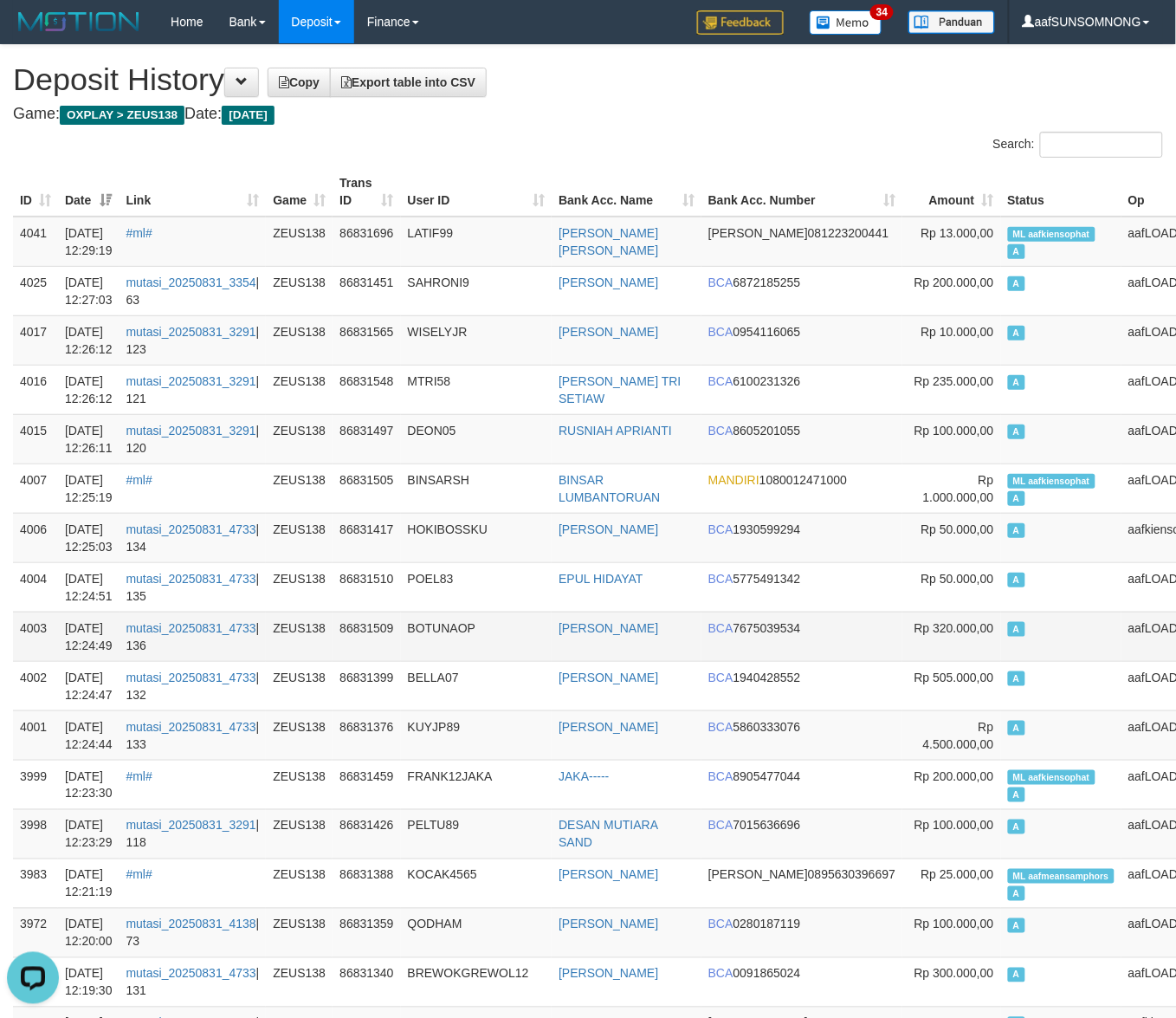
drag, startPoint x: 551, startPoint y: 626, endPoint x: 530, endPoint y: 626, distance: 21.0
click at [552, 626] on td "BOTUNAOP" at bounding box center [477, 636] width 151 height 49
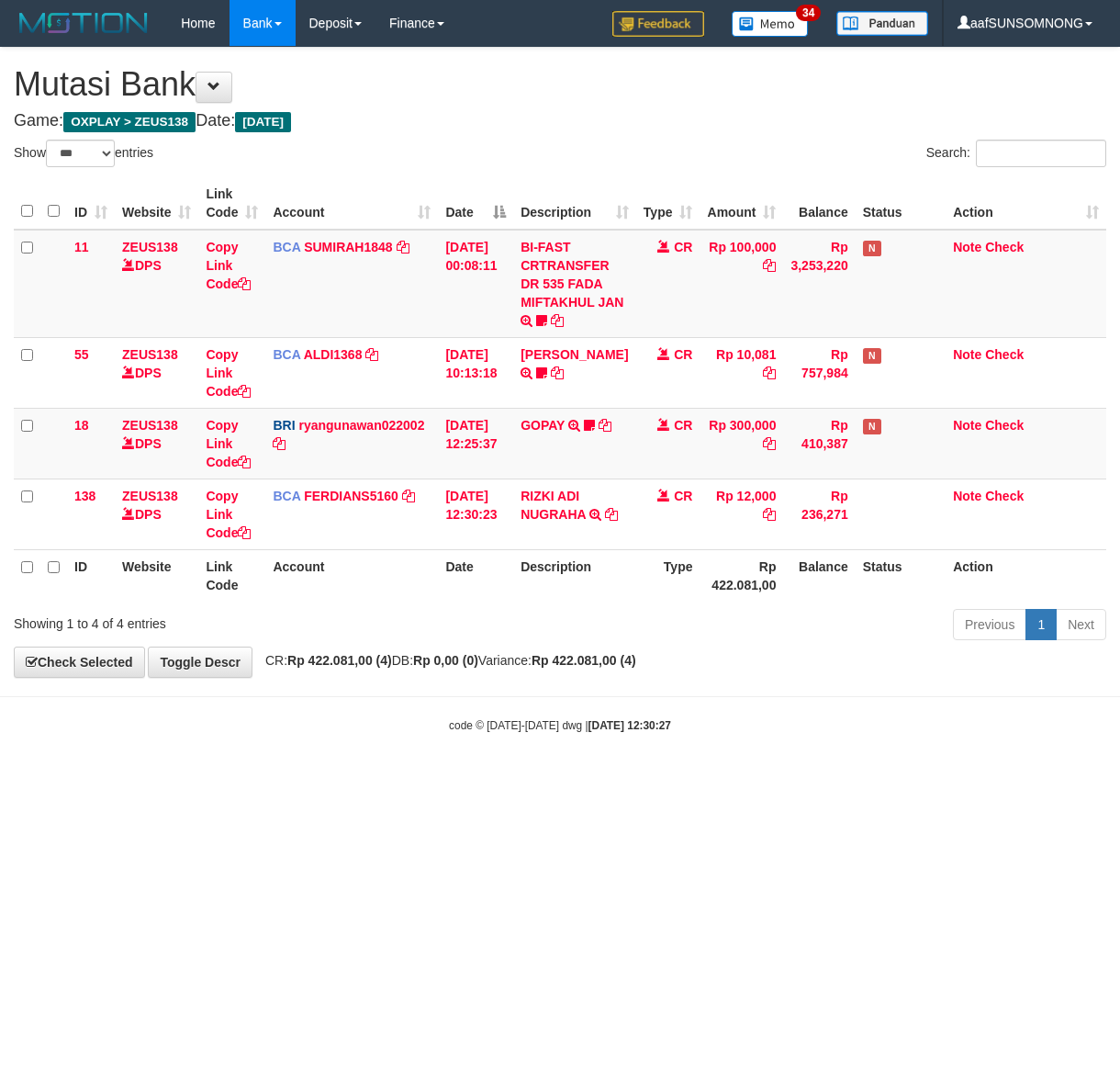
select select "***"
drag, startPoint x: 546, startPoint y: 810, endPoint x: 548, endPoint y: 825, distance: 15.1
click at [544, 780] on html "Toggle navigation Home Bank Account List Load By Website Group [OXPLAY] ZEUS138…" at bounding box center [560, 390] width 1120 height 780
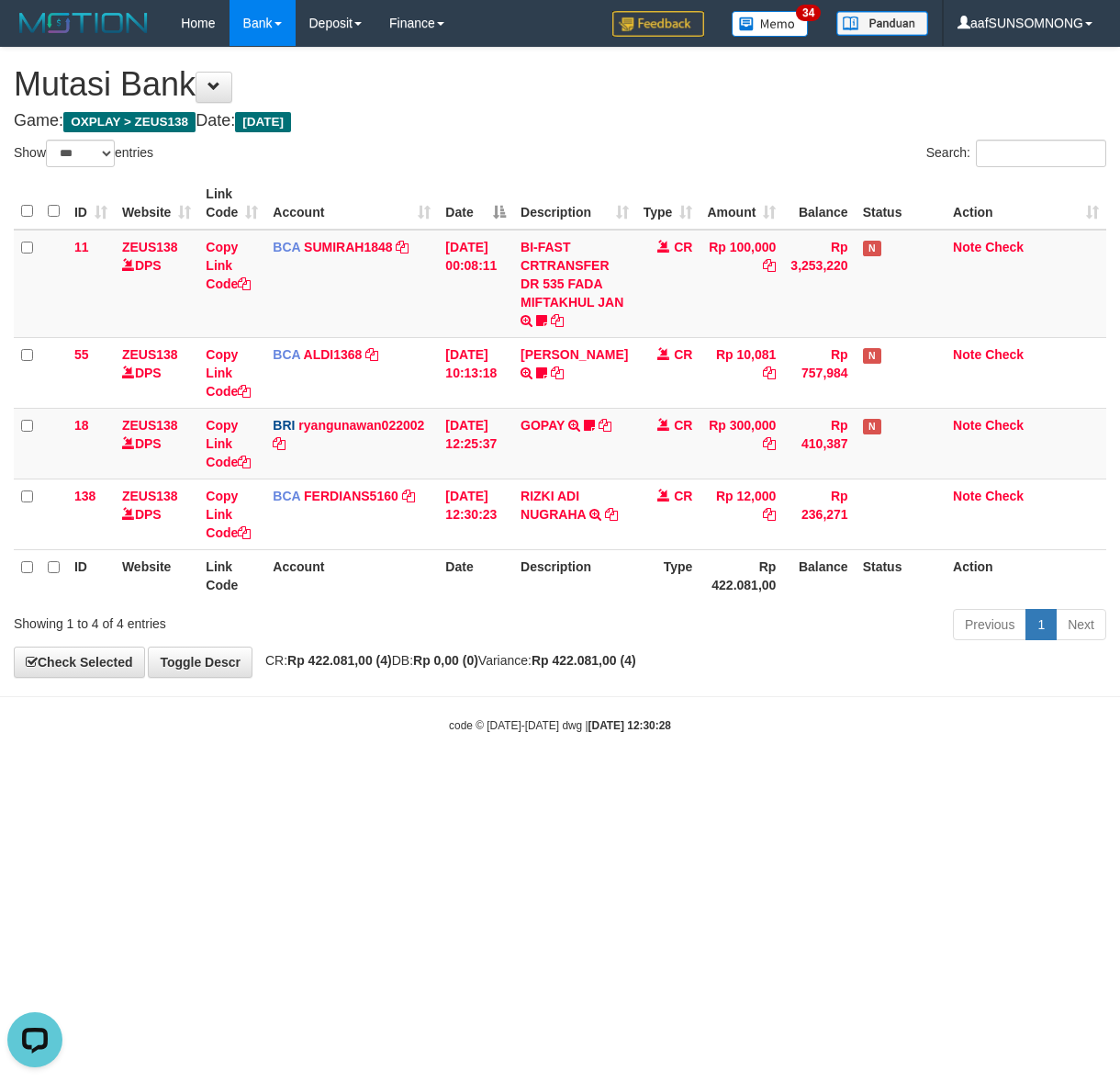
drag, startPoint x: 429, startPoint y: 727, endPoint x: 445, endPoint y: 728, distance: 16.0
click at [439, 728] on div "code © [DATE]-[DATE] dwg | [DATE] 12:30:28" at bounding box center [560, 725] width 1120 height 19
drag, startPoint x: 471, startPoint y: 728, endPoint x: 484, endPoint y: 739, distance: 17.0
click at [475, 739] on body "Toggle navigation Home Bank Account List Load By Website Group [OXPLAY] ZEUS138…" at bounding box center [560, 390] width 1120 height 780
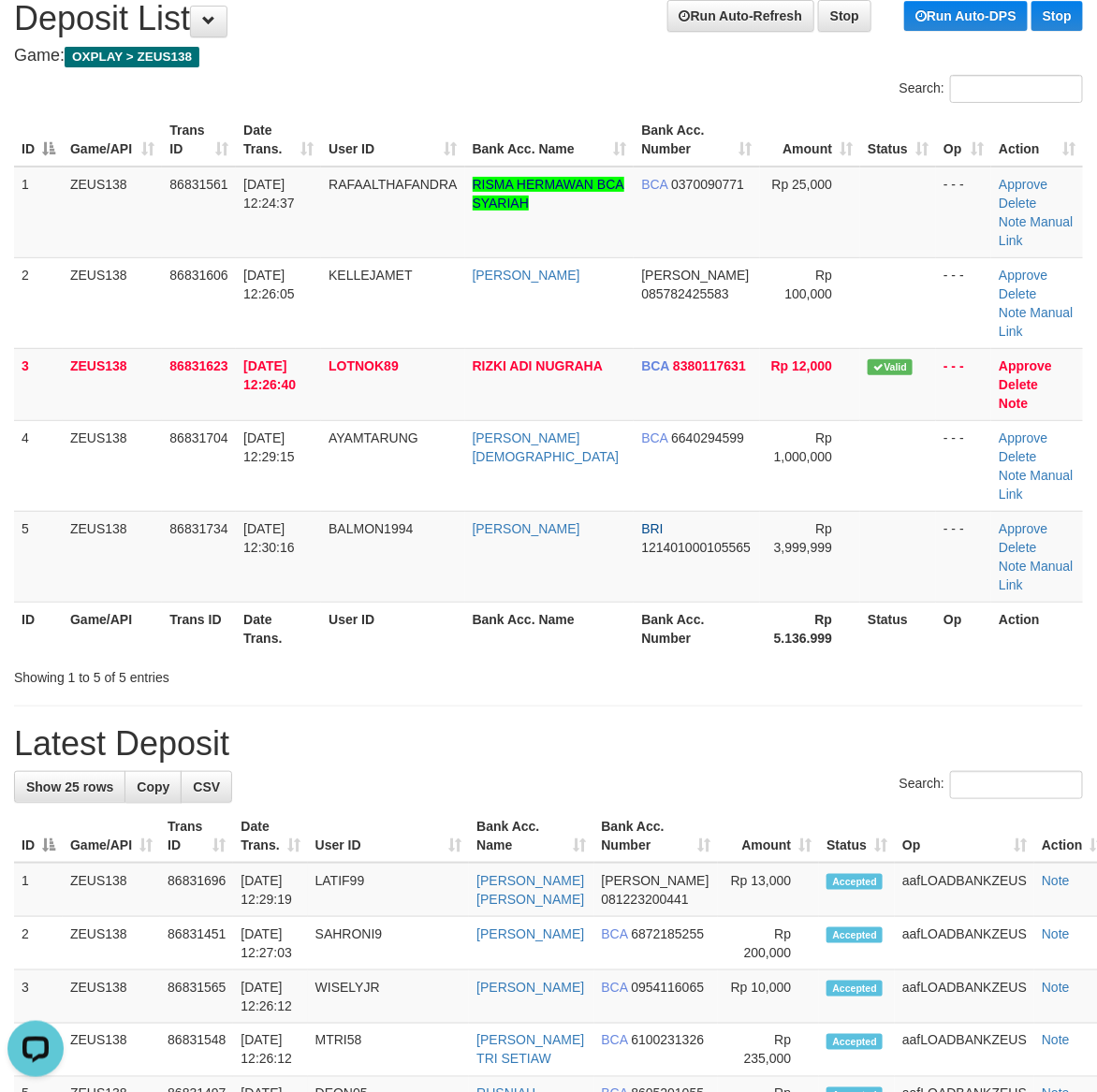
drag, startPoint x: 610, startPoint y: 641, endPoint x: 648, endPoint y: 642, distance: 38.0
click at [633, 725] on h1 "Latest Deposit" at bounding box center [548, 743] width 1068 height 37
drag, startPoint x: 663, startPoint y: 560, endPoint x: 1109, endPoint y: 650, distance: 455.0
click at [733, 562] on div "ID Game/API Trans ID Date Trans. User ID Bank Acc. Name Bank Acc. Number Amount…" at bounding box center [548, 384] width 1097 height 553
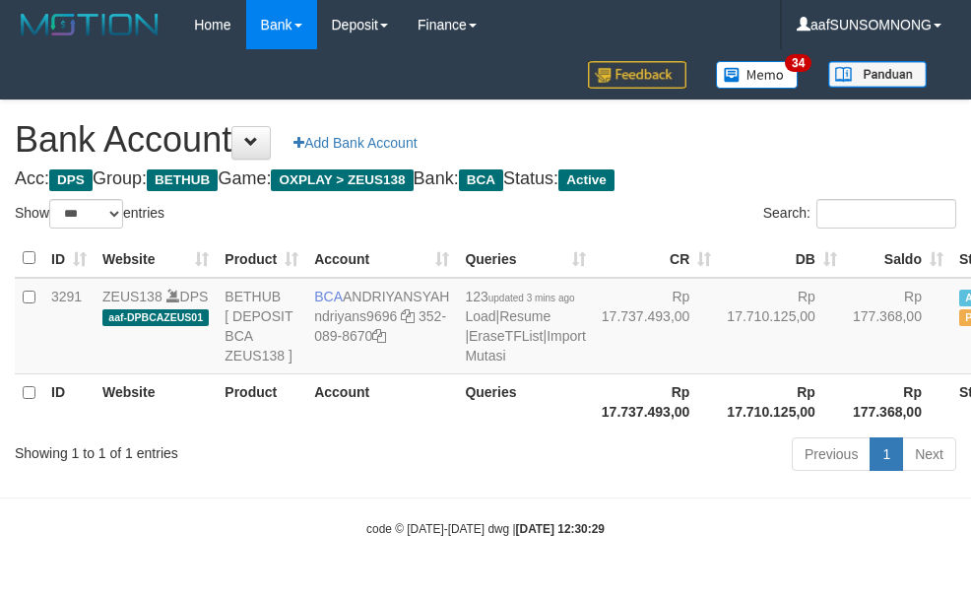
select select "***"
click at [465, 363] on link "Import Mutasi" at bounding box center [525, 345] width 120 height 35
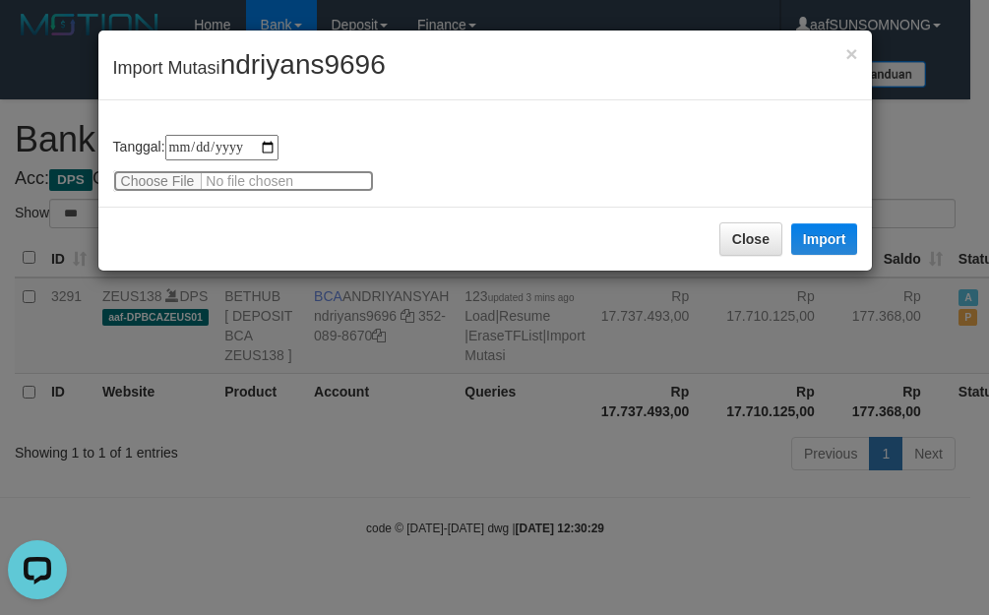
click at [185, 175] on input "file" at bounding box center [243, 181] width 261 height 22
type input "**********"
click at [313, 54] on span "ndriyans9696" at bounding box center [303, 64] width 165 height 31
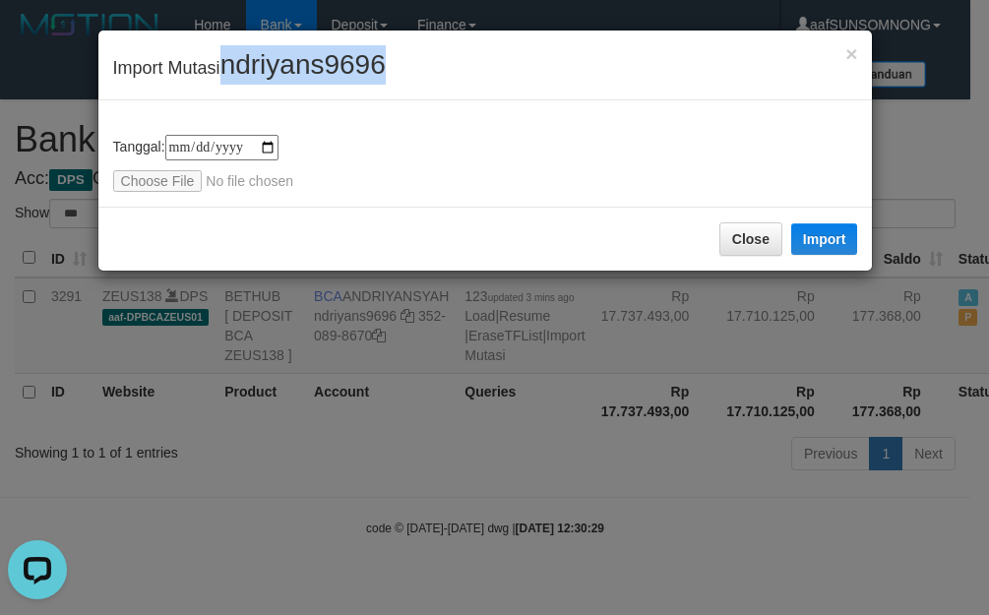
click at [313, 54] on span "ndriyans9696" at bounding box center [303, 64] width 165 height 31
copy span "ndriyans9696"
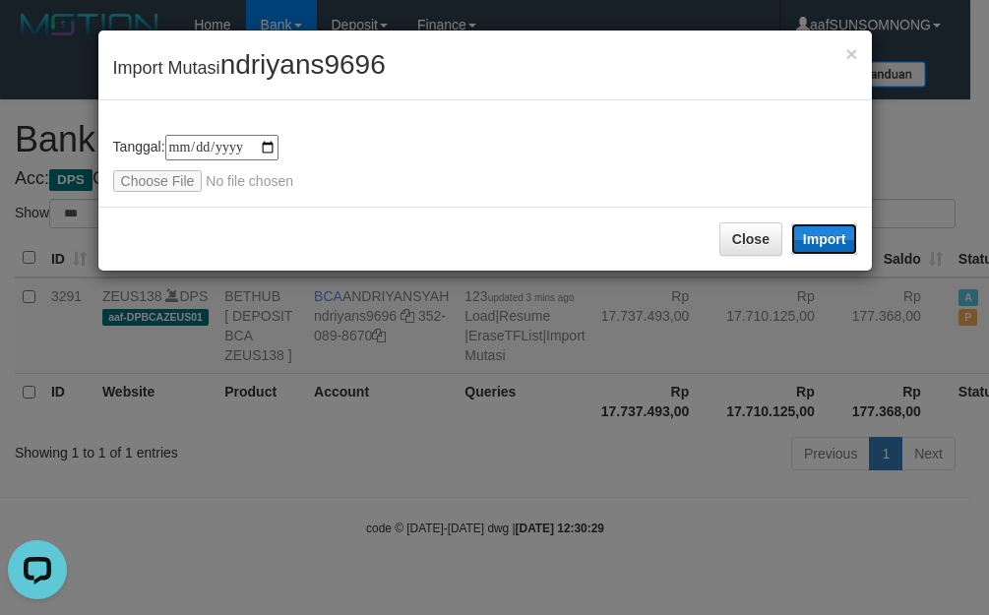
click at [812, 231] on button "Import" at bounding box center [824, 239] width 67 height 32
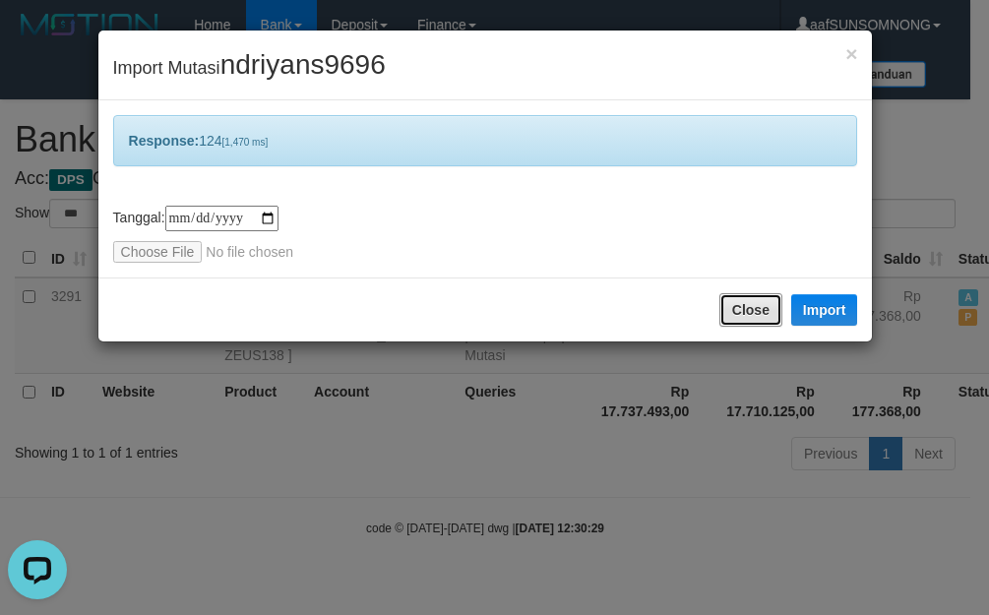
click at [736, 308] on button "Close" at bounding box center [751, 309] width 63 height 33
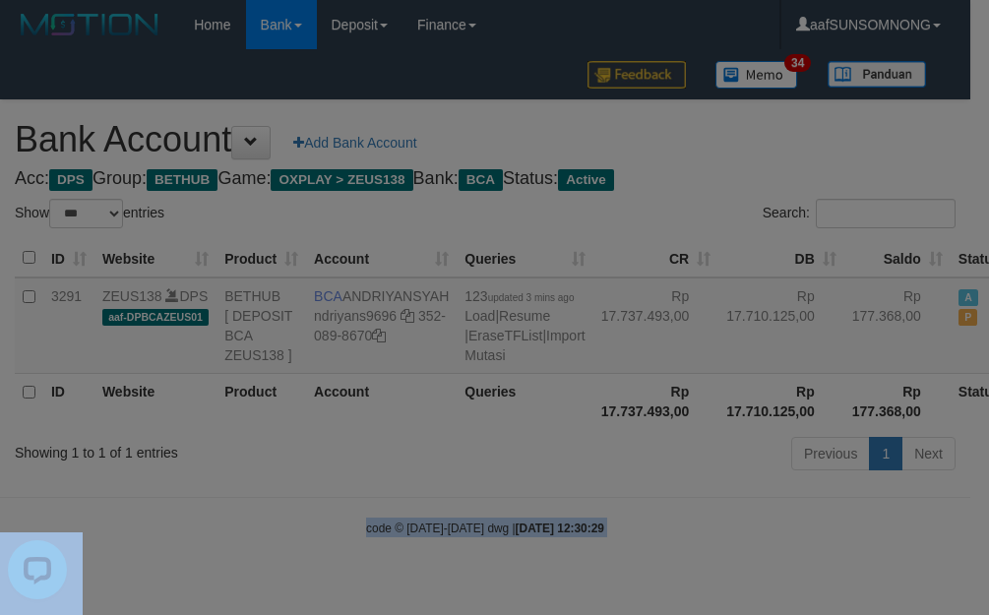
click at [444, 449] on body "Toggle navigation Home Bank Account List Load By Website Group [OXPLAY] ZEUS138…" at bounding box center [494, 293] width 989 height 587
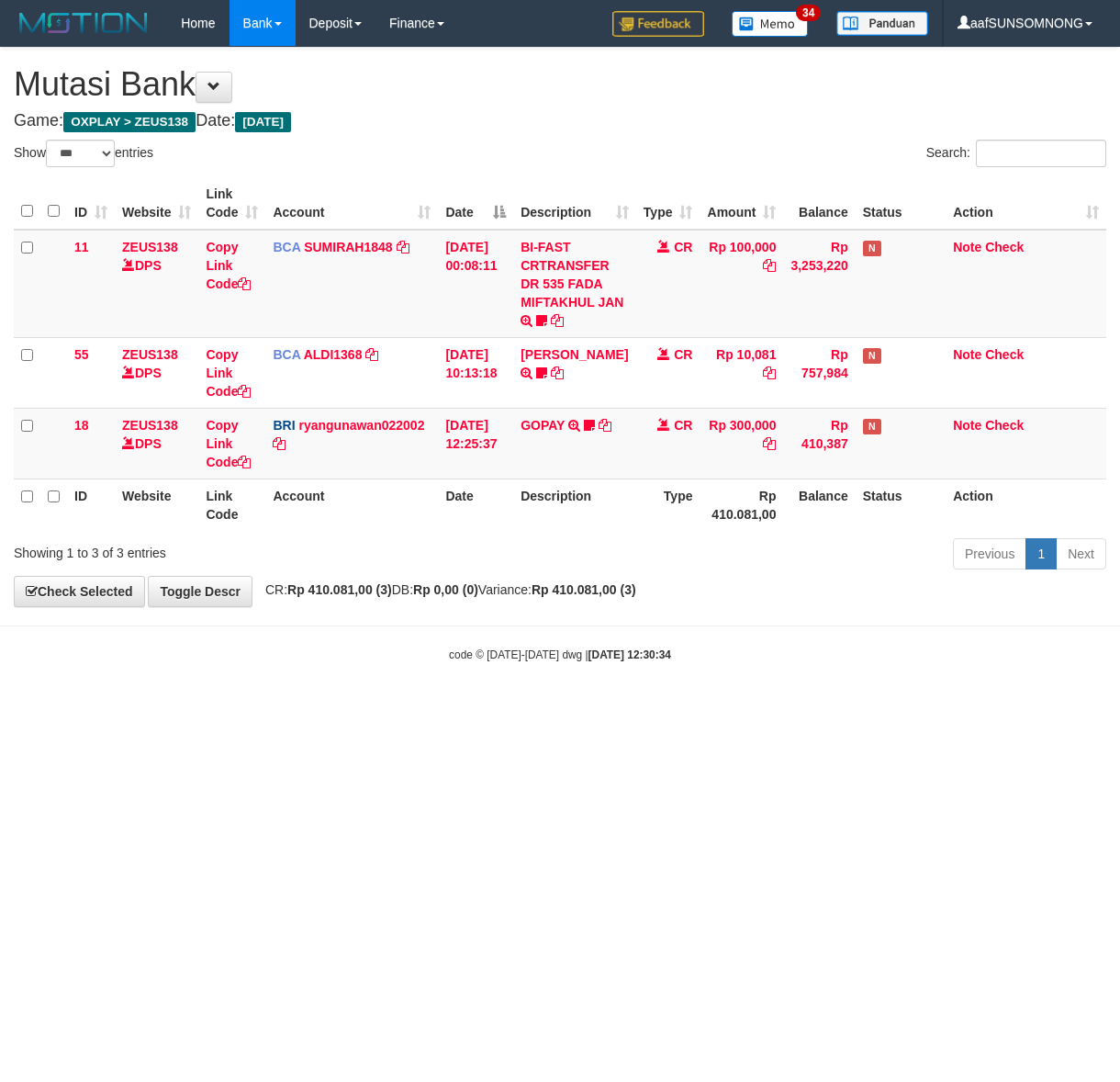
select select "***"
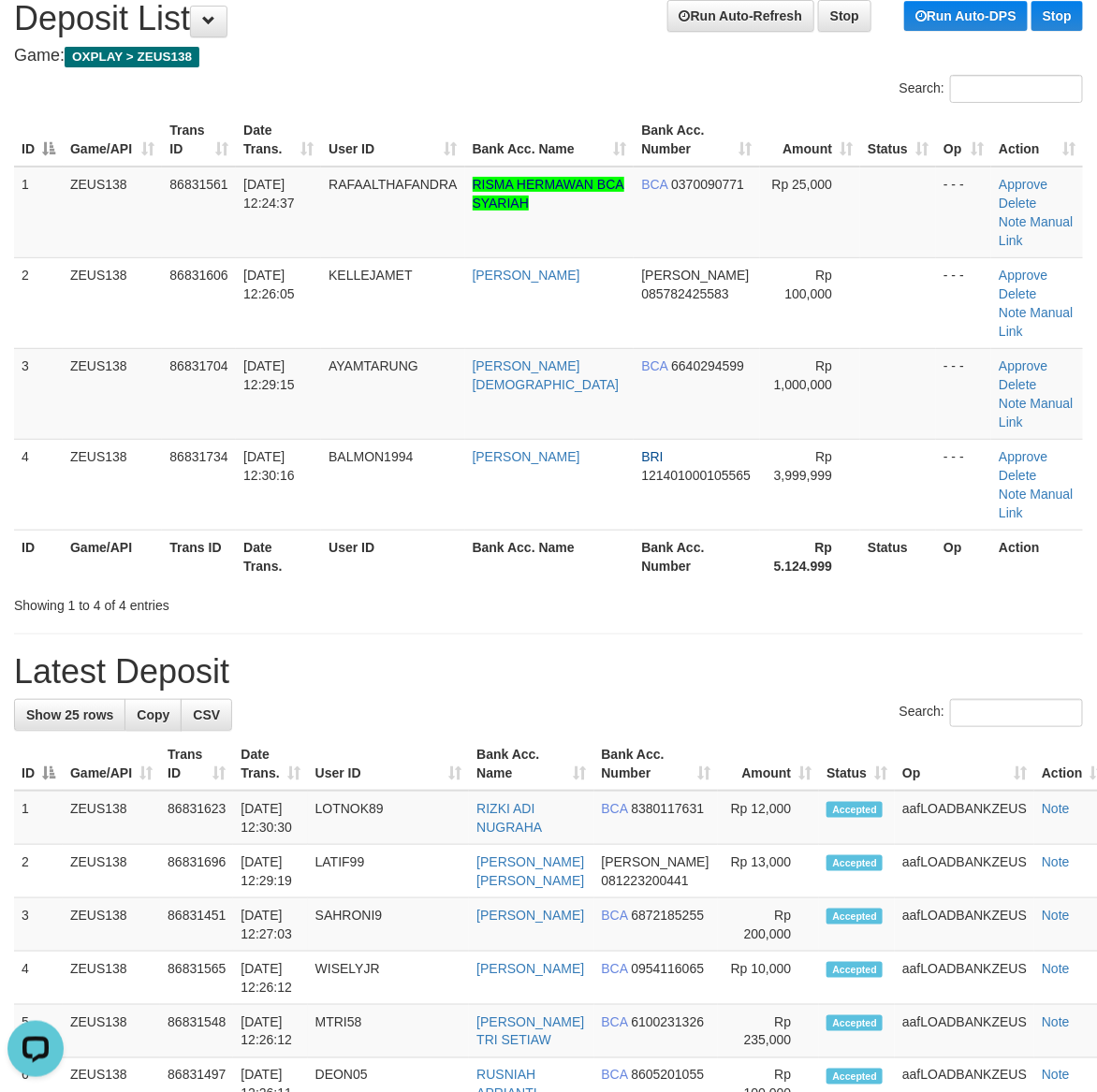
drag, startPoint x: 554, startPoint y: 461, endPoint x: 900, endPoint y: 569, distance: 362.5
click at [695, 529] on div "Search: ID Game/API Trans ID Date Trans. User ID Bank Acc. Name Bank Acc. Numbe…" at bounding box center [548, 345] width 1068 height 540
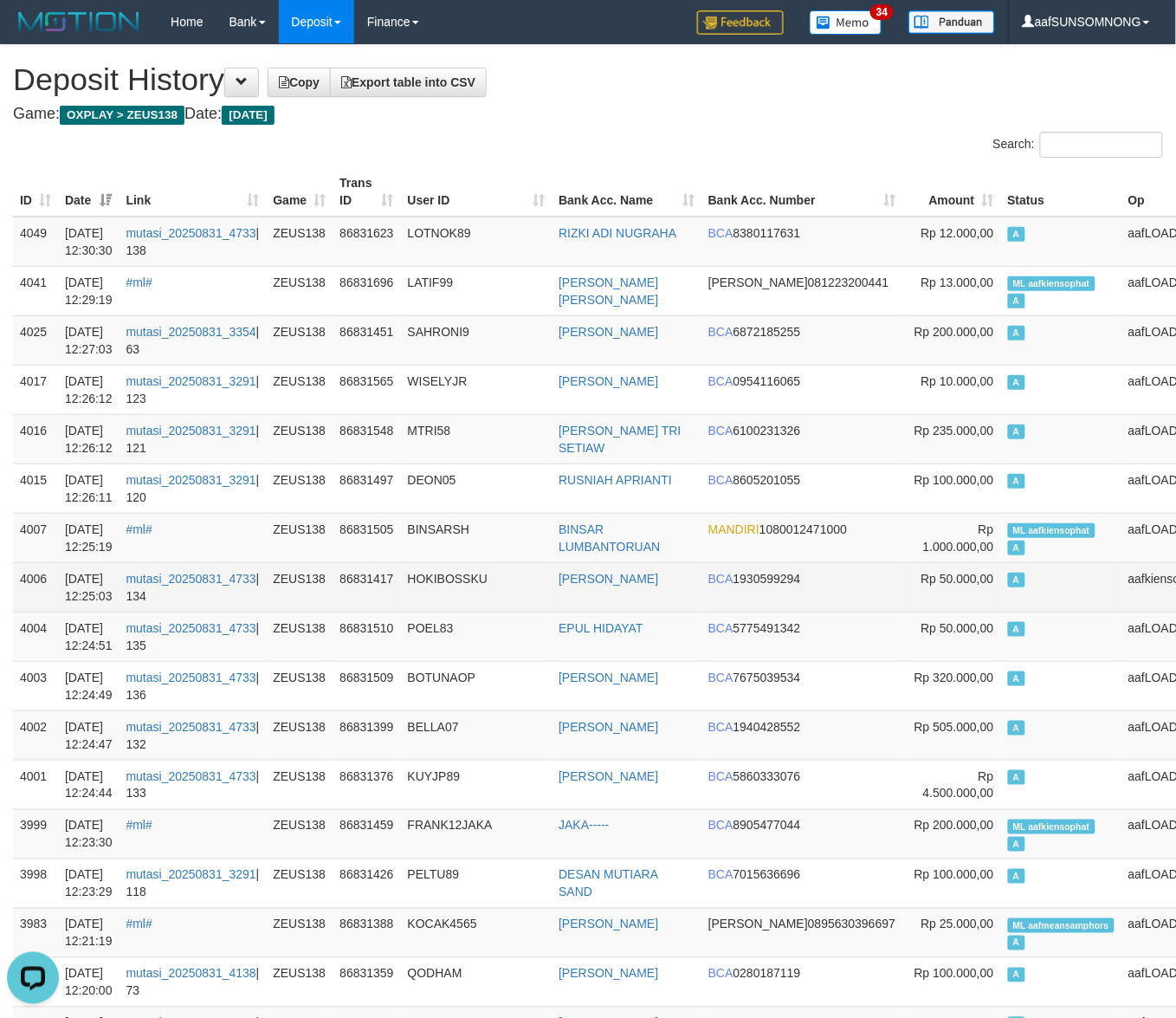
drag, startPoint x: 508, startPoint y: 641, endPoint x: 413, endPoint y: 600, distance: 103.5
click at [507, 641] on td "POEL83" at bounding box center [477, 636] width 151 height 49
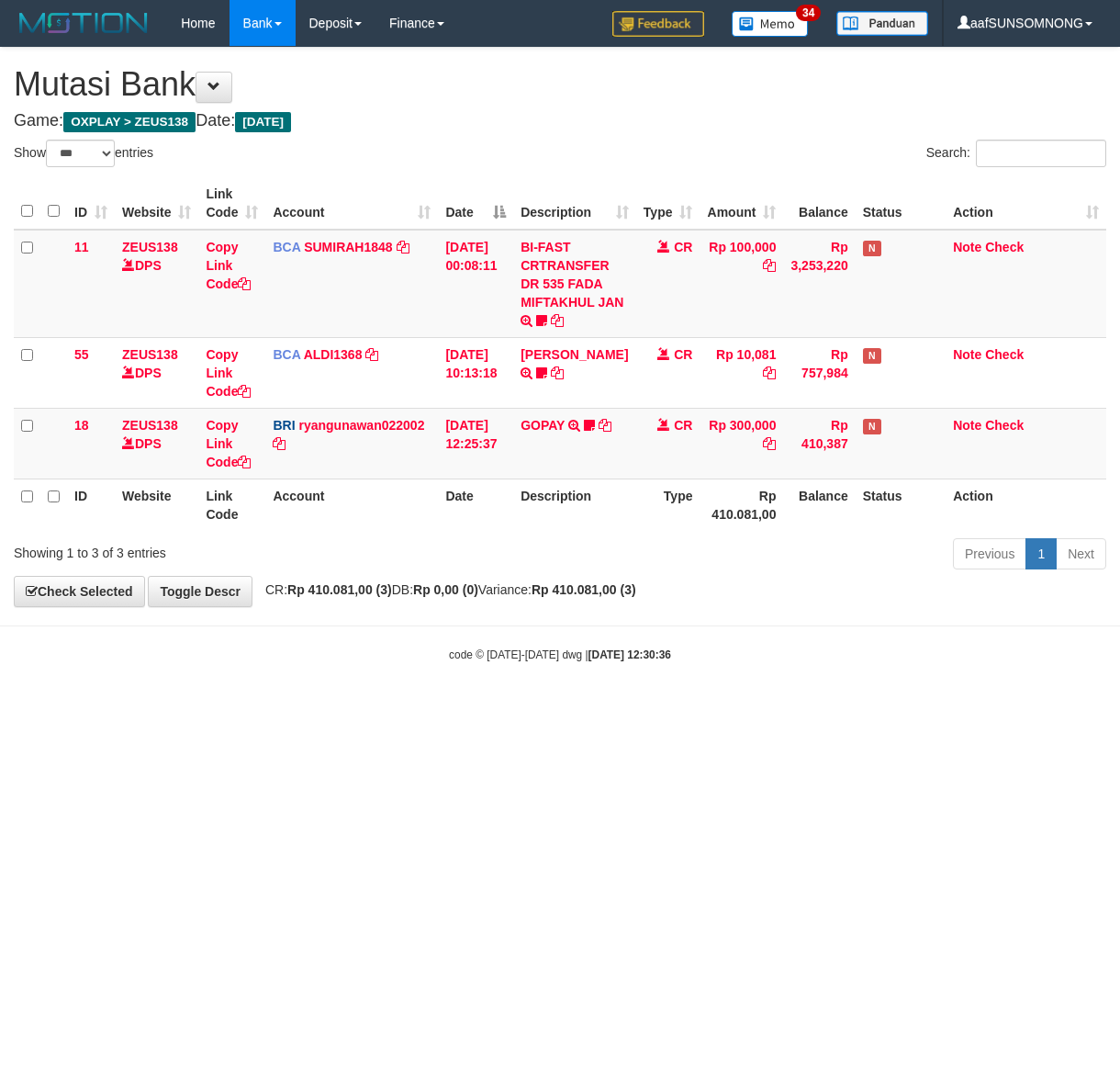
select select "***"
click at [297, 709] on html "Toggle navigation Home Bank Account List Load By Website Group [OXPLAY] ZEUS138…" at bounding box center [560, 354] width 1120 height 709
select select "***"
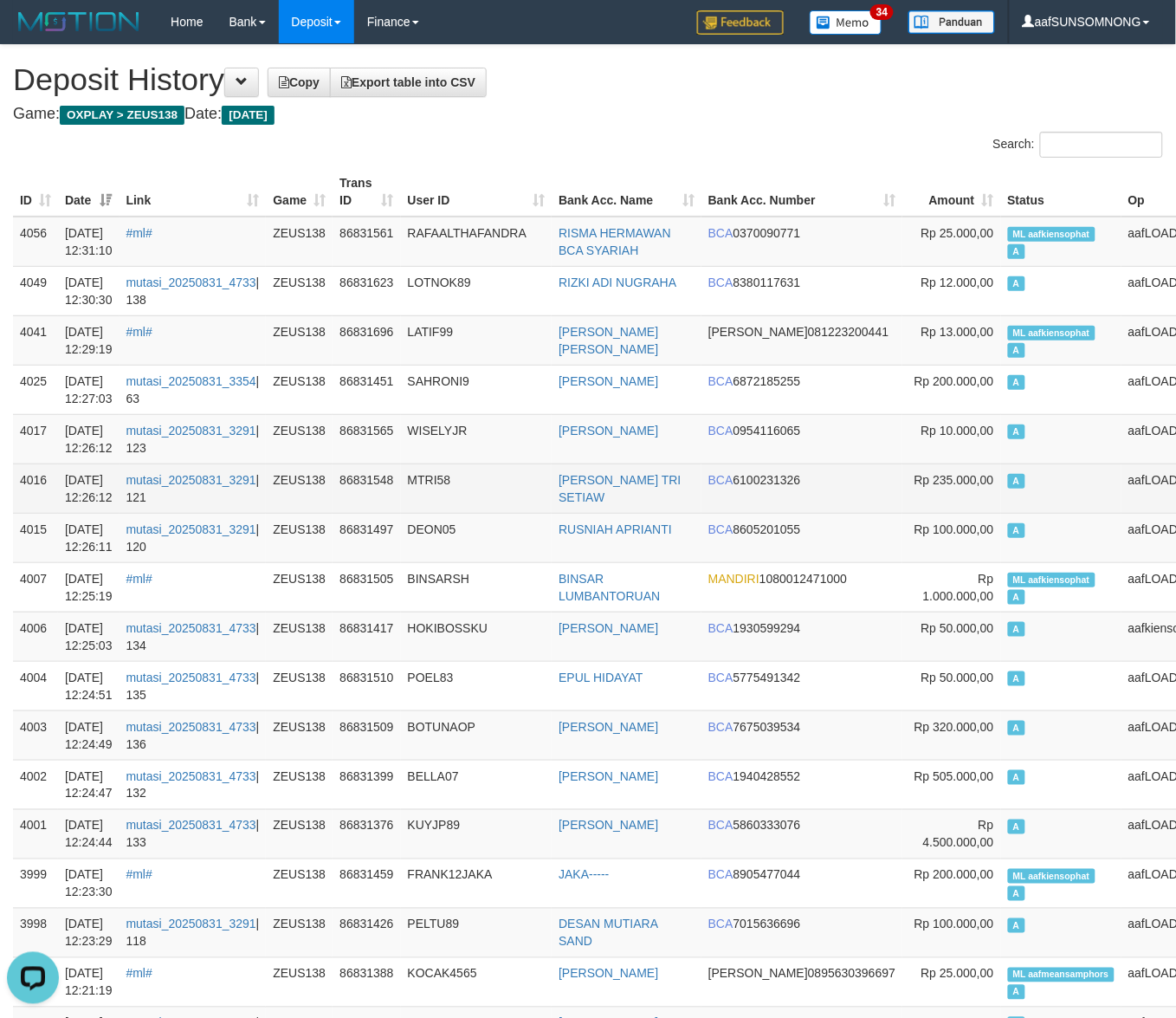
drag, startPoint x: 509, startPoint y: 613, endPoint x: 946, endPoint y: 499, distance: 451.6
click at [513, 612] on td "BINSARSH" at bounding box center [477, 587] width 151 height 49
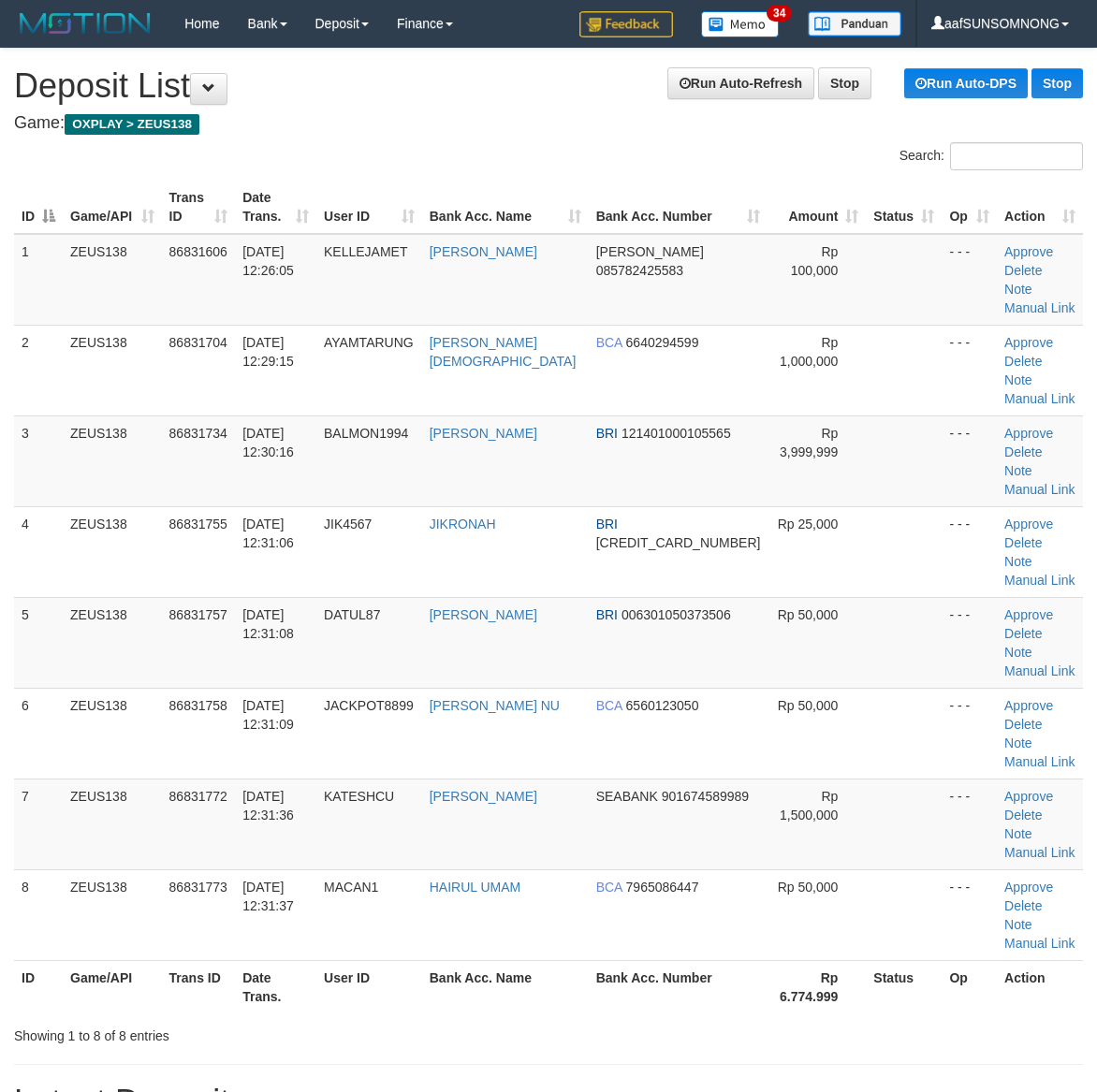
scroll to position [67, 0]
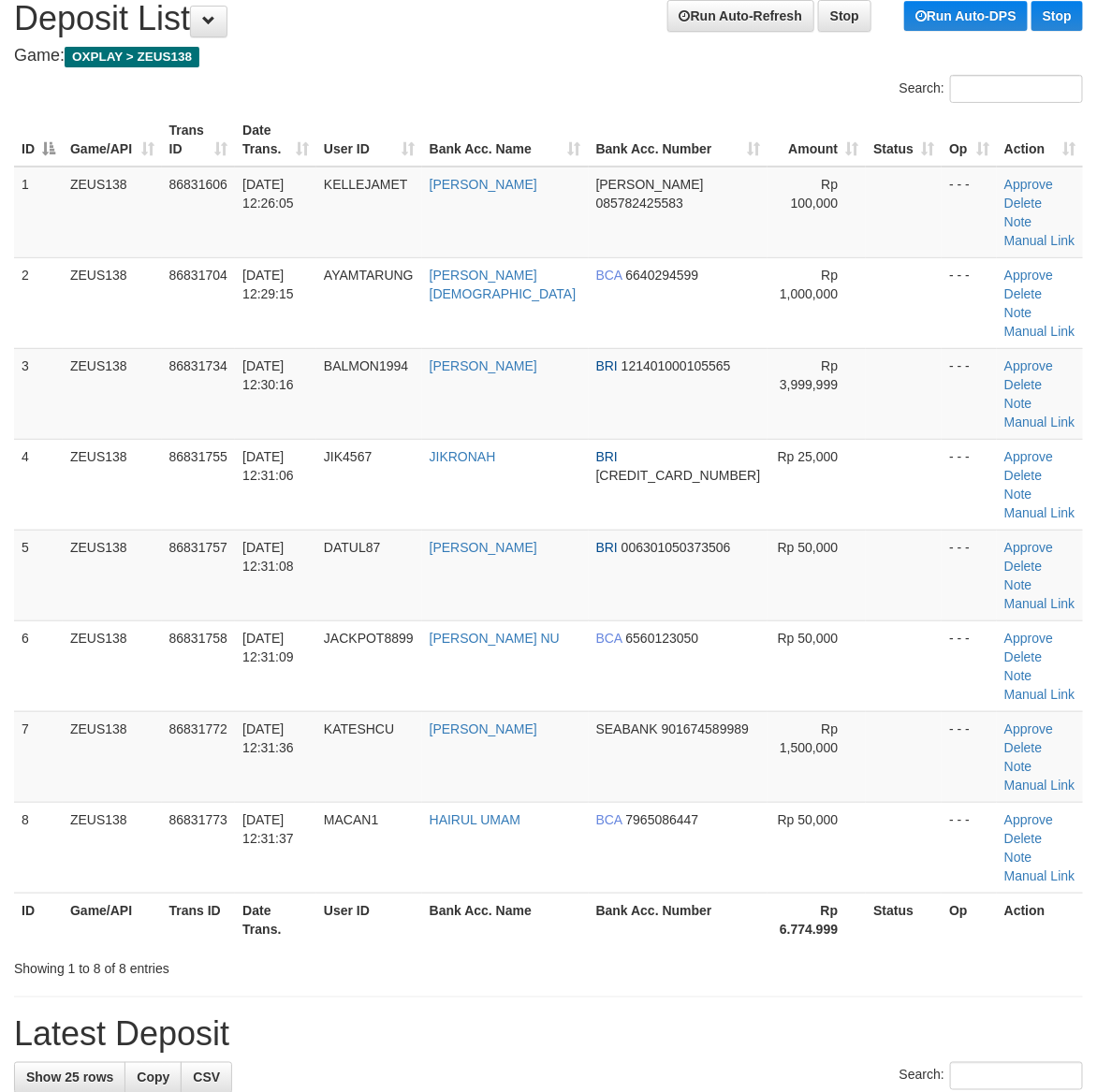
drag, startPoint x: 679, startPoint y: 812, endPoint x: 799, endPoint y: 811, distance: 120.0
click at [692, 951] on div "Showing 1 to 8 of 8 entries" at bounding box center [548, 965] width 1097 height 27
drag, startPoint x: 799, startPoint y: 811, endPoint x: 1103, endPoint y: 806, distance: 304.0
click at [803, 951] on div "Showing 1 to 8 of 8 entries" at bounding box center [548, 965] width 1097 height 27
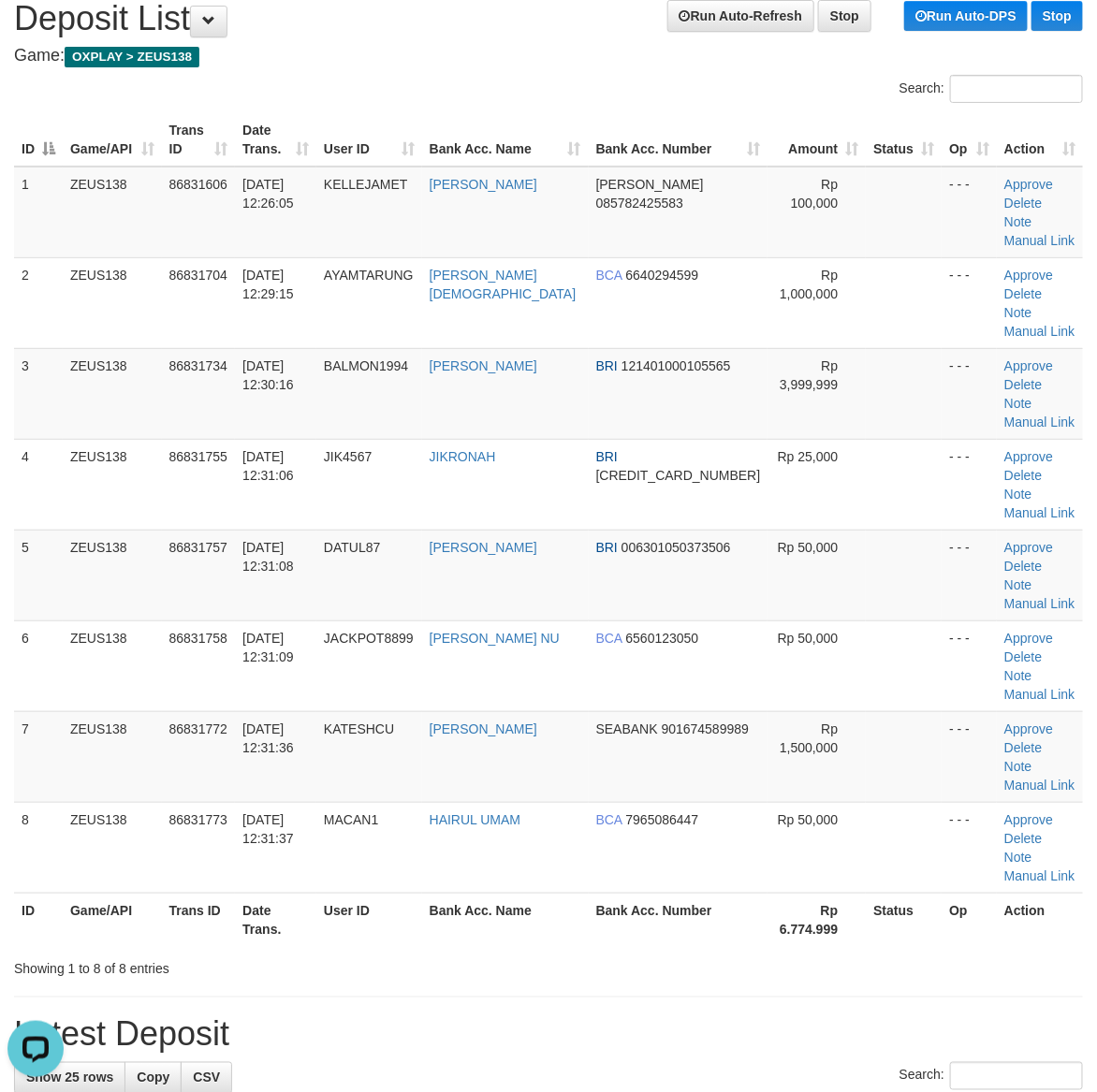
drag, startPoint x: 913, startPoint y: 833, endPoint x: 1111, endPoint y: 859, distance: 199.7
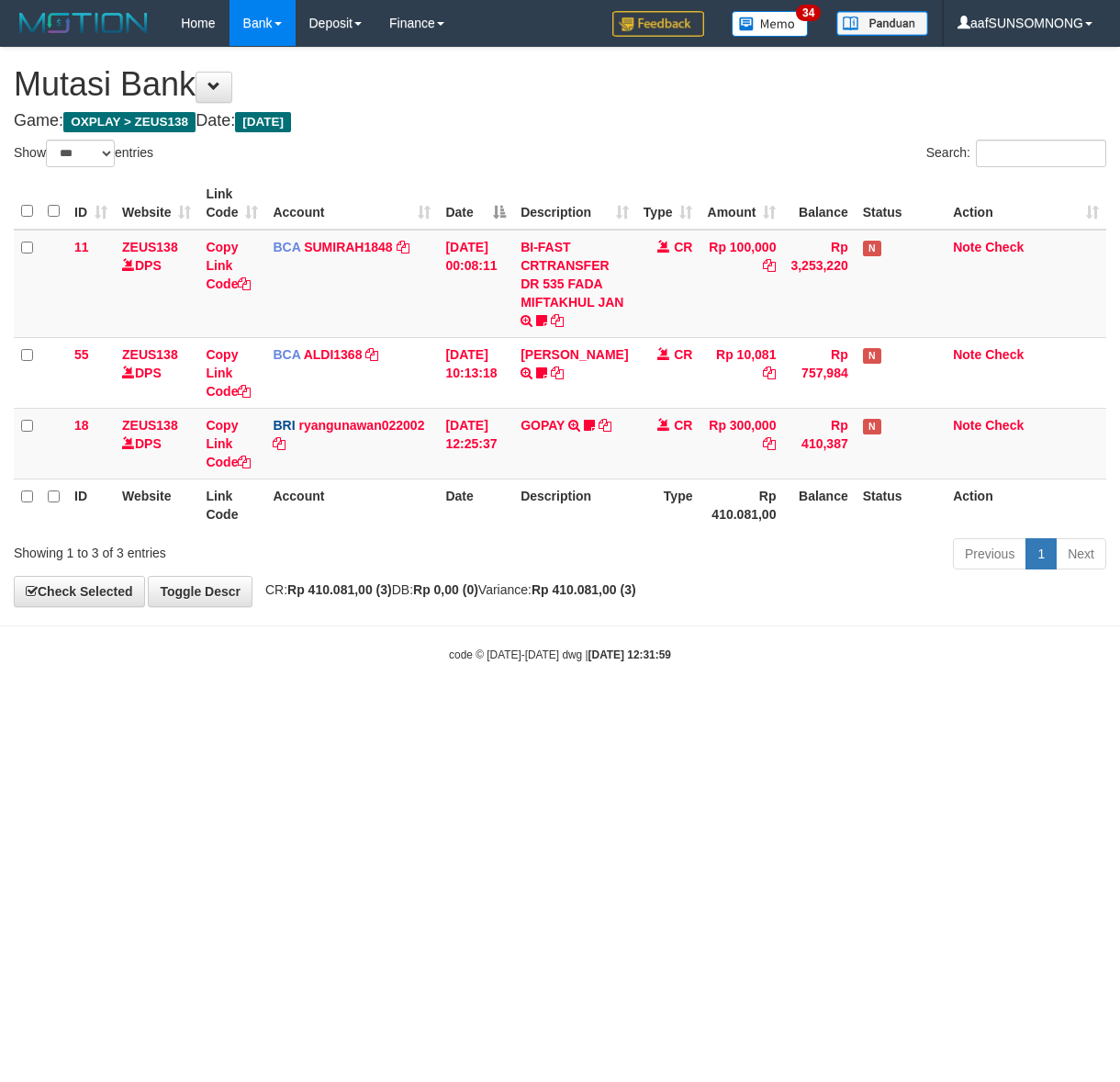
select select "***"
drag, startPoint x: 0, startPoint y: 0, endPoint x: 409, endPoint y: 763, distance: 865.7
click at [409, 709] on html "Toggle navigation Home Bank Account List Load By Website Group [OXPLAY] ZEUS138…" at bounding box center [560, 354] width 1120 height 709
select select "***"
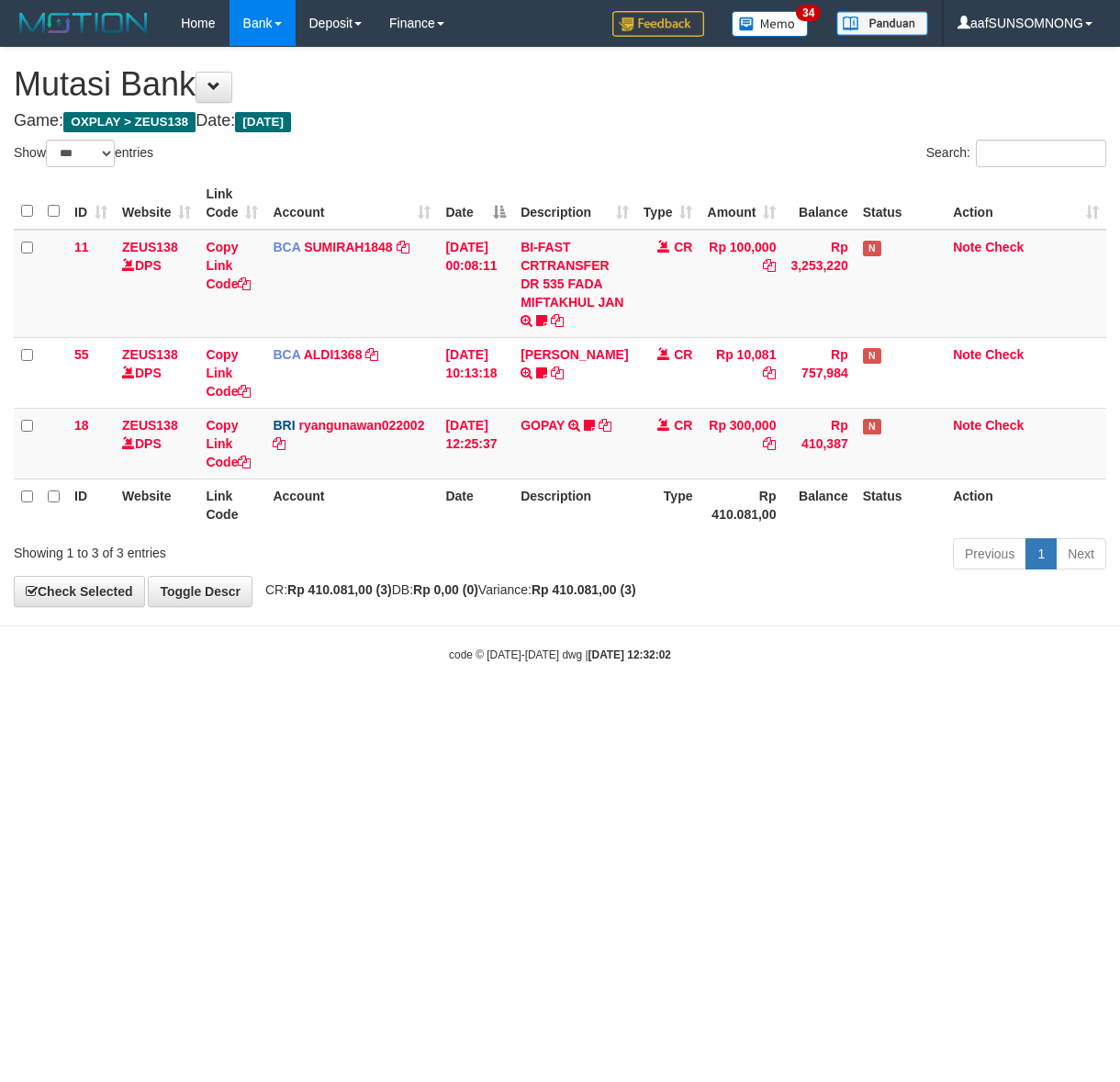
select select "***"
click at [545, 709] on html "Toggle navigation Home Bank Account List Load By Website Group [OXPLAY] ZEUS138…" at bounding box center [560, 354] width 1120 height 709
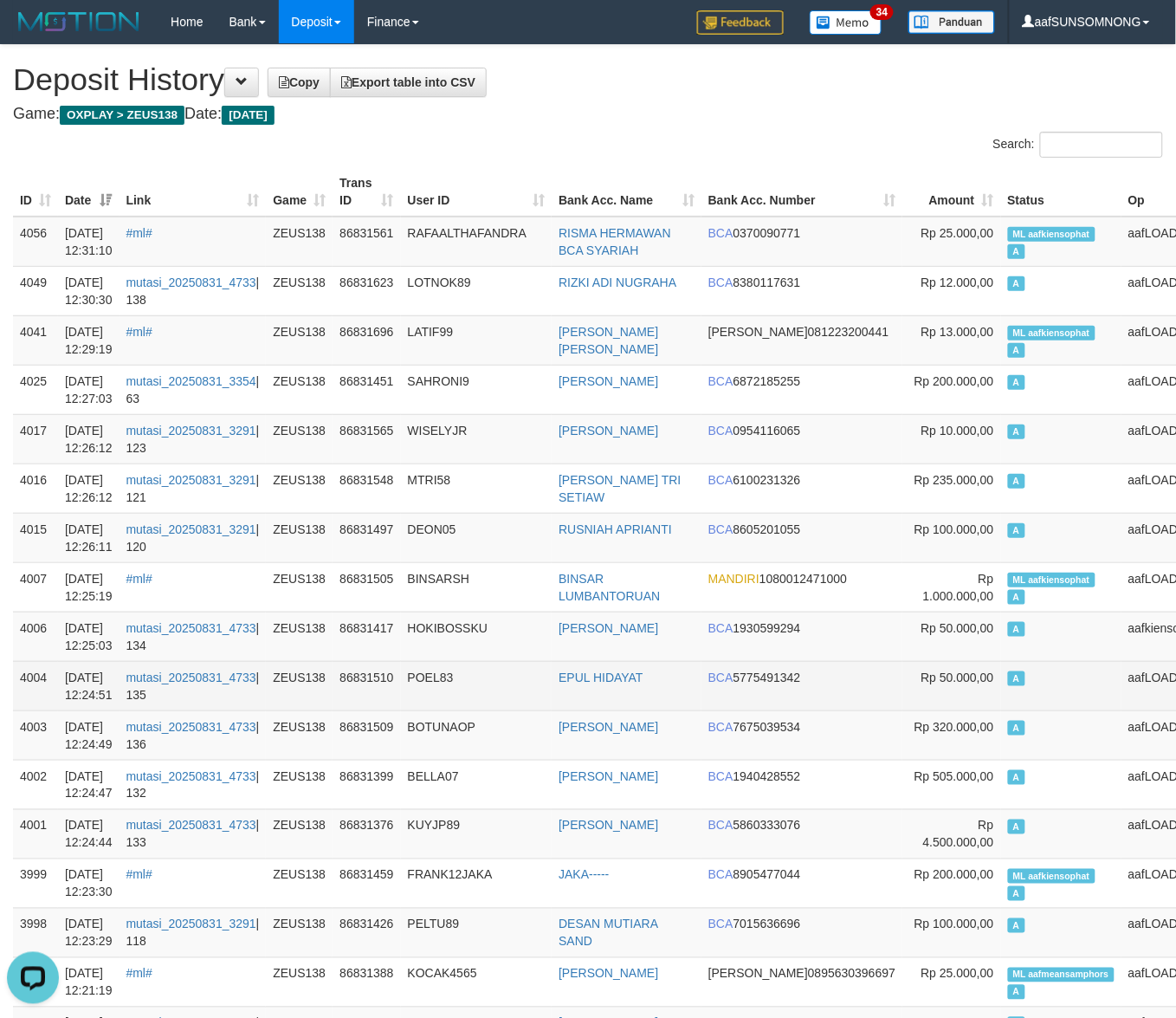
drag, startPoint x: 530, startPoint y: 695, endPoint x: 546, endPoint y: 697, distance: 16.1
click at [539, 695] on td "POEL83" at bounding box center [477, 685] width 151 height 49
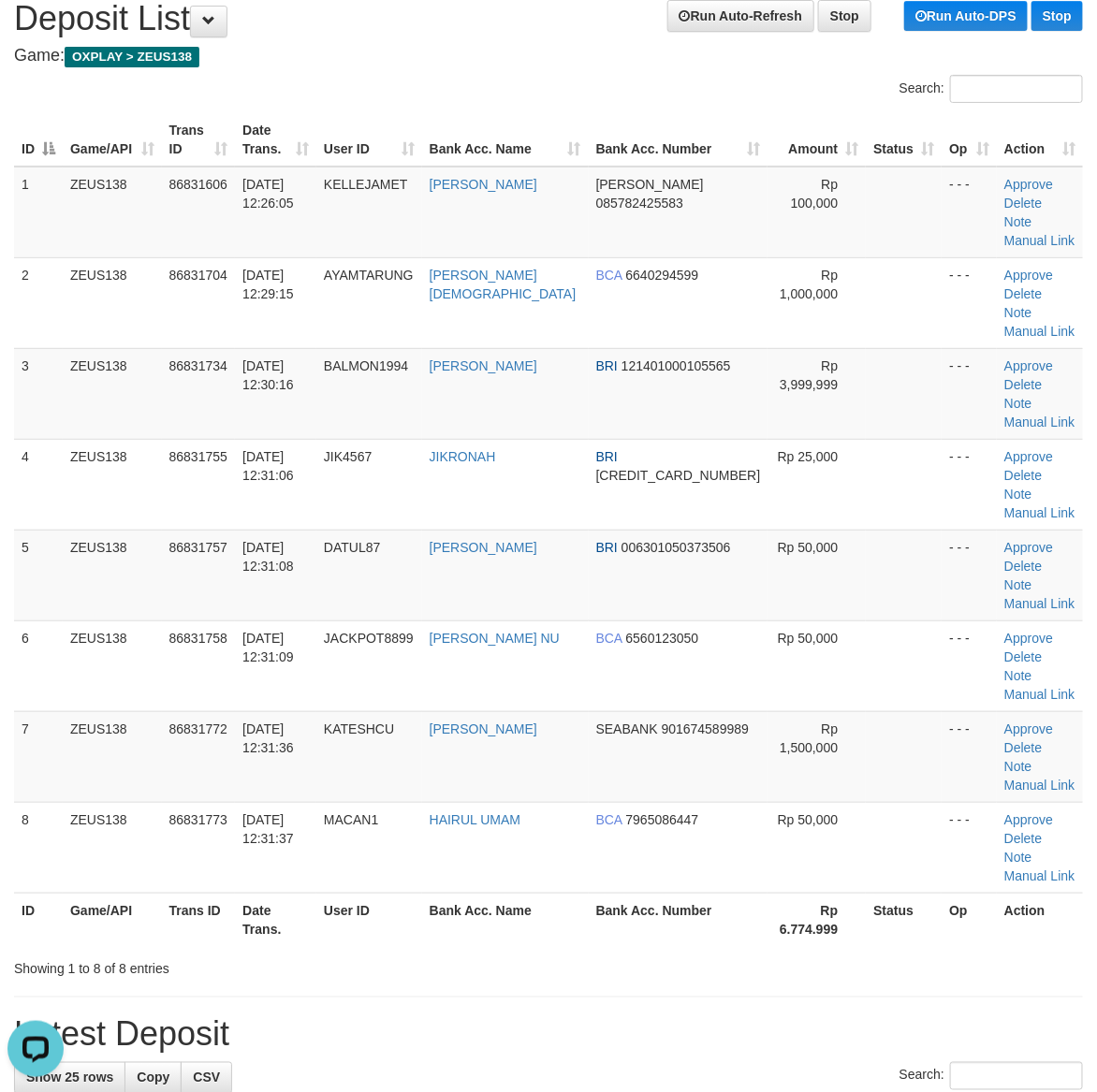
drag, startPoint x: 643, startPoint y: 886, endPoint x: 993, endPoint y: 842, distance: 352.8
click at [658, 1016] on h1 "Latest Deposit" at bounding box center [548, 1034] width 1068 height 37
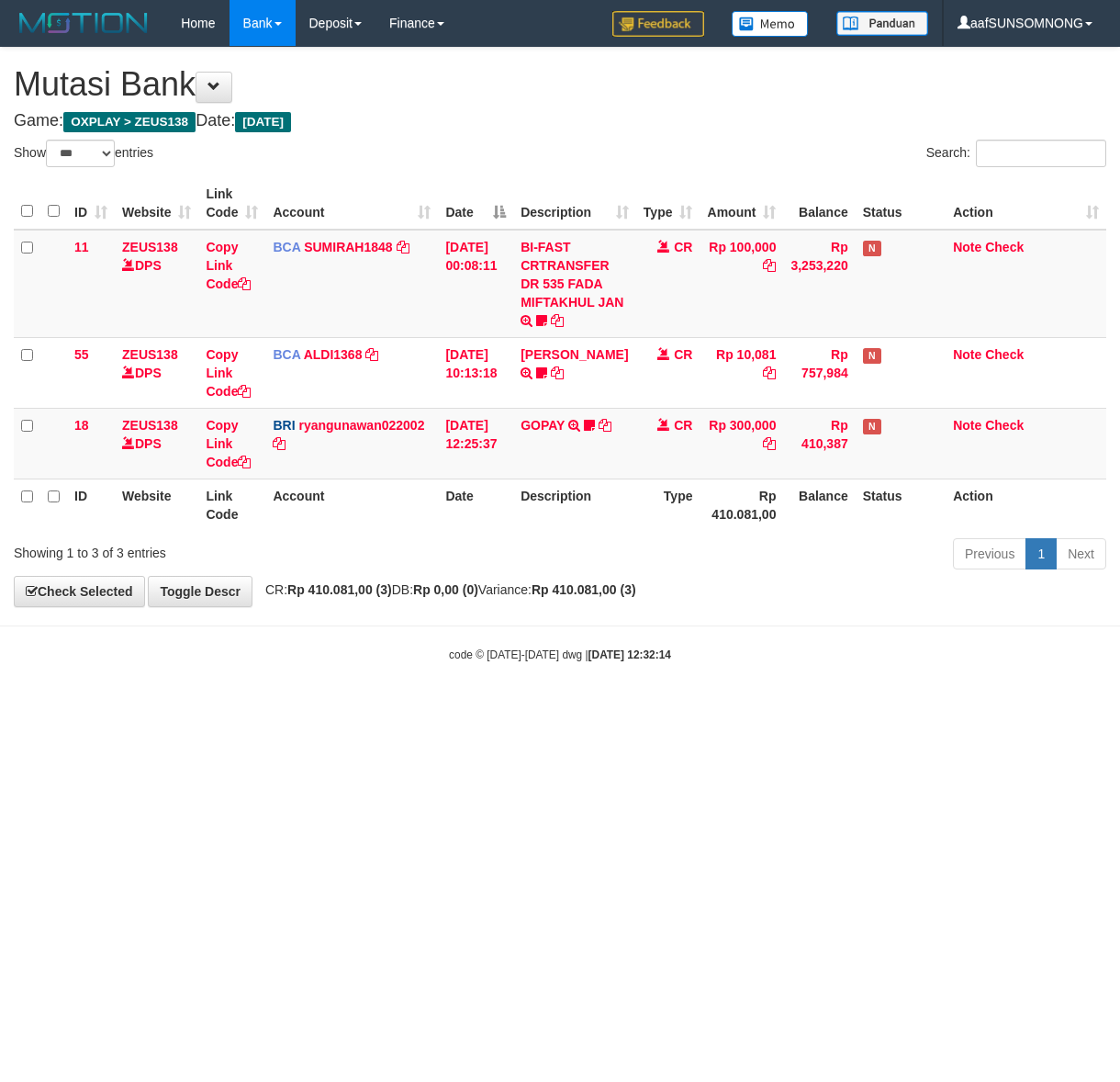
select select "***"
drag, startPoint x: 0, startPoint y: 0, endPoint x: 382, endPoint y: 710, distance: 806.2
click at [381, 709] on html "Toggle navigation Home Bank Account List Load By Website Group [OXPLAY] ZEUS138…" at bounding box center [560, 354] width 1120 height 709
drag, startPoint x: 386, startPoint y: 714, endPoint x: 397, endPoint y: 716, distance: 11.2
click at [392, 709] on html "Toggle navigation Home Bank Account List Load By Website Group [OXPLAY] ZEUS138…" at bounding box center [560, 354] width 1120 height 709
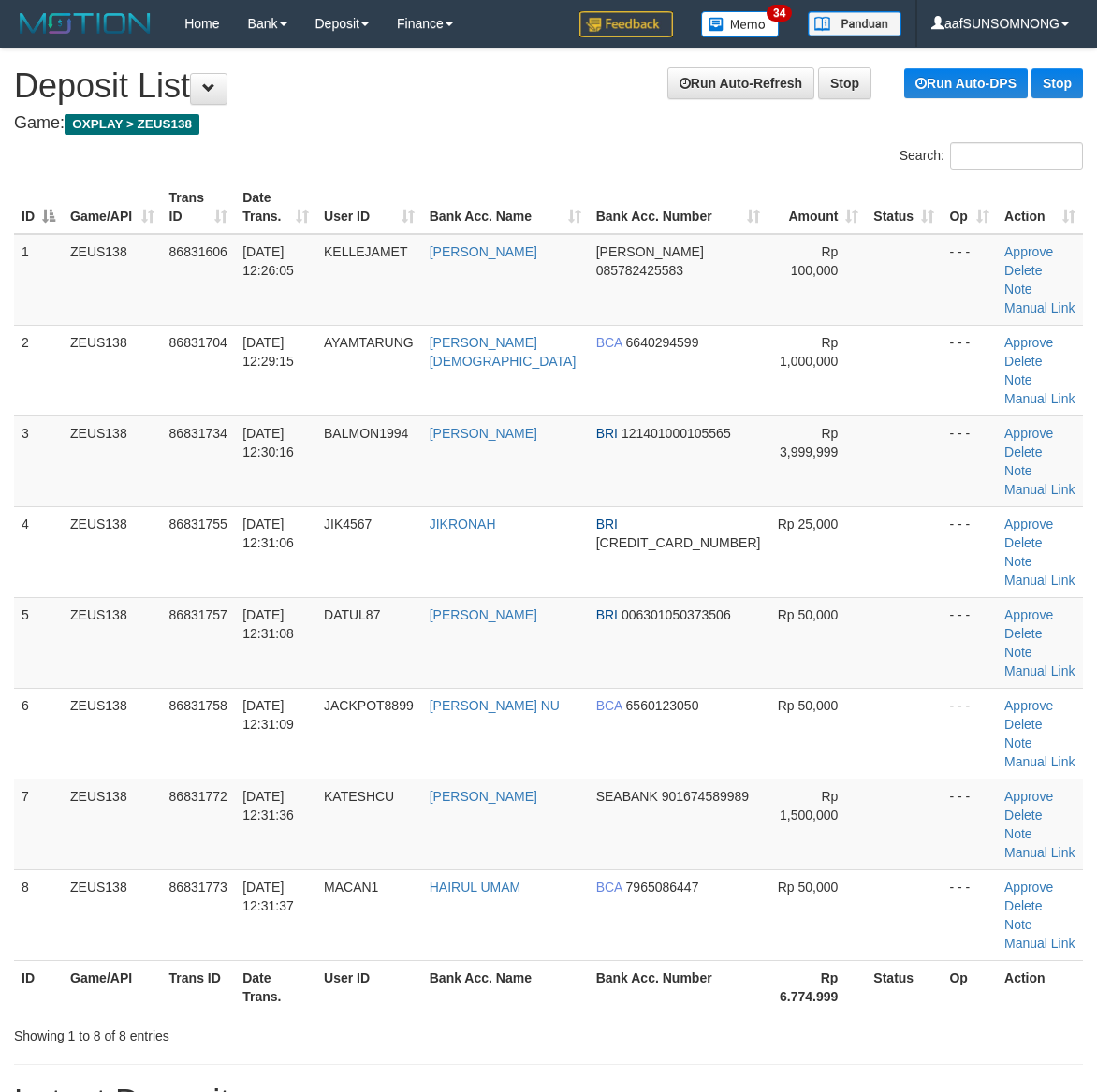
scroll to position [67, 0]
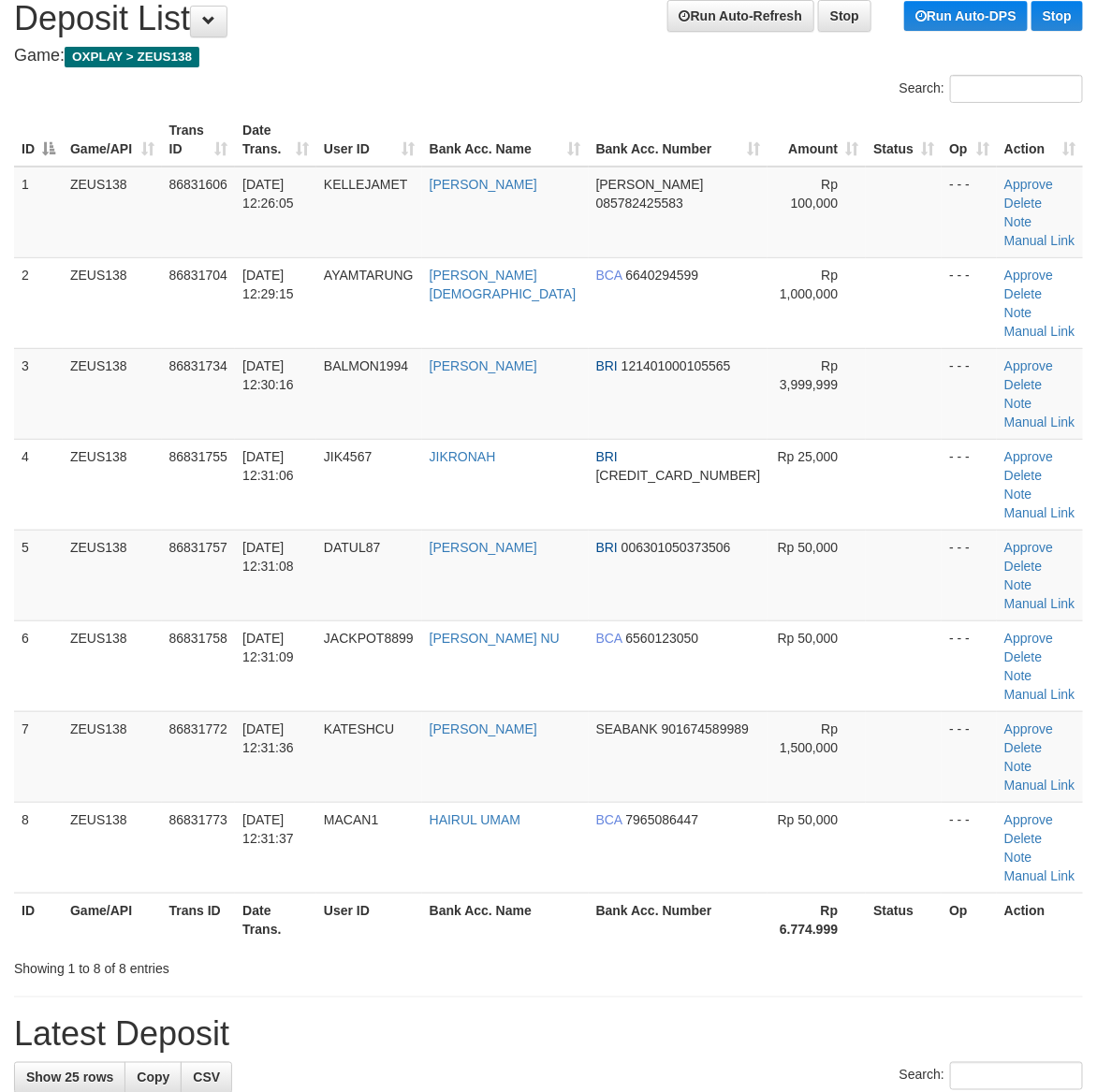
drag, startPoint x: 703, startPoint y: 839, endPoint x: 1106, endPoint y: 810, distance: 404.0
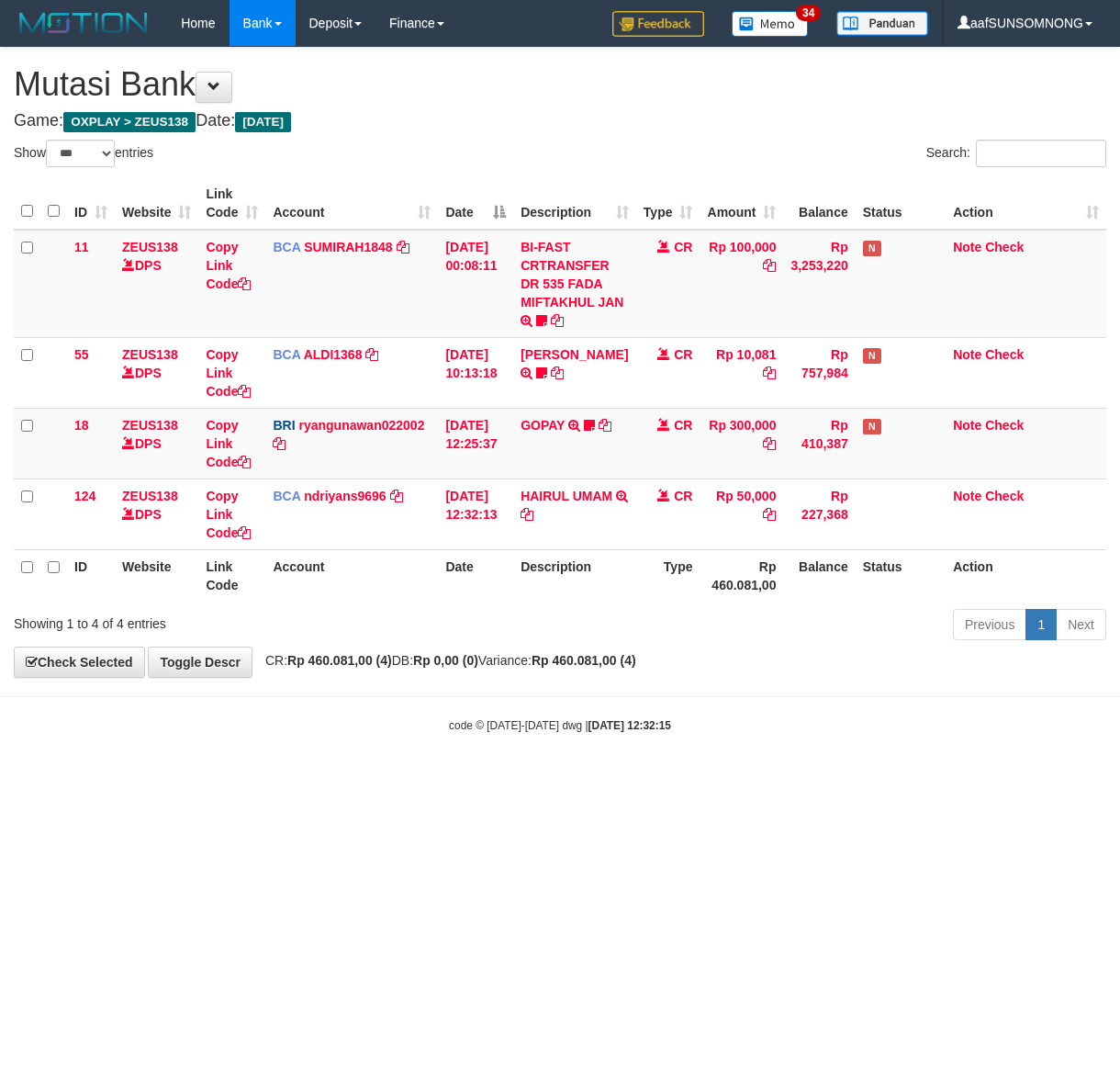
select select "***"
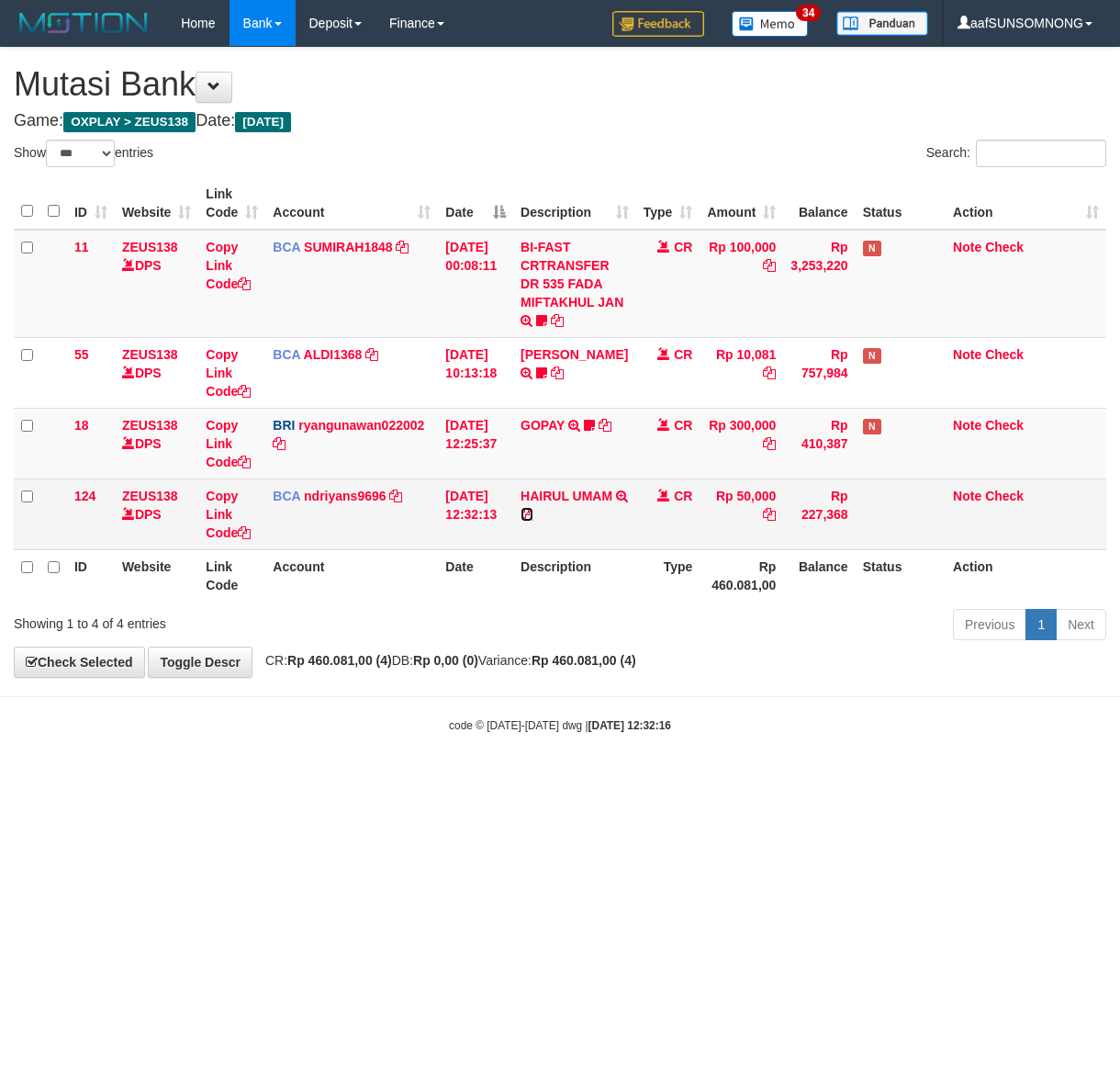
click at [533, 512] on icon at bounding box center [527, 514] width 13 height 13
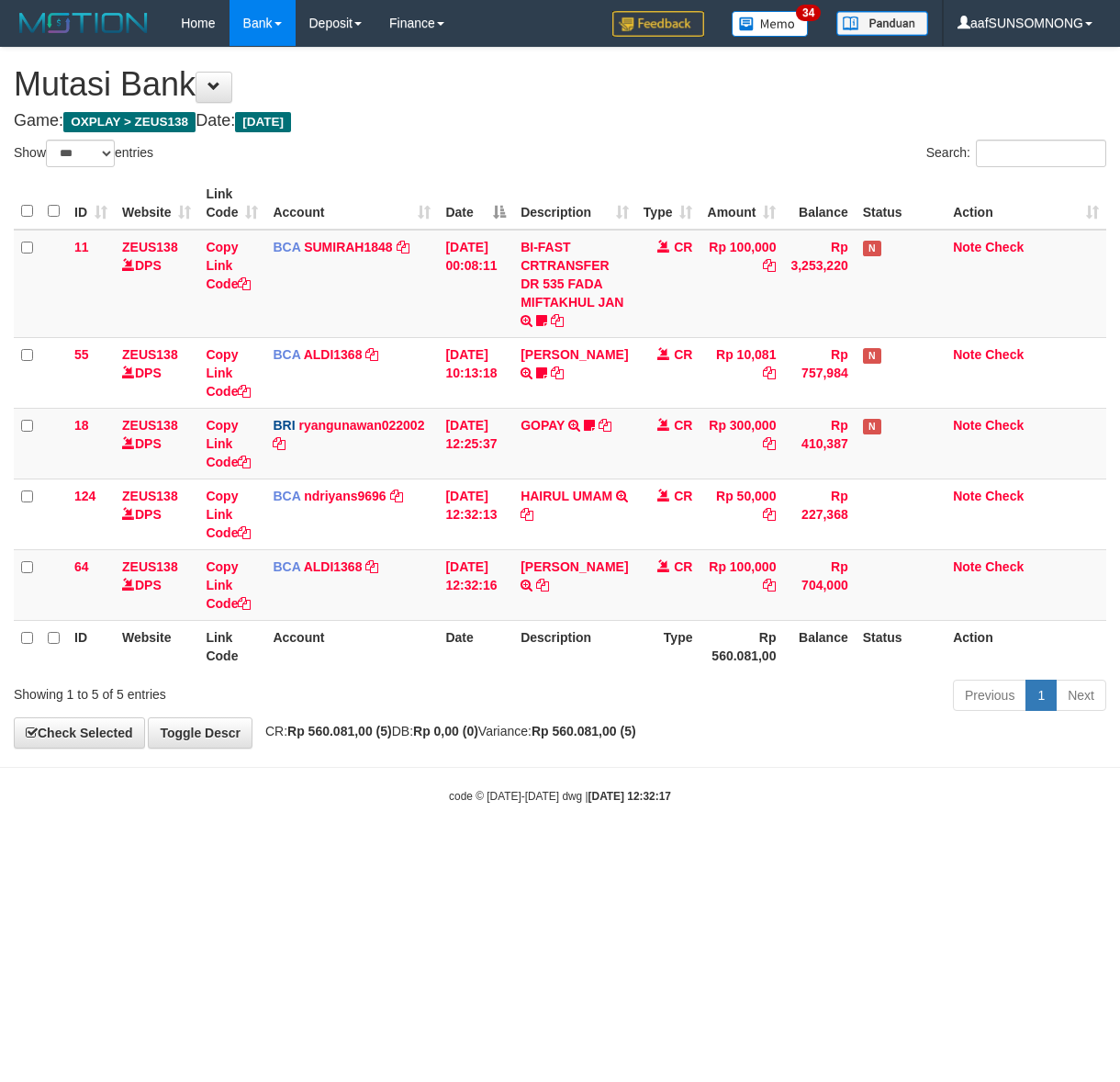
select select "***"
click at [533, 512] on icon at bounding box center [527, 514] width 13 height 13
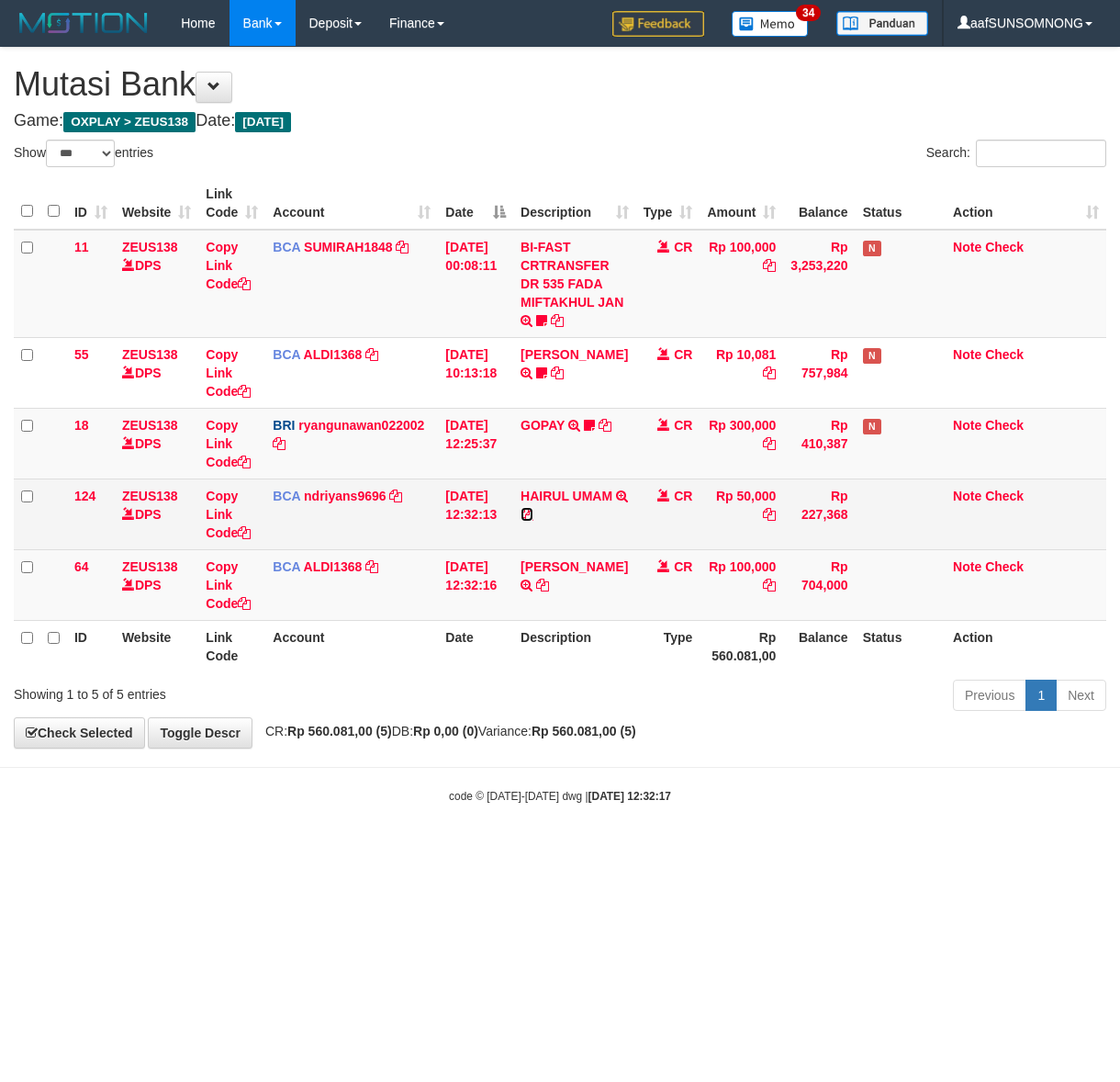
click at [533, 511] on icon at bounding box center [527, 514] width 13 height 13
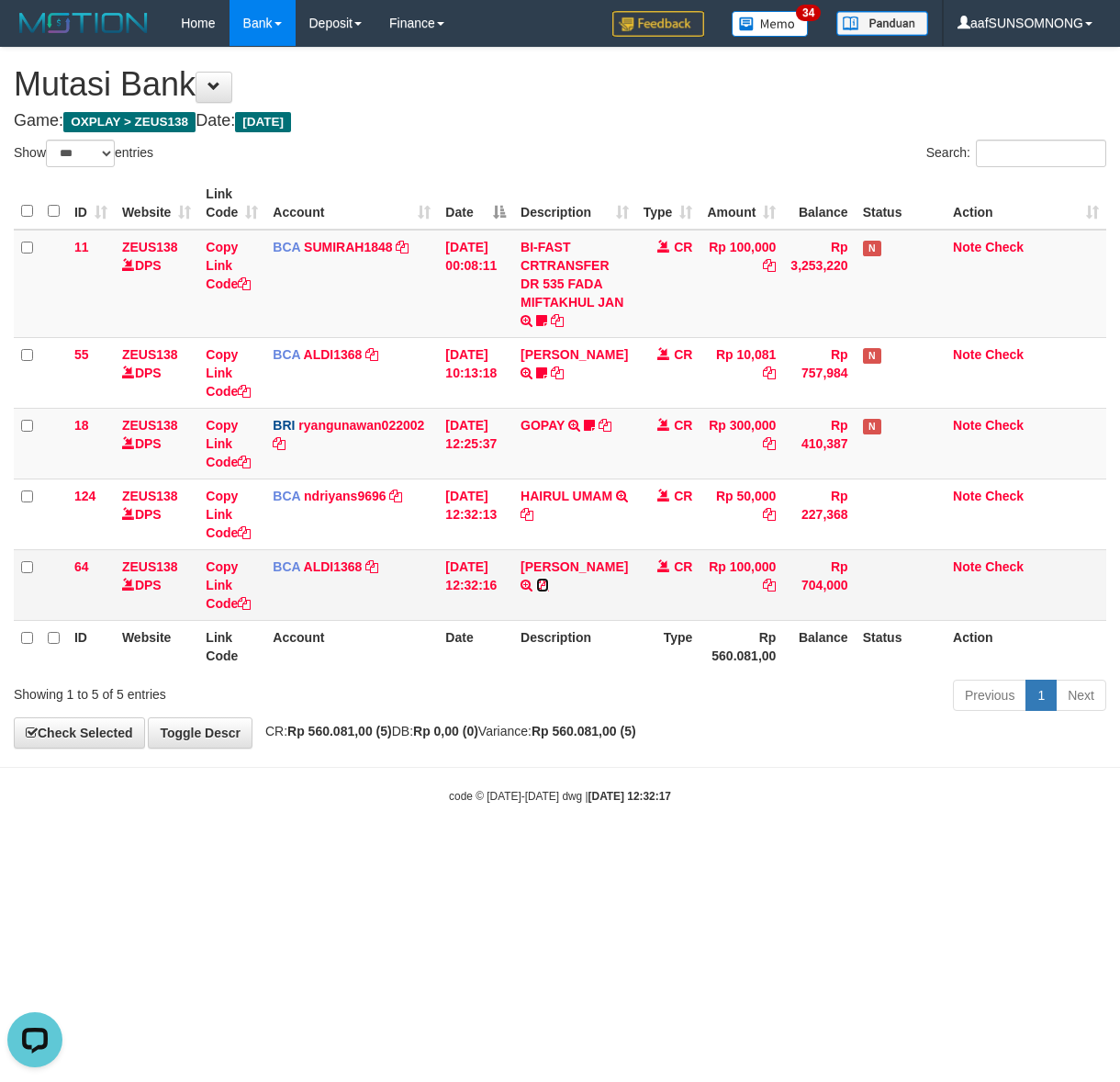
click at [536, 580] on icon at bounding box center [543, 585] width 13 height 13
drag, startPoint x: 349, startPoint y: 796, endPoint x: 319, endPoint y: 813, distance: 34.5
click at [352, 799] on body "Toggle navigation Home Bank Account List Load By Website Group [OXPLAY] ZEUS138…" at bounding box center [560, 425] width 1120 height 851
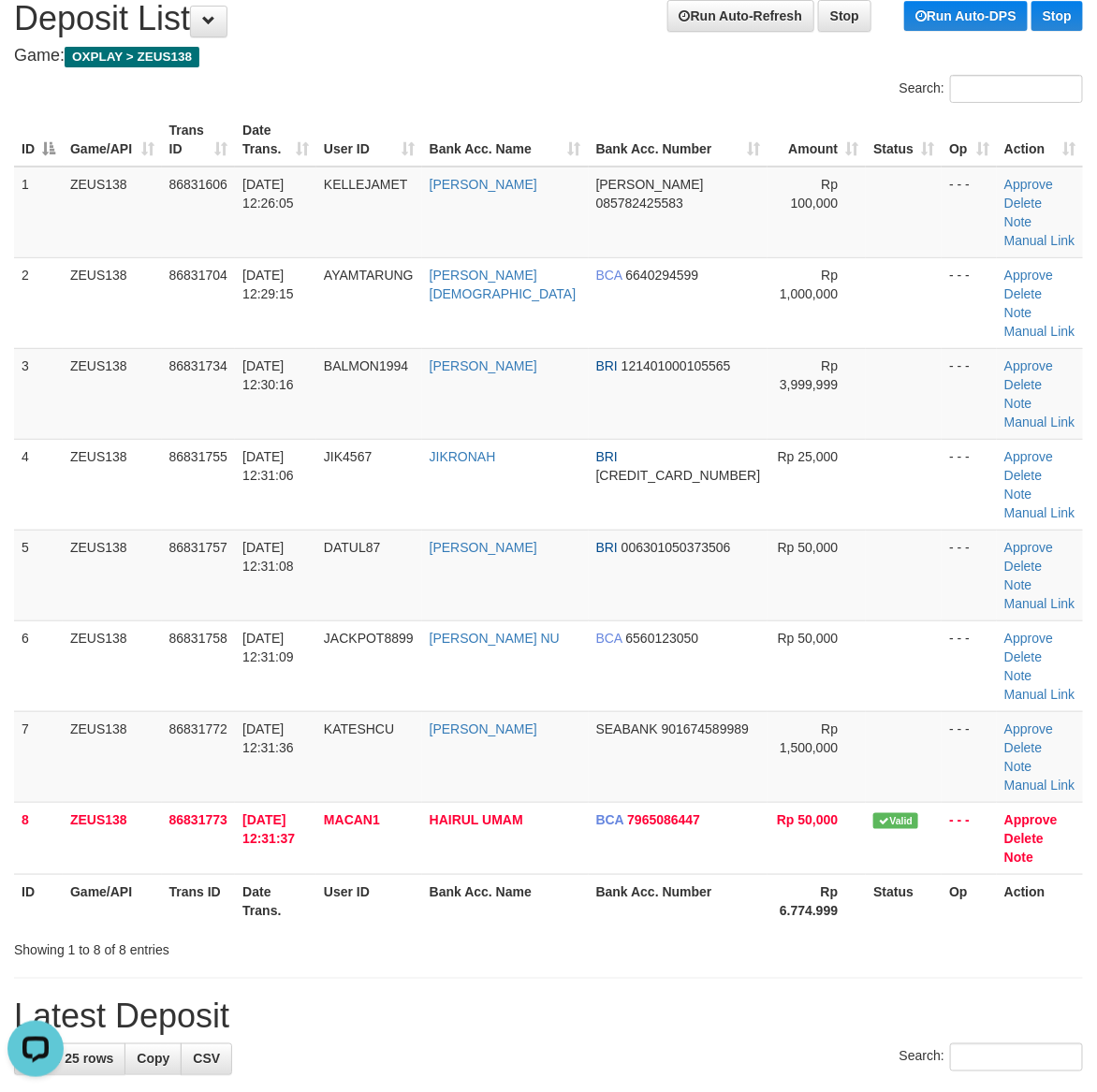
click at [606, 932] on div "Showing 1 to 8 of 8 entries" at bounding box center [548, 946] width 1097 height 27
drag, startPoint x: 711, startPoint y: 872, endPoint x: 835, endPoint y: 871, distance: 124.0
click at [730, 997] on h1 "Latest Deposit" at bounding box center [548, 1015] width 1068 height 37
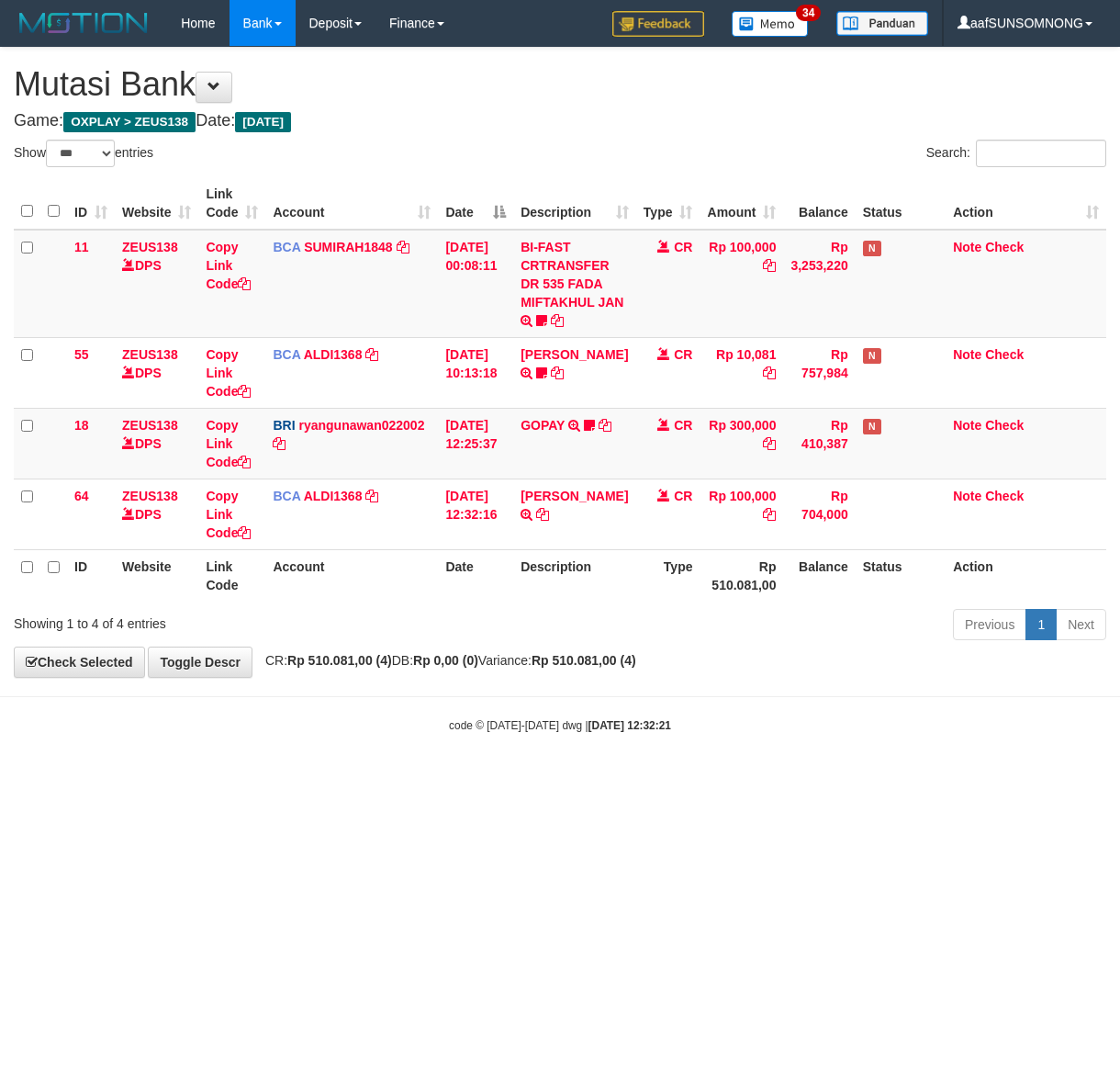
select select "***"
drag, startPoint x: 629, startPoint y: 783, endPoint x: 492, endPoint y: 785, distance: 137.0
click at [633, 780] on html "Toggle navigation Home Bank Account List Load By Website Group [OXPLAY] ZEUS138…" at bounding box center [560, 390] width 1120 height 780
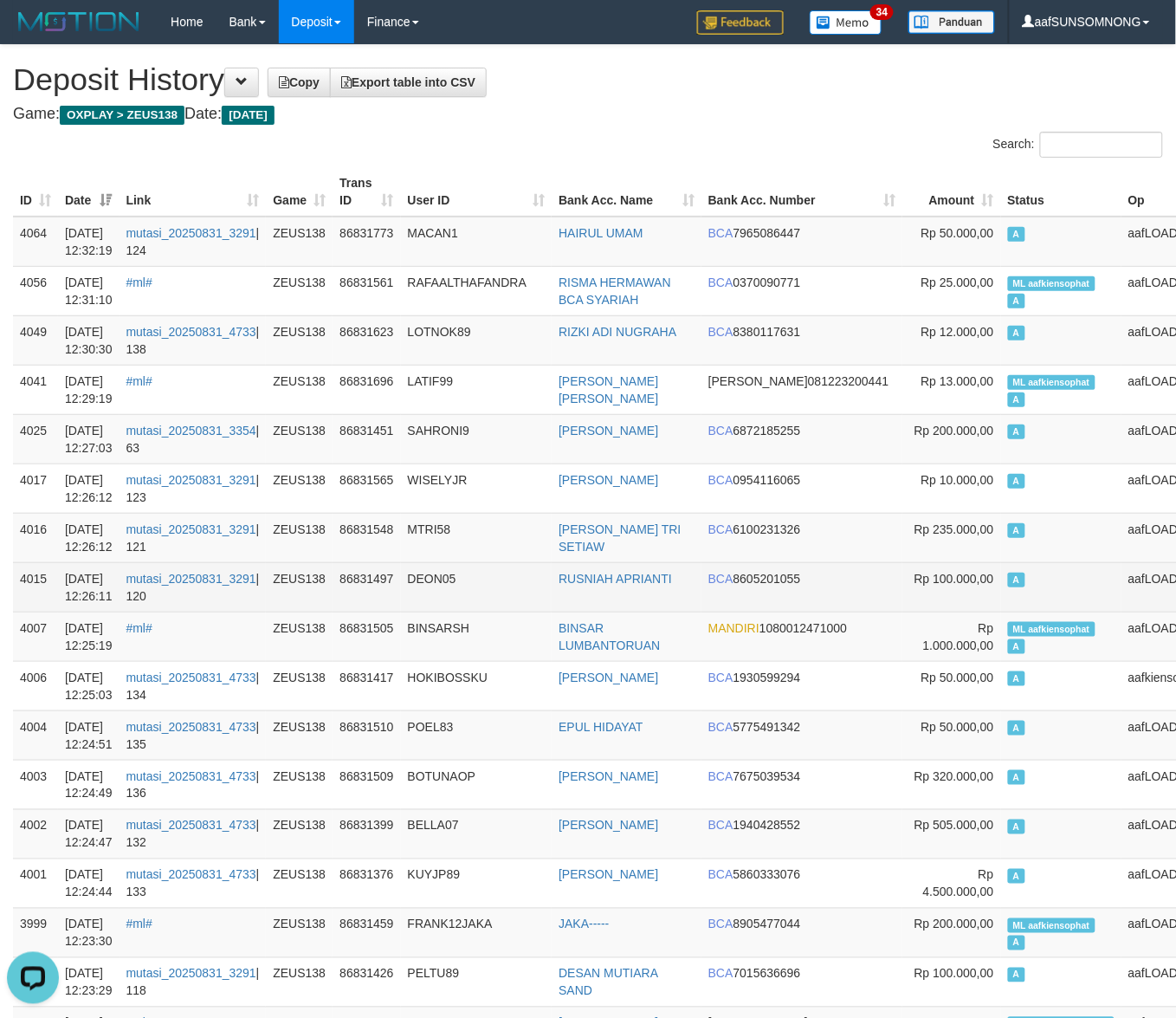
drag, startPoint x: 682, startPoint y: 598, endPoint x: 622, endPoint y: 604, distance: 60.3
click at [686, 598] on td "RUSNIAH APRIANTI" at bounding box center [626, 587] width 150 height 49
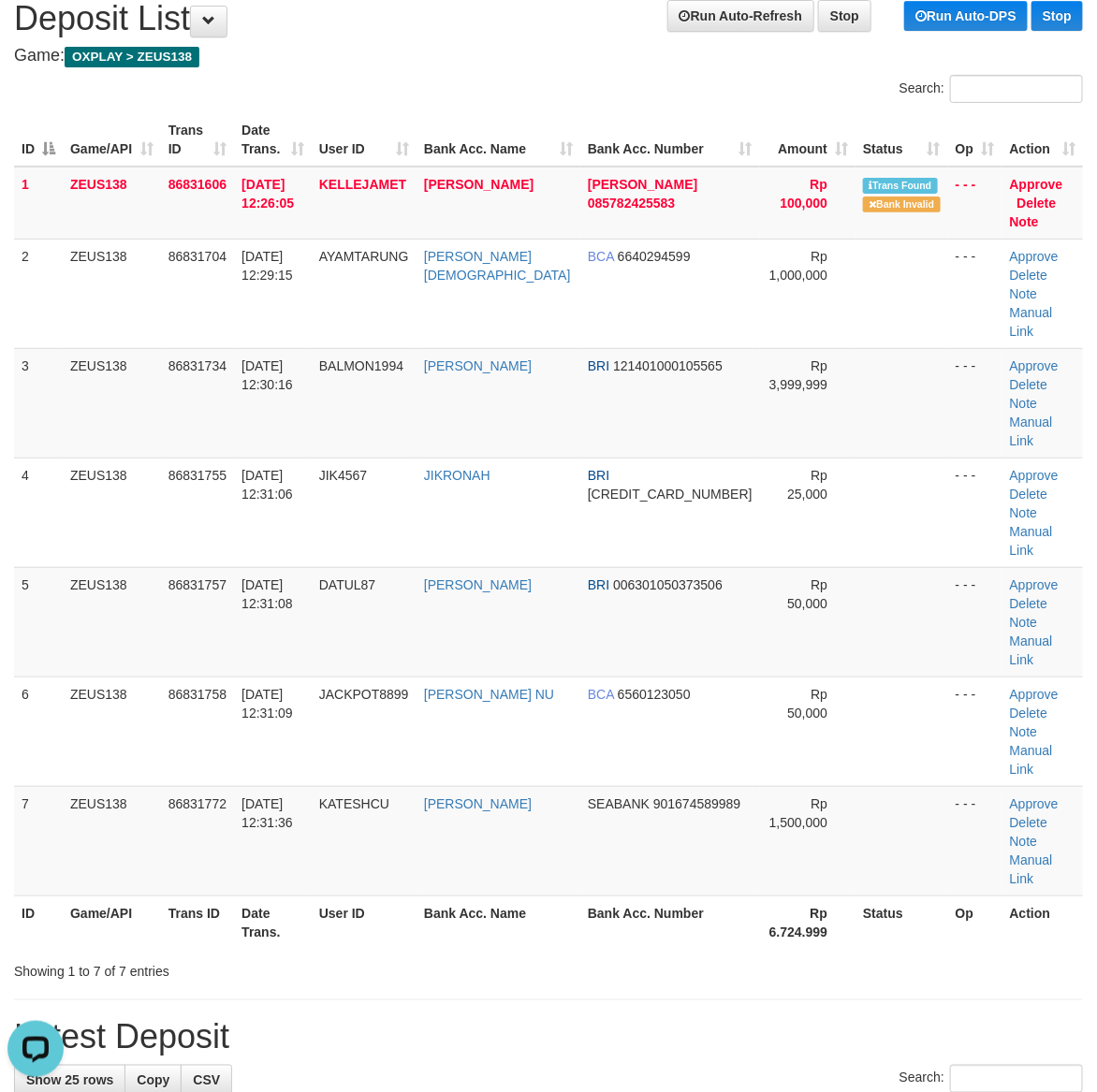
drag, startPoint x: 698, startPoint y: 759, endPoint x: 772, endPoint y: 764, distance: 74.2
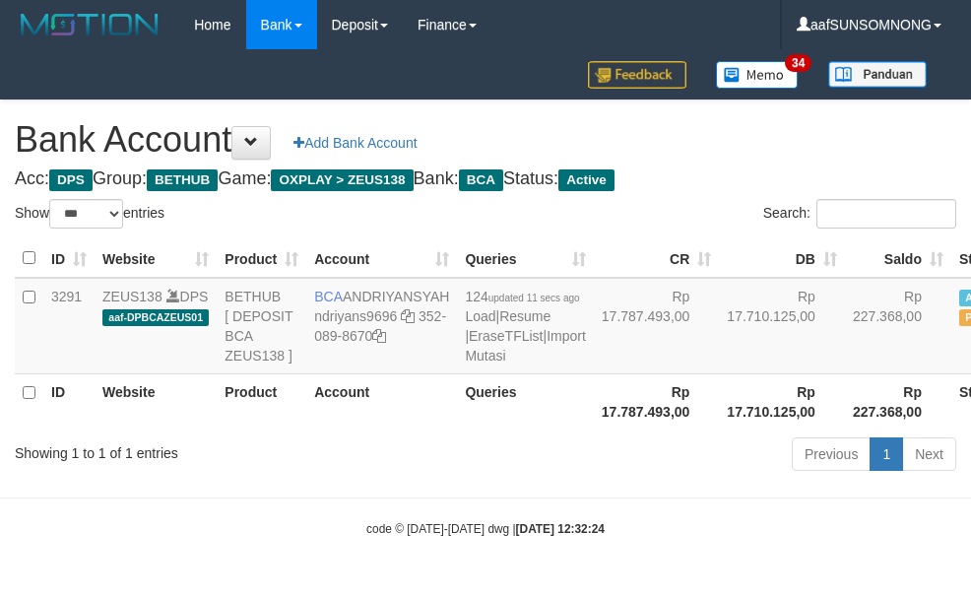
select select "***"
click at [278, 573] on body "Toggle navigation Home Bank Account List Load By Website Group [OXPLAY] ZEUS138…" at bounding box center [485, 293] width 971 height 587
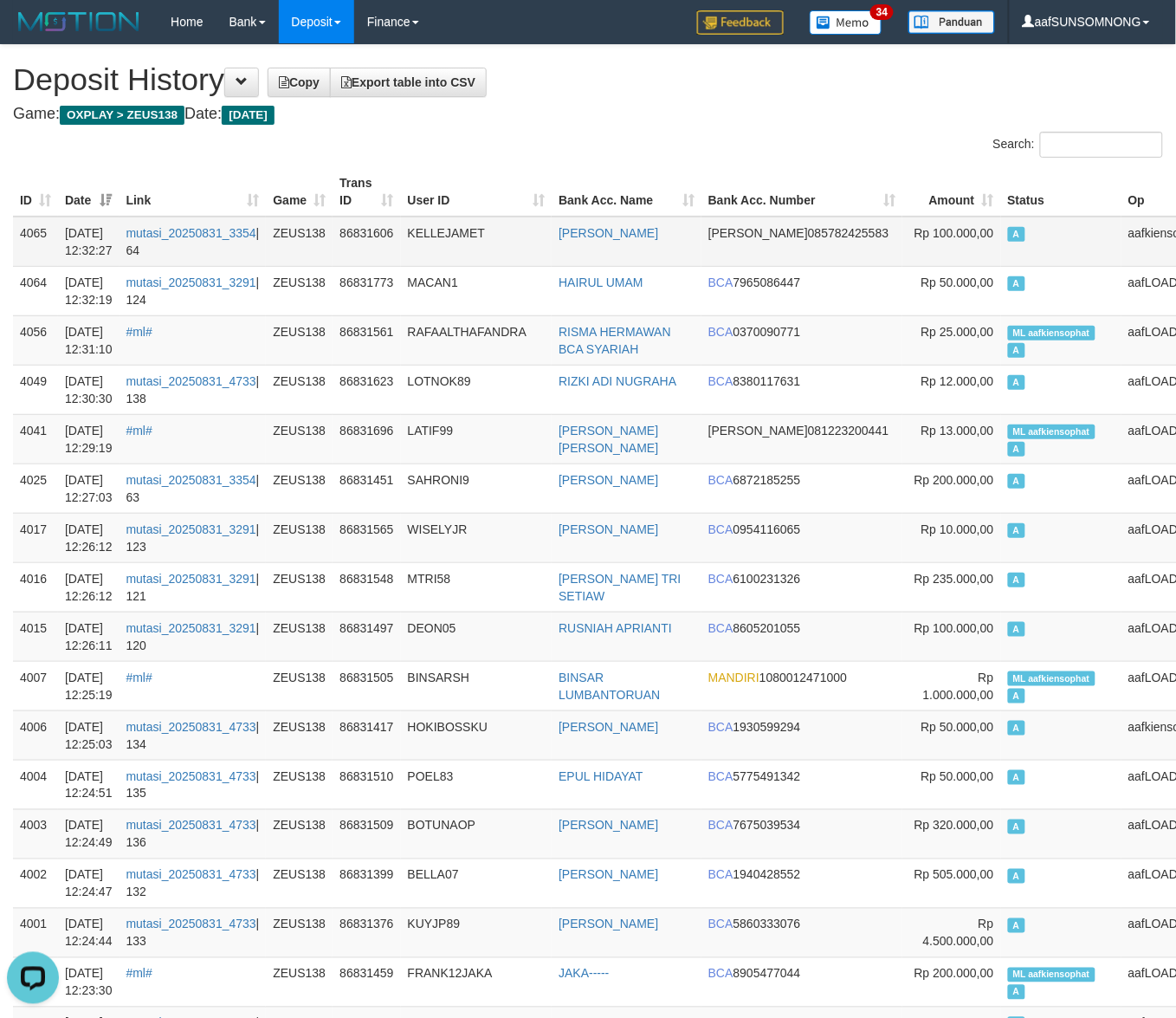
click at [1121, 236] on td "aafkiensophat" at bounding box center [1186, 241] width 129 height 50
copy td "aafkiensophat"
click at [1008, 330] on span "ML aafkiensophat" at bounding box center [1051, 333] width 87 height 15
click at [1008, 329] on span "ML aafkiensophat" at bounding box center [1051, 333] width 87 height 15
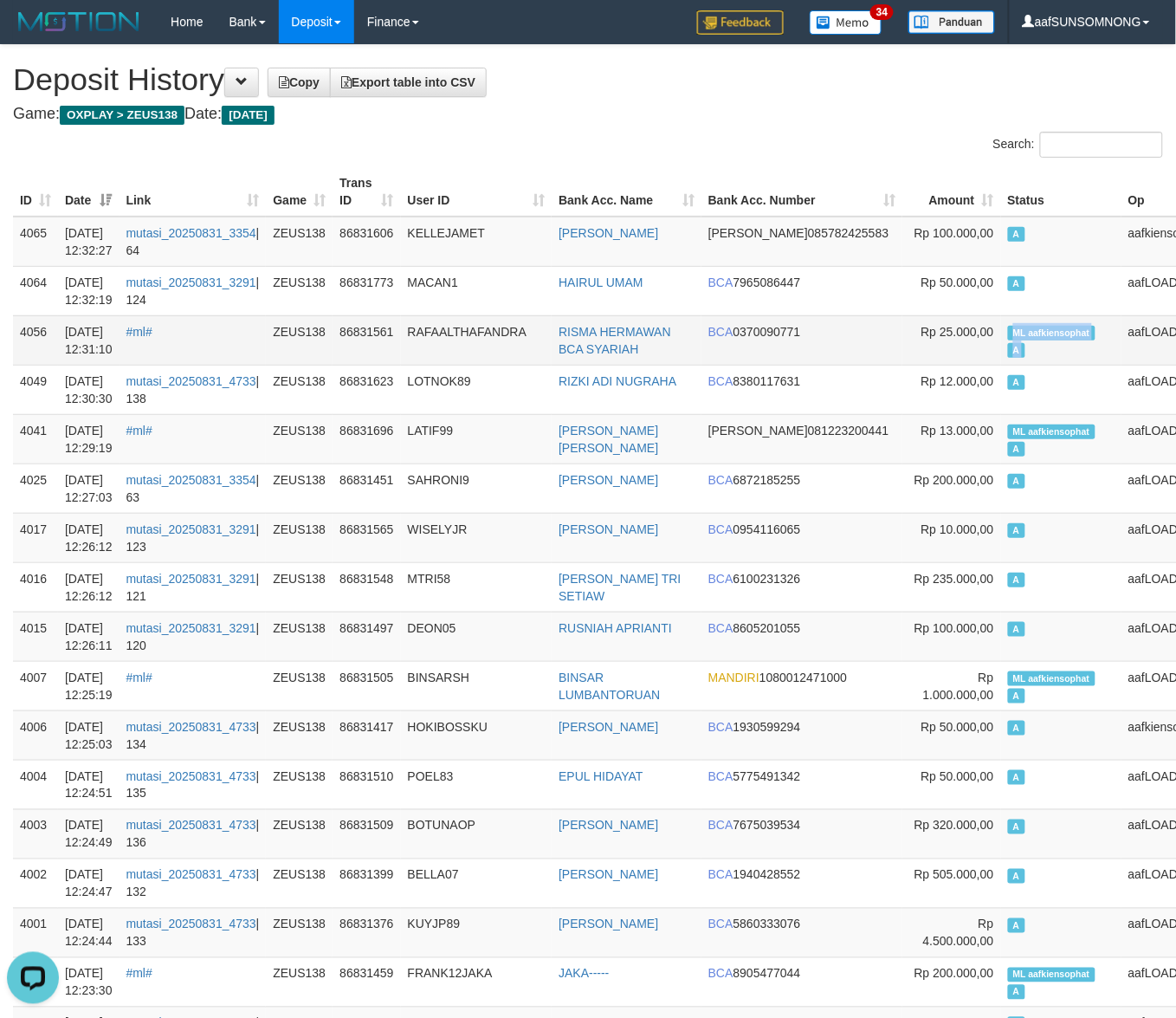
click at [1008, 329] on span "ML aafkiensophat" at bounding box center [1051, 333] width 87 height 15
copy td "ML aafkiensophat A"
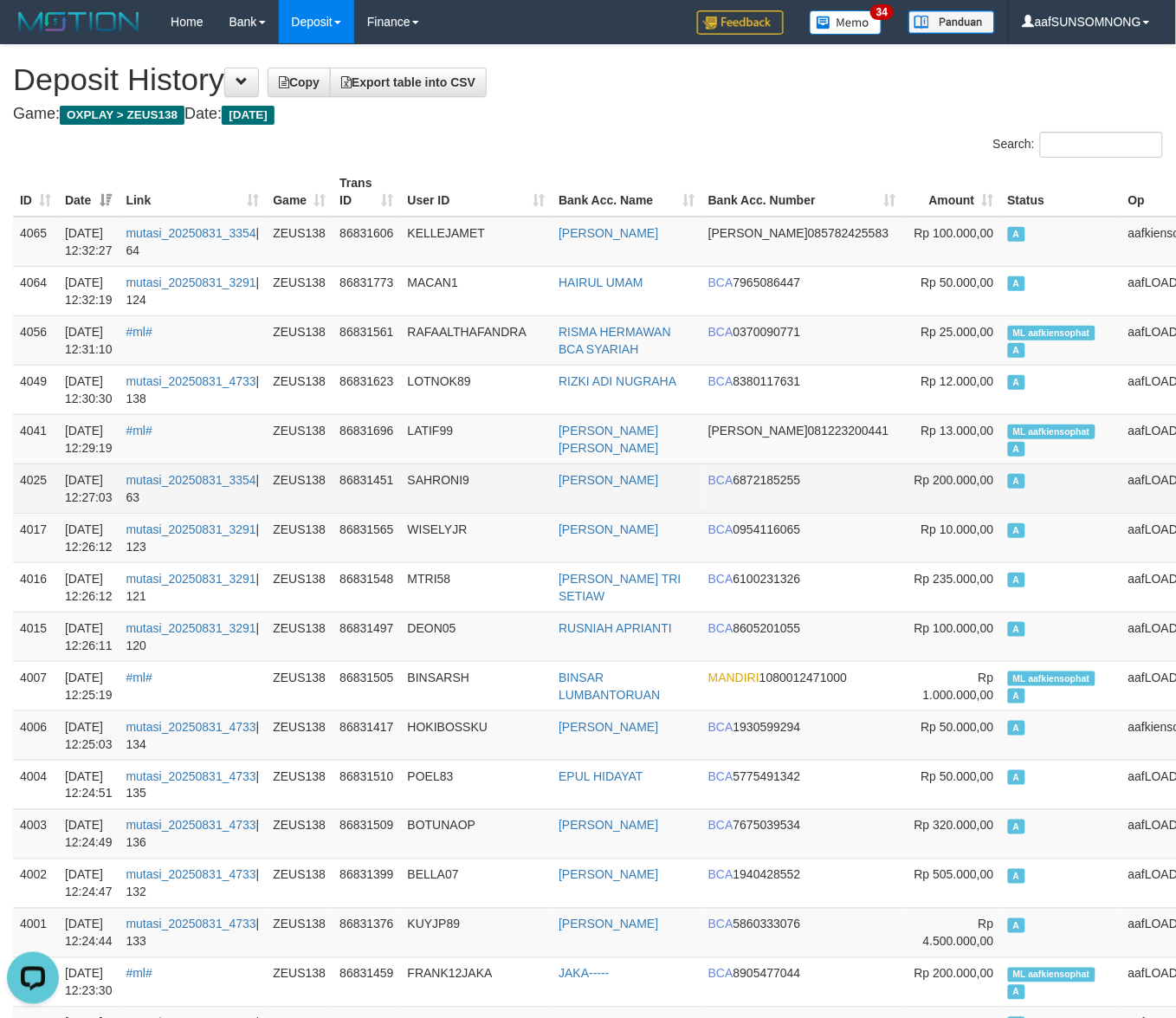
drag, startPoint x: 534, startPoint y: 499, endPoint x: 544, endPoint y: 509, distance: 14.1
click at [544, 507] on td "SAHRONI9" at bounding box center [477, 488] width 151 height 49
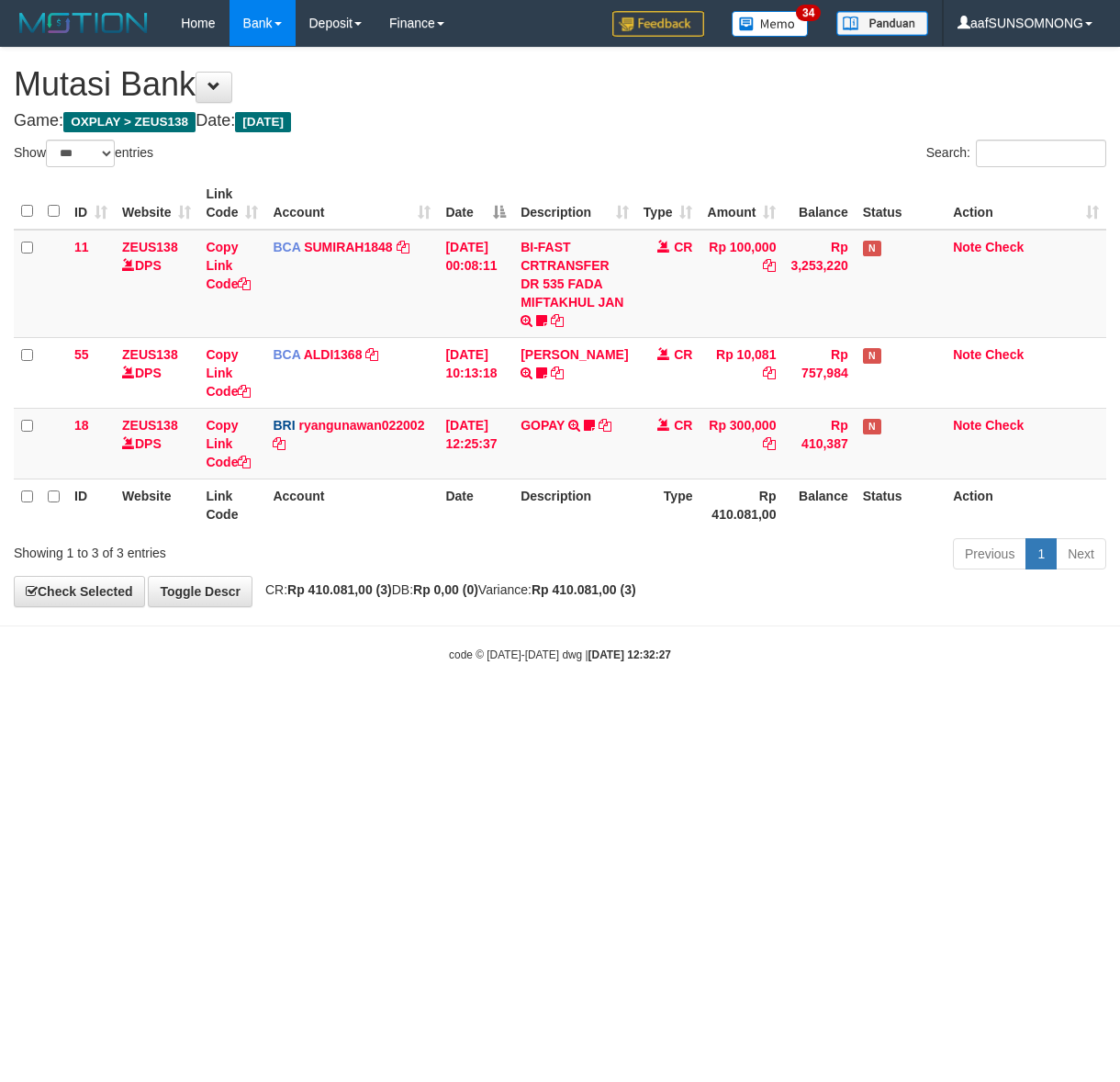
select select "***"
click at [635, 709] on html "Toggle navigation Home Bank Account List Load By Website Group [OXPLAY] ZEUS138…" at bounding box center [560, 354] width 1120 height 709
click at [217, 709] on html "Toggle navigation Home Bank Account List Load By Website Group [OXPLAY] ZEUS138…" at bounding box center [560, 354] width 1120 height 709
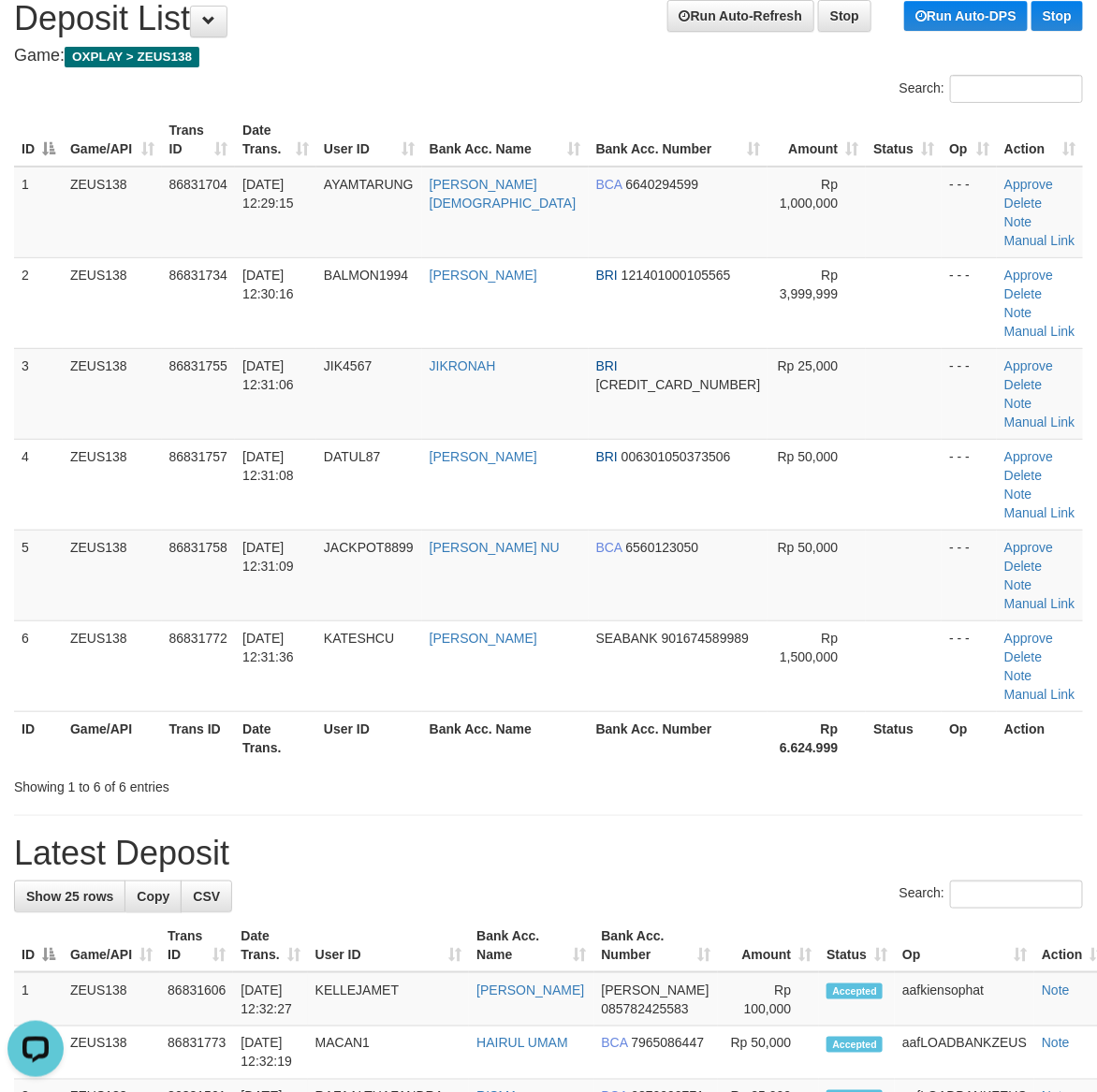
drag, startPoint x: 727, startPoint y: 727, endPoint x: 1109, endPoint y: 759, distance: 383.3
click at [756, 834] on h1 "Latest Deposit" at bounding box center [548, 853] width 1068 height 37
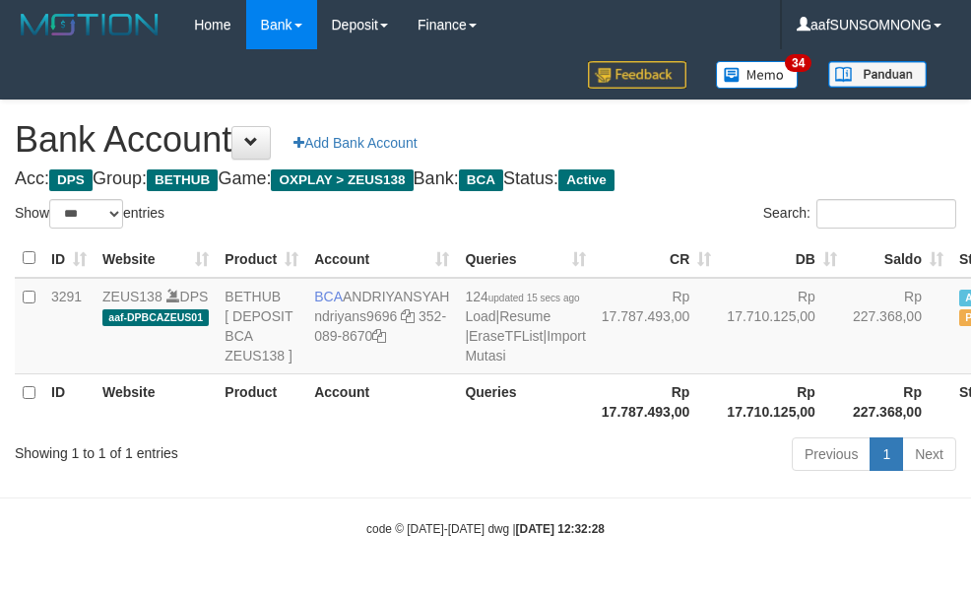
select select "***"
click at [367, 505] on body "Toggle navigation Home Bank Account List Load By Website Group [OXPLAY] ZEUS138…" at bounding box center [485, 293] width 971 height 587
select select "***"
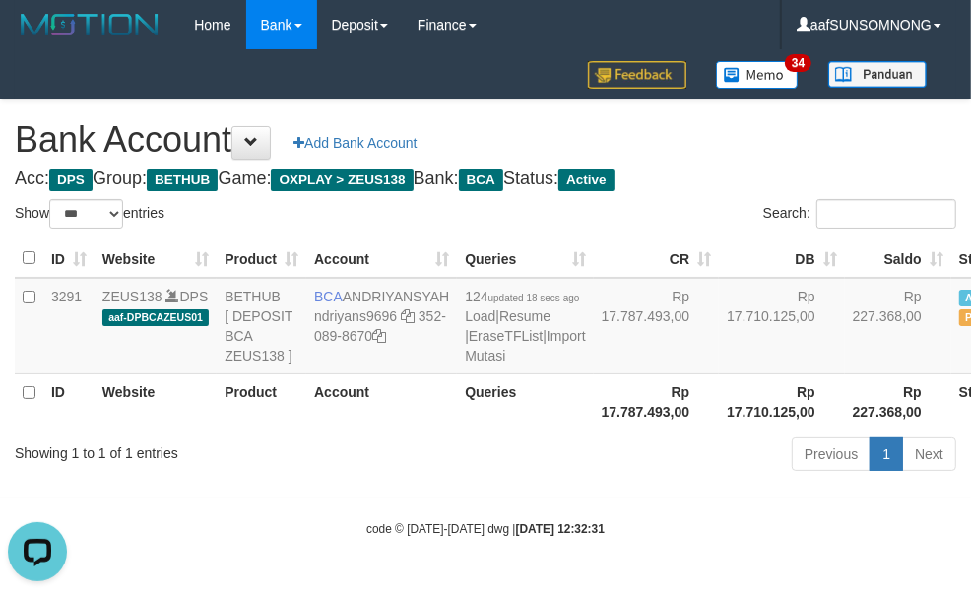
click at [326, 463] on div "Showing 1 to 1 of 1 entries" at bounding box center [202, 449] width 375 height 28
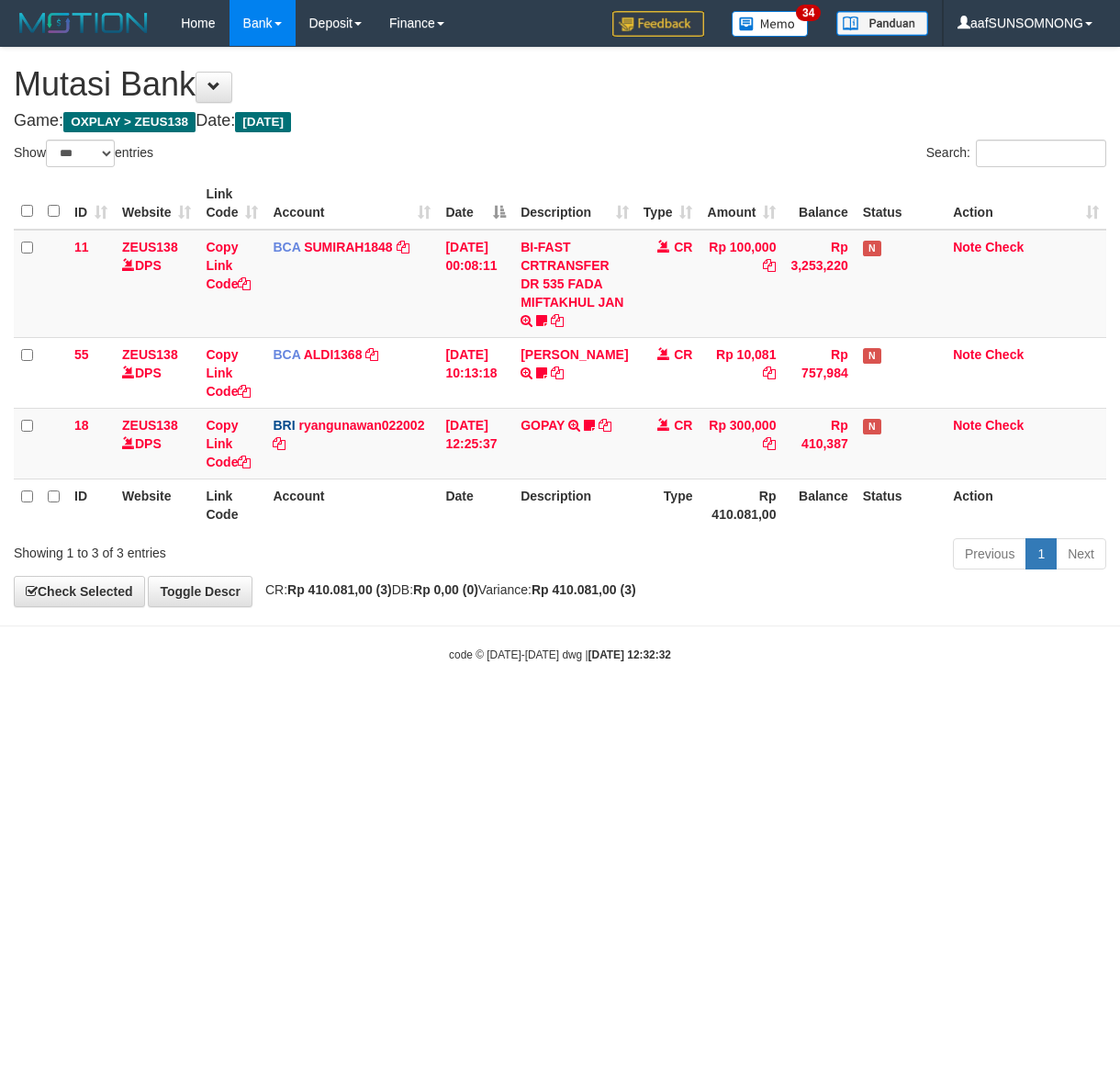
select select "***"
click at [464, 709] on html "Toggle navigation Home Bank Account List Load By Website Group [OXPLAY] ZEUS138…" at bounding box center [560, 354] width 1120 height 709
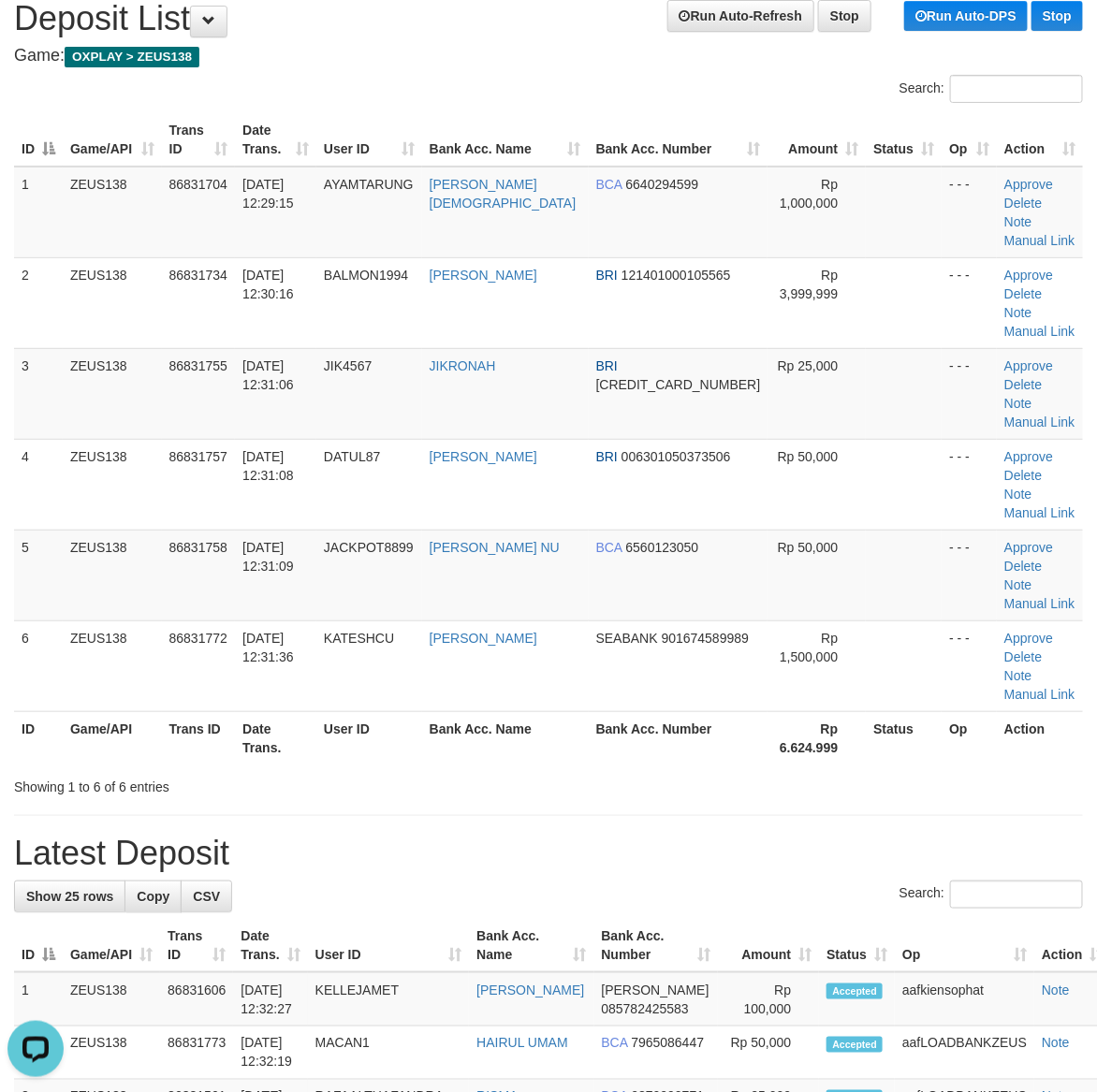
drag, startPoint x: 801, startPoint y: 754, endPoint x: 1107, endPoint y: 770, distance: 306.4
click at [819, 834] on h1 "Latest Deposit" at bounding box center [548, 853] width 1068 height 37
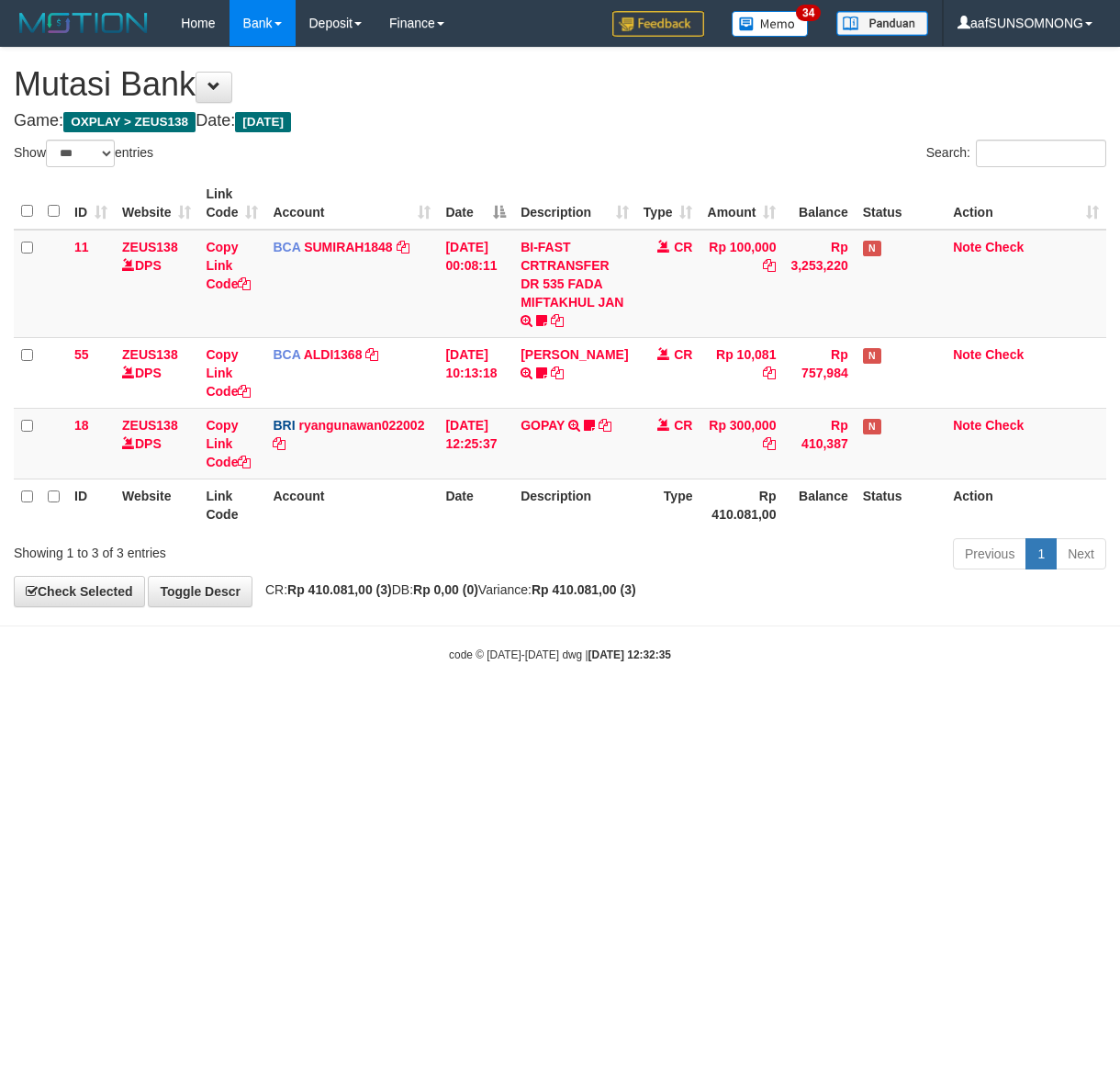
select select "***"
drag, startPoint x: 299, startPoint y: 848, endPoint x: 347, endPoint y: 851, distance: 48.1
click at [323, 709] on html "Toggle navigation Home Bank Account List Load By Website Group [OXPLAY] ZEUS138…" at bounding box center [560, 354] width 1120 height 709
drag, startPoint x: 427, startPoint y: 739, endPoint x: 1118, endPoint y: 714, distance: 691.5
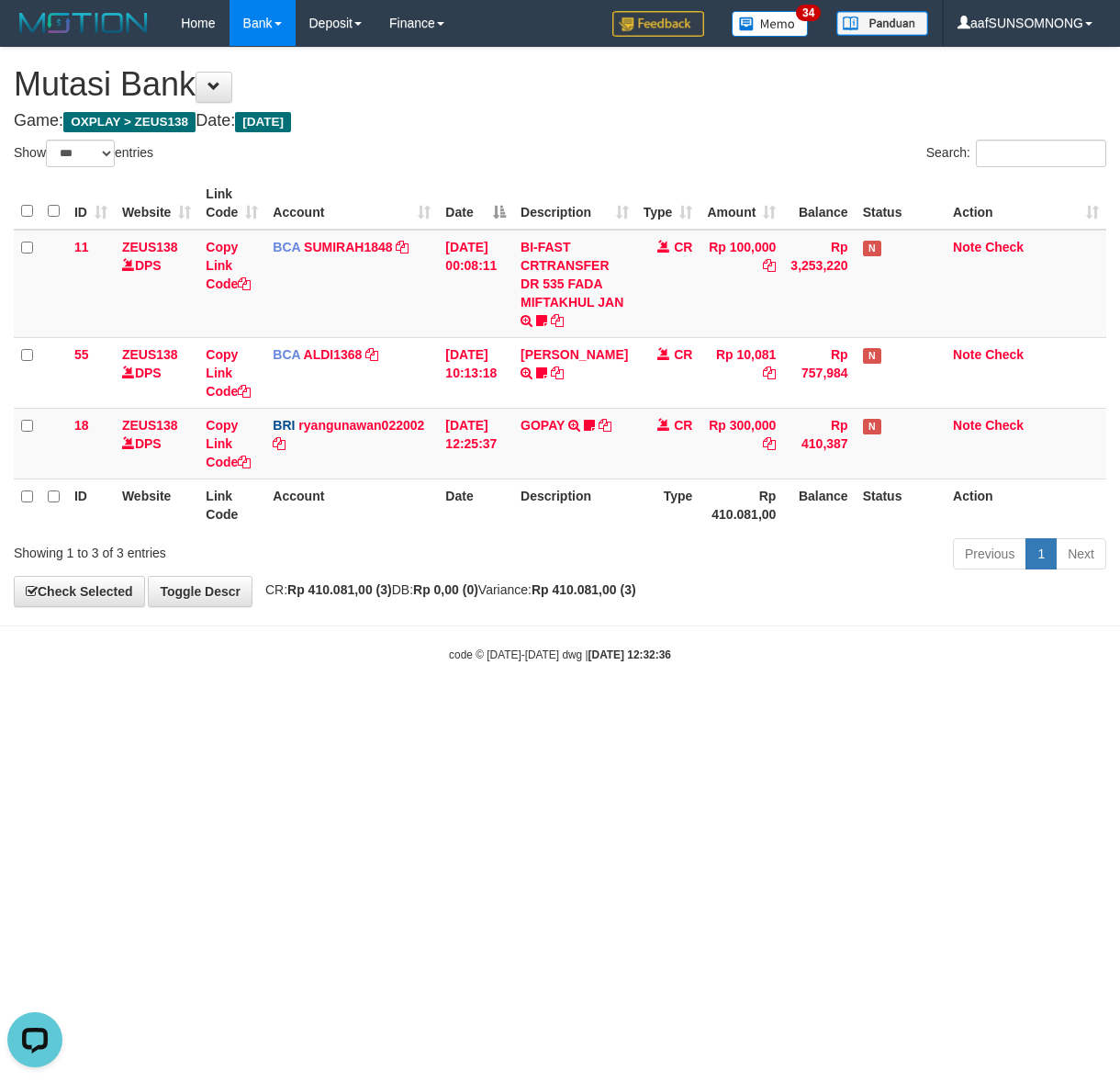
click at [461, 709] on html "Toggle navigation Home Bank Account List Load By Website Group [OXPLAY] ZEUS138…" at bounding box center [560, 354] width 1120 height 709
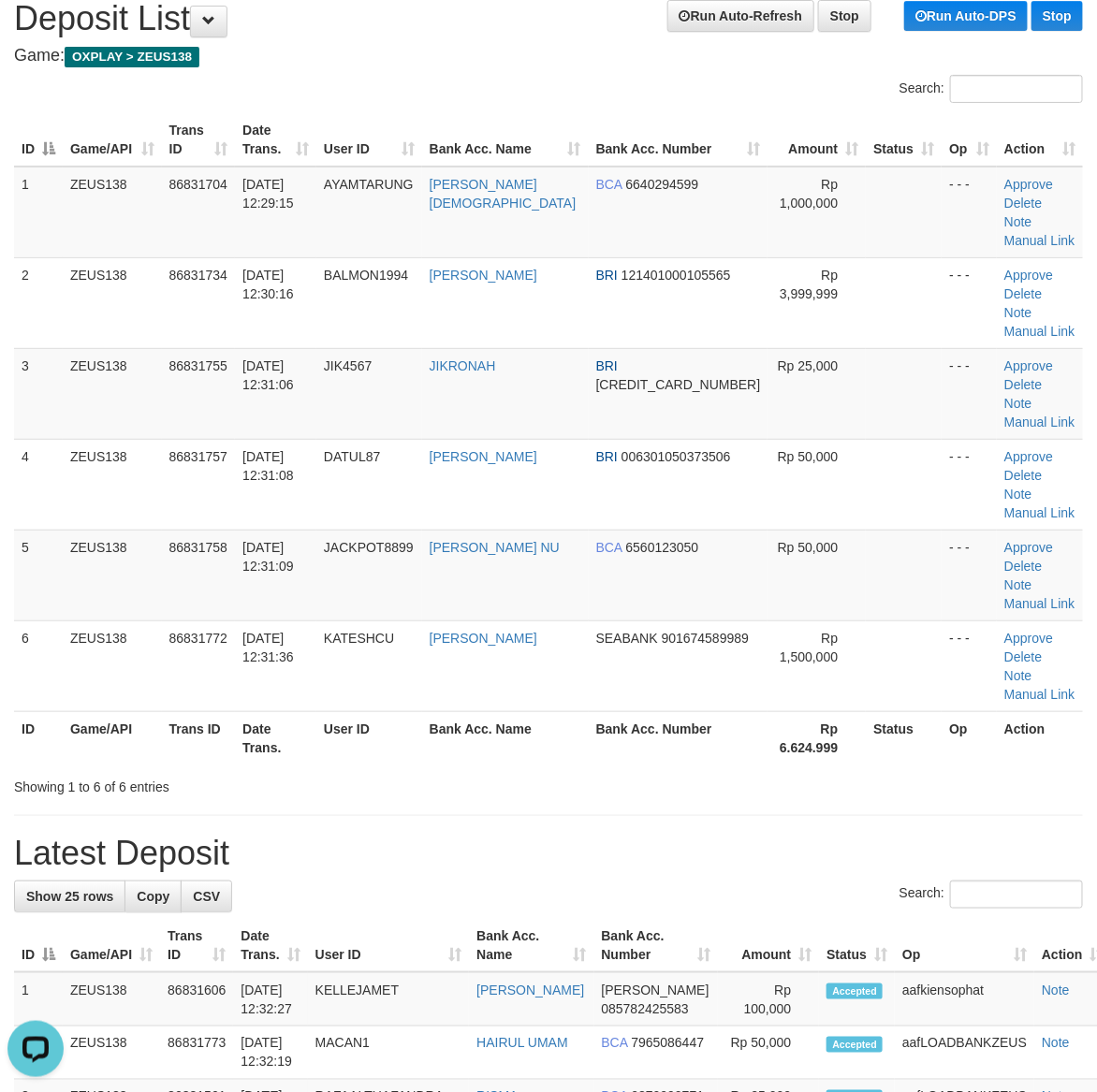
drag, startPoint x: 760, startPoint y: 737, endPoint x: 1107, endPoint y: 756, distance: 347.5
click at [753, 834] on h1 "Latest Deposit" at bounding box center [548, 853] width 1068 height 37
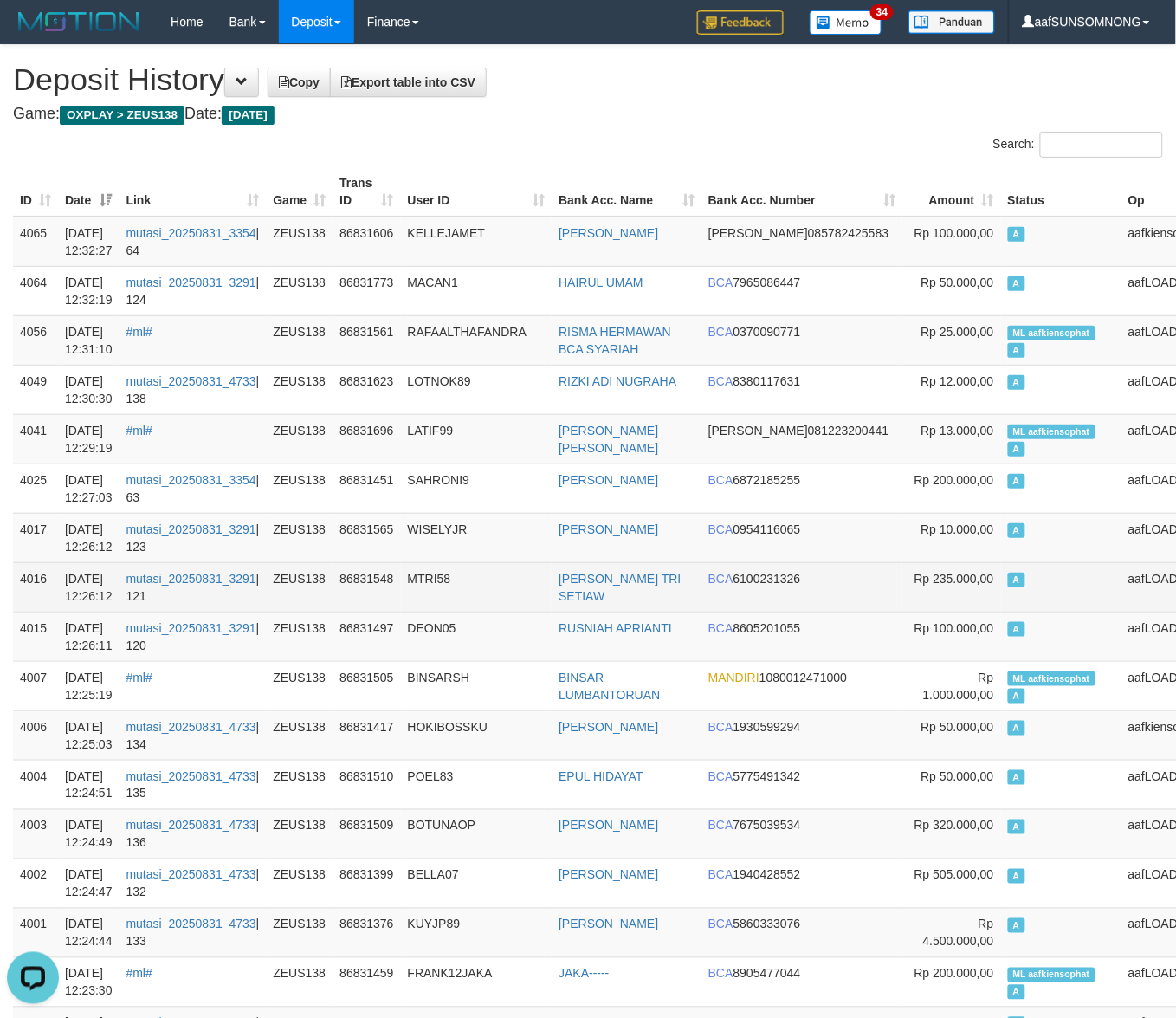
drag, startPoint x: 526, startPoint y: 602, endPoint x: 1117, endPoint y: 378, distance: 632.0
click at [527, 602] on td "MTRI58" at bounding box center [477, 587] width 151 height 49
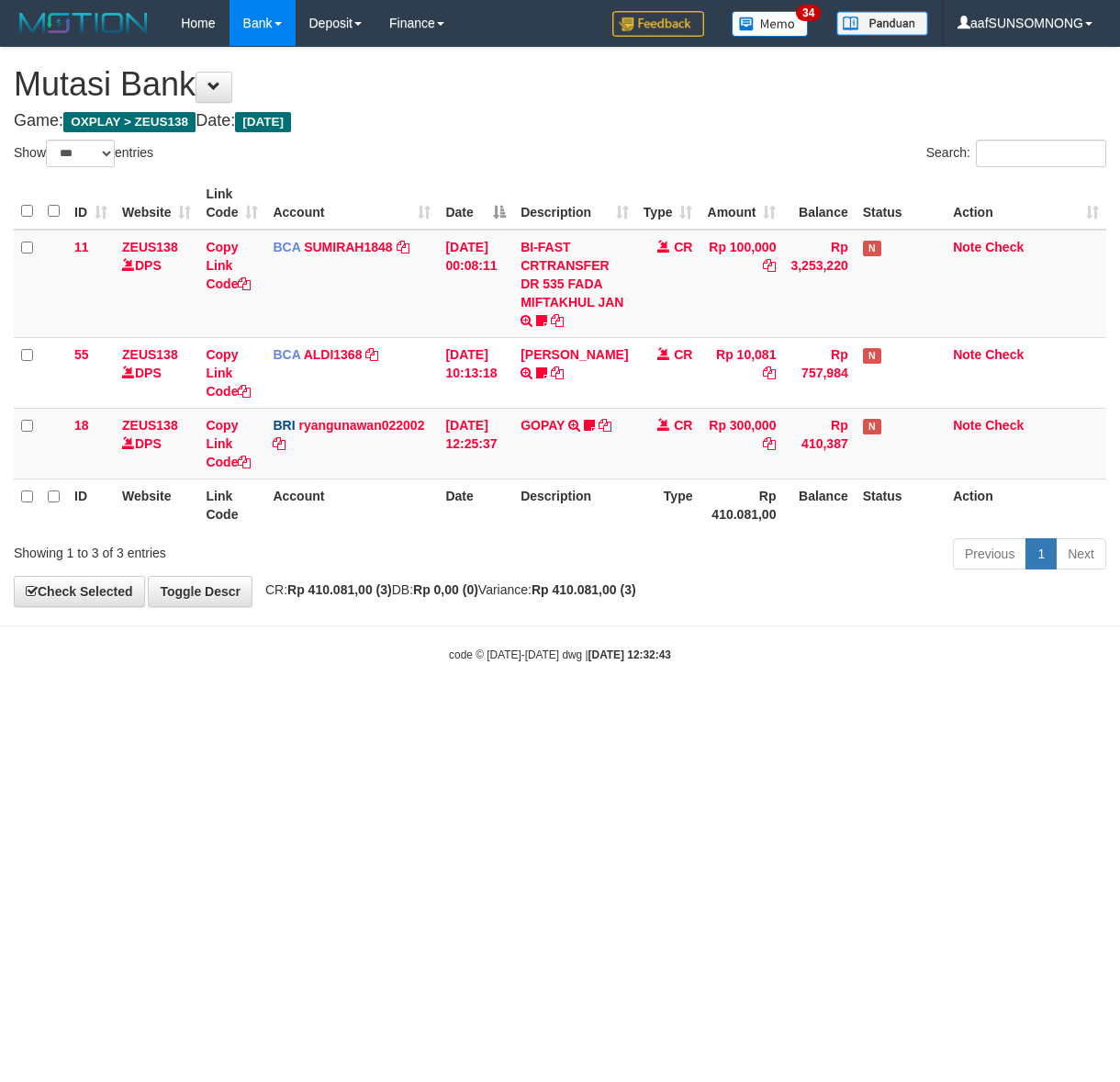
select select "***"
drag, startPoint x: 324, startPoint y: 868, endPoint x: 337, endPoint y: 869, distance: 13.0
click at [328, 709] on html "Toggle navigation Home Bank Account List Load By Website Group [OXPLAY] ZEUS138…" at bounding box center [560, 354] width 1120 height 709
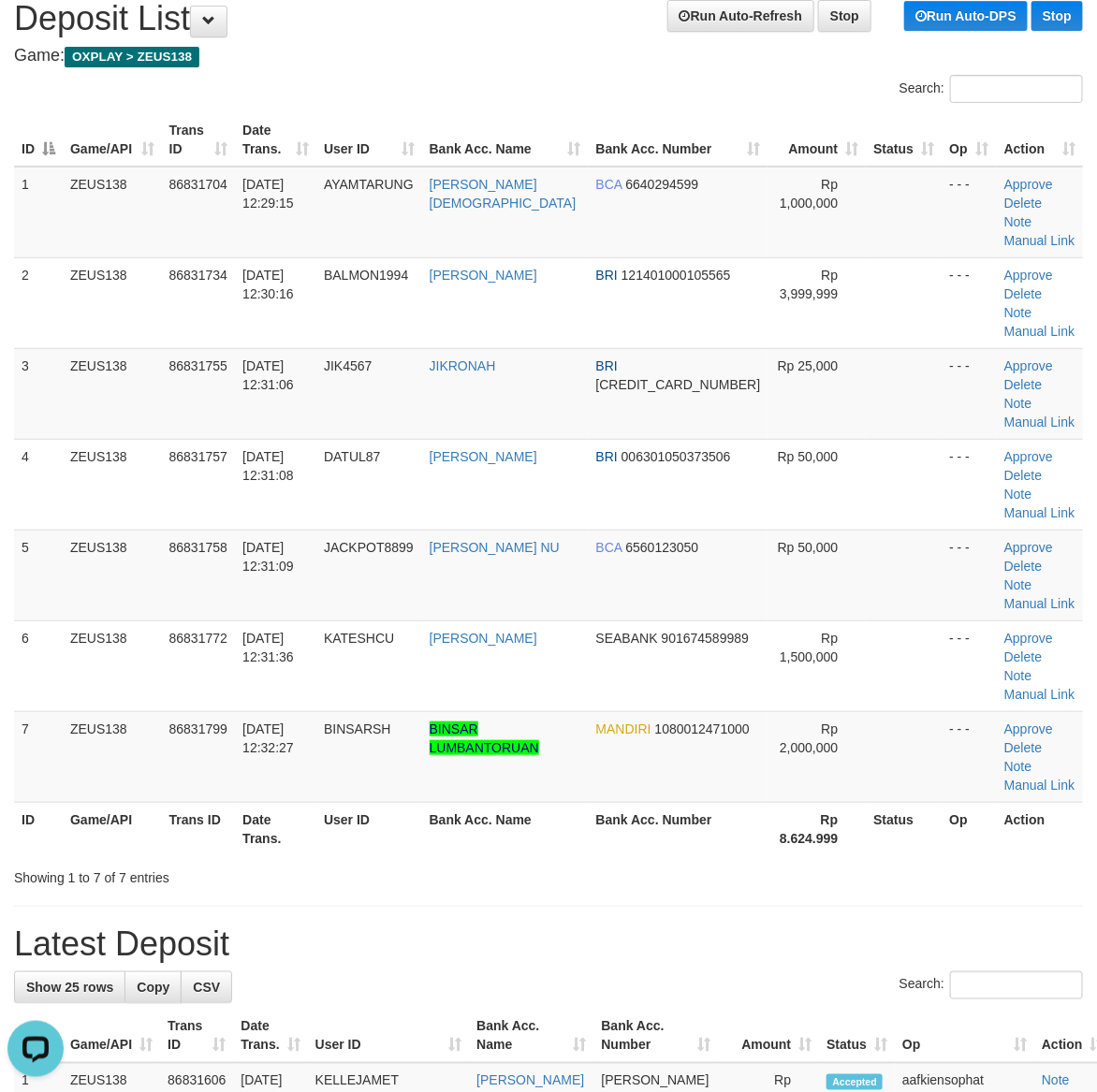
drag, startPoint x: 667, startPoint y: 833, endPoint x: 1102, endPoint y: 857, distance: 435.7
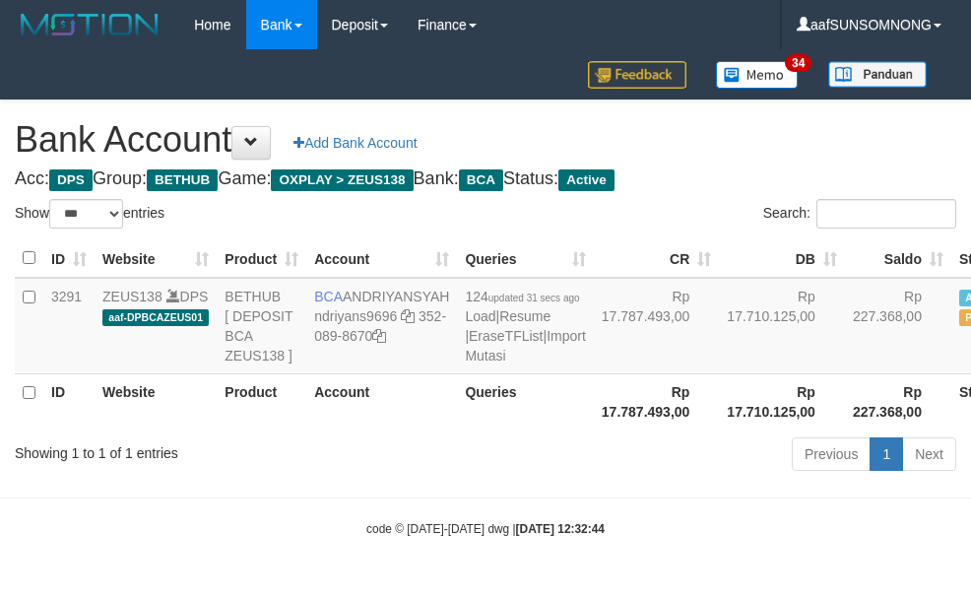
select select "***"
drag, startPoint x: 449, startPoint y: 485, endPoint x: 1, endPoint y: 483, distance: 447.9
click at [453, 477] on div "Previous 1 Next" at bounding box center [687, 456] width 537 height 42
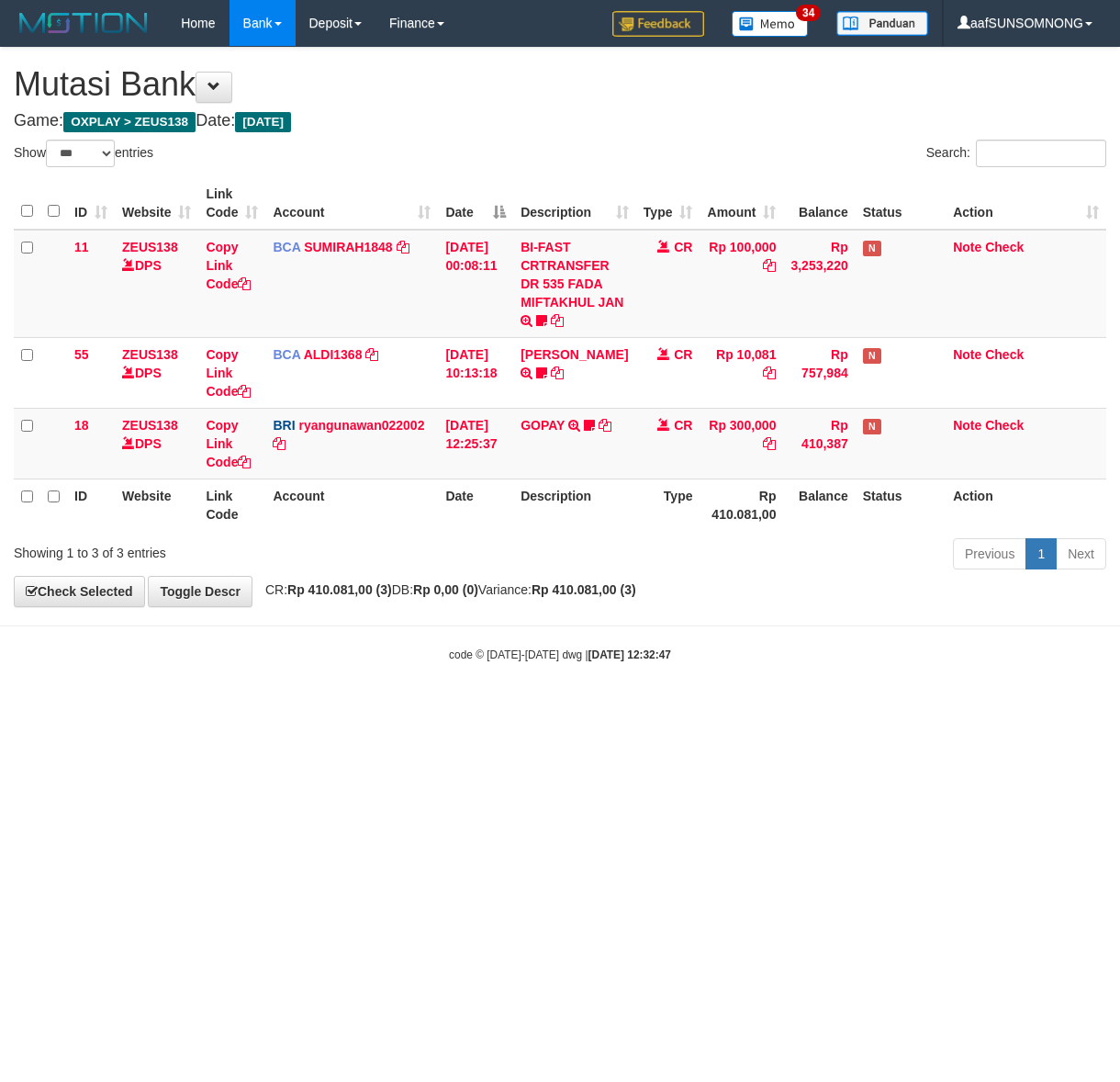
select select "***"
drag, startPoint x: 229, startPoint y: 737, endPoint x: 251, endPoint y: 745, distance: 23.4
click at [232, 709] on html "Toggle navigation Home Bank Account List Load By Website Group [OXPLAY] ZEUS138…" at bounding box center [560, 354] width 1120 height 709
drag, startPoint x: 355, startPoint y: 843, endPoint x: 1107, endPoint y: 808, distance: 752.8
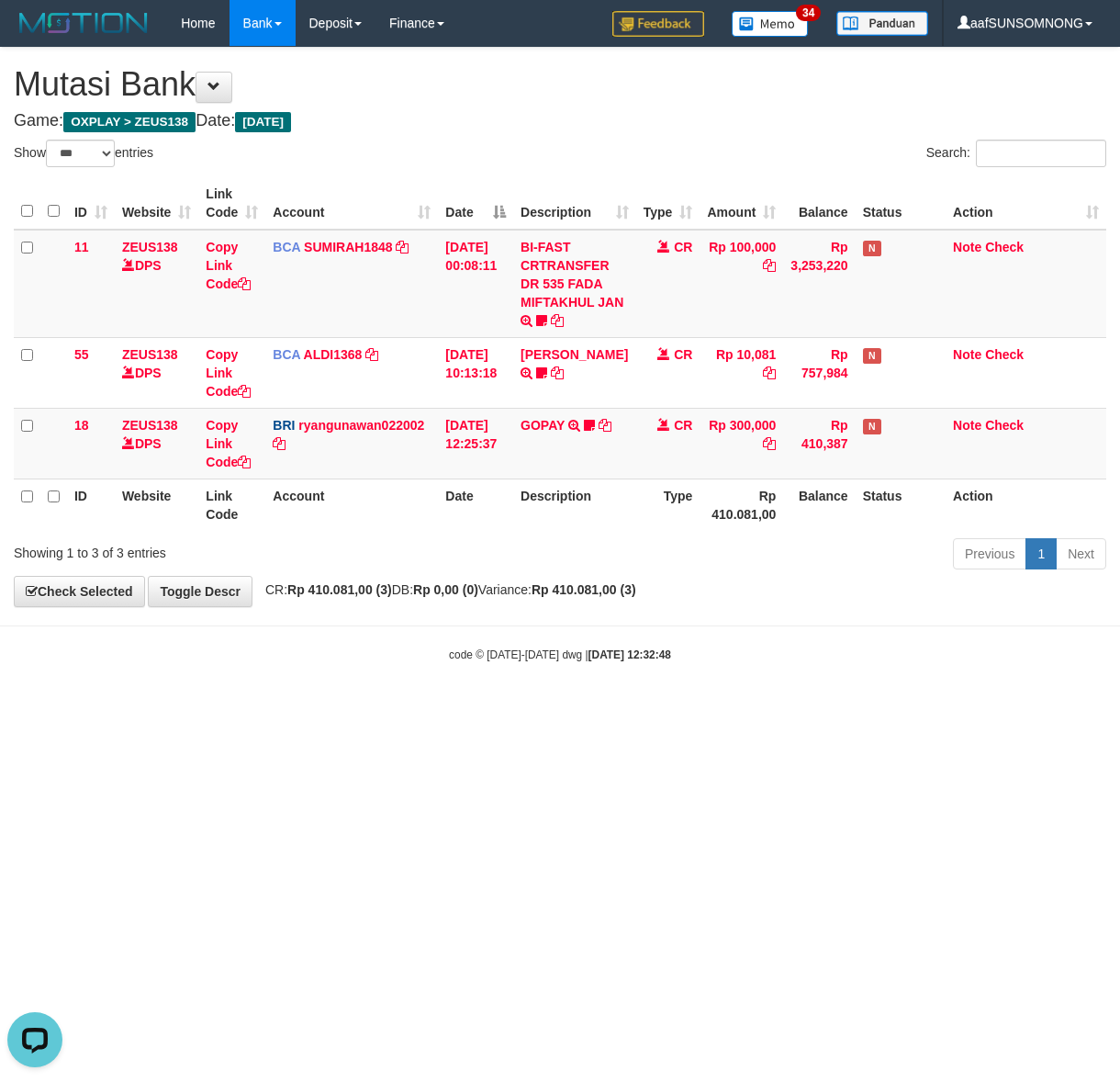
click at [399, 709] on html "Toggle navigation Home Bank Account List Load By Website Group [OXPLAY] ZEUS138…" at bounding box center [560, 354] width 1120 height 709
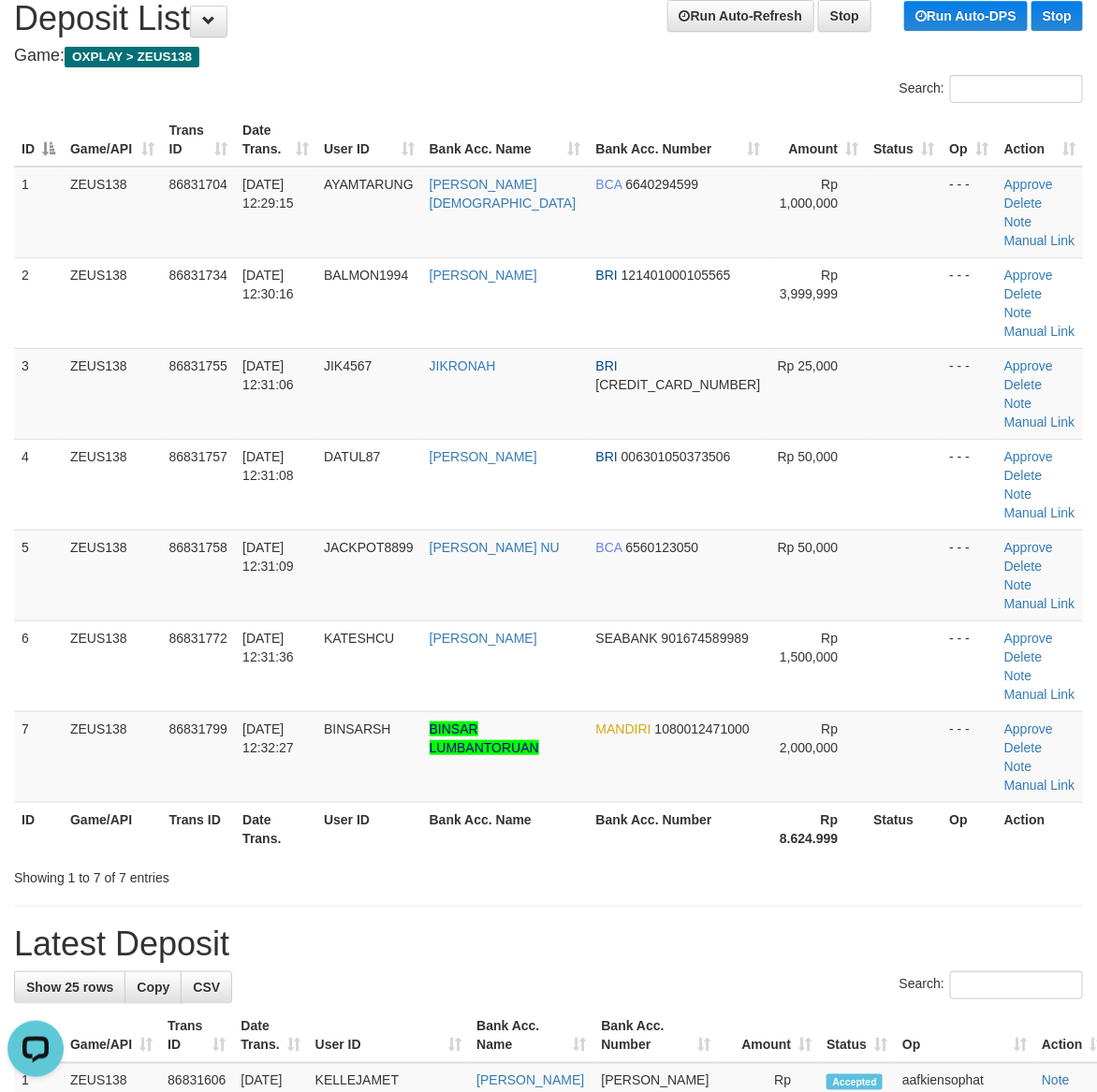
drag, startPoint x: 700, startPoint y: 834, endPoint x: 1103, endPoint y: 867, distance: 404.3
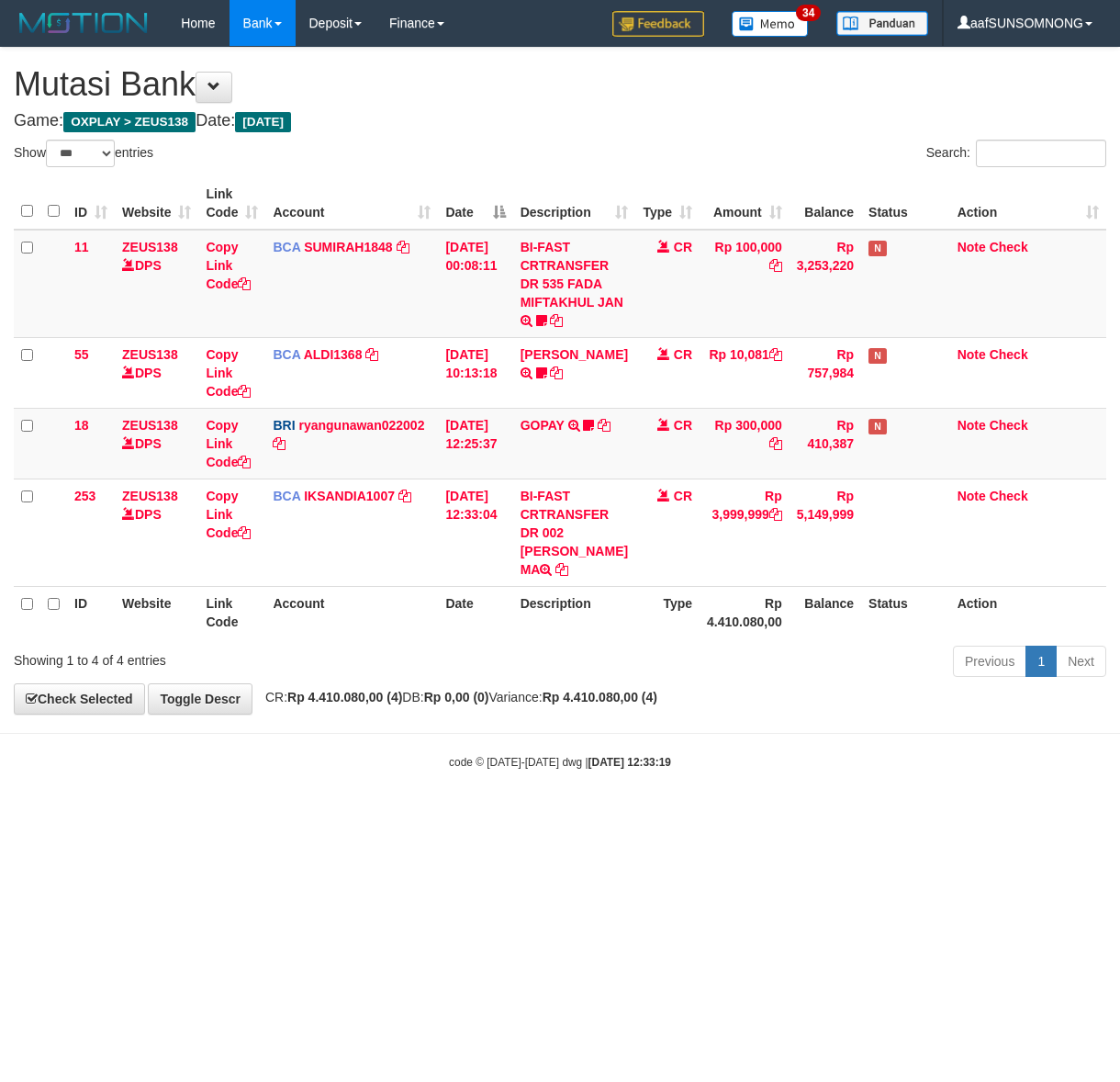
select select "***"
drag, startPoint x: 301, startPoint y: 951, endPoint x: 315, endPoint y: 950, distance: 14.0
click at [304, 816] on html "Toggle navigation Home Bank Account List Load By Website Group [OXPLAY] ZEUS138…" at bounding box center [560, 408] width 1120 height 816
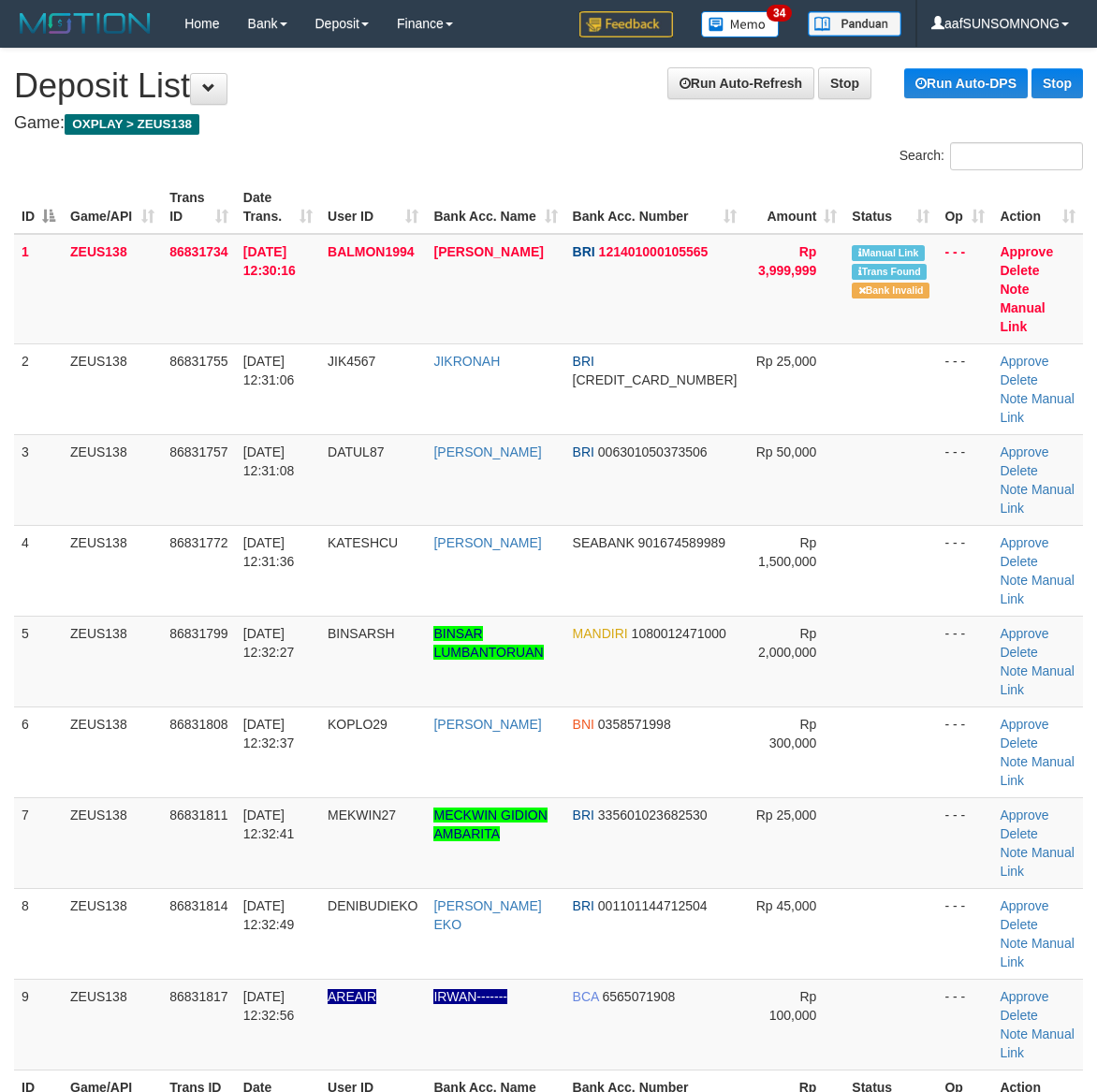
scroll to position [67, 0]
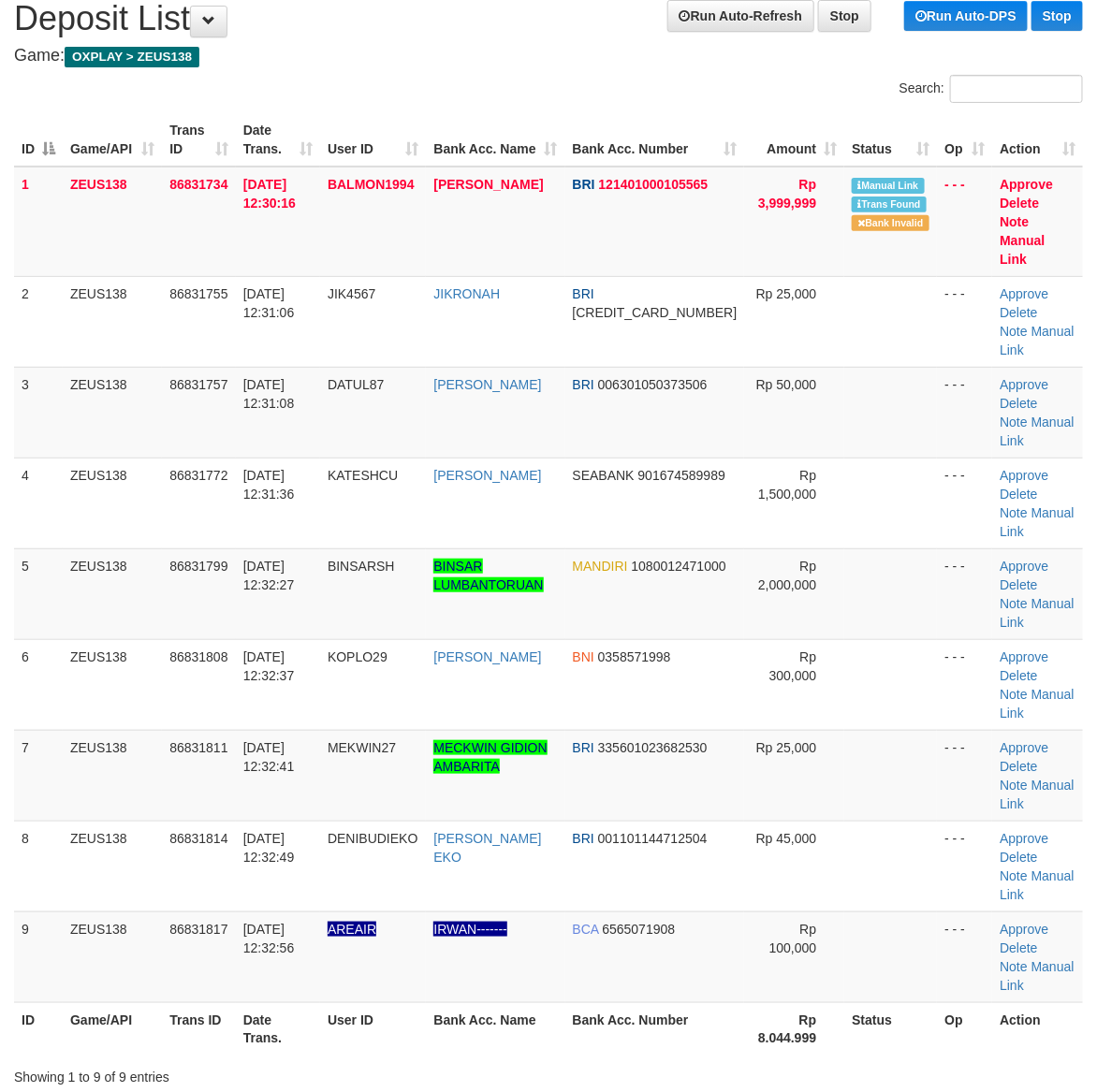
drag, startPoint x: 786, startPoint y: 919, endPoint x: 1107, endPoint y: 896, distance: 321.8
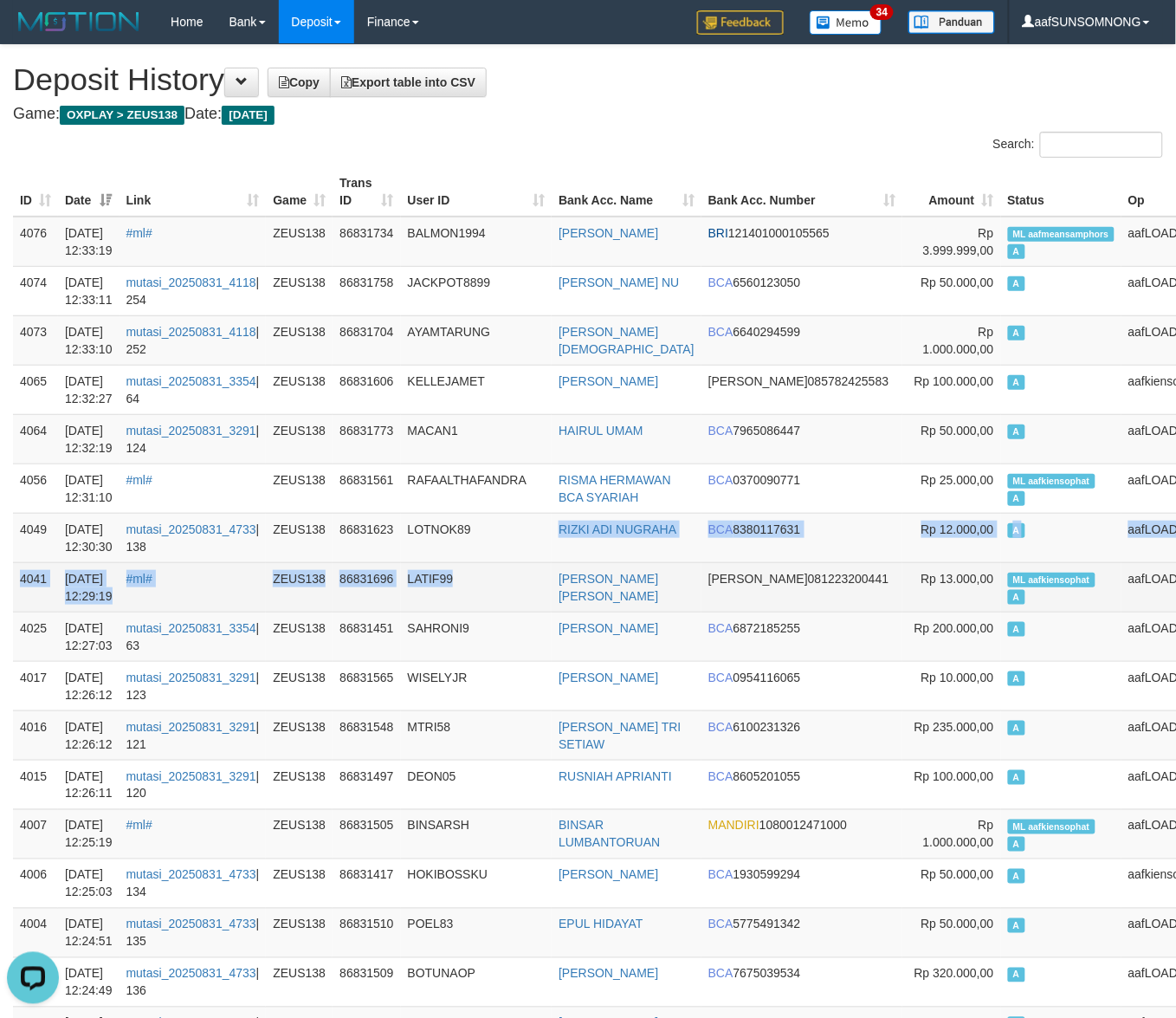
drag, startPoint x: 502, startPoint y: 581, endPoint x: 357, endPoint y: 591, distance: 145.3
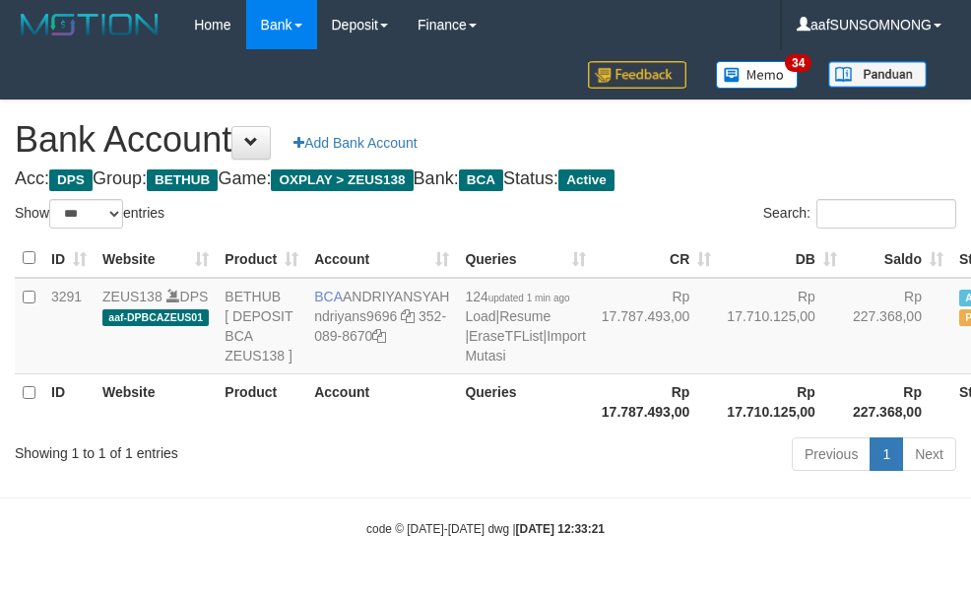
select select "***"
click at [376, 477] on div "Showing 1 to 1 of 1 entries Previous 1 Next" at bounding box center [485, 456] width 971 height 42
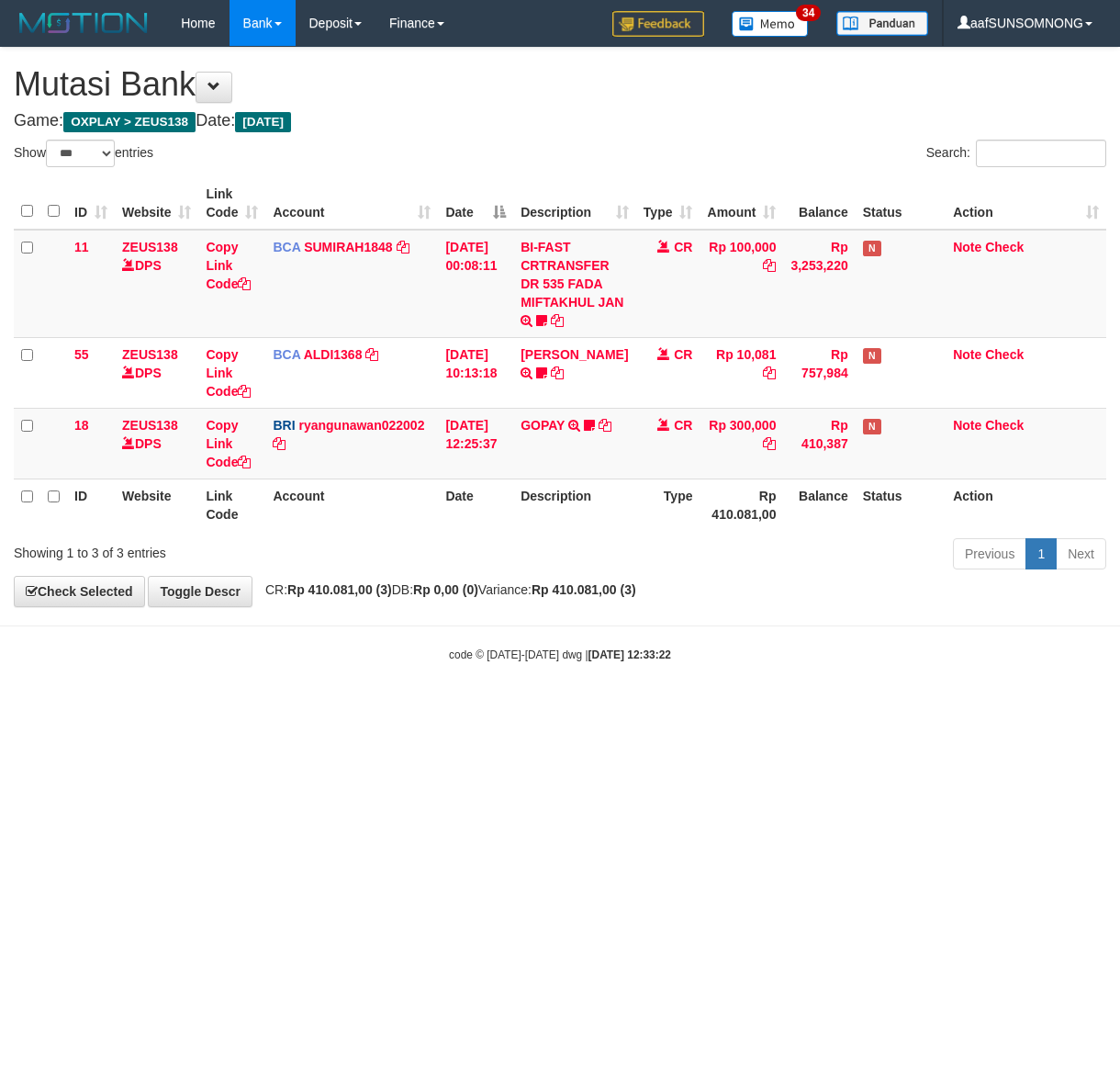
select select "***"
click at [385, 709] on html "Toggle navigation Home Bank Account List Load By Website Group [OXPLAY] ZEUS138…" at bounding box center [560, 354] width 1120 height 709
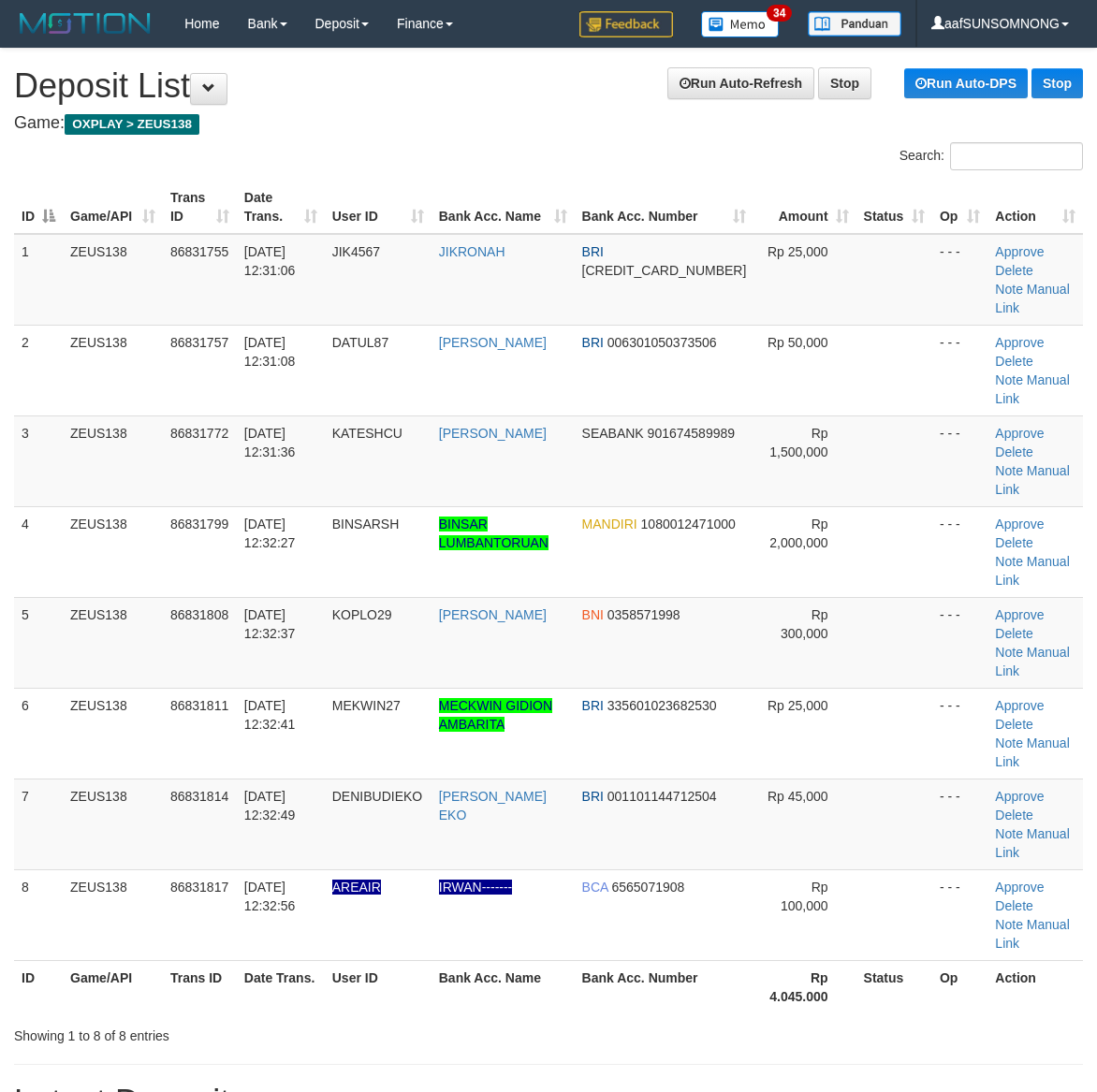
scroll to position [67, 0]
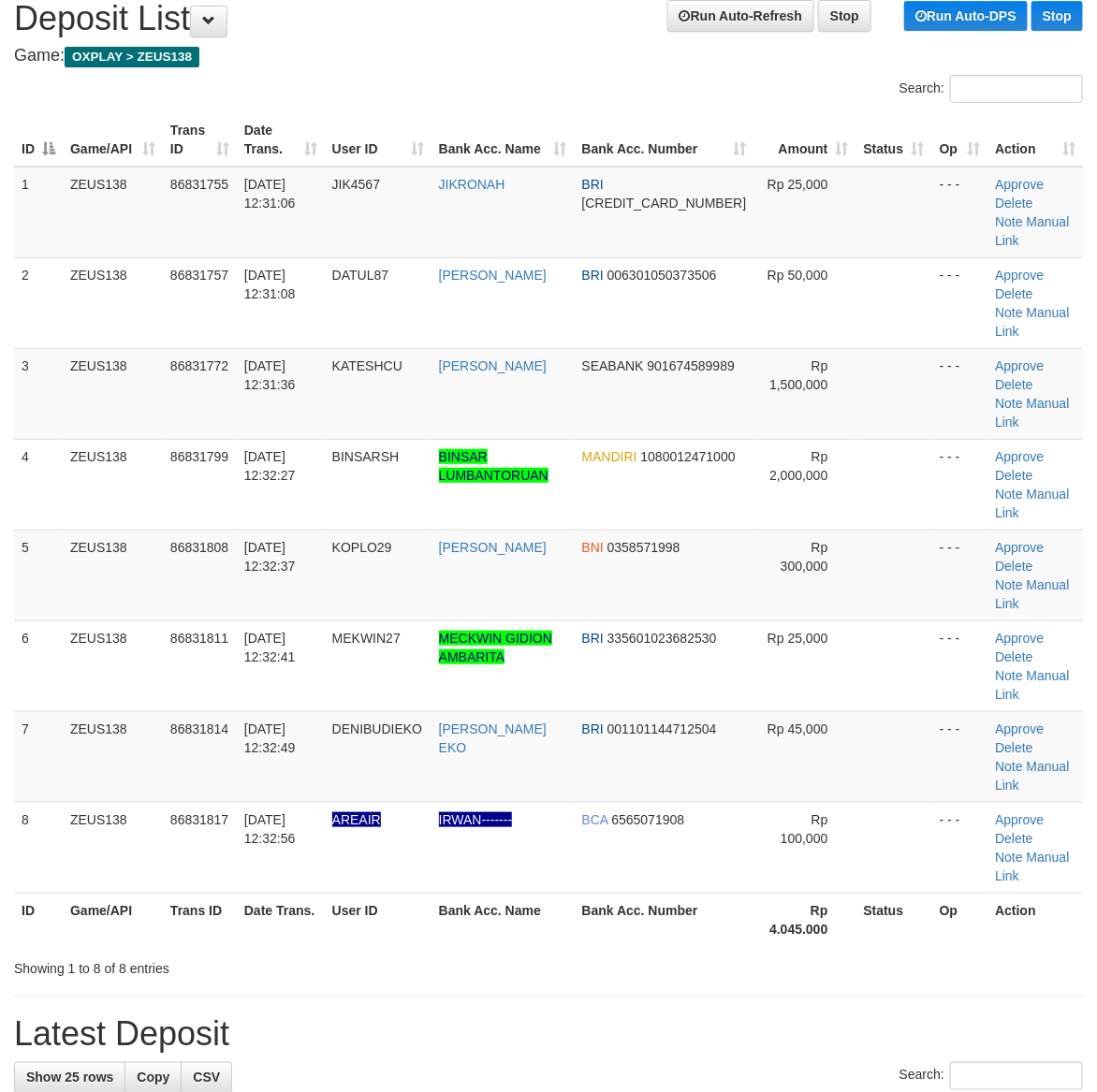
drag, startPoint x: 648, startPoint y: 850, endPoint x: 942, endPoint y: 852, distance: 294.0
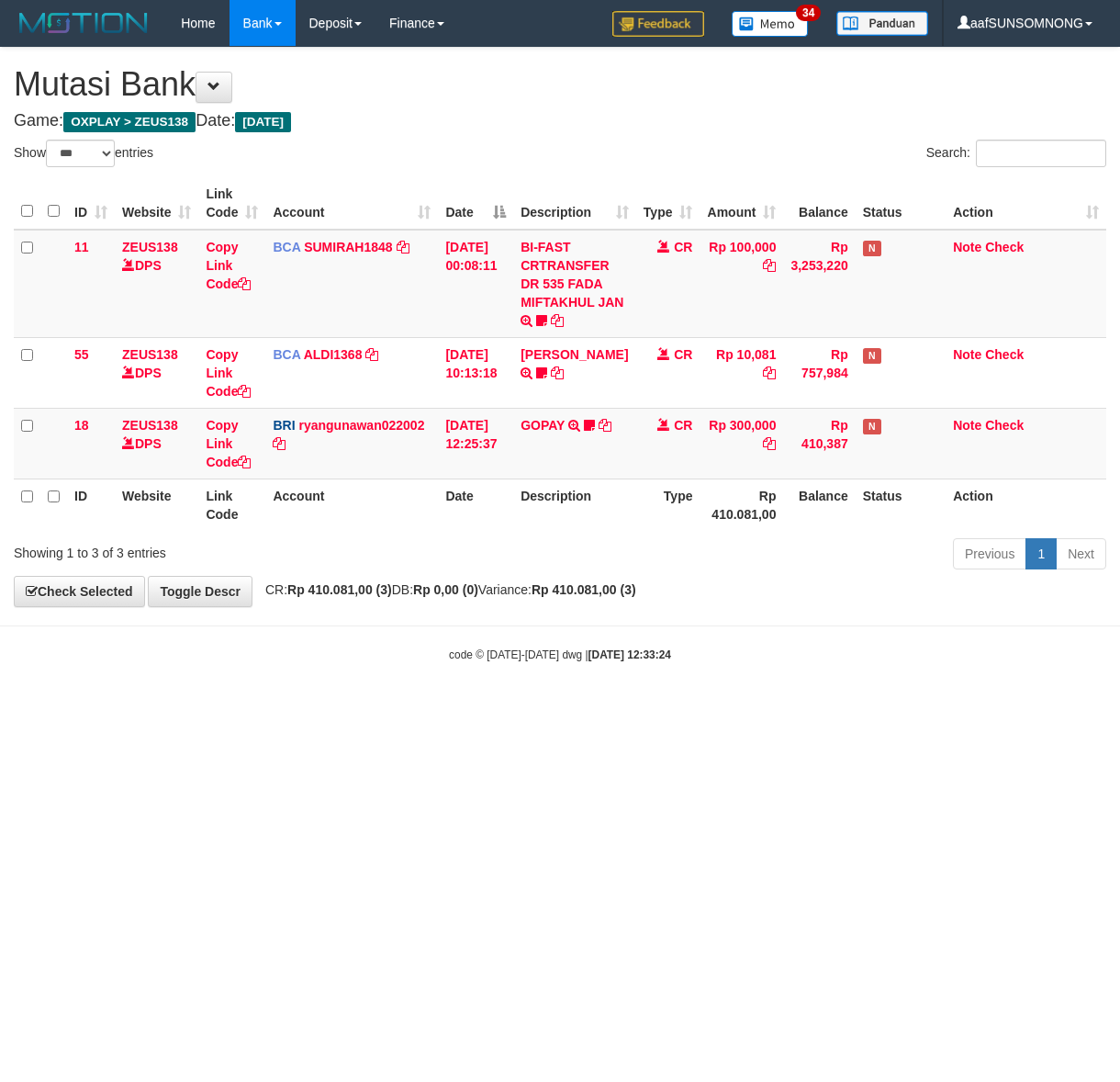
select select "***"
drag, startPoint x: 531, startPoint y: 812, endPoint x: 318, endPoint y: 803, distance: 213.2
click at [537, 709] on html "Toggle navigation Home Bank Account List Load By Website Group [OXPLAY] ZEUS138…" at bounding box center [560, 354] width 1120 height 709
drag, startPoint x: 402, startPoint y: 799, endPoint x: 509, endPoint y: 812, distance: 107.8
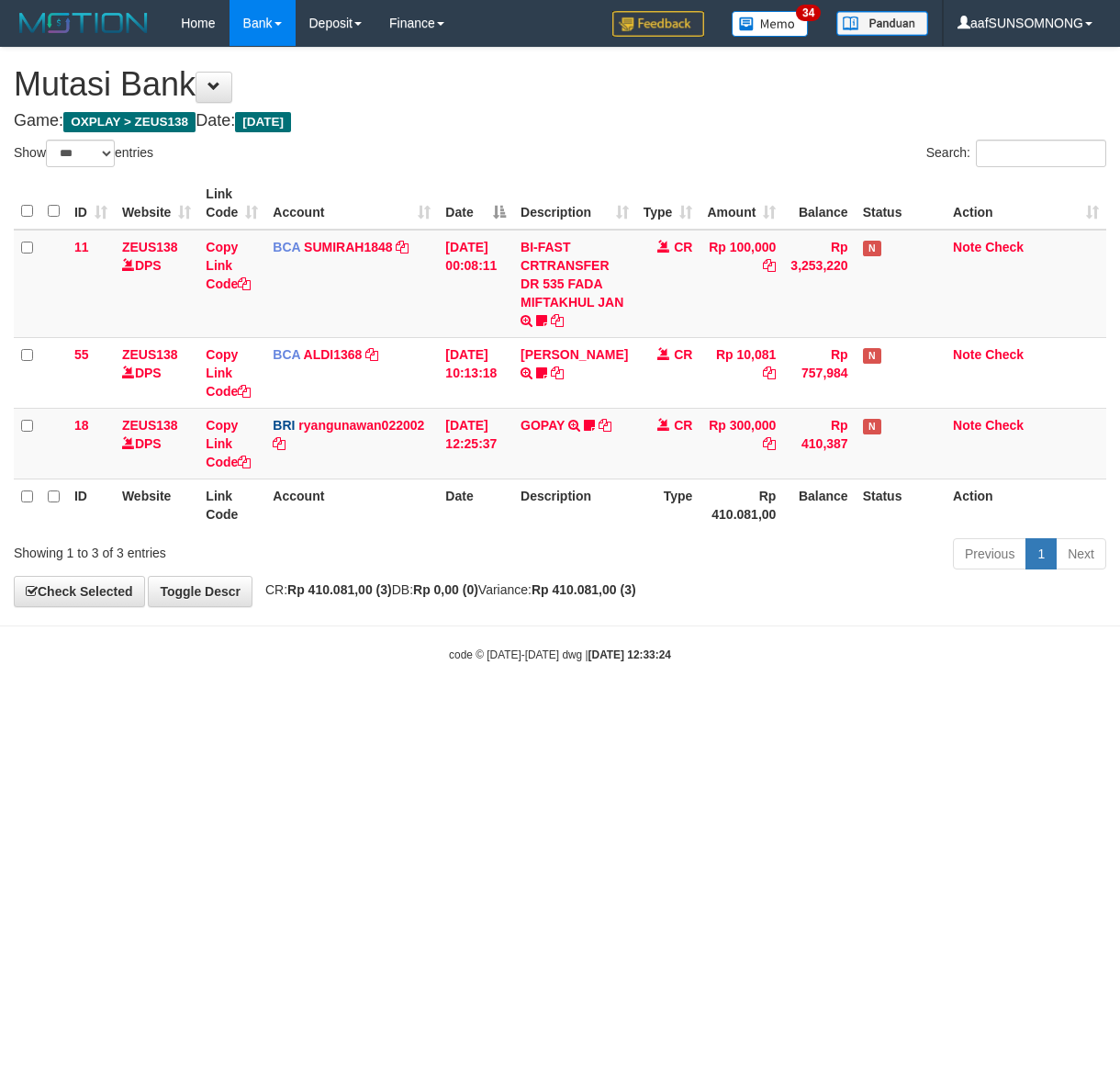
click at [406, 709] on html "Toggle navigation Home Bank Account List Load By Website Group [OXPLAY] ZEUS138…" at bounding box center [560, 354] width 1120 height 709
click at [537, 709] on html "Toggle navigation Home Bank Account List Load By Website Group [OXPLAY] ZEUS138…" at bounding box center [560, 354] width 1120 height 709
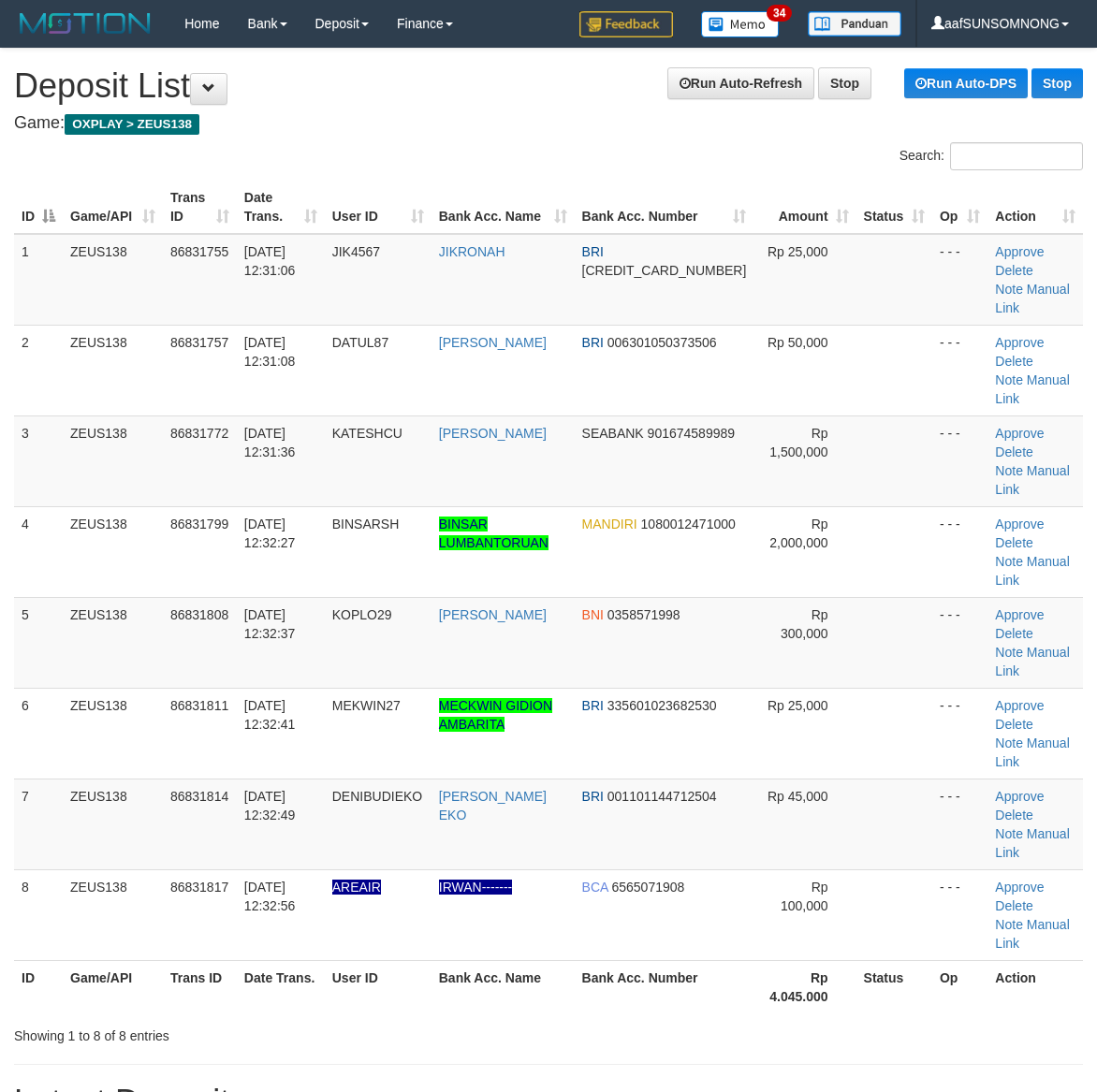
scroll to position [67, 0]
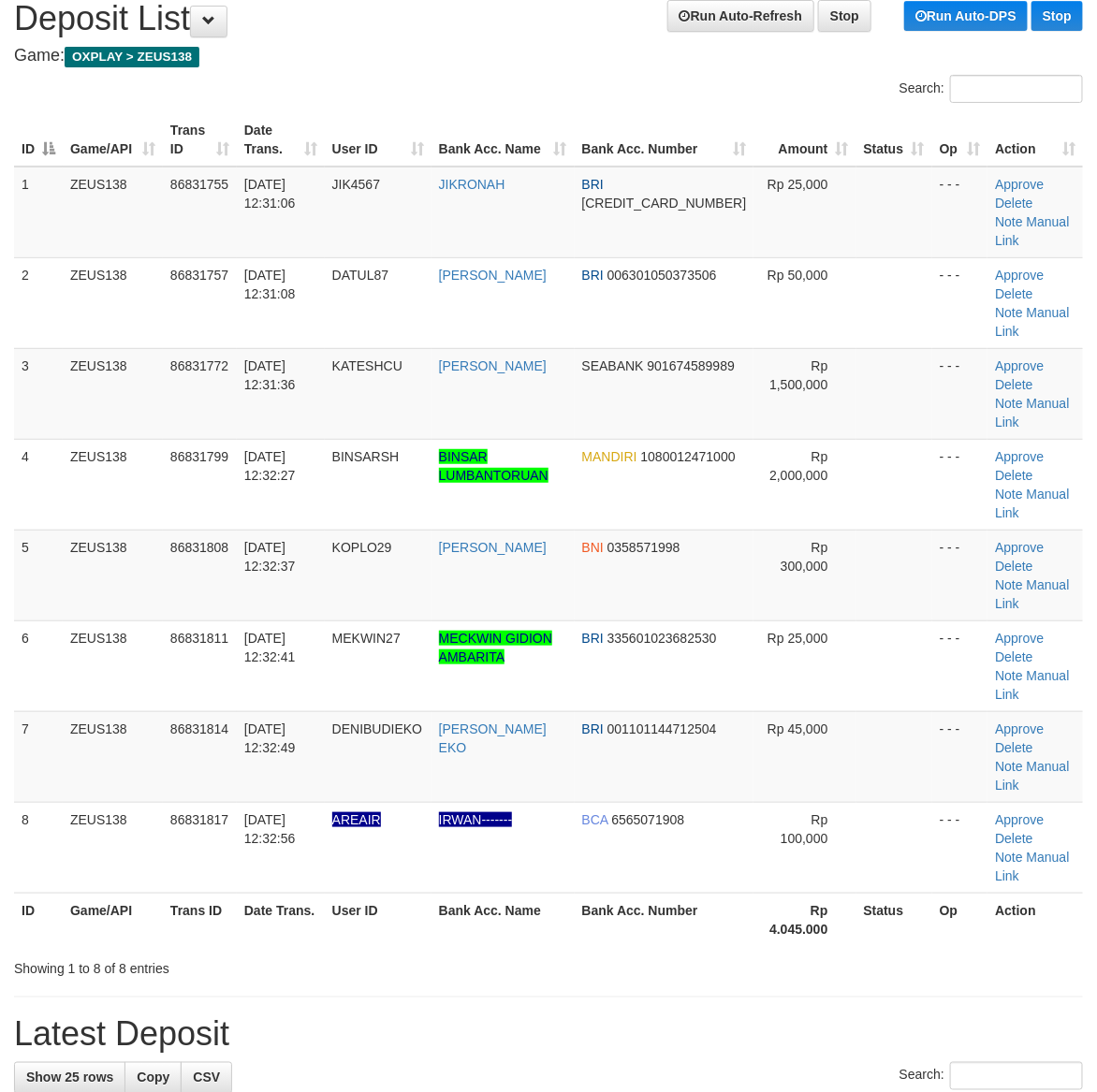
drag, startPoint x: 590, startPoint y: 848, endPoint x: 1111, endPoint y: 872, distance: 521.6
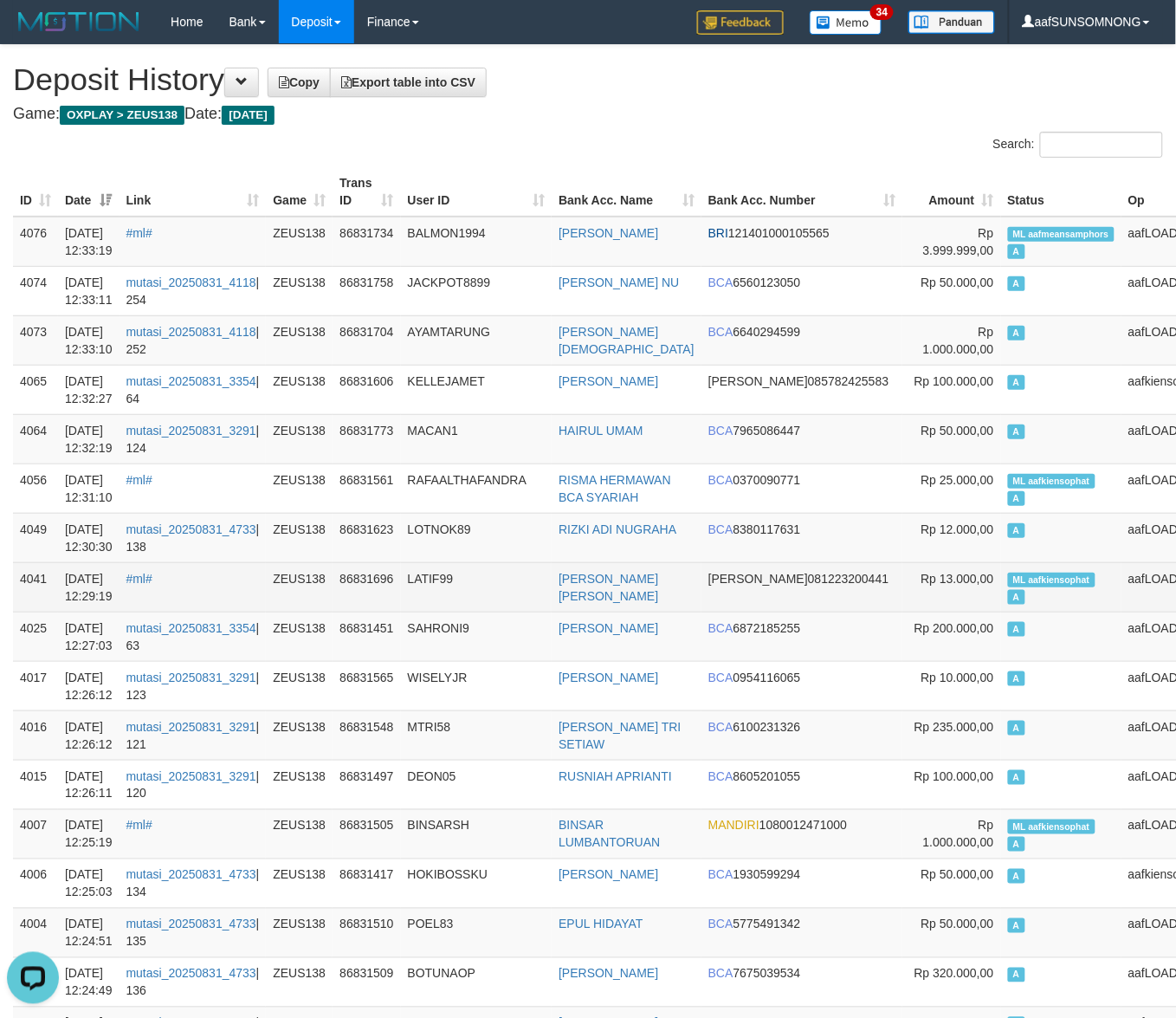
drag, startPoint x: 499, startPoint y: 626, endPoint x: 645, endPoint y: 604, distance: 147.6
click at [514, 612] on td "LATIF99" at bounding box center [477, 587] width 151 height 49
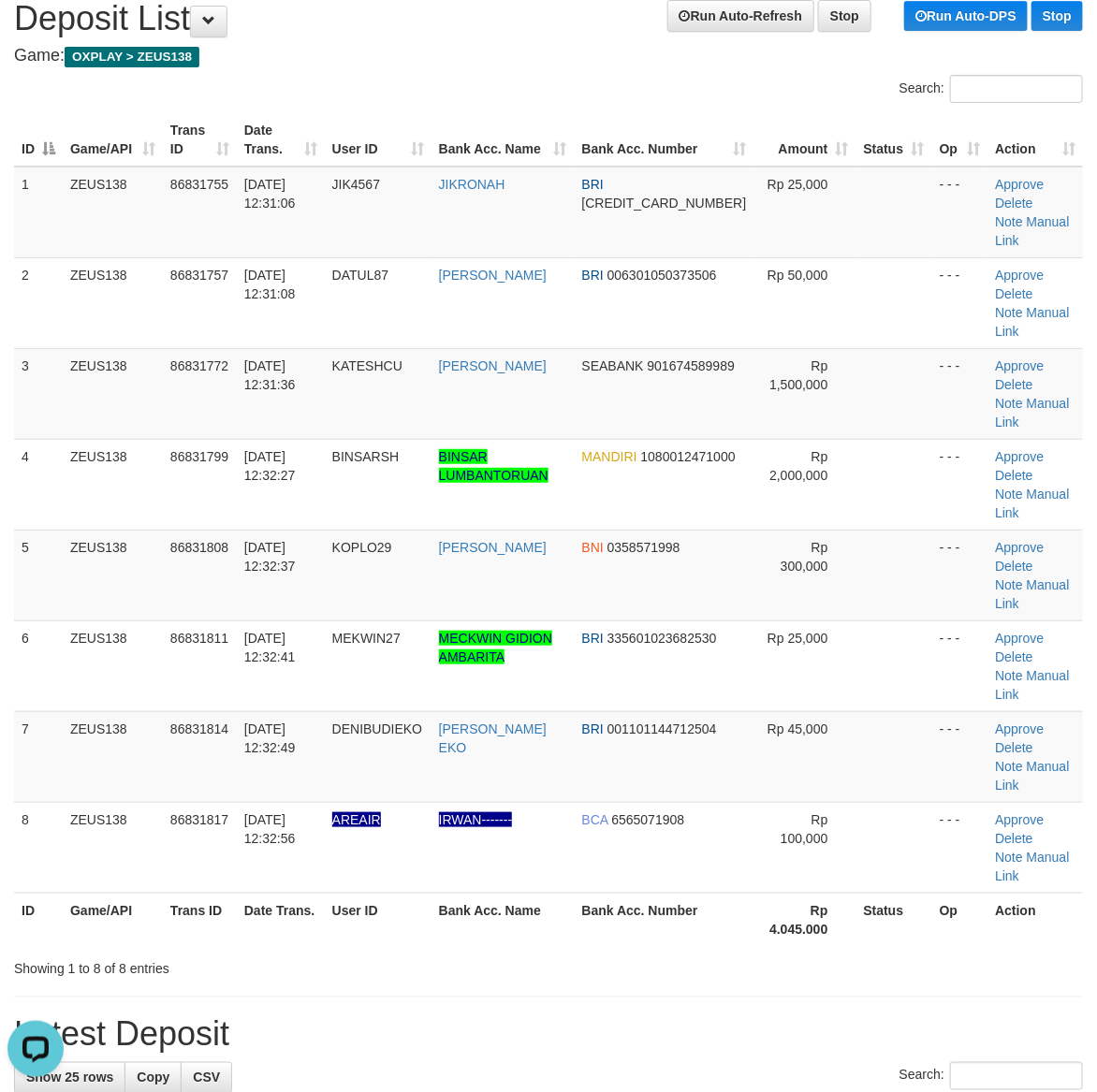
drag, startPoint x: 811, startPoint y: 845, endPoint x: 839, endPoint y: 848, distance: 28.2
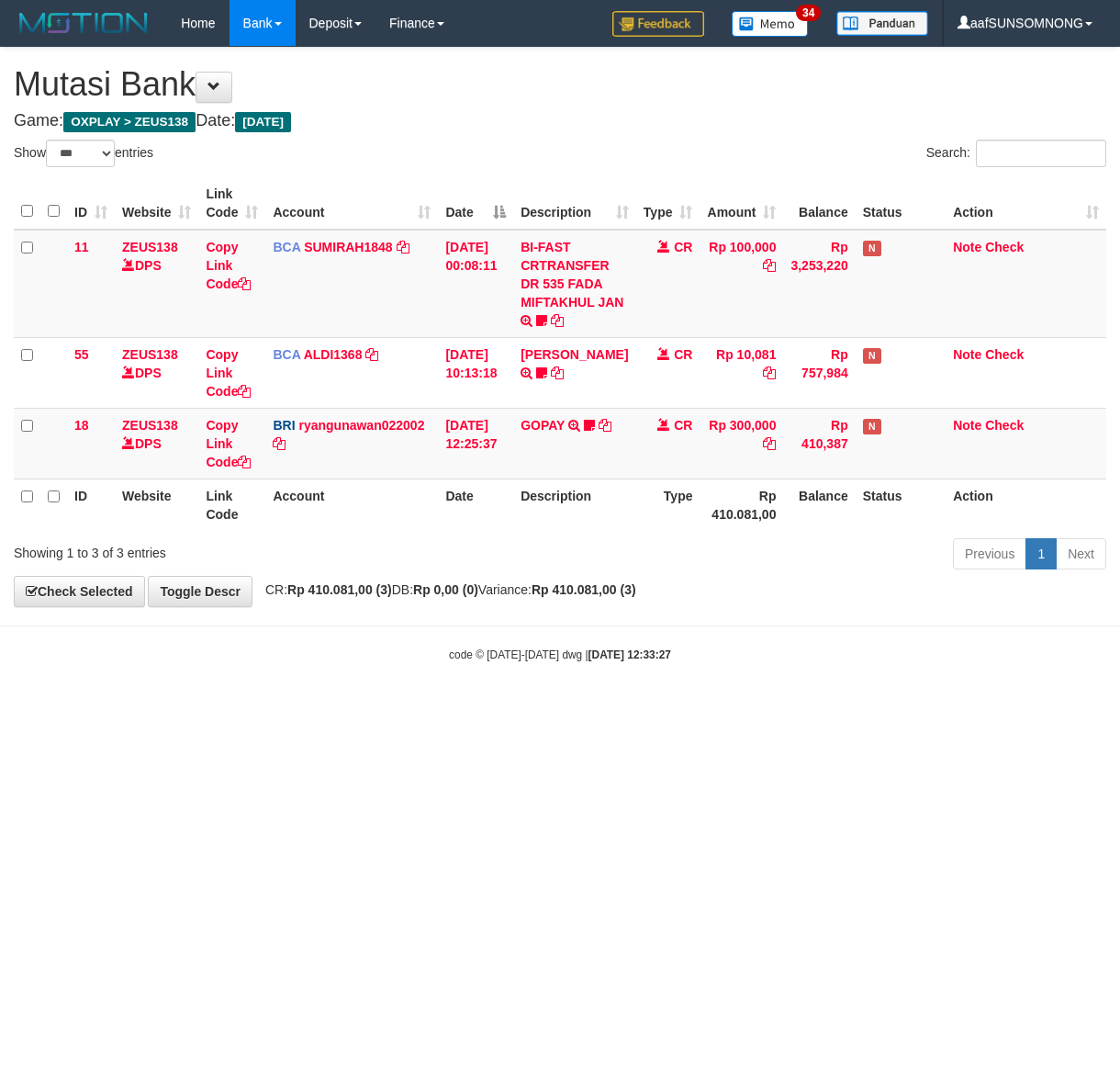
select select "***"
drag, startPoint x: 484, startPoint y: 790, endPoint x: 241, endPoint y: 827, distance: 245.8
click at [485, 709] on html "Toggle navigation Home Bank Account List Load By Website Group [OXPLAY] ZEUS138…" at bounding box center [560, 354] width 1120 height 709
select select "***"
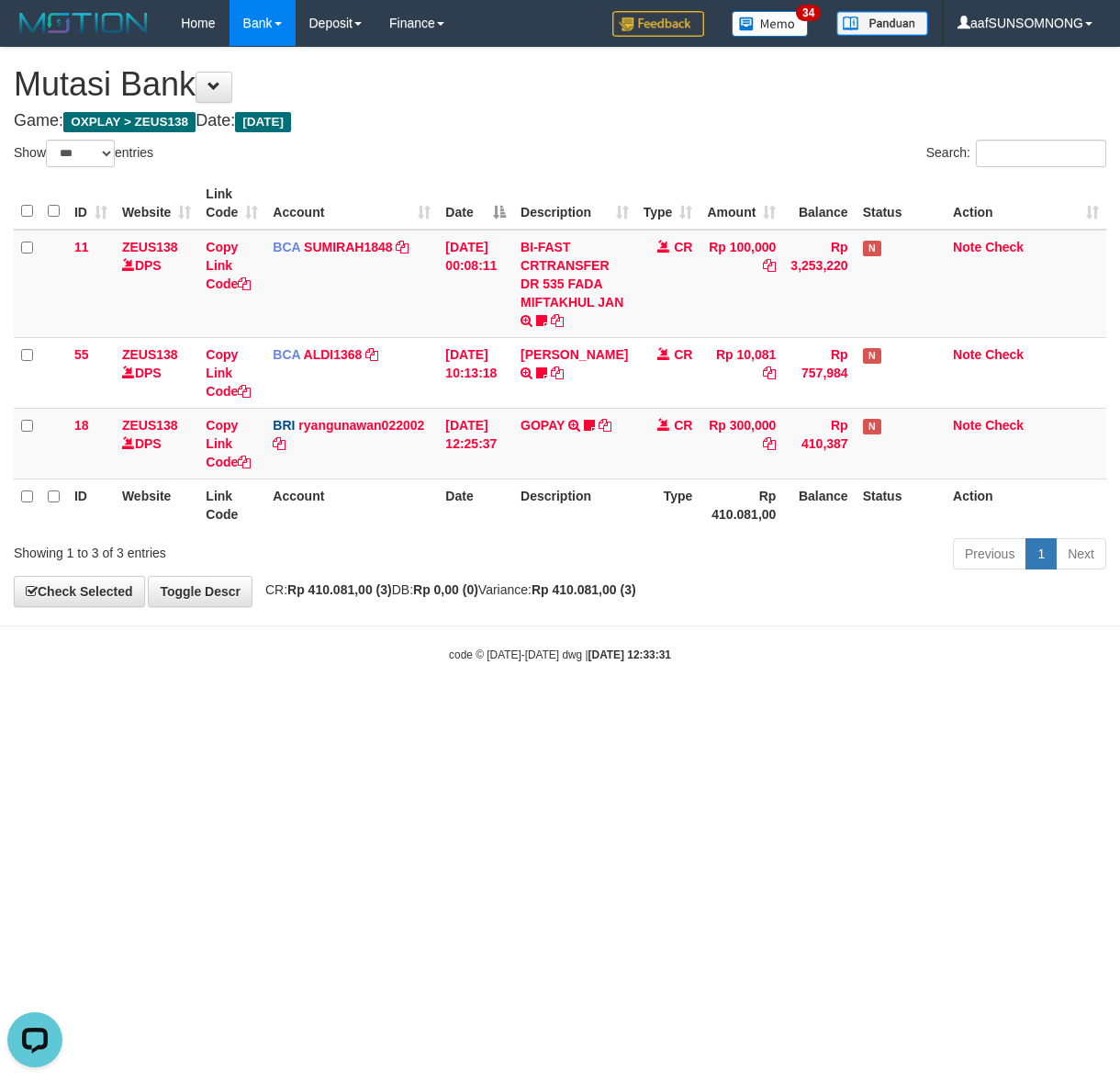
drag, startPoint x: 459, startPoint y: 817, endPoint x: 471, endPoint y: 818, distance: 12.0
click at [463, 709] on html "Toggle navigation Home Bank Account List Load By Website Group [OXPLAY] ZEUS138…" at bounding box center [560, 354] width 1120 height 709
click at [266, 709] on html "Toggle navigation Home Bank Account List Load By Website Group [OXPLAY] ZEUS138…" at bounding box center [560, 354] width 1120 height 709
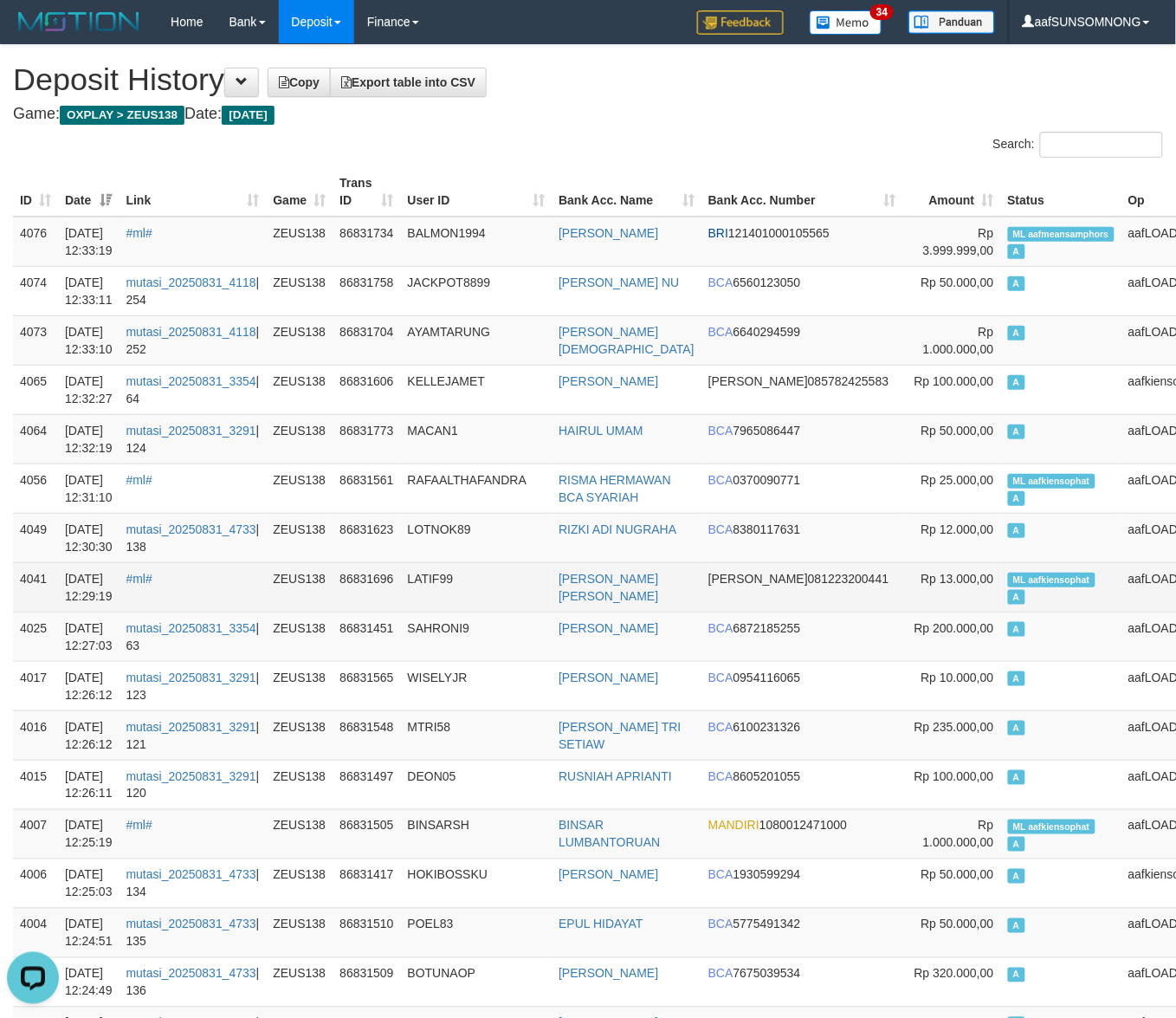
click at [509, 604] on td "LATIF99" at bounding box center [477, 587] width 151 height 49
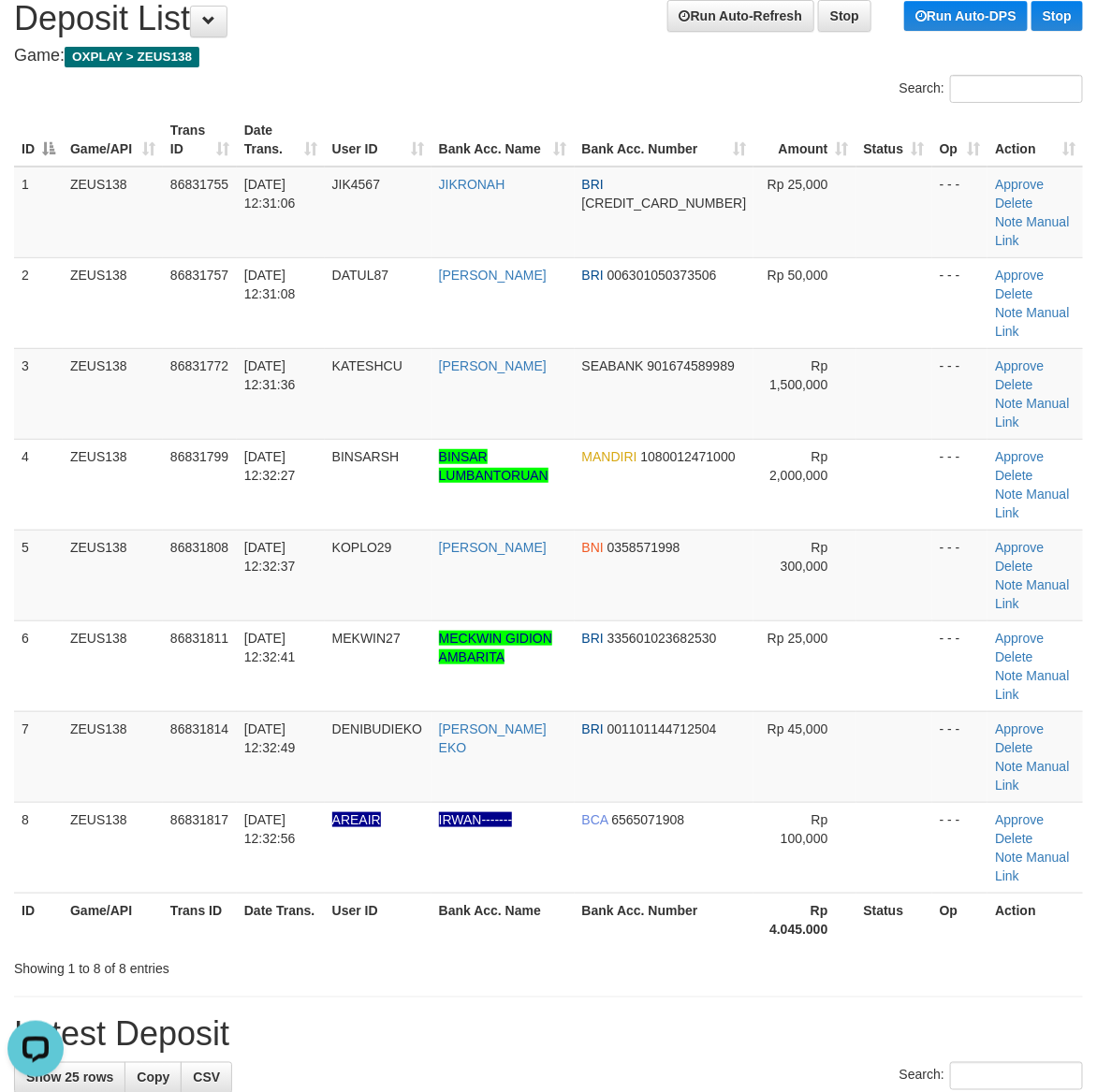
drag, startPoint x: 808, startPoint y: 871, endPoint x: 1046, endPoint y: 868, distance: 238.0
click at [853, 1016] on h1 "Latest Deposit" at bounding box center [548, 1034] width 1068 height 37
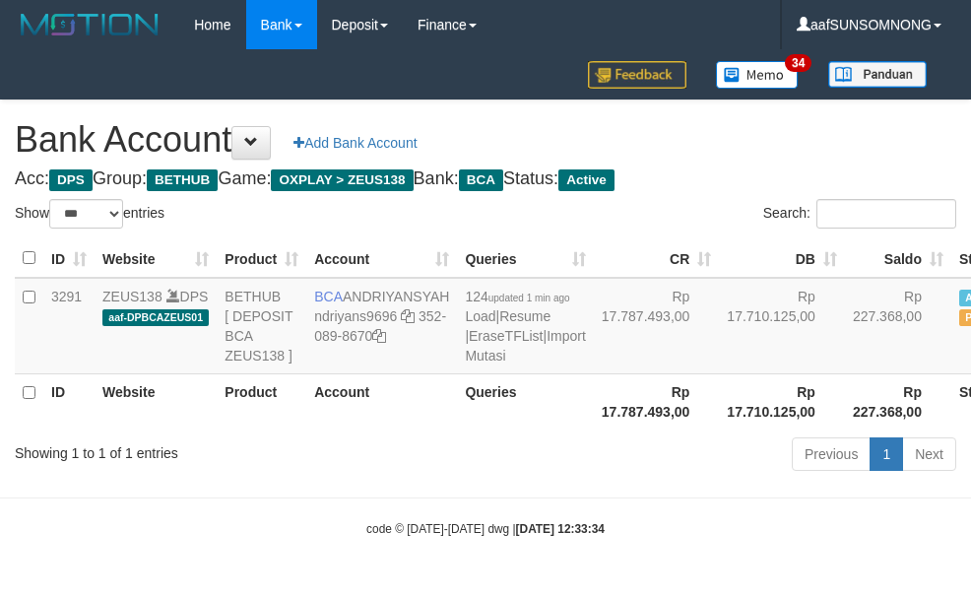
select select "***"
drag, startPoint x: 372, startPoint y: 423, endPoint x: 390, endPoint y: 423, distance: 17.7
click at [370, 421] on th "Account" at bounding box center [381, 401] width 151 height 56
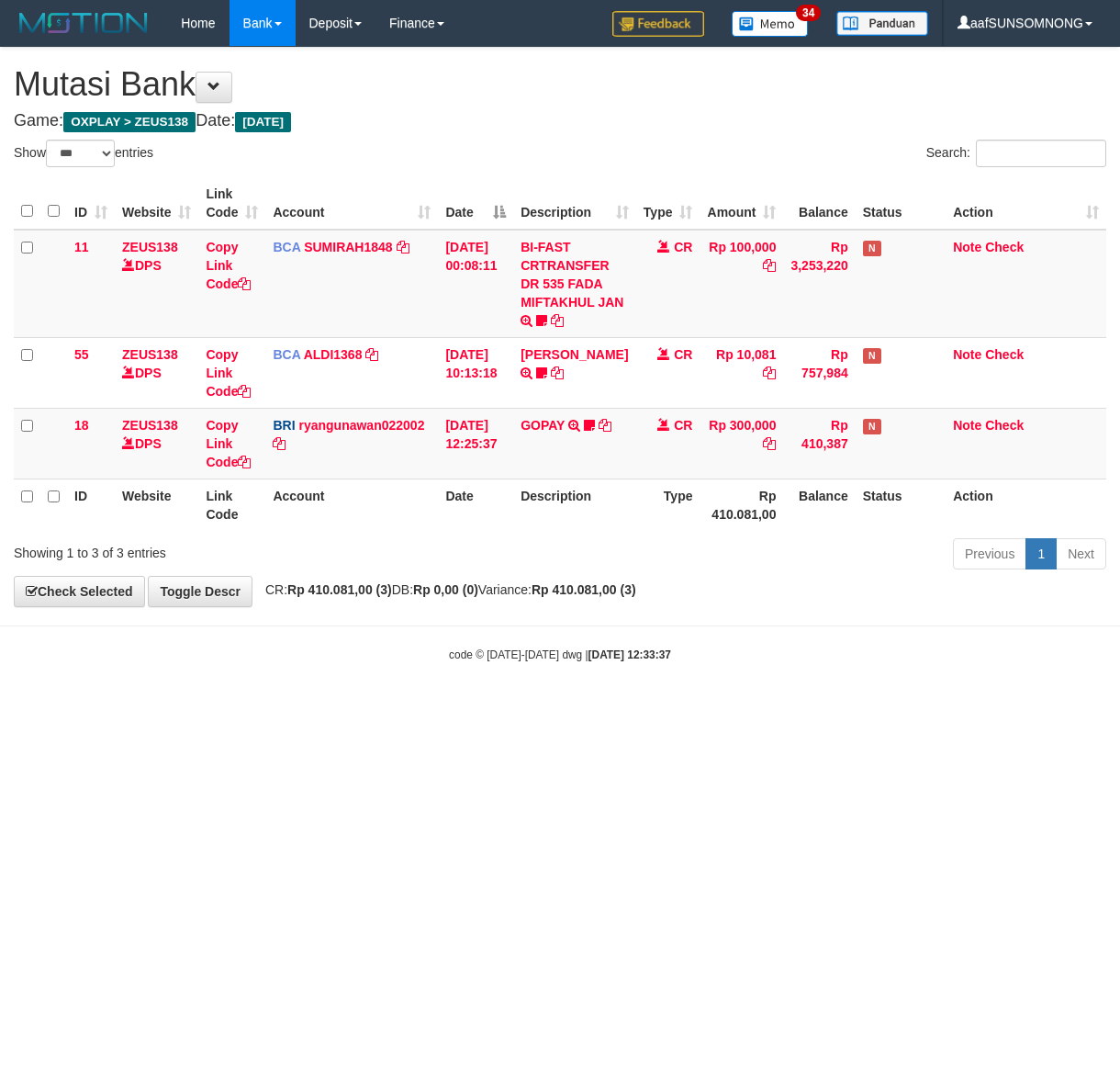
select select "***"
drag, startPoint x: 277, startPoint y: 810, endPoint x: 286, endPoint y: 832, distance: 23.8
click at [277, 709] on html "Toggle navigation Home Bank Account List Load By Website Group [OXPLAY] ZEUS138…" at bounding box center [560, 354] width 1120 height 709
drag, startPoint x: 294, startPoint y: 836, endPoint x: 309, endPoint y: 839, distance: 15.3
click at [301, 709] on html "Toggle navigation Home Bank Account List Load By Website Group [OXPLAY] ZEUS138…" at bounding box center [560, 354] width 1120 height 709
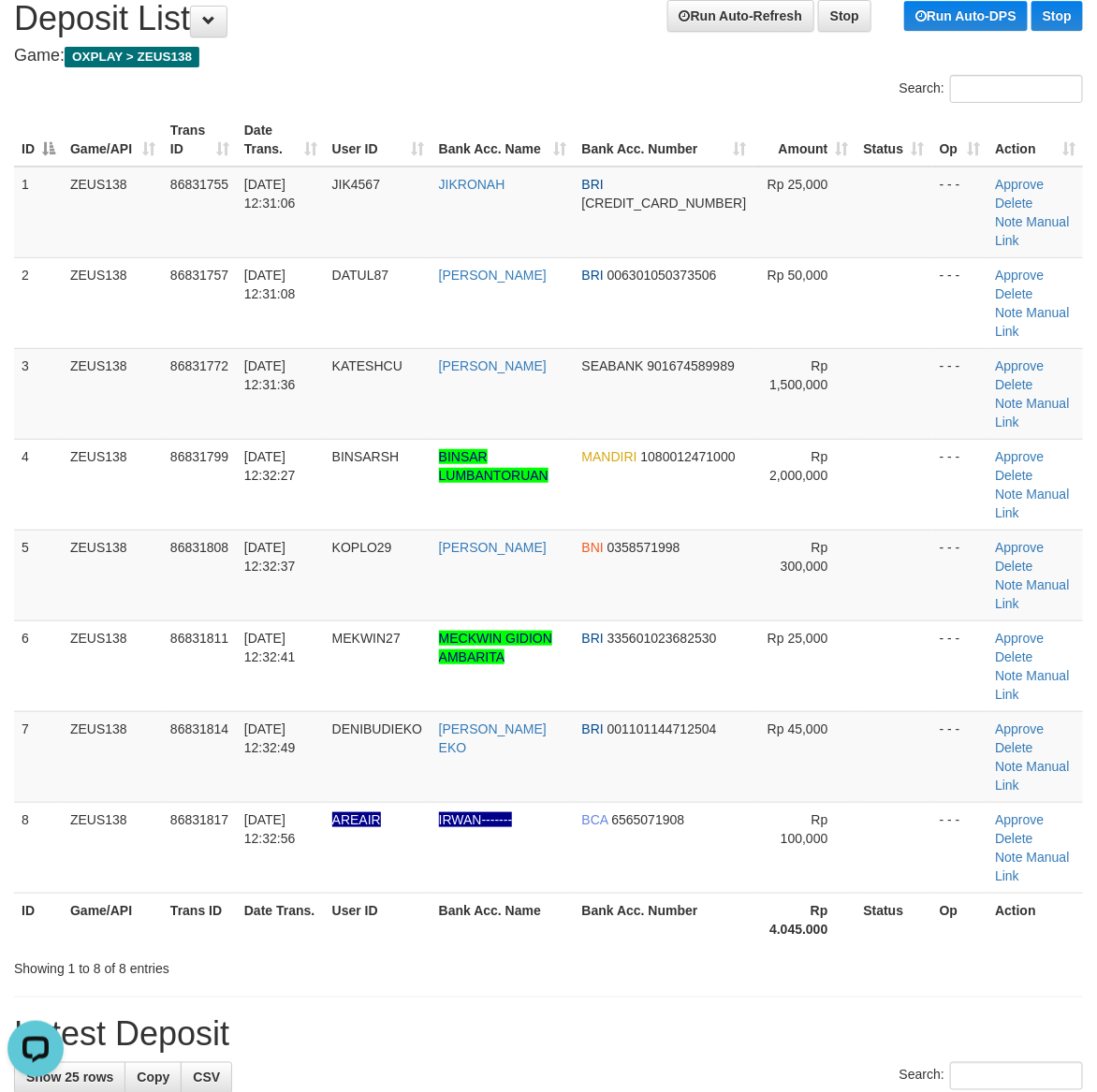
drag, startPoint x: 772, startPoint y: 844, endPoint x: 1113, endPoint y: 837, distance: 341.1
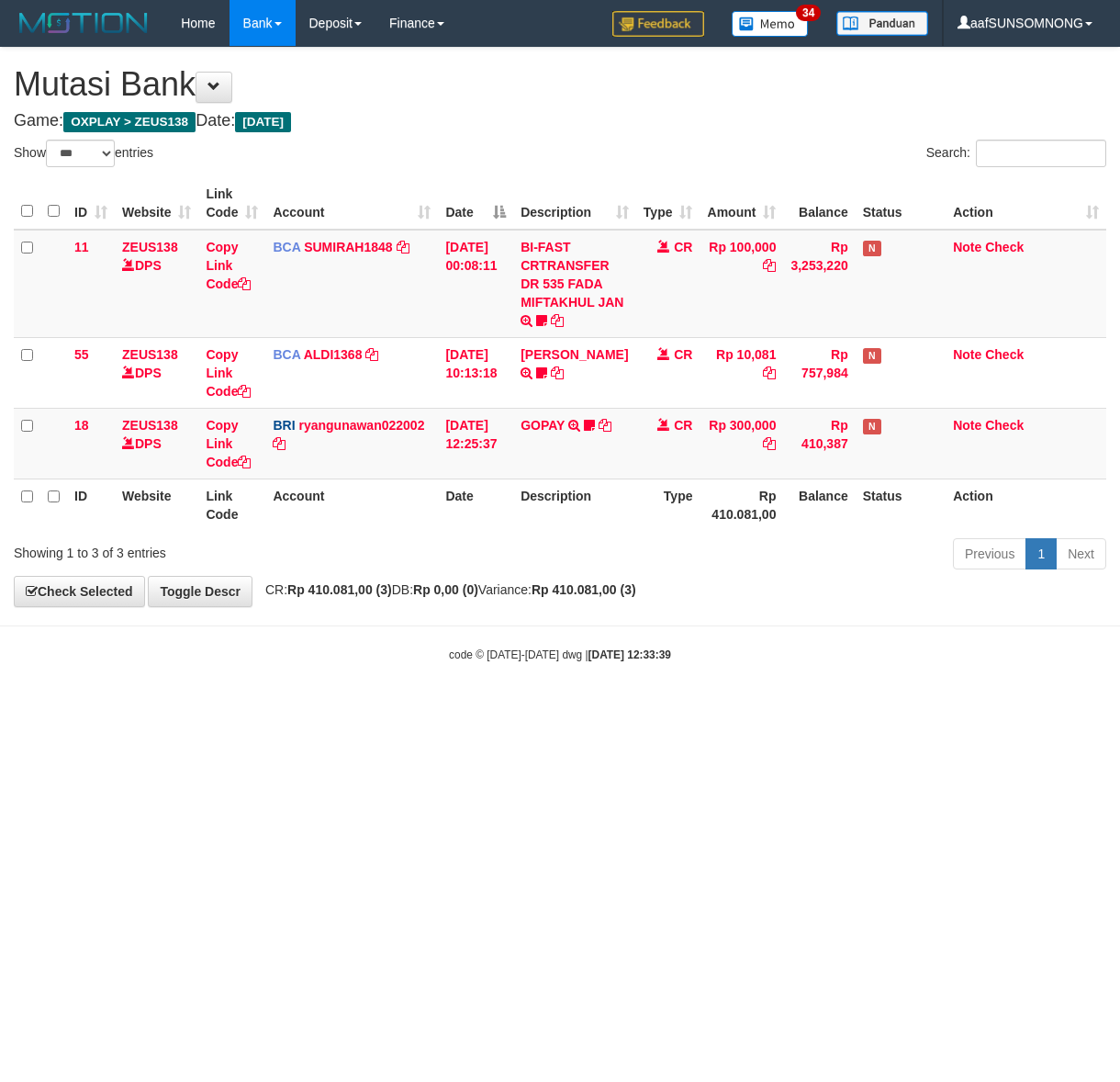
select select "***"
drag, startPoint x: 0, startPoint y: 0, endPoint x: 306, endPoint y: 763, distance: 822.1
click at [299, 709] on html "Toggle navigation Home Bank Account List Load By Website Group [OXPLAY] ZEUS138…" at bounding box center [560, 354] width 1120 height 709
drag, startPoint x: 428, startPoint y: 805, endPoint x: 436, endPoint y: 799, distance: 10.0
click at [433, 709] on html "Toggle navigation Home Bank Account List Load By Website Group [OXPLAY] ZEUS138…" at bounding box center [560, 354] width 1120 height 709
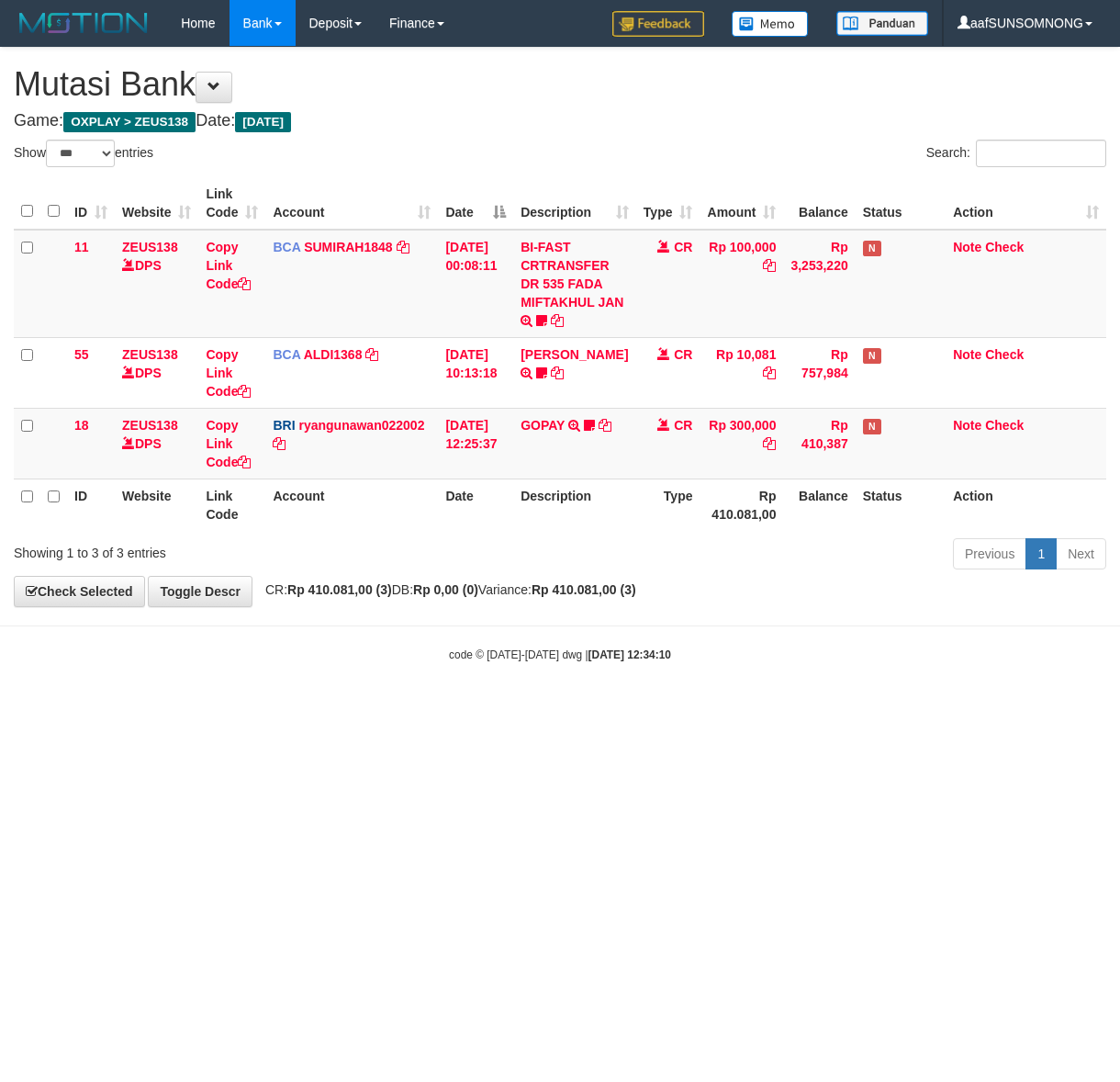
select select "***"
drag, startPoint x: 313, startPoint y: 781, endPoint x: 341, endPoint y: 778, distance: 28.2
click at [320, 709] on html "Toggle navigation Home Bank Account List Load By Website Group [OXPLAY] ZEUS138…" at bounding box center [560, 354] width 1120 height 709
drag, startPoint x: 338, startPoint y: 783, endPoint x: 361, endPoint y: 783, distance: 23.0
click at [351, 709] on html "Toggle navigation Home Bank Account List Load By Website Group [OXPLAY] ZEUS138…" at bounding box center [560, 354] width 1120 height 709
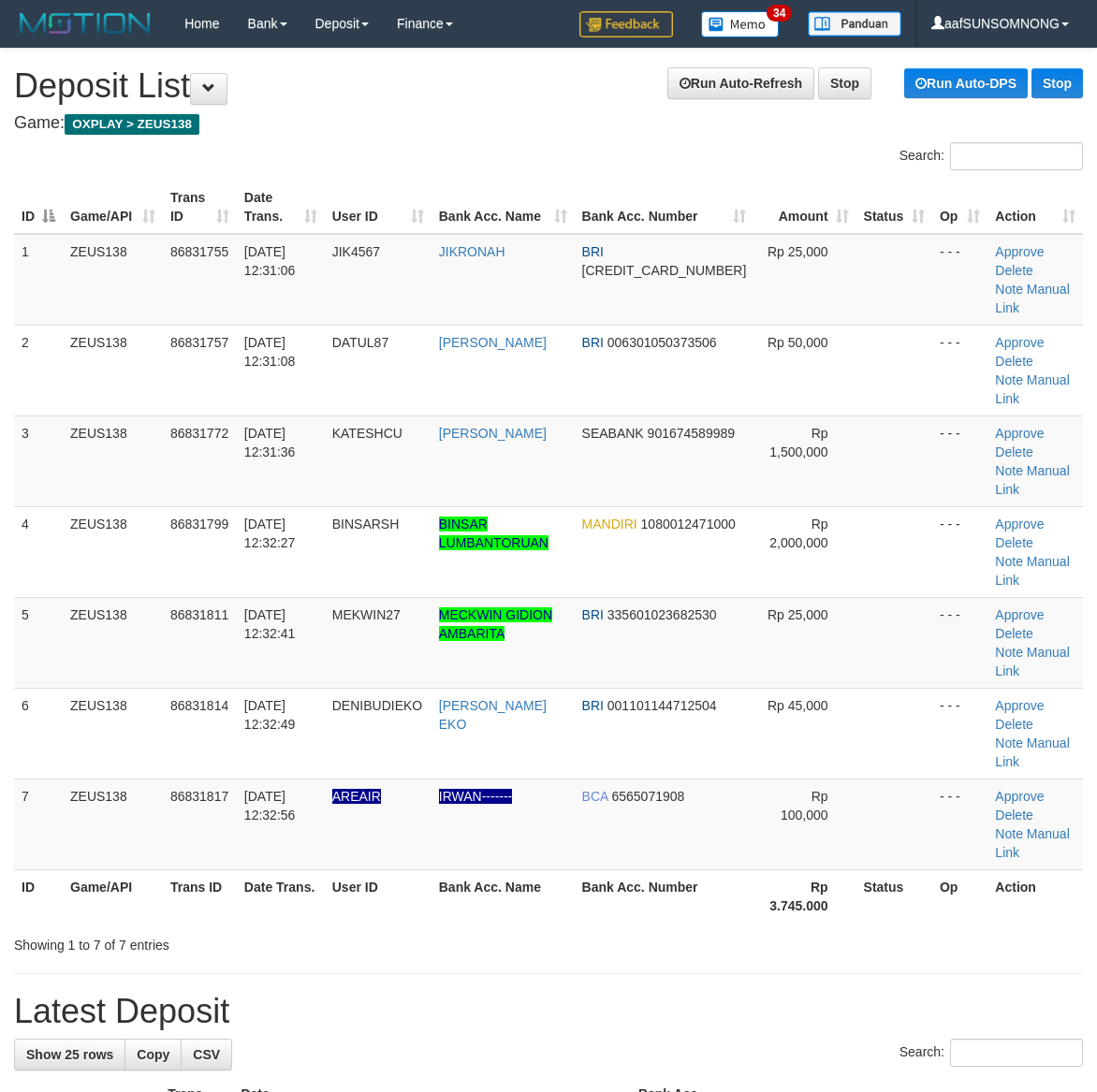
scroll to position [67, 0]
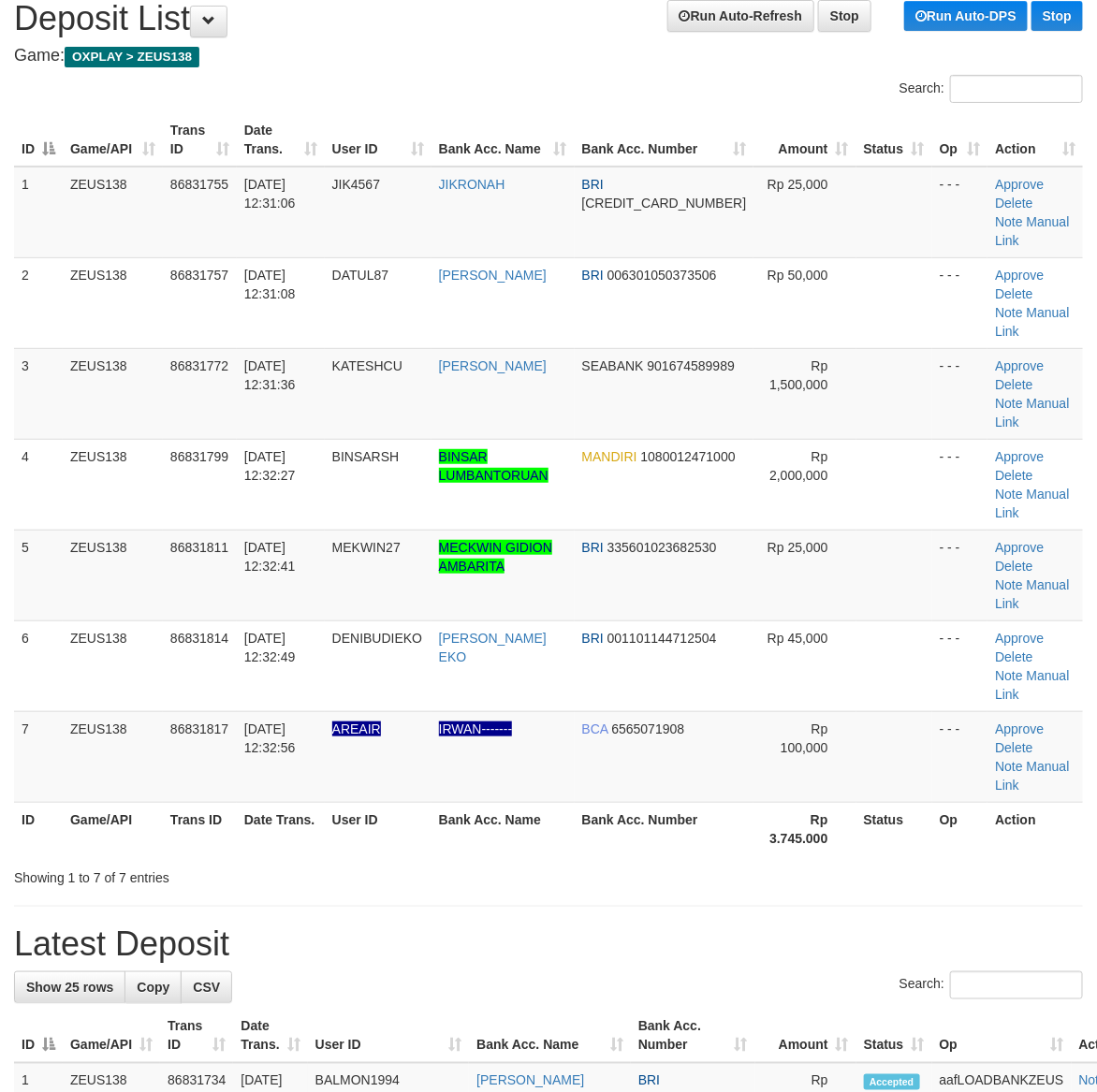
drag, startPoint x: 812, startPoint y: 784, endPoint x: 1105, endPoint y: 797, distance: 293.3
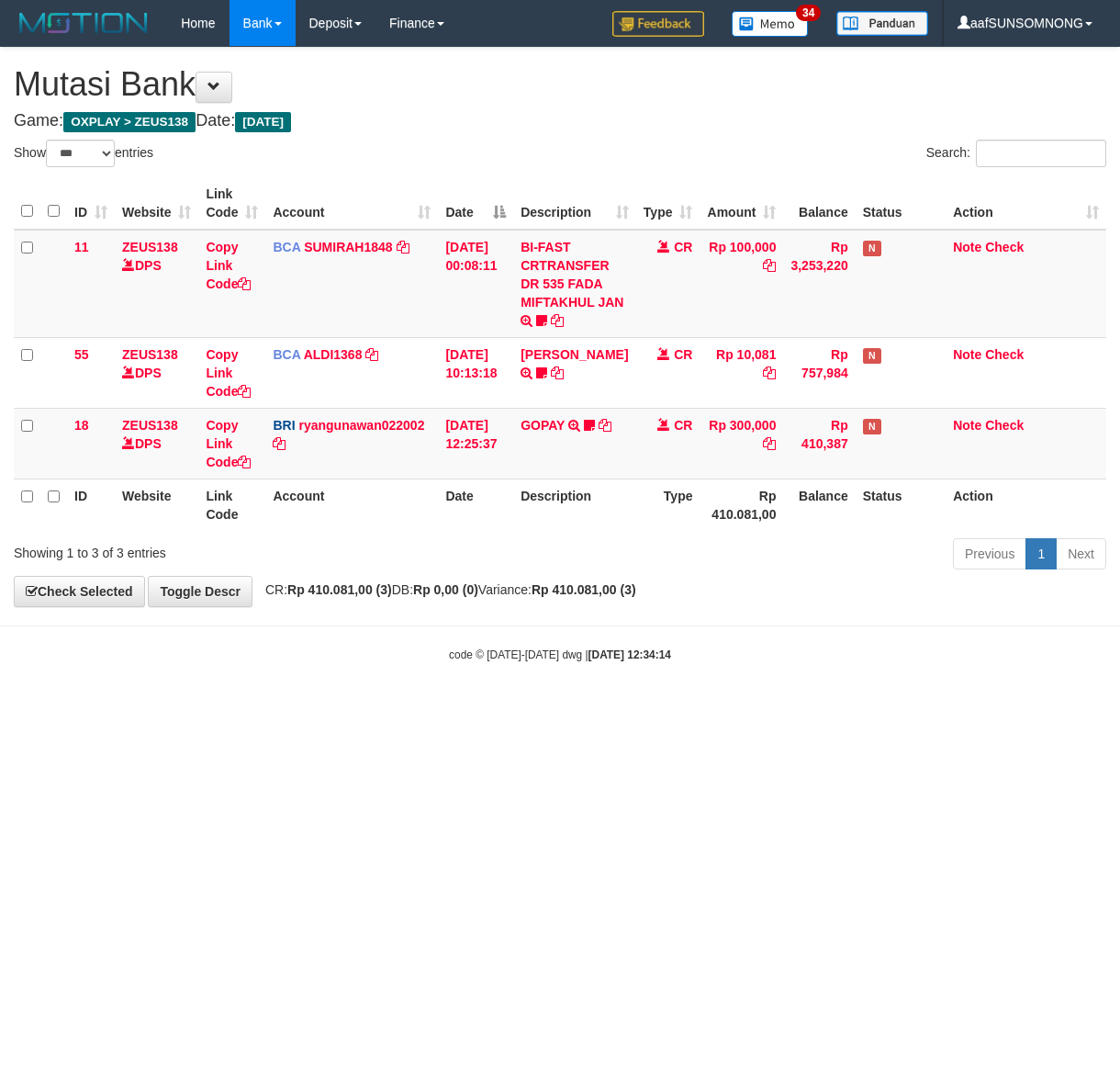
select select "***"
click at [380, 709] on html "Toggle navigation Home Bank Account List Load By Website Group [OXPLAY] ZEUS138…" at bounding box center [560, 354] width 1120 height 709
click at [373, 709] on html "Toggle navigation Home Bank Account List Load By Website Group [OXPLAY] ZEUS138…" at bounding box center [560, 354] width 1120 height 709
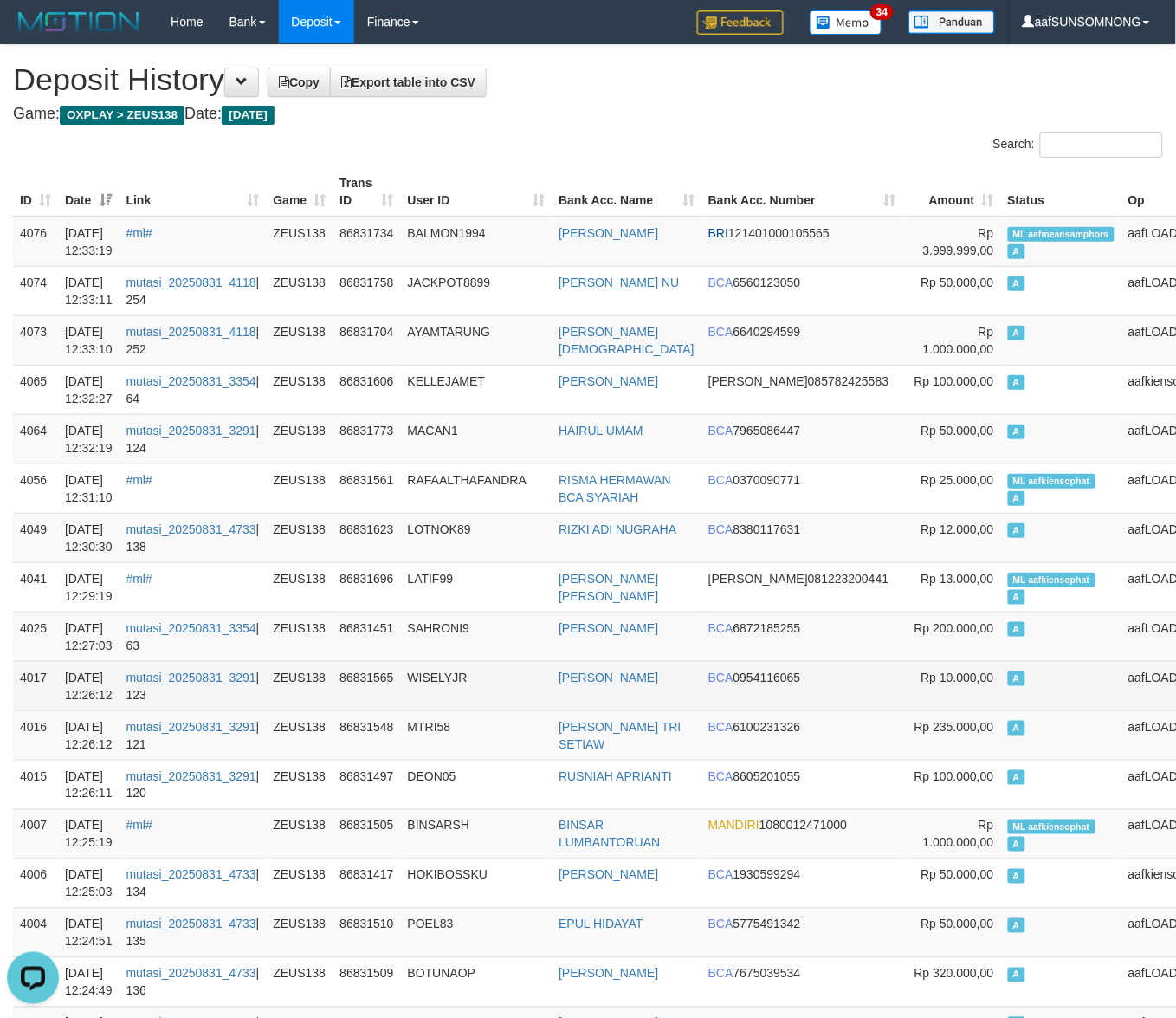
click at [493, 690] on td "WISELYJR" at bounding box center [477, 685] width 151 height 49
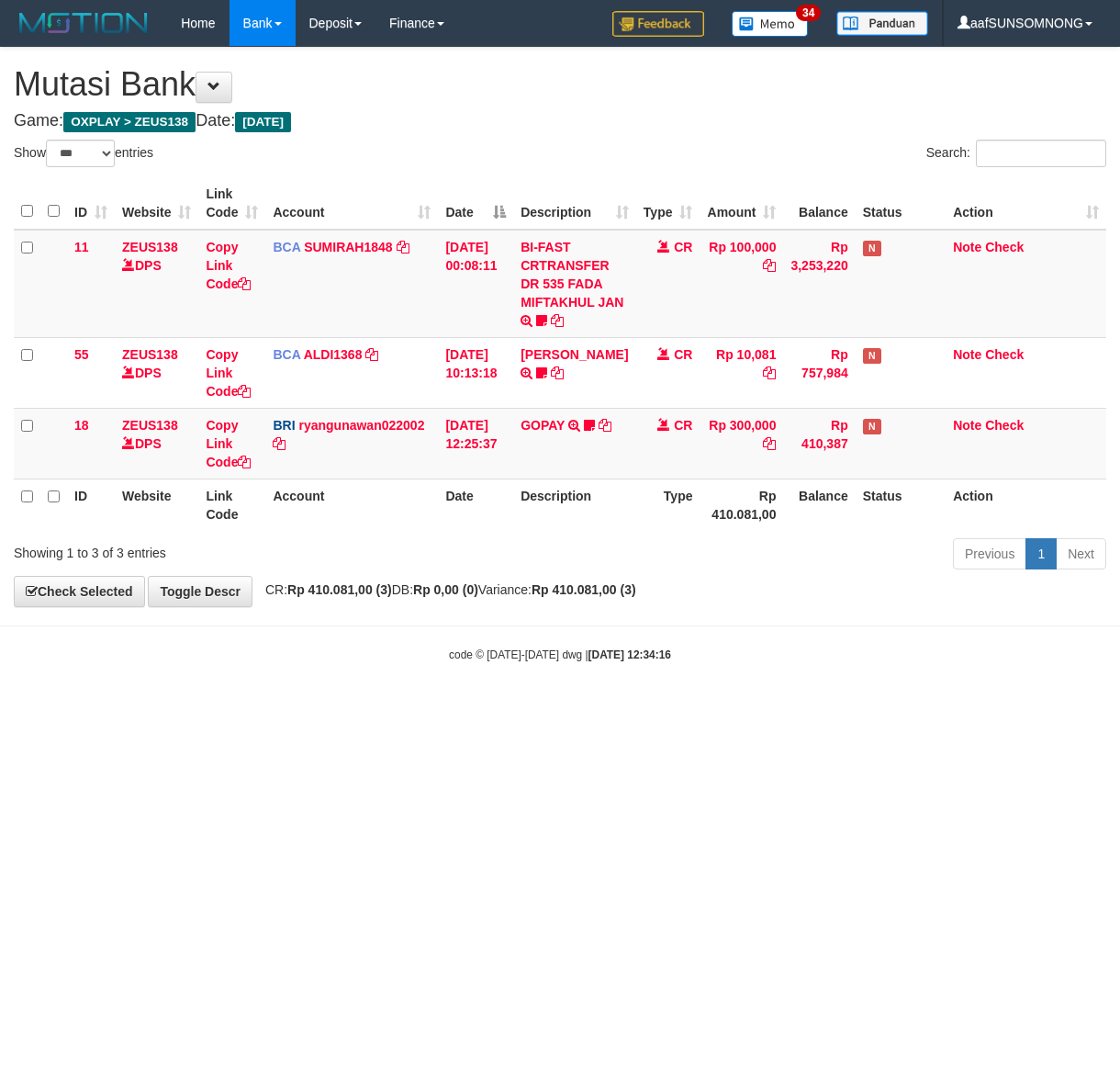
select select "***"
click at [645, 709] on html "Toggle navigation Home Bank Account List Load By Website Group [OXPLAY] ZEUS138…" at bounding box center [560, 354] width 1120 height 709
drag, startPoint x: 296, startPoint y: 714, endPoint x: 759, endPoint y: 751, distance: 464.5
click at [305, 709] on html "Toggle navigation Home Bank Account List Load By Website Group [OXPLAY] ZEUS138…" at bounding box center [560, 354] width 1120 height 709
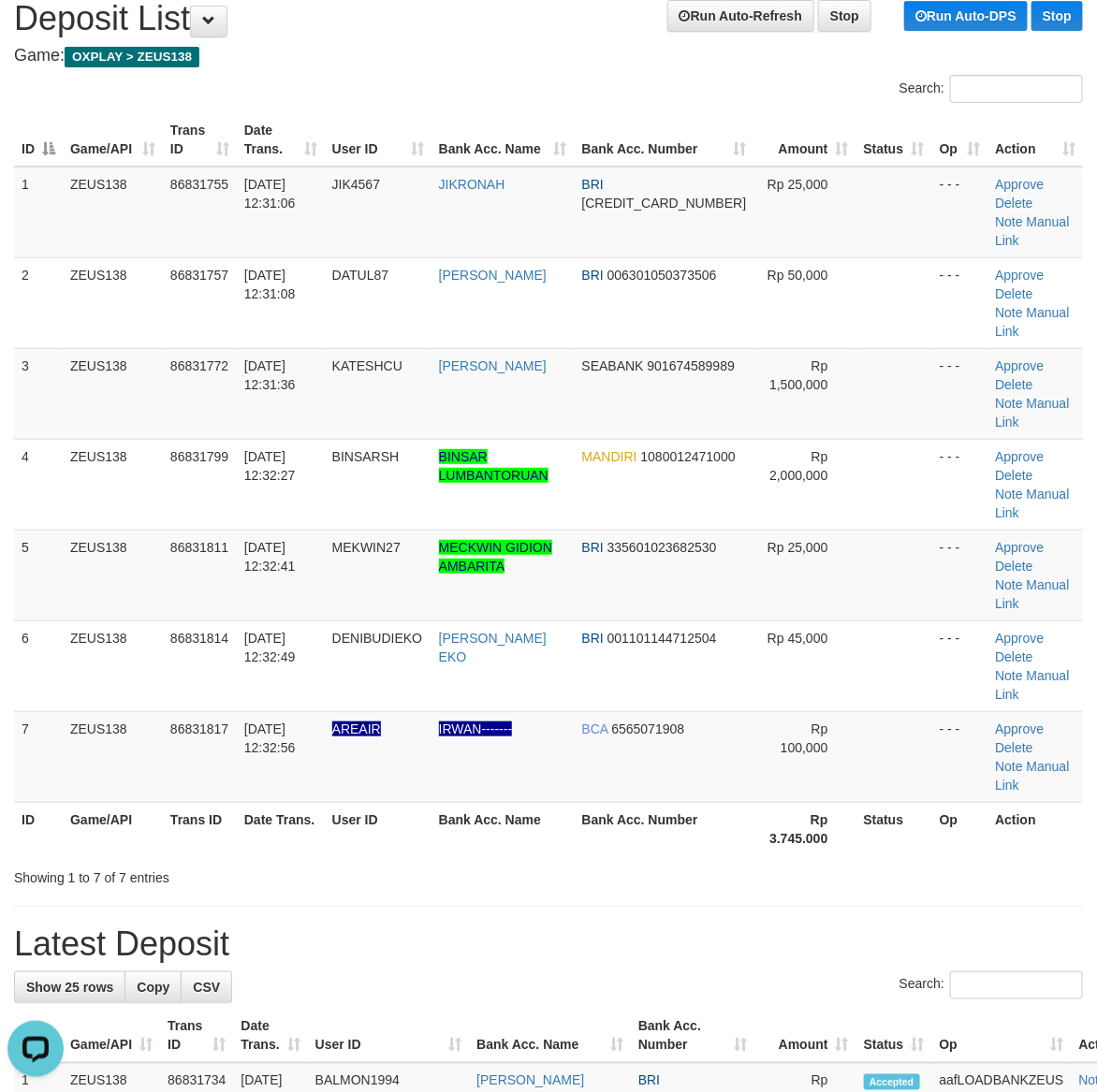
drag, startPoint x: 663, startPoint y: 789, endPoint x: 770, endPoint y: 773, distance: 108.2
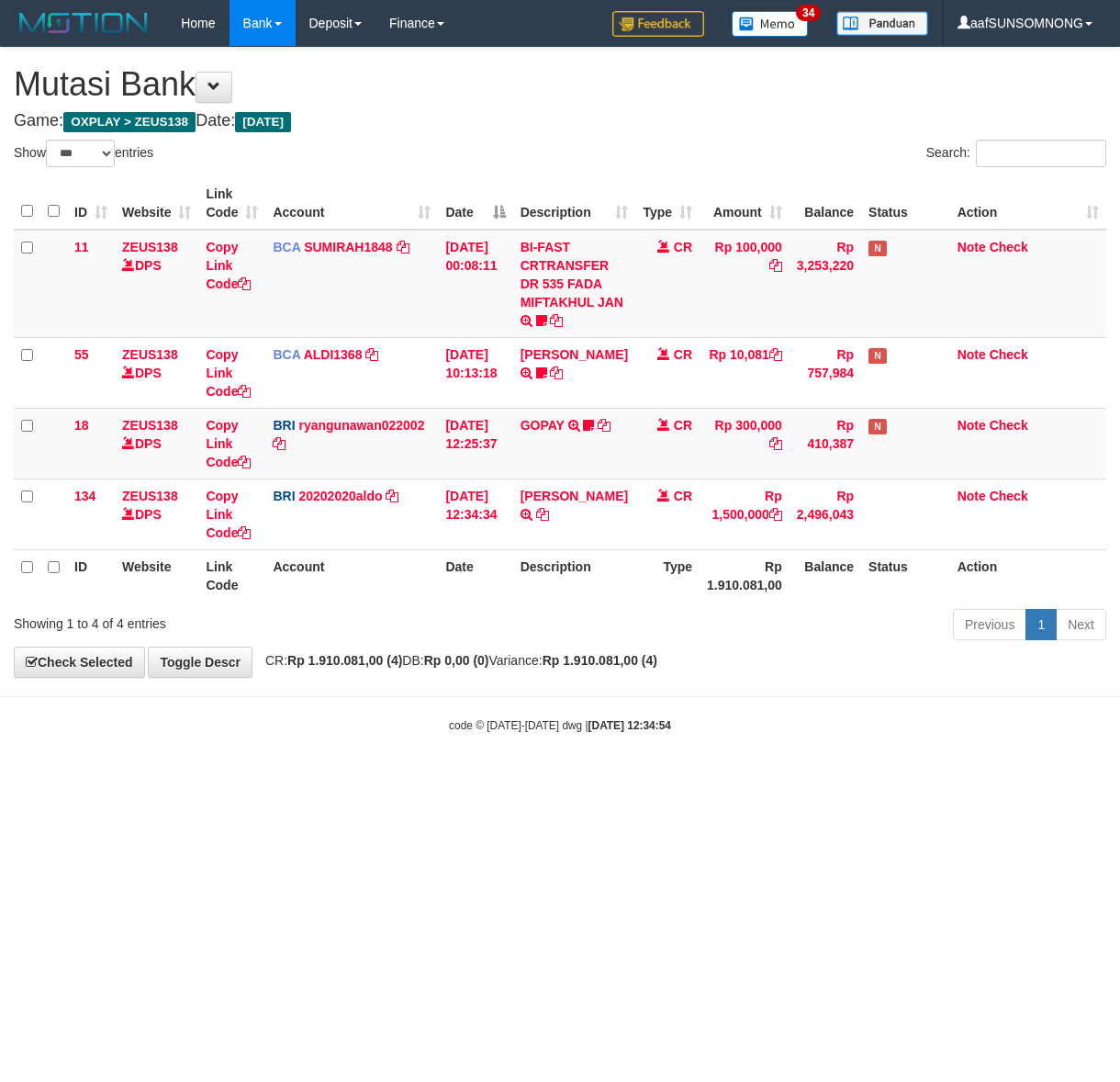
select select "***"
drag, startPoint x: 636, startPoint y: 724, endPoint x: 589, endPoint y: 703, distance: 51.5
click at [643, 724] on strong "2025/08/31 12:34:54" at bounding box center [629, 726] width 83 height 13
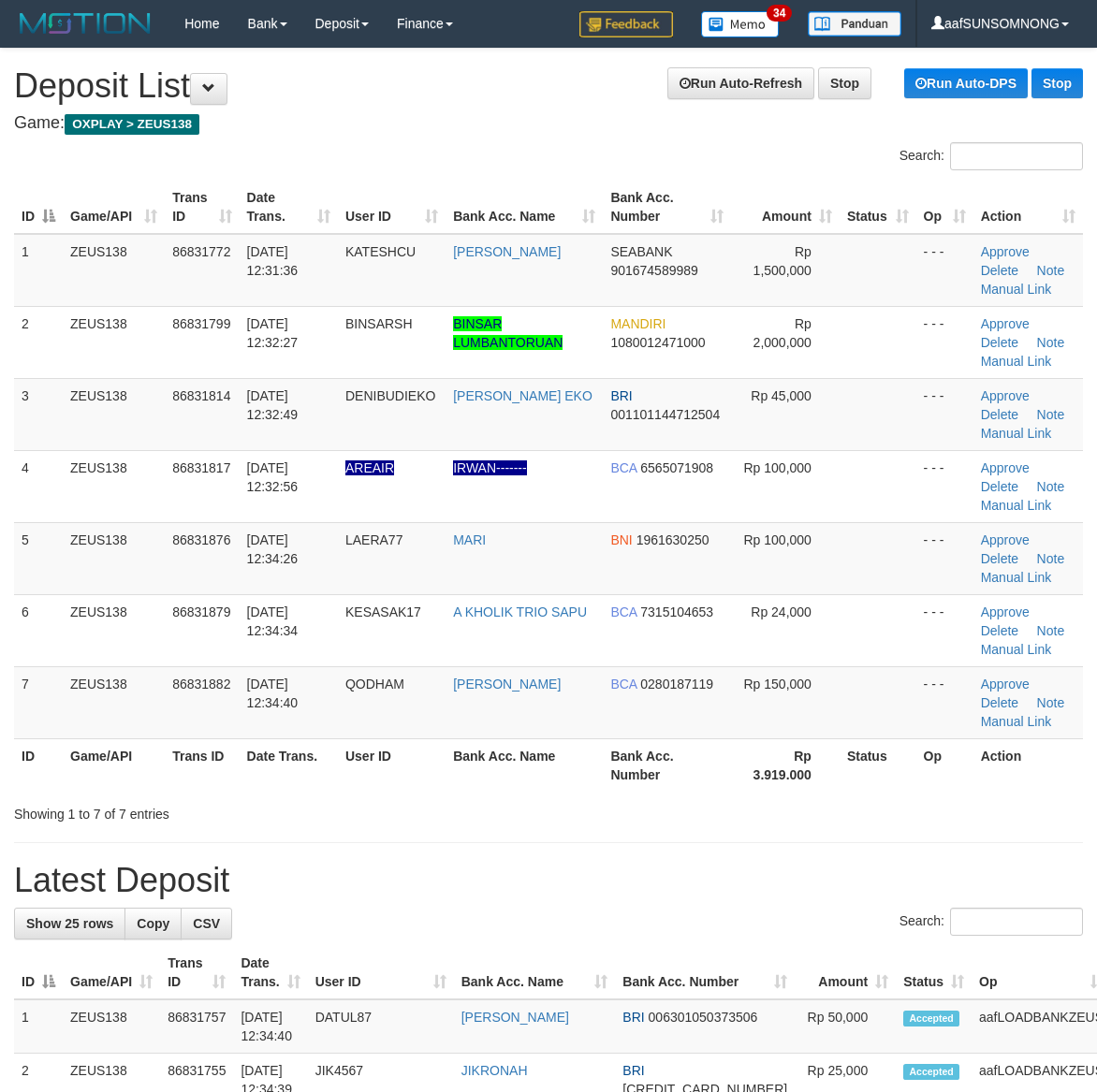
scroll to position [67, 0]
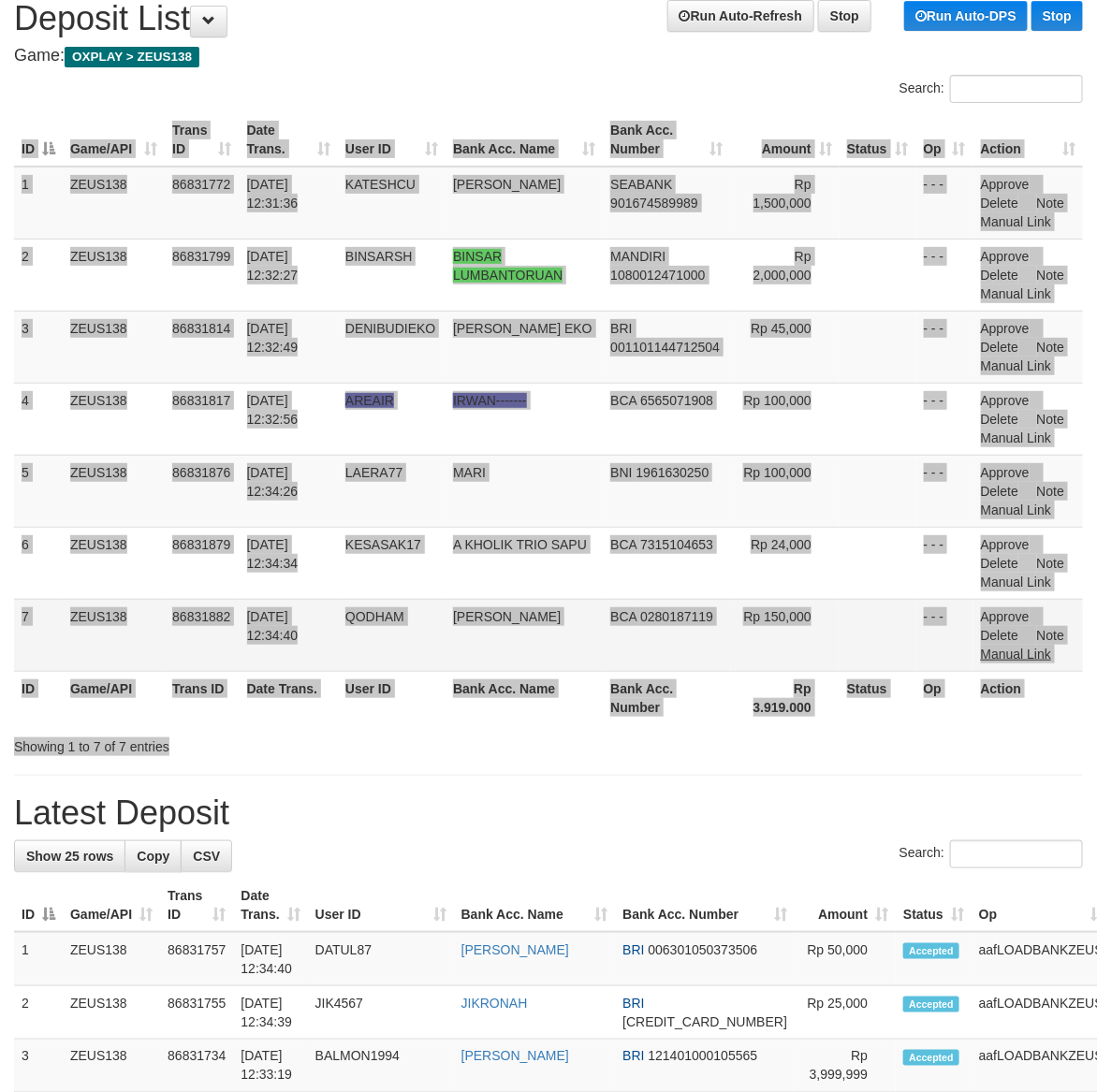
drag, startPoint x: 708, startPoint y: 730, endPoint x: 996, endPoint y: 653, distance: 298.1
click at [713, 730] on div "Search: ID Game/API Trans ID Date Trans. User ID Bank Acc. Name Bank Acc. Numbe…" at bounding box center [548, 415] width 1068 height 681
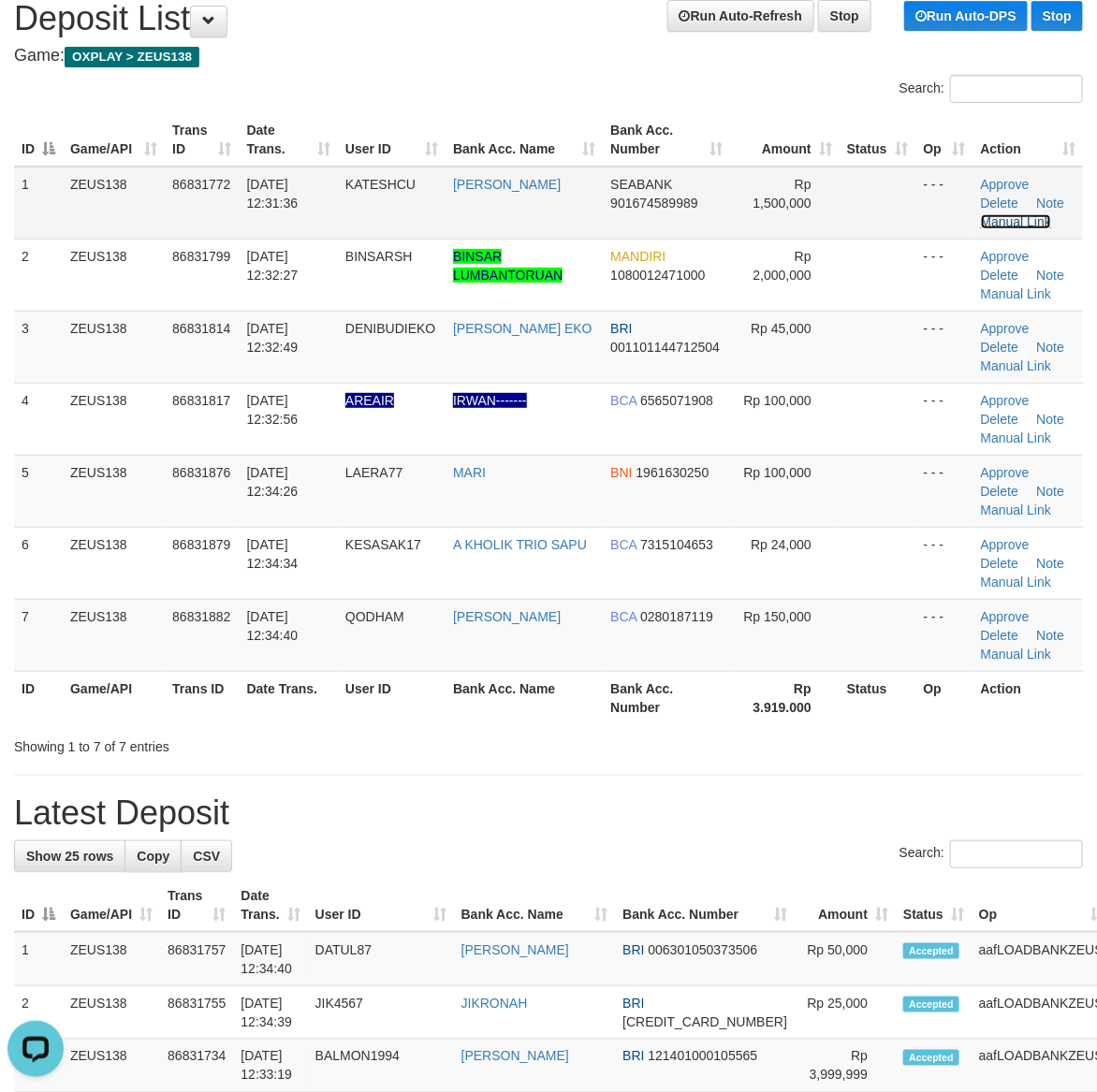
click at [1028, 222] on link "Manual Link" at bounding box center [1016, 221] width 71 height 15
drag, startPoint x: 684, startPoint y: 676, endPoint x: 1016, endPoint y: 706, distance: 333.4
click at [698, 676] on th "Bank Acc. Number" at bounding box center [666, 698] width 127 height 53
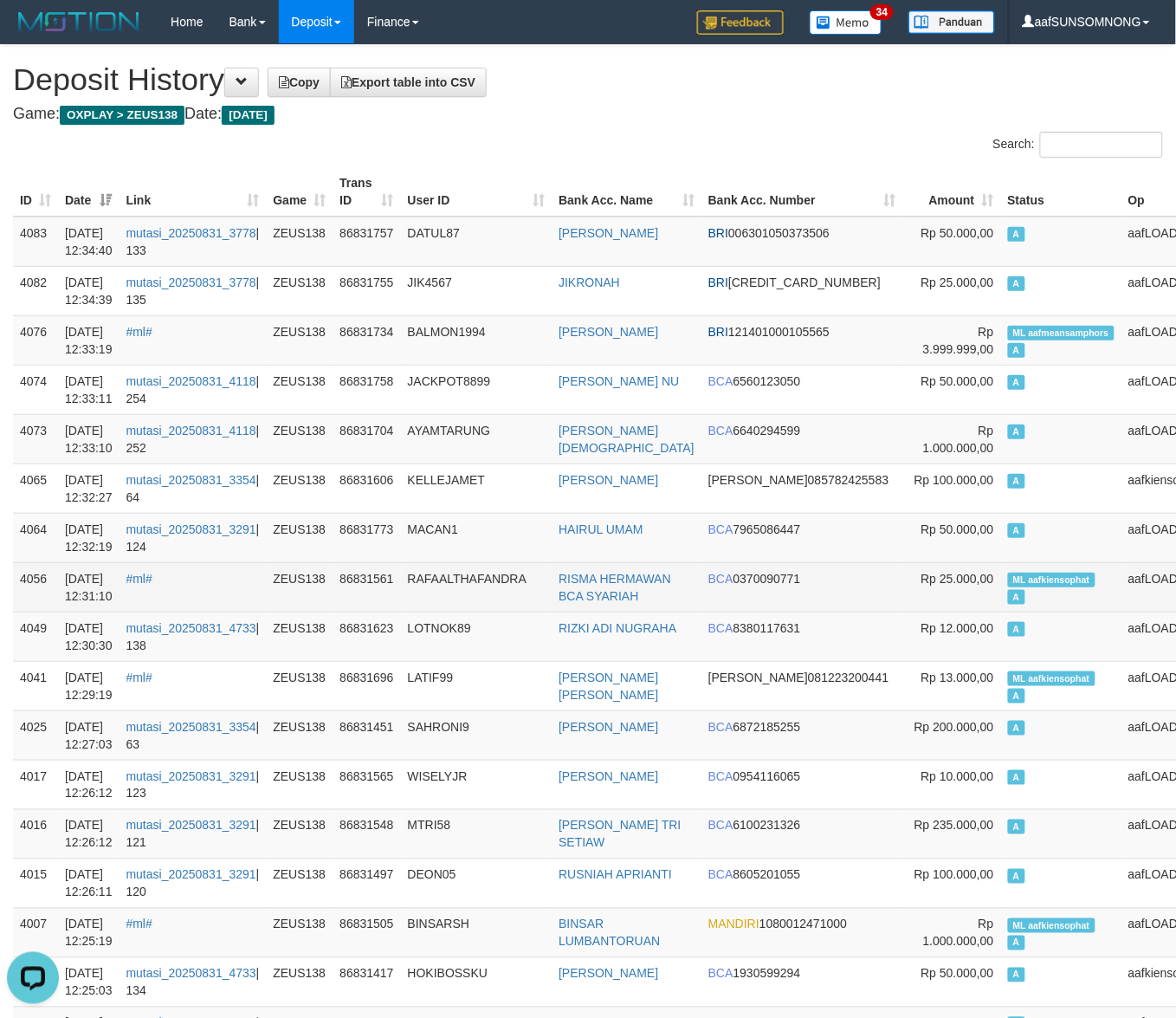
click at [552, 598] on td "RAFAALTHAFANDRA" at bounding box center [477, 587] width 151 height 49
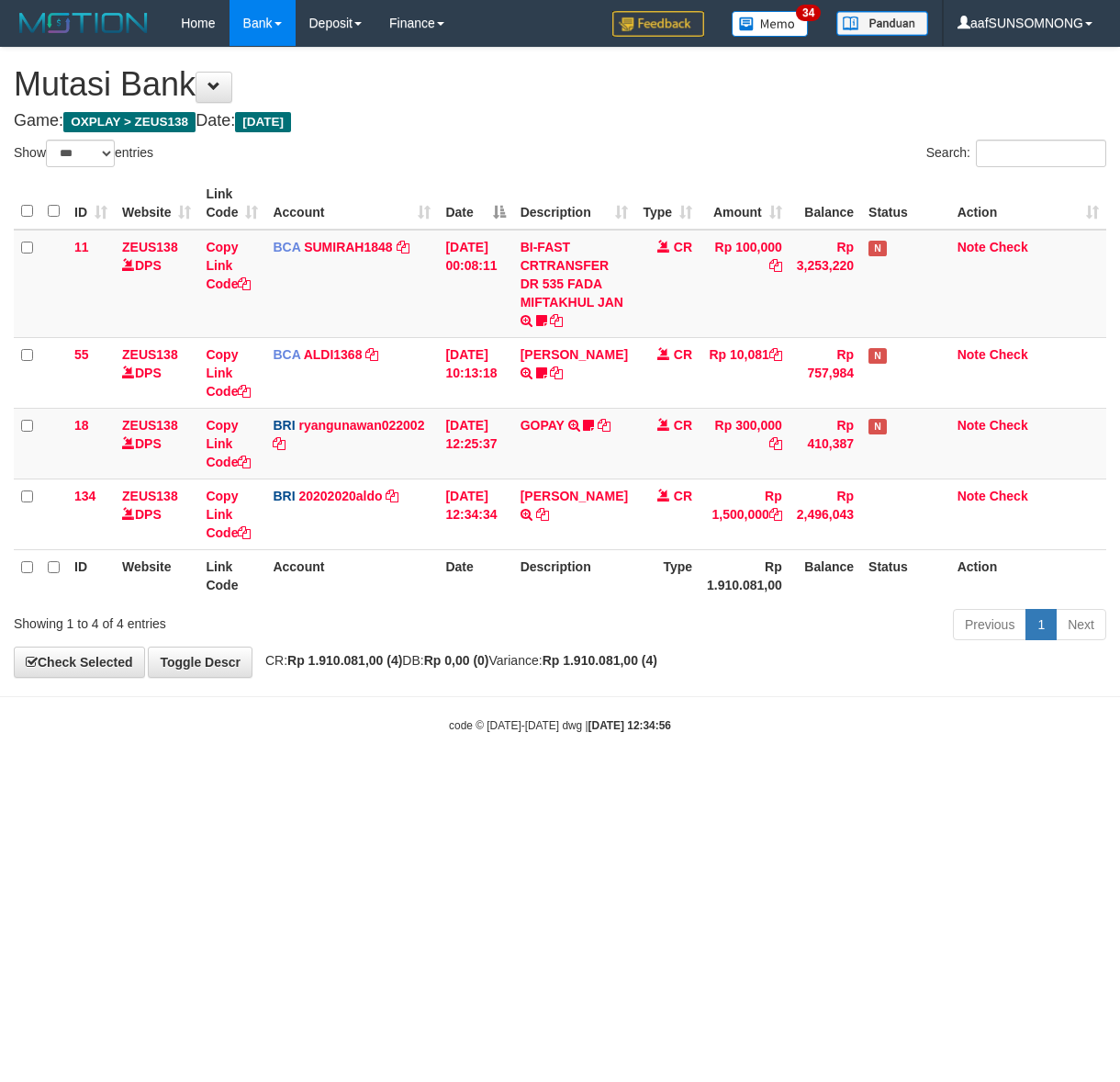
select select "***"
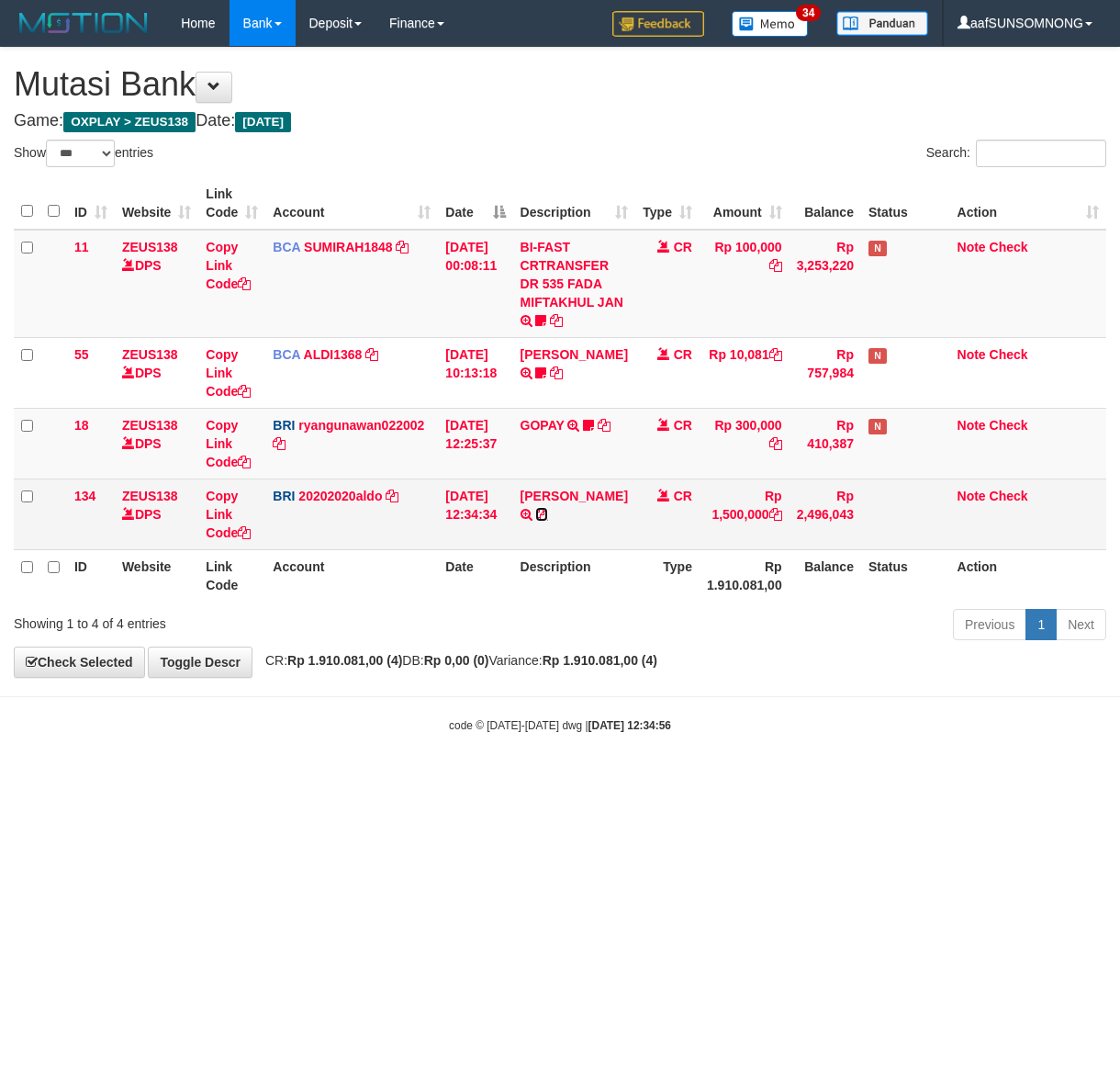
click at [548, 515] on icon at bounding box center [542, 514] width 13 height 13
click at [221, 515] on link "Copy Link Code" at bounding box center [228, 514] width 45 height 51
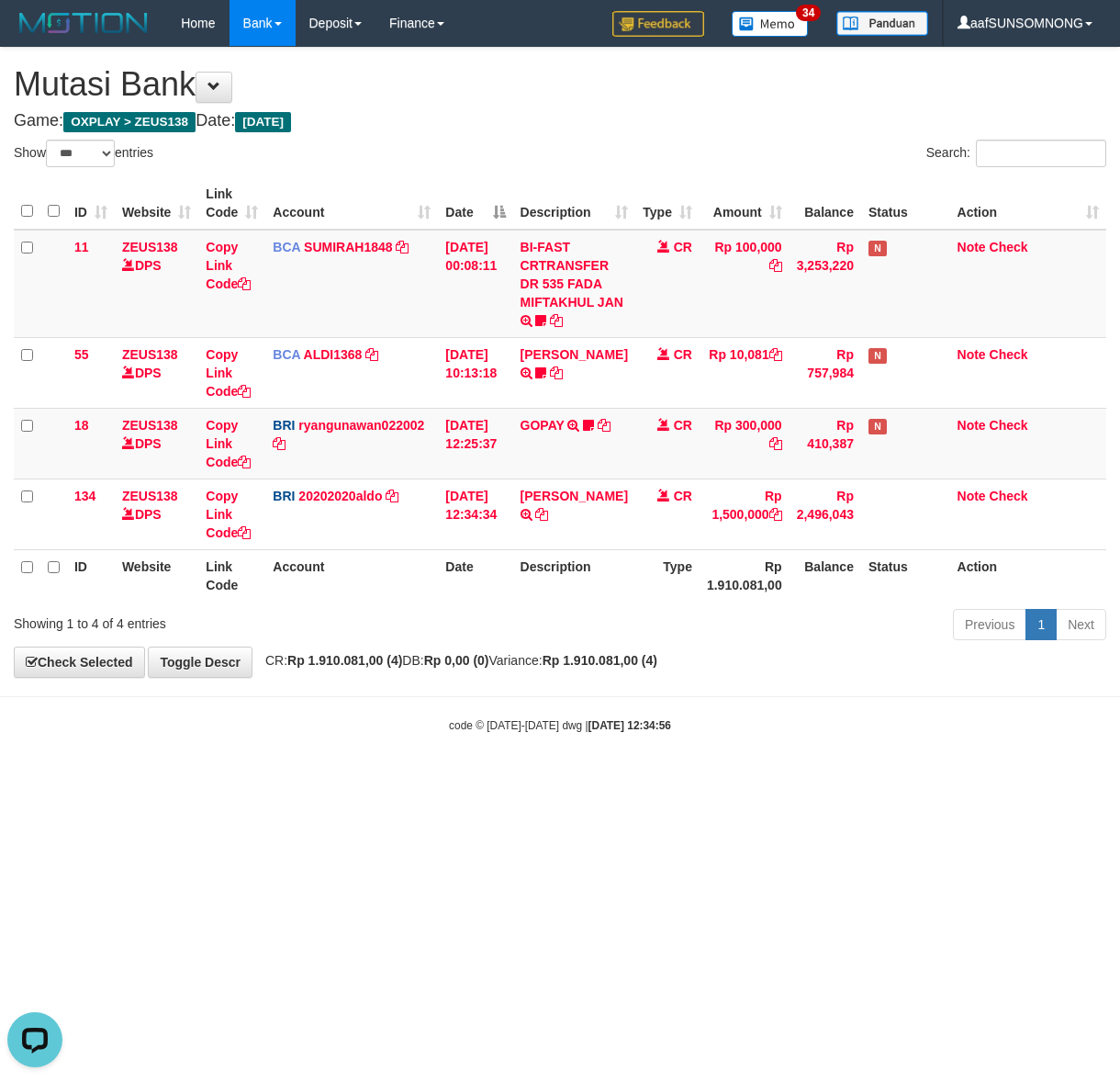
scroll to position [271, 0]
click at [465, 780] on html "Toggle navigation Home Bank Account List Load By Website Group [OXPLAY] ZEUS138…" at bounding box center [560, 390] width 1120 height 780
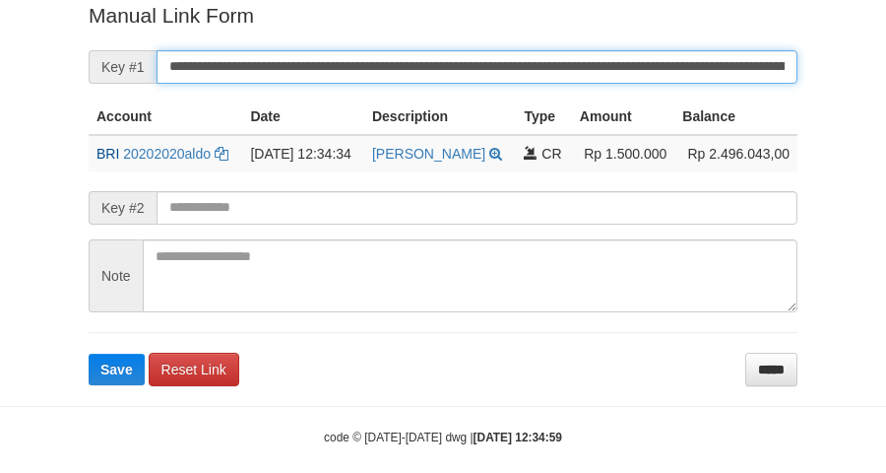
click at [89, 353] on button "Save" at bounding box center [117, 369] width 56 height 32
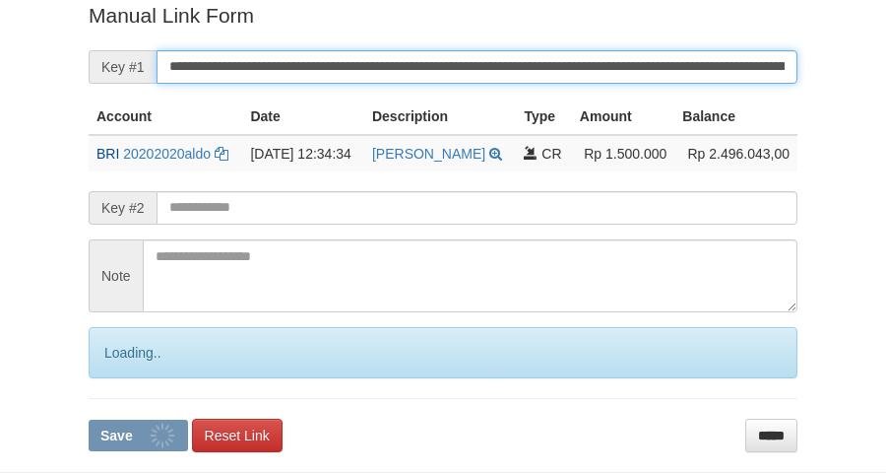
click at [89, 419] on button "Save" at bounding box center [138, 435] width 99 height 32
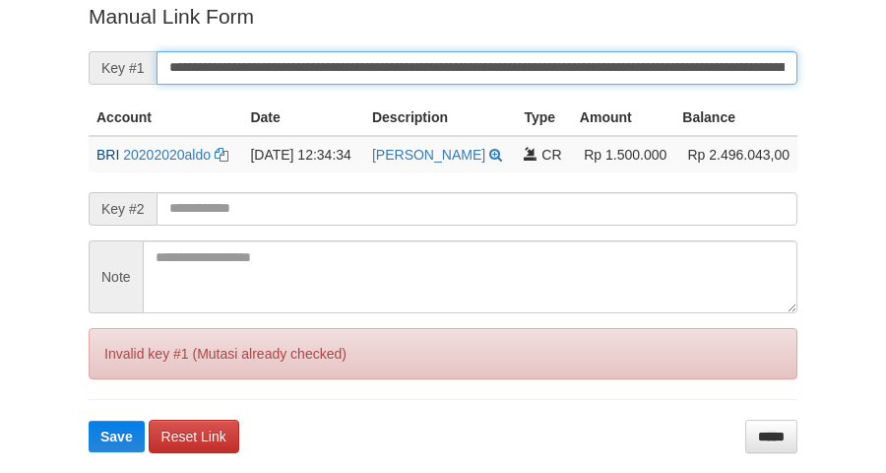
click at [89, 420] on button "Save" at bounding box center [117, 436] width 56 height 32
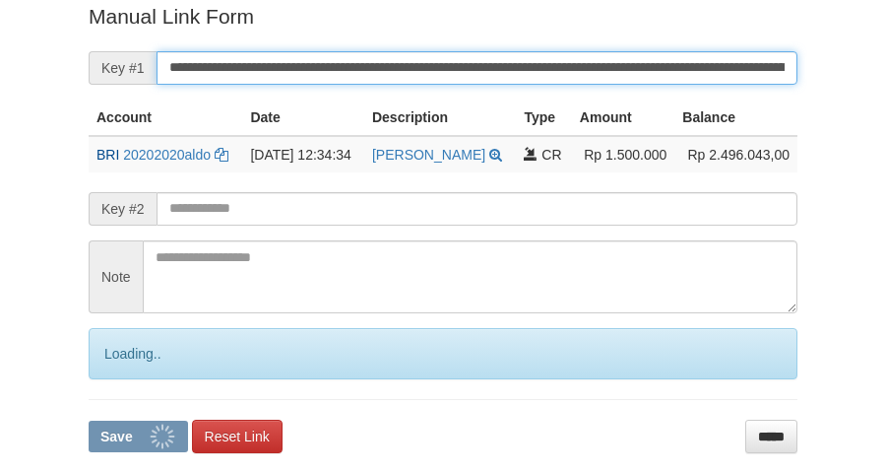
click at [188, 74] on input "**********" at bounding box center [477, 67] width 641 height 33
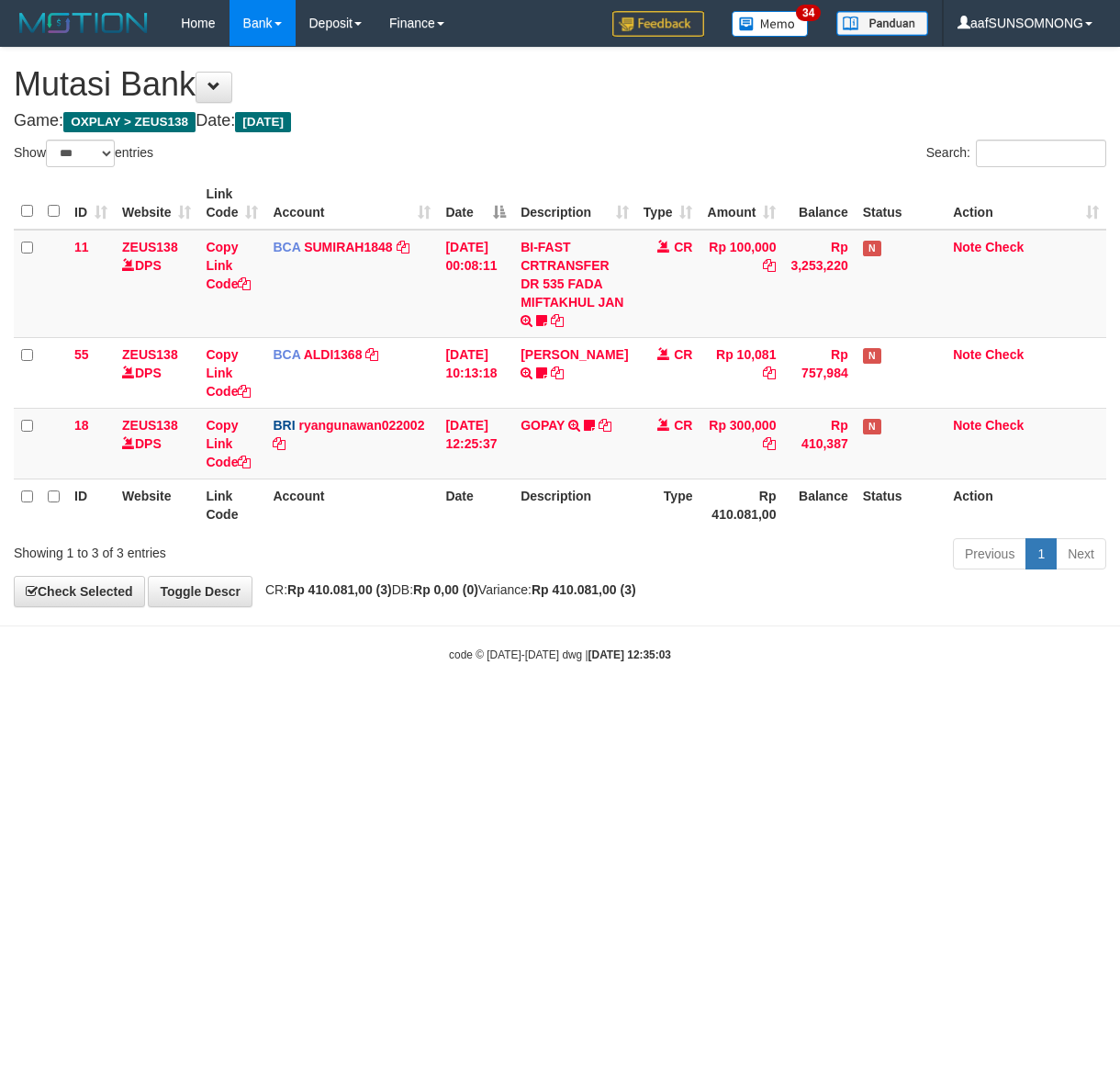
select select "***"
click at [603, 709] on html "Toggle navigation Home Bank Account List Load By Website Group [OXPLAY] ZEUS138…" at bounding box center [560, 354] width 1120 height 709
click at [501, 709] on html "Toggle navigation Home Bank Account List Load By Website Group [OXPLAY] ZEUS138…" at bounding box center [560, 354] width 1120 height 709
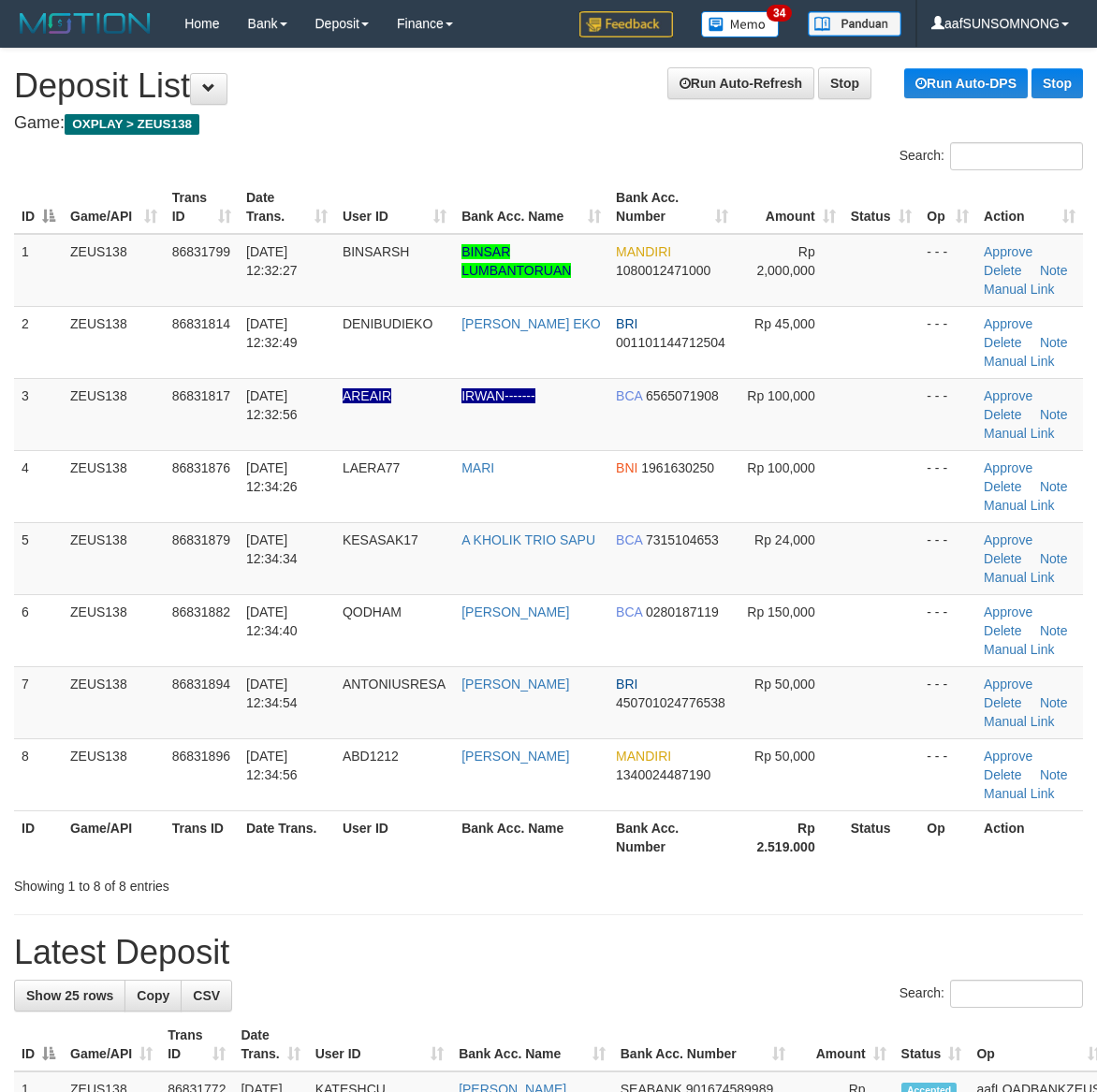
click at [845, 738] on tr "8 ZEUS138 86831896 [DATE] 12:34:56 ABD1212 [PERSON_NAME] MANDIRI 1340024487190 …" at bounding box center [548, 775] width 1068 height 72
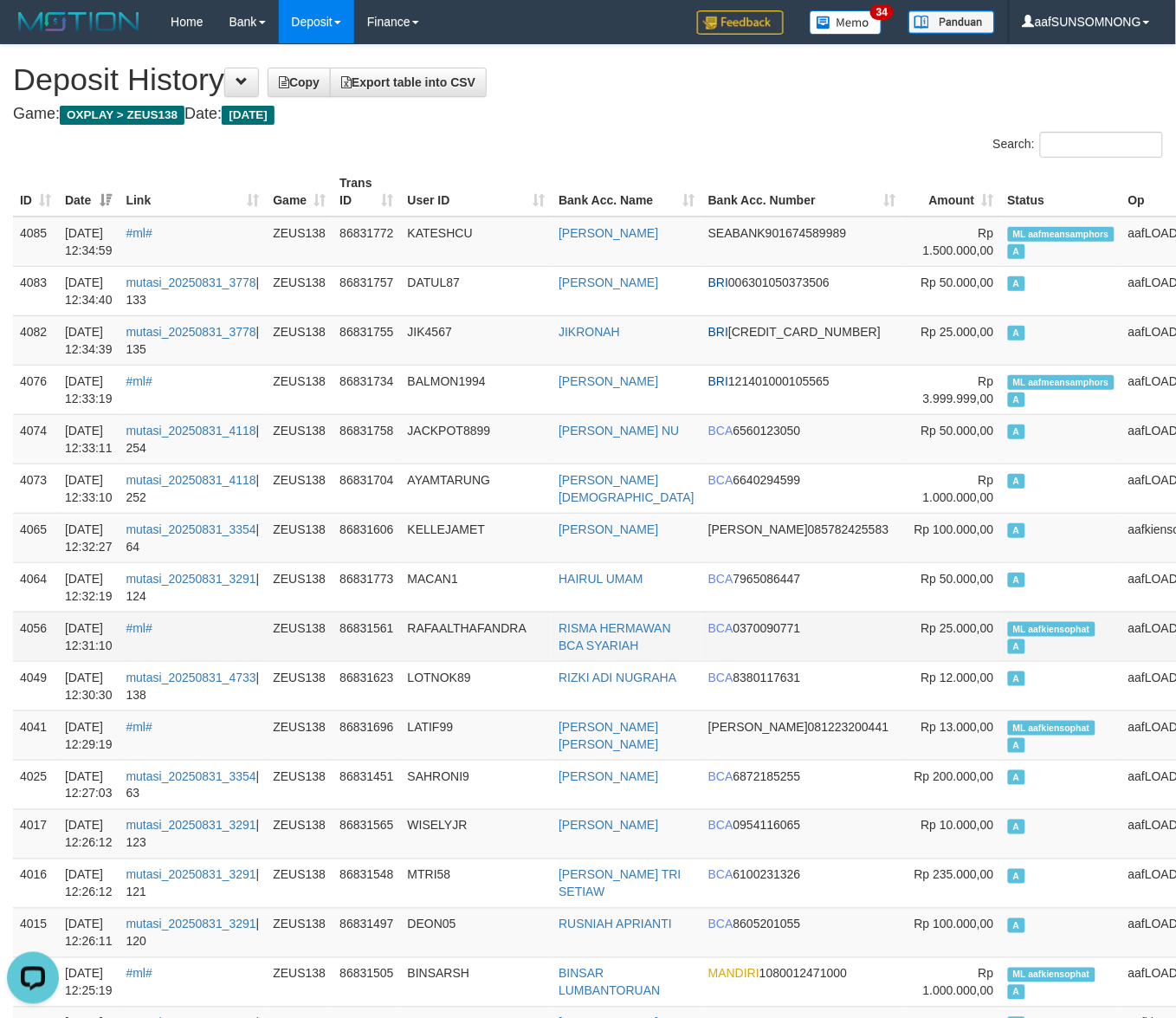
drag, startPoint x: 514, startPoint y: 658, endPoint x: 567, endPoint y: 667, distance: 53.8
click at [515, 658] on td "RAFAALTHAFANDRA" at bounding box center [477, 636] width 151 height 49
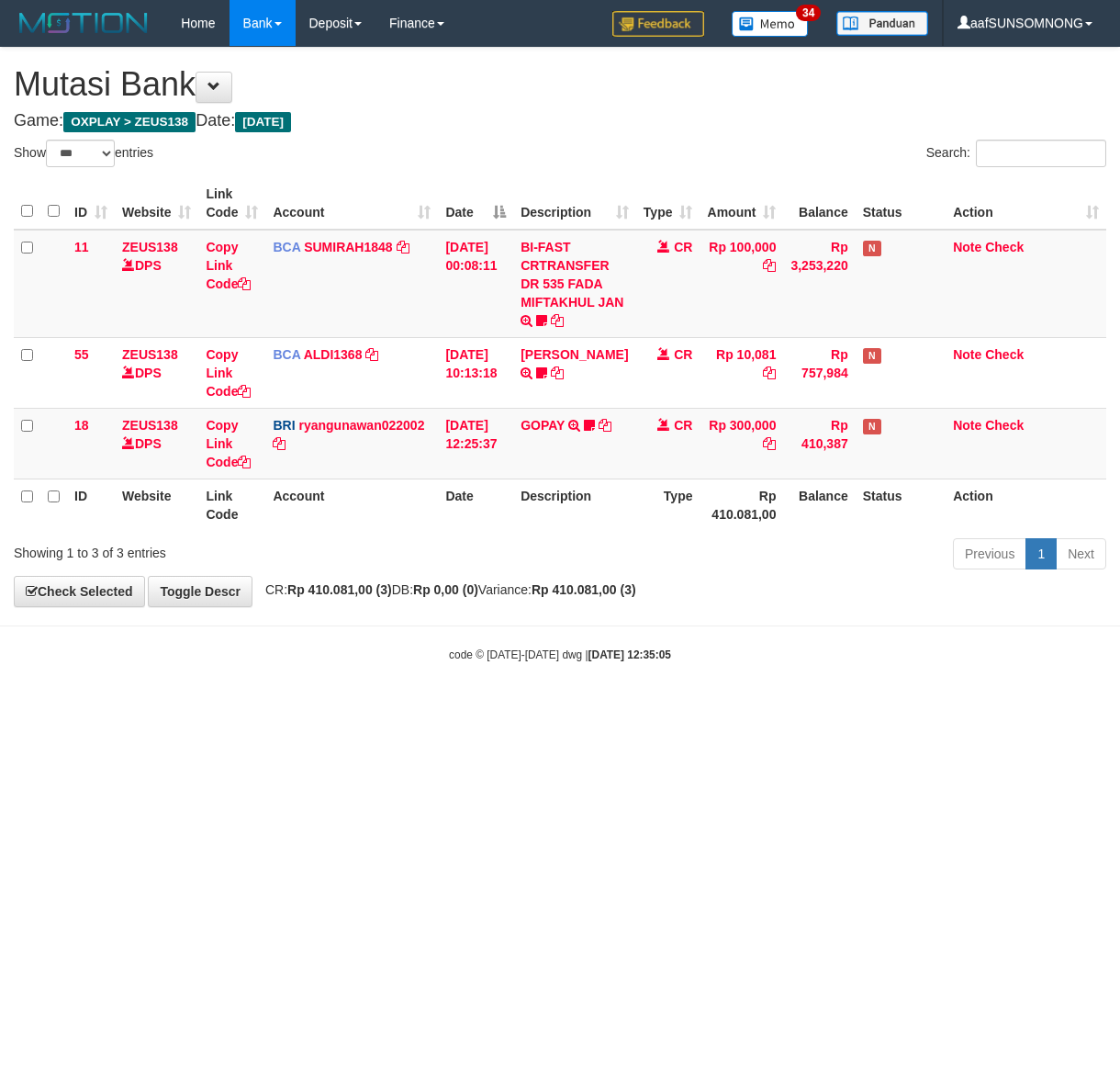
select select "***"
click at [553, 709] on html "Toggle navigation Home Bank Account List Load By Website Group [OXPLAY] ZEUS138…" at bounding box center [560, 354] width 1120 height 709
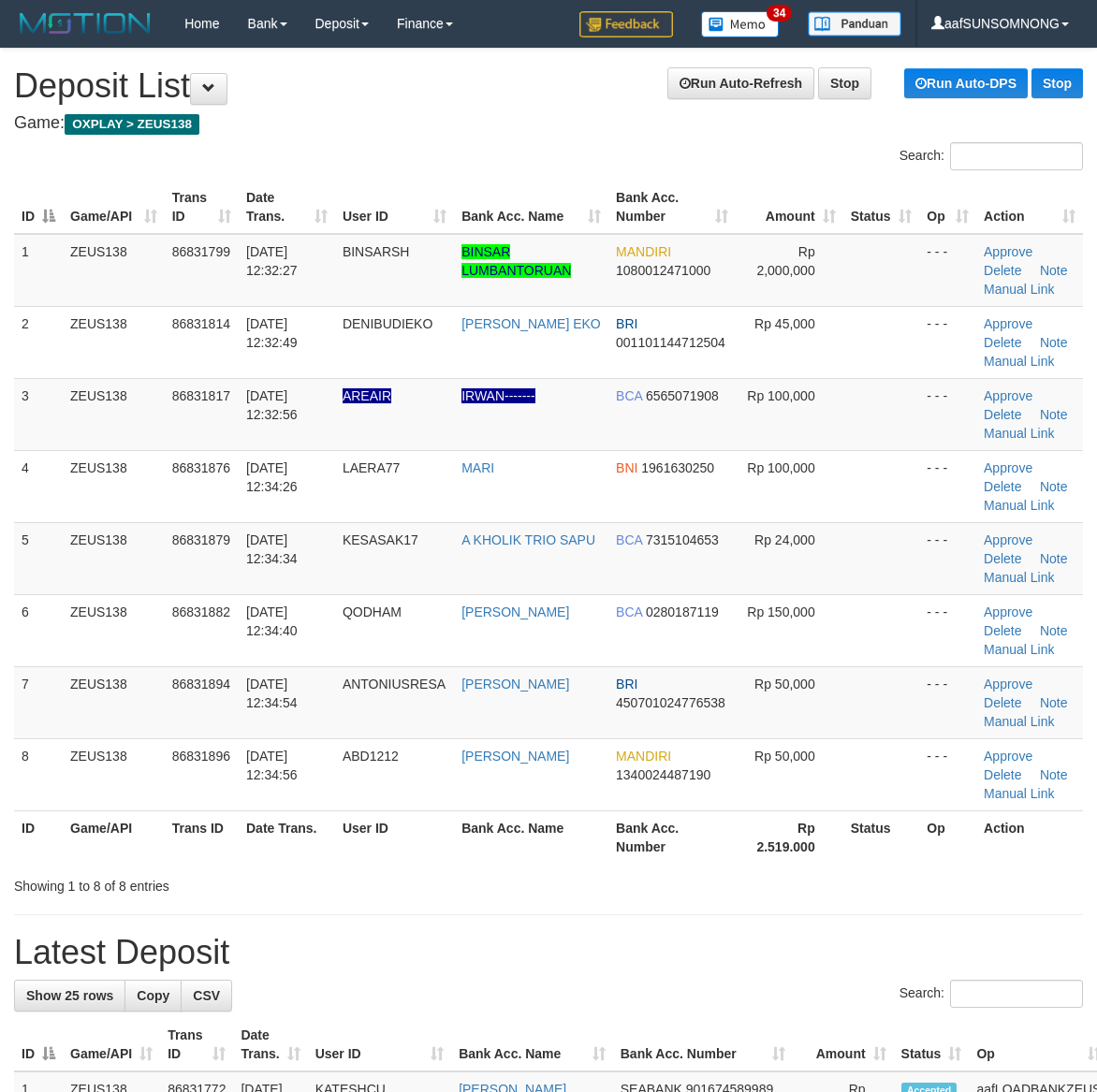
scroll to position [67, 0]
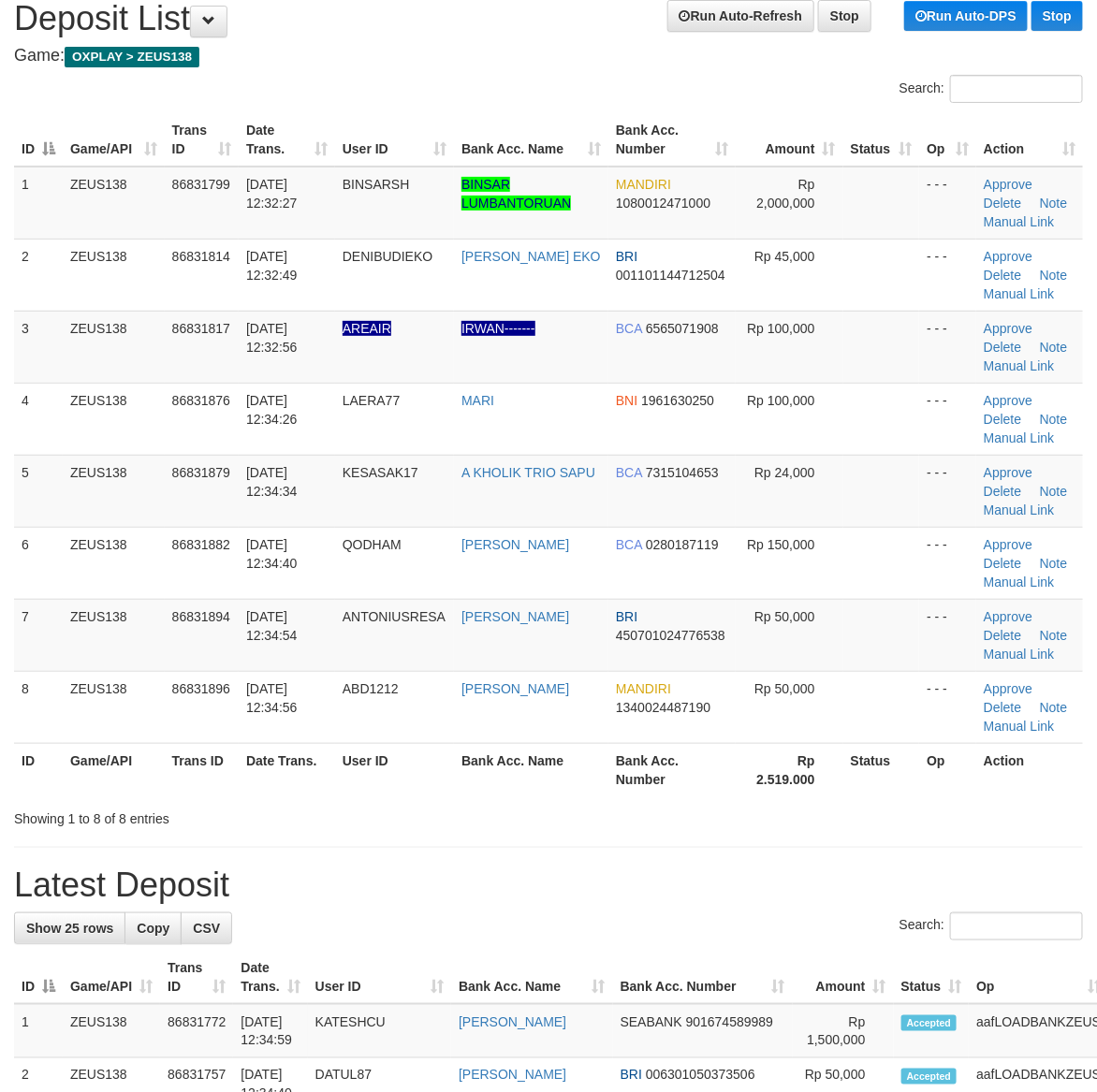
drag, startPoint x: 852, startPoint y: 793, endPoint x: 1111, endPoint y: 800, distance: 259.1
click at [862, 794] on th "Status" at bounding box center [881, 770] width 77 height 53
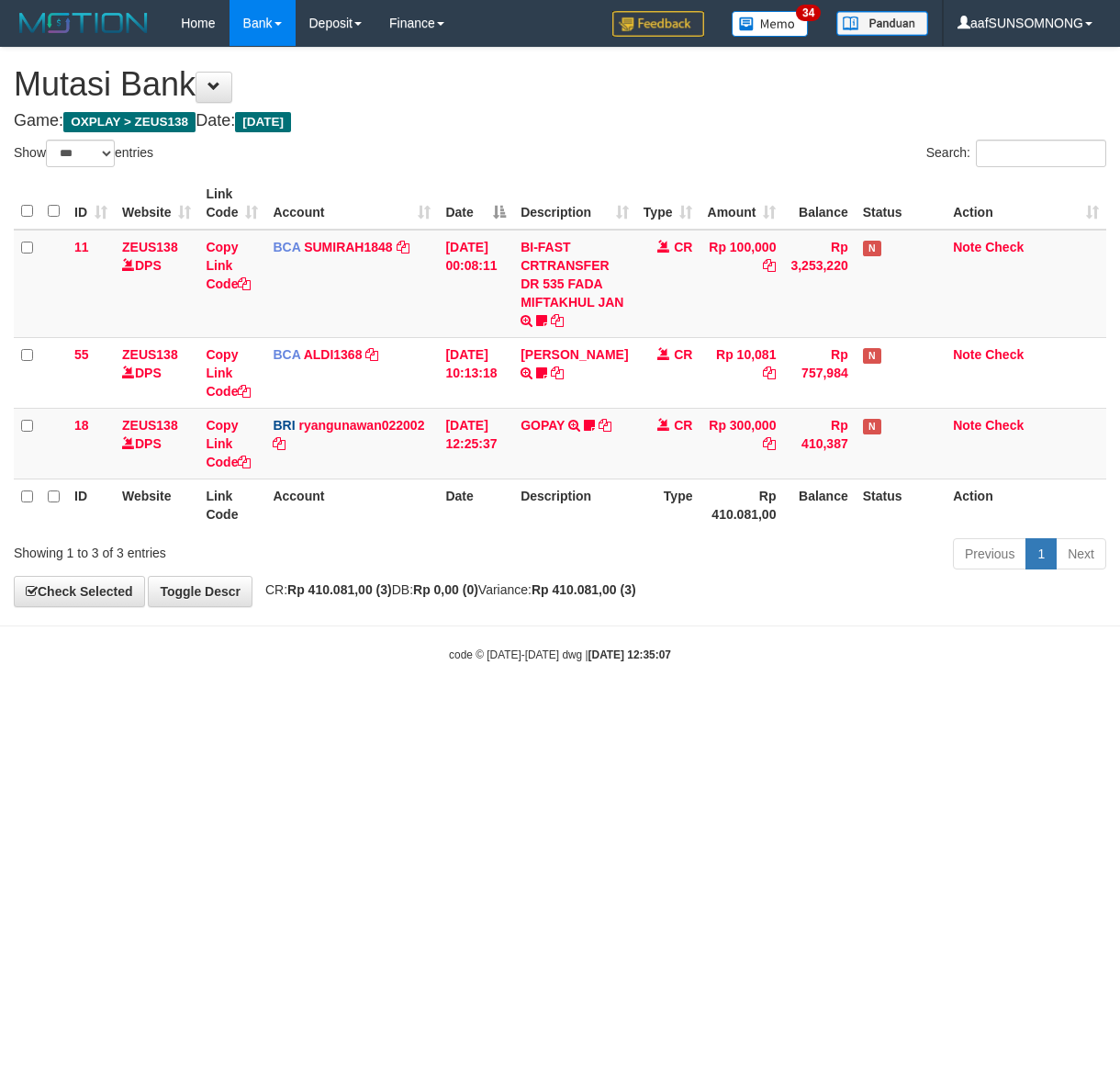
select select "***"
drag, startPoint x: 434, startPoint y: 779, endPoint x: 296, endPoint y: 793, distance: 138.7
click at [442, 709] on html "Toggle navigation Home Bank Account List Load By Website Group [OXPLAY] ZEUS138…" at bounding box center [560, 354] width 1120 height 709
drag, startPoint x: 570, startPoint y: 739, endPoint x: 597, endPoint y: 723, distance: 31.4
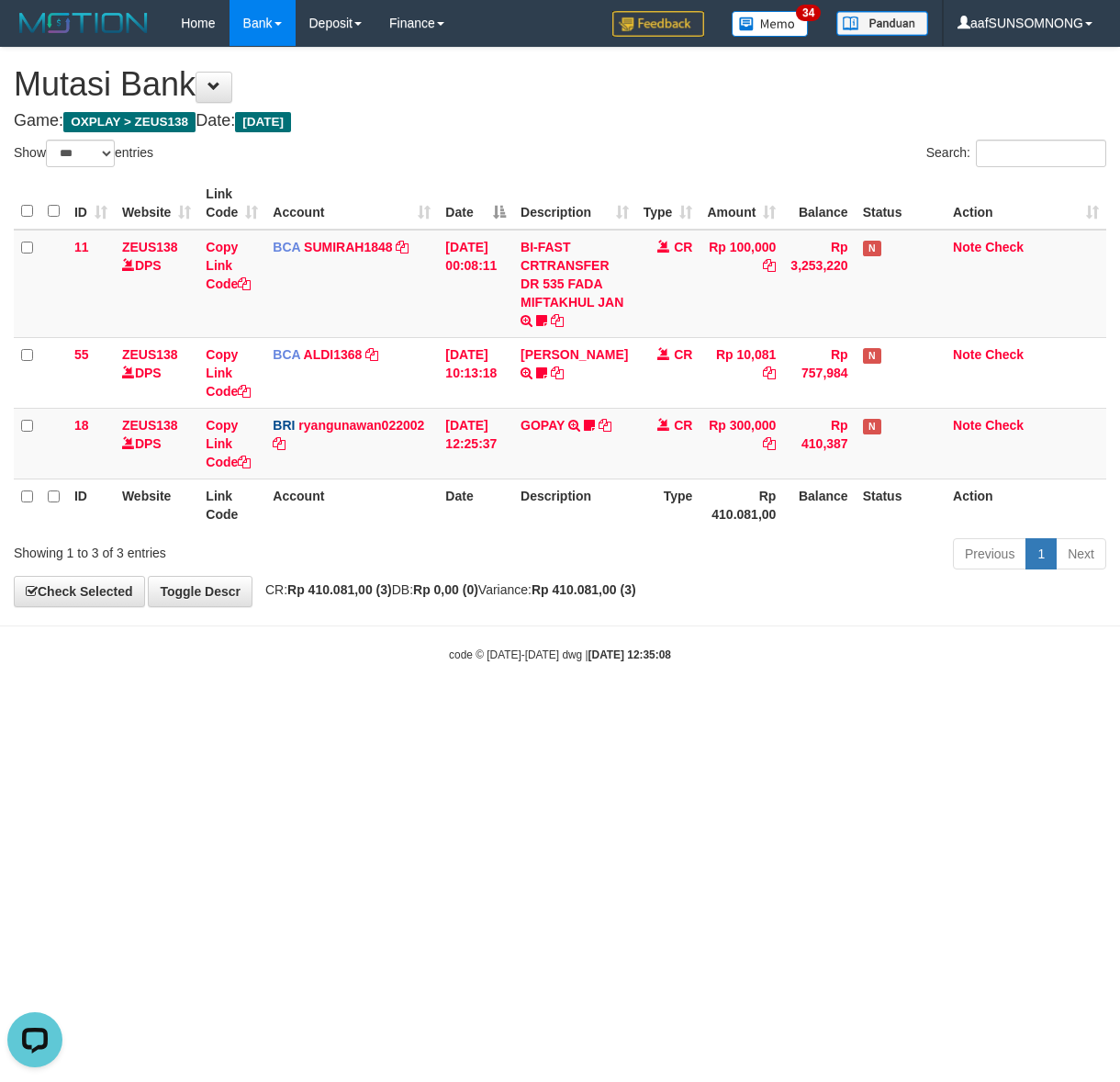
click at [571, 709] on html "Toggle navigation Home Bank Account List Load By Website Group [OXPLAY] ZEUS138…" at bounding box center [560, 354] width 1120 height 709
click at [570, 709] on html "Toggle navigation Home Bank Account List Load By Website Group [OXPLAY] ZEUS138…" at bounding box center [560, 354] width 1120 height 709
drag, startPoint x: 535, startPoint y: 737, endPoint x: 547, endPoint y: 739, distance: 12.2
click at [540, 709] on html "Toggle navigation Home Bank Account List Load By Website Group [OXPLAY] ZEUS138…" at bounding box center [560, 354] width 1120 height 709
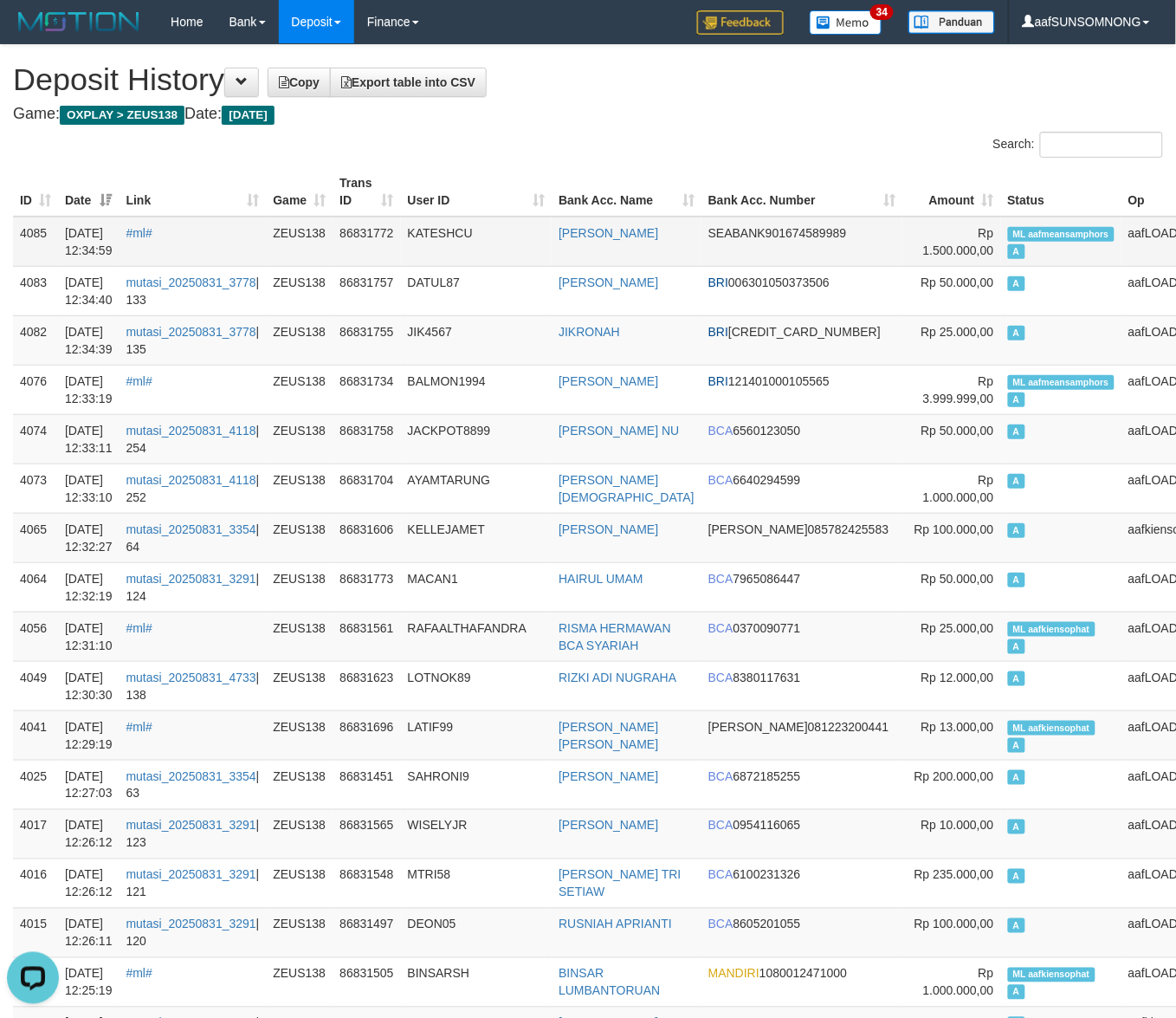
click at [1008, 227] on span "ML aafmeansamphors" at bounding box center [1061, 234] width 106 height 15
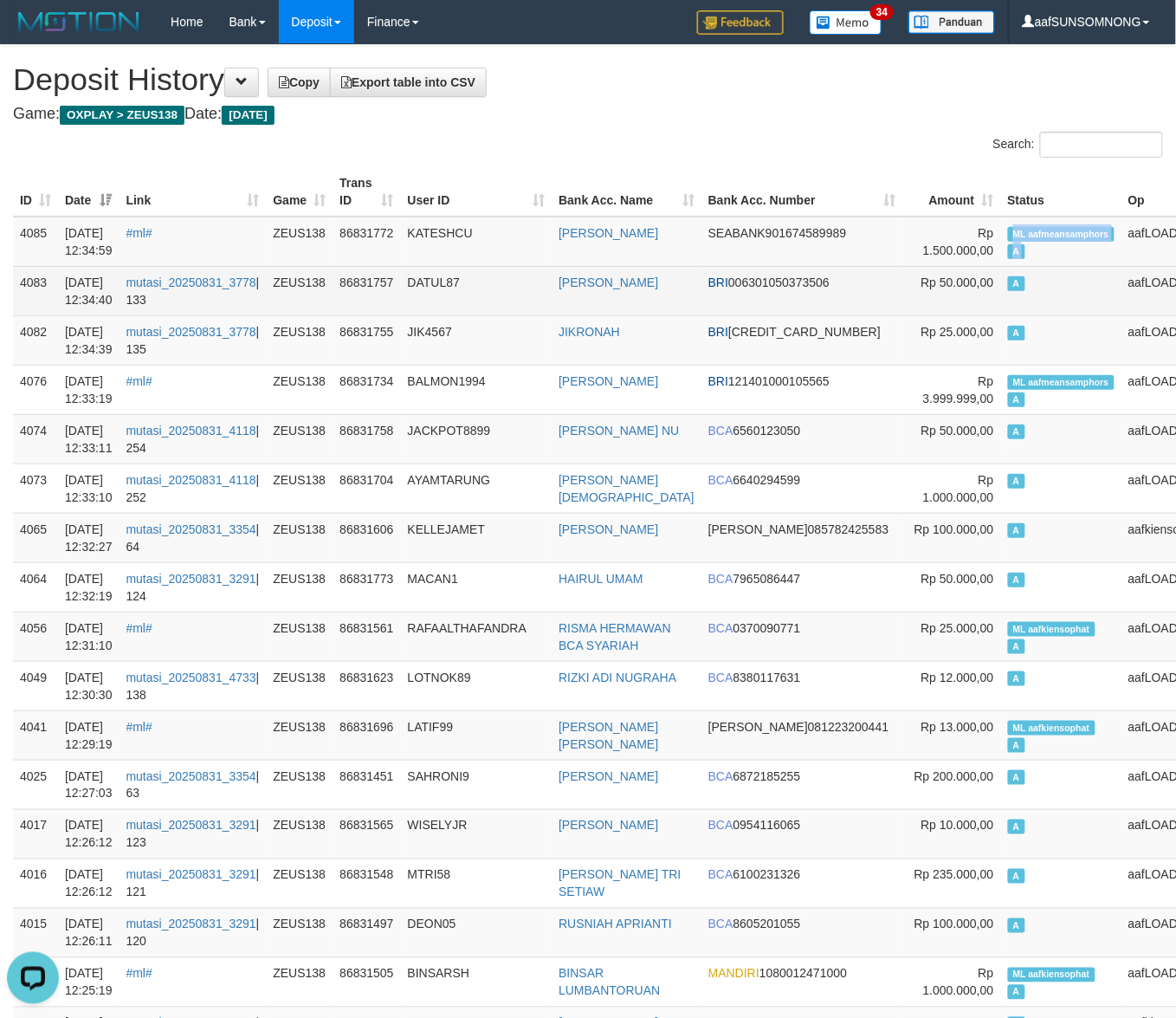
copy td "ML aafmeansamphors A"
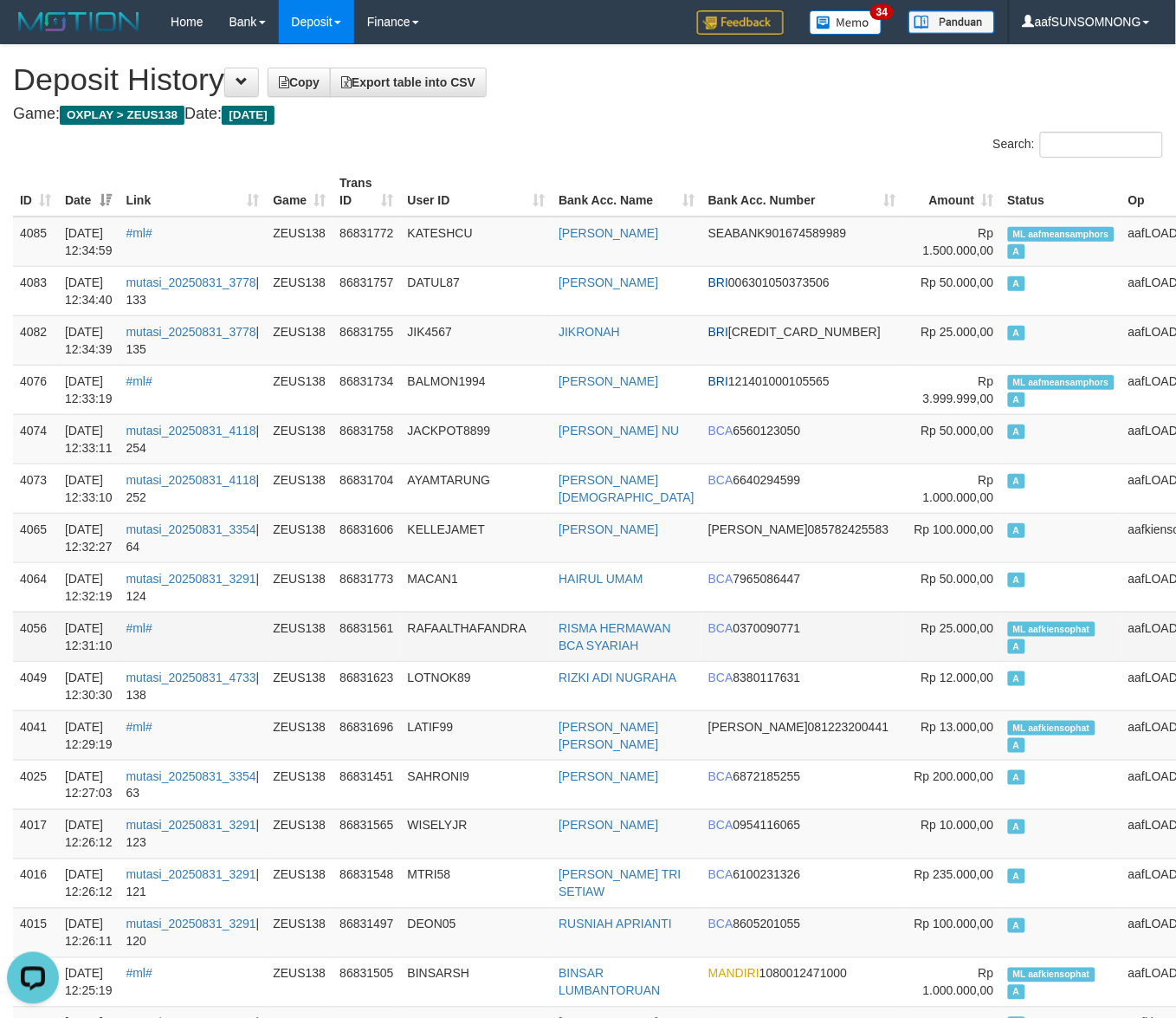
click at [1008, 630] on span "ML aafkiensophat" at bounding box center [1051, 629] width 87 height 15
copy td "ML aafkiensophat A"
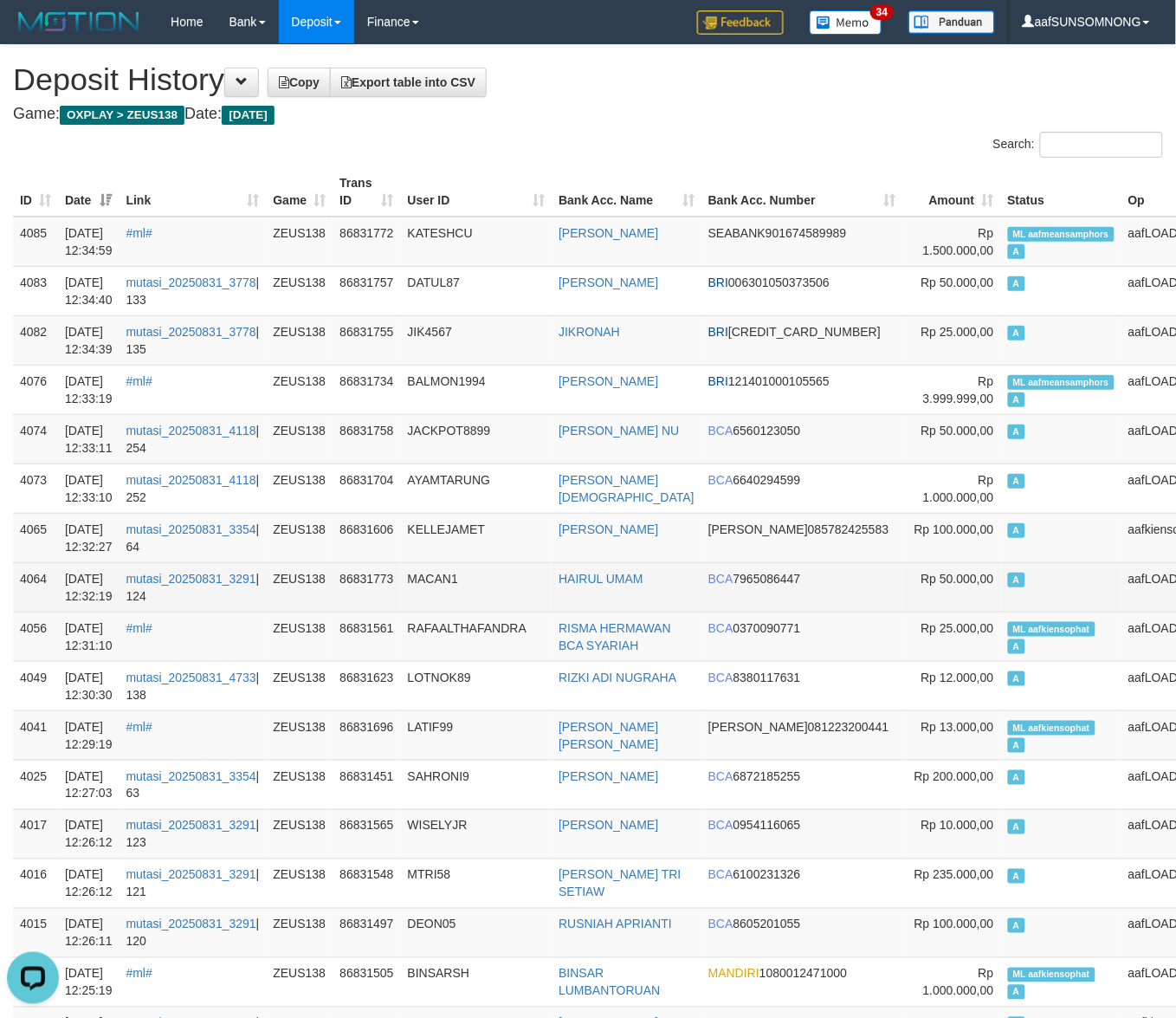
click at [537, 578] on td "MACAN1" at bounding box center [477, 587] width 151 height 49
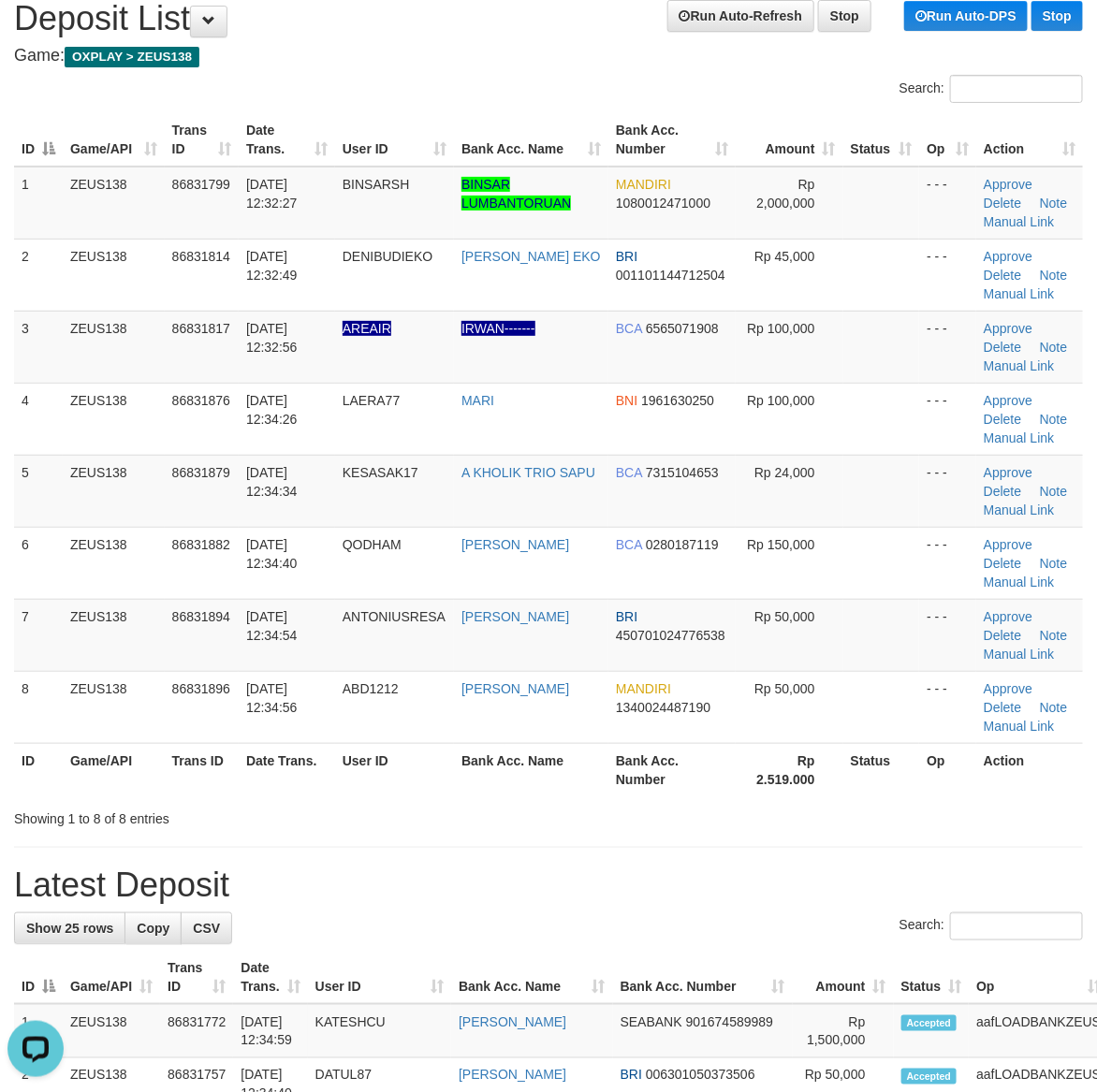
drag, startPoint x: 746, startPoint y: 909, endPoint x: 1107, endPoint y: 840, distance: 367.5
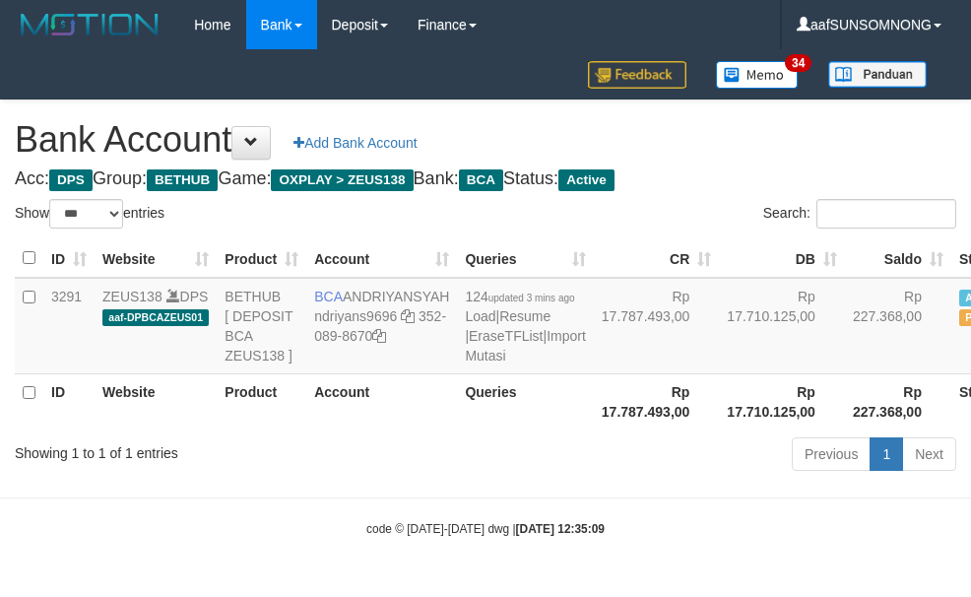
select select "***"
click at [542, 514] on body "Toggle navigation Home Bank Account List Load By Website Group [OXPLAY] ZEUS138…" at bounding box center [485, 293] width 971 height 587
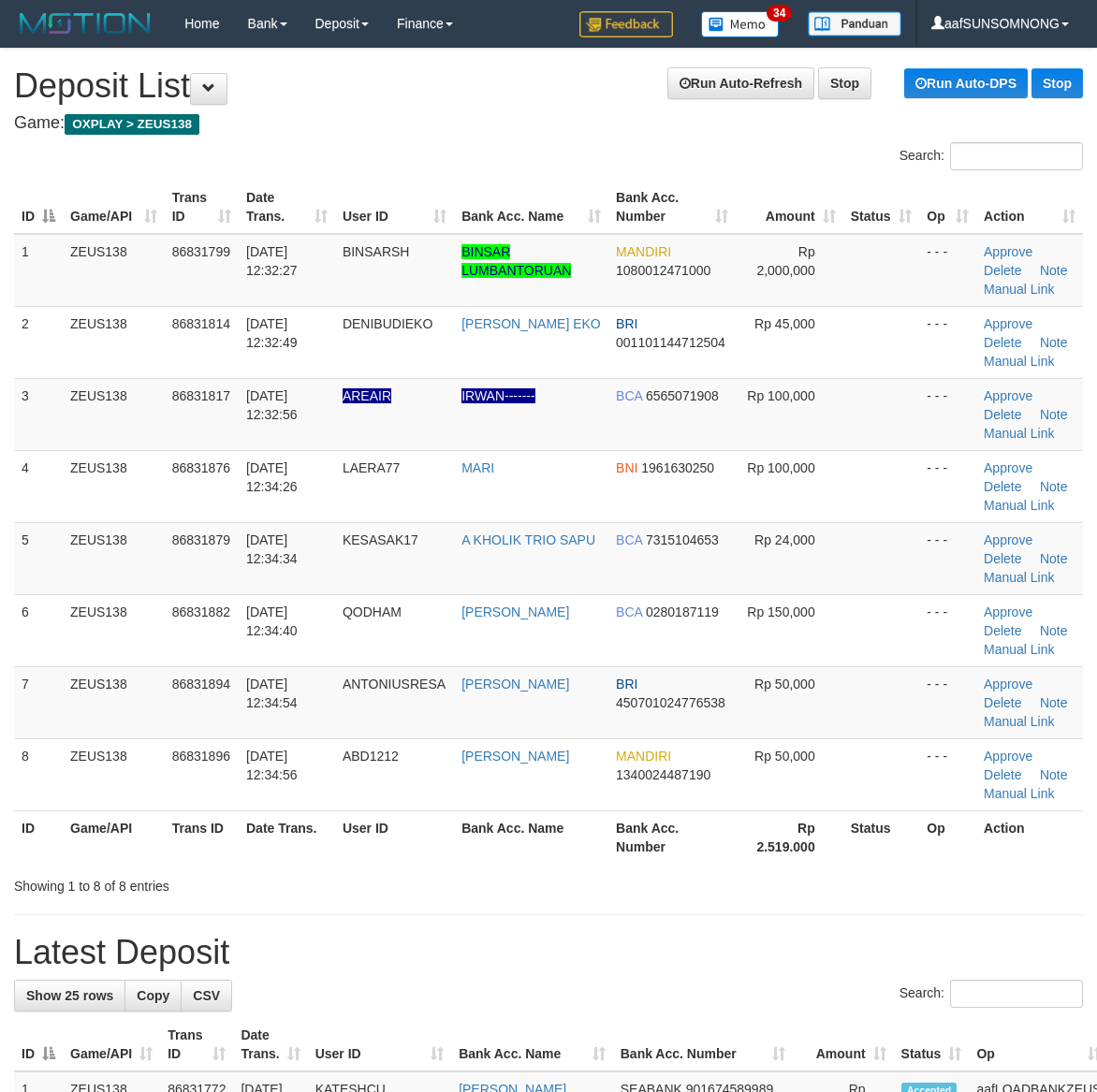
scroll to position [67, 0]
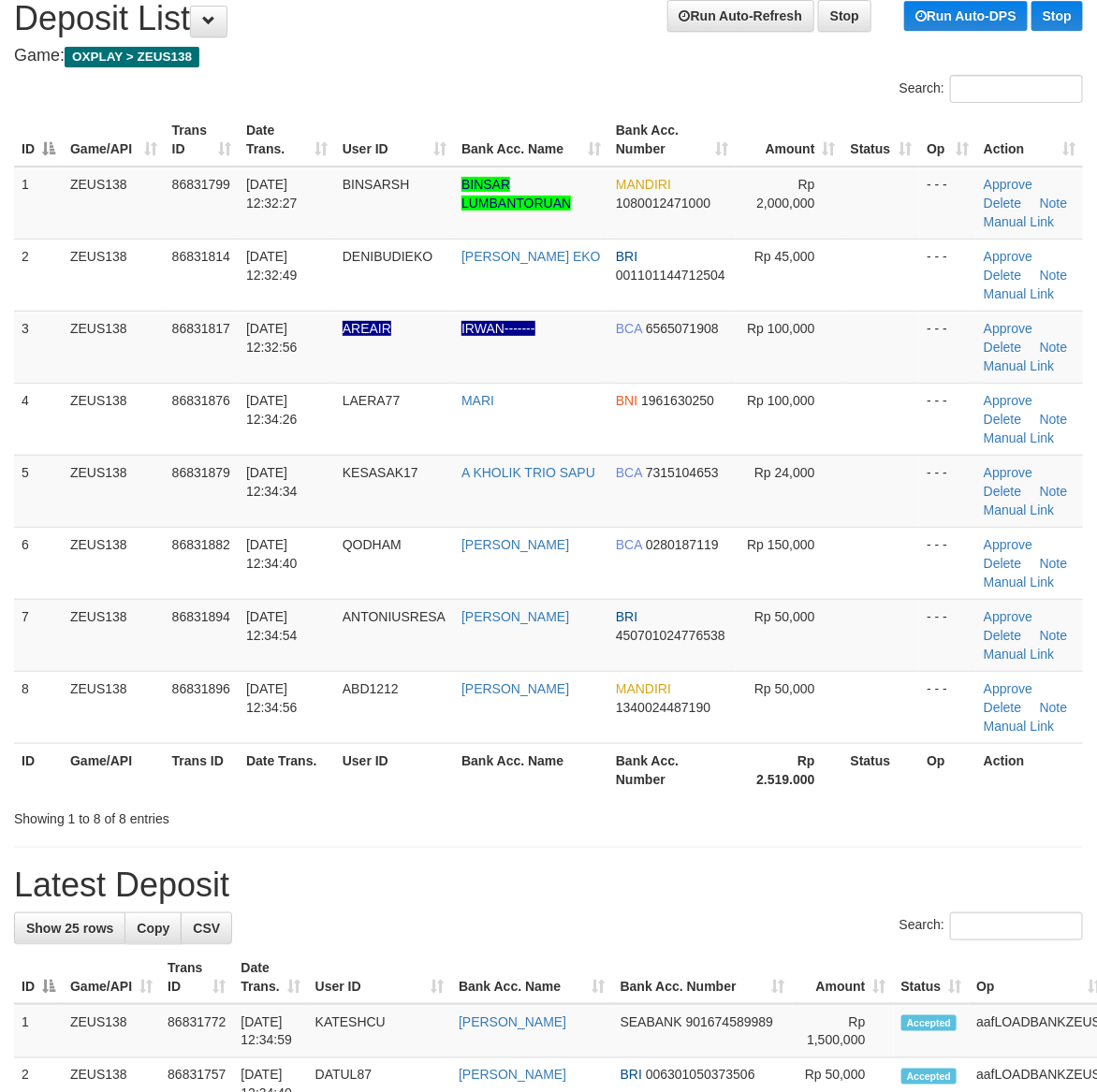
drag, startPoint x: 783, startPoint y: 847, endPoint x: 1110, endPoint y: 798, distance: 330.7
drag, startPoint x: 876, startPoint y: 909, endPoint x: 909, endPoint y: 899, distance: 34.5
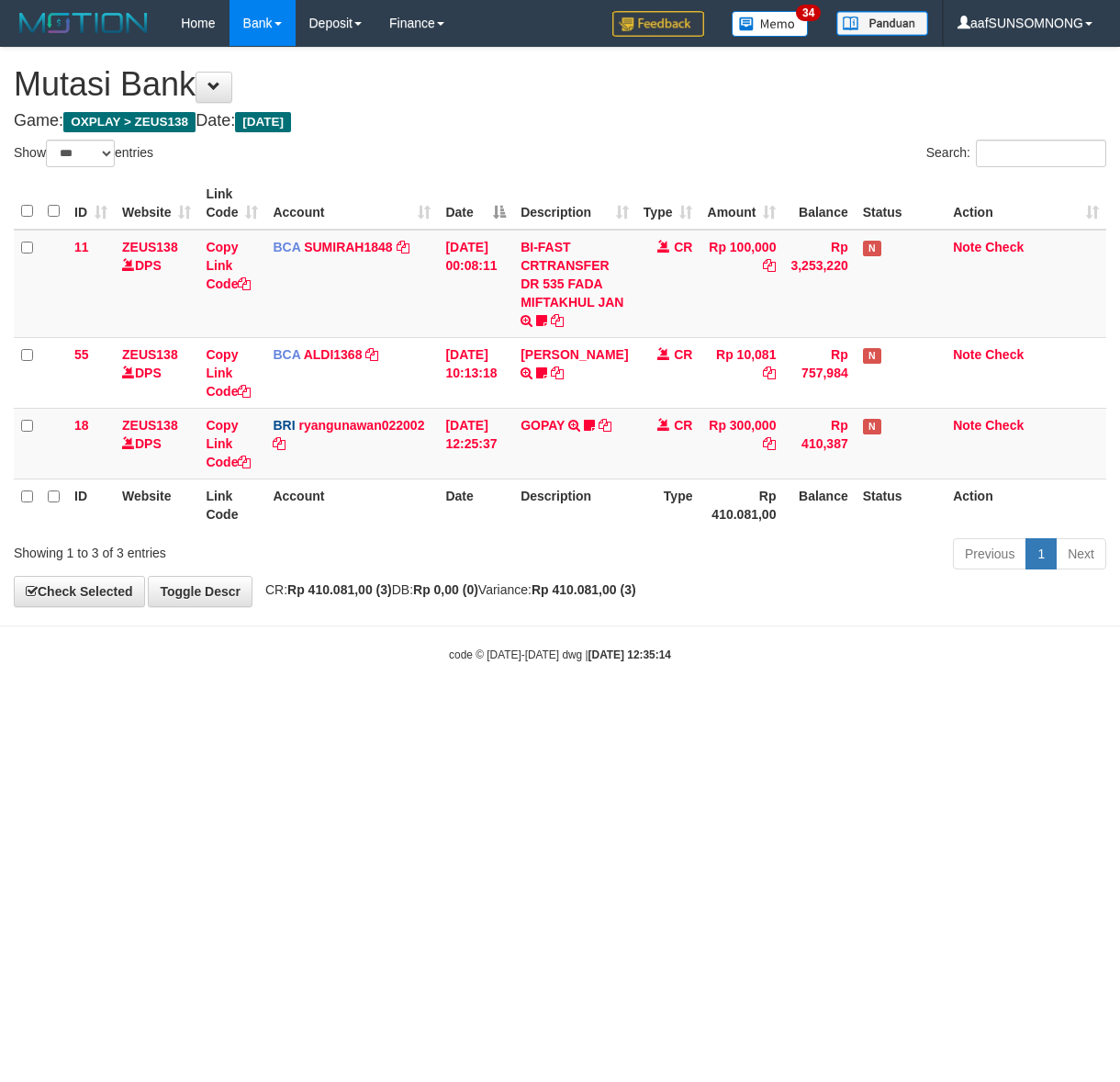
select select "***"
drag, startPoint x: 422, startPoint y: 741, endPoint x: 433, endPoint y: 742, distance: 11.0
click at [429, 709] on html "Toggle navigation Home Bank Account List Load By Website Group [OXPLAY] ZEUS138…" at bounding box center [560, 354] width 1120 height 709
drag, startPoint x: 413, startPoint y: 743, endPoint x: 326, endPoint y: 783, distance: 95.8
click at [415, 709] on html "Toggle navigation Home Bank Account List Load By Website Group [OXPLAY] ZEUS138…" at bounding box center [560, 354] width 1120 height 709
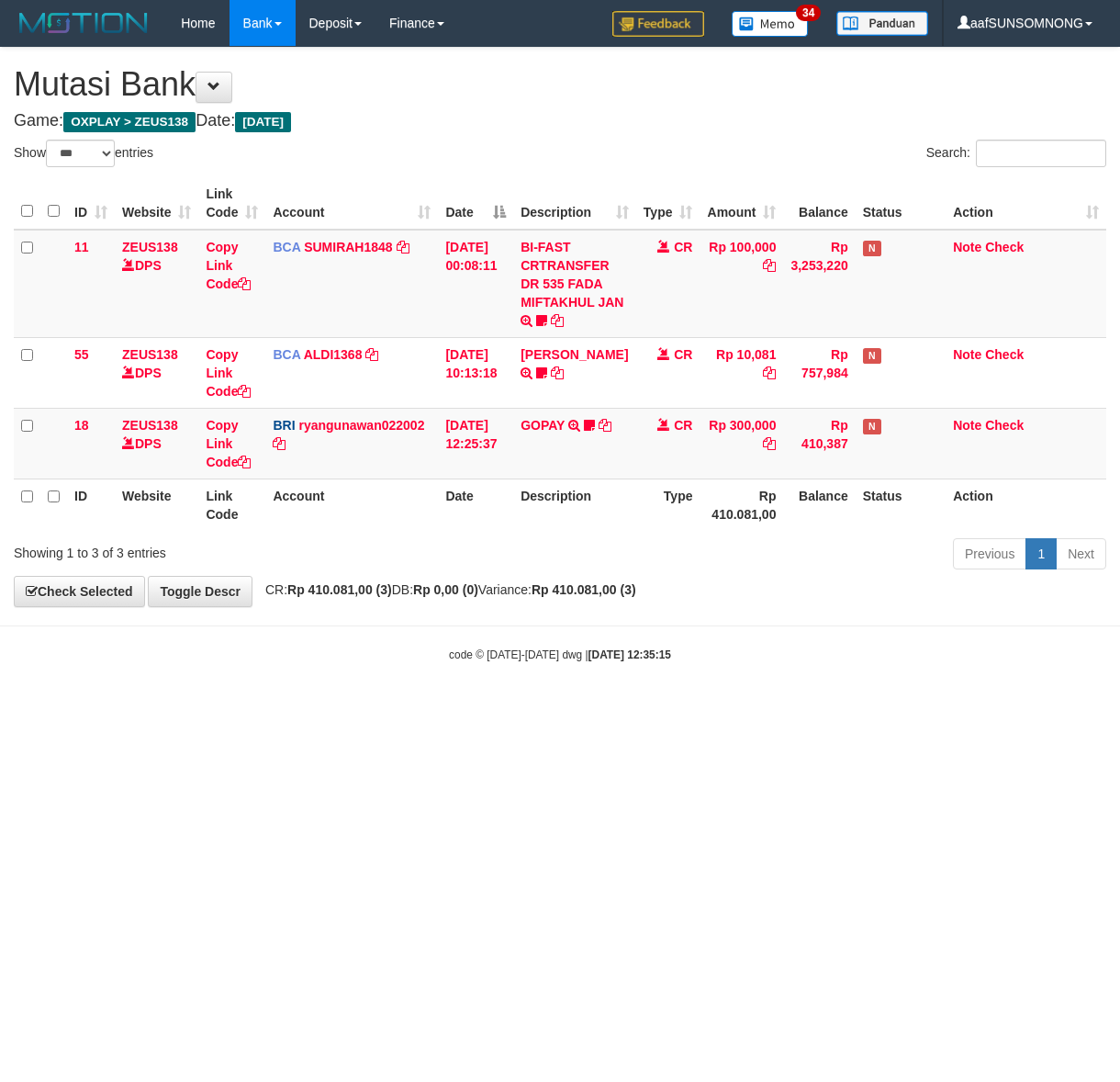
select select "***"
drag, startPoint x: 456, startPoint y: 828, endPoint x: 476, endPoint y: 829, distance: 20.0
click at [470, 709] on html "Toggle navigation Home Bank Account List Load By Website Group [OXPLAY] ZEUS138…" at bounding box center [560, 354] width 1120 height 709
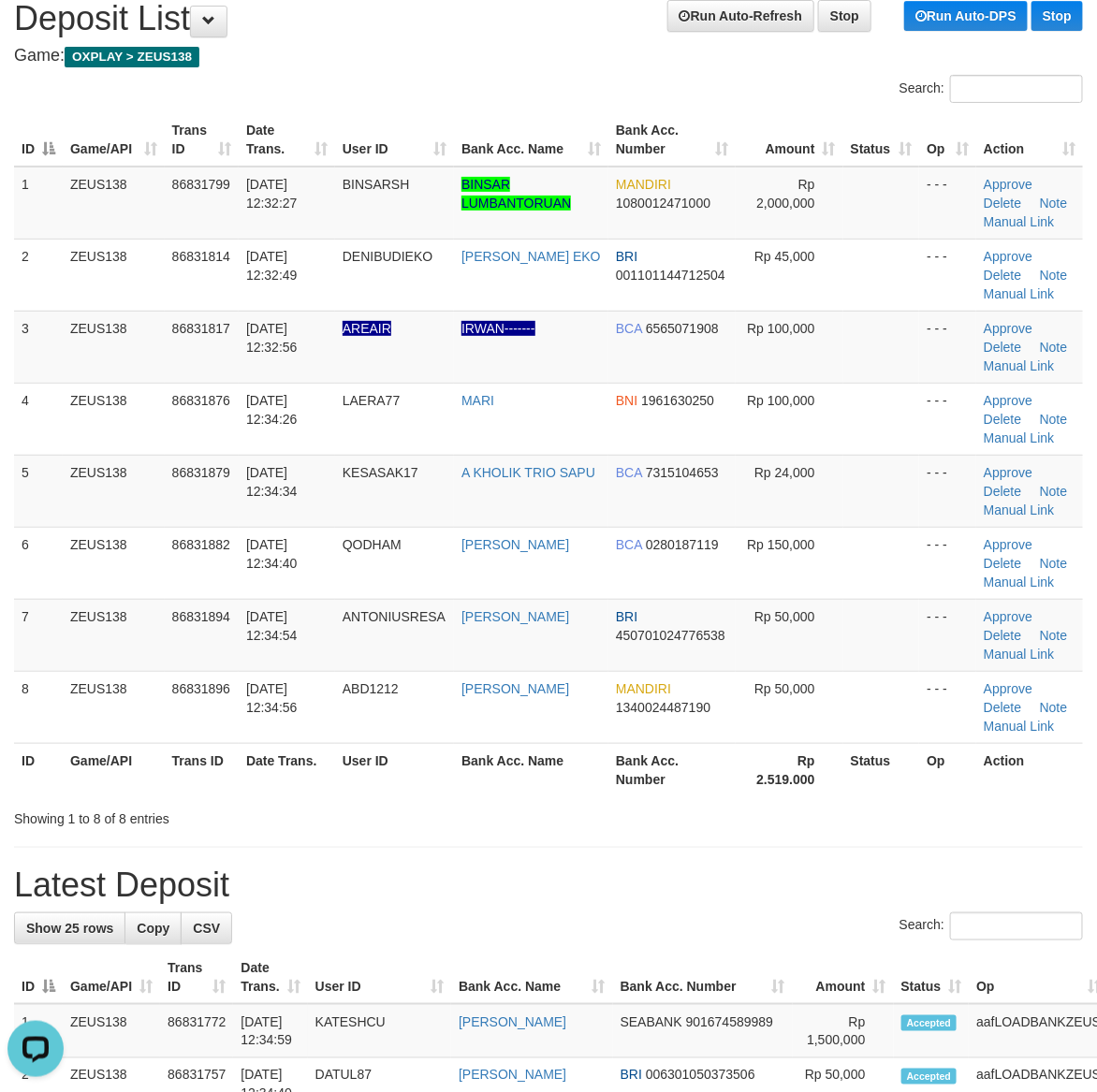
drag, startPoint x: 604, startPoint y: 814, endPoint x: 1105, endPoint y: 839, distance: 501.6
click at [623, 826] on div "Showing 1 to 8 of 8 entries" at bounding box center [548, 815] width 1097 height 27
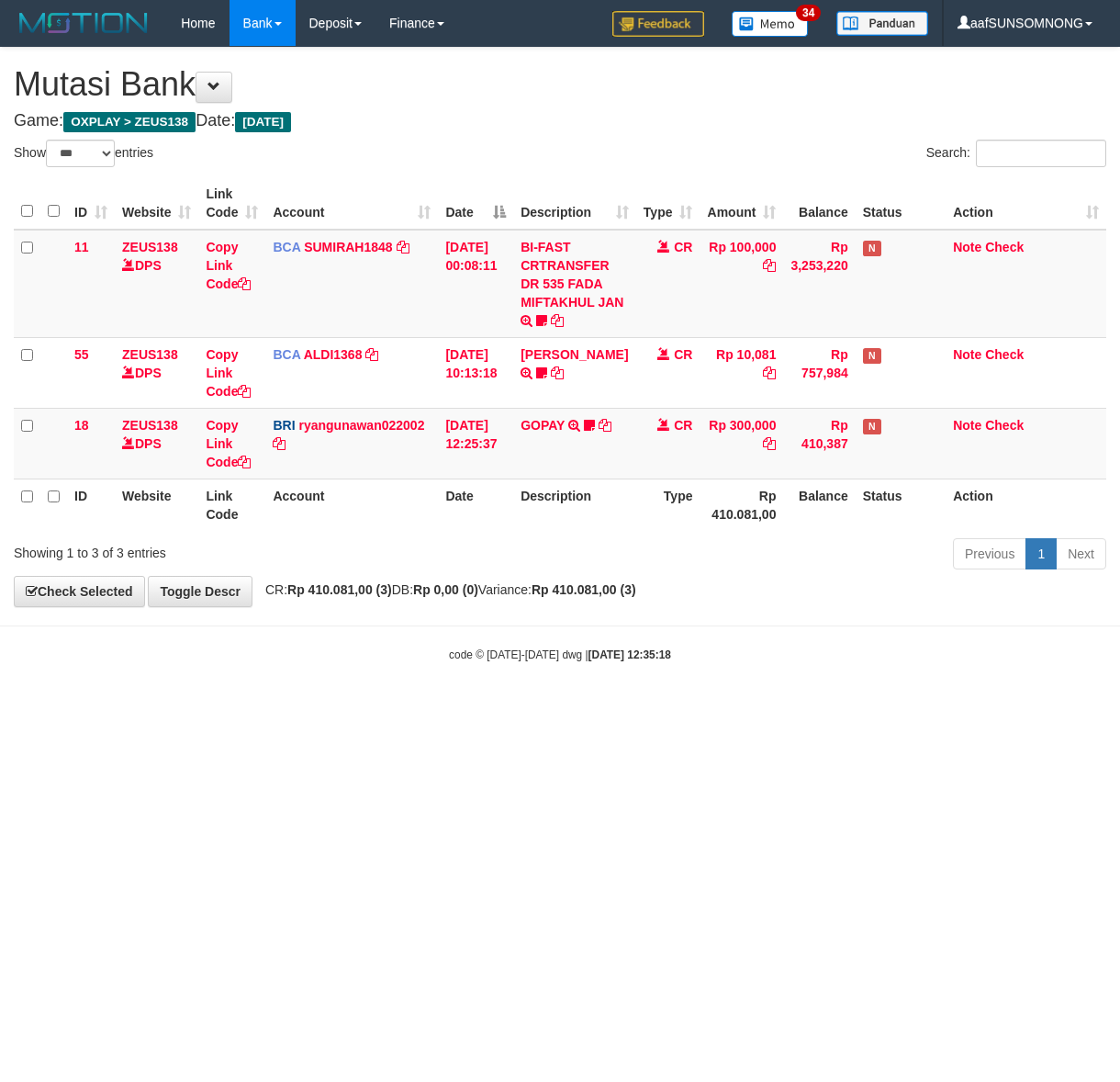
select select "***"
drag, startPoint x: 533, startPoint y: 866, endPoint x: 211, endPoint y: 825, distance: 324.6
click at [535, 709] on html "Toggle navigation Home Bank Account List Load By Website Group [OXPLAY] ZEUS138…" at bounding box center [560, 354] width 1120 height 709
drag, startPoint x: 411, startPoint y: 774, endPoint x: 416, endPoint y: 788, distance: 14.9
click at [410, 709] on html "Toggle navigation Home Bank Account List Load By Website Group [OXPLAY] ZEUS138…" at bounding box center [560, 354] width 1120 height 709
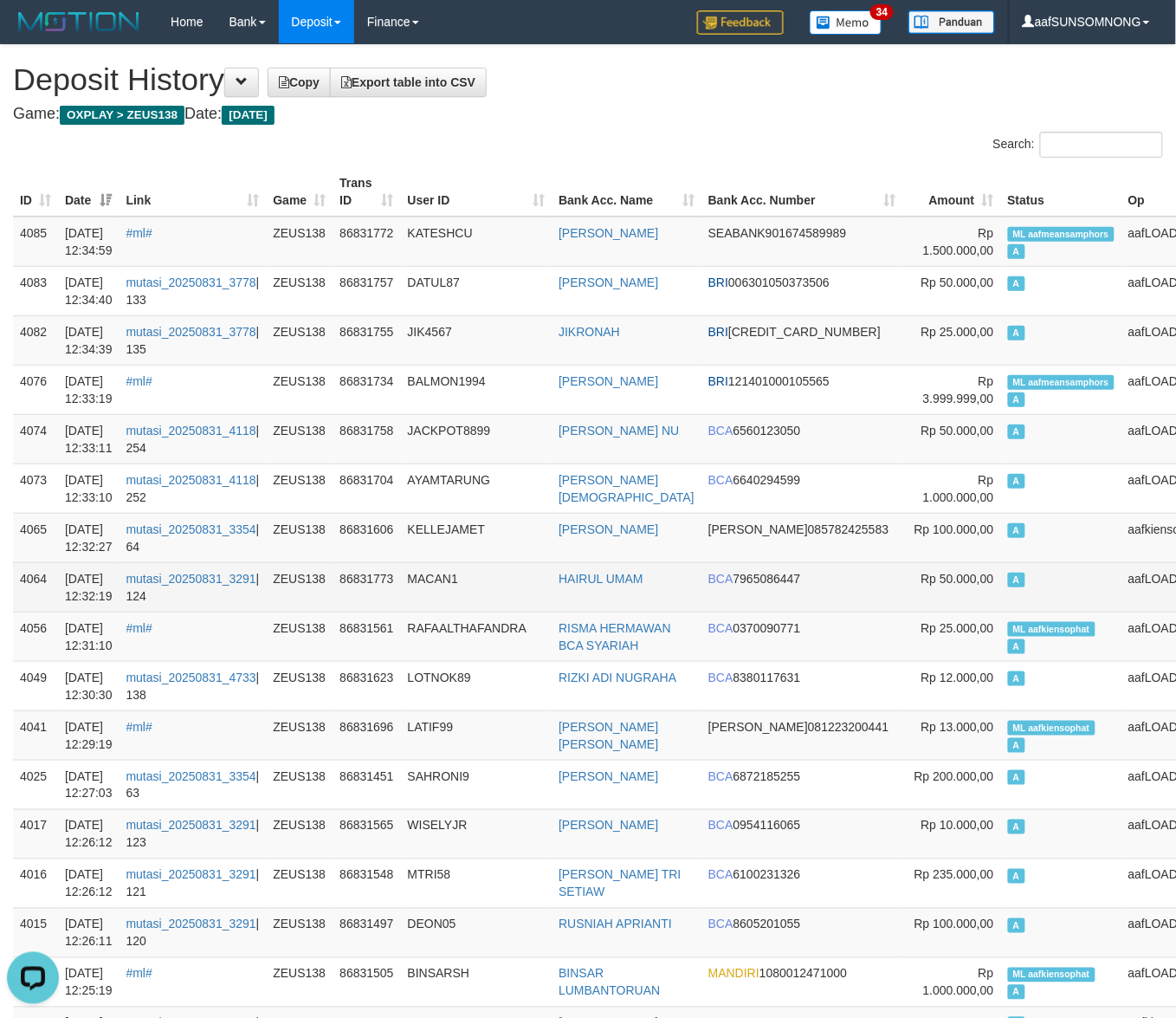
click at [533, 597] on td "MACAN1" at bounding box center [477, 587] width 151 height 49
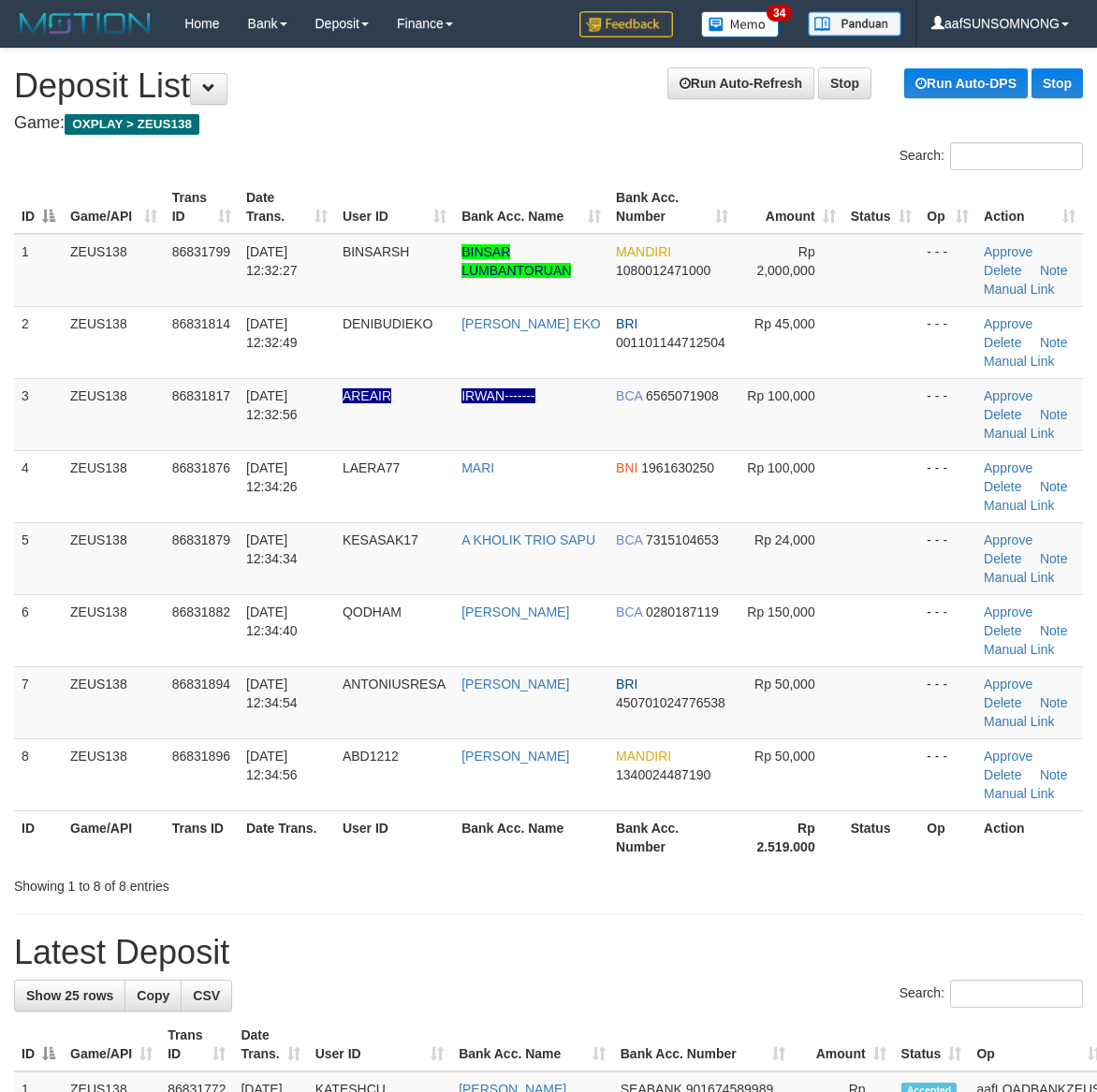
scroll to position [67, 0]
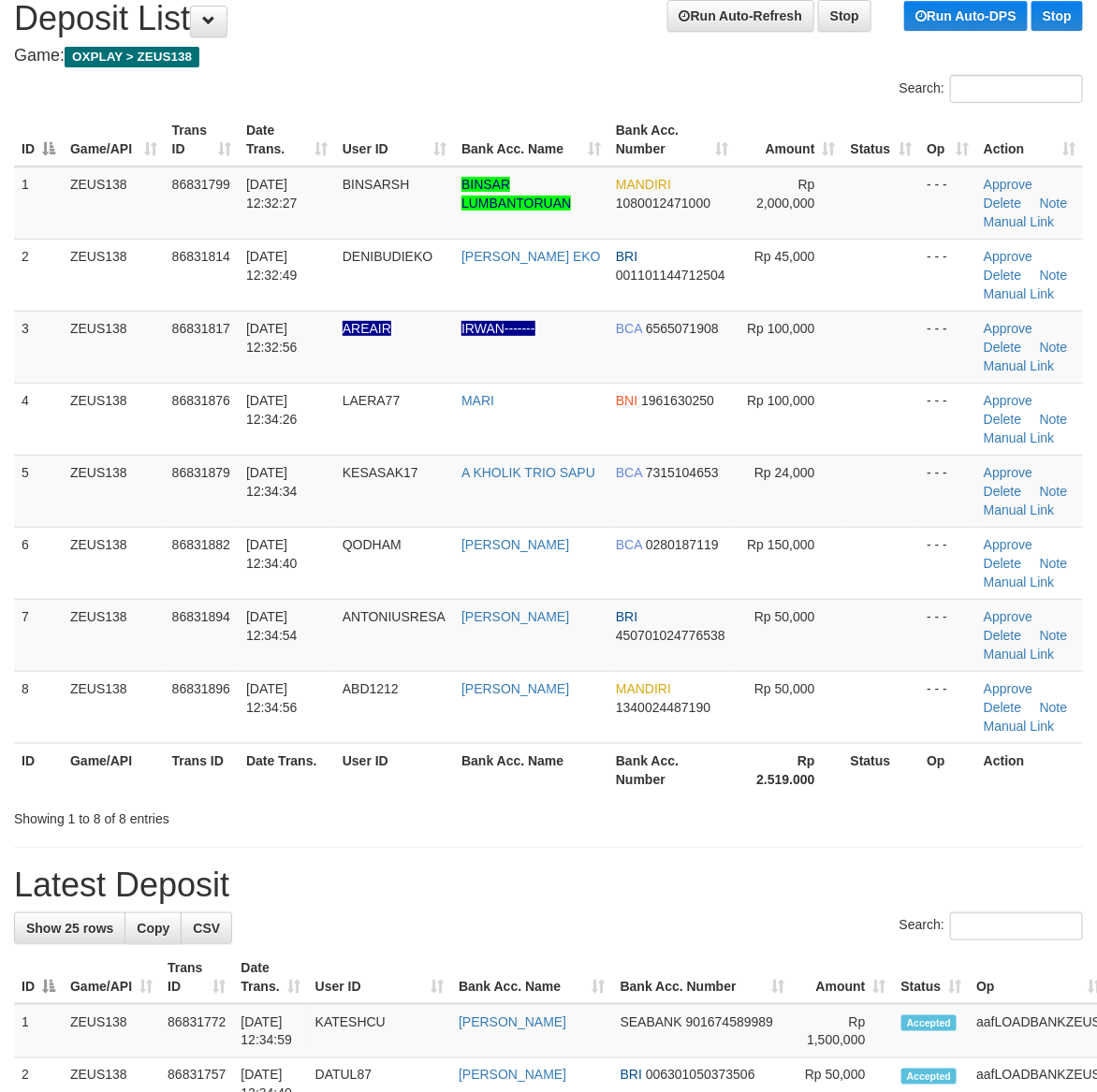
drag, startPoint x: 667, startPoint y: 837, endPoint x: 1105, endPoint y: 829, distance: 438.1
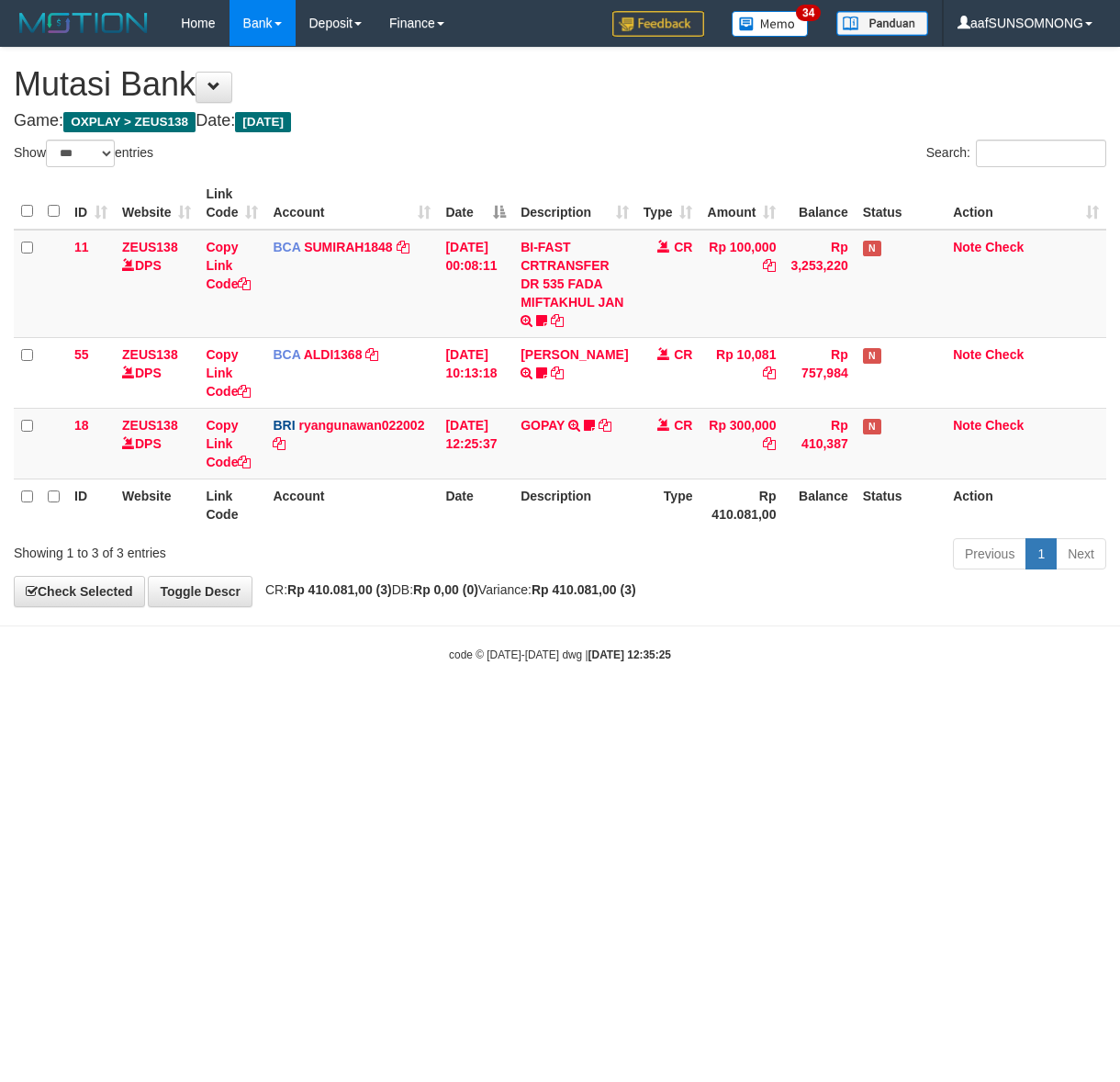
select select "***"
drag, startPoint x: 248, startPoint y: 847, endPoint x: 275, endPoint y: 837, distance: 28.8
click at [263, 709] on html "Toggle navigation Home Bank Account List Load By Website Group [OXPLAY] ZEUS138…" at bounding box center [560, 354] width 1120 height 709
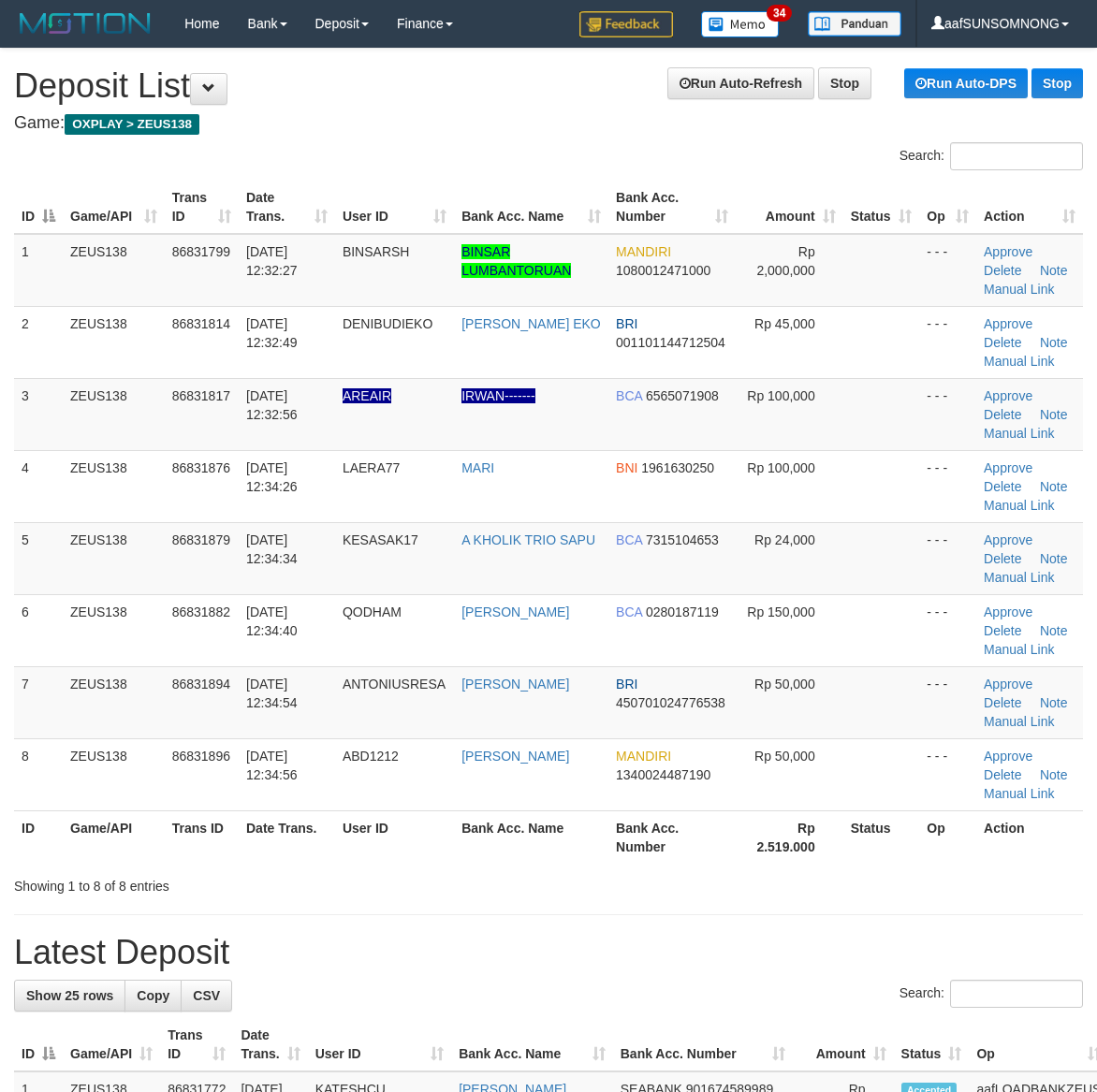
scroll to position [67, 0]
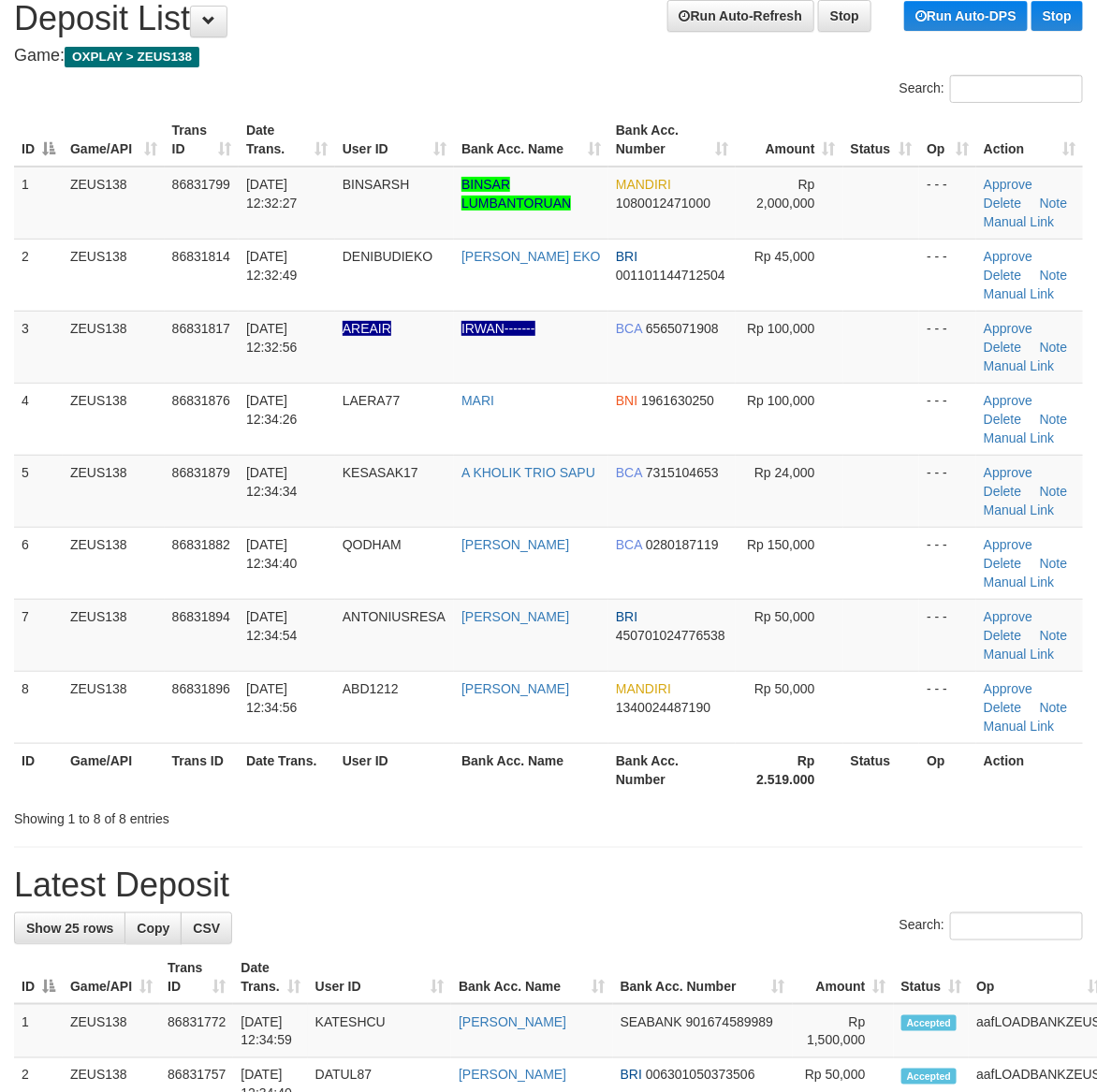
drag, startPoint x: 610, startPoint y: 816, endPoint x: 1109, endPoint y: 900, distance: 506.0
click at [632, 818] on div "Showing 1 to 8 of 8 entries" at bounding box center [548, 815] width 1097 height 27
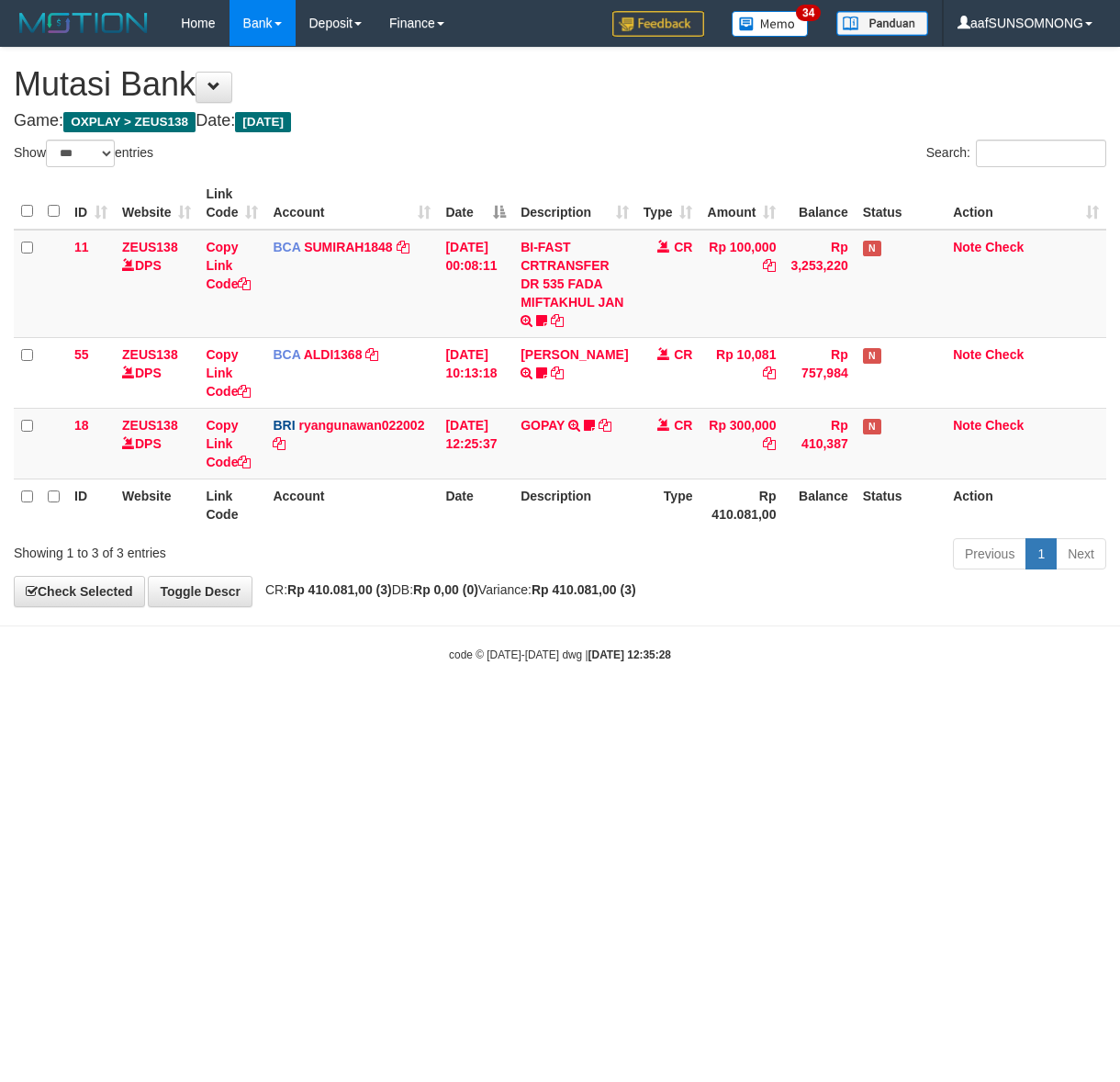
select select "***"
click at [332, 709] on html "Toggle navigation Home Bank Account List Load By Website Group [OXPLAY] ZEUS138…" at bounding box center [560, 354] width 1120 height 709
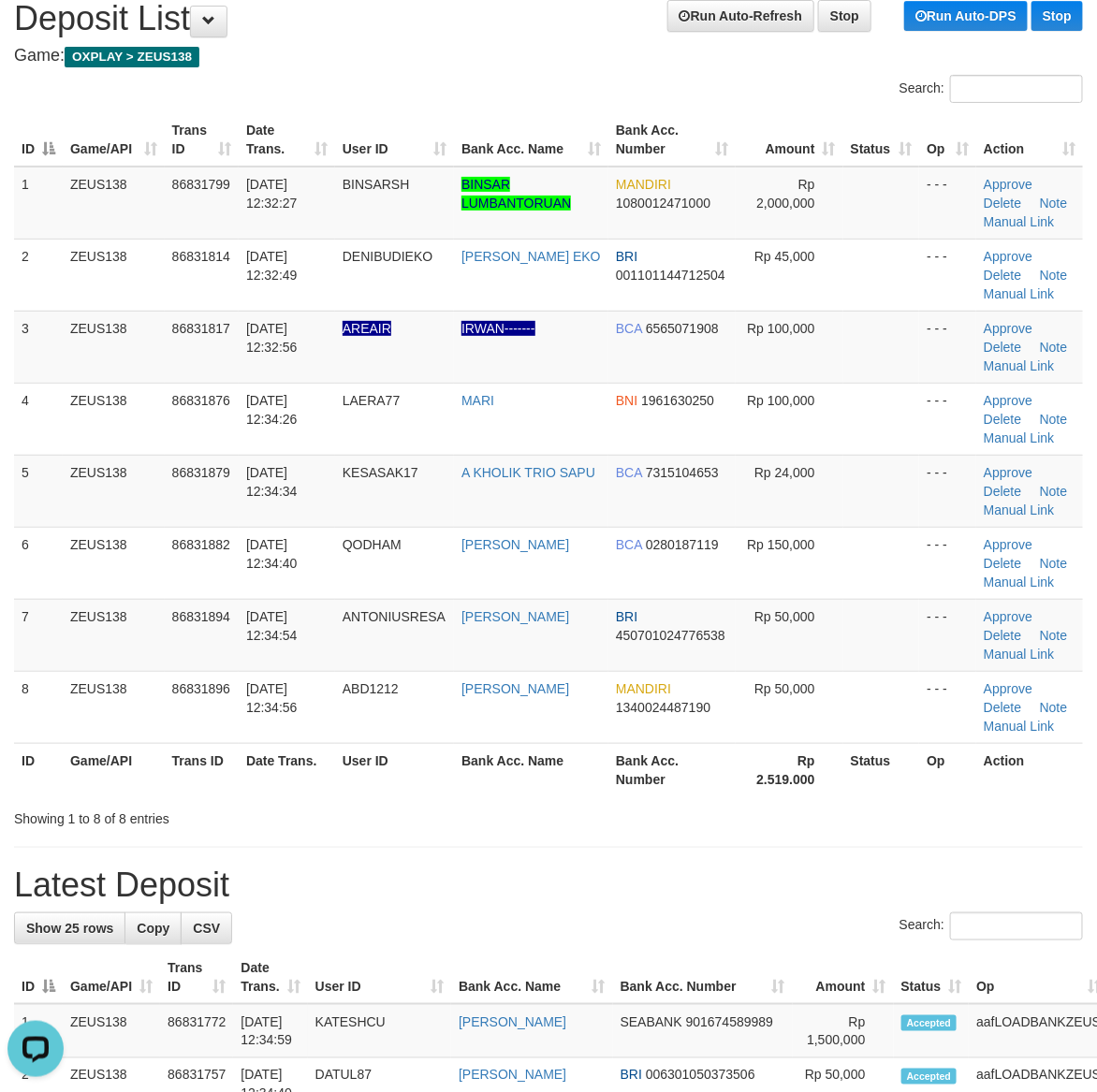
drag, startPoint x: 662, startPoint y: 805, endPoint x: 1111, endPoint y: 814, distance: 449.1
click at [693, 806] on div "Showing 1 to 8 of 8 entries" at bounding box center [548, 815] width 1097 height 27
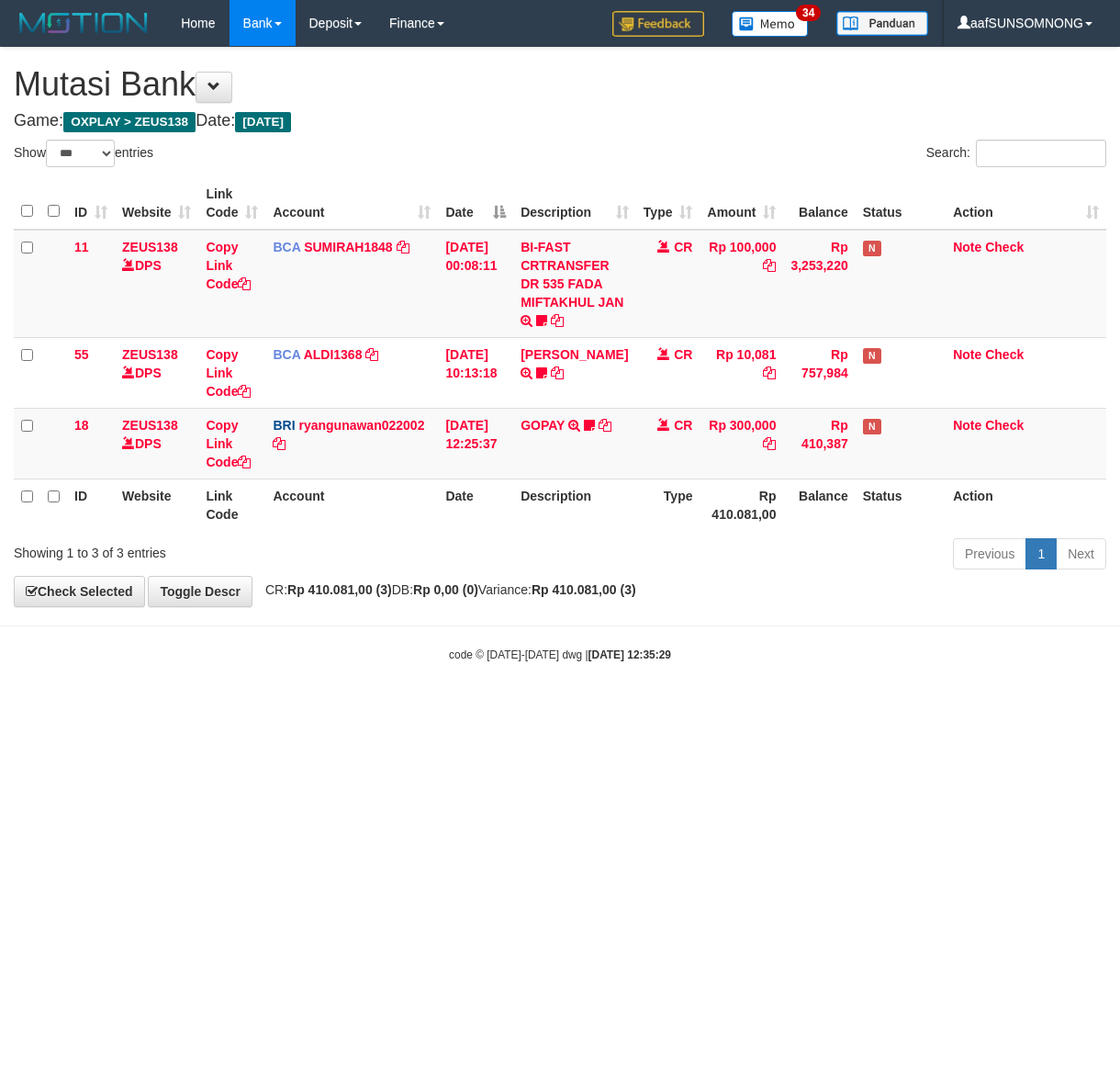
select select "***"
click at [405, 709] on html "Toggle navigation Home Bank Account List Load By Website Group [OXPLAY] ZEUS138…" at bounding box center [560, 354] width 1120 height 709
drag, startPoint x: 275, startPoint y: 840, endPoint x: 304, endPoint y: 837, distance: 29.2
click at [298, 709] on html "Toggle navigation Home Bank Account List Load By Website Group [OXPLAY] ZEUS138…" at bounding box center [560, 354] width 1120 height 709
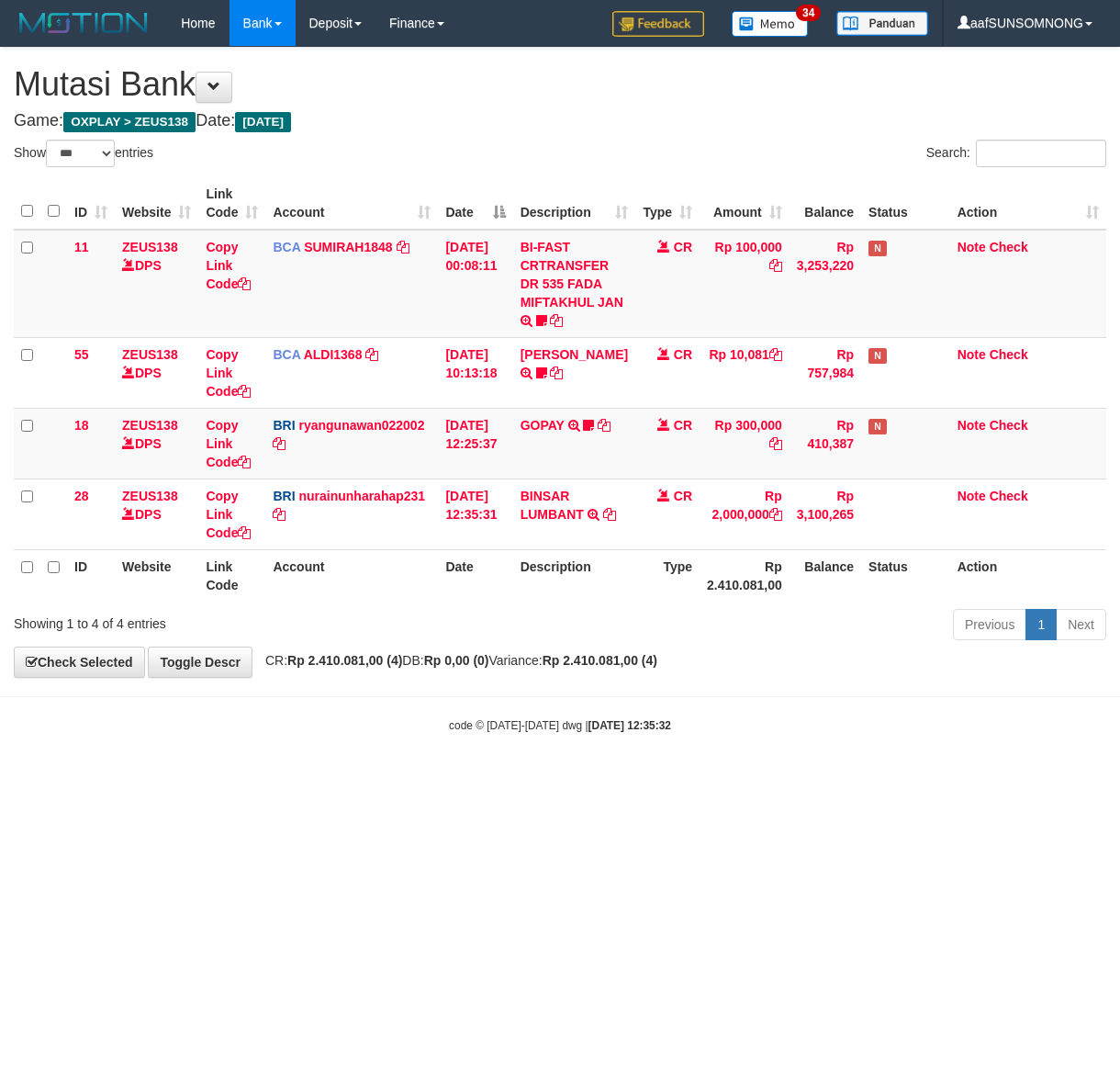
select select "***"
drag, startPoint x: 617, startPoint y: 854, endPoint x: 645, endPoint y: 822, distance: 42.5
click at [631, 780] on html "Toggle navigation Home Bank Account List Load By Website Group [OXPLAY] ZEUS138…" at bounding box center [560, 390] width 1120 height 780
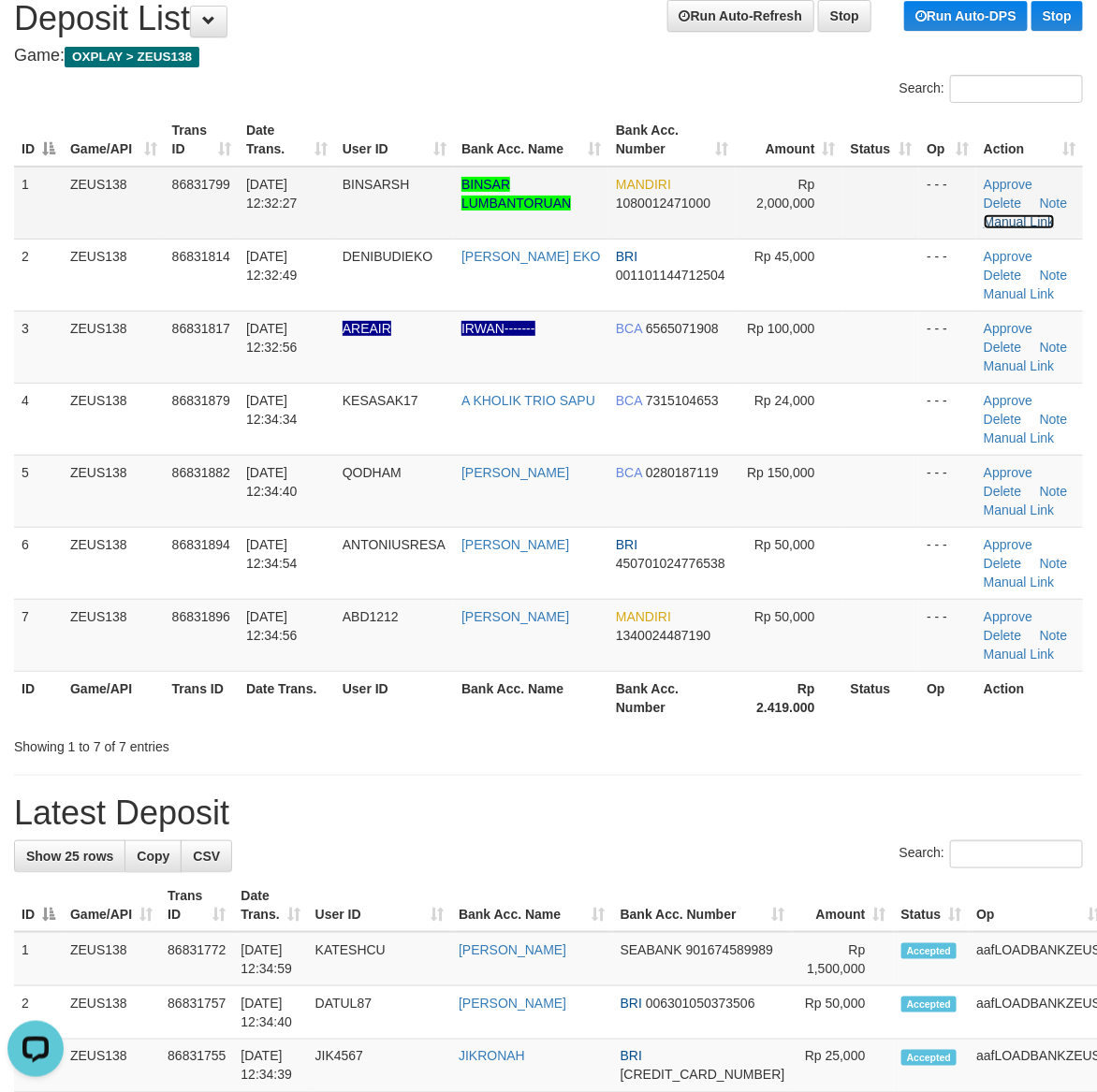
drag, startPoint x: 1026, startPoint y: 217, endPoint x: 1001, endPoint y: 236, distance: 31.4
click at [1026, 217] on link "Manual Link" at bounding box center [1019, 221] width 71 height 15
click at [984, 214] on link "Manual Link" at bounding box center [1019, 221] width 71 height 15
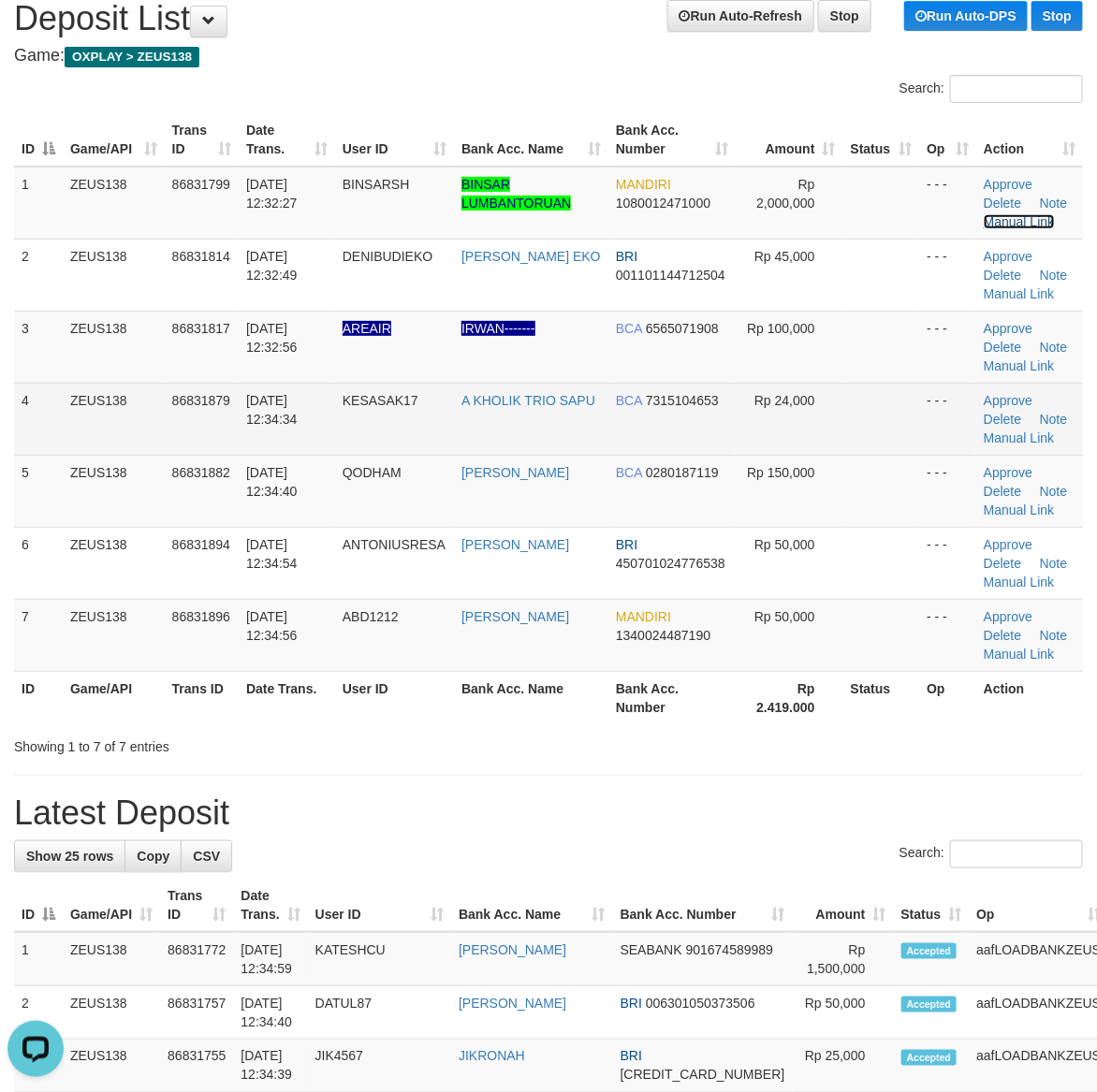
click at [984, 214] on link "Manual Link" at bounding box center [1019, 221] width 71 height 15
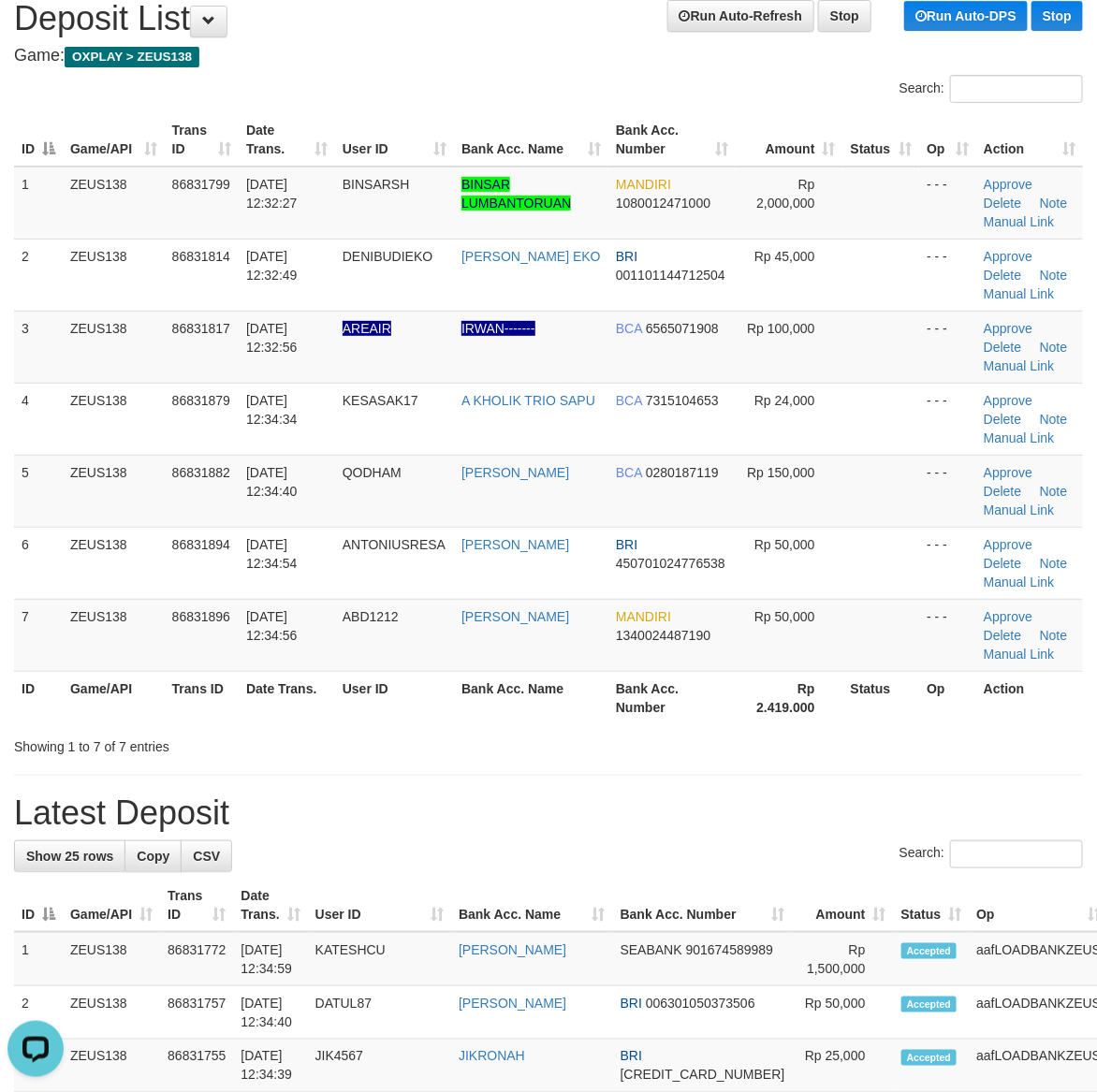
drag, startPoint x: 714, startPoint y: 769, endPoint x: 1086, endPoint y: 779, distance: 372.1
click at [473, 814] on h1 "Latest Deposit" at bounding box center [548, 813] width 1068 height 37
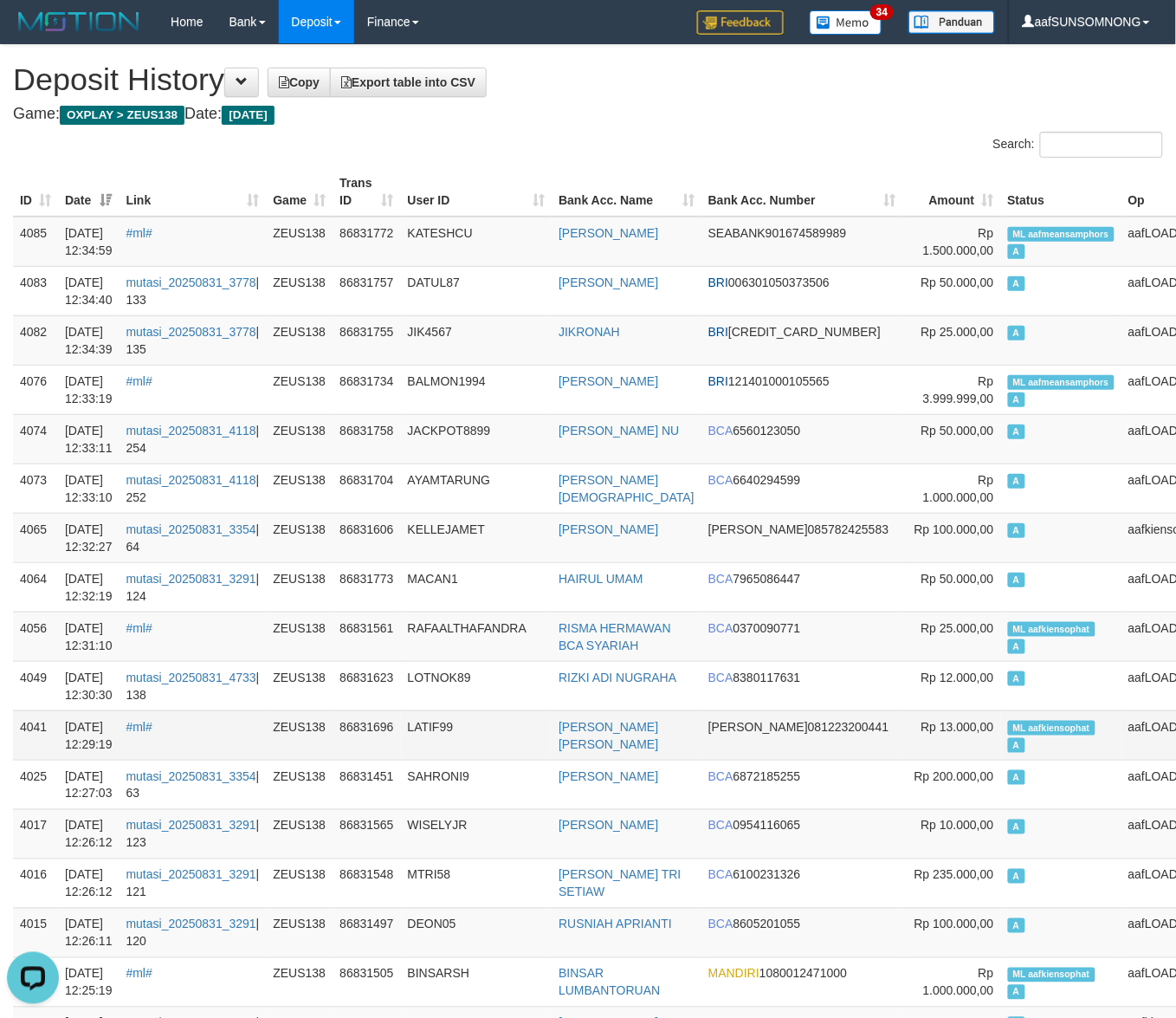
click at [552, 729] on td "LATIF99" at bounding box center [477, 735] width 151 height 49
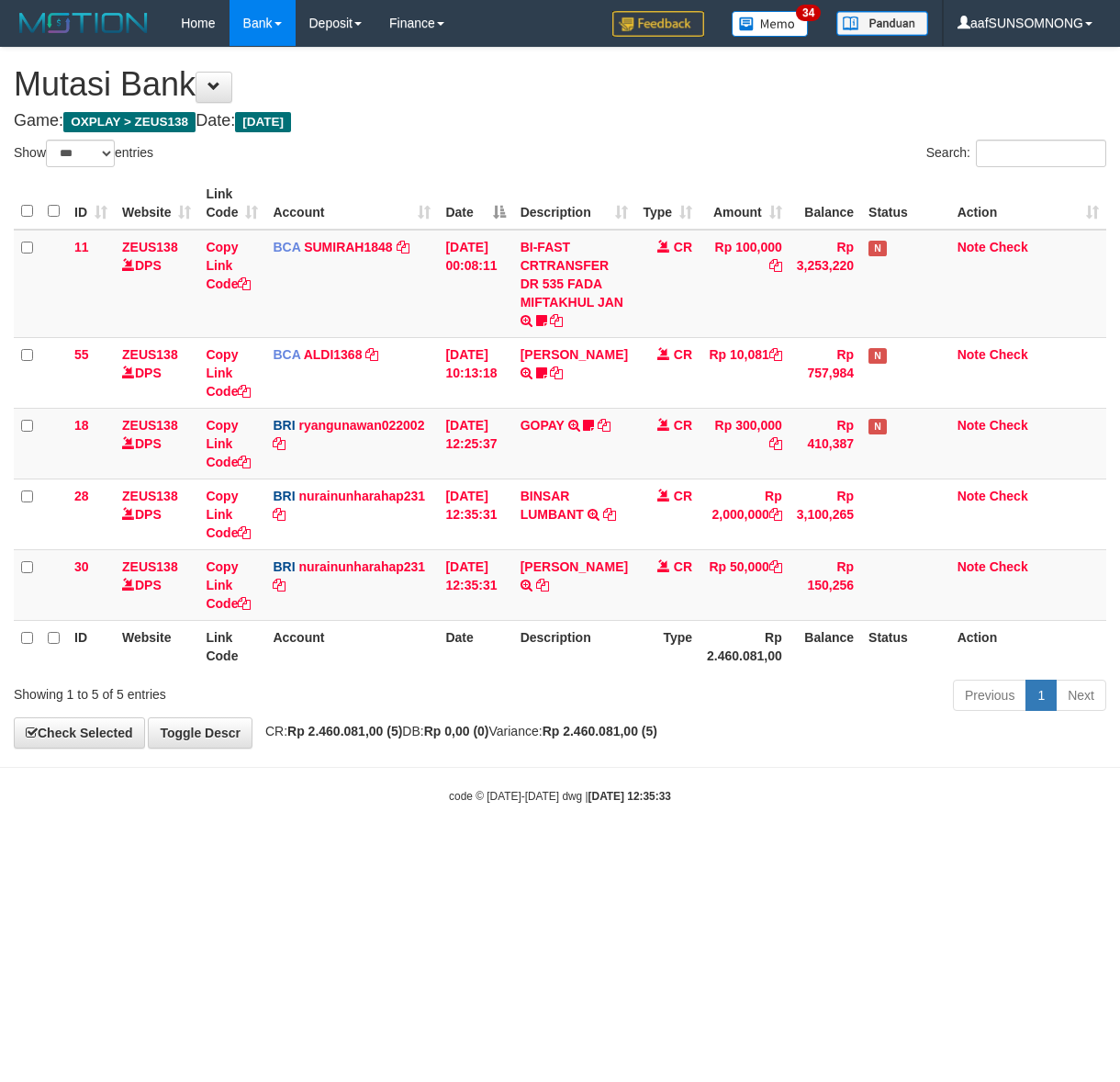
select select "***"
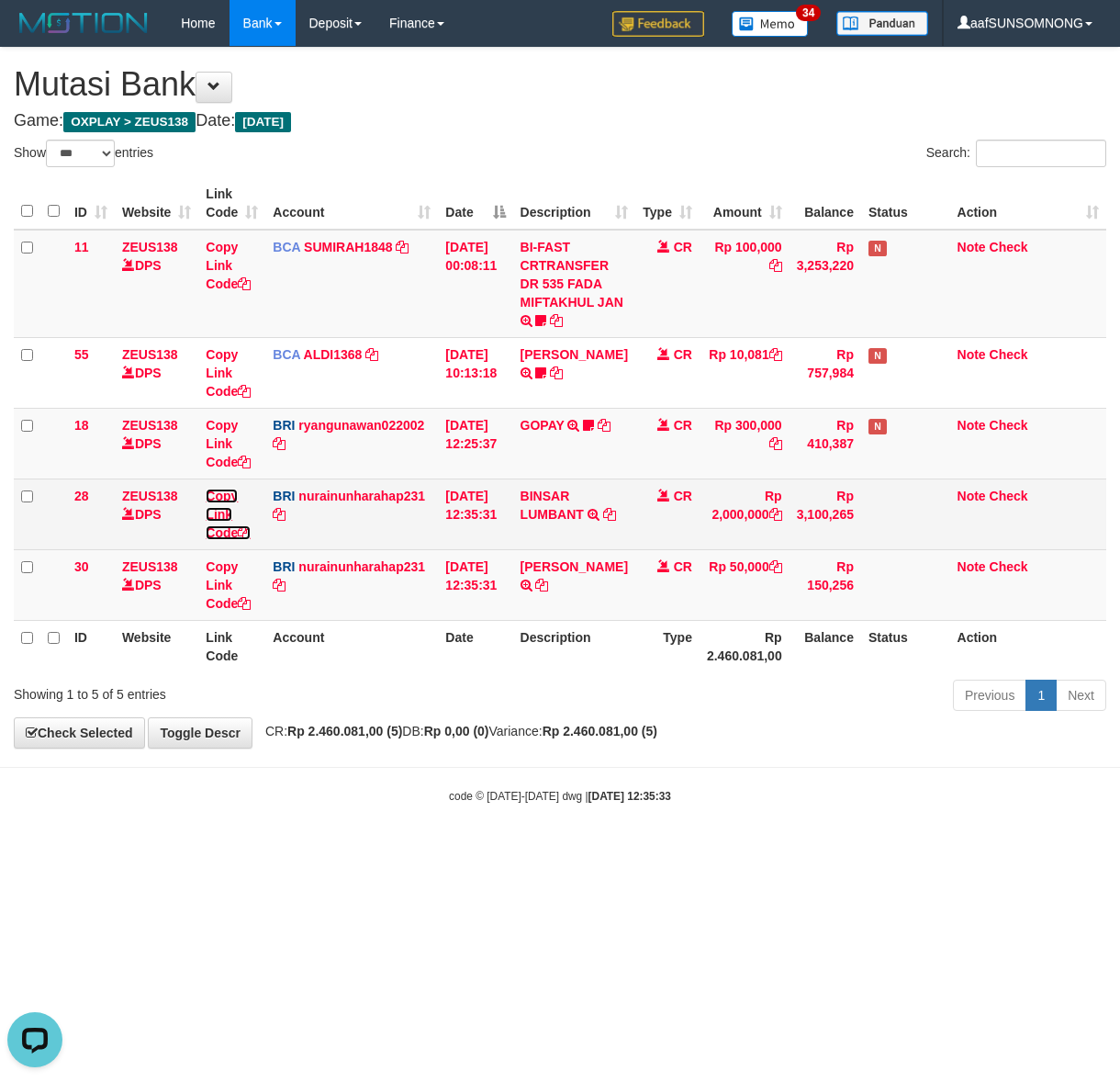
click at [212, 509] on link "Copy Link Code" at bounding box center [228, 514] width 45 height 51
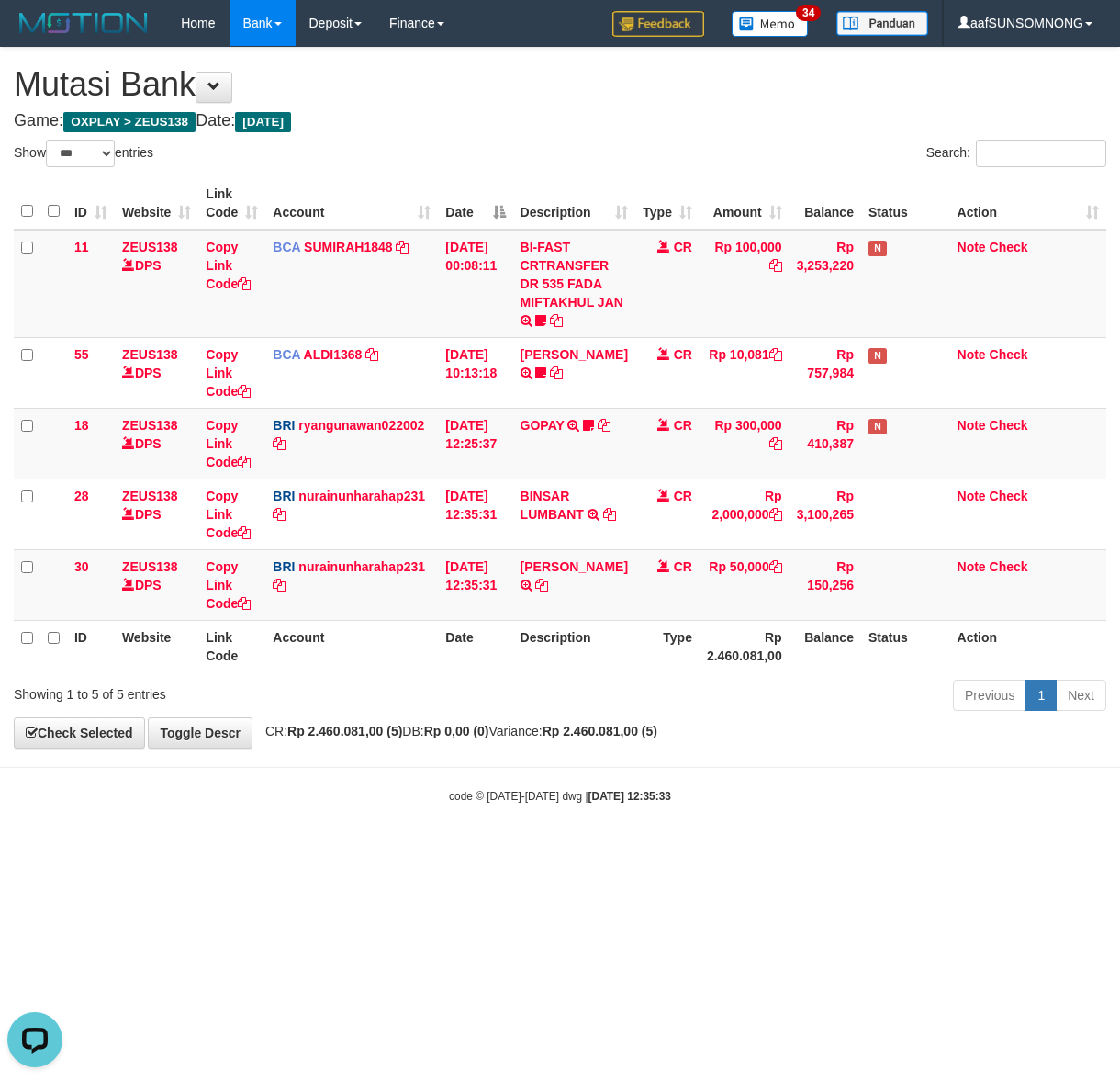
scroll to position [230, 0]
click at [429, 740] on div "**********" at bounding box center [560, 397] width 1120 height 700
click at [509, 723] on div "**********" at bounding box center [560, 397] width 1120 height 700
click at [548, 584] on icon at bounding box center [542, 585] width 13 height 13
copy strong "0)"
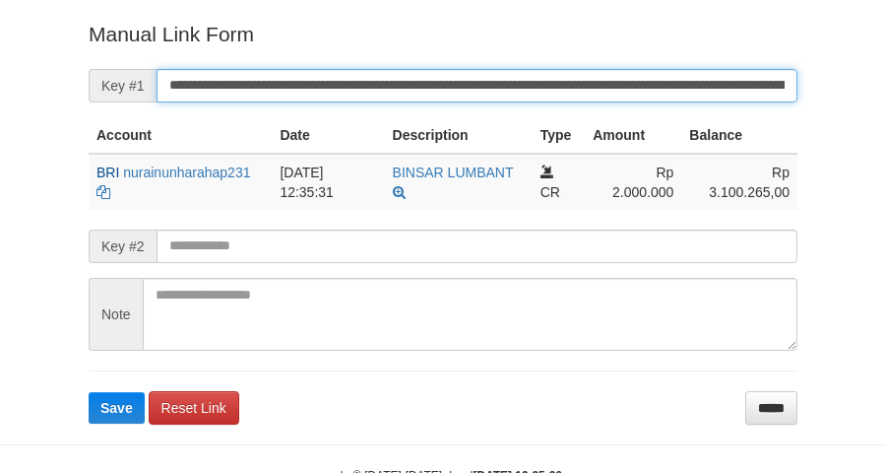
click at [89, 392] on button "Save" at bounding box center [117, 408] width 56 height 32
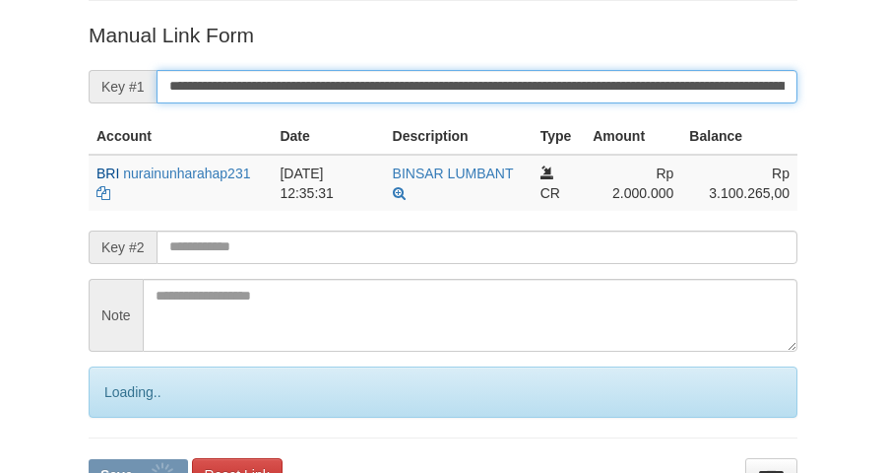
click at [89, 459] on button "Save" at bounding box center [138, 475] width 99 height 32
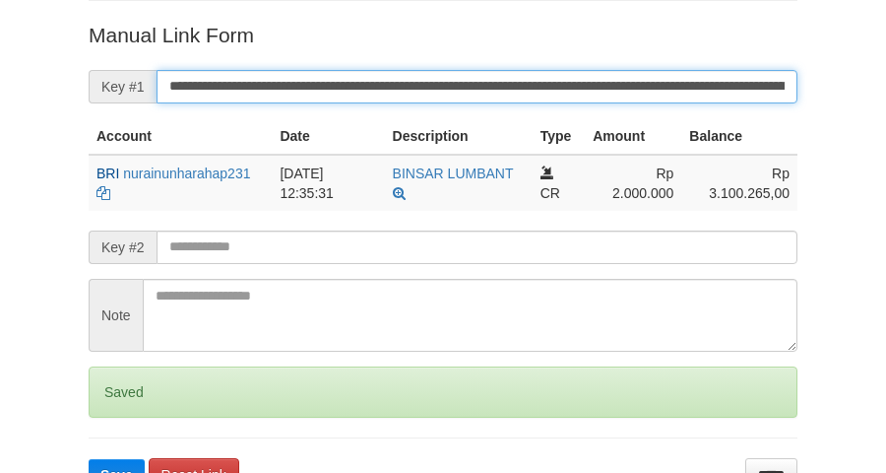
click at [89, 459] on button "Save" at bounding box center [117, 475] width 56 height 32
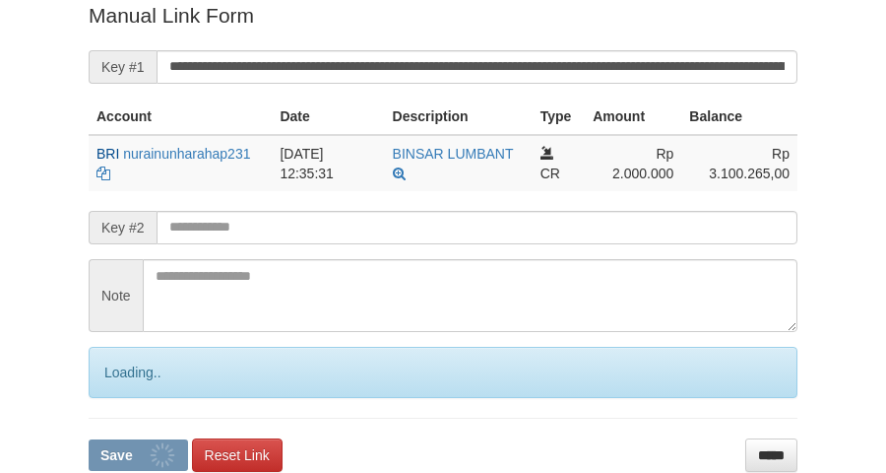
click at [89, 439] on button "Save" at bounding box center [138, 455] width 99 height 32
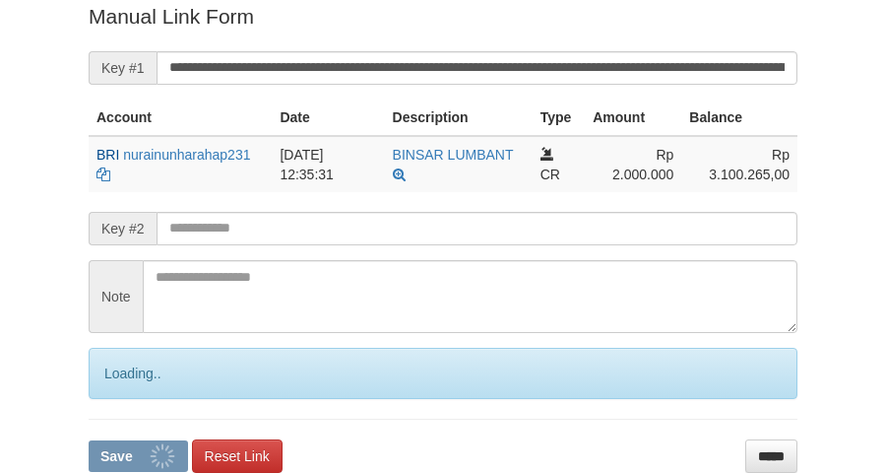
click at [89, 440] on button "Save" at bounding box center [138, 456] width 99 height 32
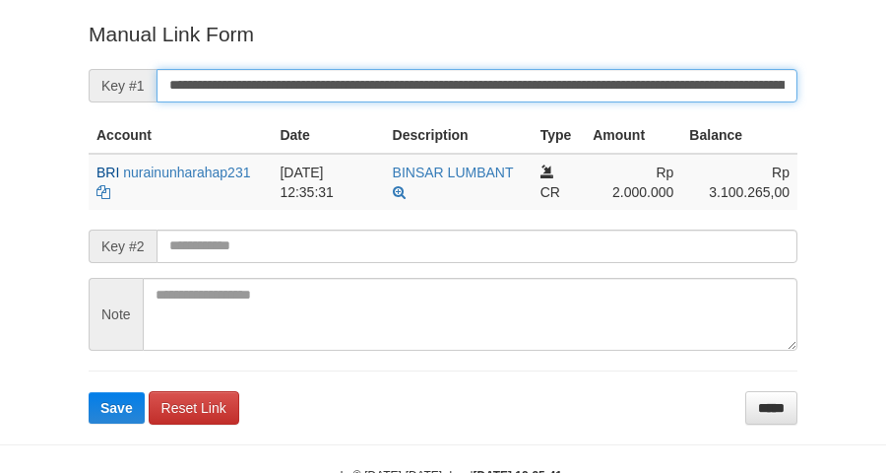
click at [89, 392] on button "Save" at bounding box center [117, 408] width 56 height 32
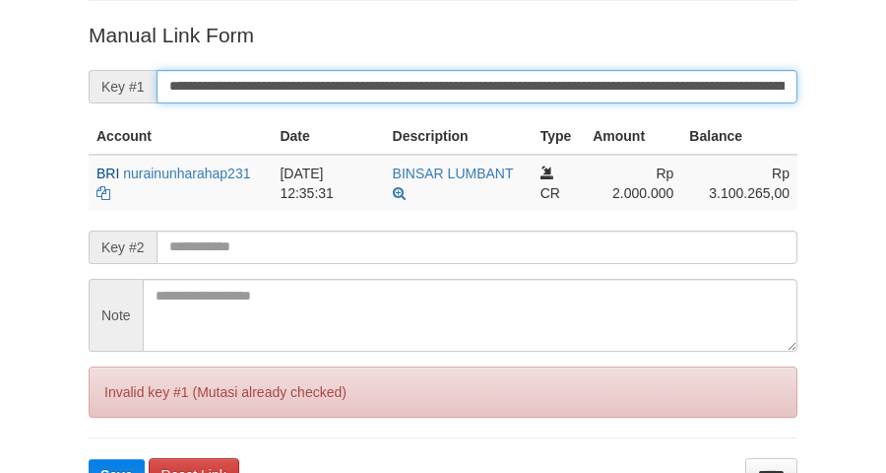
click at [89, 459] on button "Save" at bounding box center [117, 475] width 56 height 32
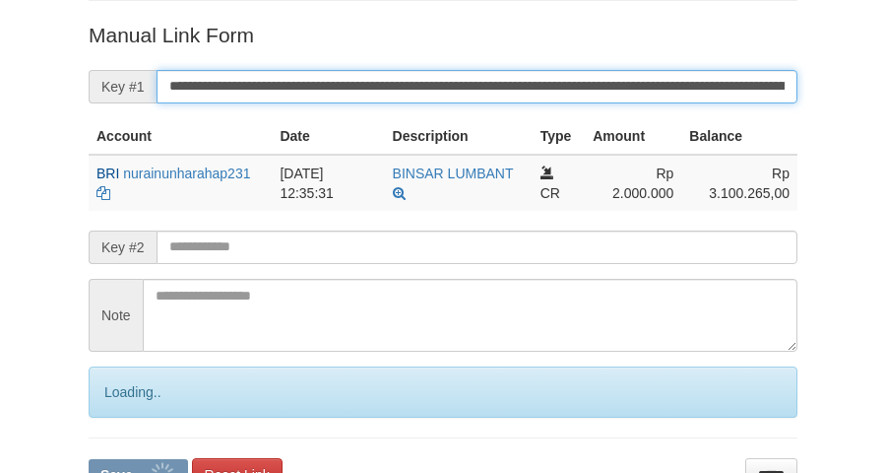
click at [89, 459] on button "Save" at bounding box center [138, 475] width 99 height 32
drag, startPoint x: 208, startPoint y: 69, endPoint x: 228, endPoint y: 126, distance: 60.7
click at [213, 76] on input "**********" at bounding box center [477, 86] width 641 height 33
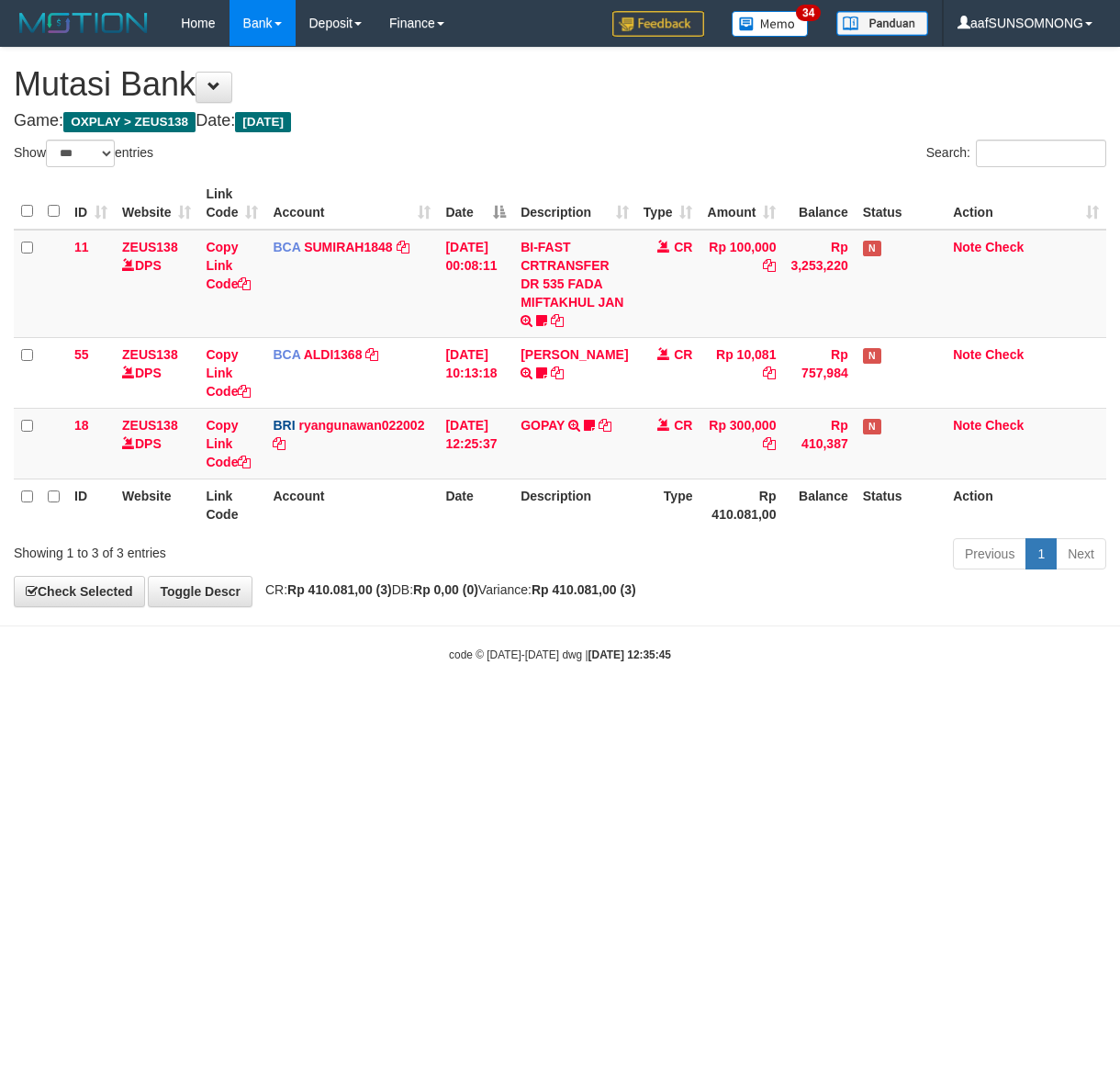
select select "***"
drag, startPoint x: 331, startPoint y: 818, endPoint x: 436, endPoint y: 838, distance: 106.9
click at [365, 709] on html "Toggle navigation Home Bank Account List Load By Website Group [OXPLAY] ZEUS138…" at bounding box center [560, 354] width 1120 height 709
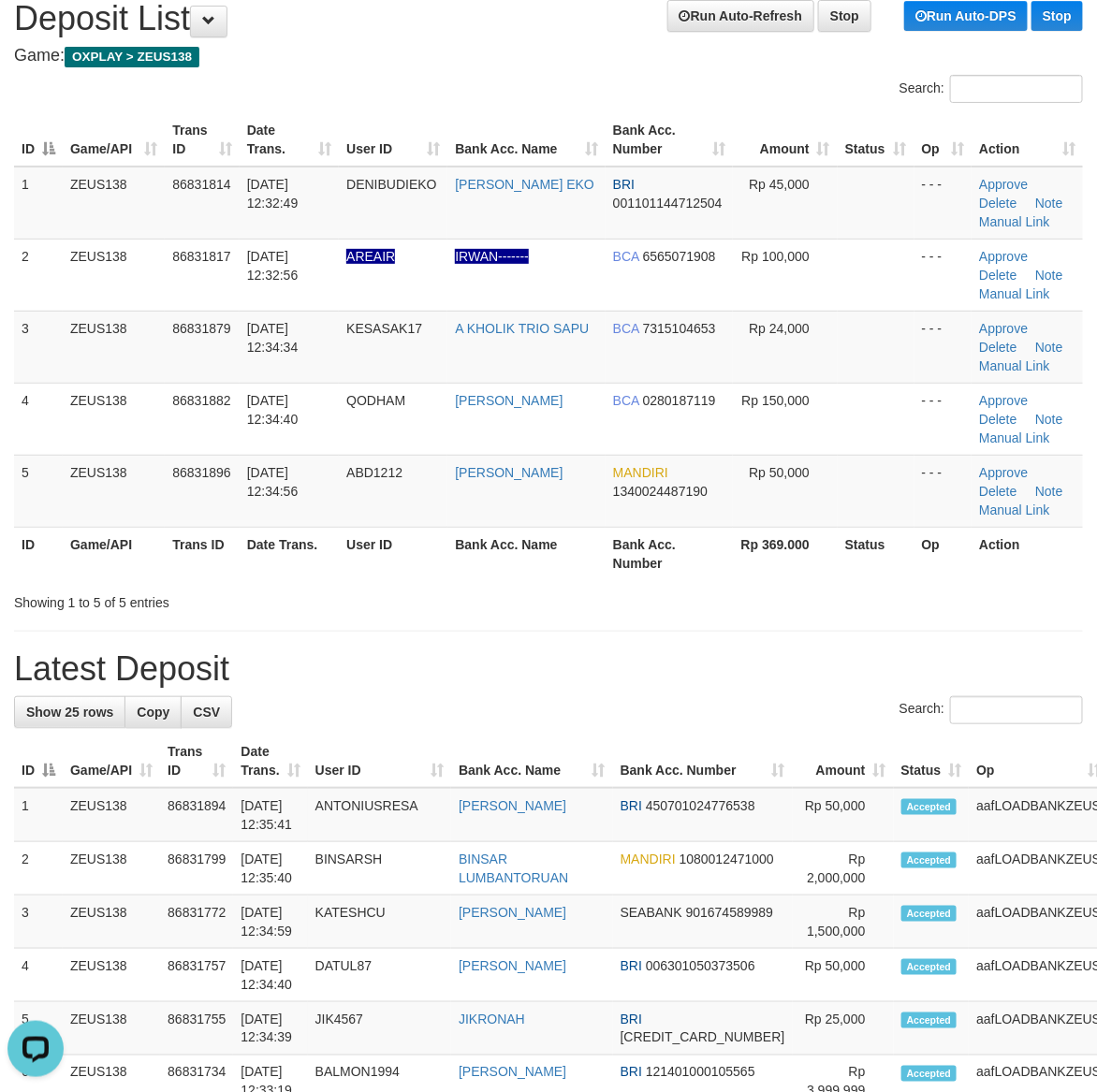
drag, startPoint x: 744, startPoint y: 694, endPoint x: 1098, endPoint y: 728, distance: 355.6
drag, startPoint x: 719, startPoint y: 681, endPoint x: 760, endPoint y: 685, distance: 41.2
click at [754, 685] on h1 "Latest Deposit" at bounding box center [548, 668] width 1068 height 37
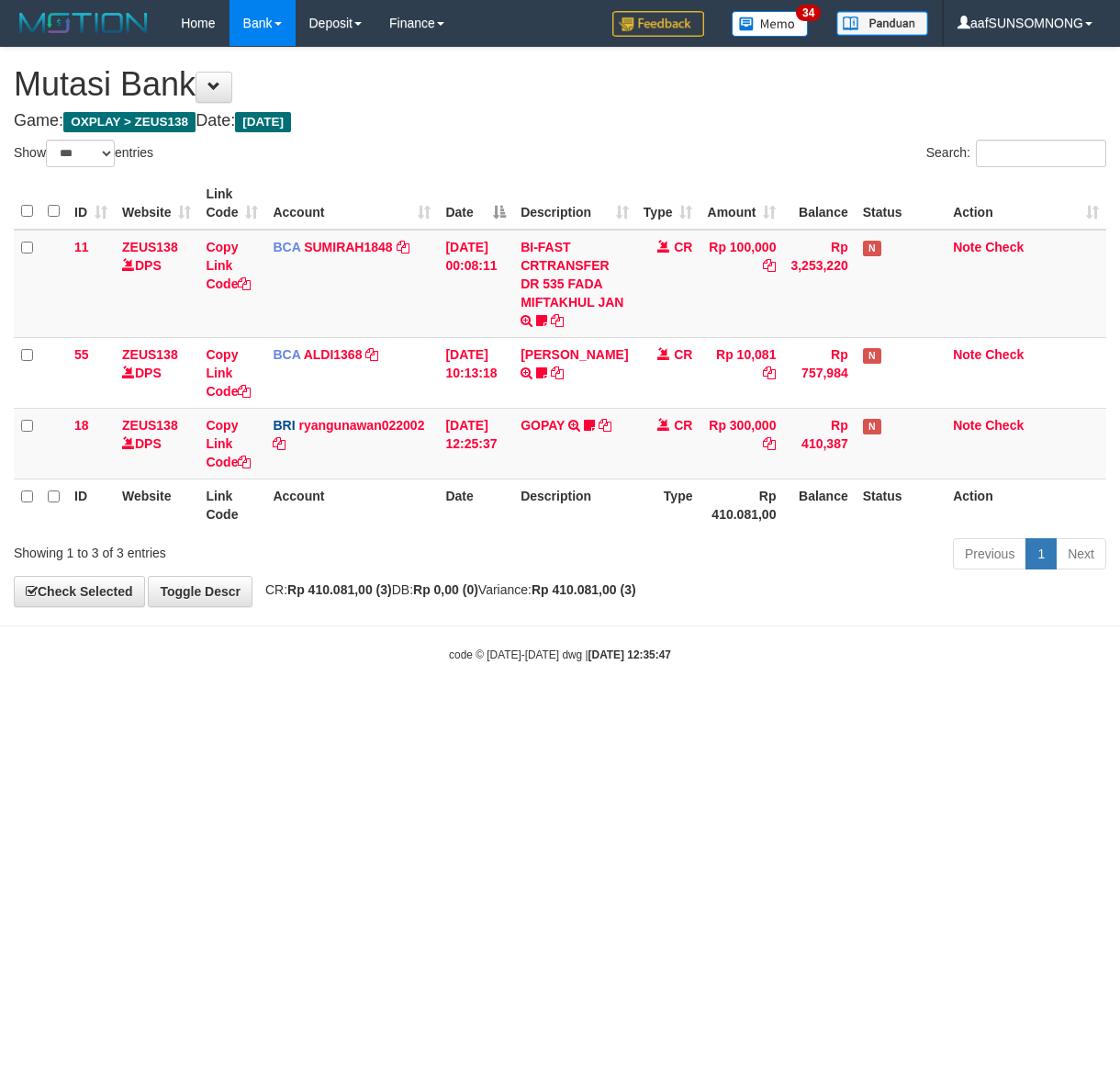
select select "***"
click at [574, 709] on html "Toggle navigation Home Bank Account List Load By Website Group [OXPLAY] ZEUS138…" at bounding box center [560, 354] width 1120 height 709
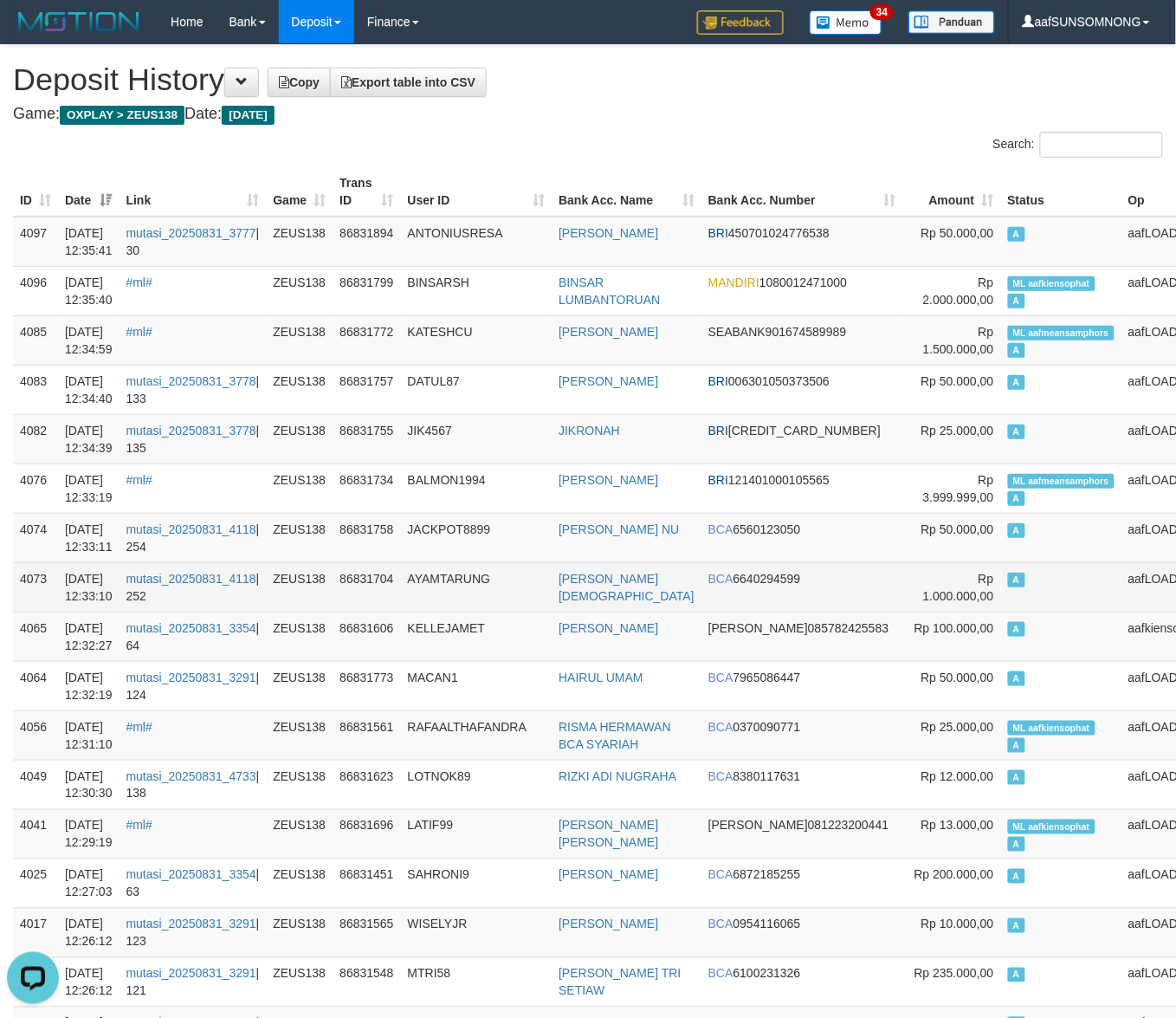
drag, startPoint x: 518, startPoint y: 671, endPoint x: 728, endPoint y: 607, distance: 219.5
click at [526, 670] on td "MACAN1" at bounding box center [477, 685] width 151 height 49
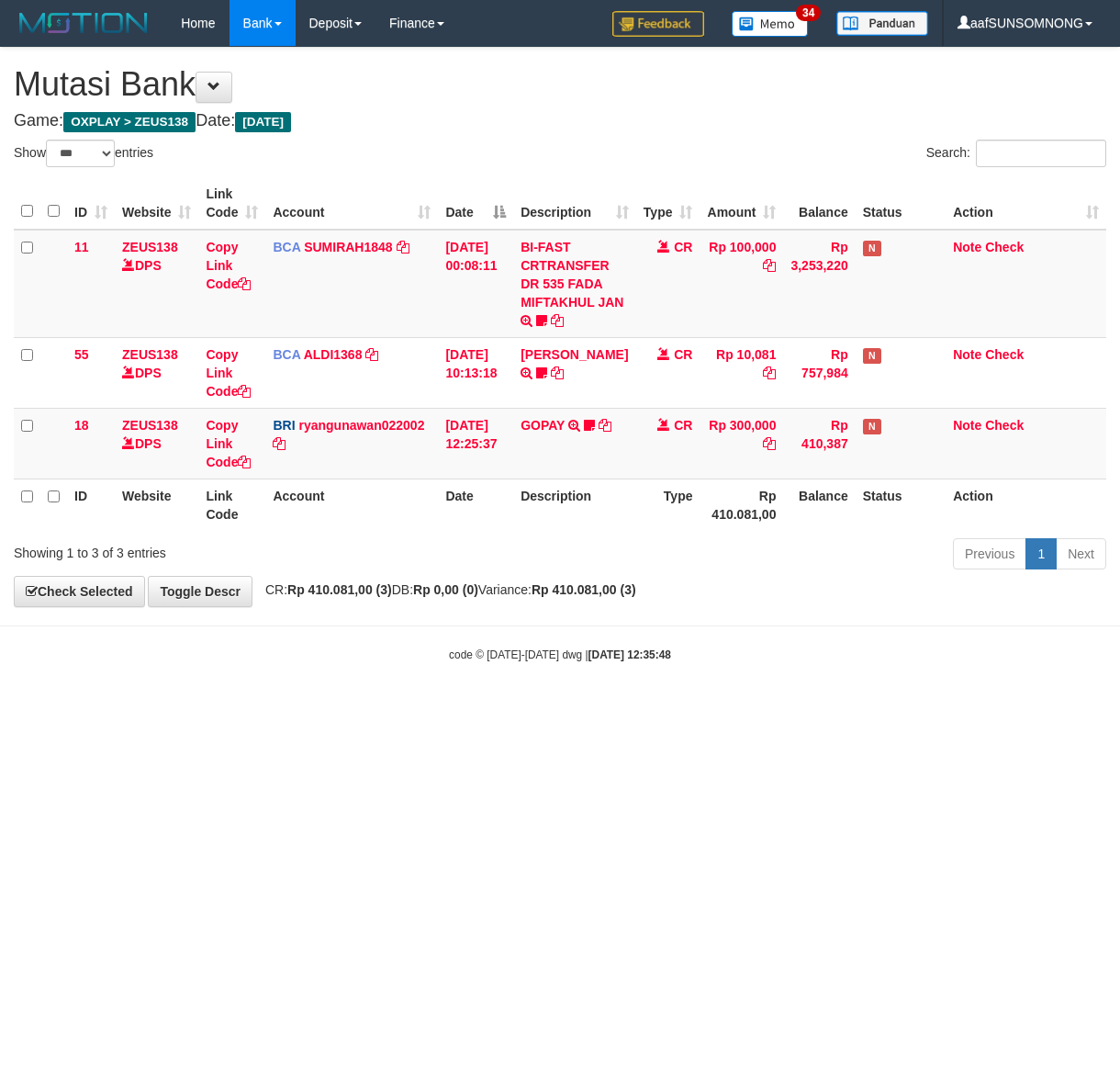
select select "***"
click at [569, 709] on html "Toggle navigation Home Bank Account List Load By Website Group [OXPLAY] ZEUS138…" at bounding box center [560, 354] width 1120 height 709
select select "***"
drag, startPoint x: 386, startPoint y: 764, endPoint x: 373, endPoint y: 768, distance: 13.6
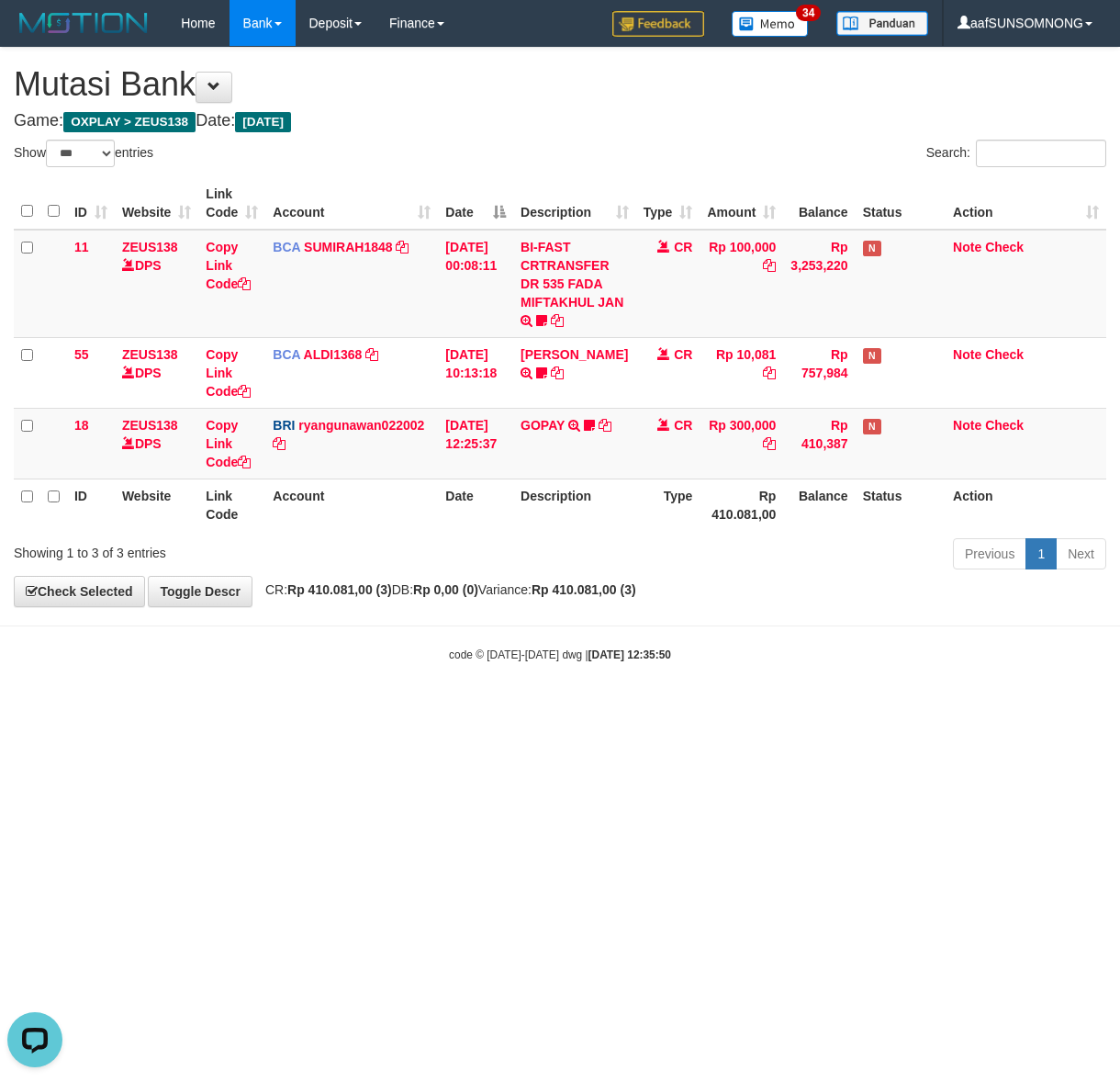
click at [392, 709] on html "Toggle navigation Home Bank Account List Load By Website Group [OXPLAY] ZEUS138…" at bounding box center [560, 354] width 1120 height 709
click at [345, 709] on html "Toggle navigation Home Bank Account List Load By Website Group [OXPLAY] ZEUS138…" at bounding box center [560, 354] width 1120 height 709
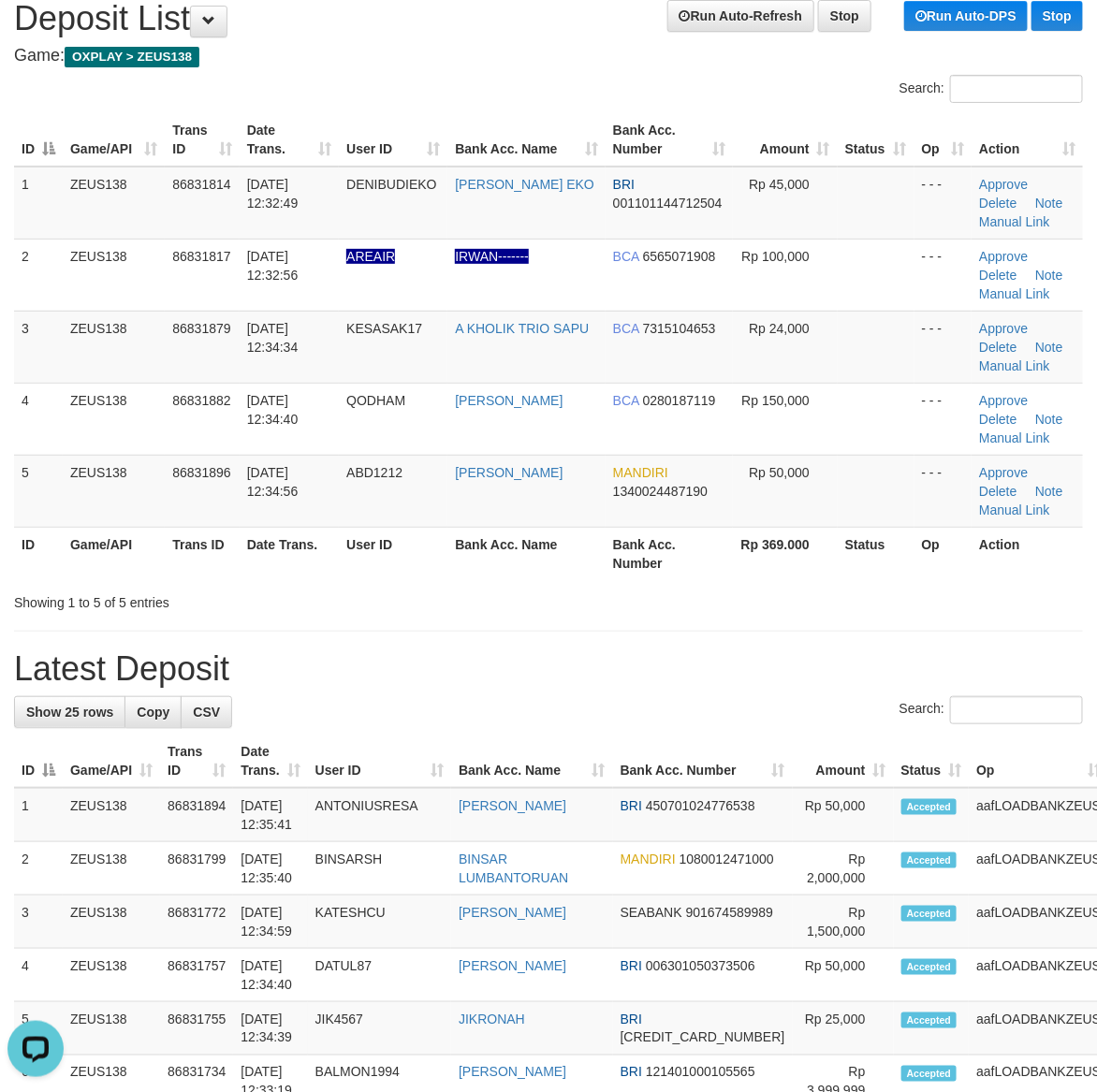
click at [686, 661] on h1 "Latest Deposit" at bounding box center [548, 668] width 1068 height 37
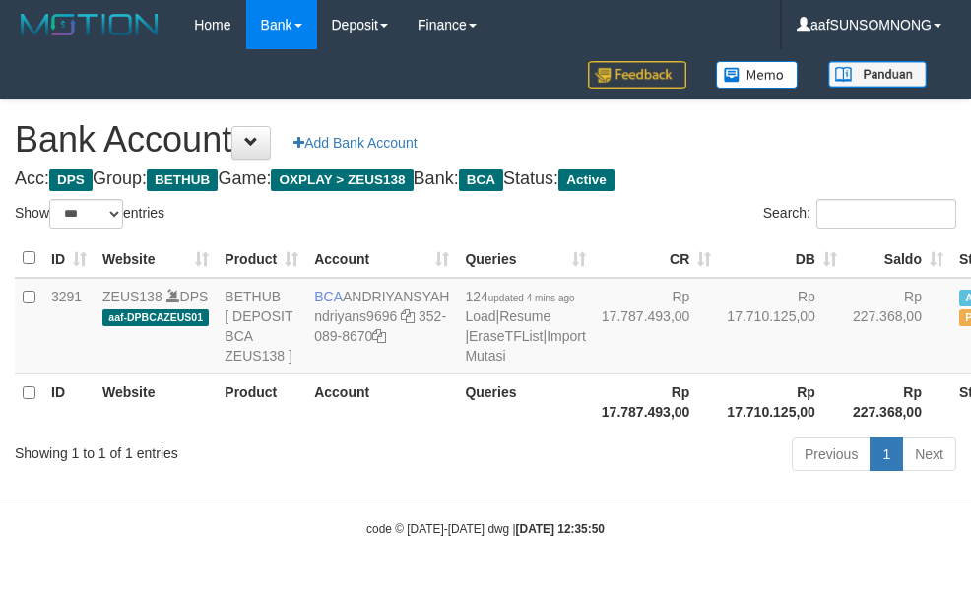
select select "***"
drag, startPoint x: 413, startPoint y: 523, endPoint x: 404, endPoint y: 518, distance: 11.0
click at [404, 518] on body "Toggle navigation Home Bank Account List Load By Website Group [OXPLAY] ZEUS138…" at bounding box center [485, 293] width 971 height 587
